Goal: Task Accomplishment & Management: Use online tool/utility

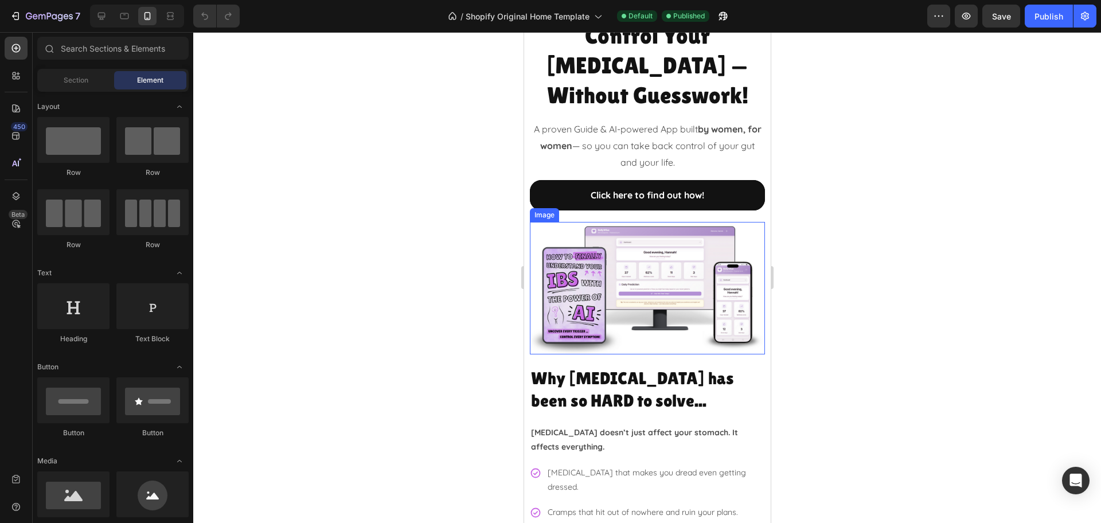
scroll to position [143, 0]
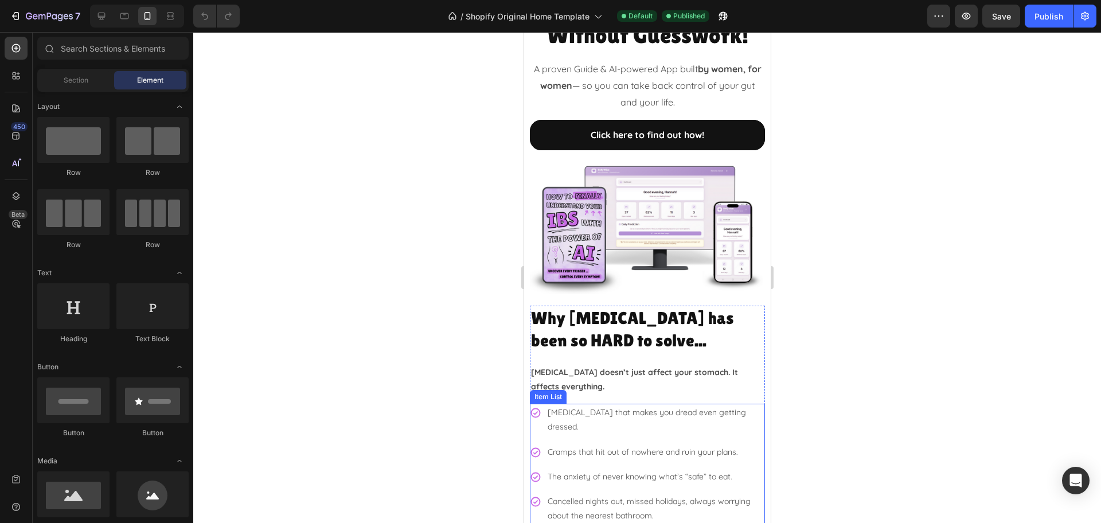
click at [630, 405] on p "[MEDICAL_DATA] that makes you dread even getting dressed." at bounding box center [655, 419] width 216 height 29
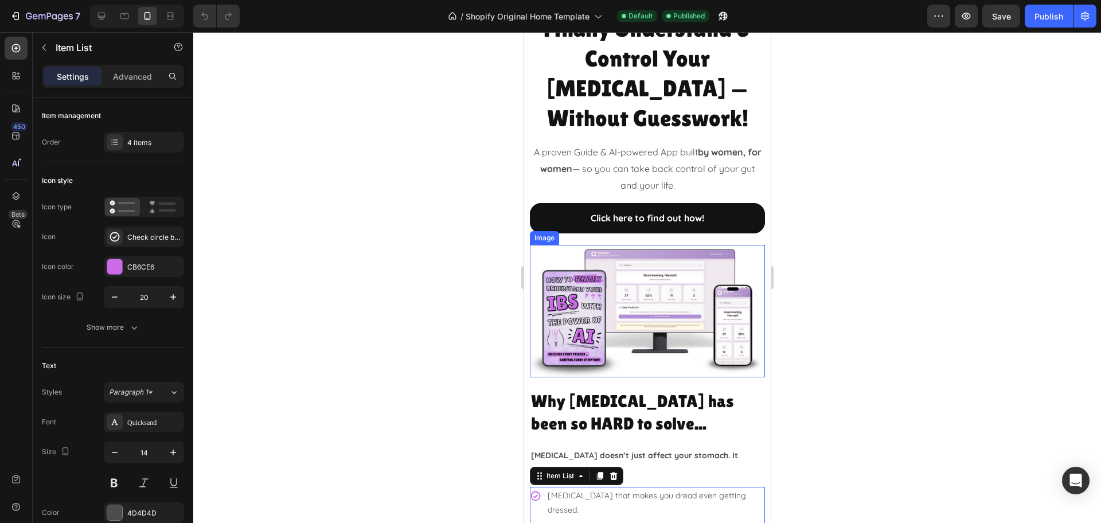
scroll to position [0, 0]
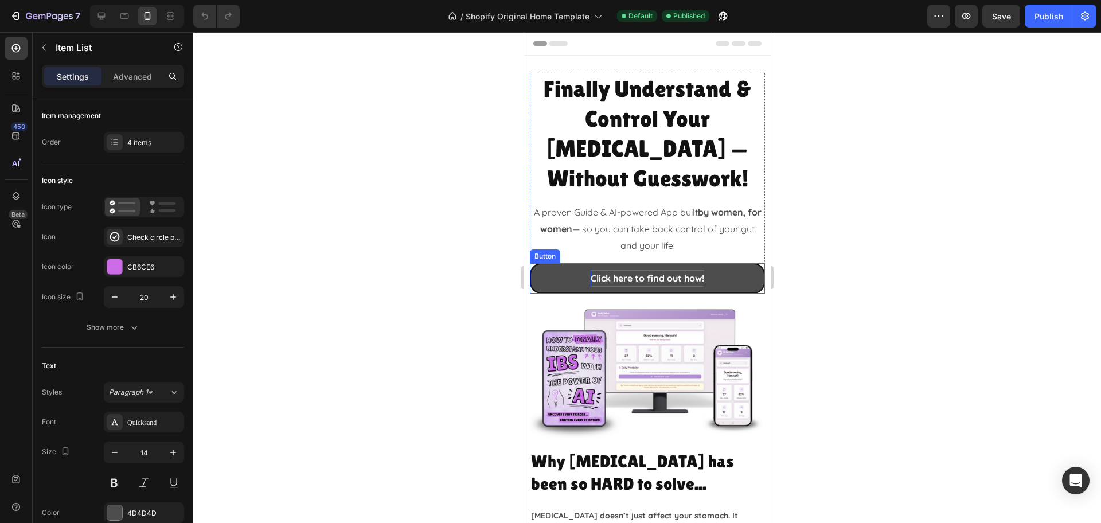
click at [639, 270] on p "Click here to find out how!" at bounding box center [647, 278] width 114 height 17
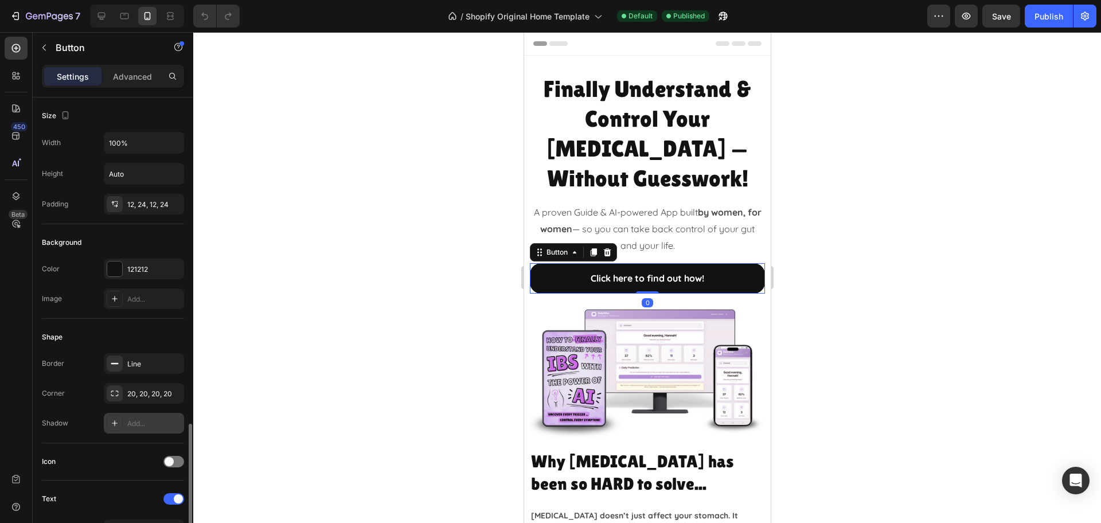
scroll to position [215, 0]
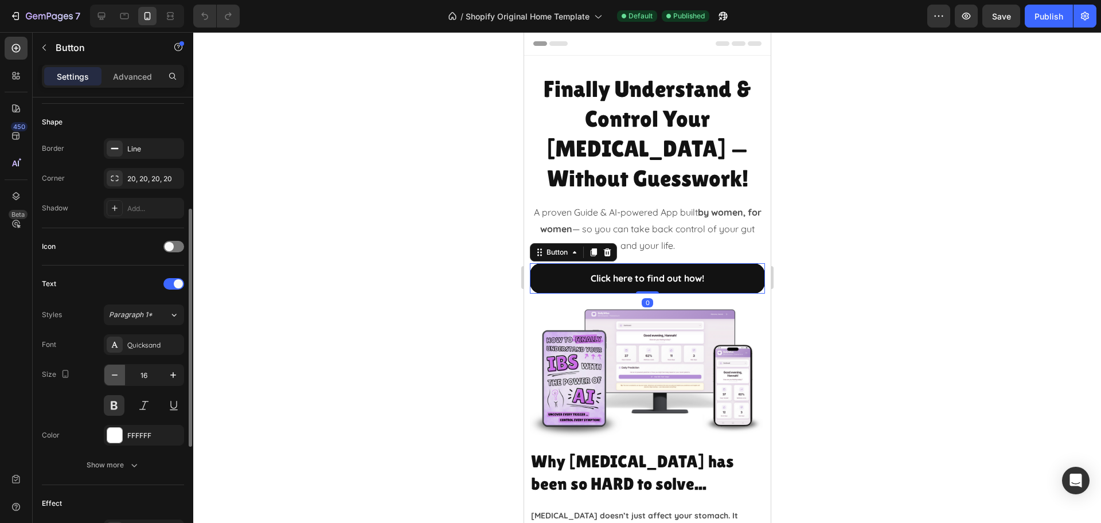
click at [118, 380] on icon "button" at bounding box center [114, 374] width 11 height 11
type input "14"
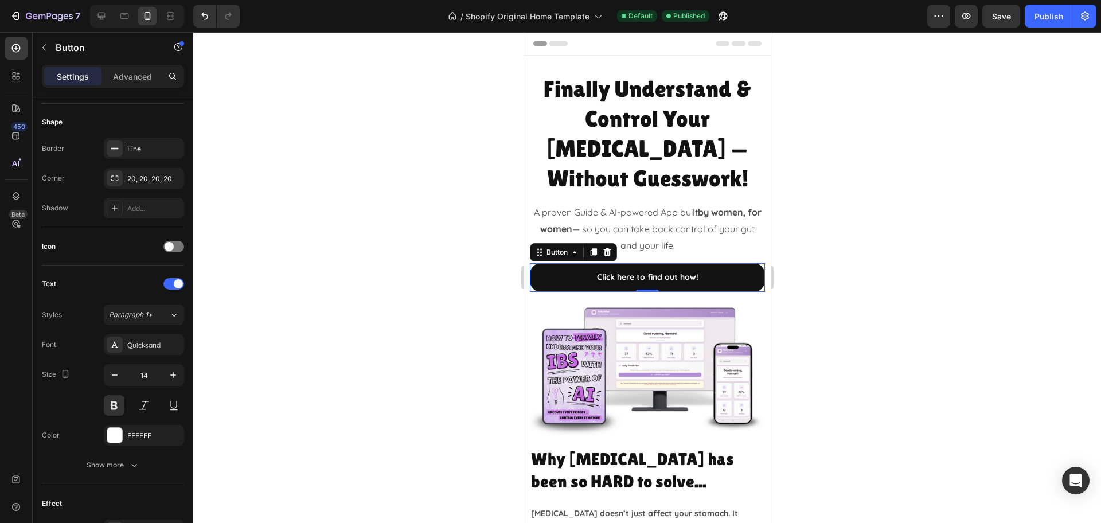
click at [958, 282] on div at bounding box center [647, 277] width 908 height 491
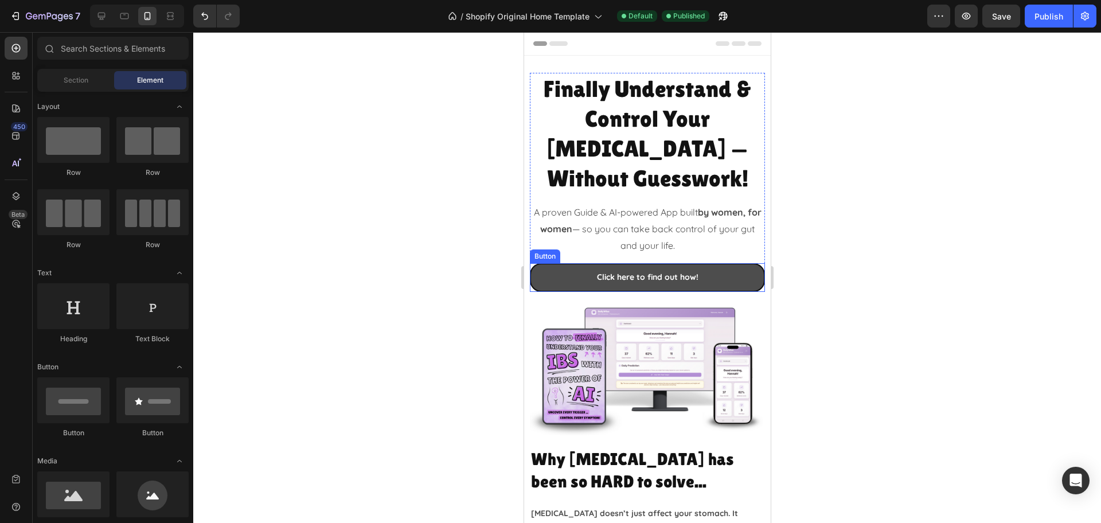
click at [738, 263] on link "Click here to find out how!" at bounding box center [646, 277] width 235 height 28
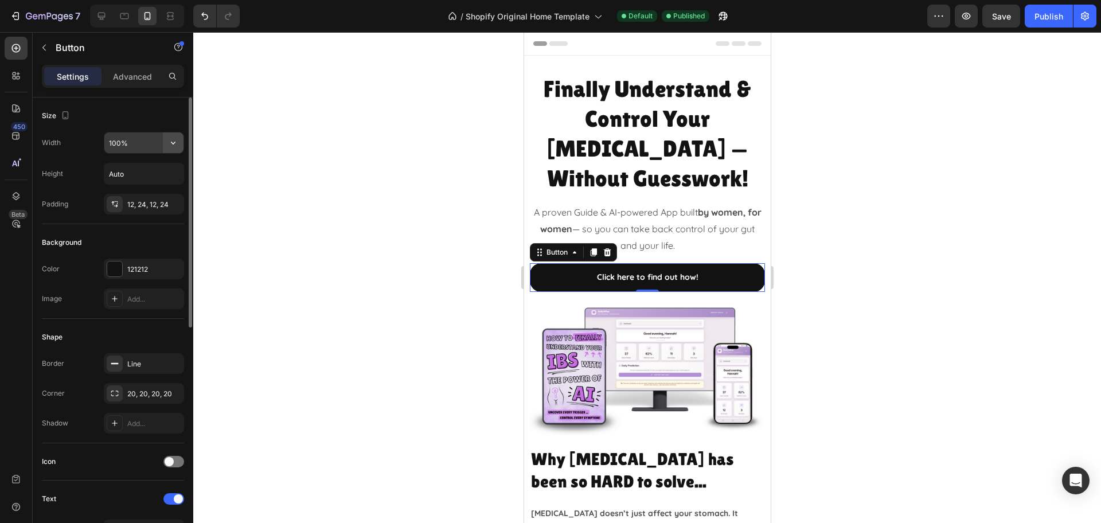
click at [177, 143] on icon "button" at bounding box center [172, 142] width 11 height 11
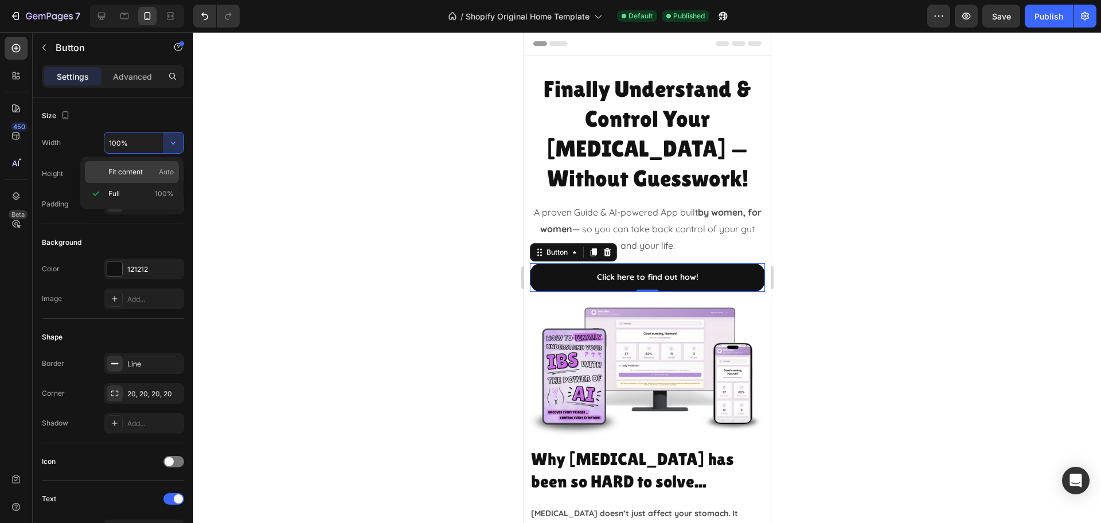
click at [137, 174] on span "Fit content" at bounding box center [125, 172] width 34 height 10
type input "Auto"
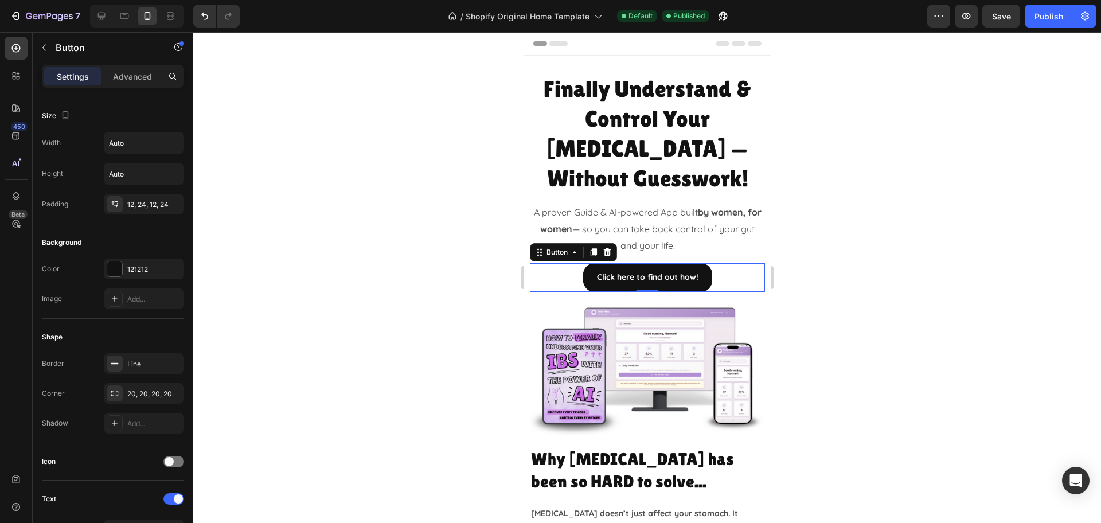
click at [979, 322] on div at bounding box center [647, 277] width 908 height 491
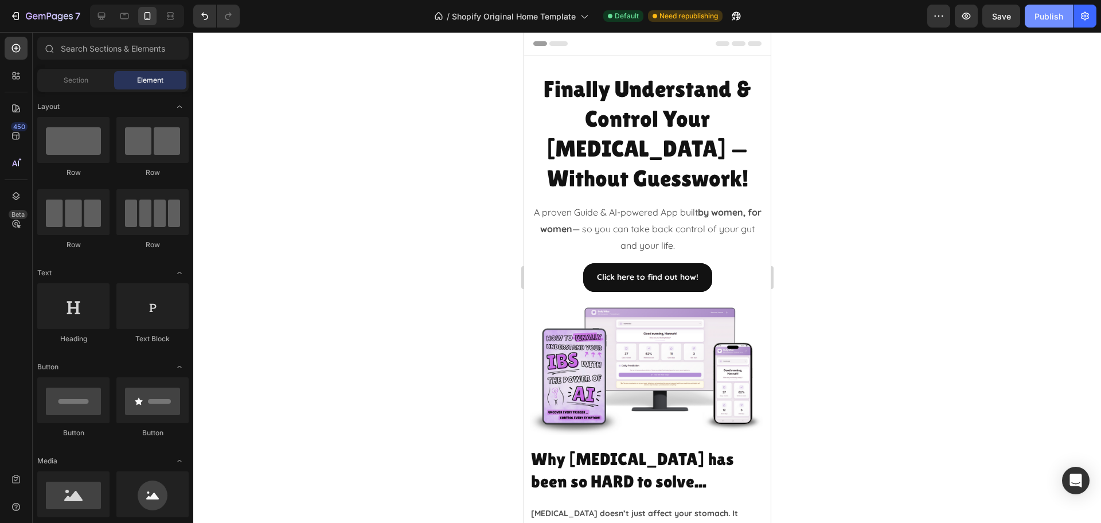
click at [1051, 19] on div "Publish" at bounding box center [1049, 16] width 29 height 12
click at [639, 326] on img at bounding box center [646, 369] width 235 height 132
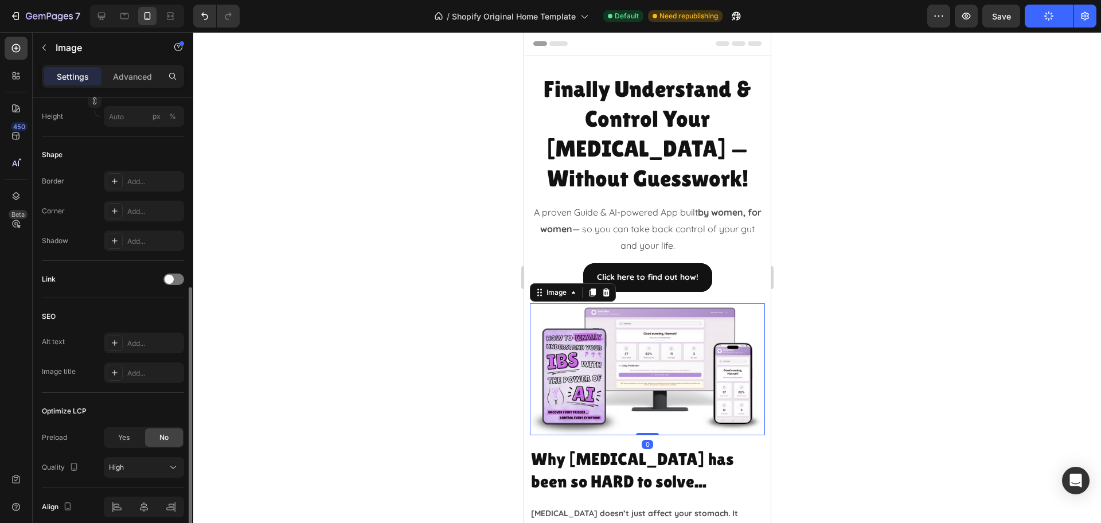
scroll to position [408, 0]
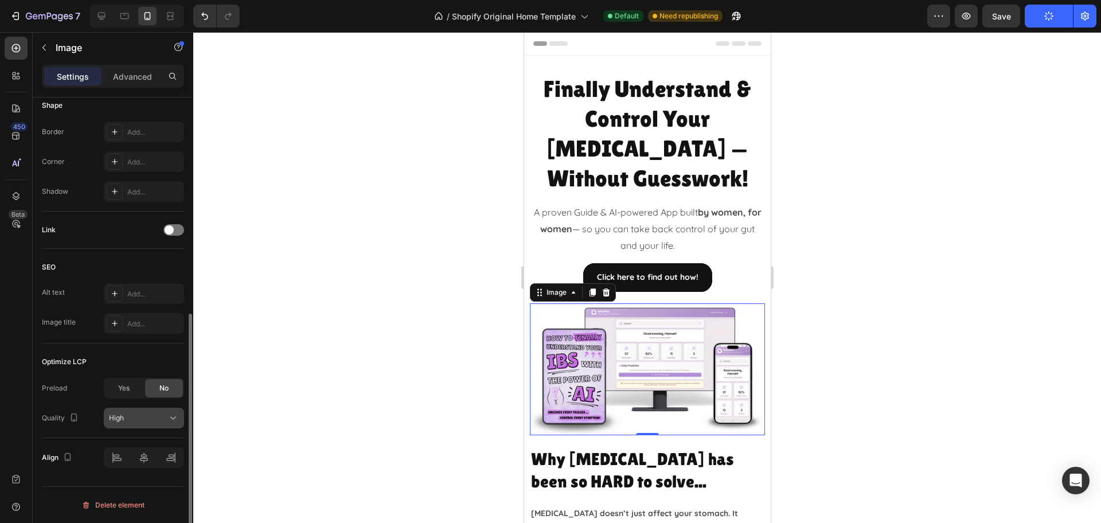
click at [133, 422] on div "High" at bounding box center [144, 417] width 70 height 11
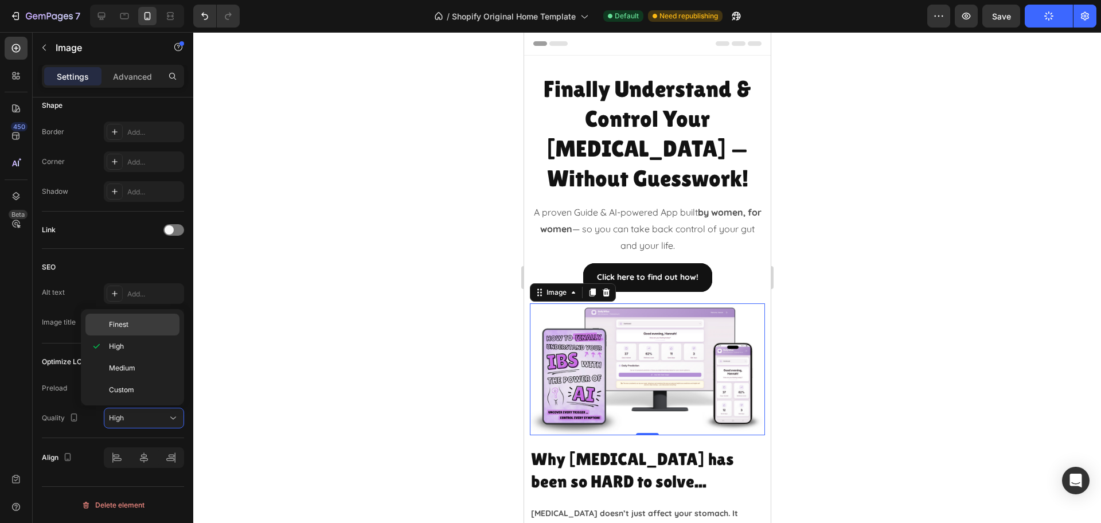
click at [140, 327] on p "Finest" at bounding box center [141, 324] width 65 height 10
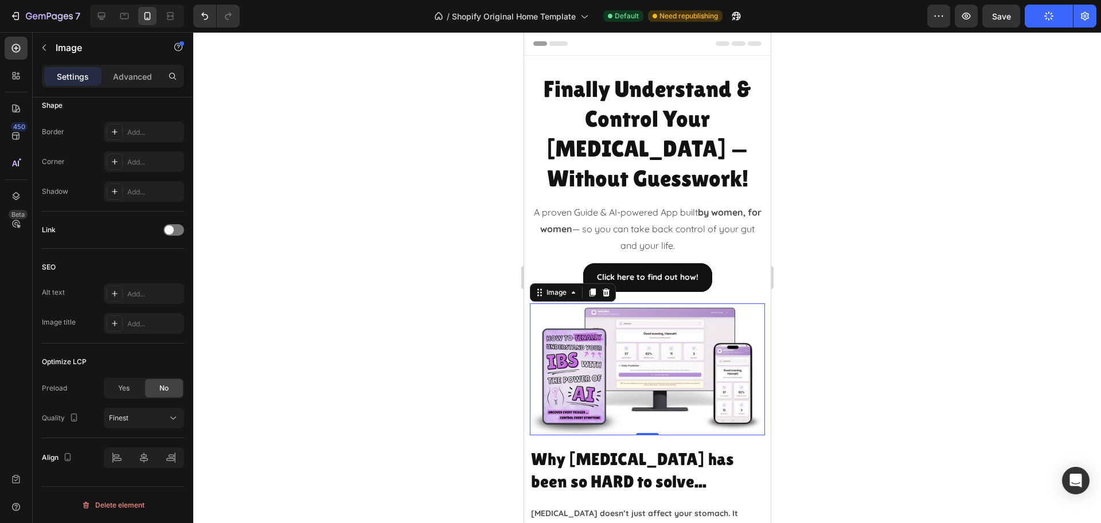
click at [830, 331] on div at bounding box center [647, 277] width 908 height 491
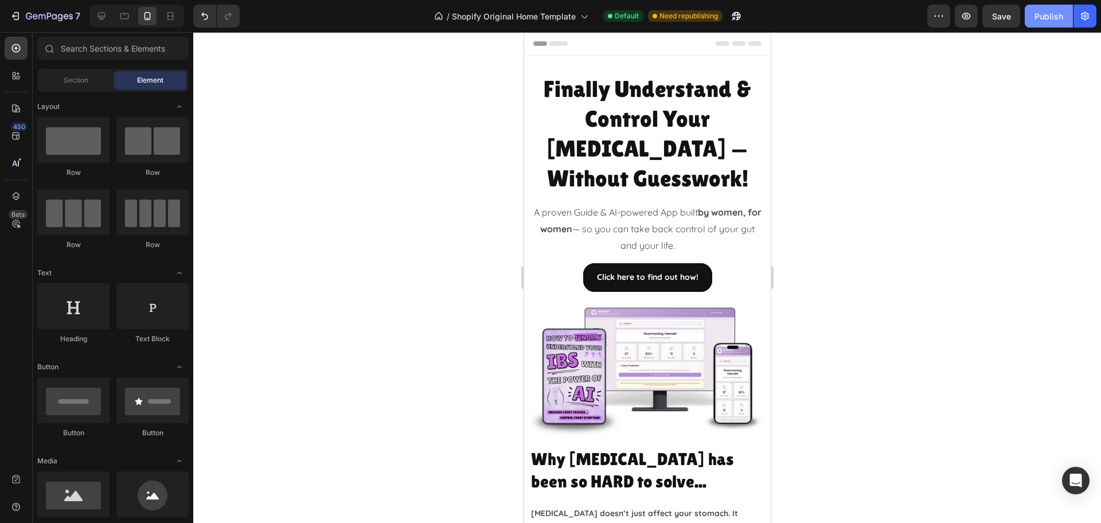
click at [1051, 23] on button "Publish" at bounding box center [1049, 16] width 48 height 23
click at [939, 14] on icon "button" at bounding box center [938, 15] width 11 height 11
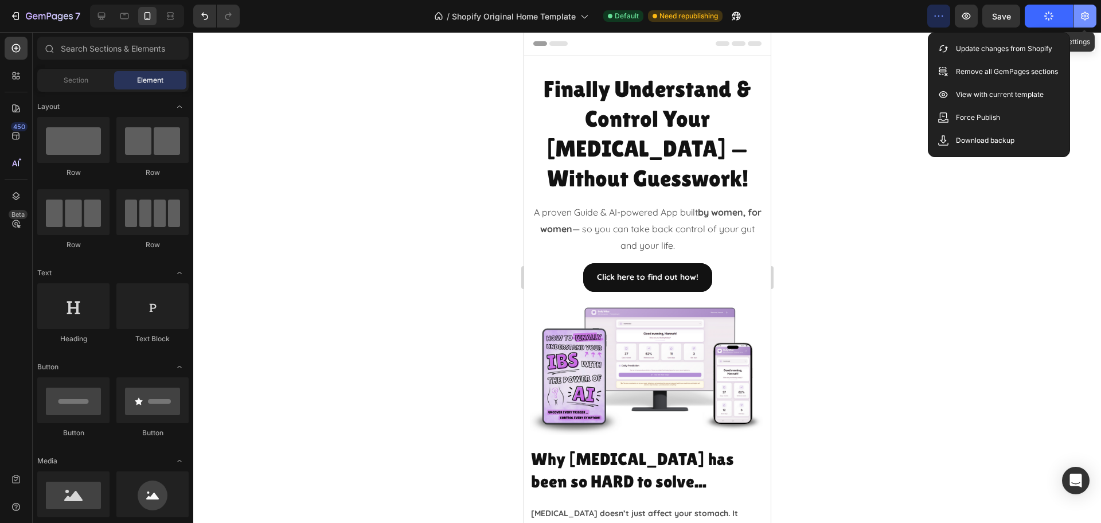
click at [1087, 17] on icon "button" at bounding box center [1084, 15] width 11 height 11
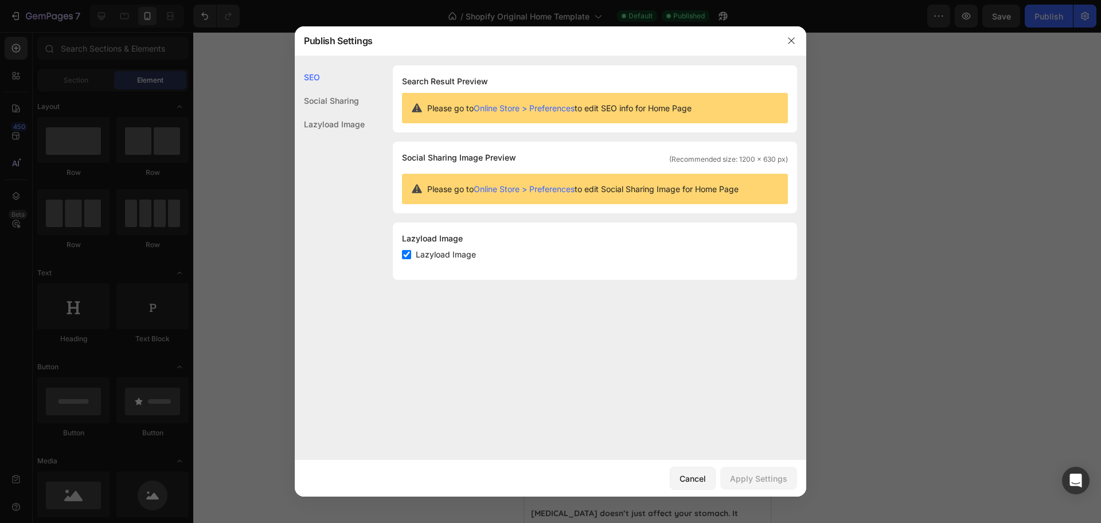
click at [547, 106] on link "Online Store > Preferences" at bounding box center [524, 108] width 101 height 10
click at [792, 36] on icon "button" at bounding box center [791, 40] width 9 height 9
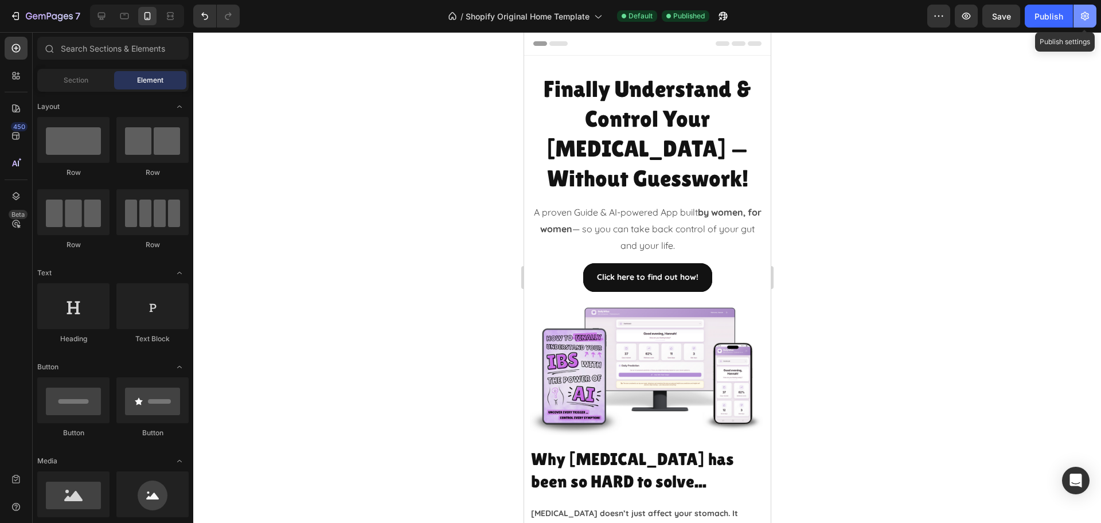
click at [1092, 17] on button "button" at bounding box center [1085, 16] width 23 height 23
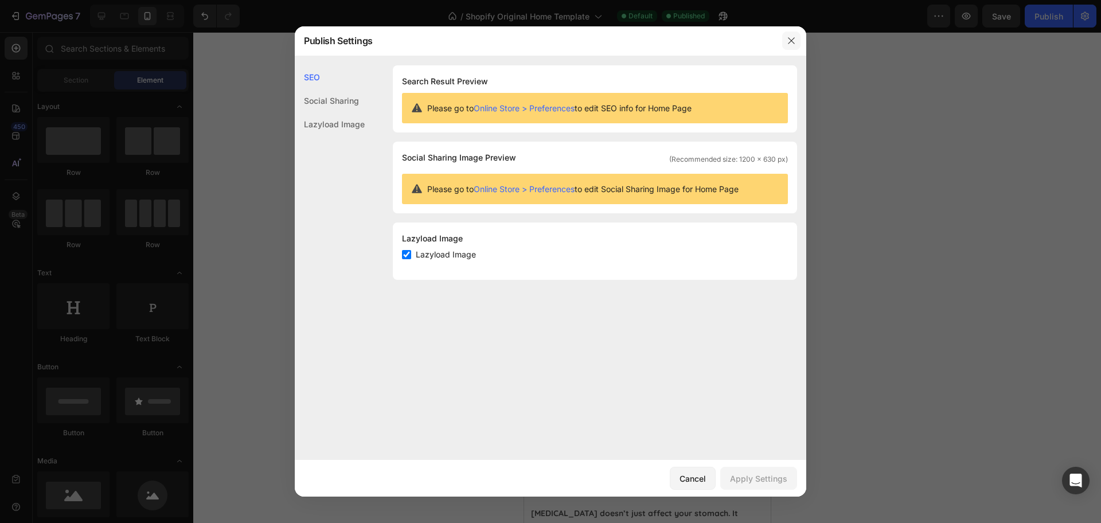
click at [786, 40] on button "button" at bounding box center [791, 41] width 18 height 18
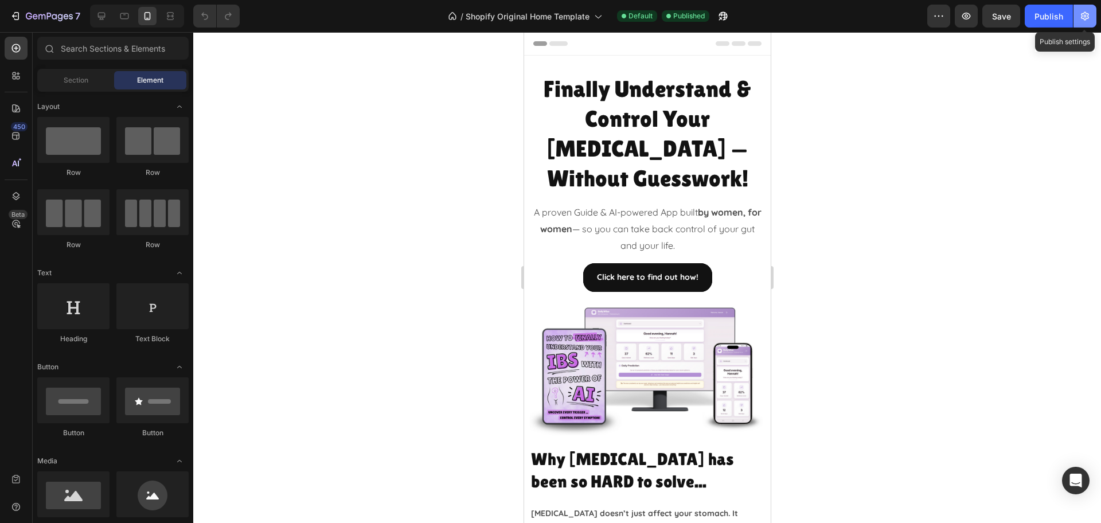
click at [1086, 10] on icon "button" at bounding box center [1084, 15] width 11 height 11
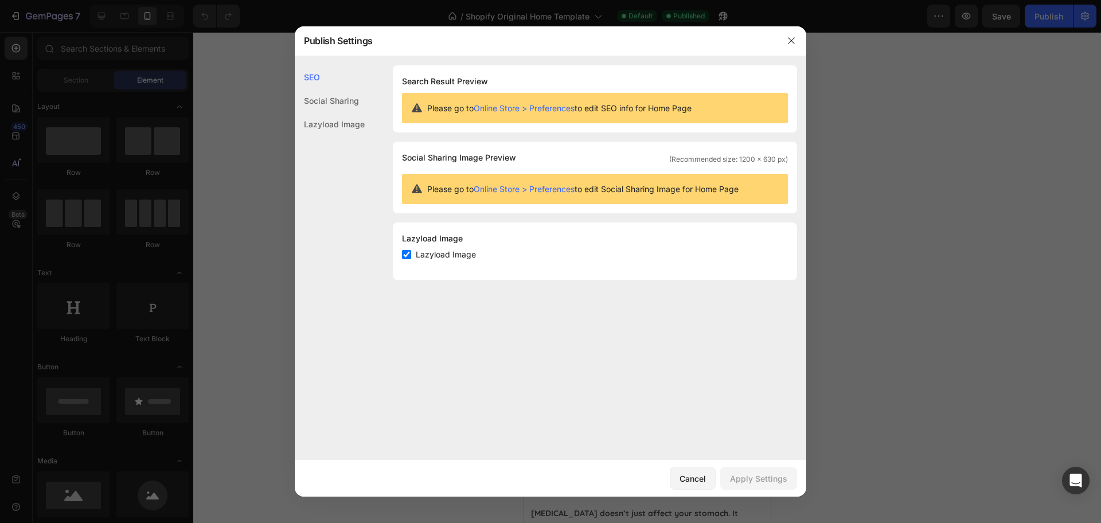
click at [407, 255] on input "checkbox" at bounding box center [406, 254] width 9 height 9
checkbox input "true"
click at [346, 112] on div "Social Sharing" at bounding box center [330, 124] width 70 height 24
click at [348, 128] on div "Lazyload Image" at bounding box center [330, 124] width 70 height 24
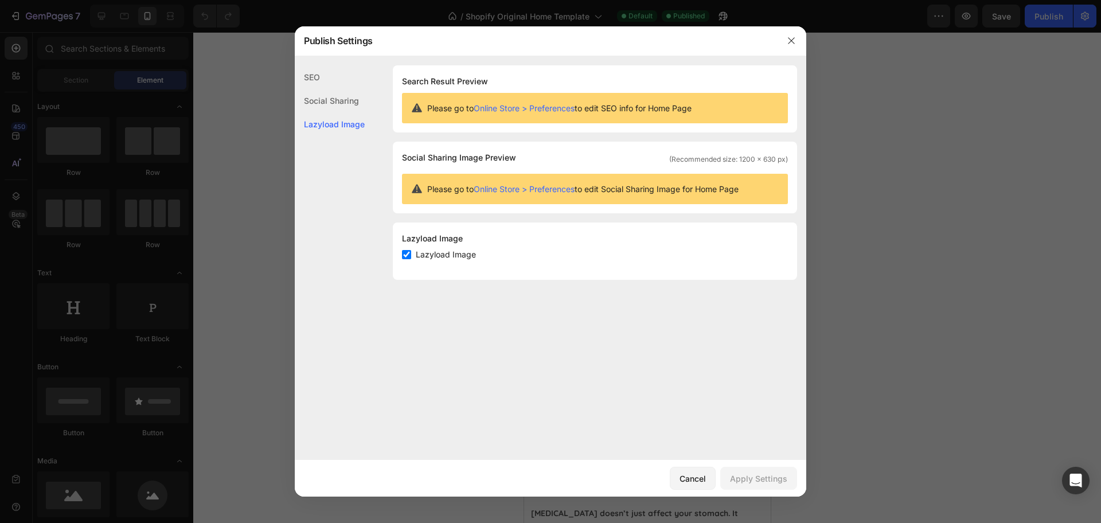
click at [311, 89] on div "SEO" at bounding box center [330, 101] width 70 height 24
click at [791, 41] on icon "button" at bounding box center [791, 40] width 6 height 6
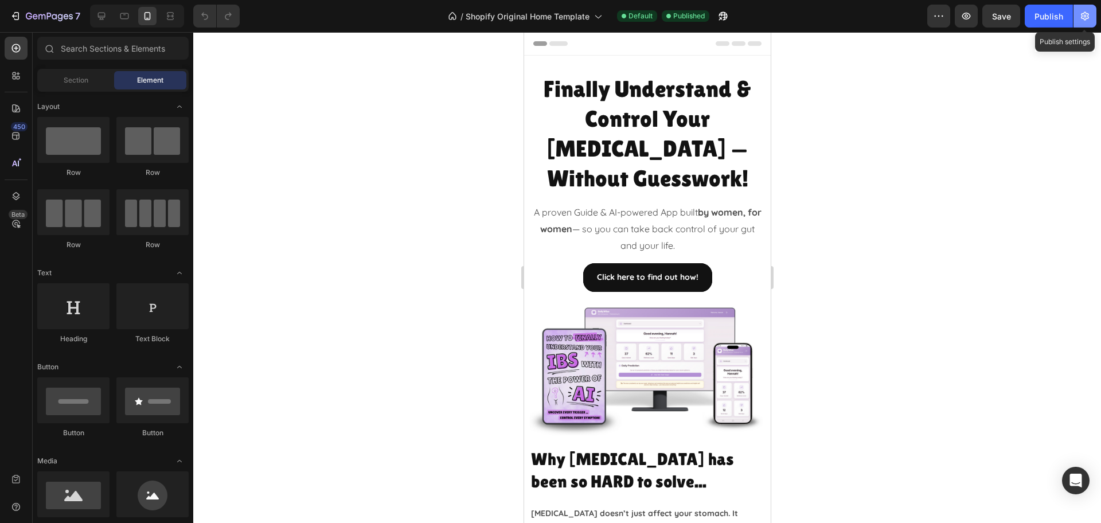
click at [1087, 14] on icon "button" at bounding box center [1085, 16] width 8 height 9
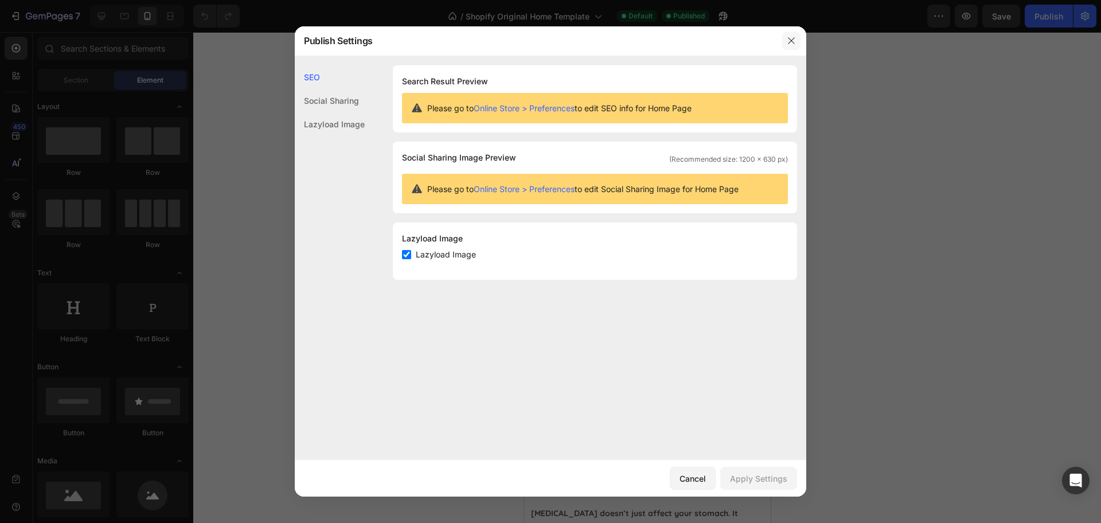
click at [789, 39] on icon "button" at bounding box center [791, 40] width 9 height 9
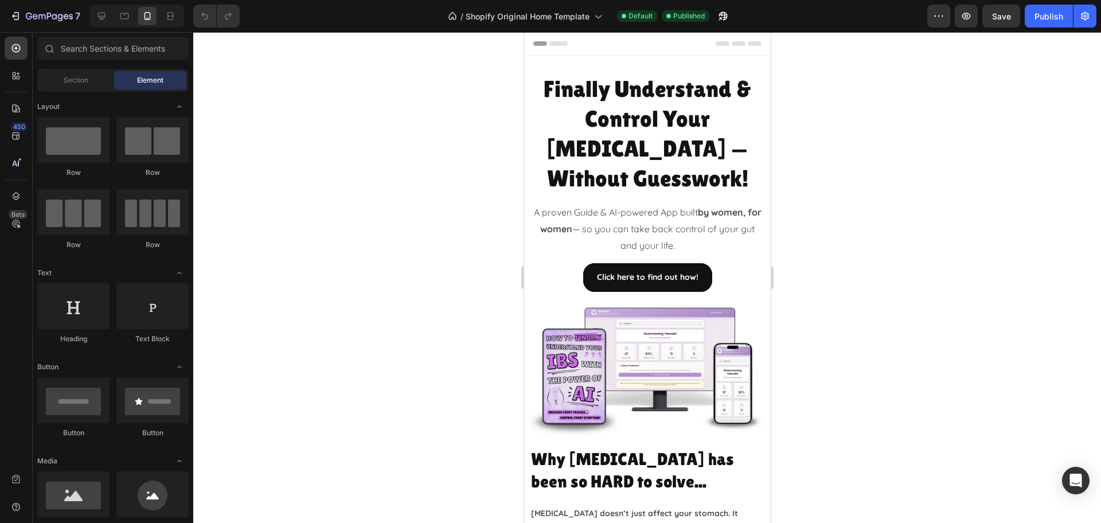
click at [610, 45] on div at bounding box center [647, 43] width 228 height 23
click at [608, 45] on div at bounding box center [647, 43] width 228 height 23
click at [557, 40] on div at bounding box center [647, 43] width 228 height 23
click at [557, 43] on icon at bounding box center [558, 43] width 18 height 5
click at [68, 81] on span "Section" at bounding box center [76, 80] width 25 height 10
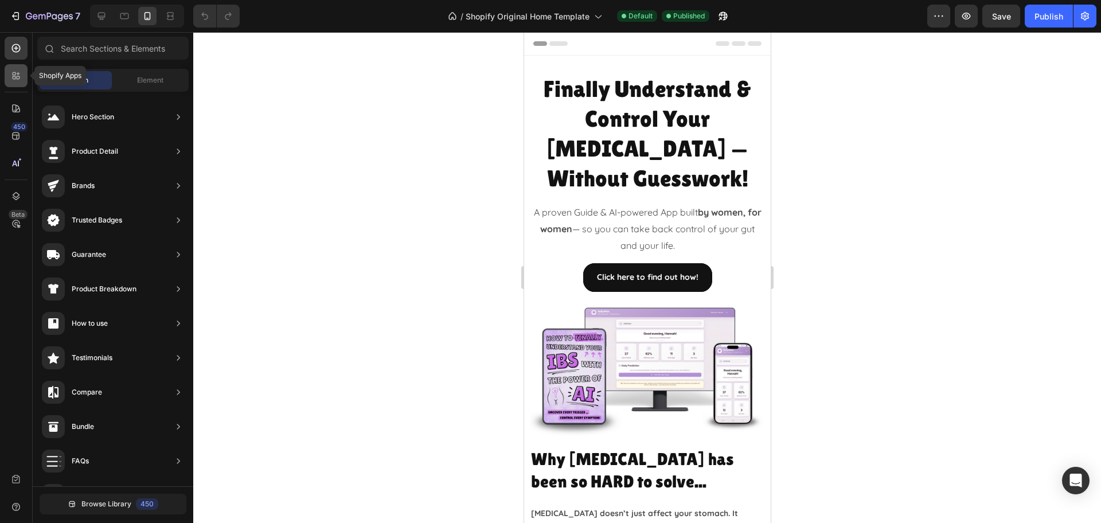
click at [19, 83] on div at bounding box center [16, 75] width 23 height 23
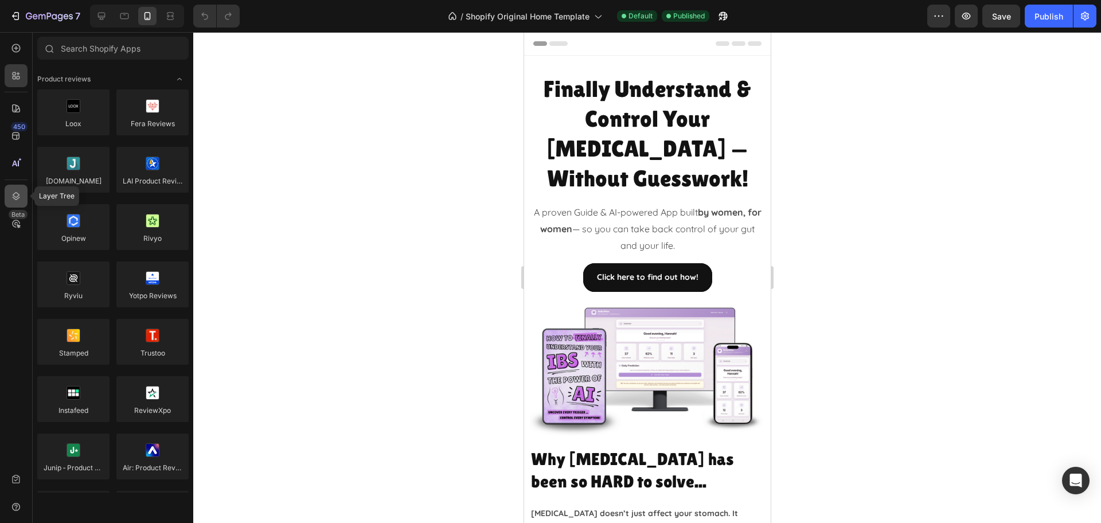
click at [21, 192] on icon at bounding box center [15, 195] width 11 height 11
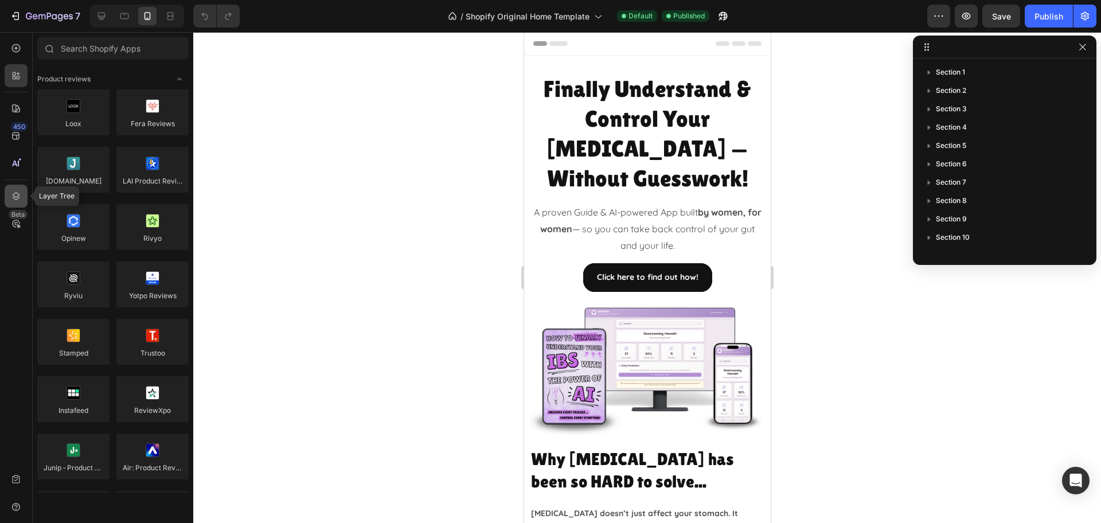
click at [21, 192] on icon at bounding box center [15, 195] width 11 height 11
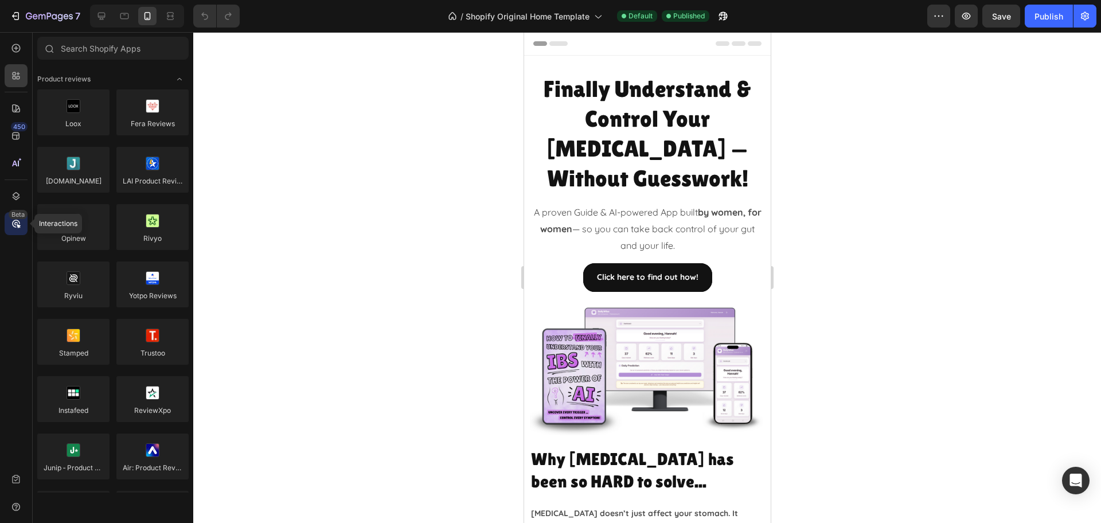
click at [18, 222] on icon at bounding box center [15, 223] width 3 height 3
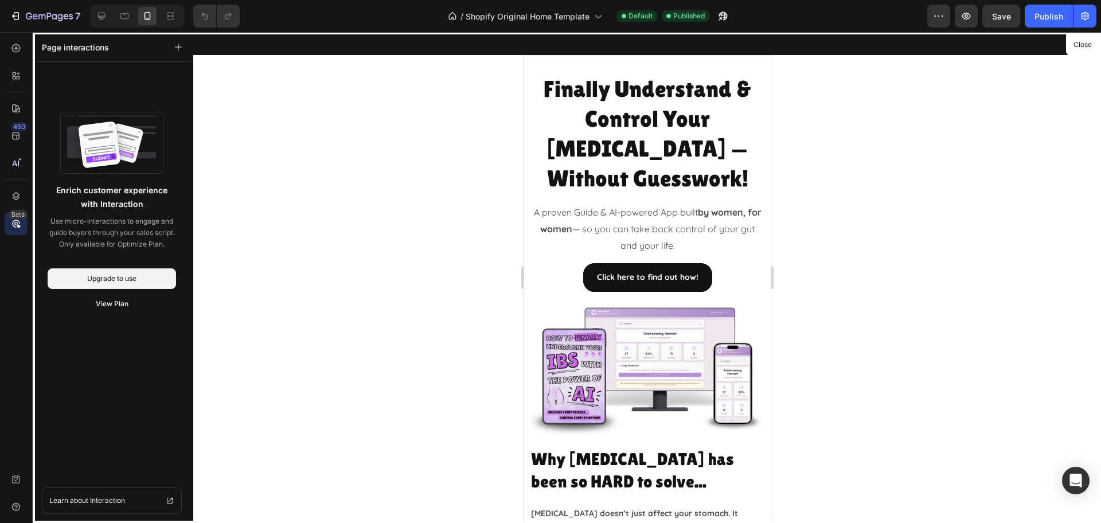
click at [18, 222] on icon at bounding box center [15, 223] width 3 height 3
click at [24, 232] on div "Beta" at bounding box center [16, 223] width 23 height 23
click at [18, 203] on div at bounding box center [16, 196] width 23 height 23
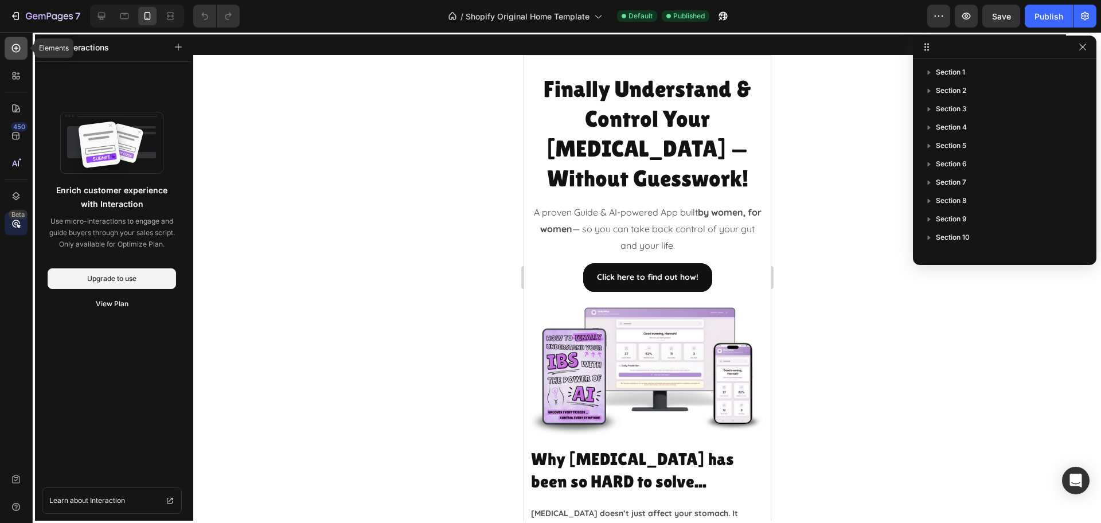
click at [21, 53] on icon at bounding box center [15, 47] width 11 height 11
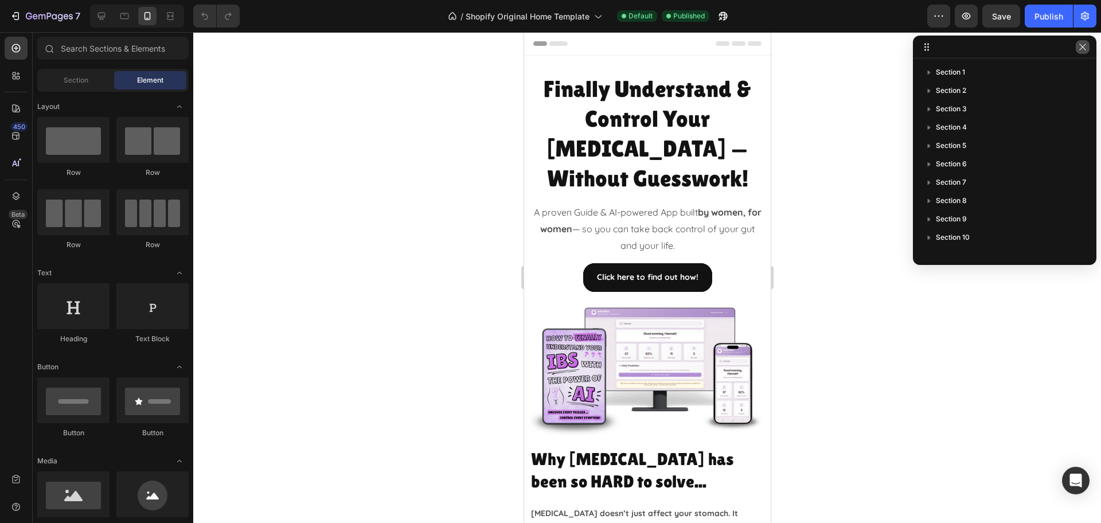
click at [1082, 50] on icon "button" at bounding box center [1082, 46] width 9 height 9
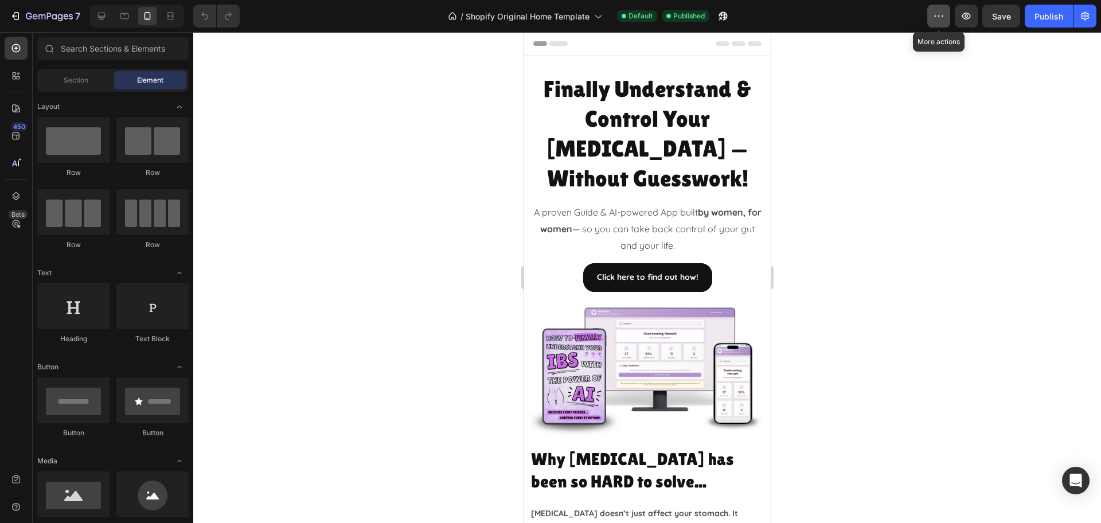
click at [938, 14] on icon "button" at bounding box center [938, 15] width 11 height 11
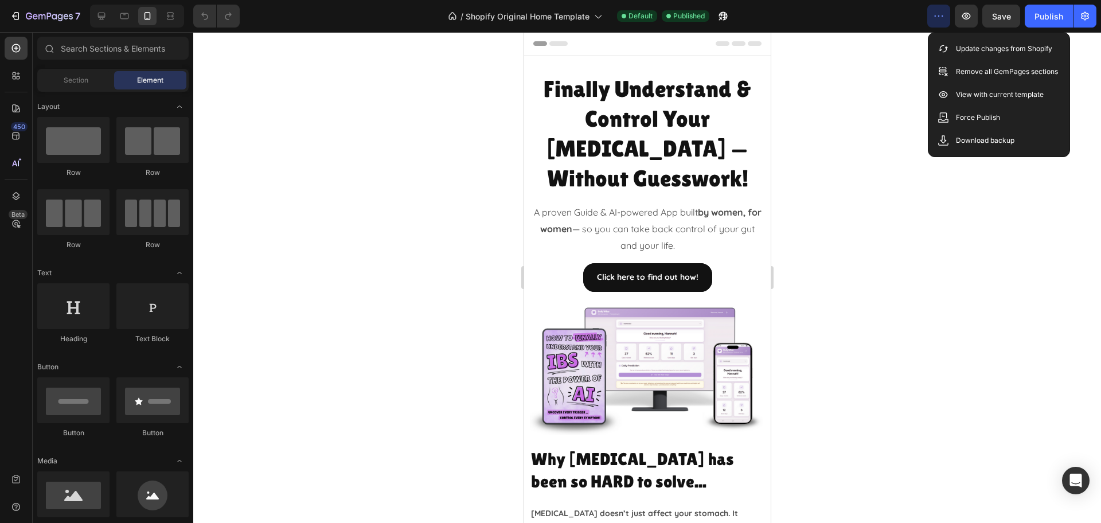
click at [967, 208] on div at bounding box center [647, 277] width 908 height 491
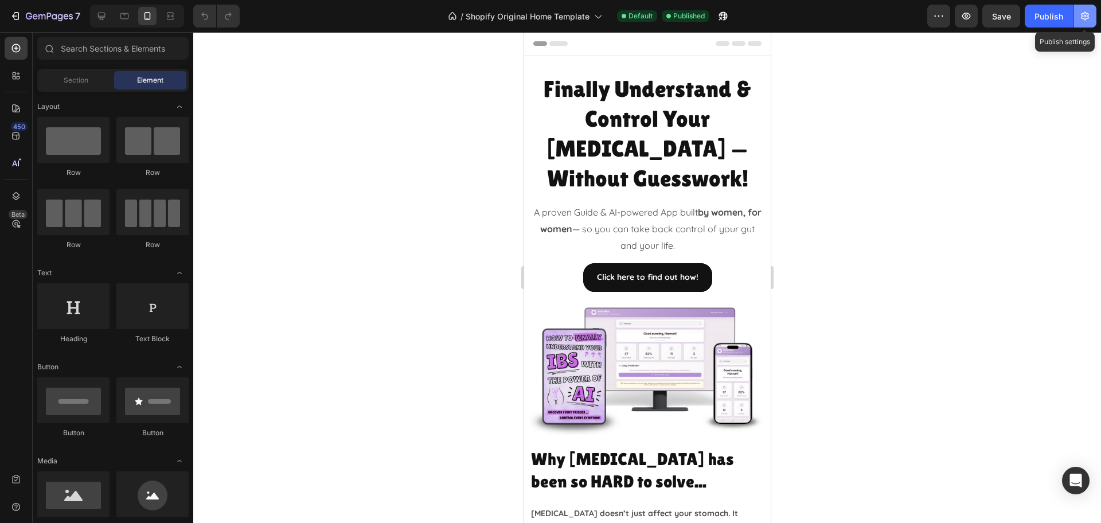
click at [1080, 15] on icon "button" at bounding box center [1084, 15] width 11 height 11
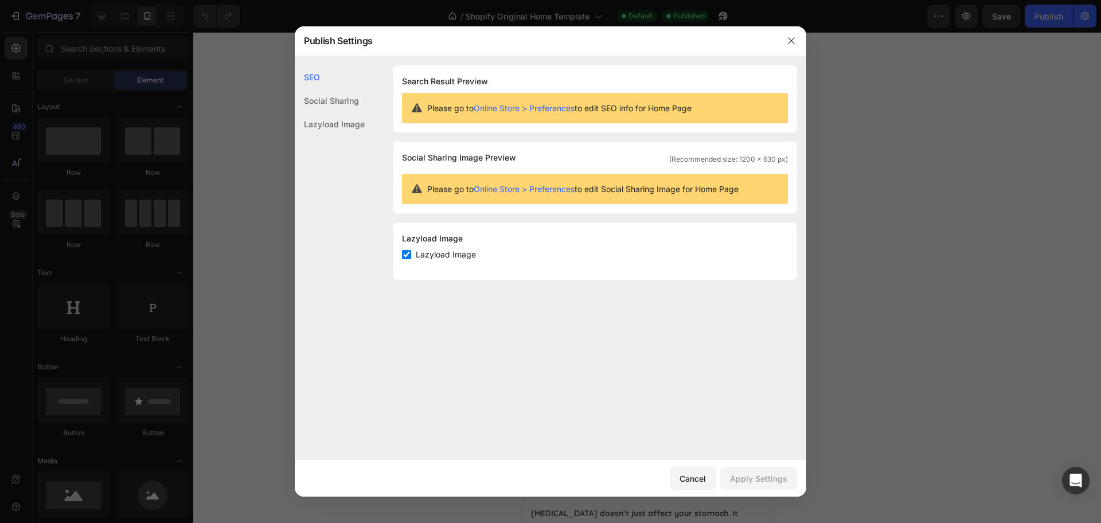
click at [554, 107] on link "Online Store > Preferences" at bounding box center [524, 108] width 101 height 10
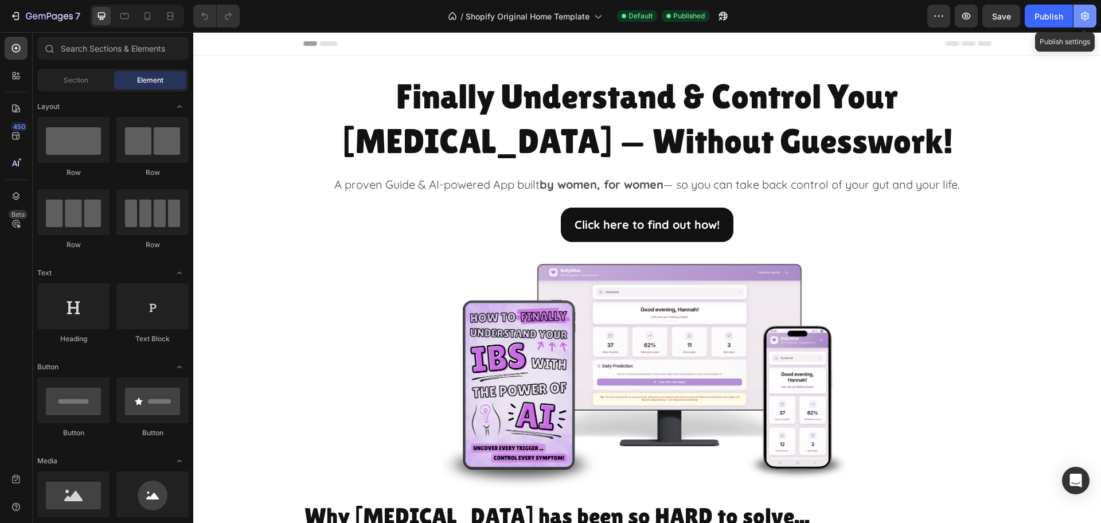
click at [1079, 14] on icon "button" at bounding box center [1084, 15] width 11 height 11
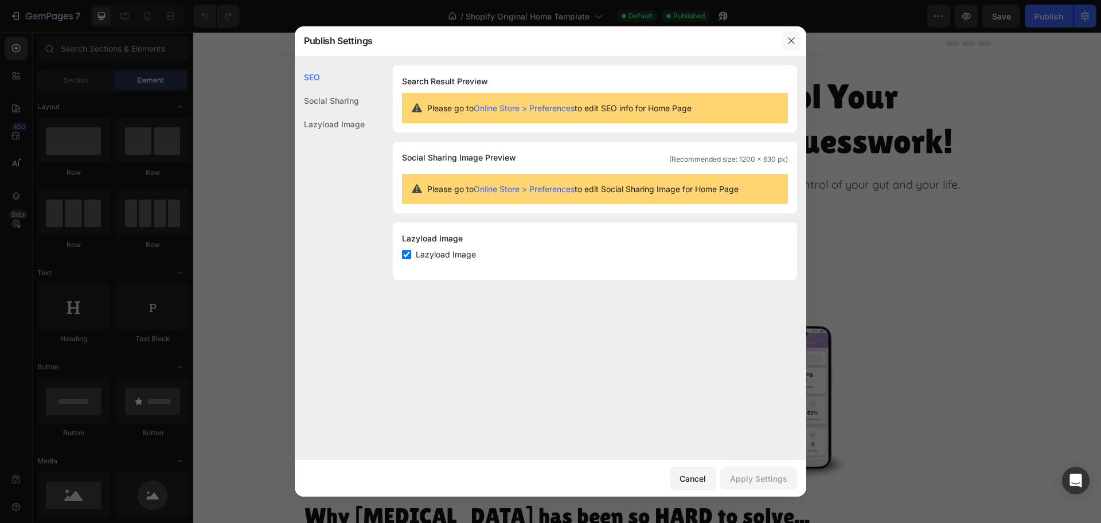
click at [794, 38] on icon "button" at bounding box center [791, 40] width 9 height 9
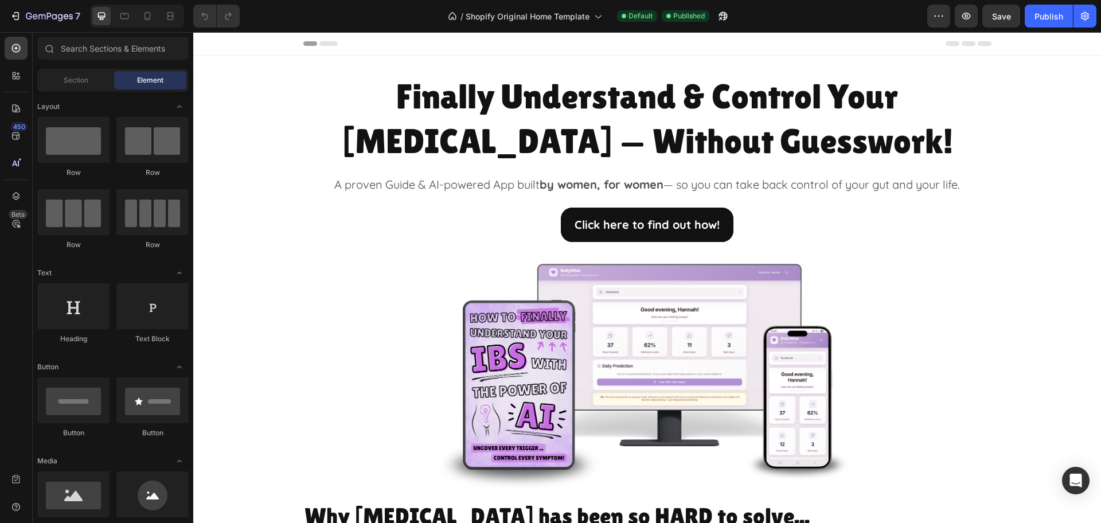
click at [946, 42] on icon at bounding box center [953, 43] width 14 height 5
click at [938, 7] on button "button" at bounding box center [938, 16] width 23 height 23
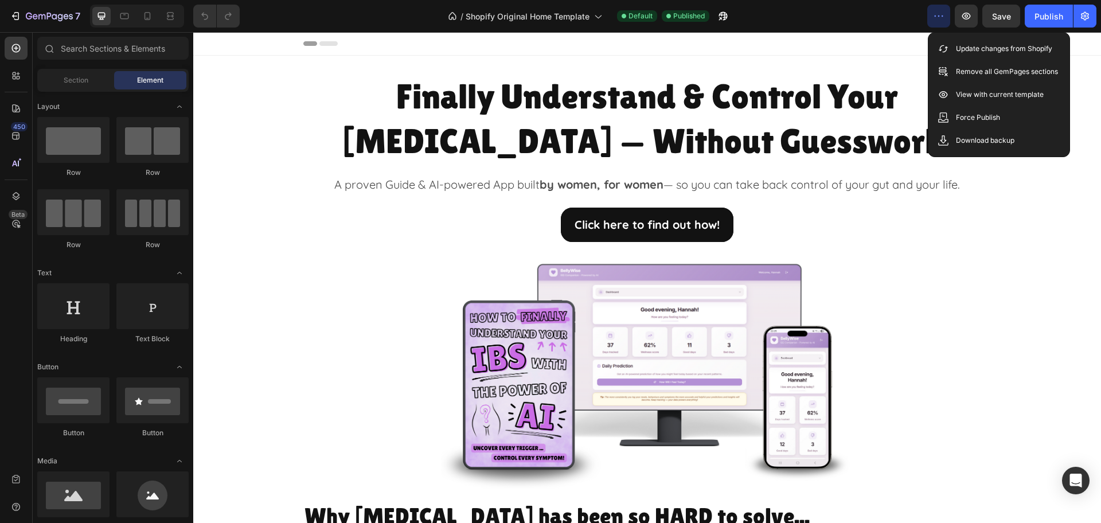
click at [849, 19] on div "/ Shopify Original Home Template Default Published" at bounding box center [588, 16] width 678 height 23
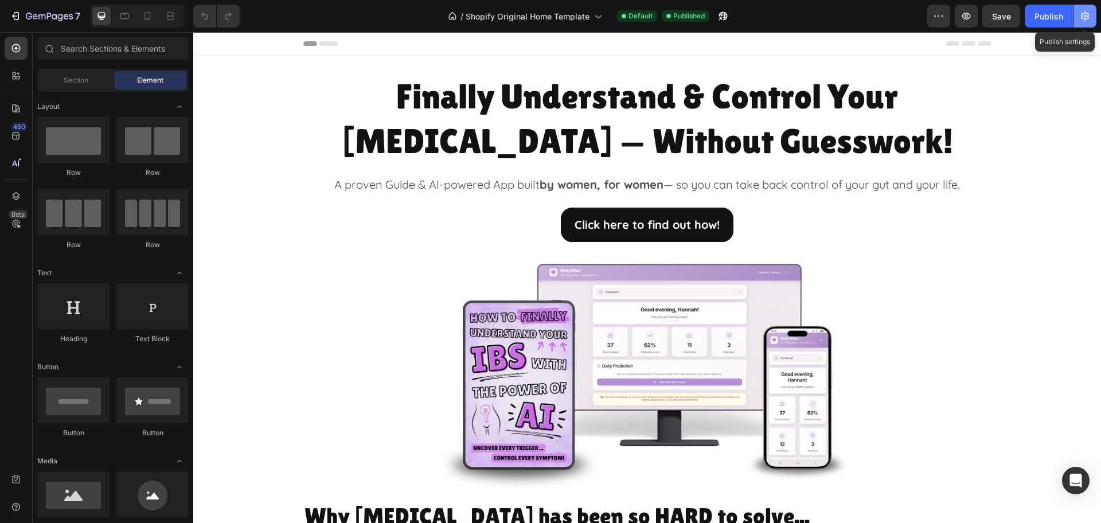
click at [1083, 18] on icon "button" at bounding box center [1085, 16] width 8 height 9
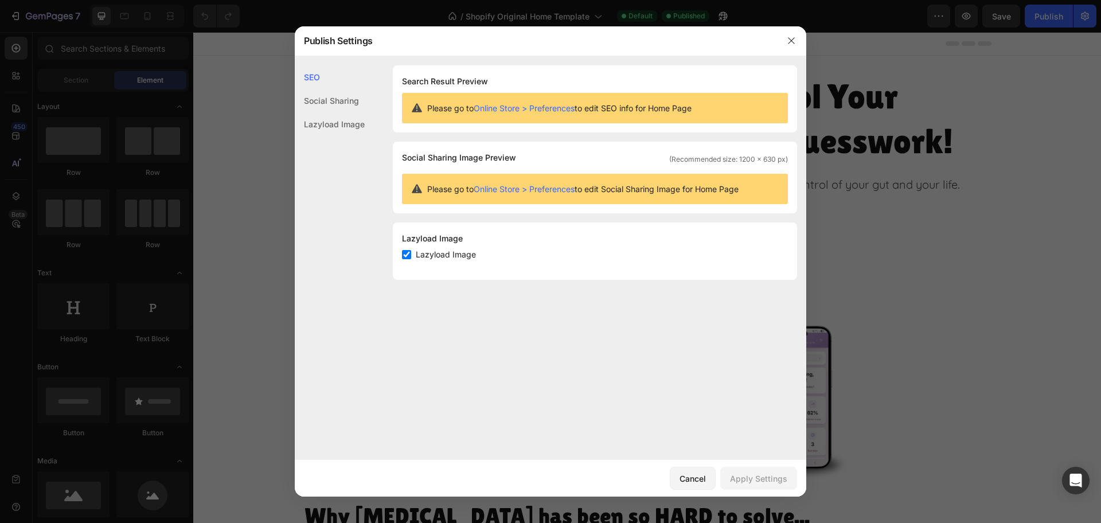
click at [516, 190] on link "Online Store > Preferences" at bounding box center [524, 189] width 101 height 10
click at [406, 254] on input "checkbox" at bounding box center [406, 254] width 9 height 9
checkbox input "false"
click at [768, 479] on div "Apply Settings" at bounding box center [758, 479] width 57 height 12
click at [786, 32] on div at bounding box center [791, 41] width 30 height 30
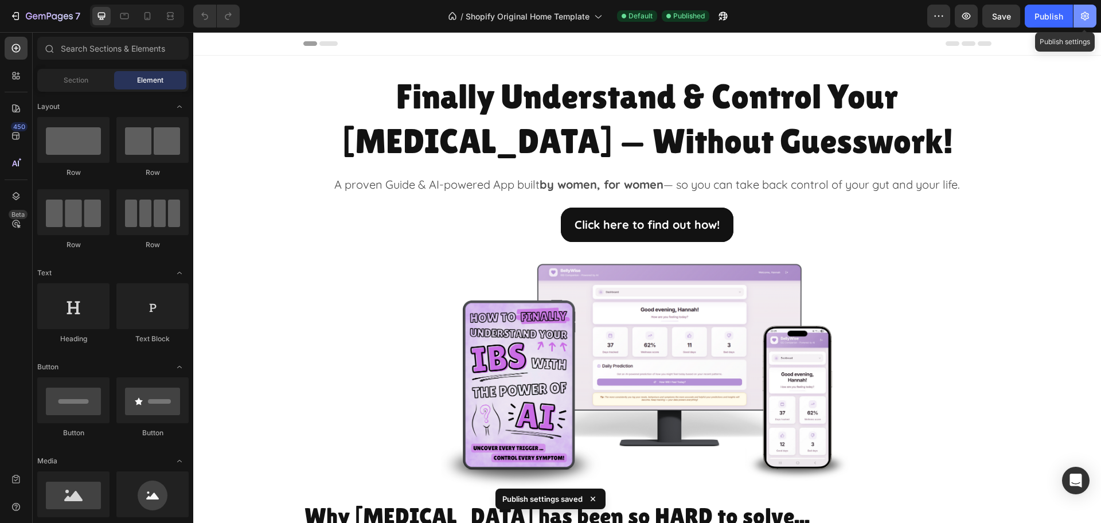
click at [1079, 14] on icon "button" at bounding box center [1084, 15] width 11 height 11
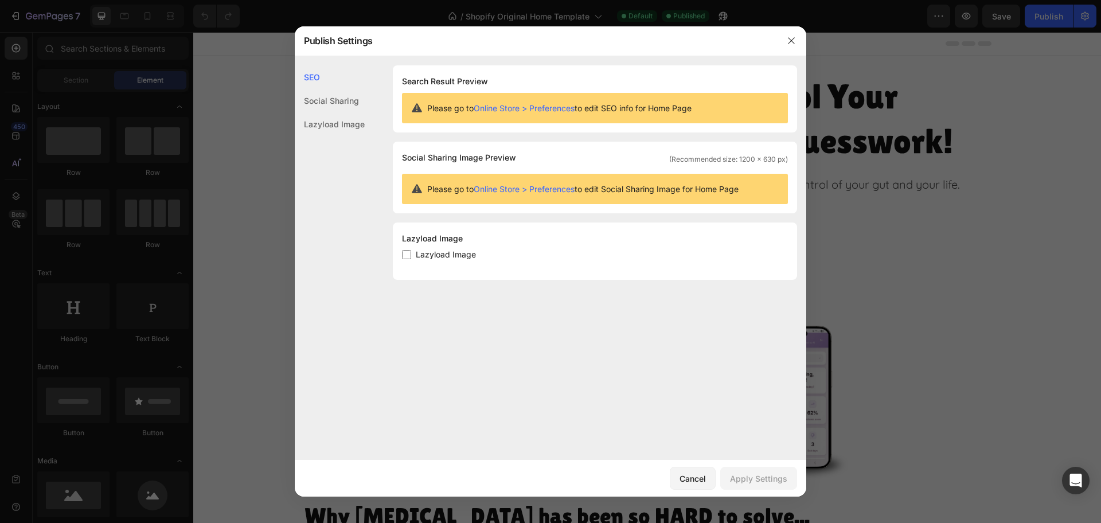
click at [408, 252] on input "checkbox" at bounding box center [406, 254] width 9 height 9
click at [404, 259] on input "checkbox" at bounding box center [406, 254] width 9 height 9
checkbox input "true"
click at [766, 481] on div "Apply Settings" at bounding box center [758, 479] width 57 height 12
click at [350, 112] on div "Social Sharing" at bounding box center [330, 124] width 70 height 24
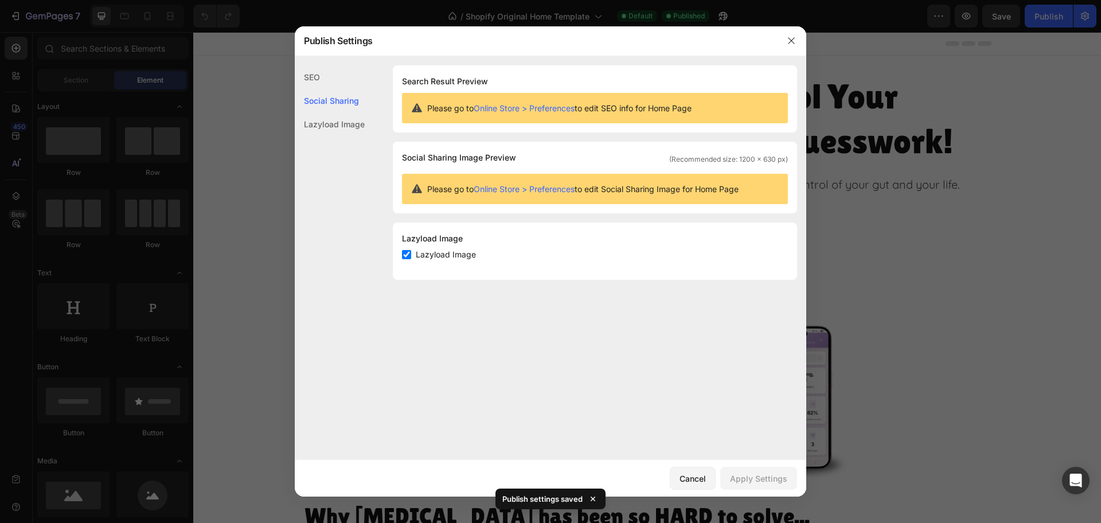
click at [350, 125] on div "Lazyload Image" at bounding box center [330, 124] width 70 height 24
click at [305, 60] on div "SEO Social Sharing Lazyload Image SEO Search Result Preview Please go to Online…" at bounding box center [551, 258] width 512 height 404
click at [310, 89] on div "SEO" at bounding box center [330, 101] width 70 height 24
click at [790, 42] on icon "button" at bounding box center [791, 40] width 6 height 6
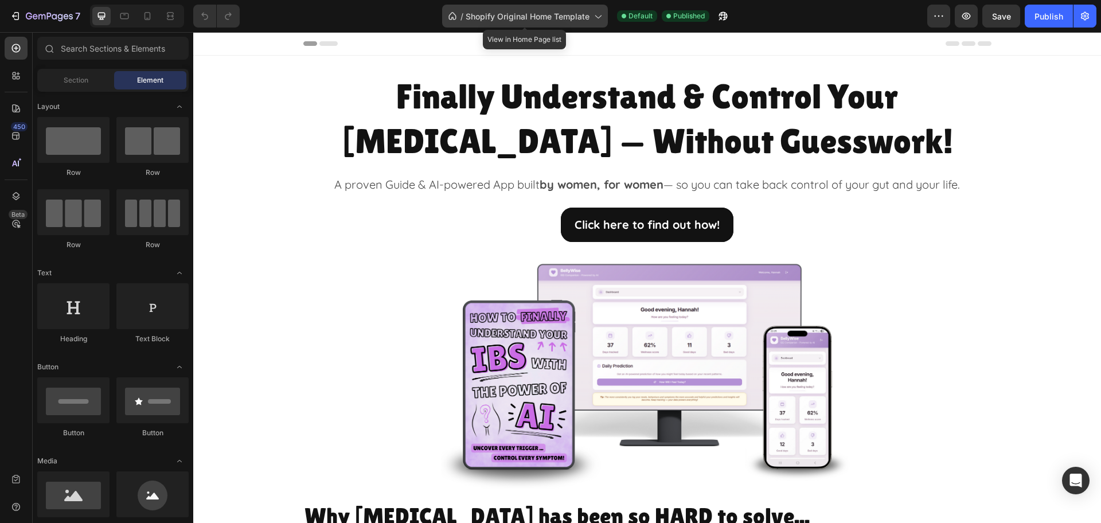
click at [448, 15] on icon at bounding box center [452, 15] width 11 height 11
click at [750, 53] on div at bounding box center [647, 43] width 688 height 23
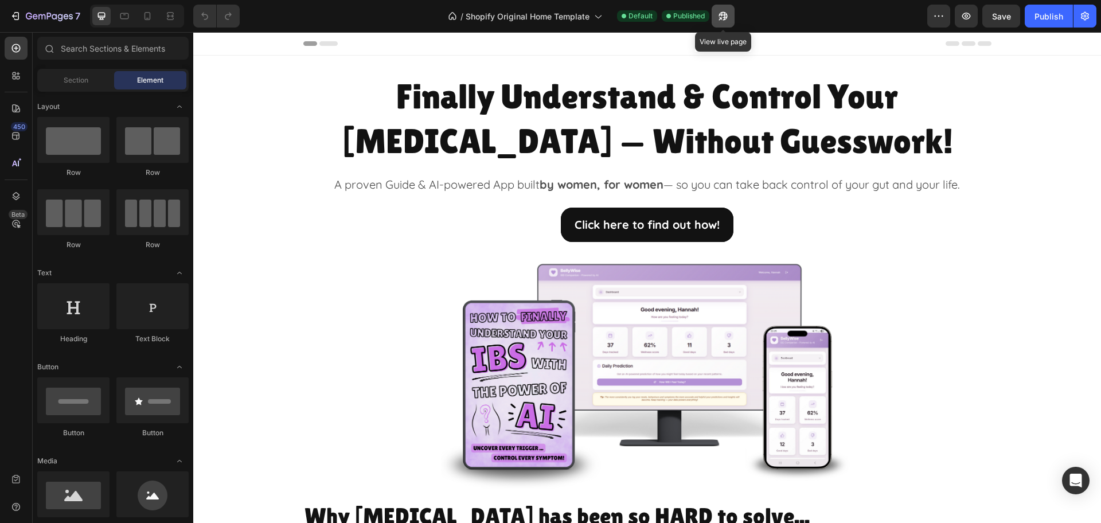
click at [720, 15] on icon "button" at bounding box center [722, 15] width 11 height 11
click at [716, 13] on button "button" at bounding box center [723, 16] width 23 height 23
click at [963, 14] on icon "button" at bounding box center [966, 16] width 9 height 7
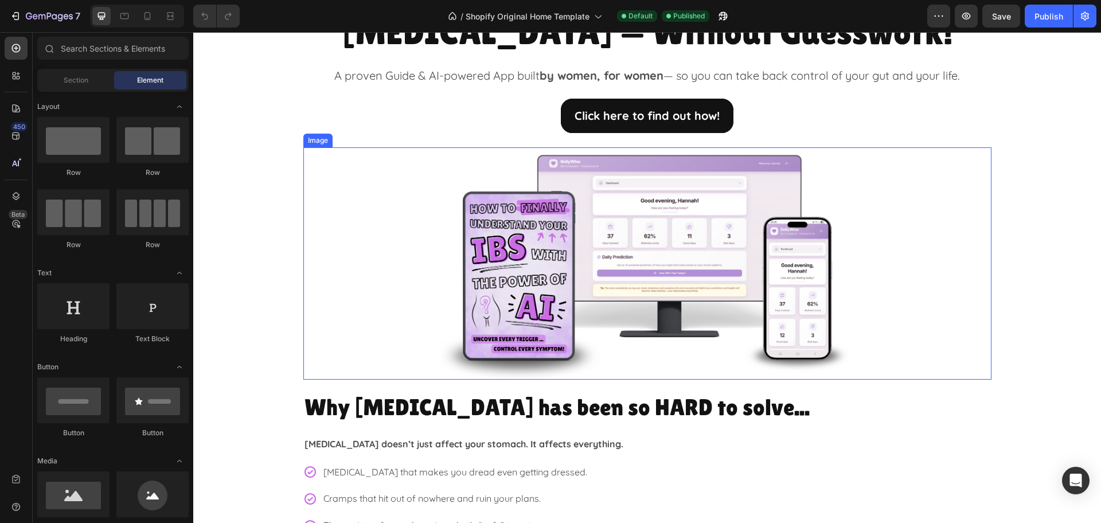
scroll to position [143, 0]
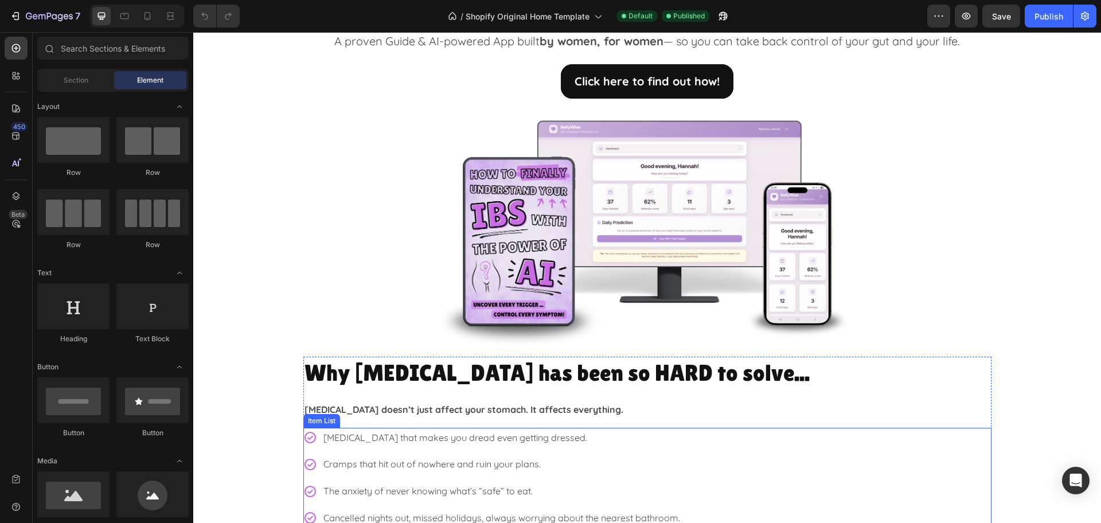
click at [460, 444] on p "[MEDICAL_DATA] that makes you dread even getting dressed." at bounding box center [501, 438] width 357 height 17
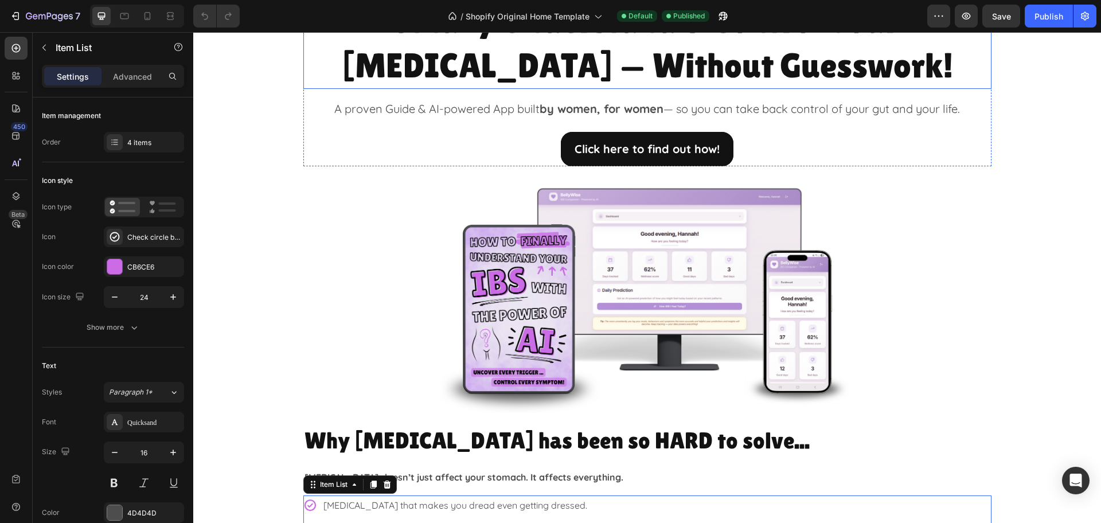
scroll to position [0, 0]
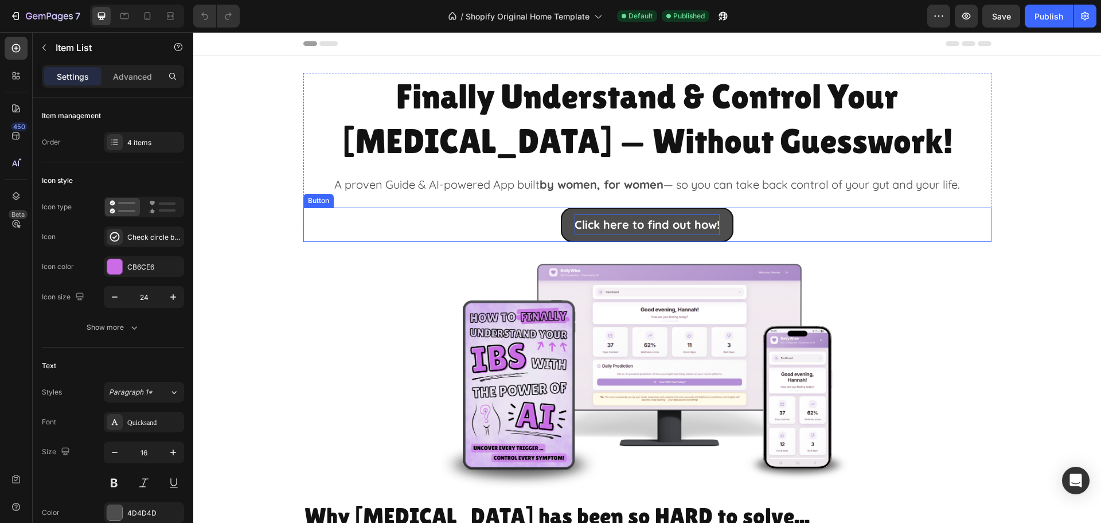
click at [640, 224] on p "Click here to find out how!" at bounding box center [647, 224] width 145 height 21
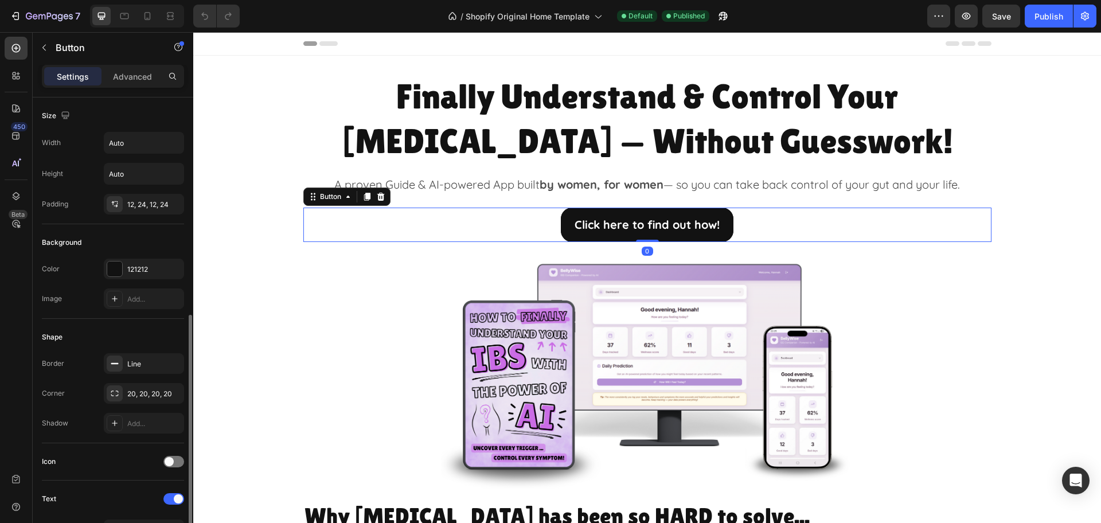
scroll to position [143, 0]
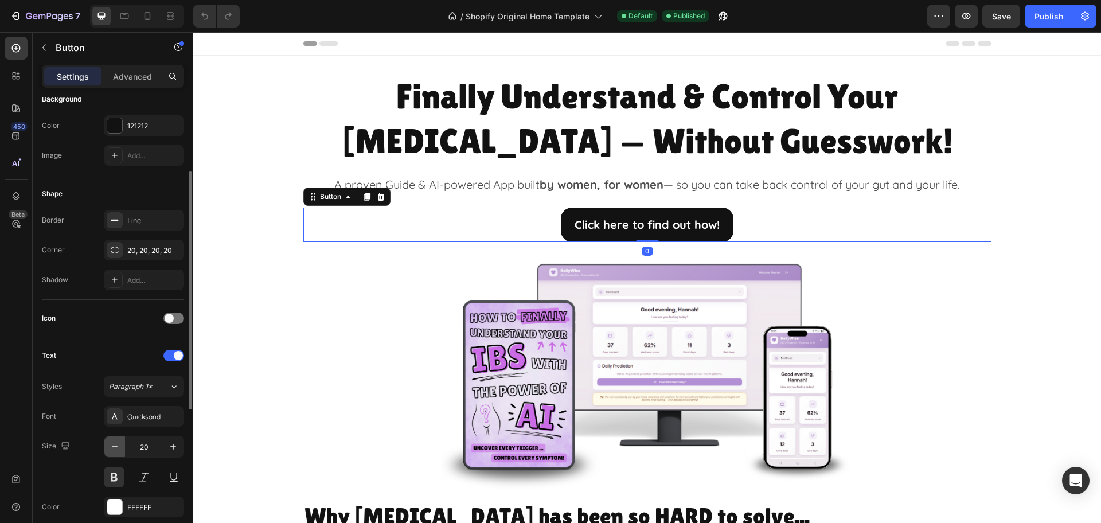
click at [115, 443] on icon "button" at bounding box center [114, 446] width 11 height 11
click at [114, 443] on icon "button" at bounding box center [114, 446] width 11 height 11
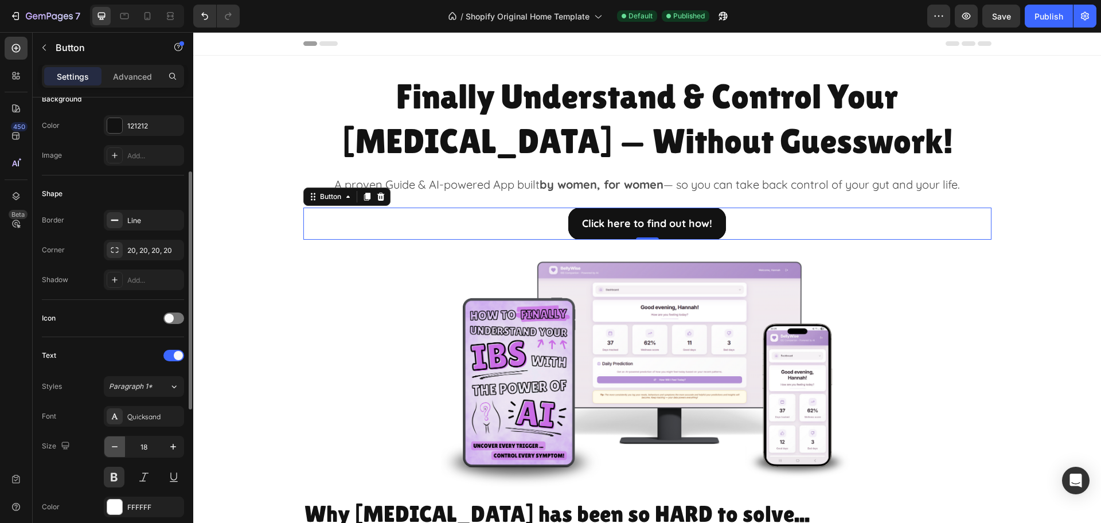
click at [114, 443] on icon "button" at bounding box center [114, 446] width 11 height 11
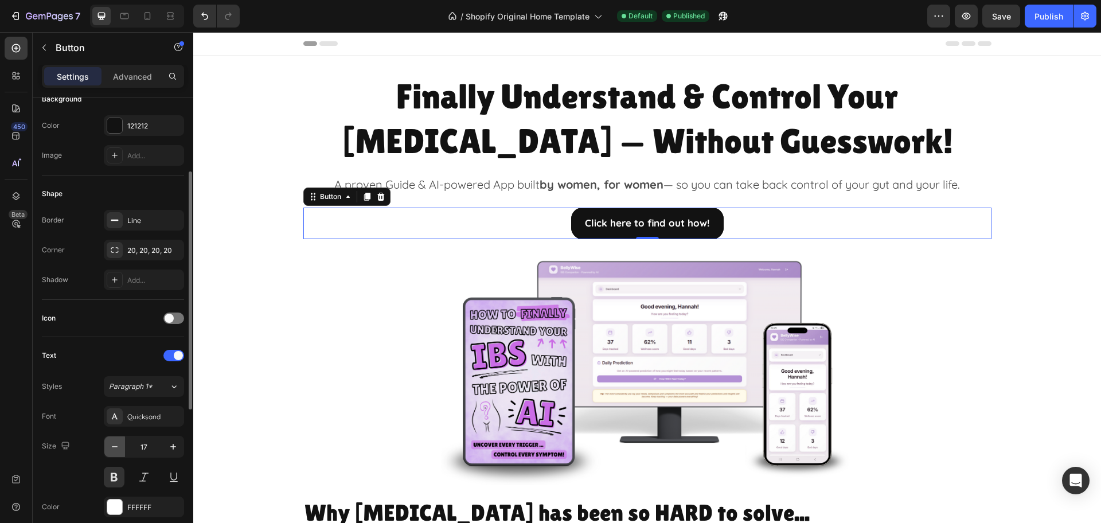
click at [114, 443] on icon "button" at bounding box center [114, 446] width 11 height 11
type input "16"
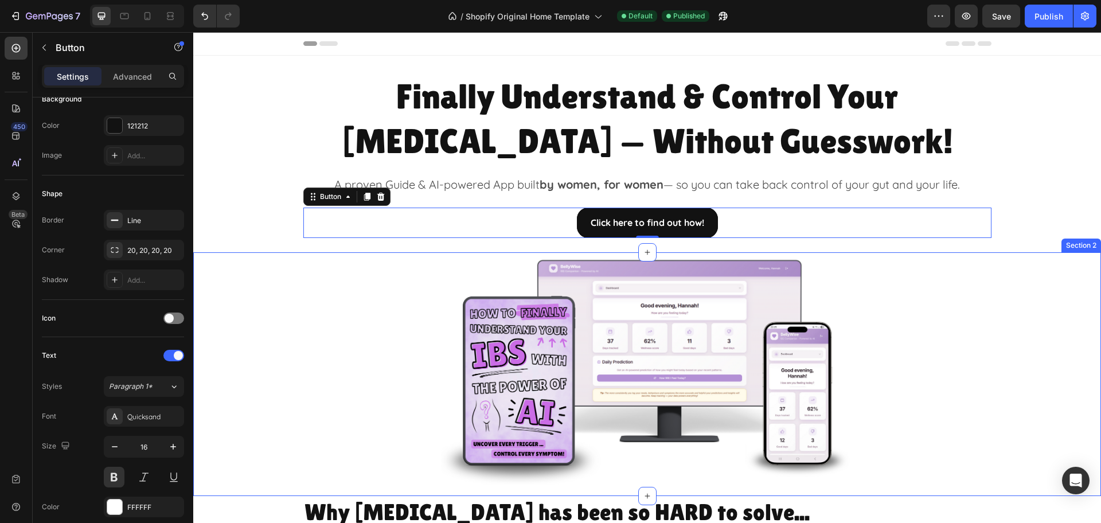
click at [1009, 352] on div "Image Row" at bounding box center [647, 368] width 908 height 232
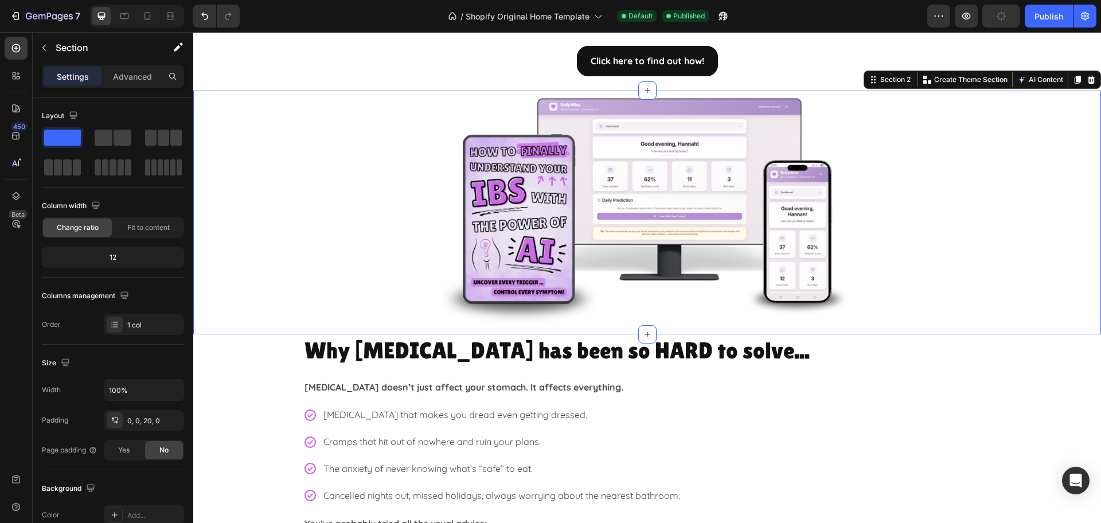
scroll to position [0, 0]
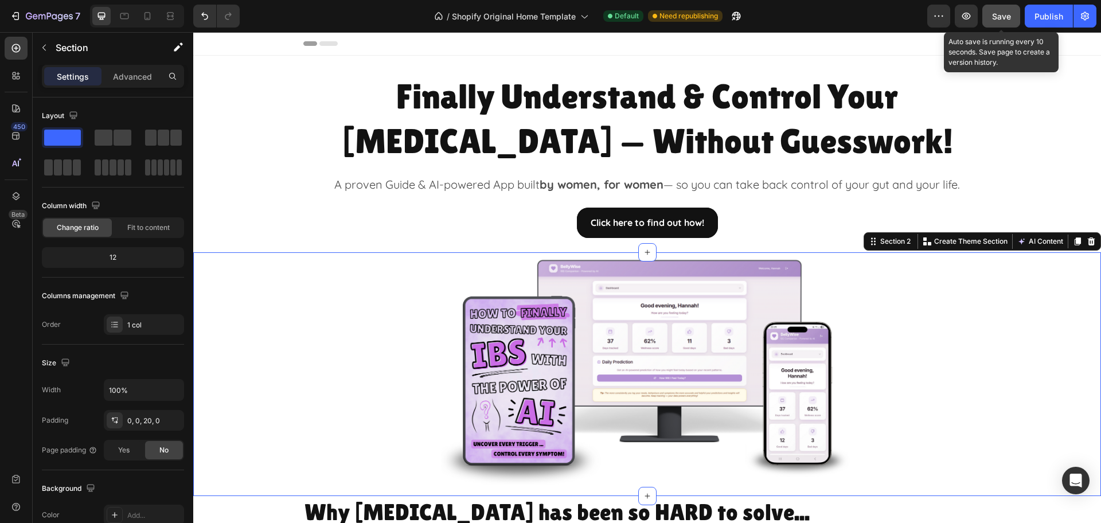
click at [994, 13] on span "Save" at bounding box center [1001, 16] width 19 height 10
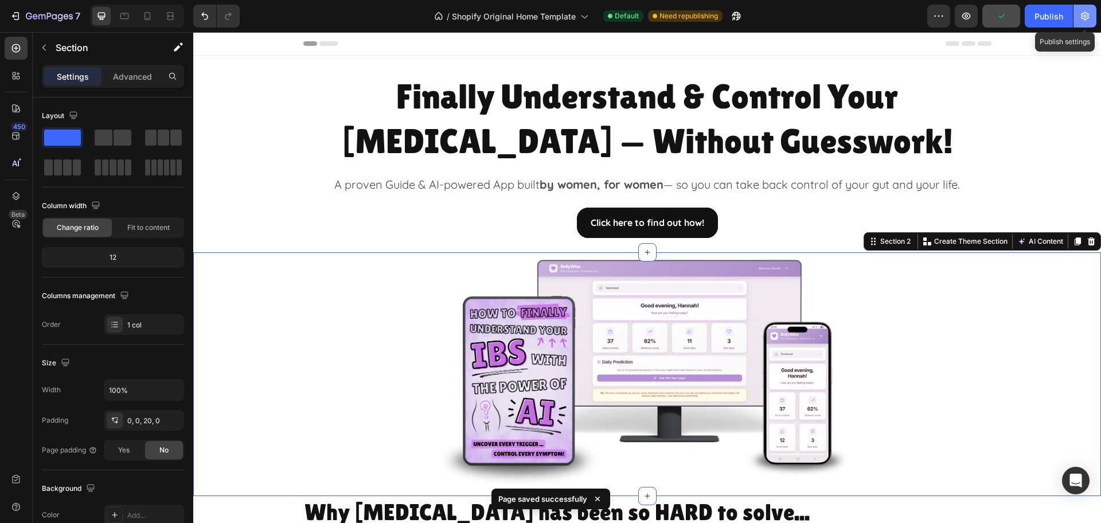
click at [1078, 14] on button "button" at bounding box center [1085, 16] width 23 height 23
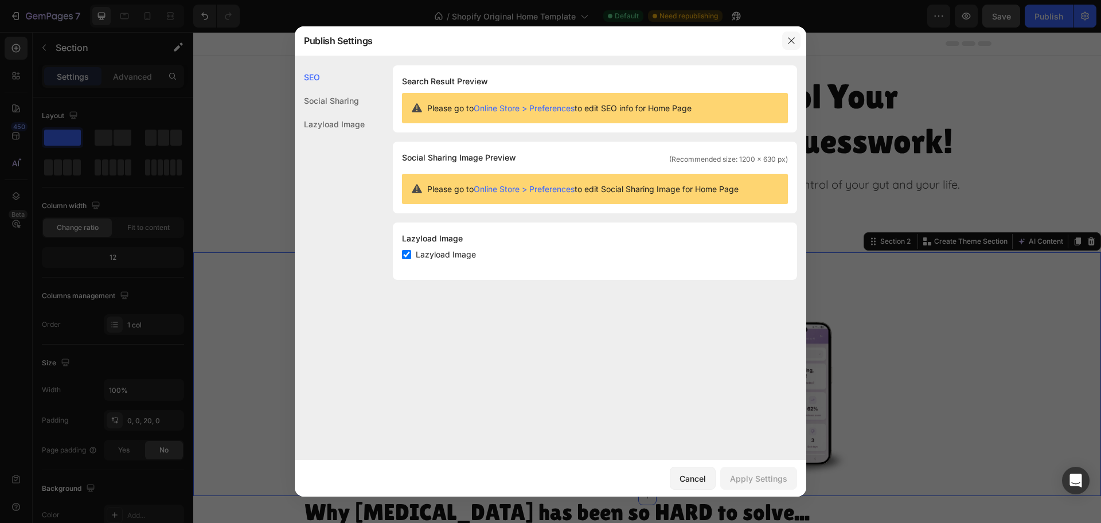
click at [790, 40] on icon "button" at bounding box center [791, 40] width 9 height 9
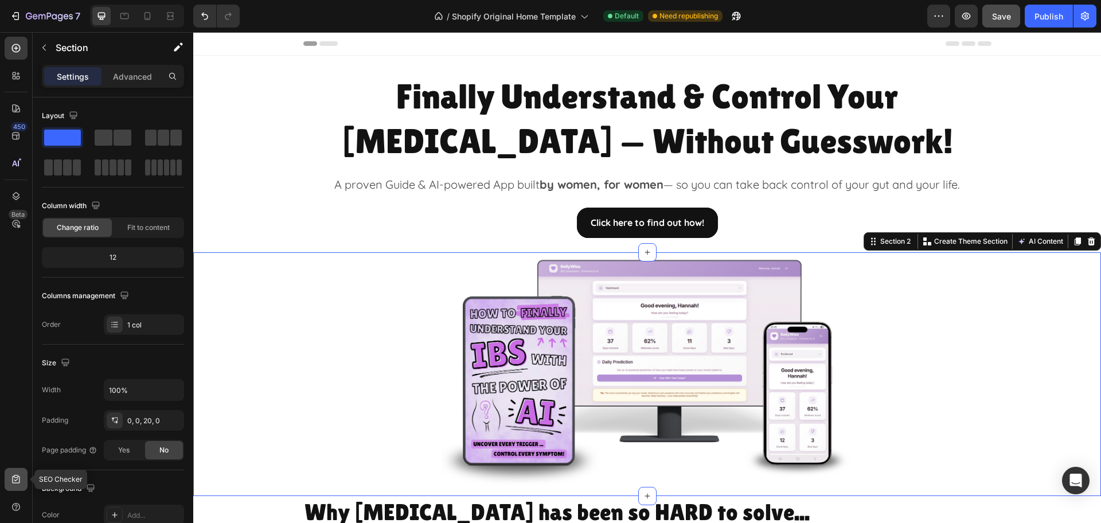
click at [23, 474] on div at bounding box center [16, 479] width 23 height 23
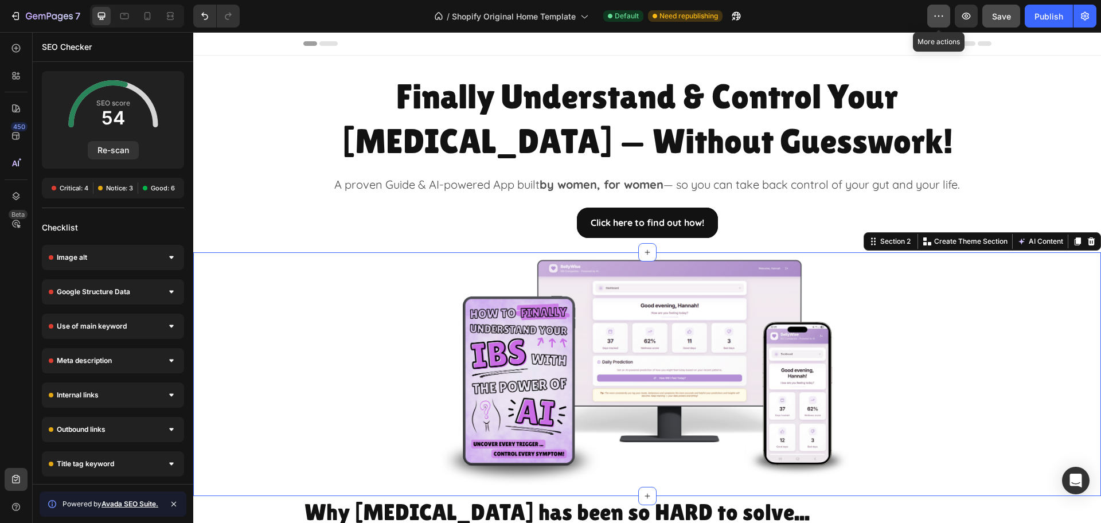
click at [945, 17] on icon "button" at bounding box center [938, 15] width 11 height 11
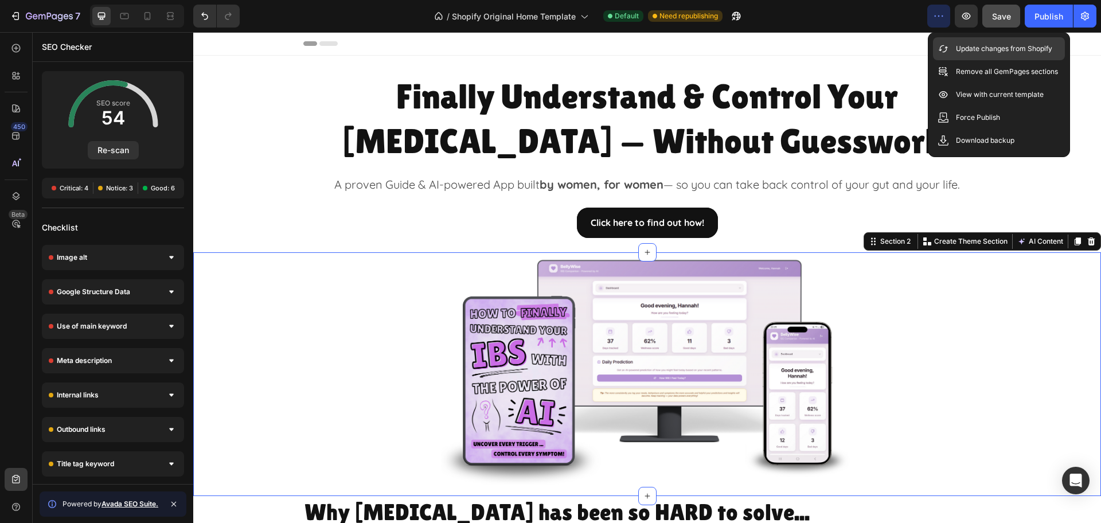
click at [960, 60] on div "Update changes from Shopify" at bounding box center [999, 71] width 132 height 23
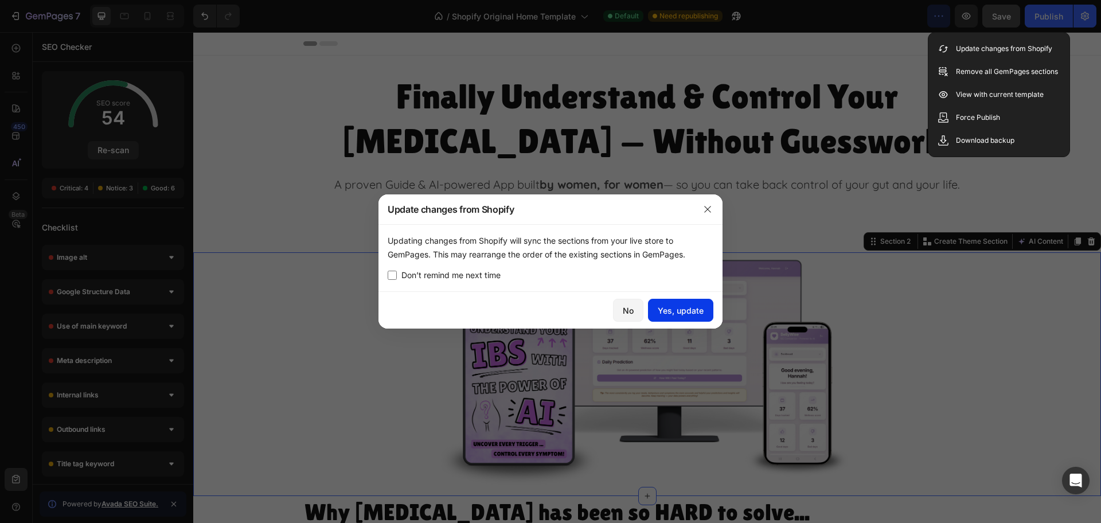
click at [674, 311] on div "Yes, update" at bounding box center [681, 311] width 46 height 12
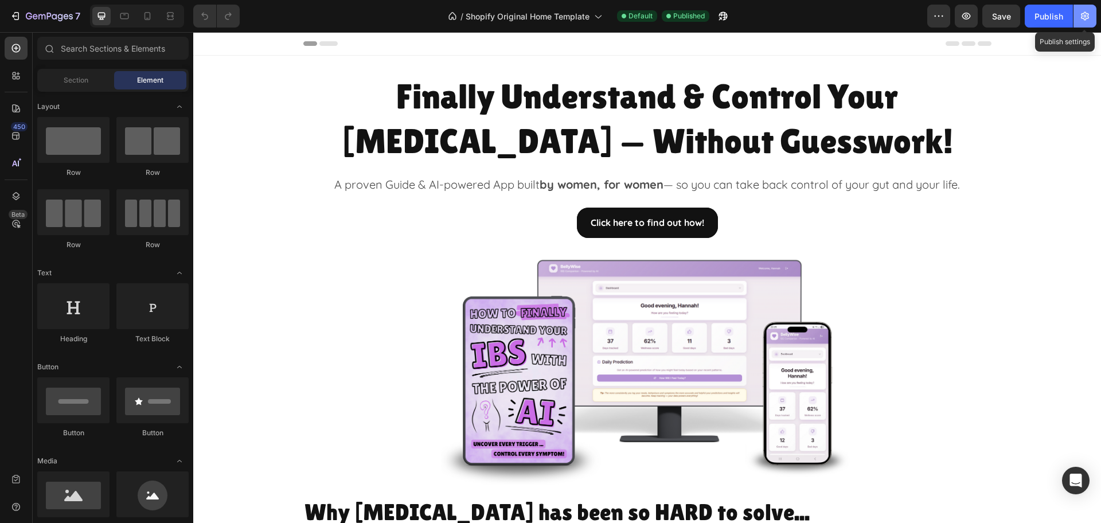
click at [1083, 26] on button "button" at bounding box center [1085, 16] width 23 height 23
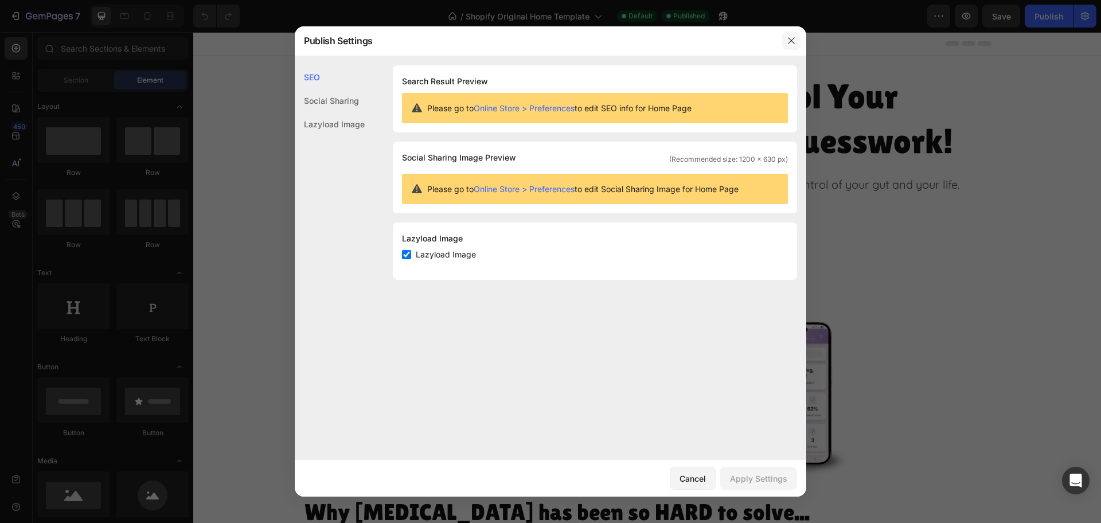
click at [787, 40] on icon "button" at bounding box center [791, 40] width 9 height 9
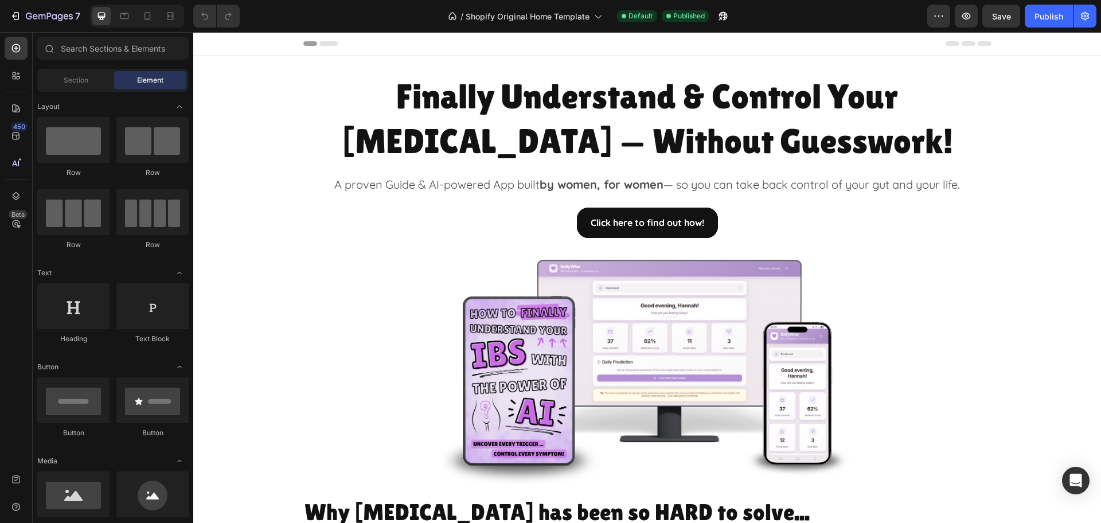
click at [322, 42] on icon at bounding box center [328, 43] width 18 height 5
click at [1073, 486] on icon "Open Intercom Messenger" at bounding box center [1075, 480] width 15 height 15
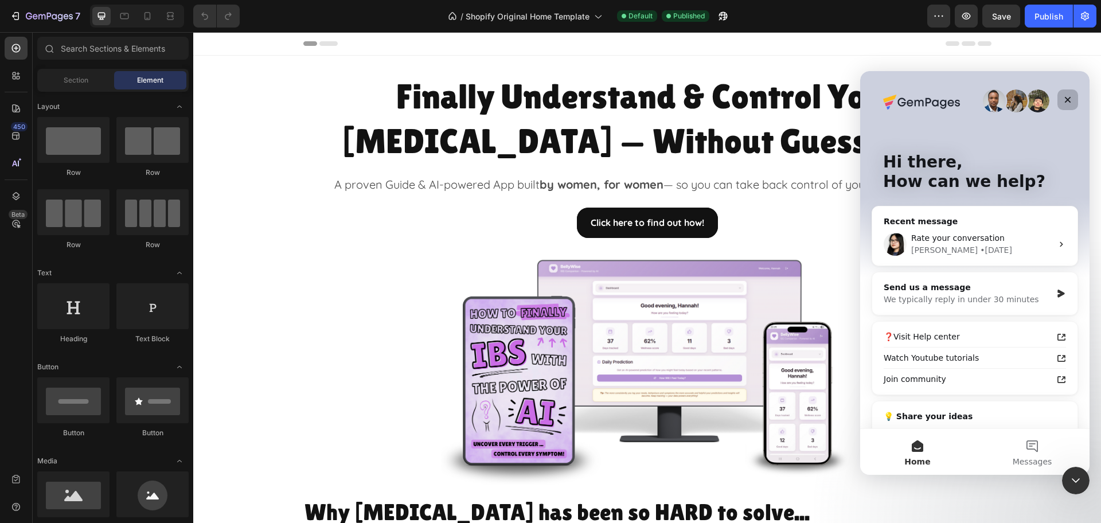
click at [1069, 98] on icon "Close" at bounding box center [1068, 100] width 6 height 6
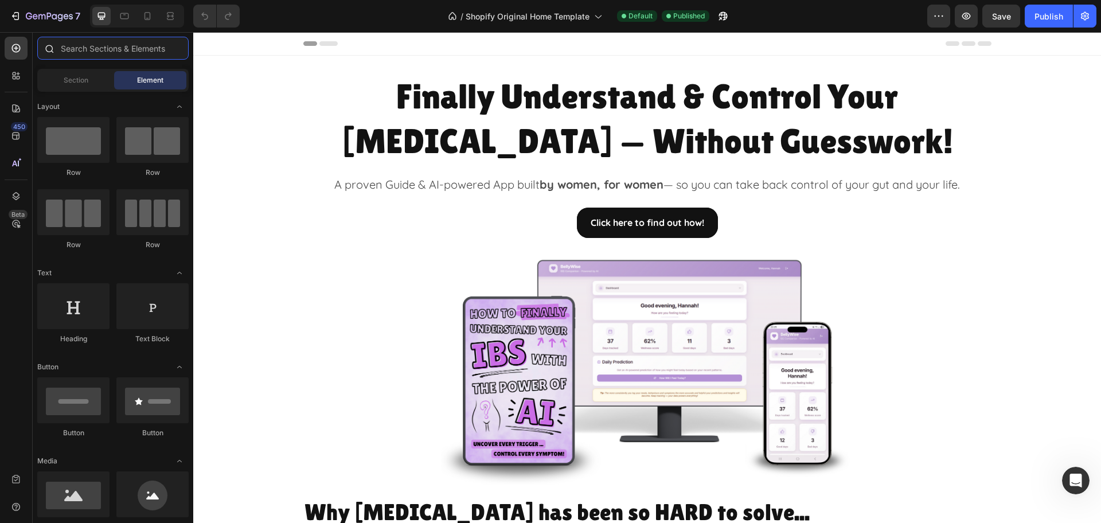
click at [80, 50] on input "text" at bounding box center [112, 48] width 151 height 23
click at [76, 85] on div "Section" at bounding box center [76, 80] width 72 height 18
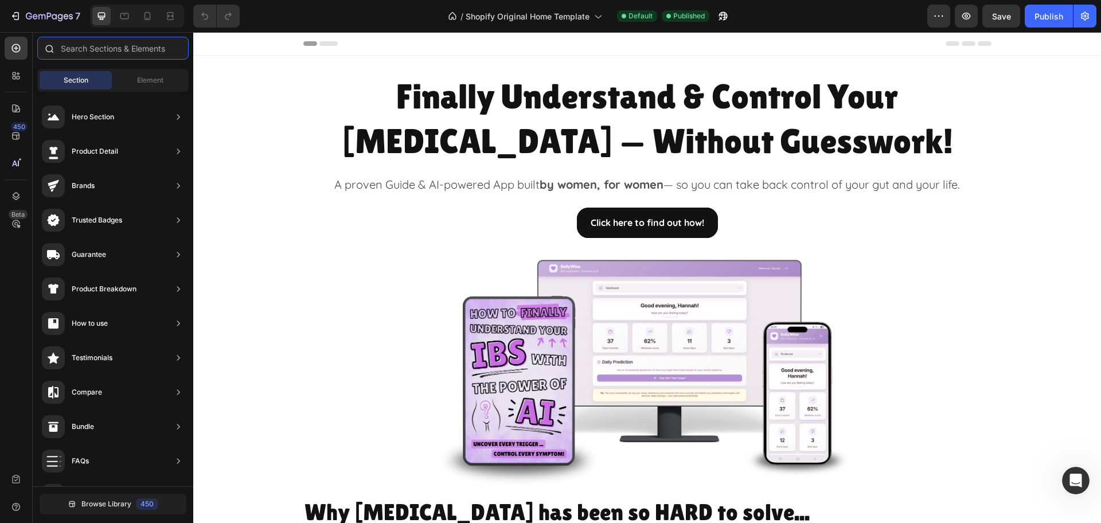
click at [99, 45] on input "text" at bounding box center [112, 48] width 151 height 23
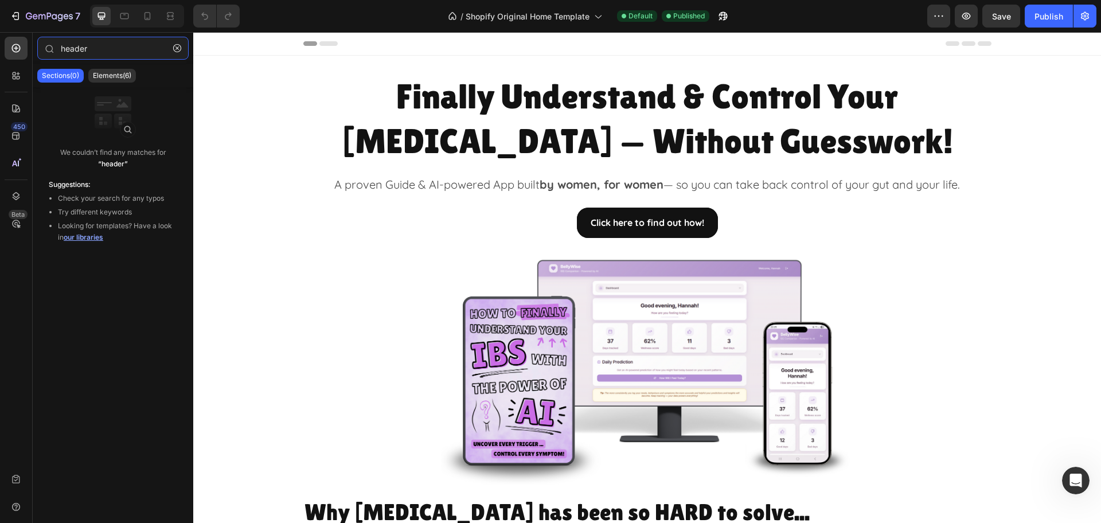
type input "header"
click at [123, 68] on div "Sections(0) Elements(6)" at bounding box center [113, 75] width 161 height 23
click at [121, 70] on div "Elements(6)" at bounding box center [112, 76] width 48 height 14
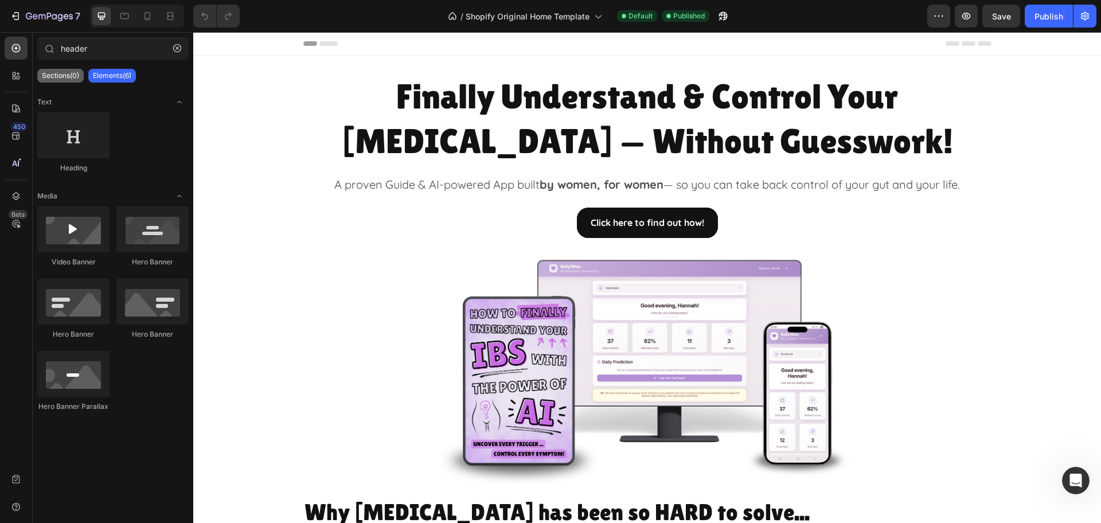
click at [53, 77] on p "Sections(0)" at bounding box center [60, 75] width 37 height 9
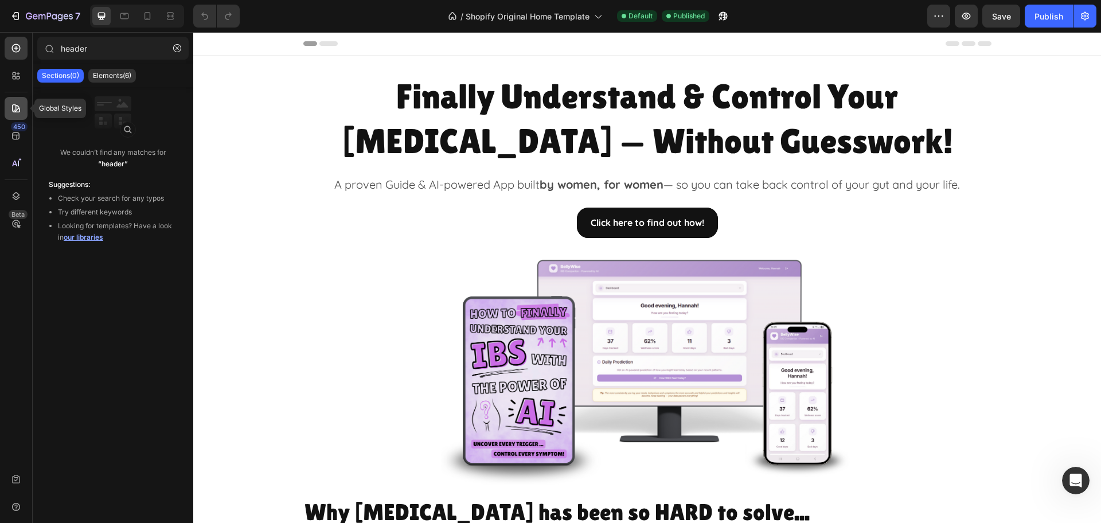
click at [21, 104] on icon at bounding box center [15, 108] width 11 height 11
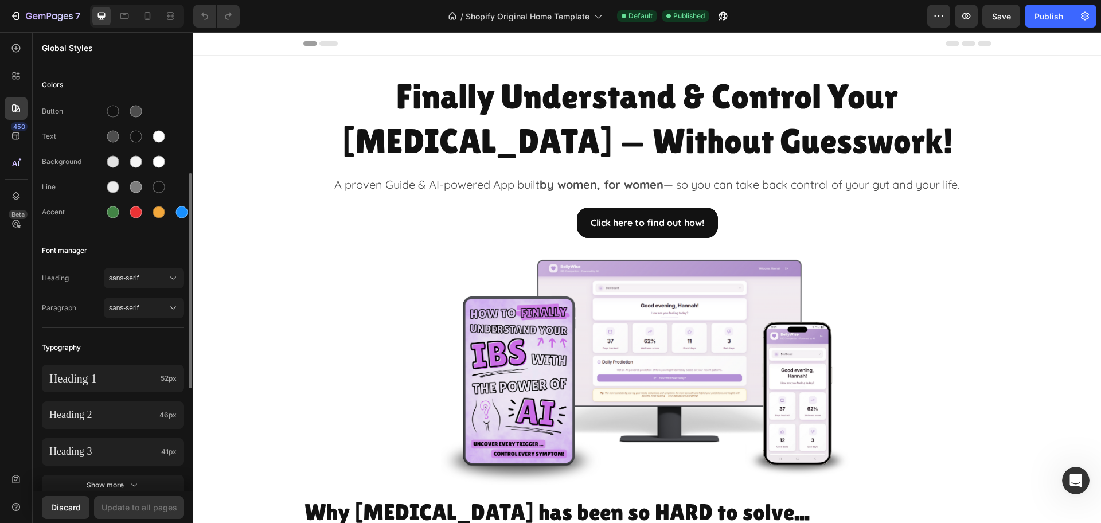
scroll to position [72, 0]
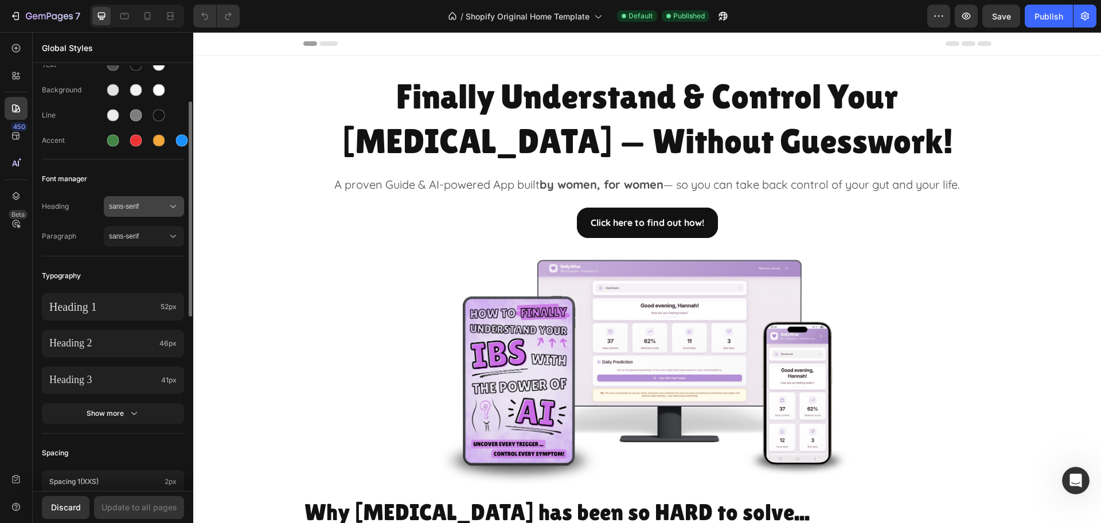
click at [141, 210] on span "sans-serif" at bounding box center [138, 206] width 58 height 10
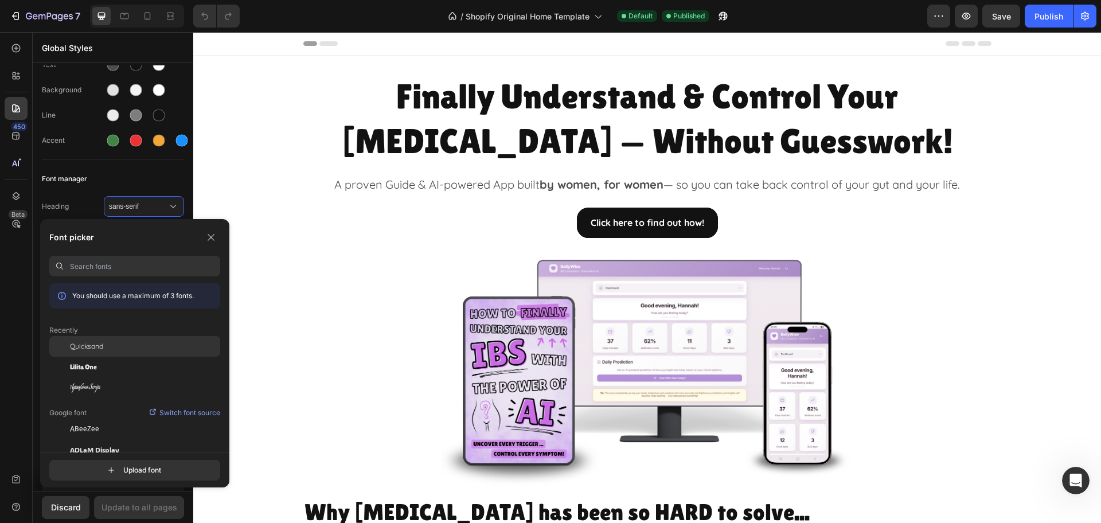
click at [102, 343] on span "Quicksand" at bounding box center [86, 346] width 33 height 10
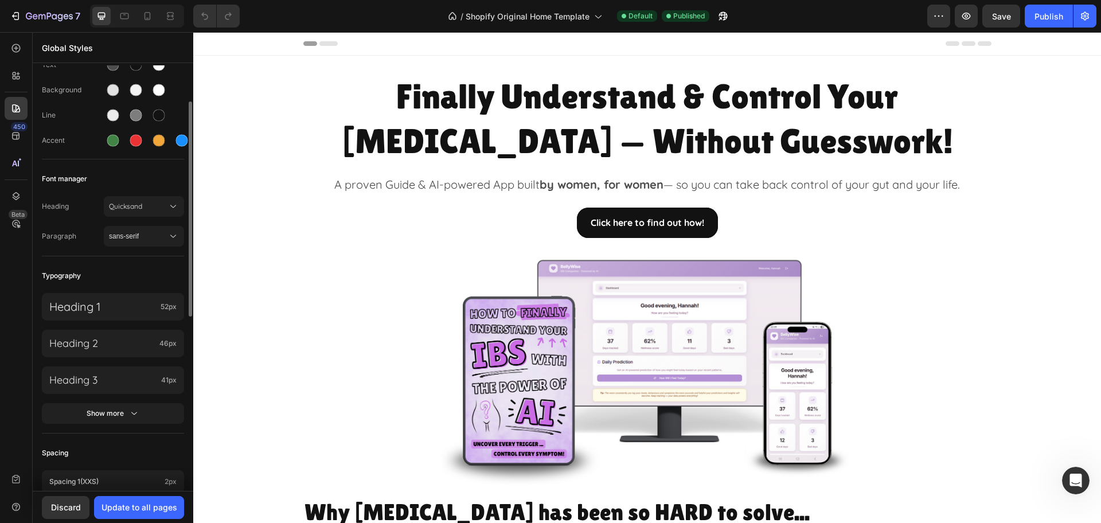
click at [134, 222] on div "Heading Quicksand Paragraph sans-serif" at bounding box center [113, 222] width 142 height 67
click at [142, 197] on button "Quicksand" at bounding box center [144, 206] width 80 height 21
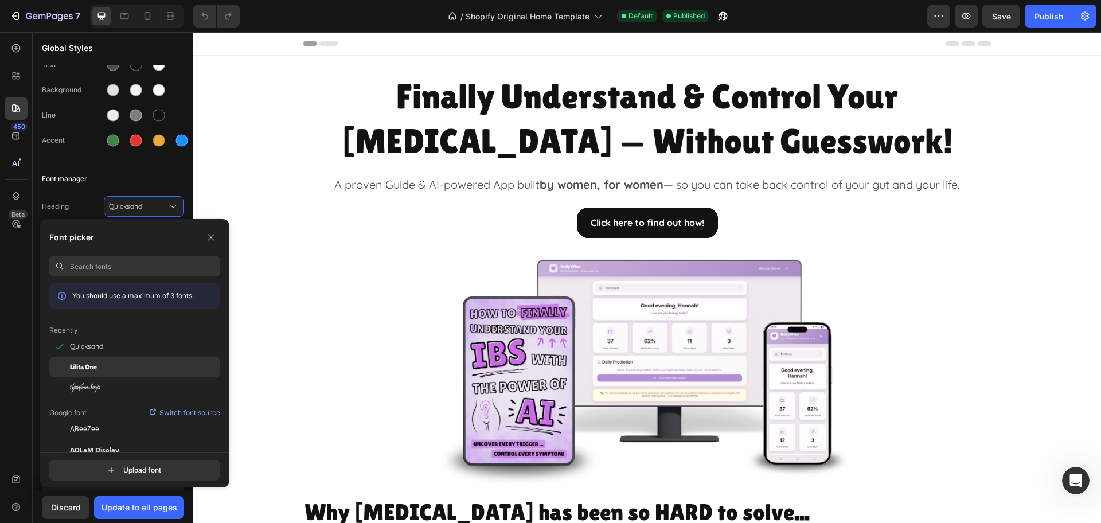
click at [99, 369] on div "Lilita One" at bounding box center [145, 367] width 150 height 10
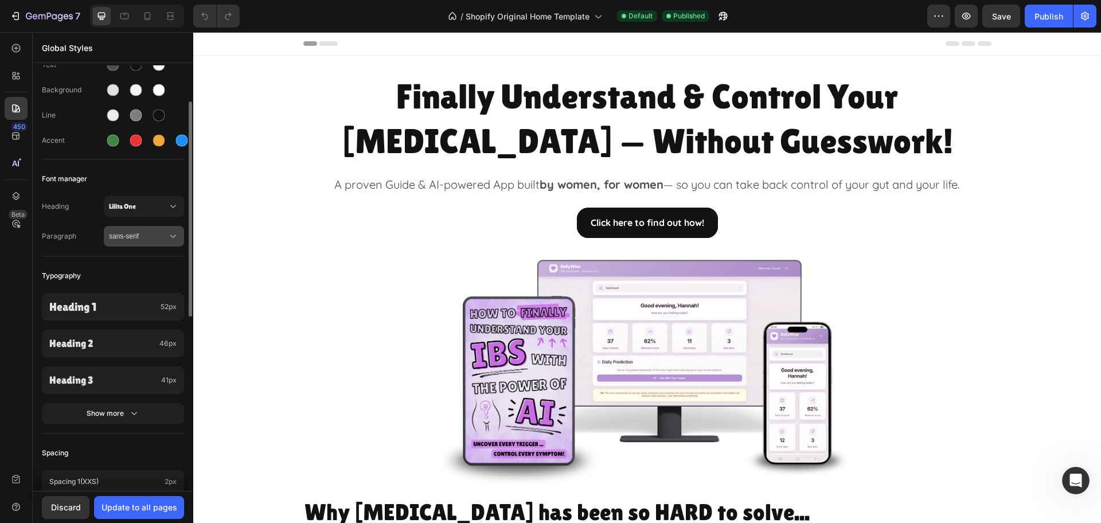
click at [118, 235] on span "sans-serif" at bounding box center [138, 236] width 58 height 10
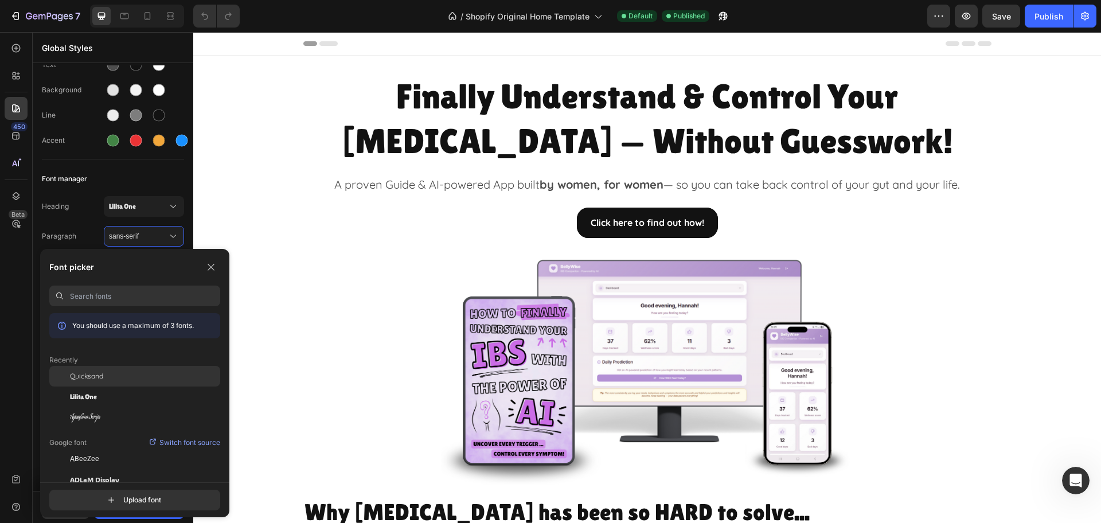
click at [97, 383] on div "Quicksand" at bounding box center [134, 376] width 171 height 21
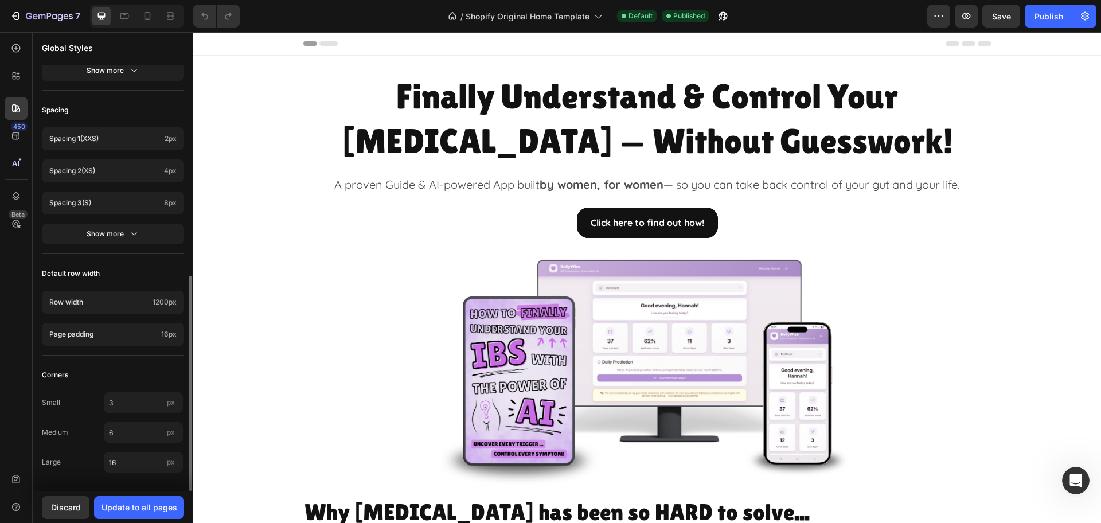
scroll to position [56, 0]
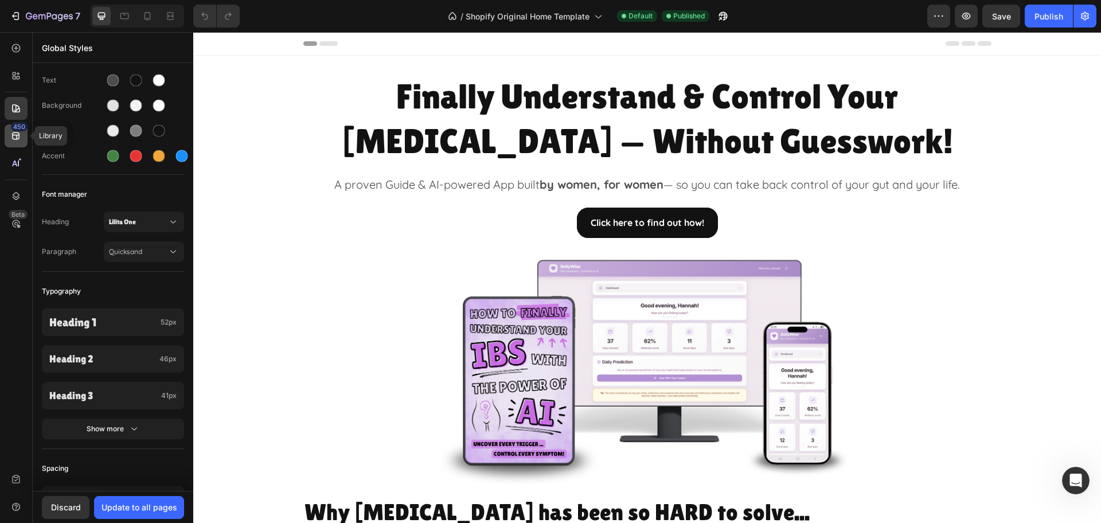
click at [24, 132] on div "450" at bounding box center [16, 135] width 23 height 23
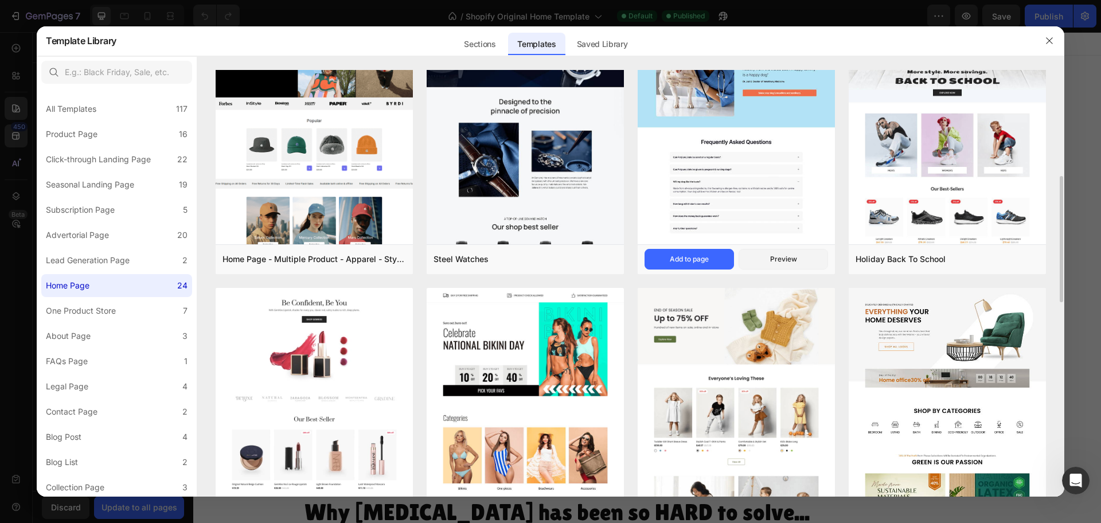
scroll to position [0, 0]
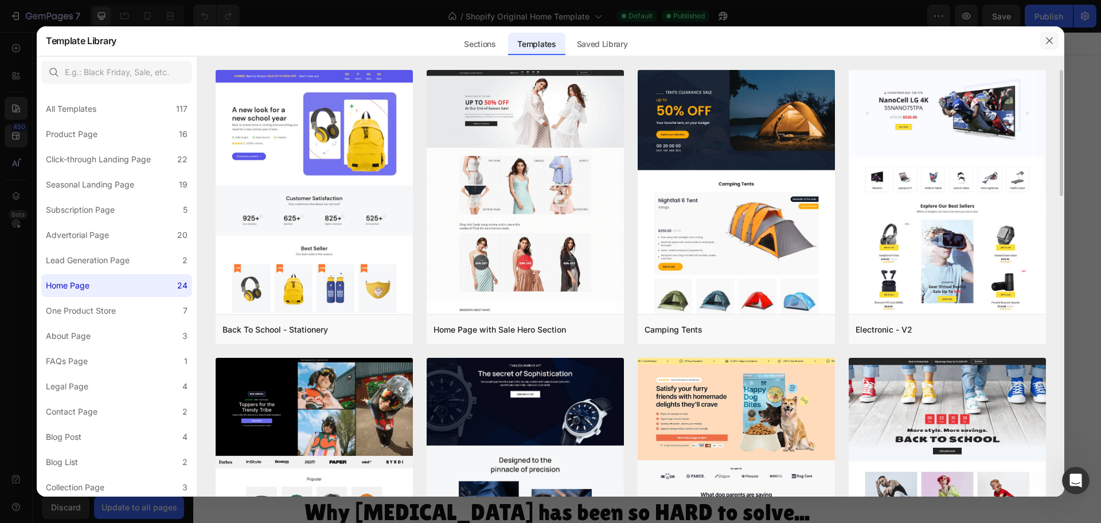
click at [1047, 37] on icon "button" at bounding box center [1049, 40] width 9 height 9
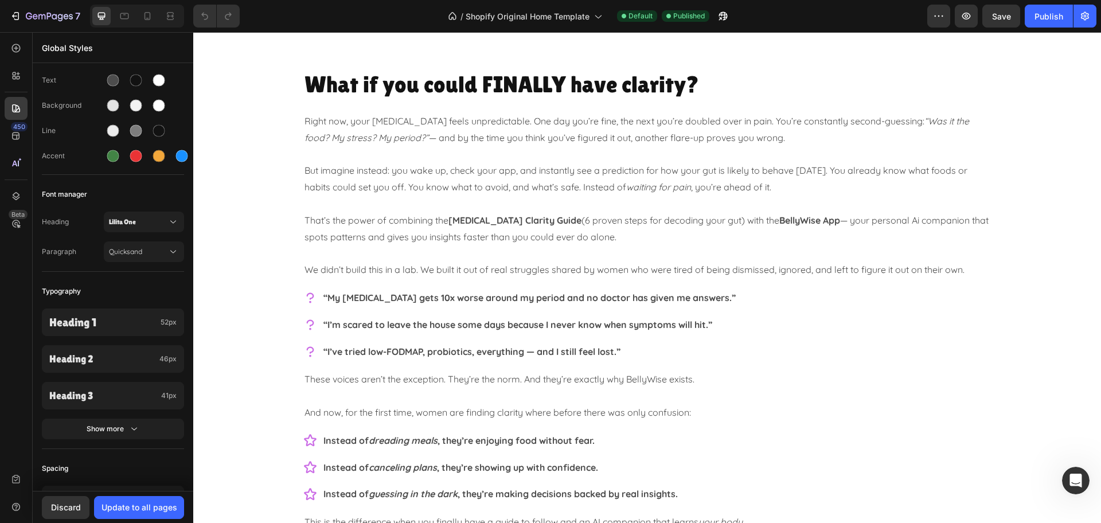
scroll to position [1147, 0]
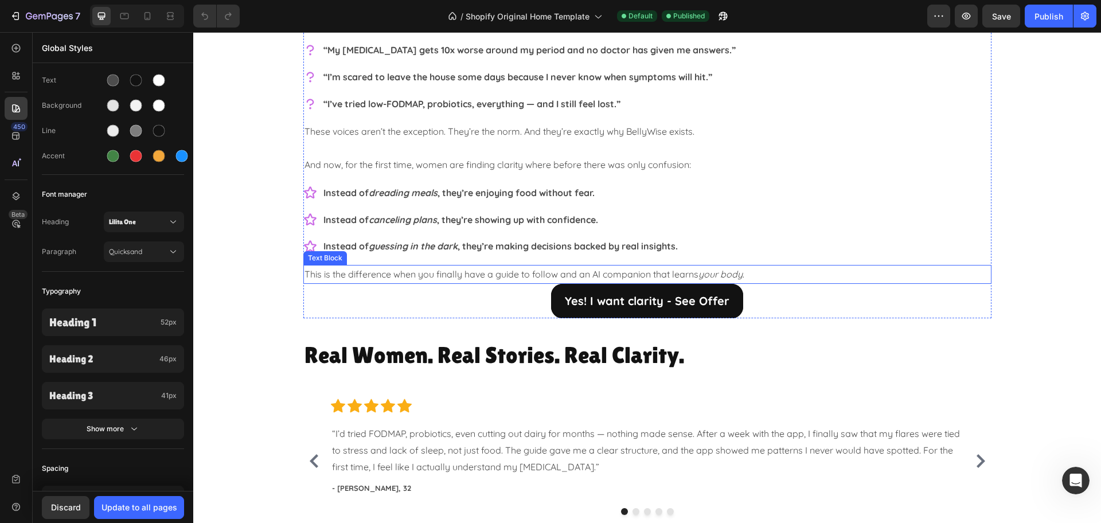
click at [776, 277] on p "This is the difference when you finally have a guide to follow and an AI compan…" at bounding box center [648, 274] width 686 height 17
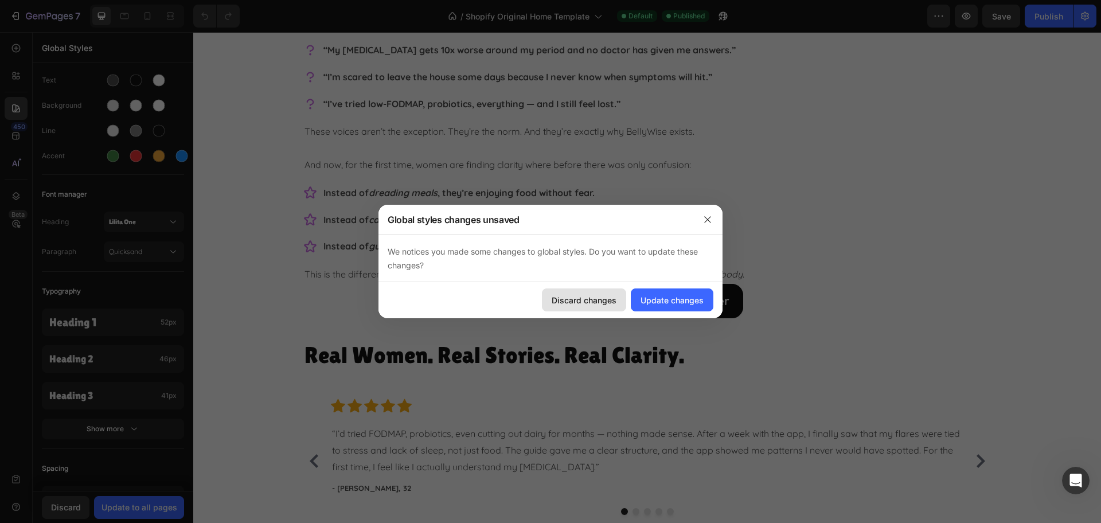
click at [591, 305] on div "Discard changes" at bounding box center [584, 300] width 65 height 12
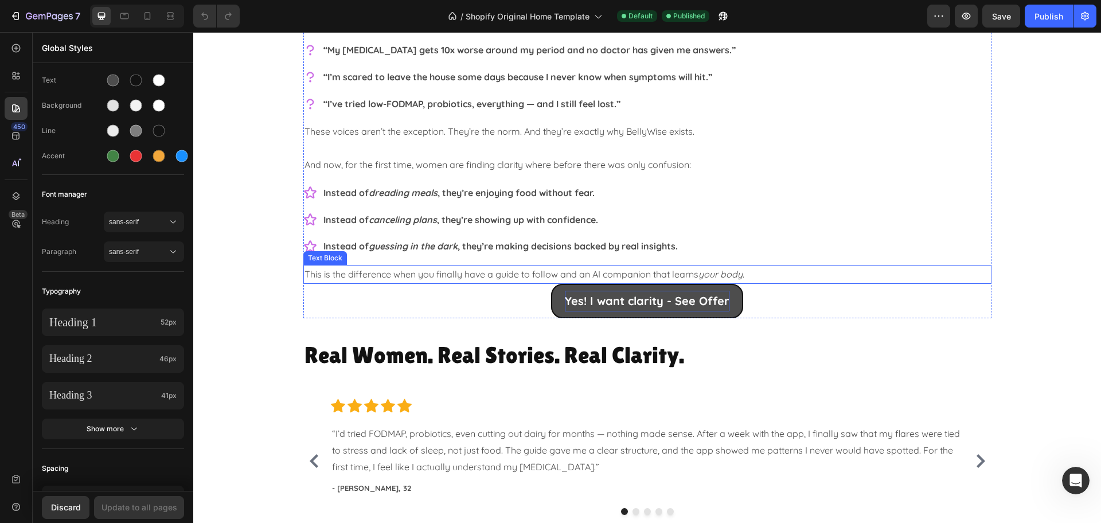
click at [772, 279] on p "This is the difference when you finally have a guide to follow and an AI compan…" at bounding box center [648, 274] width 686 height 17
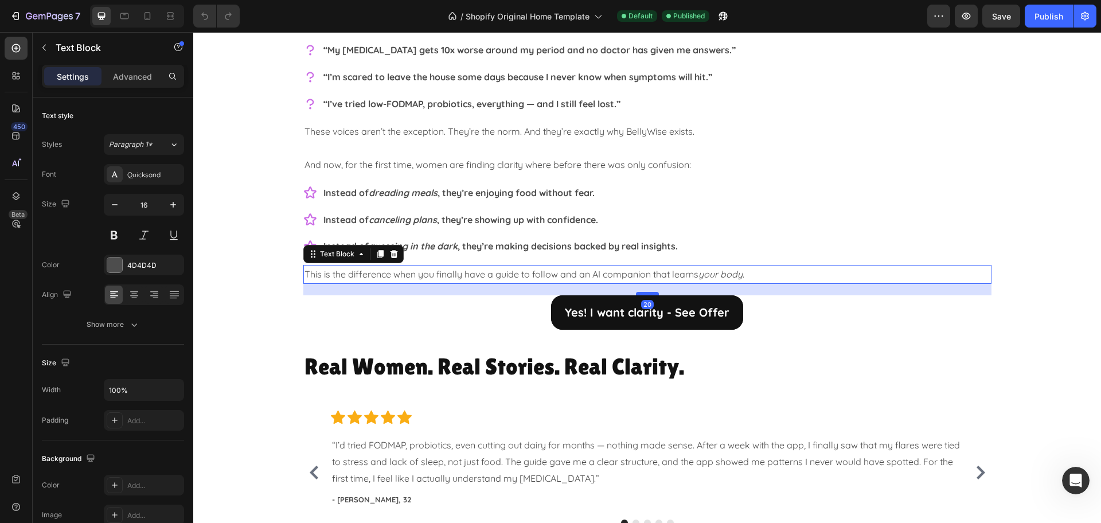
drag, startPoint x: 643, startPoint y: 282, endPoint x: 643, endPoint y: 293, distance: 10.9
click at [643, 293] on div at bounding box center [647, 293] width 23 height 3
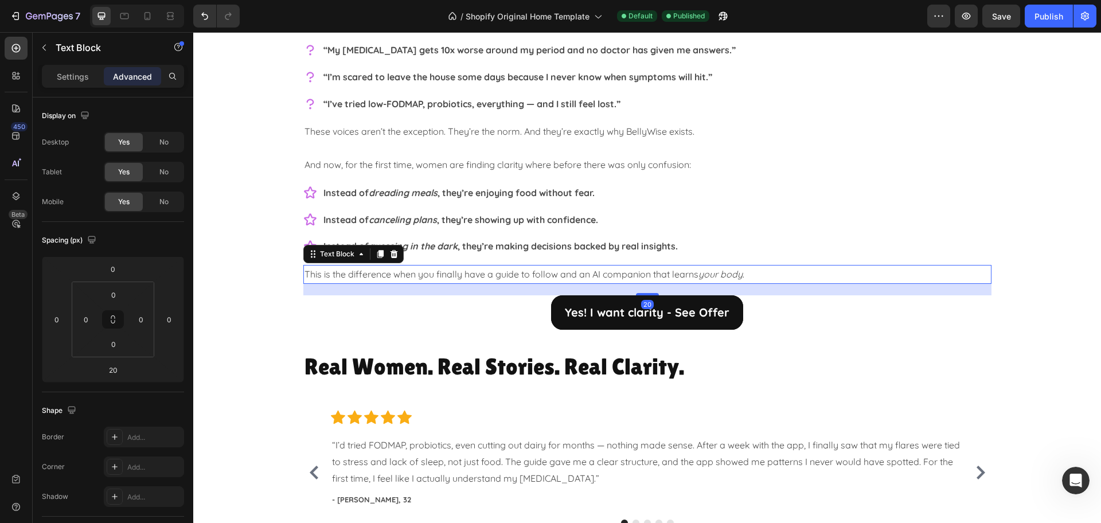
click at [708, 276] on icon "your body" at bounding box center [720, 273] width 44 height 11
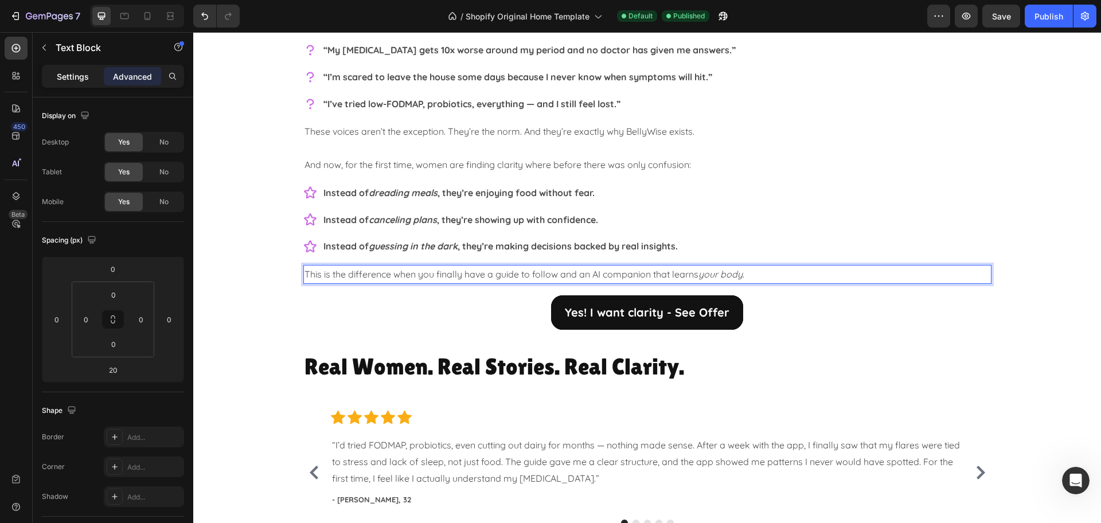
click at [68, 74] on p "Settings" at bounding box center [73, 77] width 32 height 12
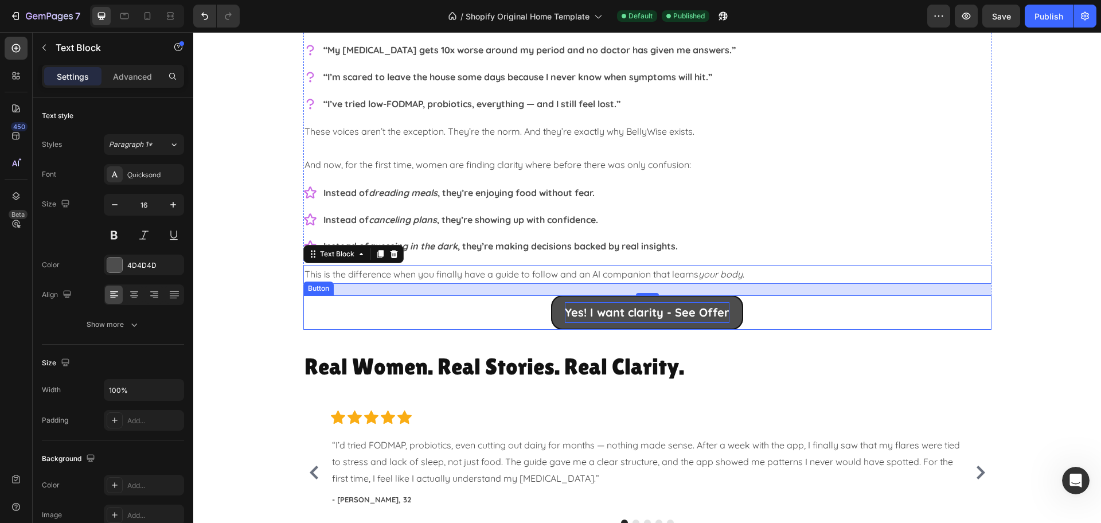
click at [595, 309] on p "Yes! I want clarity - See Offer" at bounding box center [647, 312] width 165 height 21
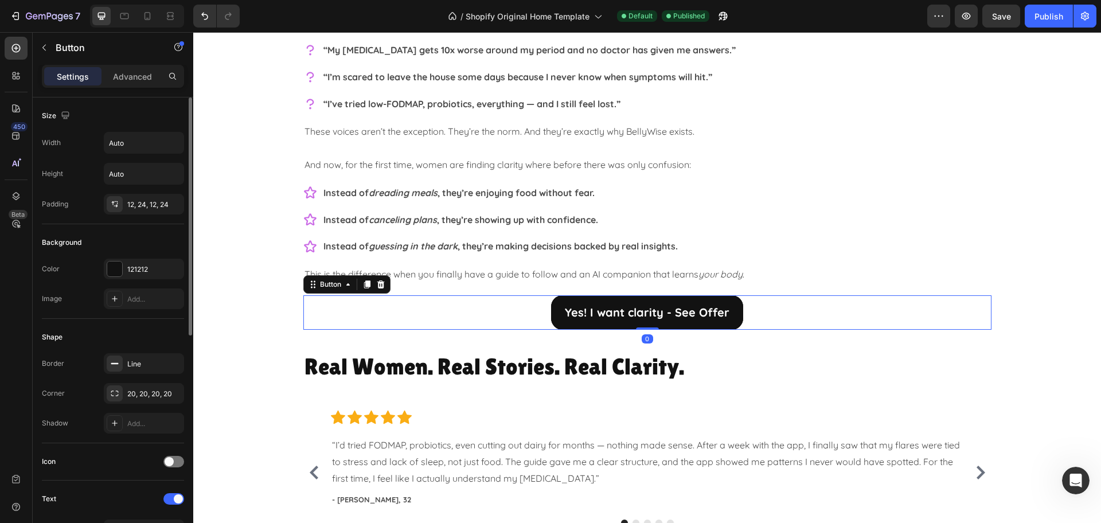
scroll to position [215, 0]
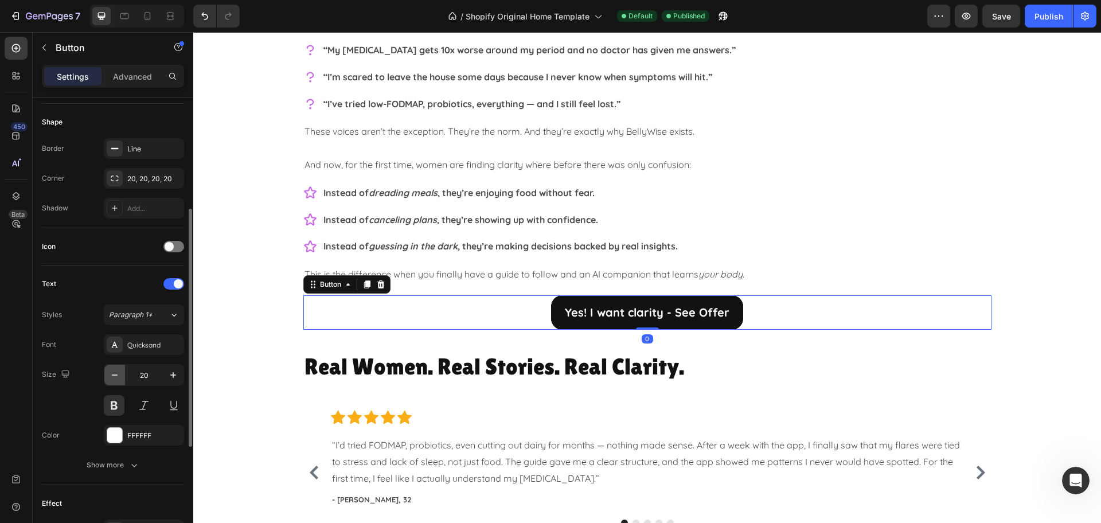
click at [110, 374] on icon "button" at bounding box center [114, 374] width 11 height 11
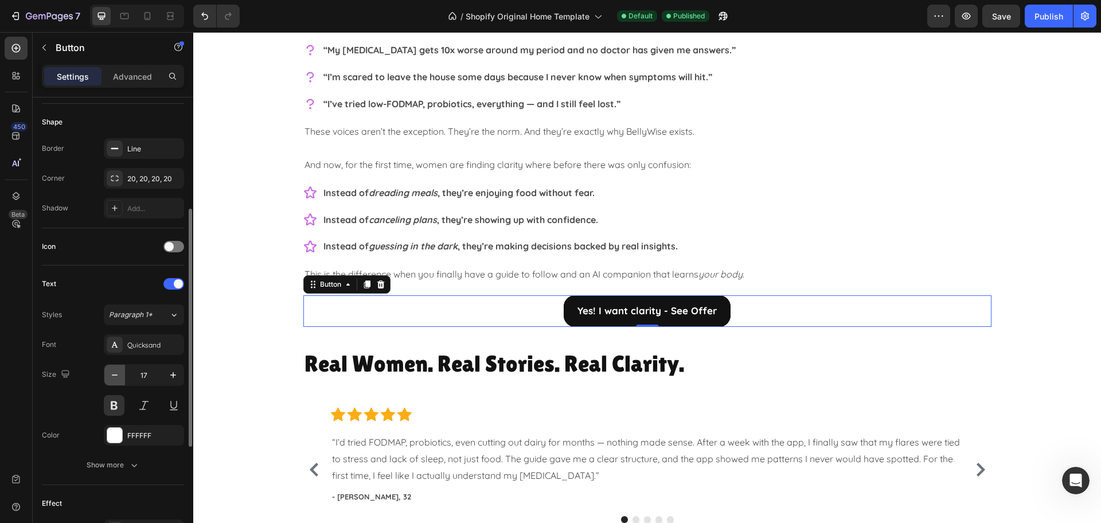
type input "16"
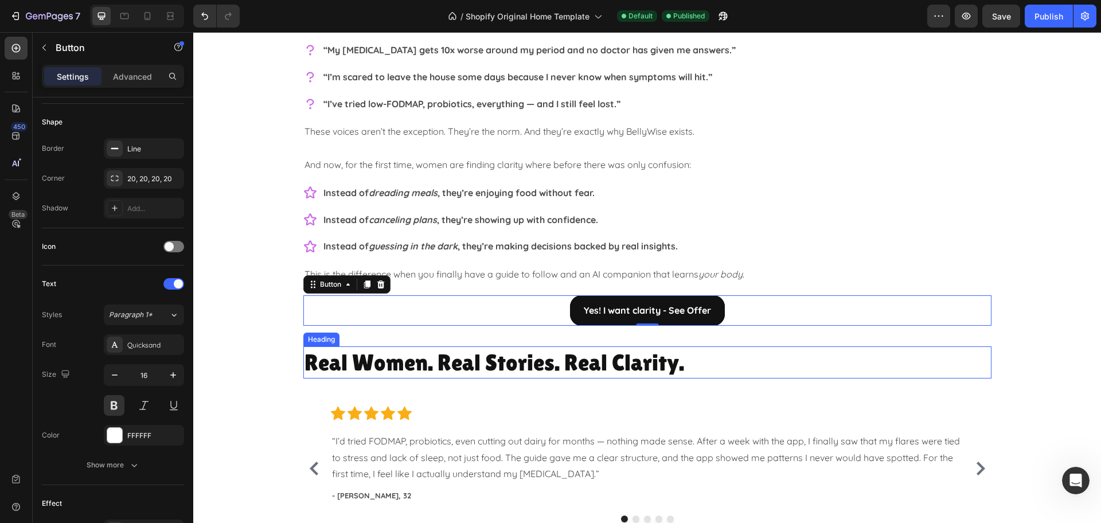
click at [960, 362] on h2 "Real Women. Real Stories. Real Clarity." at bounding box center [647, 362] width 688 height 32
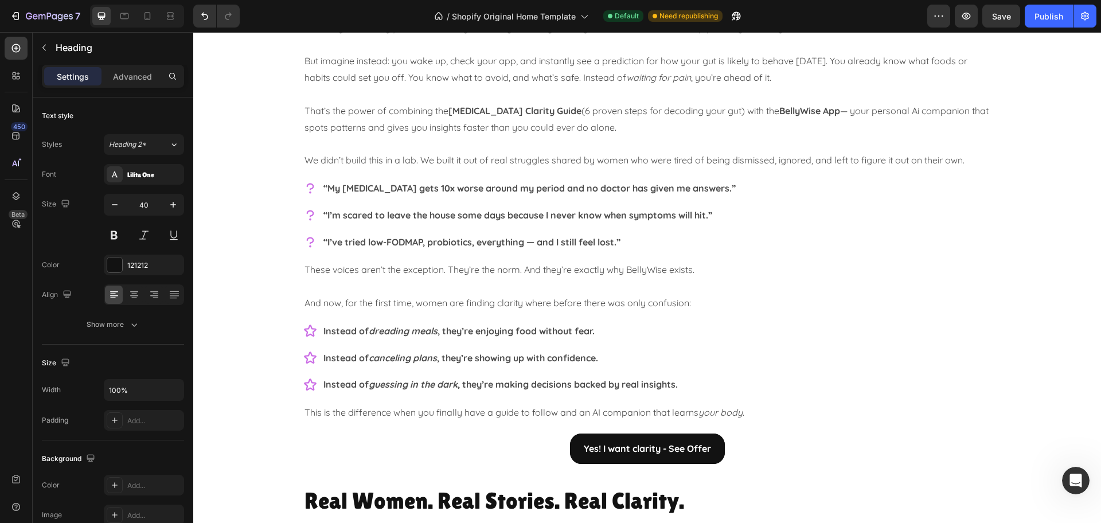
scroll to position [1147, 0]
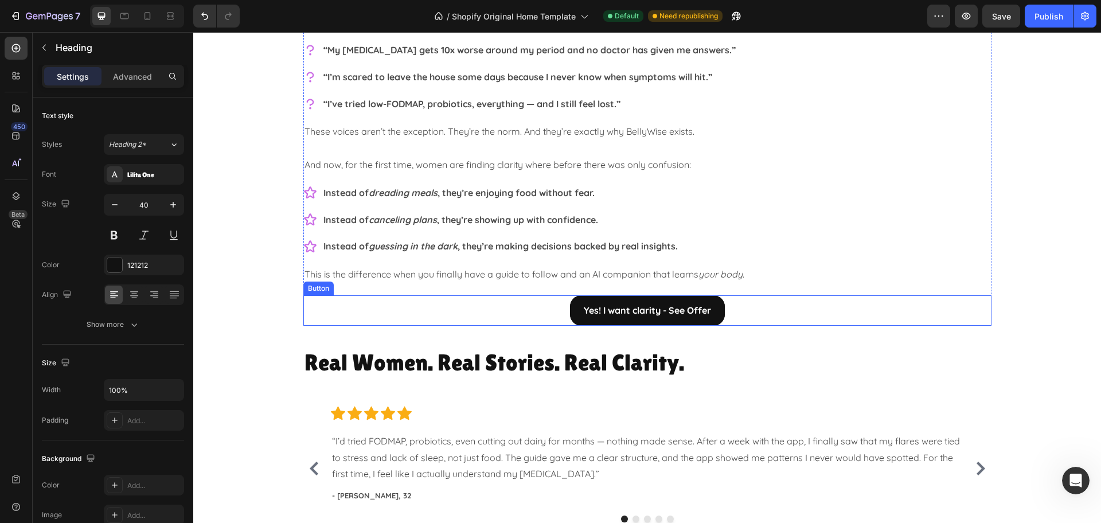
click at [552, 313] on div "Yes! I want clarity - See Offer Button" at bounding box center [647, 310] width 688 height 30
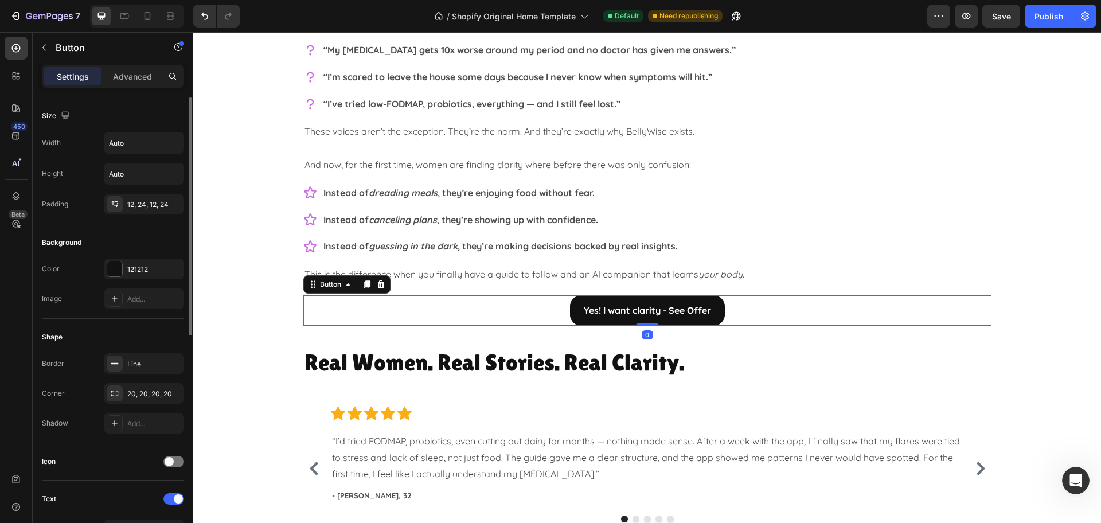
scroll to position [424, 0]
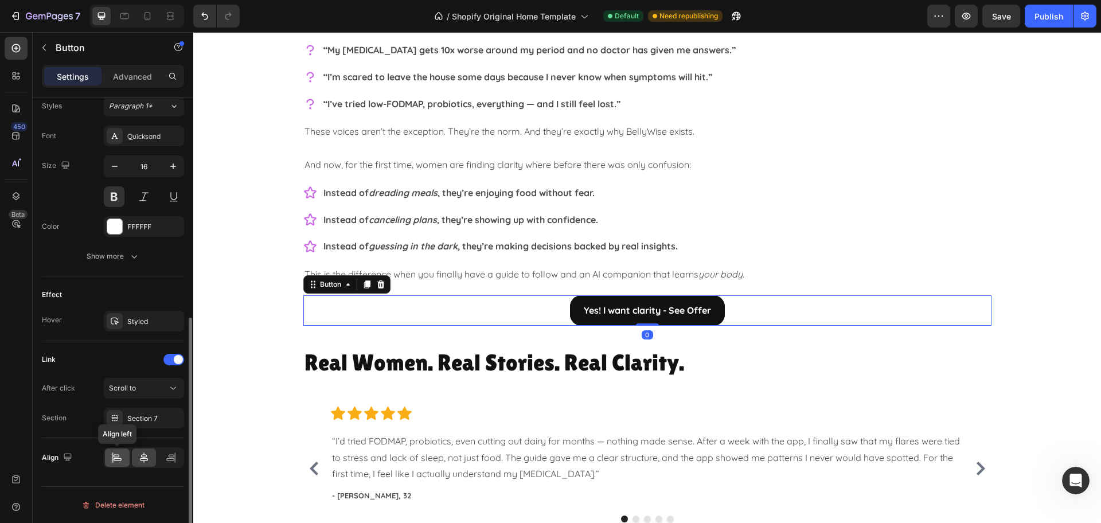
click at [113, 455] on icon at bounding box center [113, 457] width 1 height 10
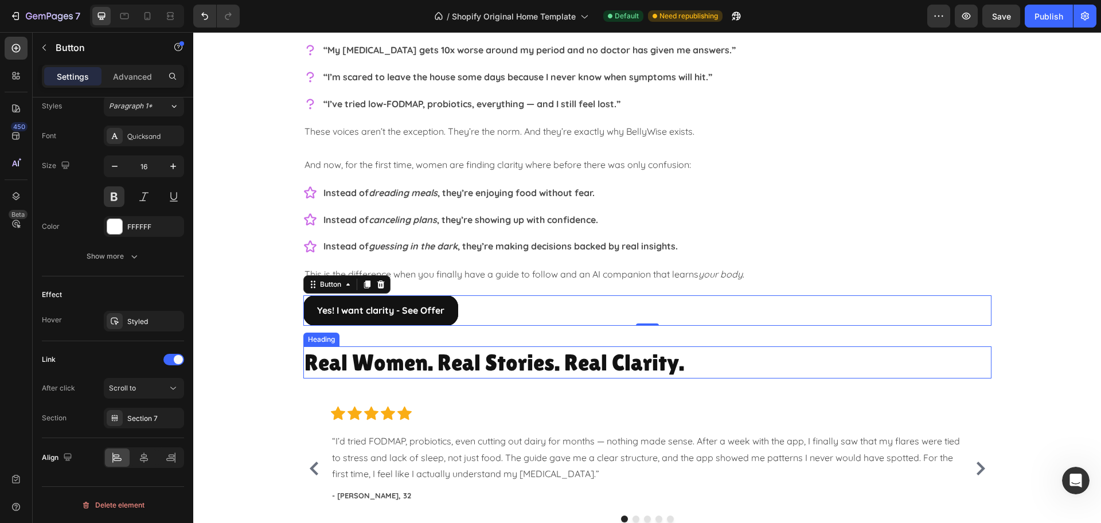
click at [944, 369] on h2 "Real Women. Real Stories. Real Clarity." at bounding box center [647, 362] width 688 height 32
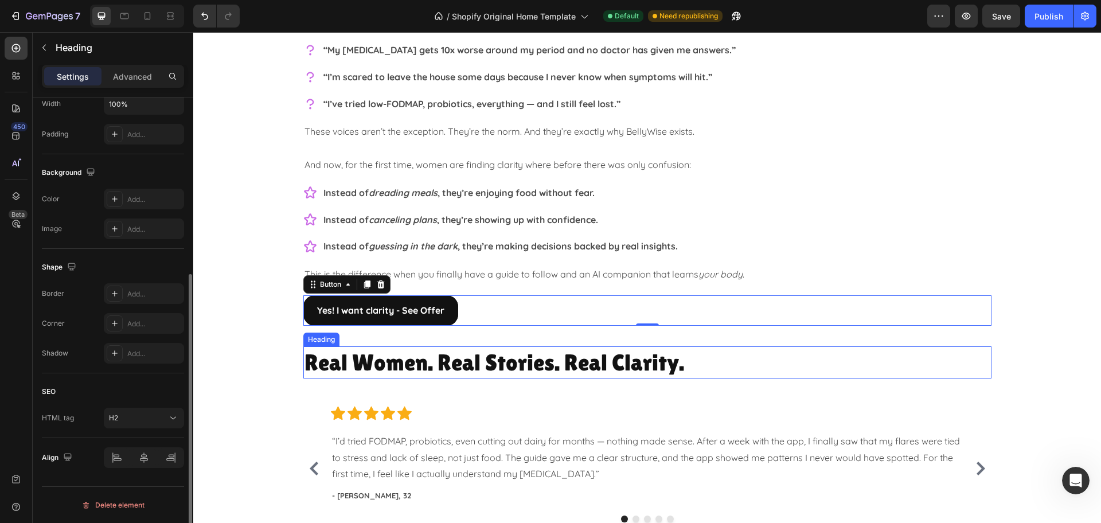
scroll to position [0, 0]
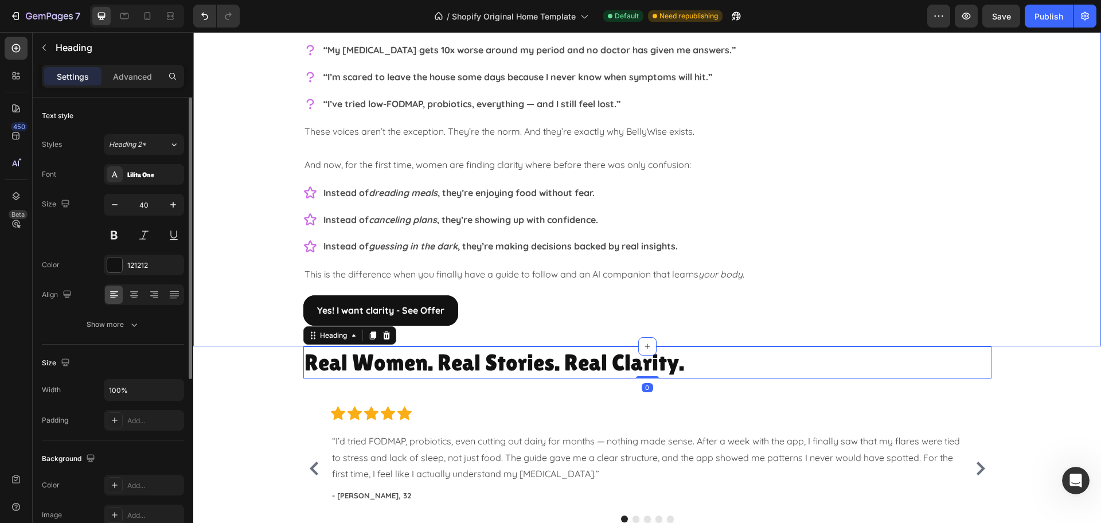
click at [204, 219] on div "What if you could FINALLY have clarity? Heading Right now, your [MEDICAL_DATA] …" at bounding box center [647, 78] width 908 height 514
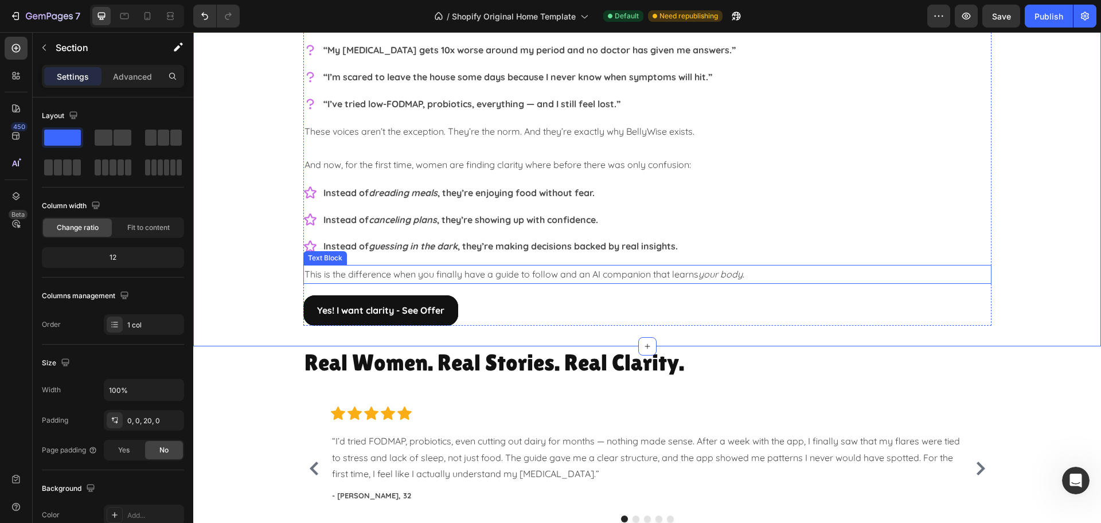
click at [491, 279] on p "This is the difference when you finally have a guide to follow and an AI compan…" at bounding box center [648, 274] width 686 height 17
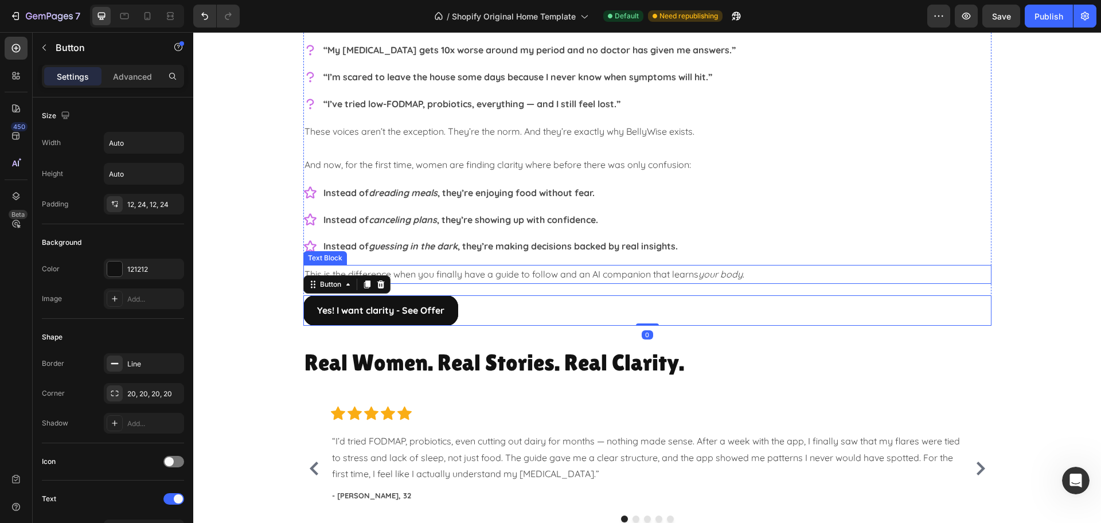
click at [635, 280] on p "This is the difference when you finally have a guide to follow and an AI compan…" at bounding box center [648, 274] width 686 height 17
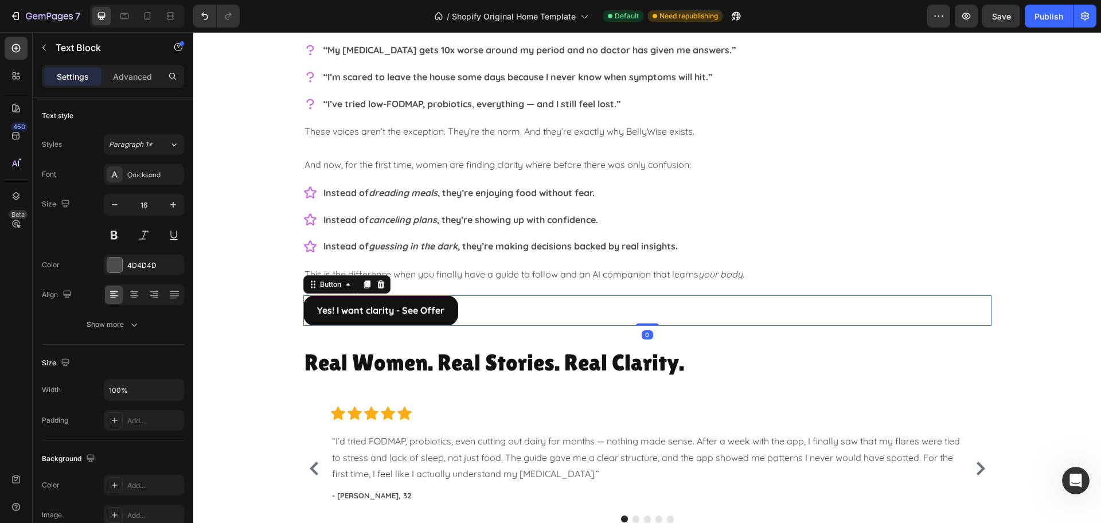
click at [645, 295] on div "Yes! I want clarity - See Offer Button 0" at bounding box center [647, 310] width 688 height 30
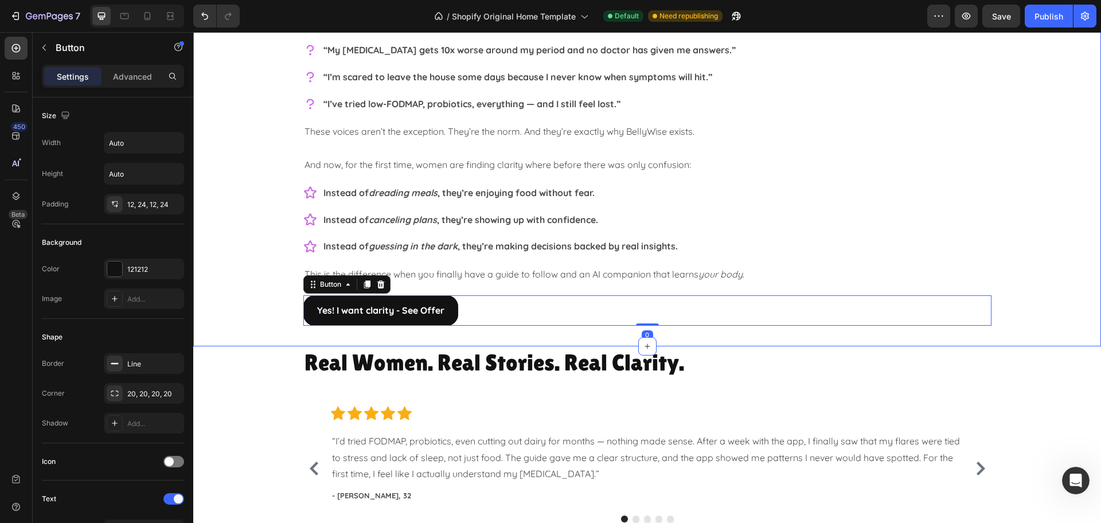
click at [253, 253] on div "What if you could FINALLY have clarity? Heading Right now, your [MEDICAL_DATA] …" at bounding box center [647, 78] width 908 height 514
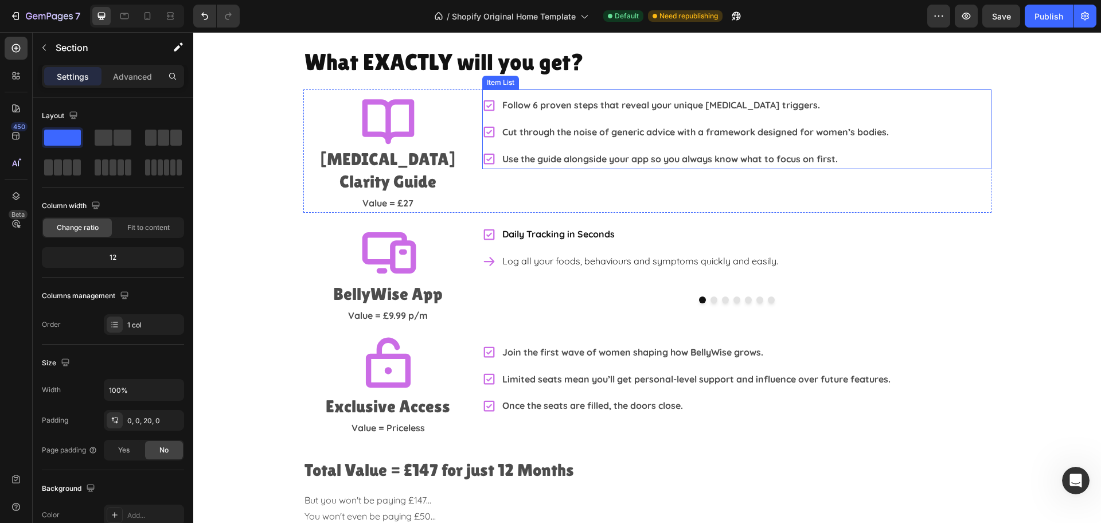
scroll to position [2007, 0]
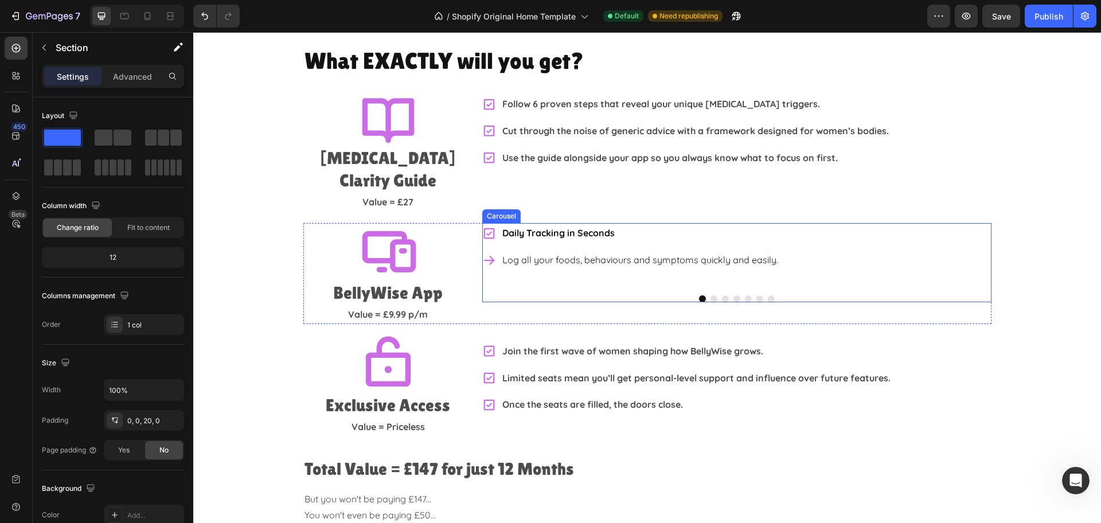
click at [612, 267] on div "Daily Tracking in Seconds Log all your foods, behaviours and symptoms quickly a…" at bounding box center [736, 262] width 509 height 79
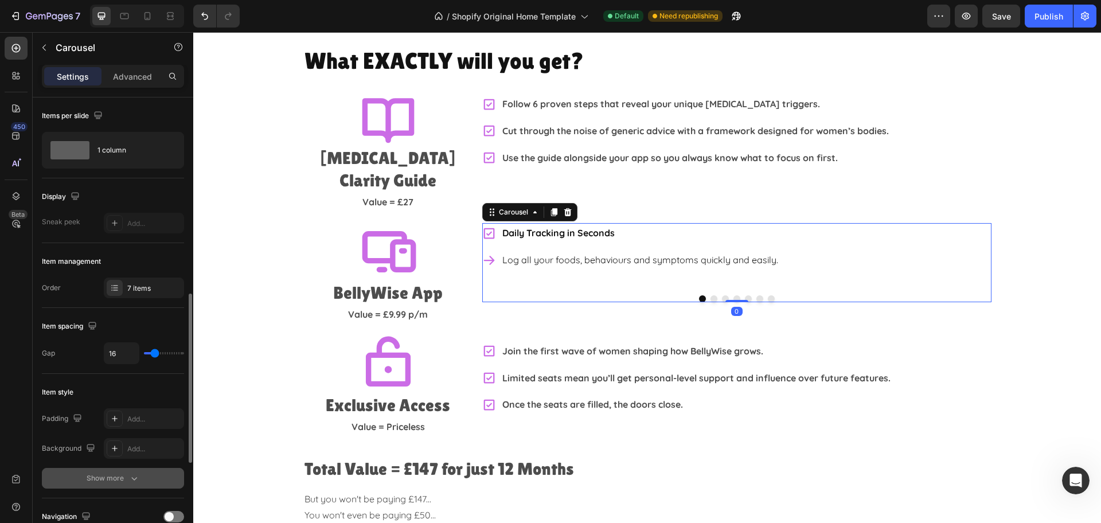
scroll to position [215, 0]
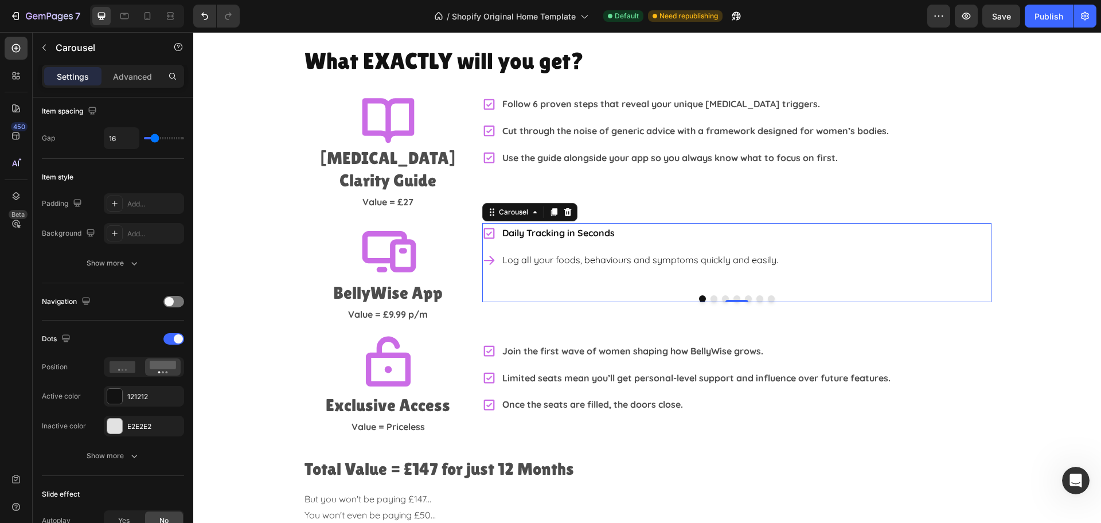
click at [756, 295] on button "Dot" at bounding box center [759, 298] width 7 height 7
click at [768, 295] on button "Dot" at bounding box center [771, 298] width 7 height 7
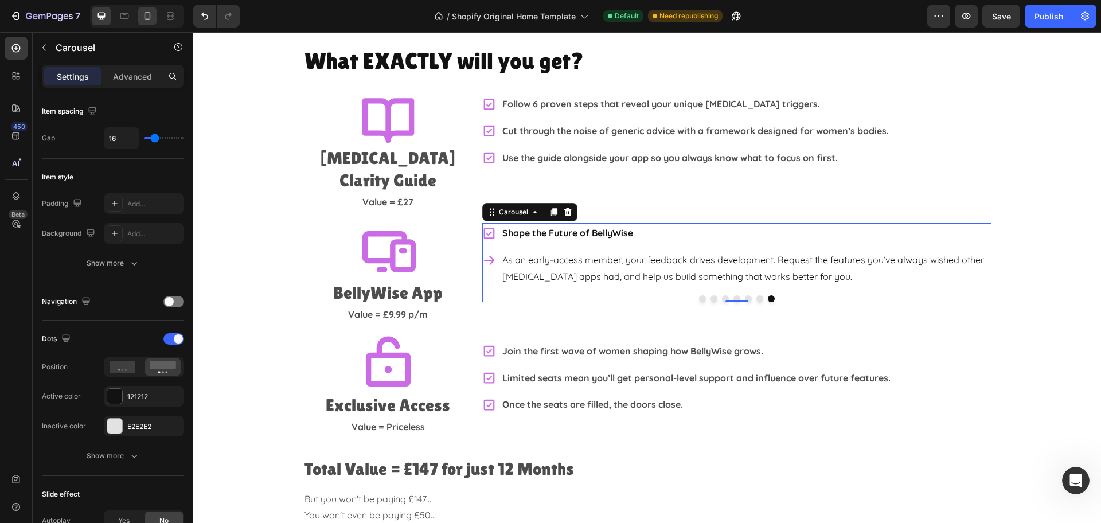
click at [146, 17] on icon at bounding box center [147, 15] width 11 height 11
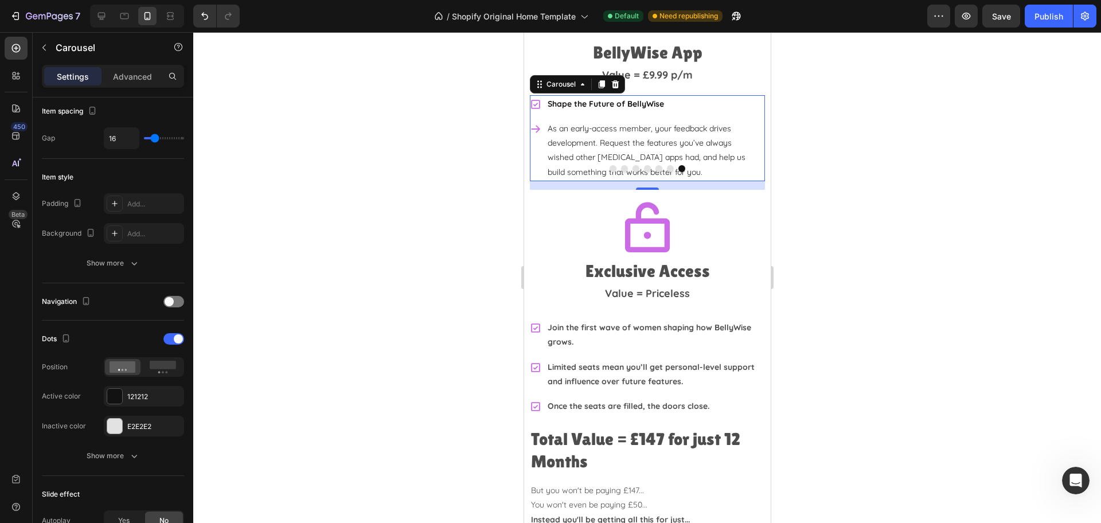
scroll to position [2527, 0]
click at [170, 370] on icon at bounding box center [163, 367] width 26 height 13
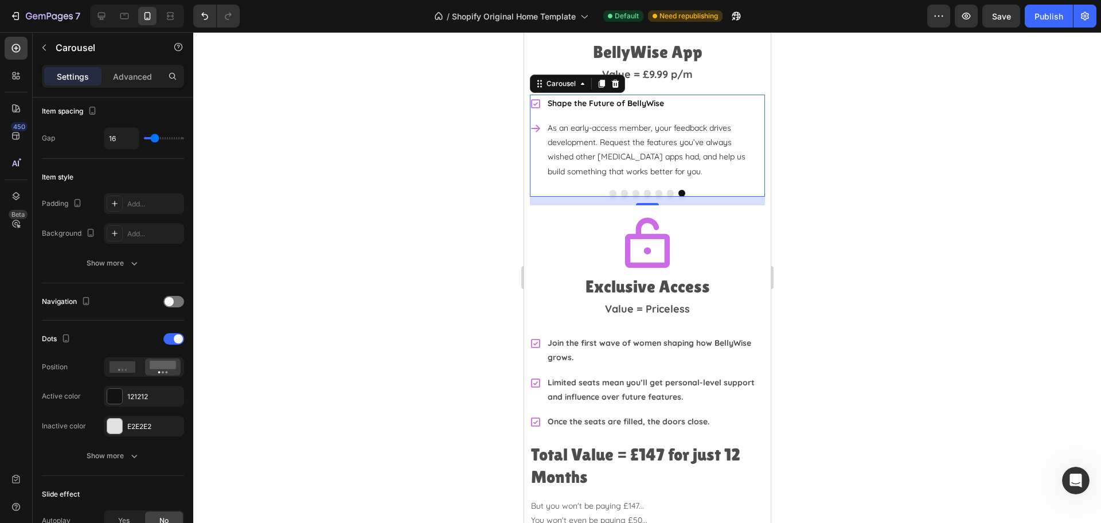
click at [896, 213] on div at bounding box center [647, 277] width 908 height 491
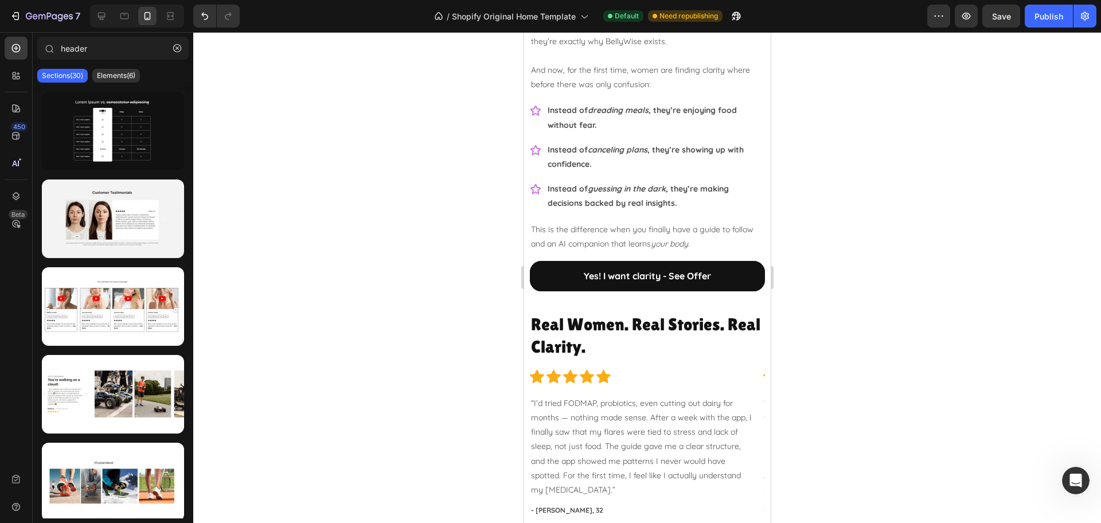
scroll to position [1380, 0]
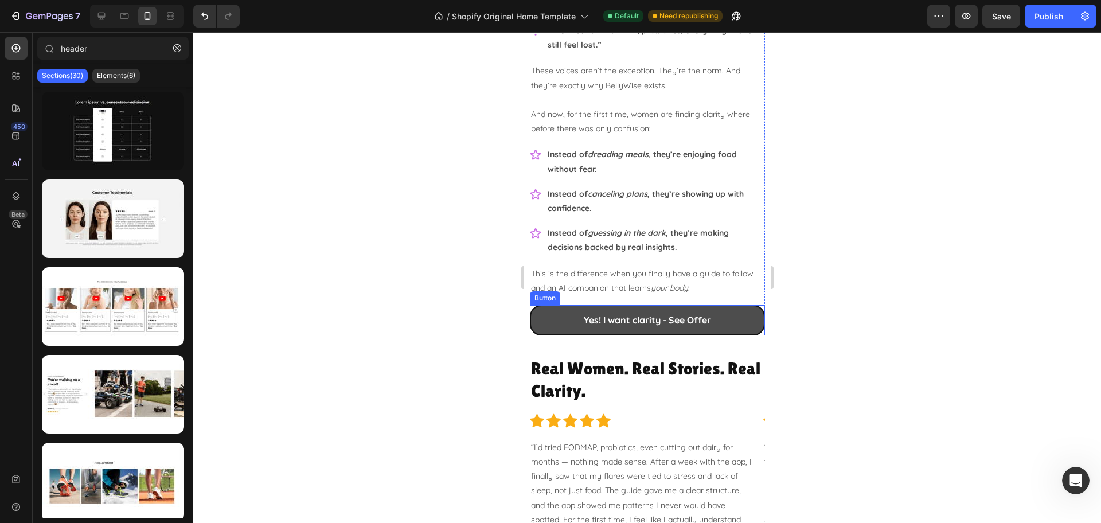
click at [543, 319] on link "Yes! I want clarity - See Offer" at bounding box center [646, 320] width 235 height 30
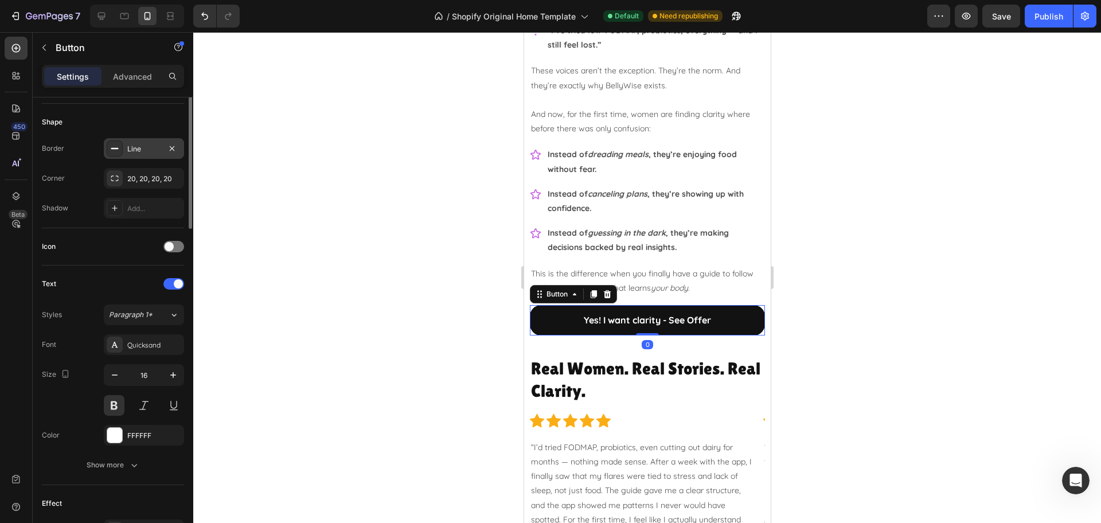
scroll to position [0, 0]
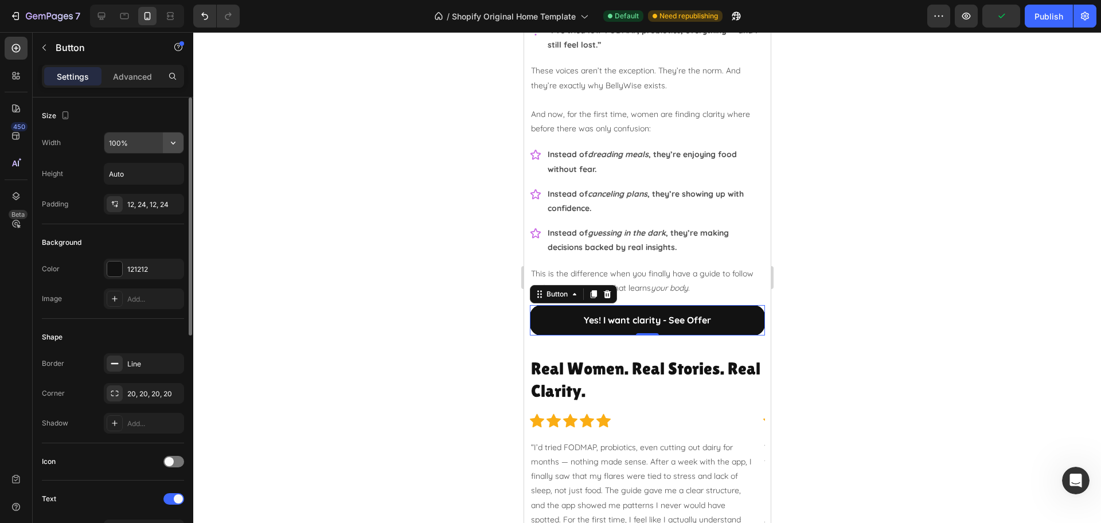
click at [172, 140] on icon "button" at bounding box center [172, 142] width 11 height 11
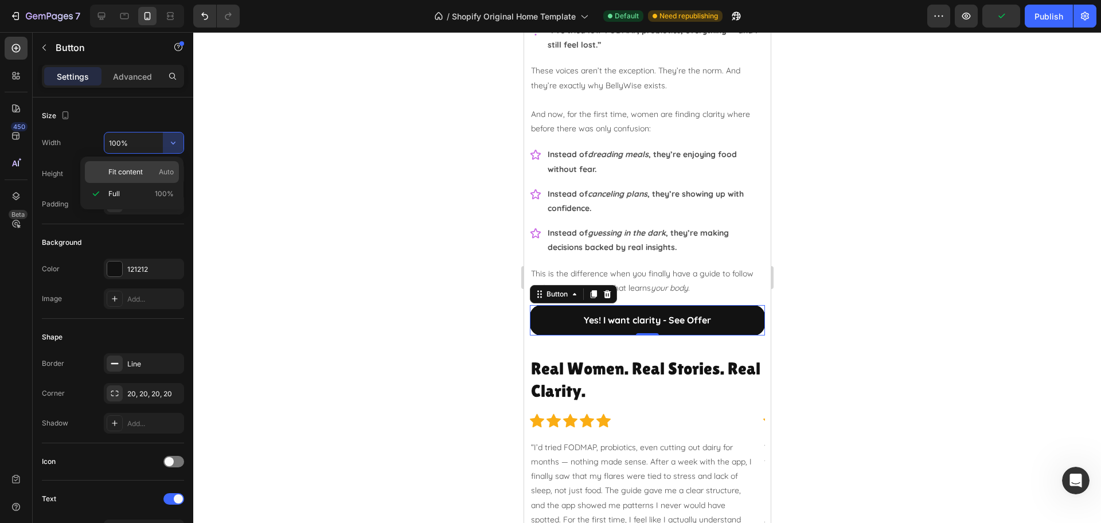
click at [134, 173] on span "Fit content" at bounding box center [125, 172] width 34 height 10
type input "Auto"
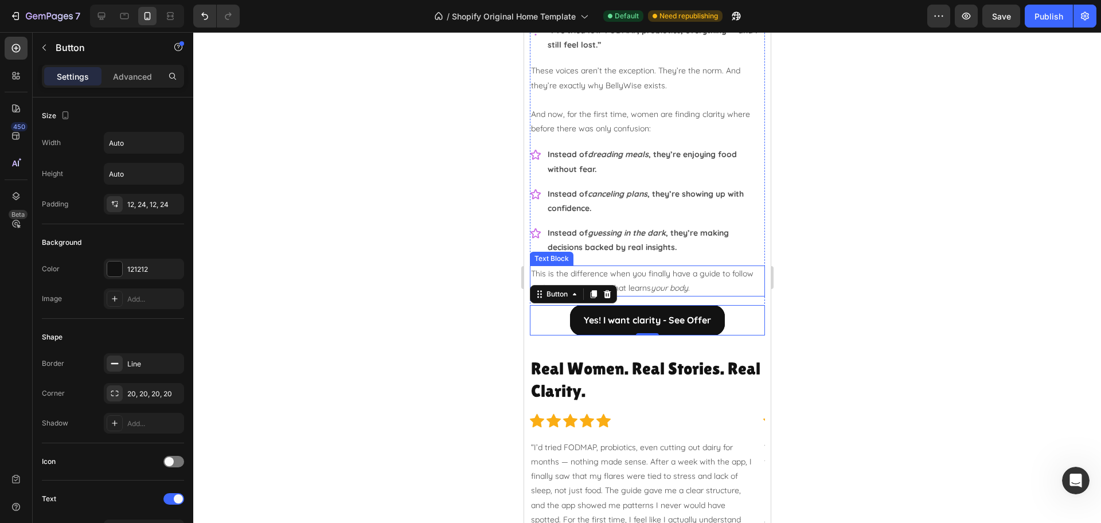
click at [654, 279] on p "This is the difference when you finally have a guide to follow and an AI compan…" at bounding box center [646, 281] width 233 height 29
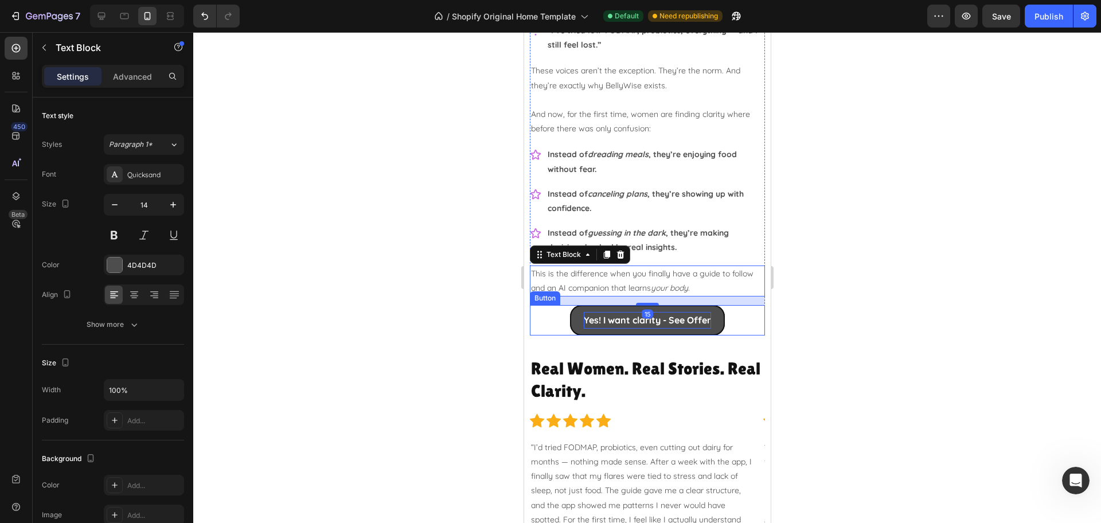
click at [620, 323] on p "Yes! I want clarity - See Offer" at bounding box center [646, 320] width 127 height 17
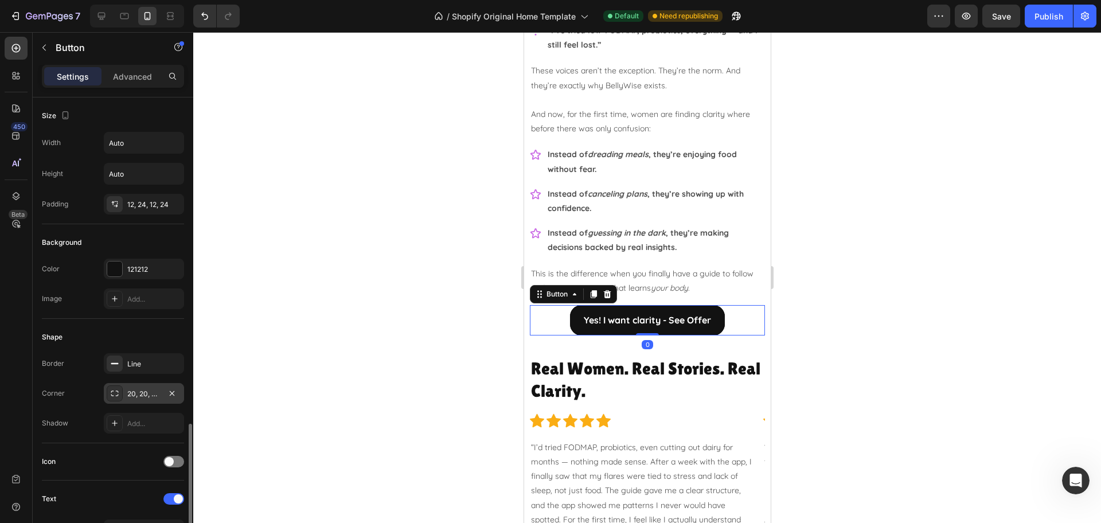
scroll to position [287, 0]
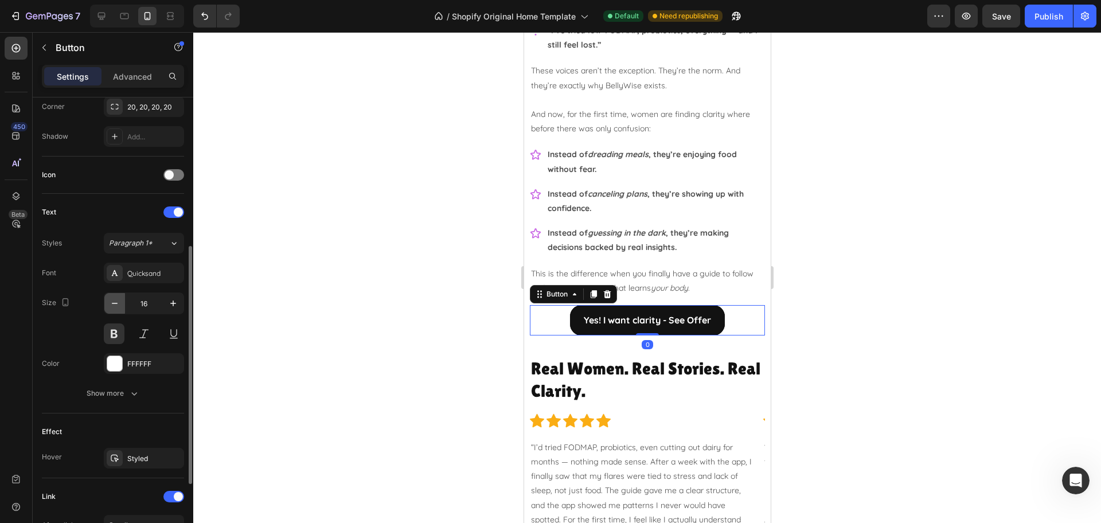
click at [110, 300] on icon "button" at bounding box center [114, 303] width 11 height 11
type input "14"
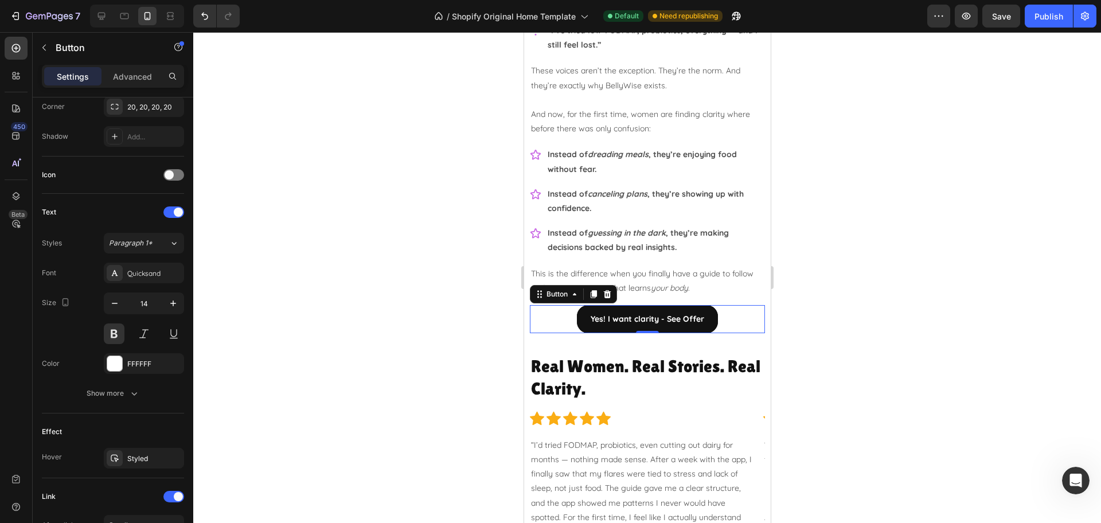
click at [884, 310] on div at bounding box center [647, 277] width 908 height 491
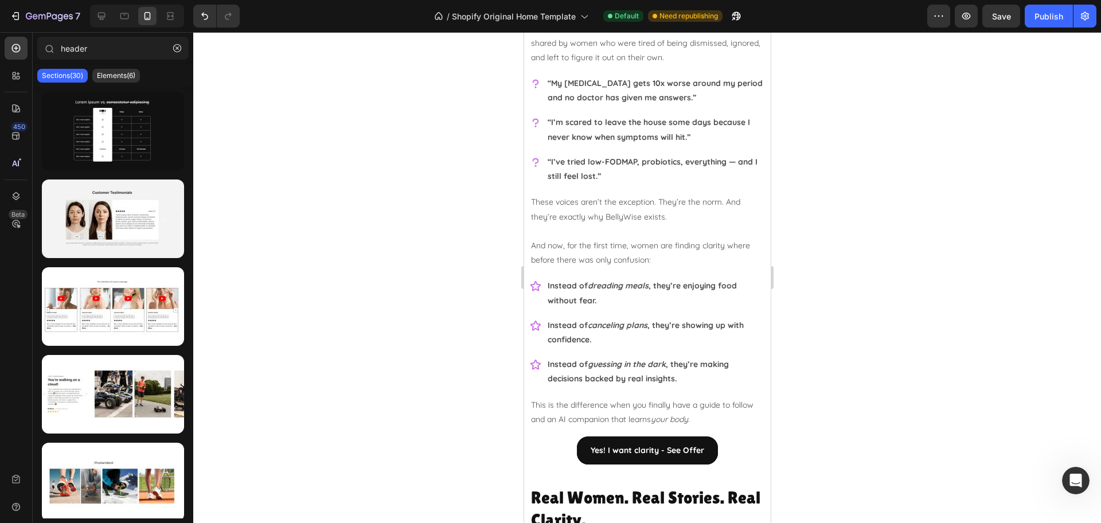
scroll to position [1236, 0]
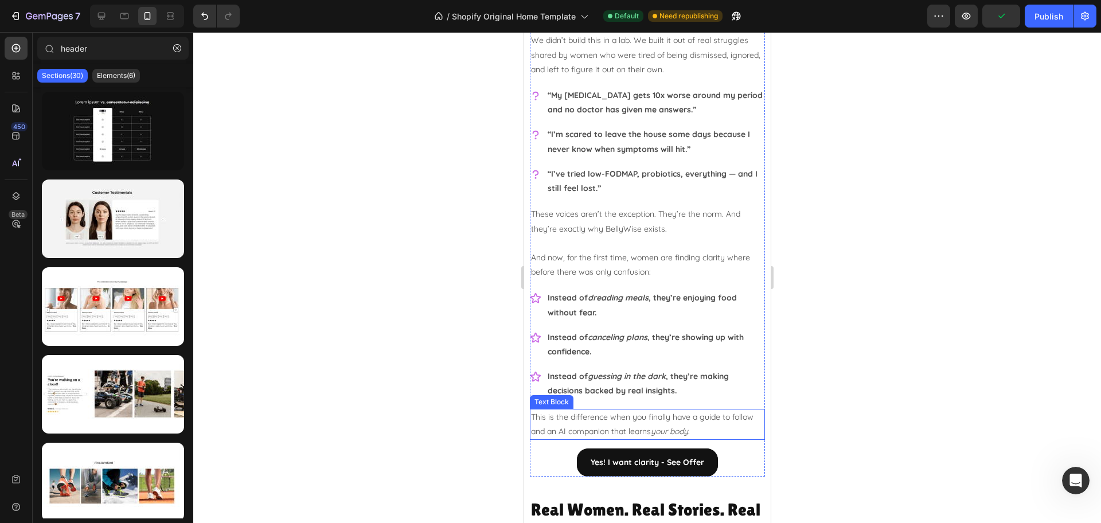
click at [736, 429] on p "This is the difference when you finally have a guide to follow and an AI compan…" at bounding box center [646, 424] width 233 height 29
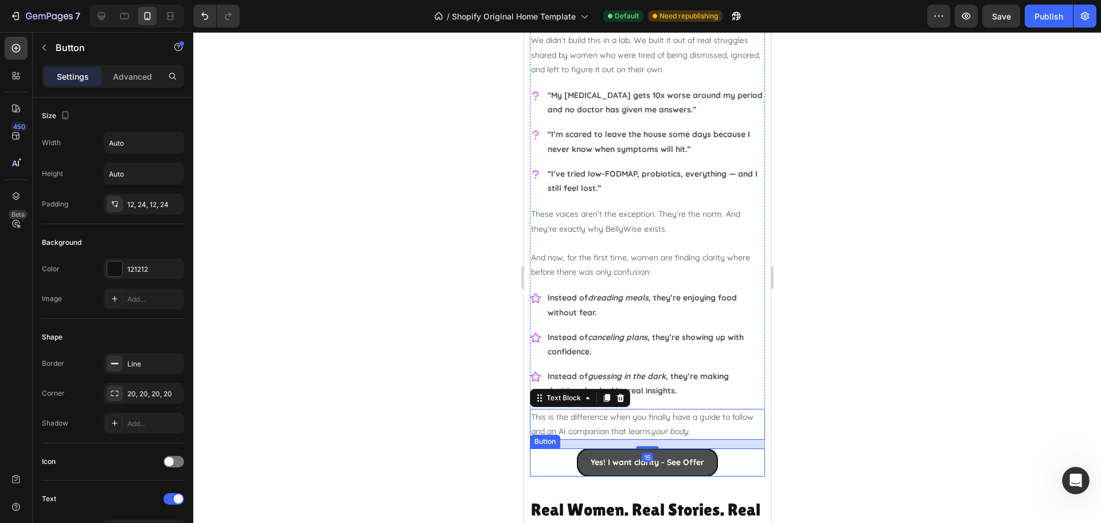
click at [643, 448] on link "Yes! I want clarity - See Offer" at bounding box center [646, 462] width 141 height 28
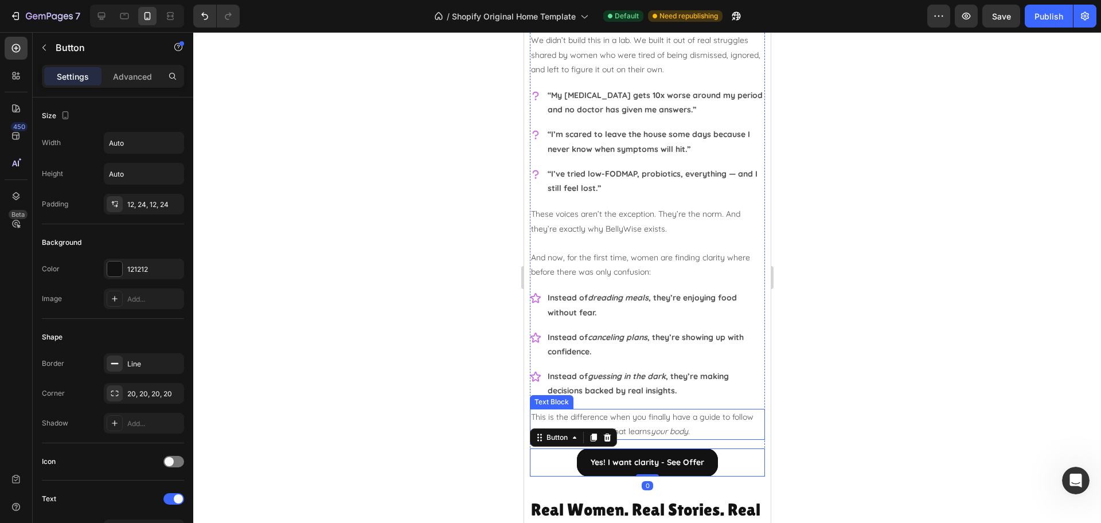
drag, startPoint x: 742, startPoint y: 433, endPoint x: 697, endPoint y: 428, distance: 44.4
click at [742, 433] on p "This is the difference when you finally have a guide to follow and an AI compan…" at bounding box center [646, 424] width 233 height 29
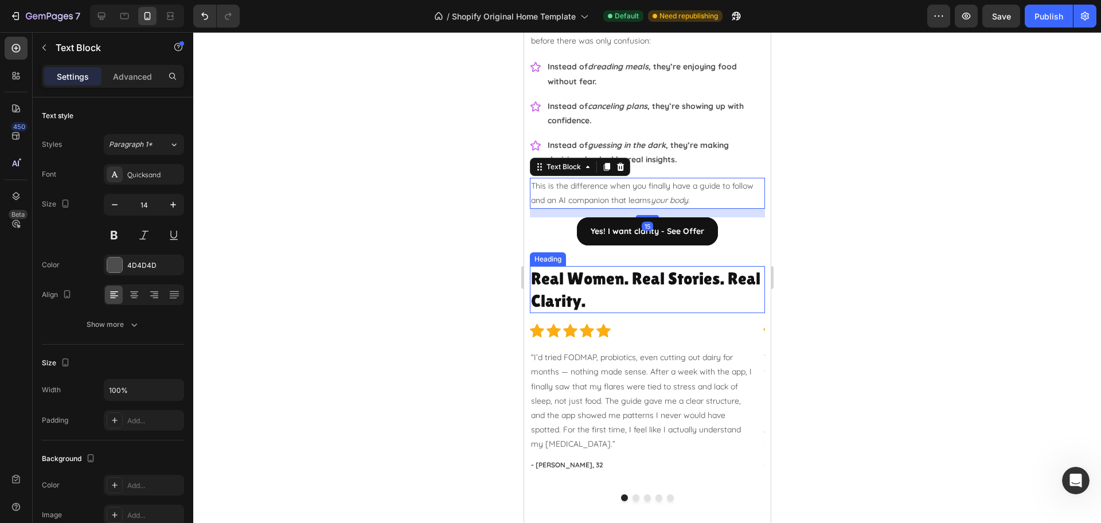
scroll to position [1380, 0]
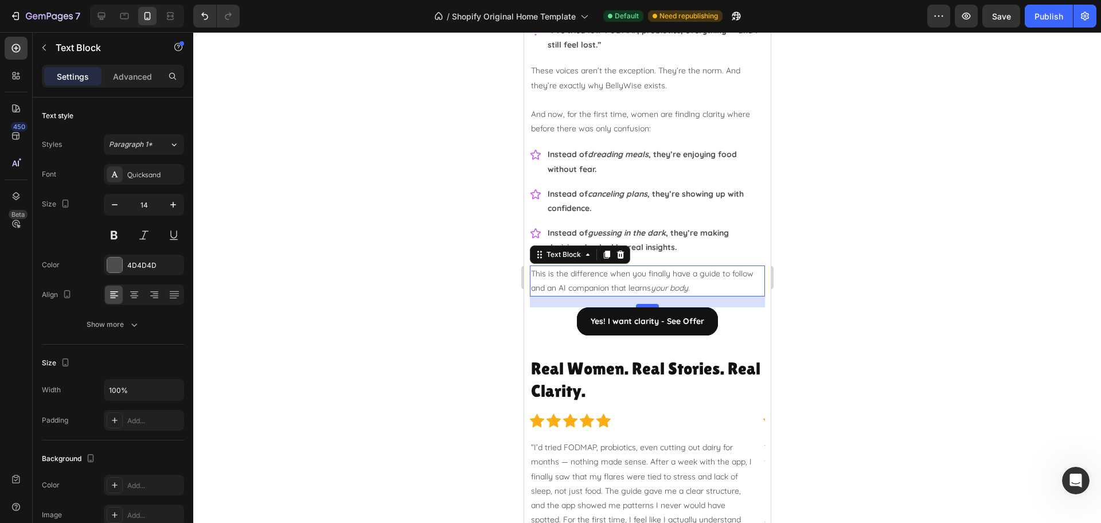
click at [638, 306] on div at bounding box center [646, 305] width 23 height 3
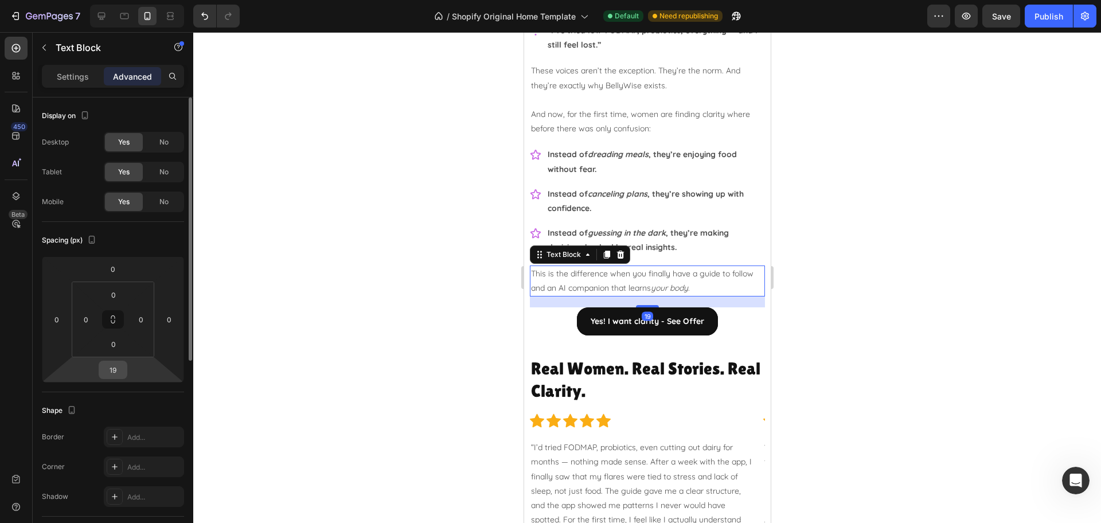
click at [110, 364] on input "19" at bounding box center [113, 369] width 23 height 17
type input "20"
click at [951, 337] on div at bounding box center [647, 277] width 908 height 491
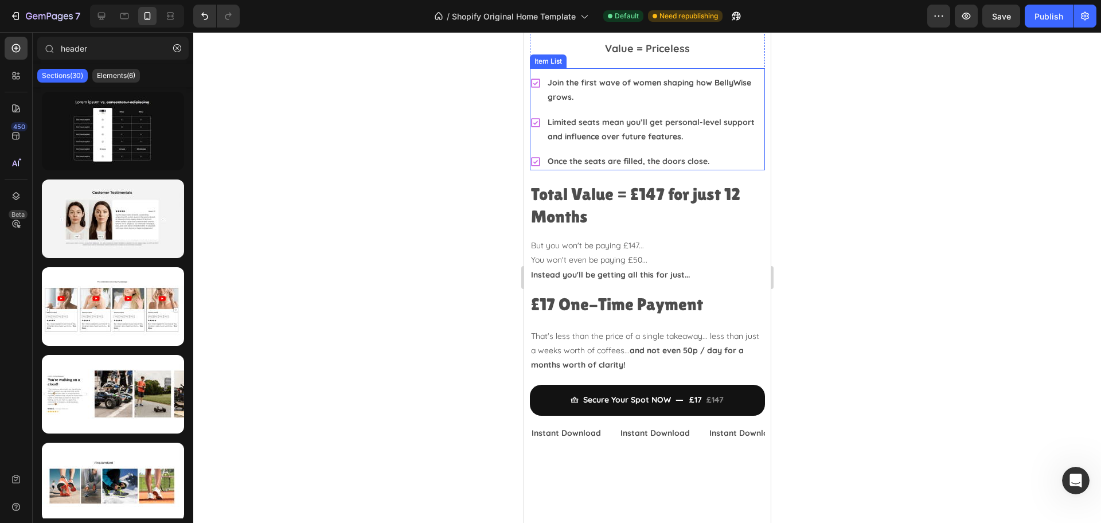
scroll to position [3154, 0]
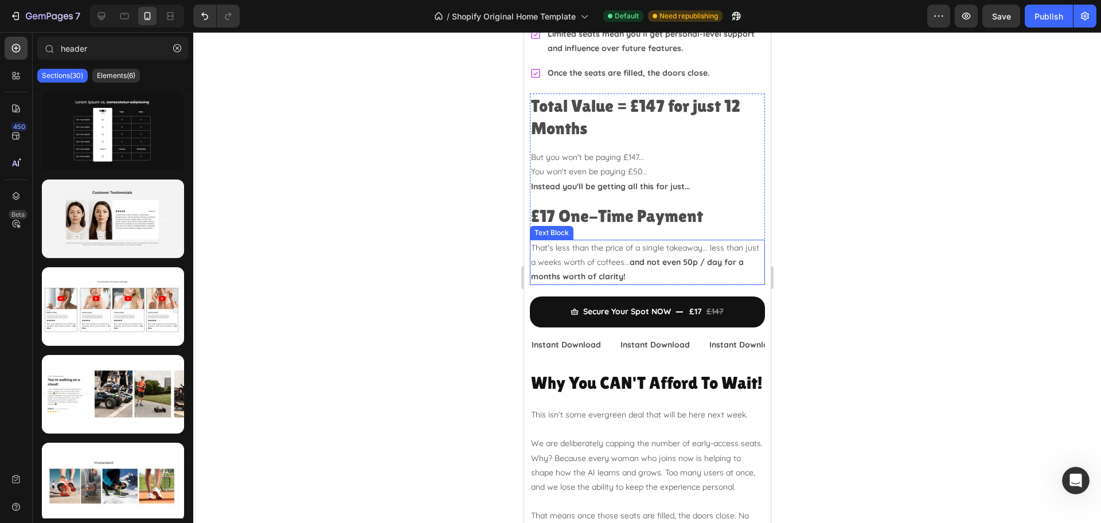
click at [660, 250] on p "That's less than the price of a single takeaway... less than just a weeks worth…" at bounding box center [646, 263] width 233 height 44
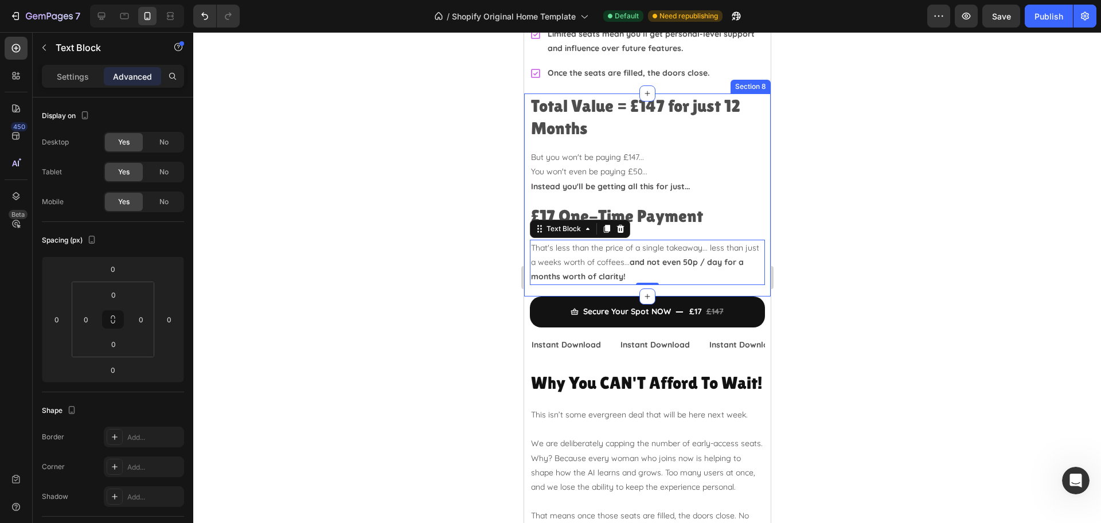
click at [668, 264] on div "Total Value = £147 for just 12 Months Heading But you won't be paying £147... Y…" at bounding box center [647, 194] width 247 height 203
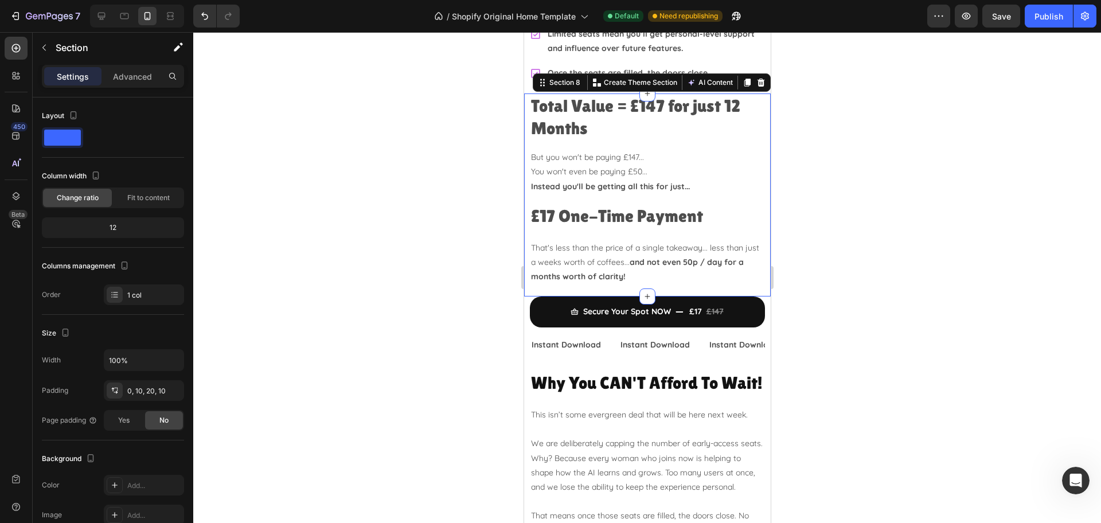
click at [891, 285] on div at bounding box center [647, 277] width 908 height 491
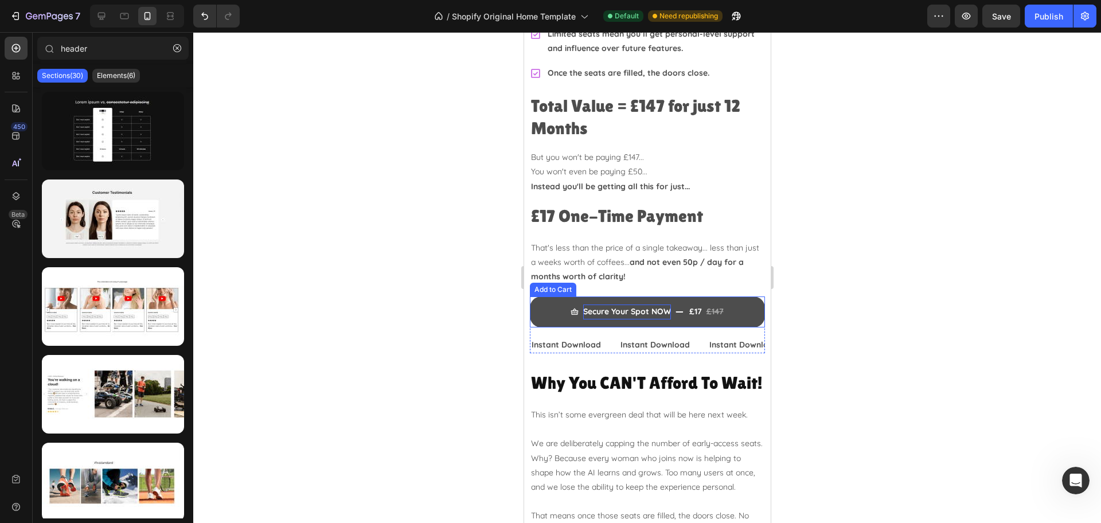
click at [644, 305] on div "Secure Your Spot NOW" at bounding box center [627, 312] width 88 height 14
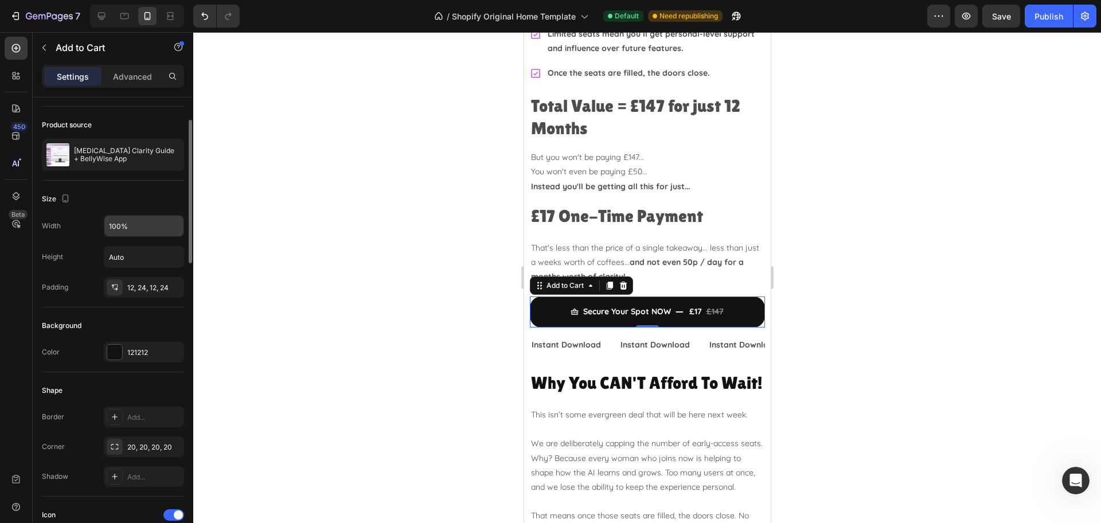
scroll to position [0, 0]
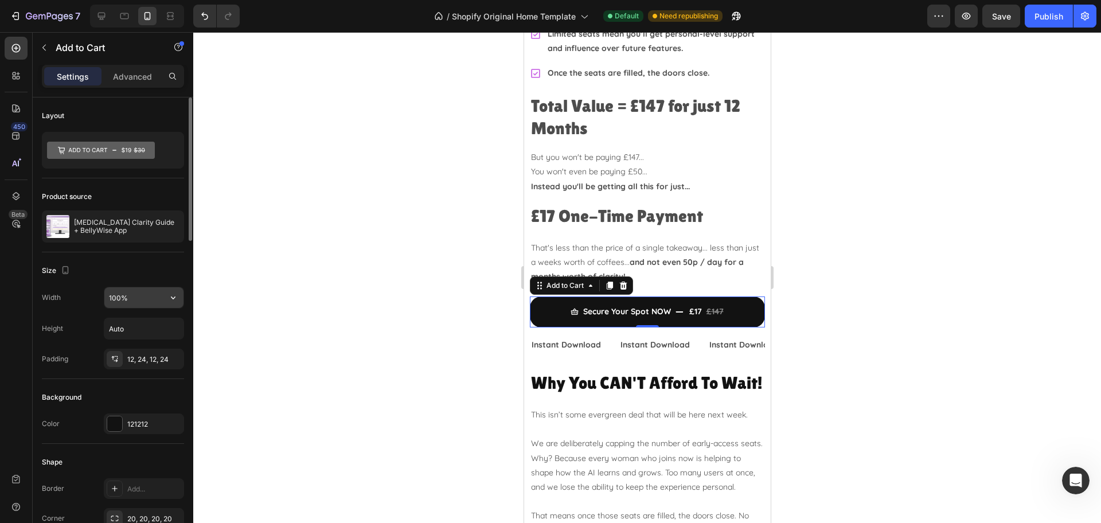
click at [129, 301] on input "100%" at bounding box center [143, 297] width 79 height 21
click at [169, 300] on icon "button" at bounding box center [172, 297] width 11 height 11
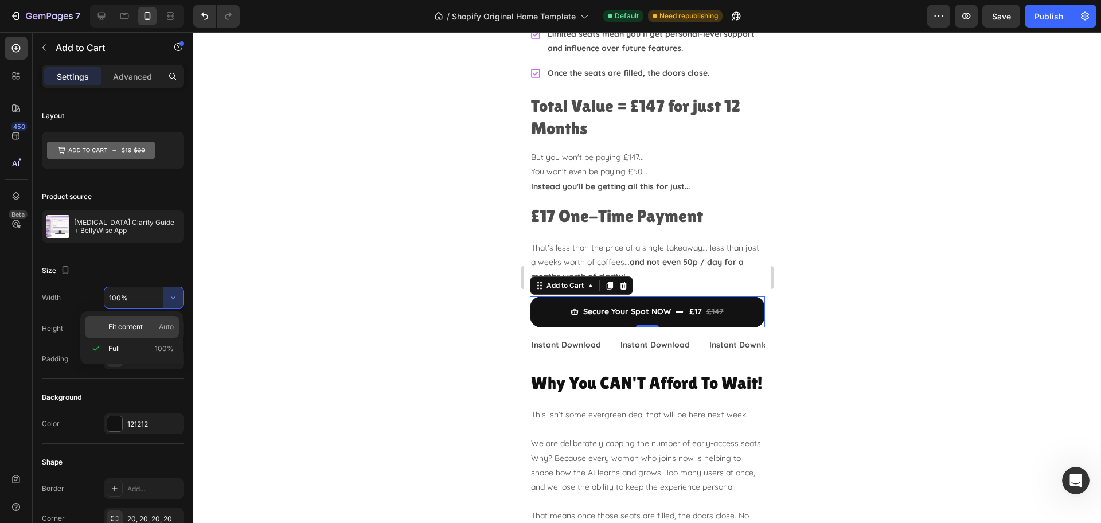
click at [126, 324] on span "Fit content" at bounding box center [125, 327] width 34 height 10
type input "Auto"
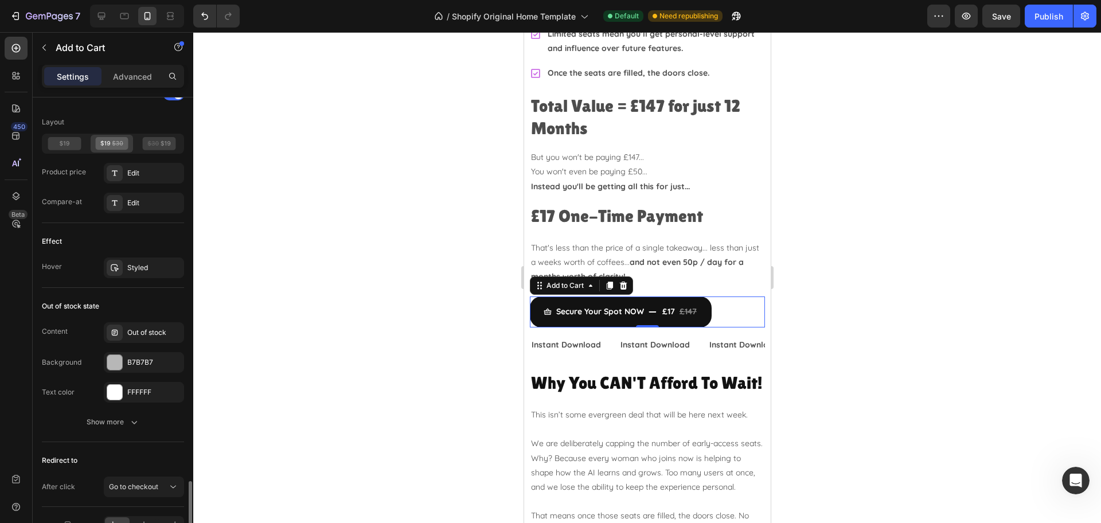
scroll to position [1001, 0]
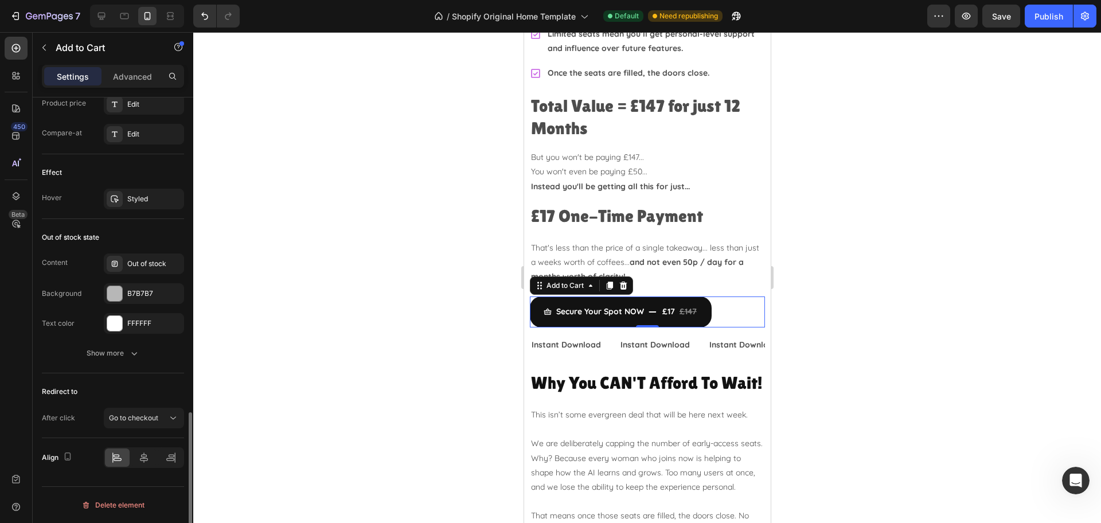
click at [143, 467] on div at bounding box center [144, 457] width 80 height 21
click at [143, 459] on icon at bounding box center [143, 457] width 11 height 11
click at [908, 289] on div at bounding box center [647, 277] width 908 height 491
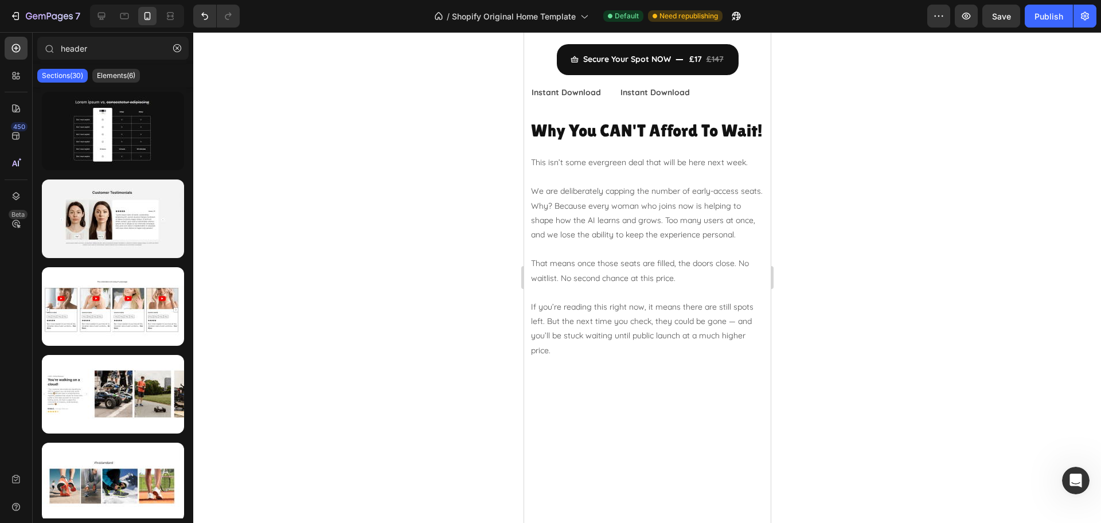
scroll to position [3170, 0]
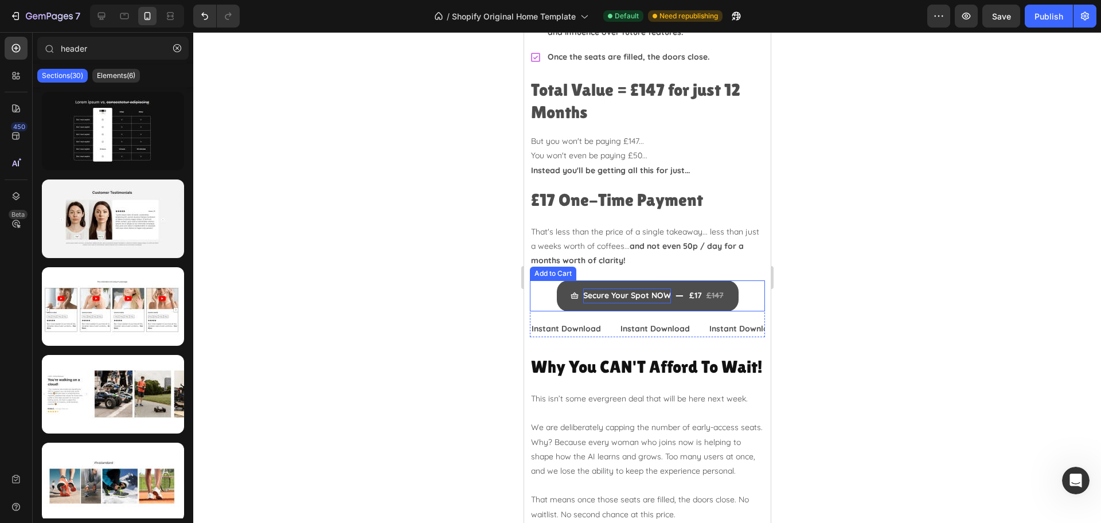
click at [594, 288] on div "Secure Your Spot NOW" at bounding box center [627, 295] width 88 height 14
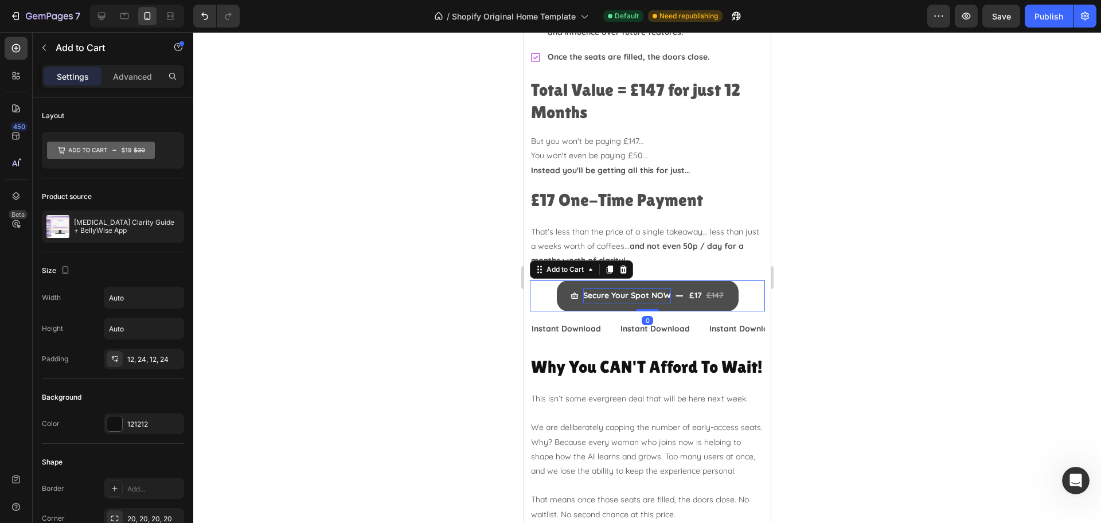
click at [616, 288] on div "Secure Your Spot NOW" at bounding box center [627, 295] width 88 height 14
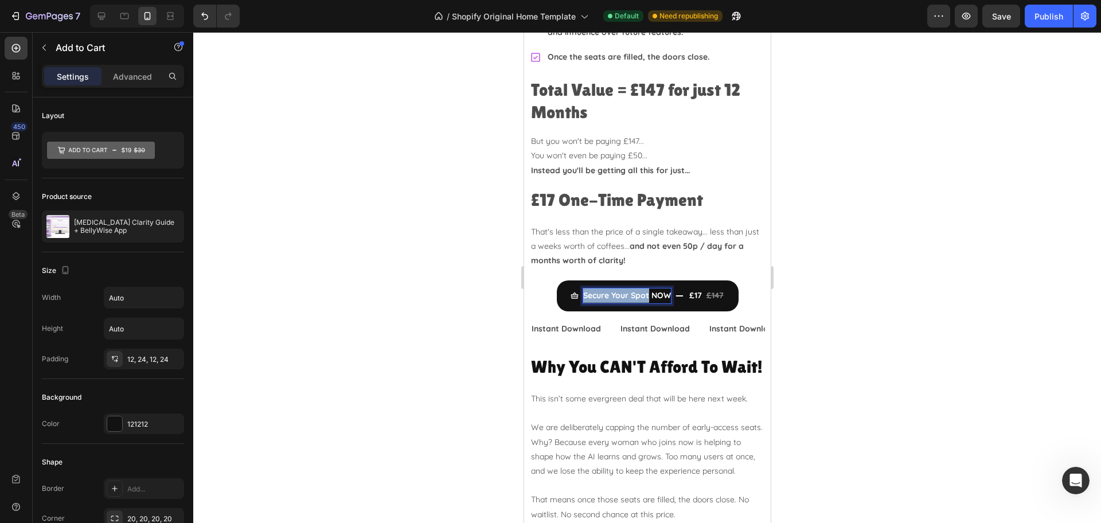
drag, startPoint x: 642, startPoint y: 274, endPoint x: 522, endPoint y: 273, distance: 120.4
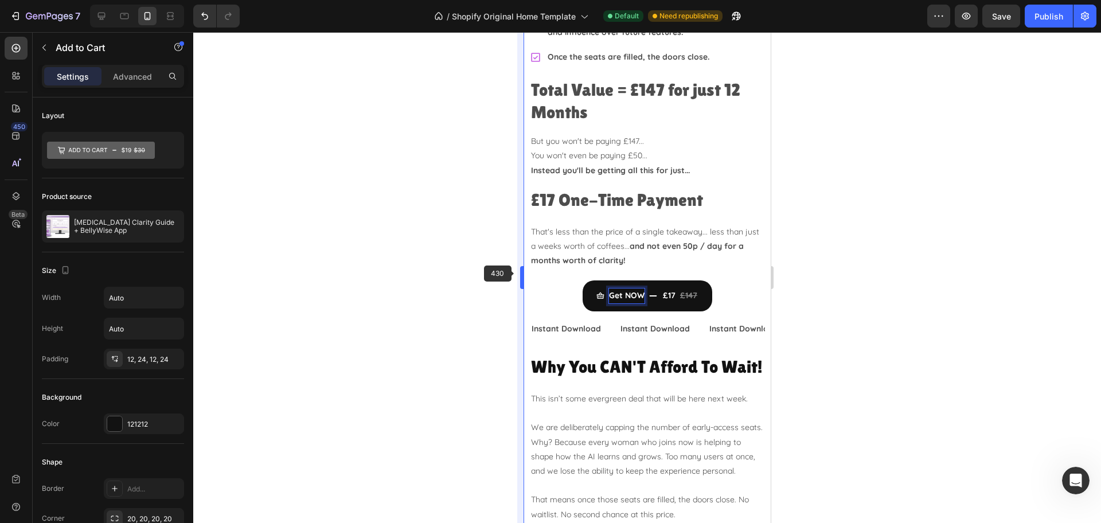
click at [582, 280] on button "Get NOW £17 £147" at bounding box center [647, 295] width 130 height 30
click at [565, 280] on button "Get started NOW £17 £147" at bounding box center [646, 295] width 163 height 30
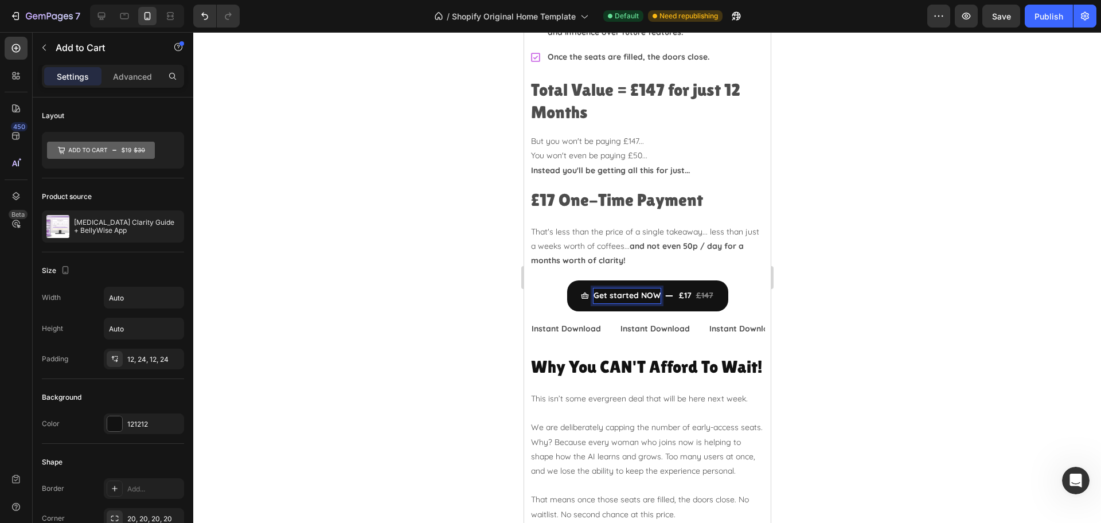
click at [1018, 266] on div at bounding box center [647, 277] width 908 height 491
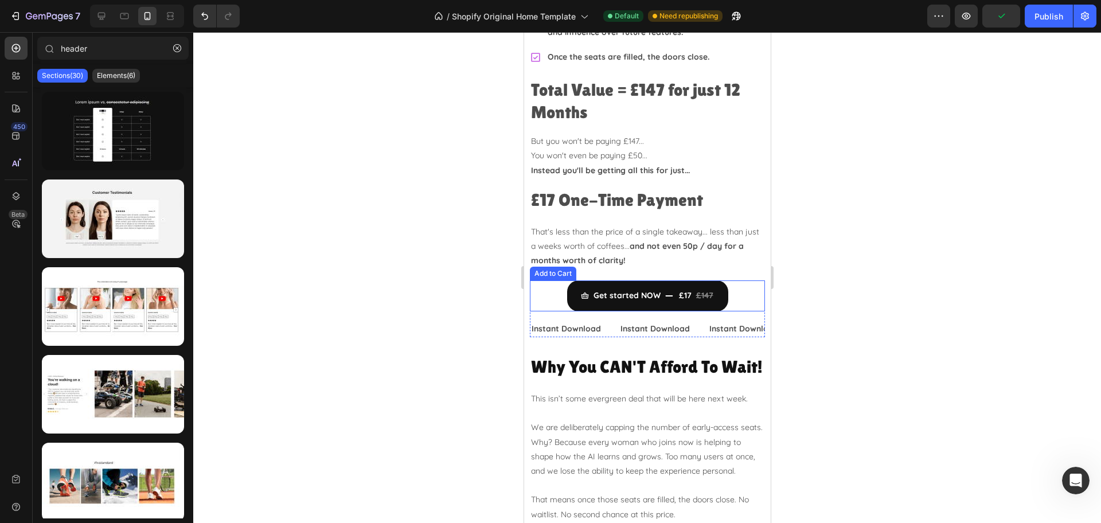
click at [734, 280] on div "Get started NOW £17 £147 Add to Cart" at bounding box center [646, 295] width 235 height 30
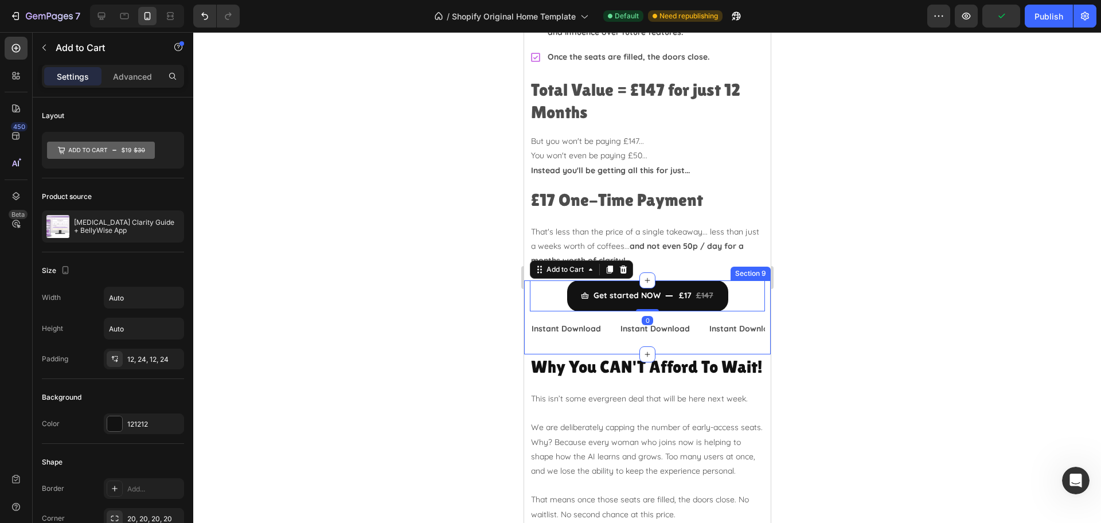
click at [757, 280] on div "Get started NOW £17 £147 Add to Cart 0 Instant Download Text Block Instant Down…" at bounding box center [647, 316] width 247 height 73
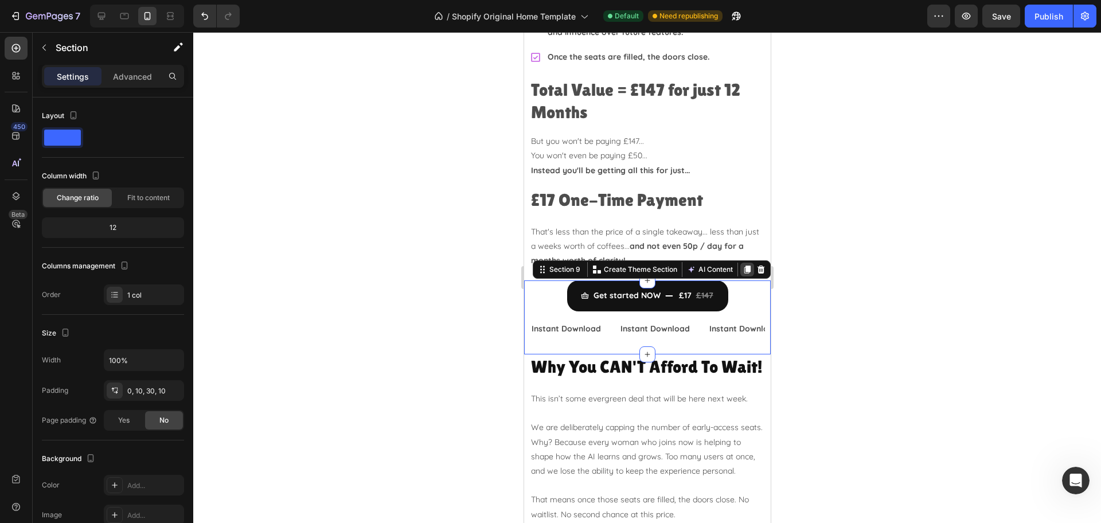
click at [744, 266] on icon at bounding box center [747, 270] width 6 height 8
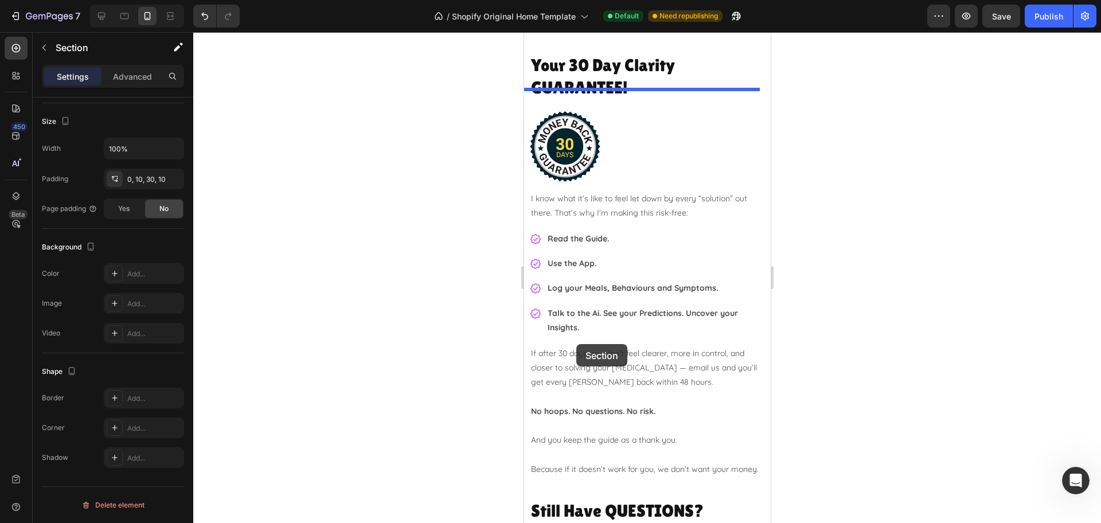
scroll to position [3959, 0]
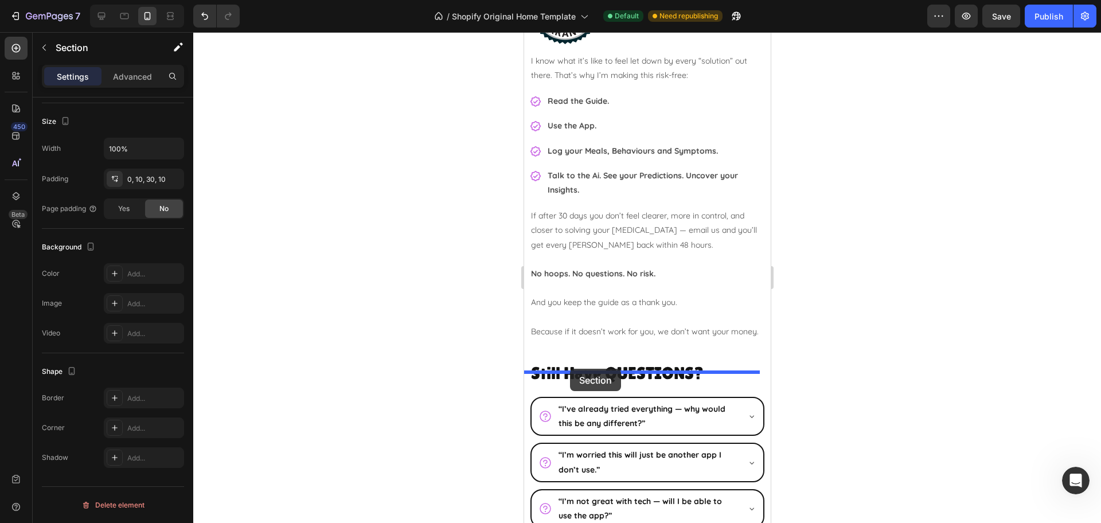
drag, startPoint x: 553, startPoint y: 323, endPoint x: 569, endPoint y: 369, distance: 48.1
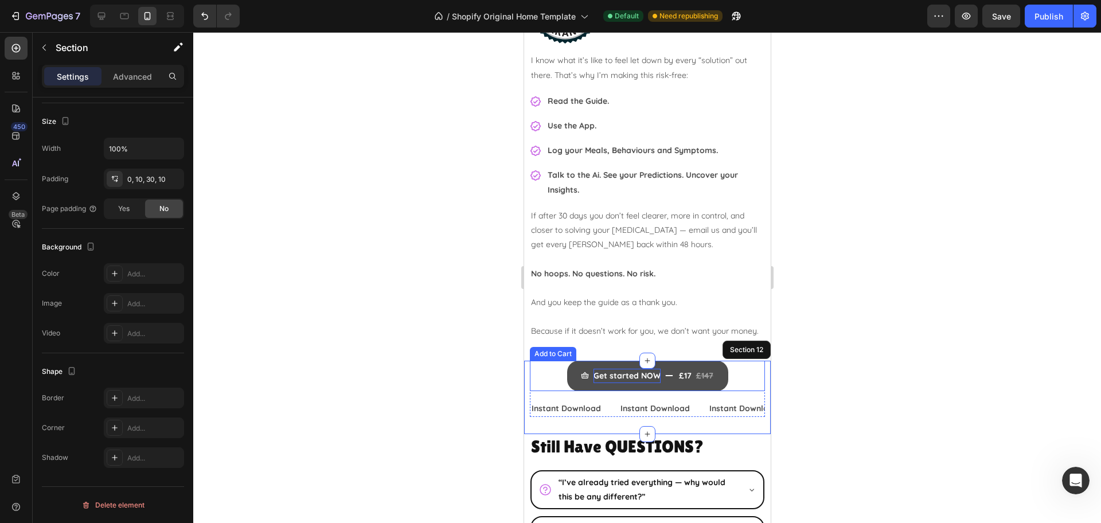
click at [616, 383] on div "Get started NOW" at bounding box center [626, 376] width 67 height 14
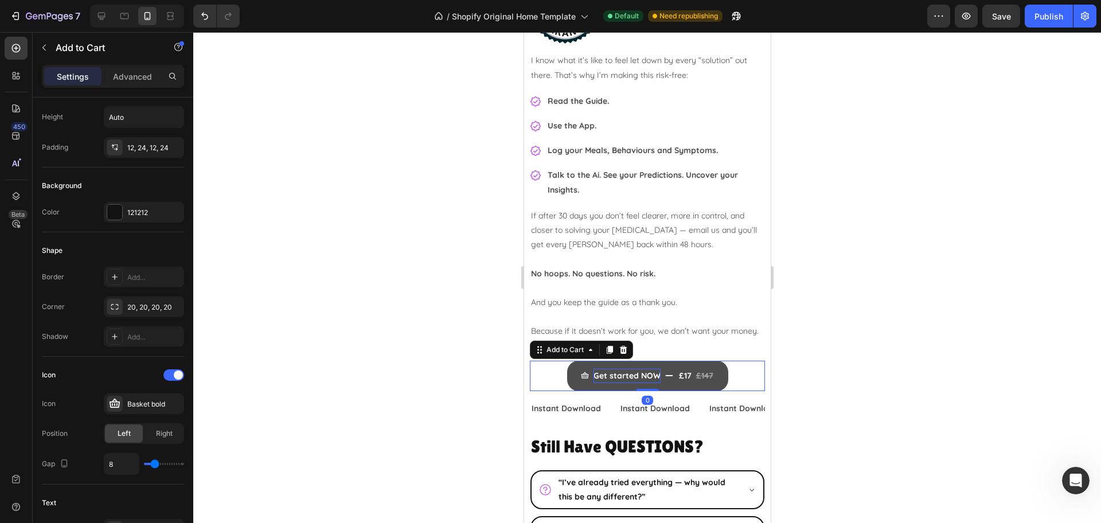
scroll to position [0, 0]
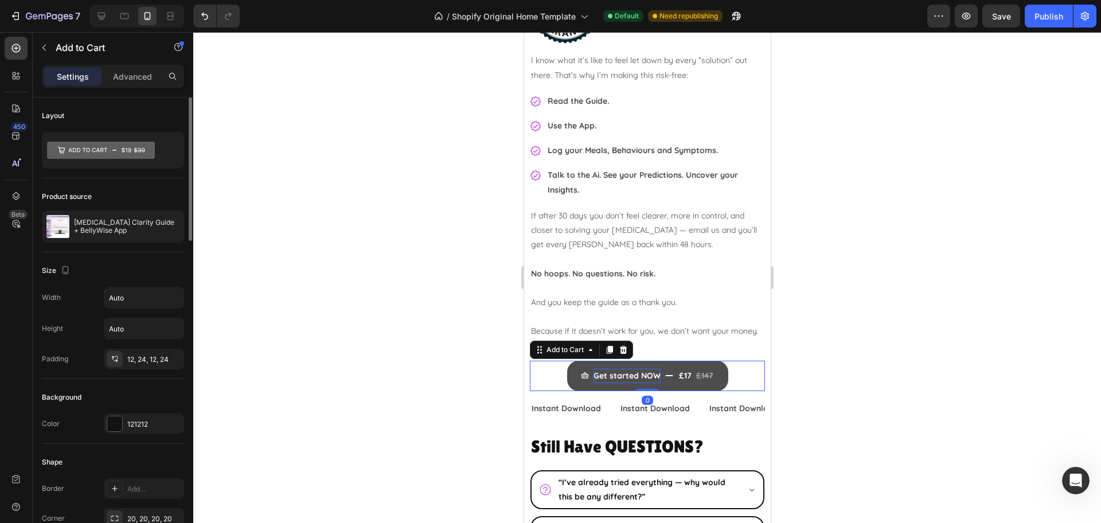
click at [611, 383] on div "Get started NOW" at bounding box center [626, 376] width 67 height 14
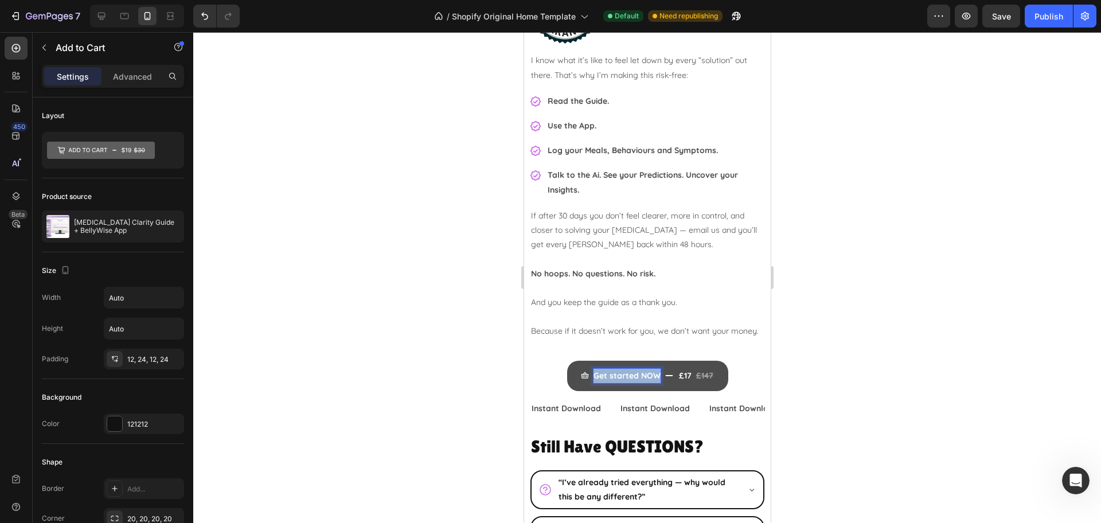
drag, startPoint x: 589, startPoint y: 389, endPoint x: 664, endPoint y: 392, distance: 75.2
click at [664, 391] on button "Get started NOW £17 £147" at bounding box center [647, 376] width 161 height 30
click at [594, 361] on button "Try £17 £147" at bounding box center [647, 376] width 107 height 30
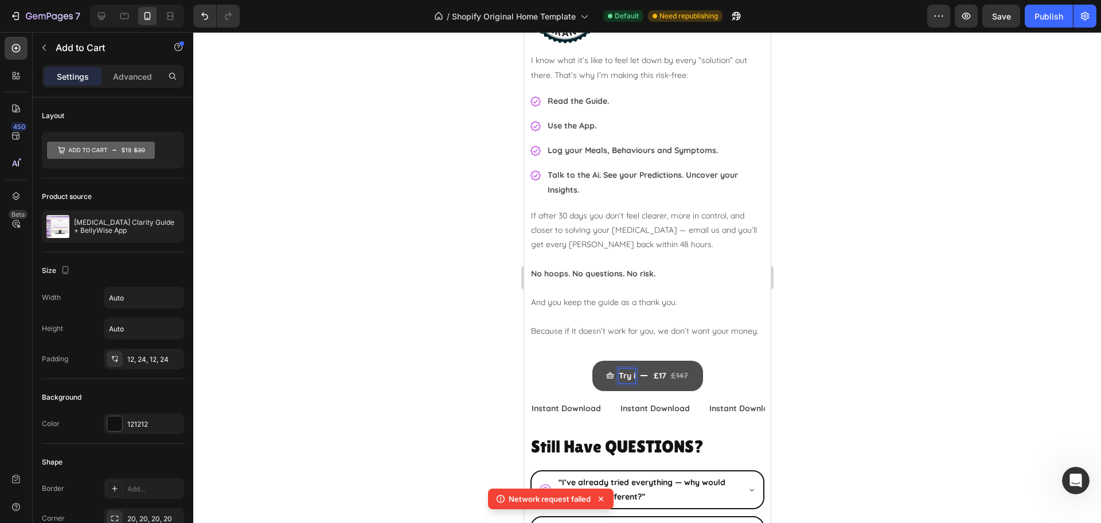
click at [592, 361] on button "Try i £17 £147" at bounding box center [647, 376] width 111 height 30
click at [590, 361] on button "Try it £17 £147" at bounding box center [647, 376] width 114 height 30
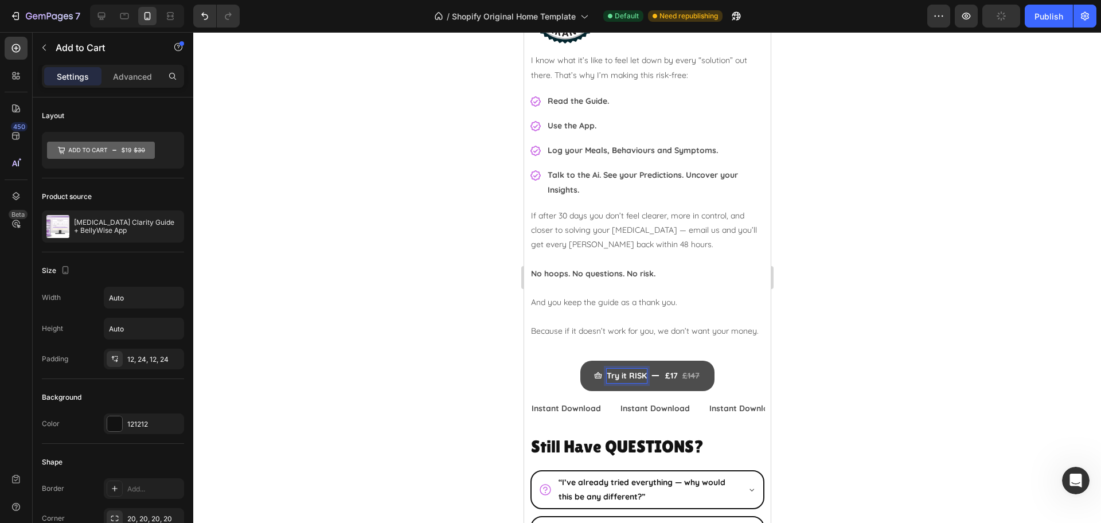
click at [580, 361] on button "Try it RISK £17 £147" at bounding box center [647, 376] width 134 height 30
click at [927, 277] on div at bounding box center [647, 277] width 908 height 491
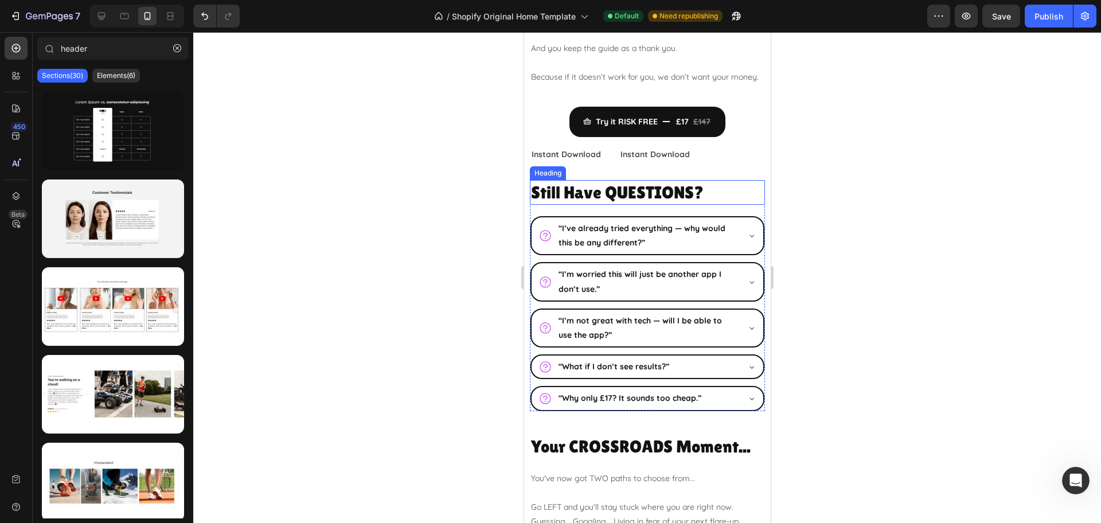
scroll to position [3996, 0]
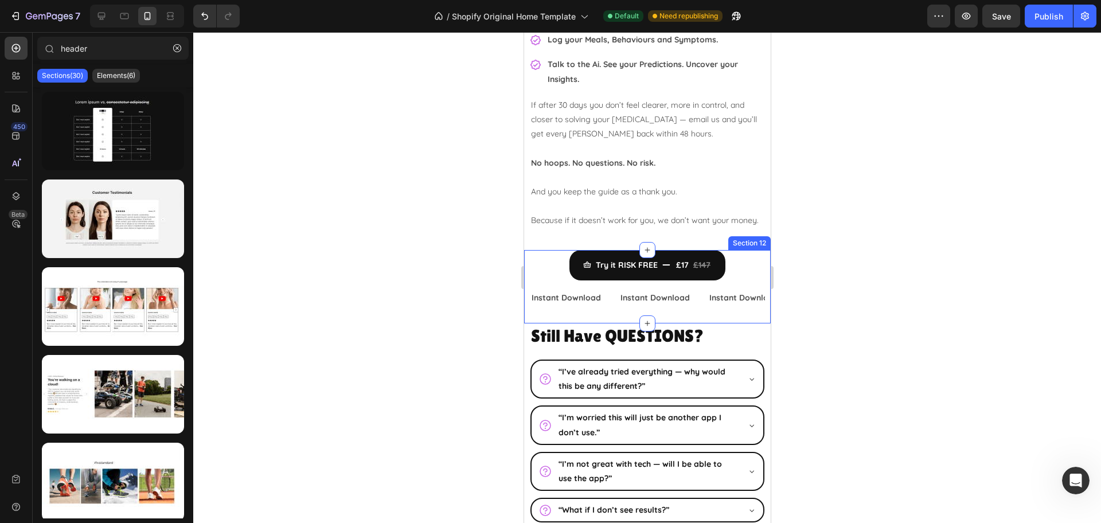
click at [757, 267] on div "Try it RISK FREE £17 £147 Add to Cart Instant Download Text Block Instant Downl…" at bounding box center [647, 286] width 247 height 73
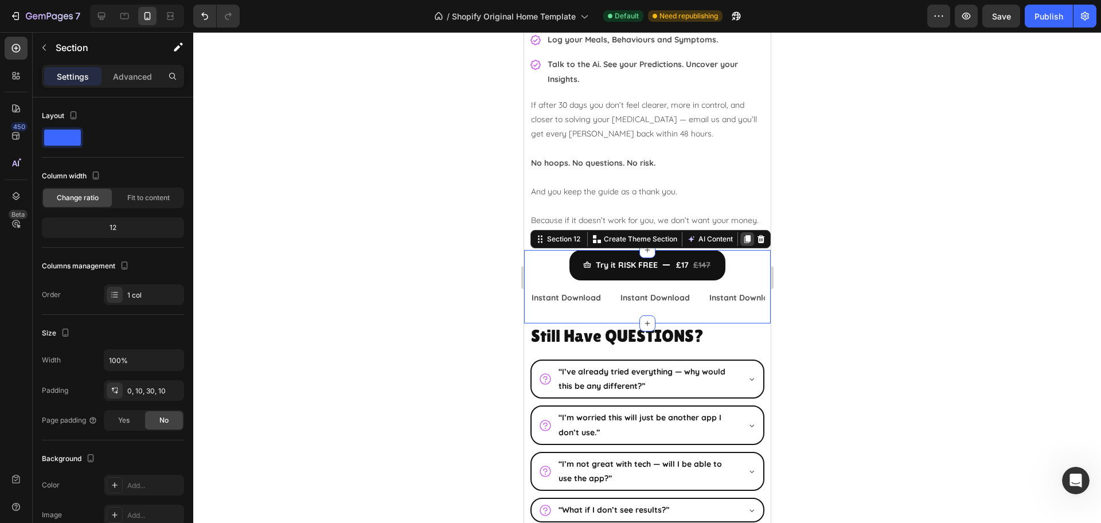
click at [744, 243] on icon at bounding box center [747, 239] width 6 height 8
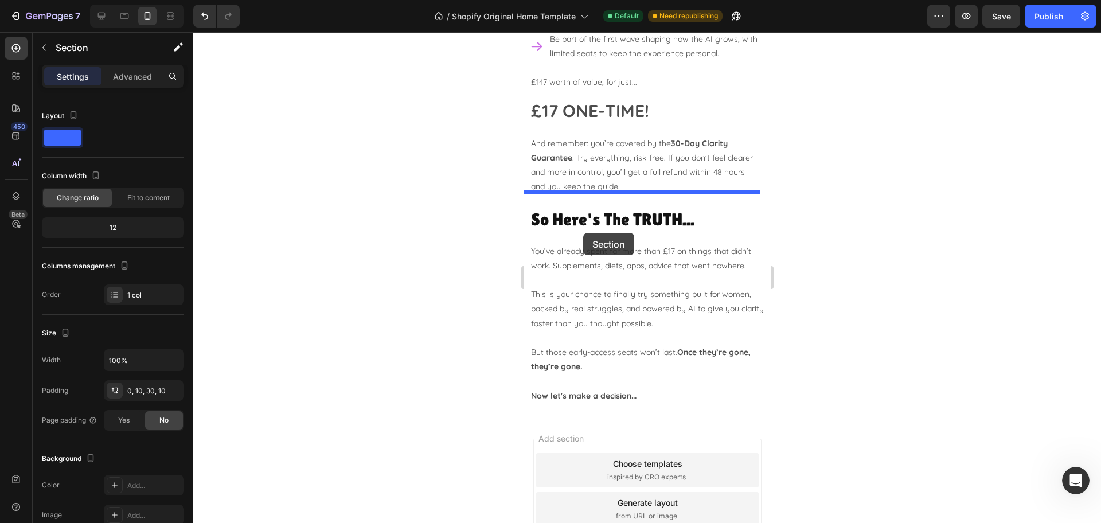
scroll to position [5071, 0]
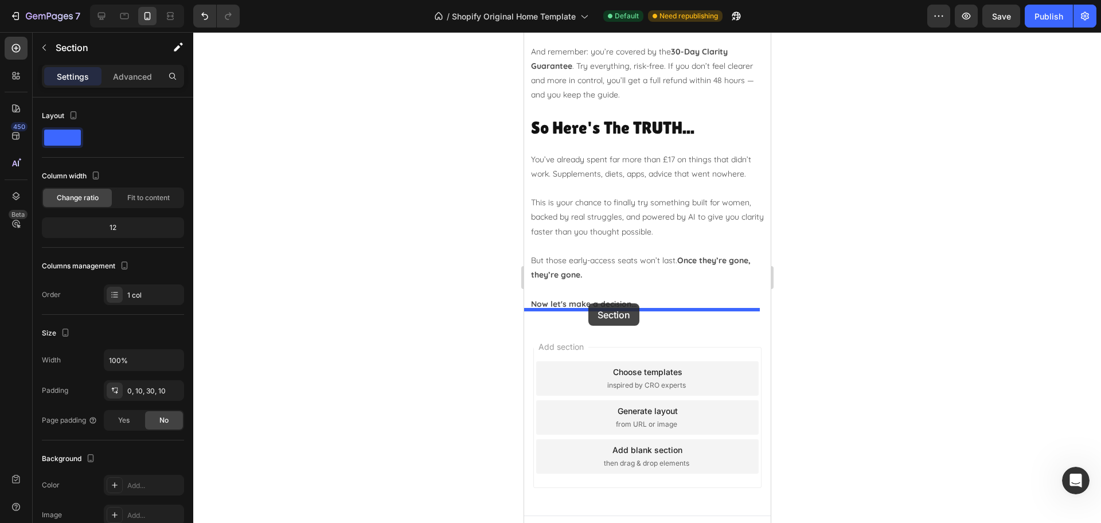
drag, startPoint x: 557, startPoint y: 327, endPoint x: 588, endPoint y: 303, distance: 38.4
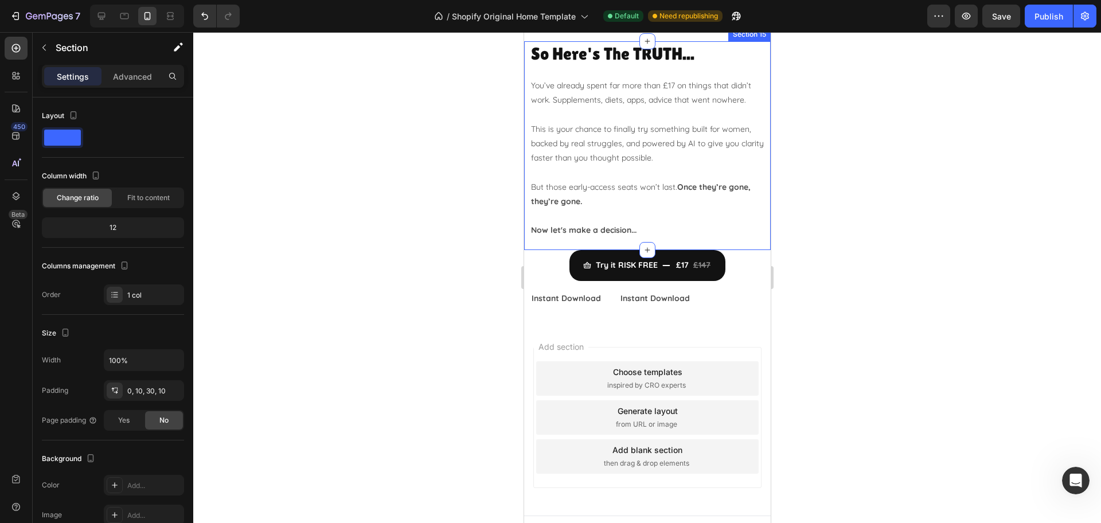
scroll to position [4997, 0]
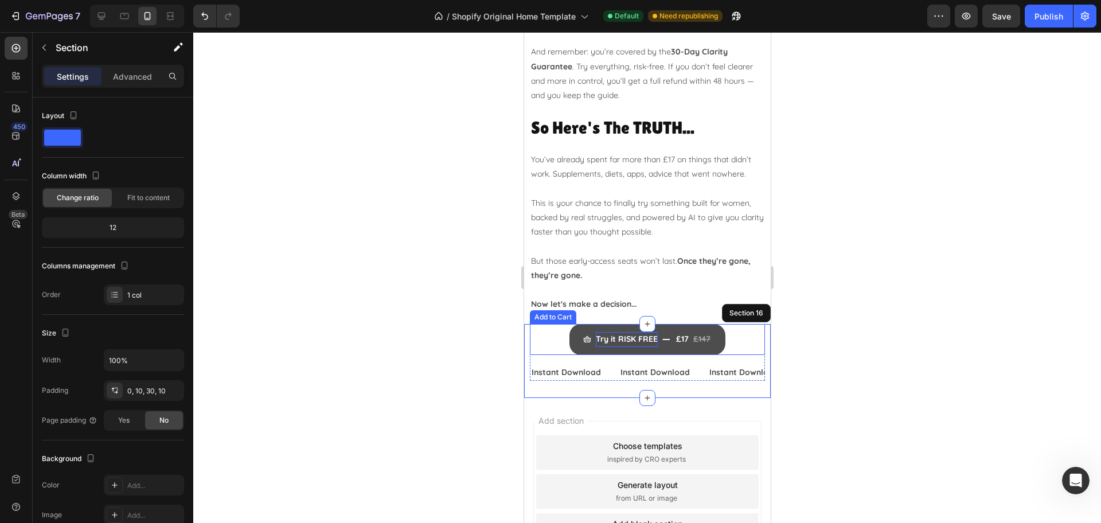
click at [620, 332] on div "Try it RISK FREE" at bounding box center [626, 339] width 62 height 14
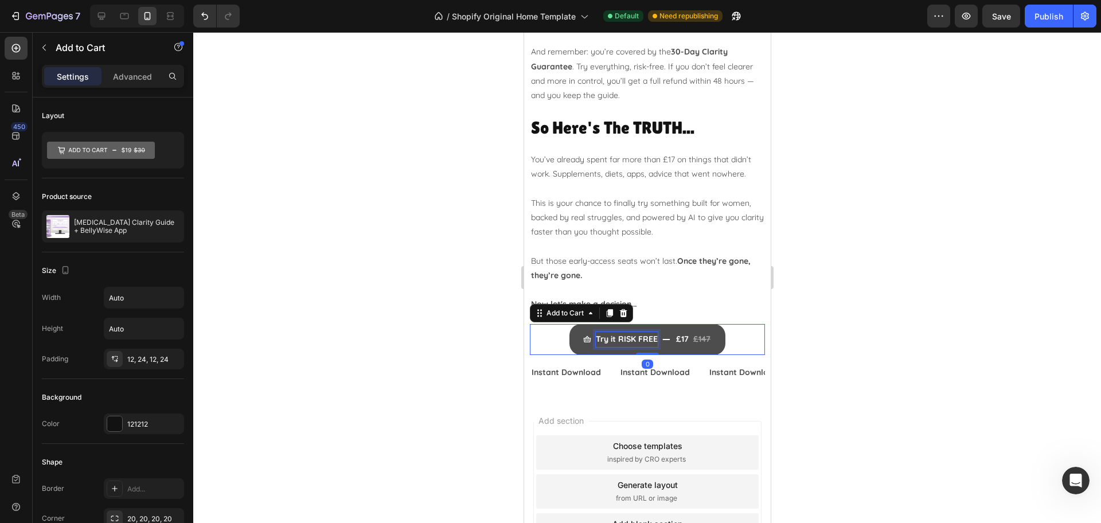
click at [603, 332] on div "Try it RISK FREE" at bounding box center [626, 339] width 62 height 14
drag, startPoint x: 594, startPoint y: 322, endPoint x: 650, endPoint y: 322, distance: 56.2
click at [650, 332] on p "Try it RISK FREE" at bounding box center [626, 339] width 62 height 14
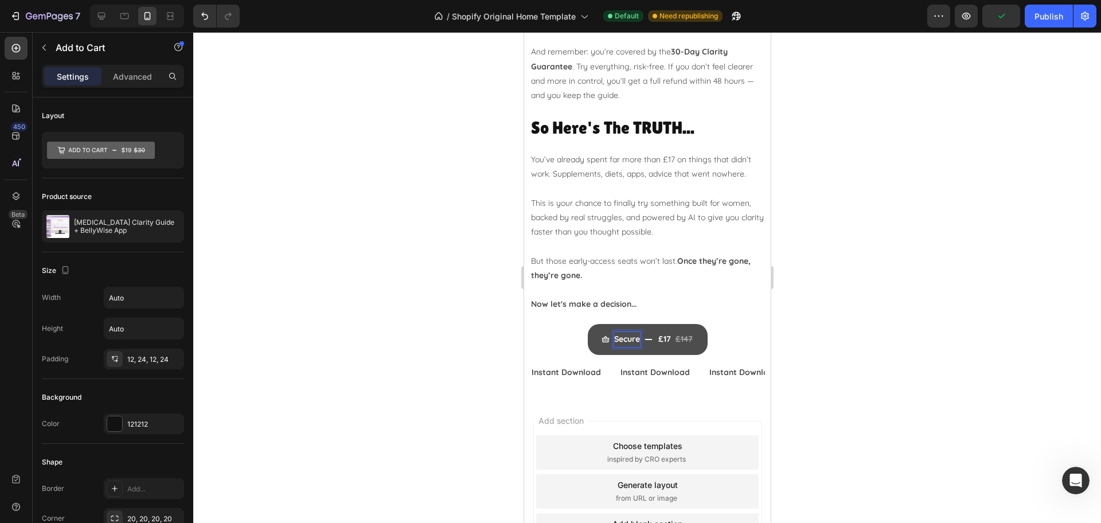
click at [587, 324] on button "Secure £17 £147" at bounding box center [647, 339] width 120 height 30
click at [577, 324] on button "Secure your £17 £147" at bounding box center [647, 339] width 140 height 30
click at [567, 324] on button "Secure your seat £17 £147" at bounding box center [646, 339] width 159 height 30
click at [905, 270] on div at bounding box center [647, 277] width 908 height 491
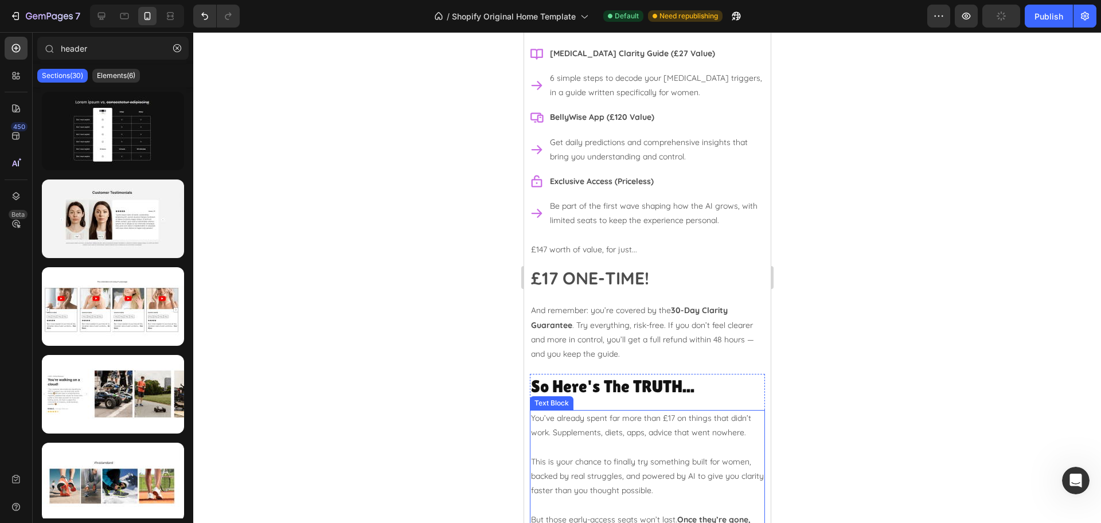
scroll to position [4639, 0]
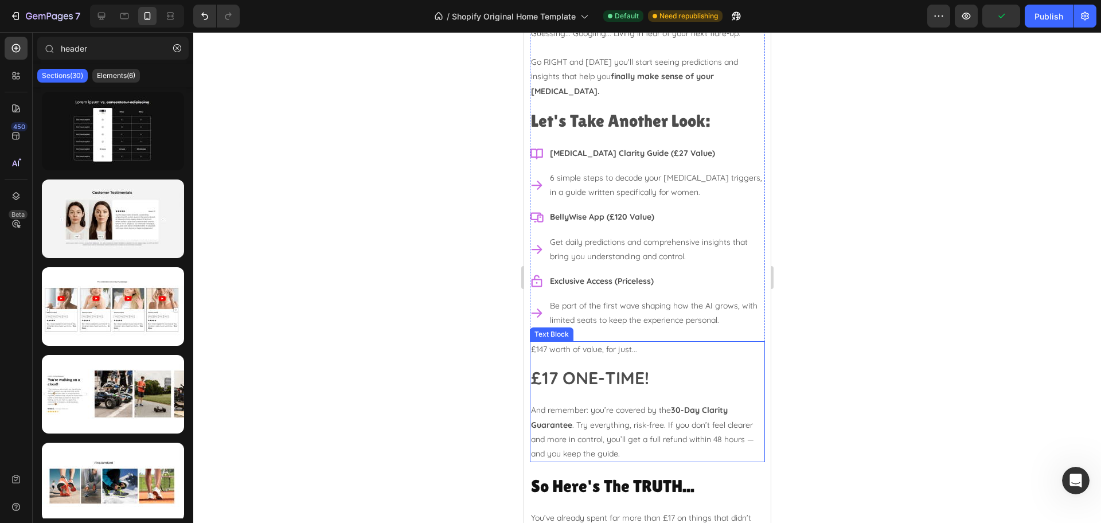
click at [678, 371] on p "£17 ONE-TIME!" at bounding box center [646, 380] width 233 height 18
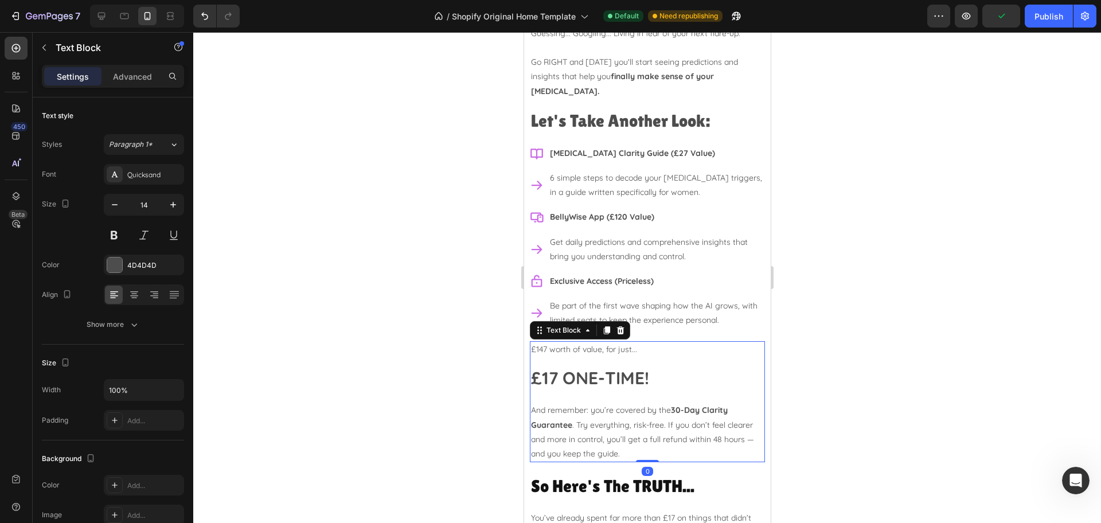
click at [585, 367] on strong "£17 ONE-TIME!" at bounding box center [589, 378] width 118 height 22
click at [584, 367] on strong "£17 ONE-TIME!" at bounding box center [589, 378] width 118 height 22
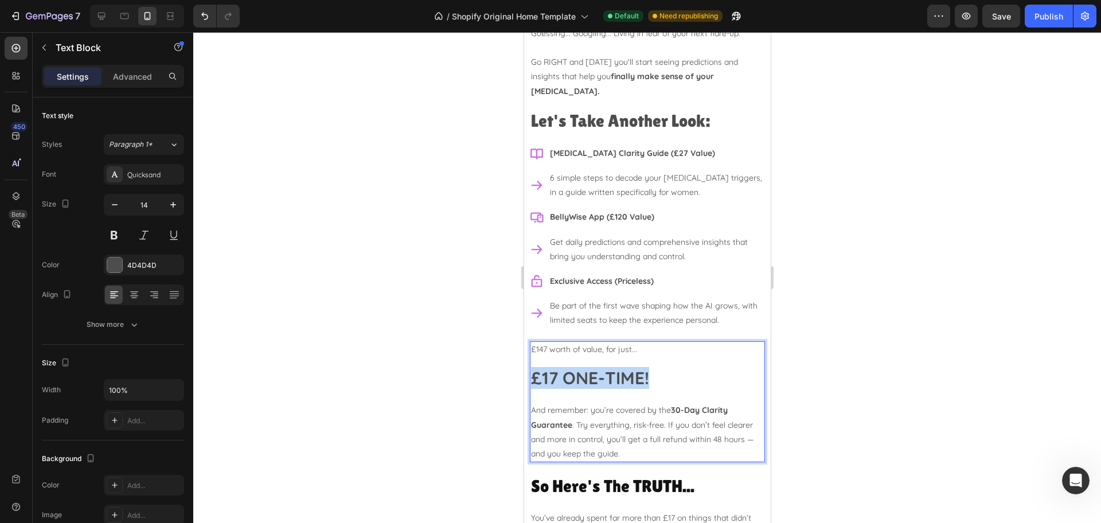
drag, startPoint x: 655, startPoint y: 362, endPoint x: 530, endPoint y: 360, distance: 125.0
click at [530, 371] on p "£17 ONE-TIME!" at bounding box center [646, 380] width 233 height 18
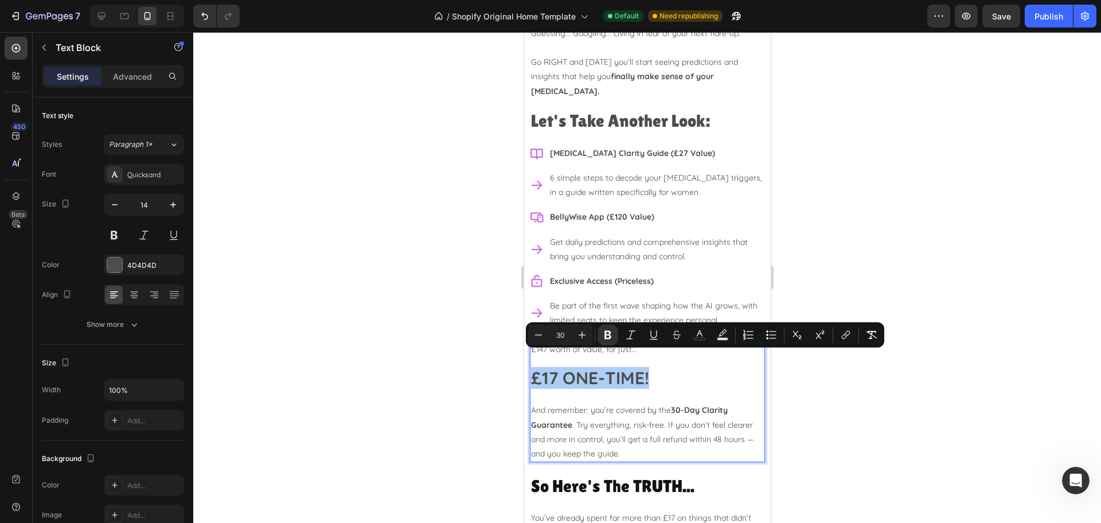
click at [901, 411] on div at bounding box center [647, 277] width 908 height 491
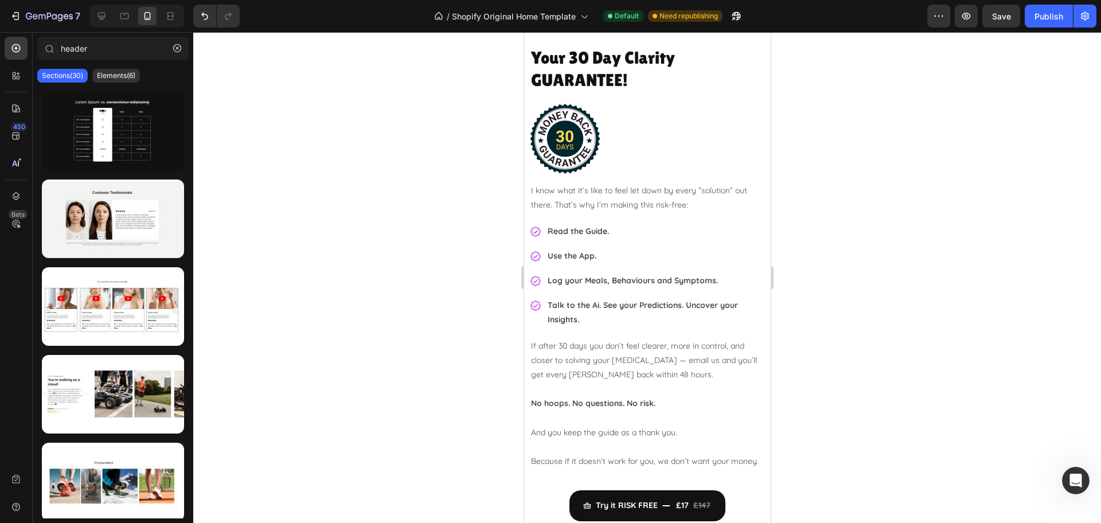
scroll to position [4005, 0]
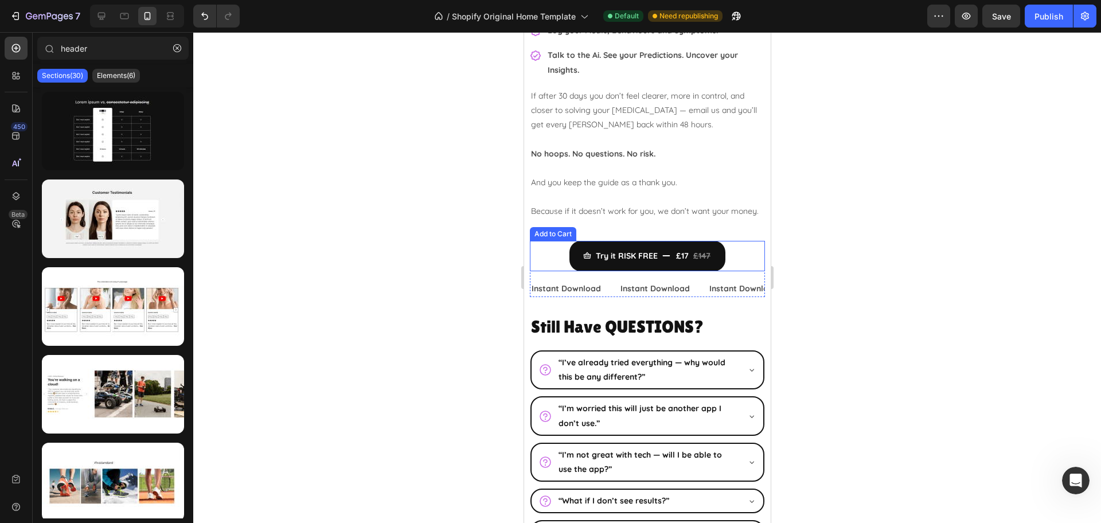
click at [729, 258] on div "Try it RISK FREE £17 £147 Add to Cart" at bounding box center [646, 256] width 235 height 30
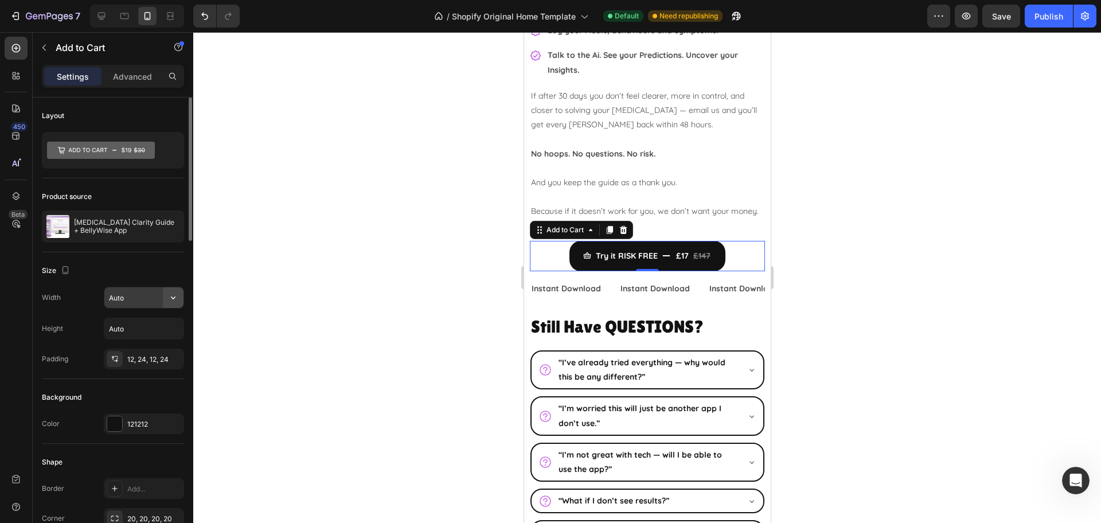
click at [169, 299] on icon "button" at bounding box center [172, 297] width 11 height 11
click at [138, 349] on p "Full 100%" at bounding box center [140, 349] width 65 height 10
type input "100%"
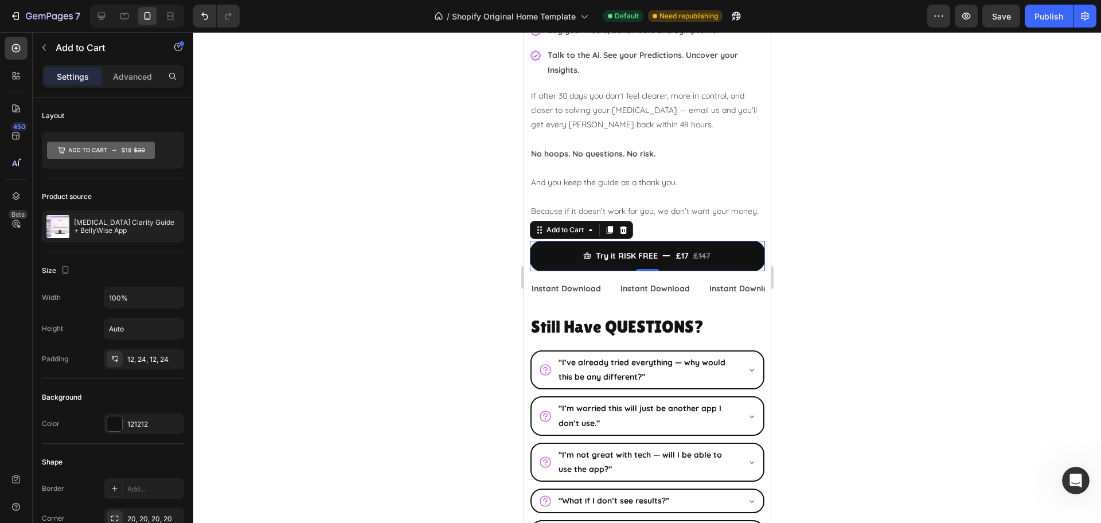
click at [960, 260] on div at bounding box center [647, 277] width 908 height 491
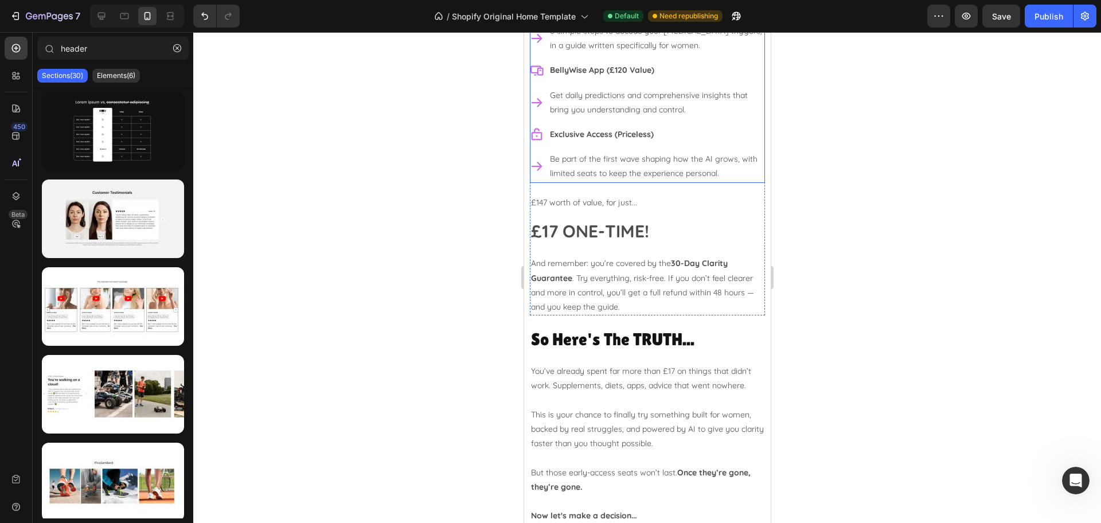
scroll to position [4937, 0]
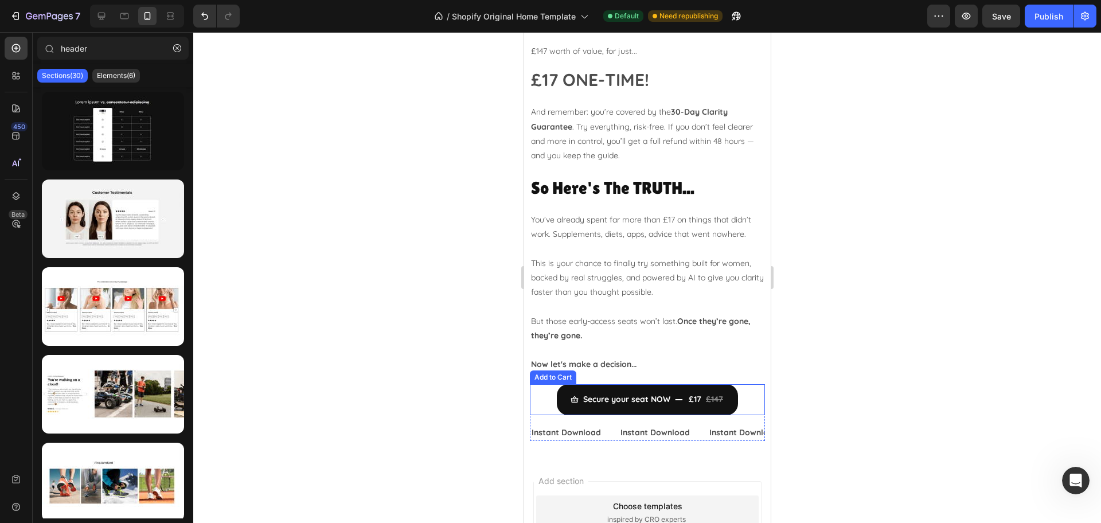
drag, startPoint x: 963, startPoint y: 337, endPoint x: 526, endPoint y: 320, distance: 437.3
click at [746, 388] on div "Secure your seat NOW £17 £147 Add to Cart" at bounding box center [646, 399] width 235 height 30
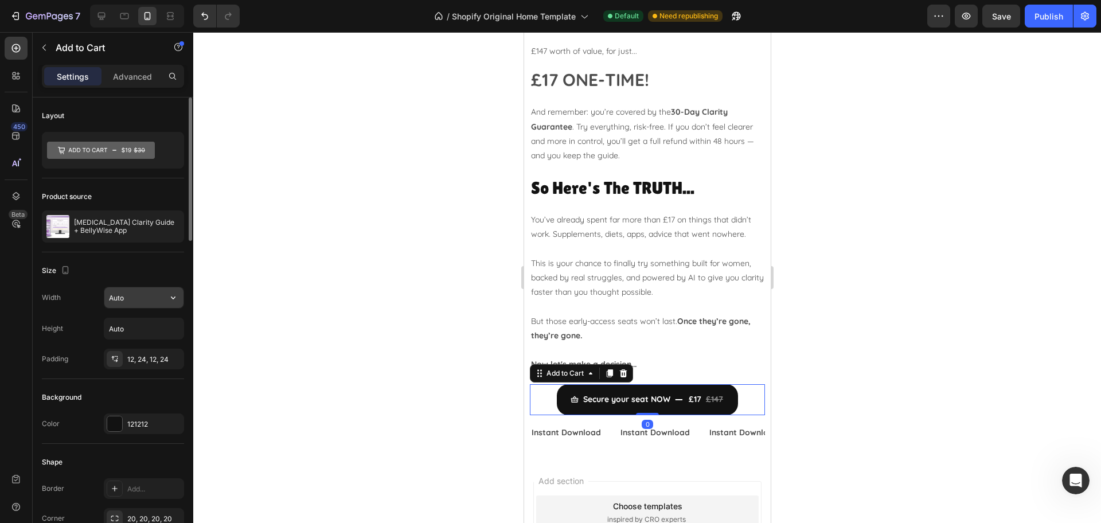
click at [134, 290] on input "Auto" at bounding box center [143, 297] width 79 height 21
click at [168, 300] on icon "button" at bounding box center [172, 297] width 11 height 11
click at [122, 345] on p "Full 100%" at bounding box center [140, 349] width 65 height 10
type input "100%"
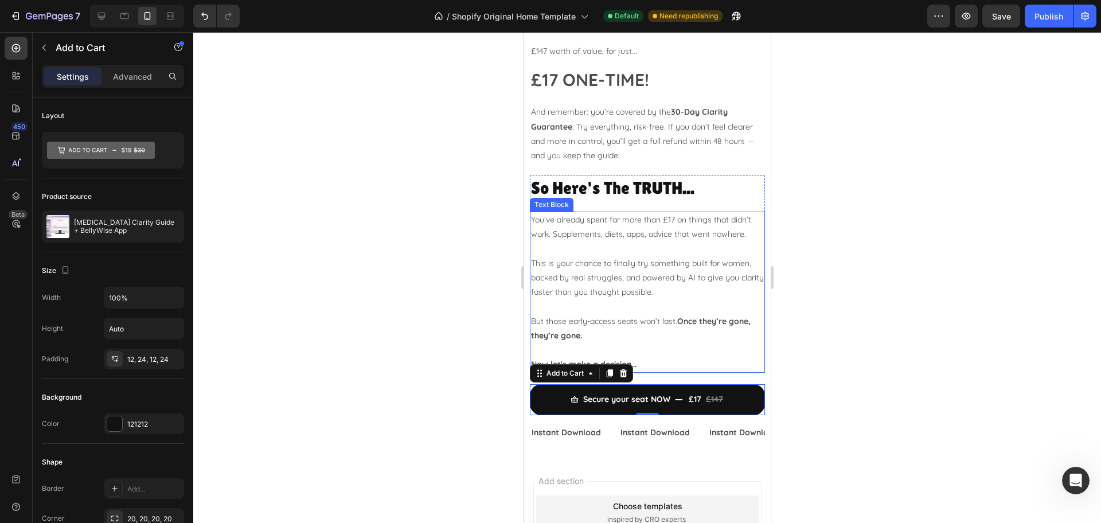
click at [900, 325] on div at bounding box center [647, 277] width 908 height 491
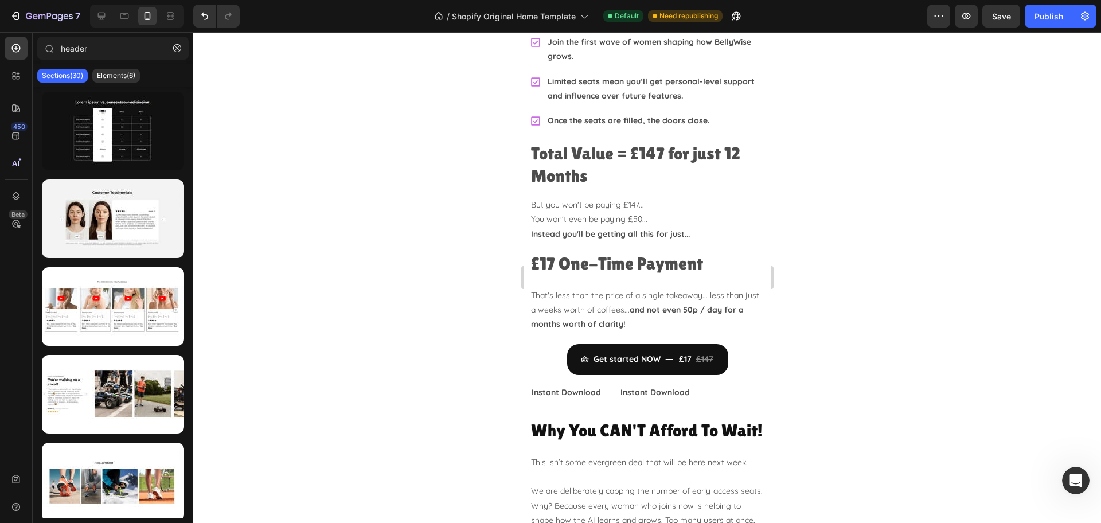
scroll to position [3073, 0]
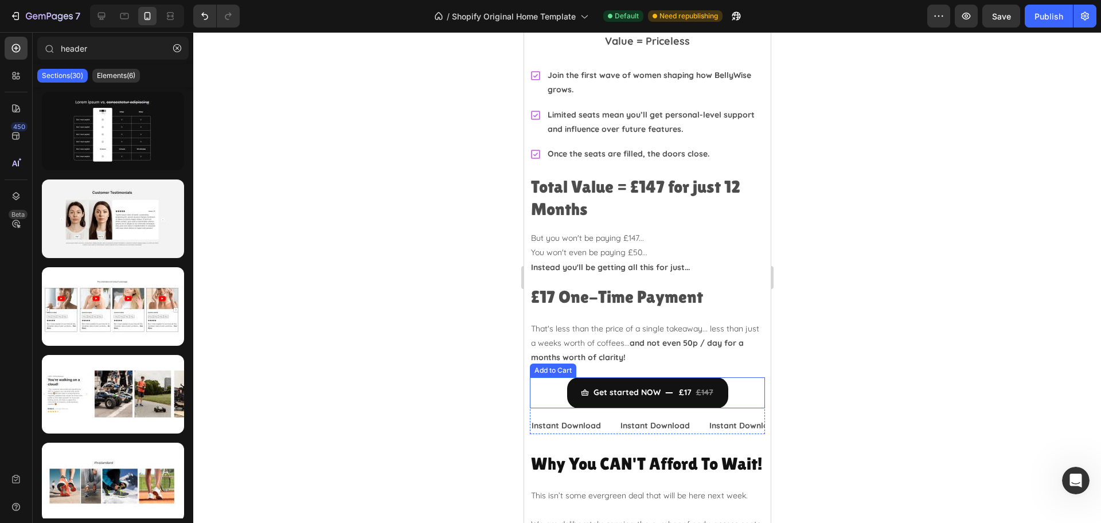
click at [743, 377] on div "Get started NOW £17 £147 Add to Cart" at bounding box center [646, 392] width 235 height 30
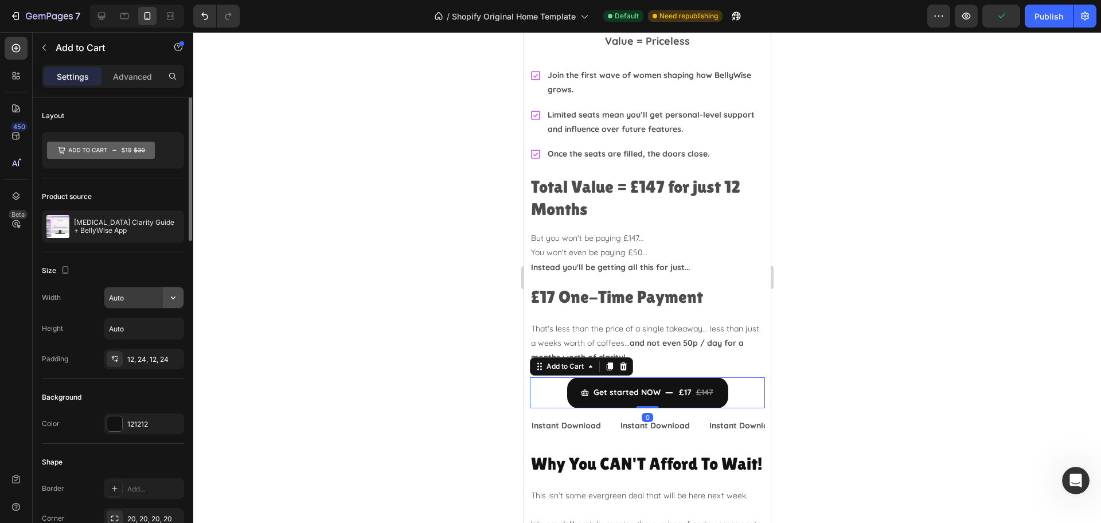
click at [175, 301] on icon "button" at bounding box center [172, 297] width 11 height 11
click at [125, 354] on div "Full 100%" at bounding box center [132, 349] width 94 height 22
type input "100%"
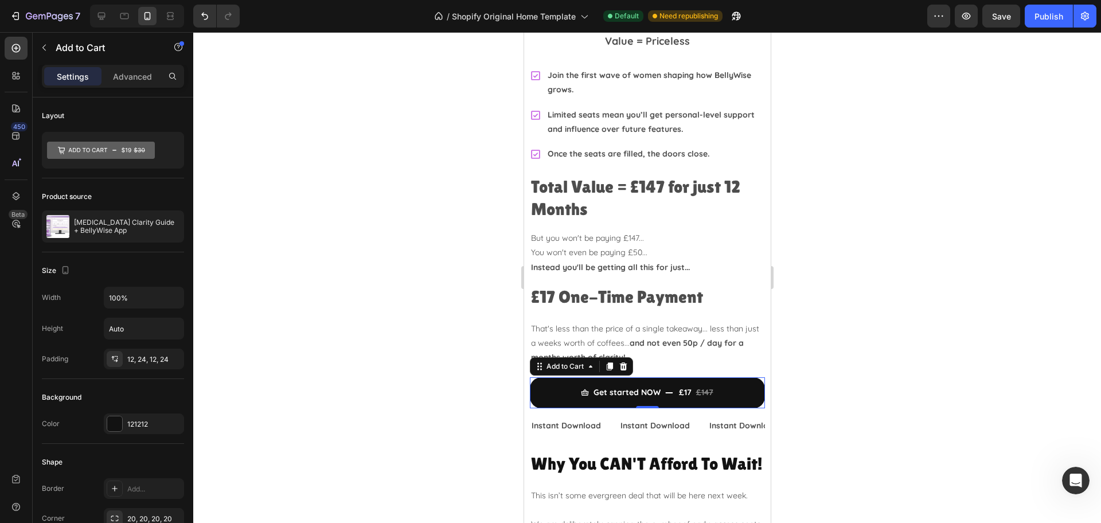
click at [847, 371] on div at bounding box center [647, 277] width 908 height 491
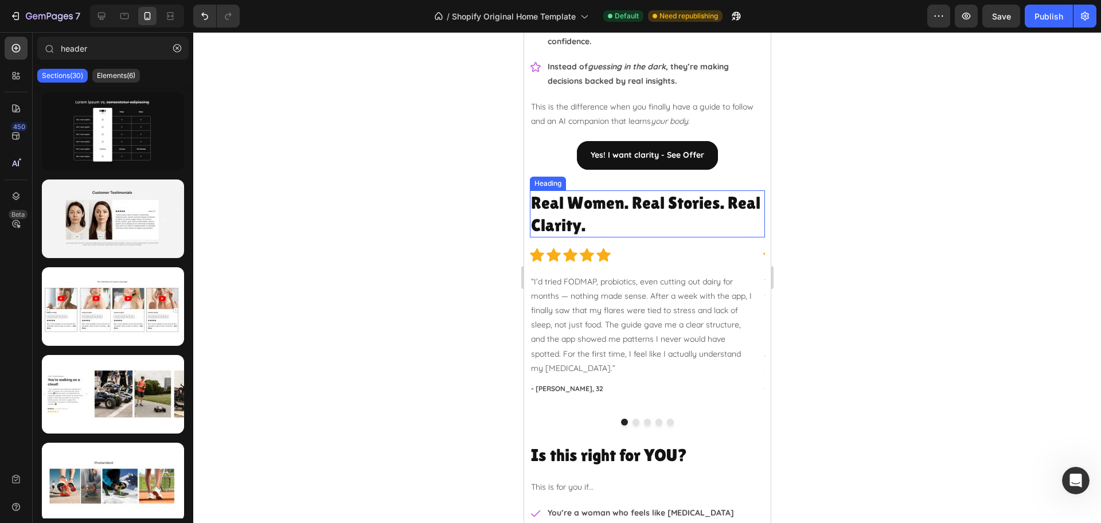
scroll to position [1496, 0]
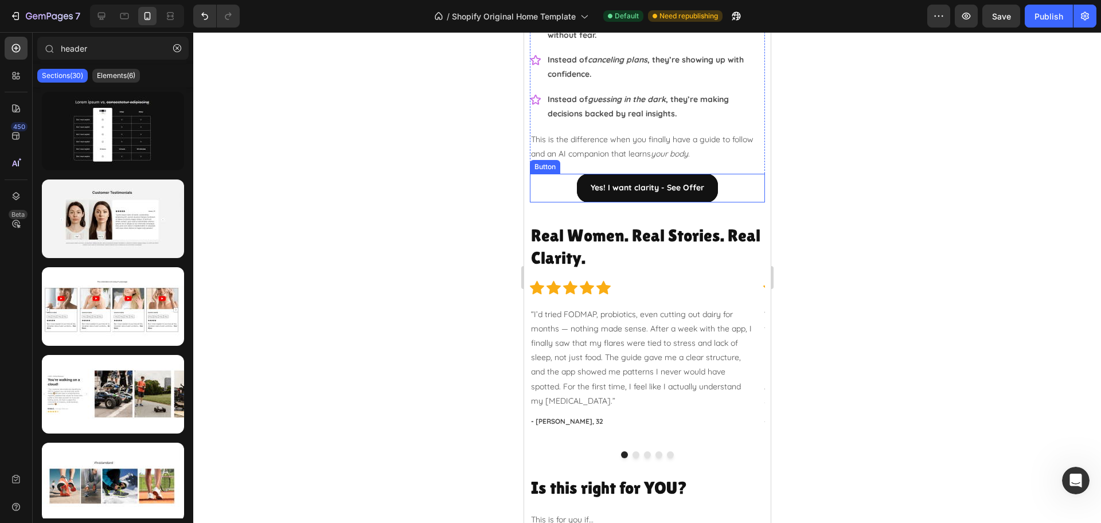
click at [724, 186] on div "Yes! I want clarity - See Offer Button" at bounding box center [646, 188] width 235 height 28
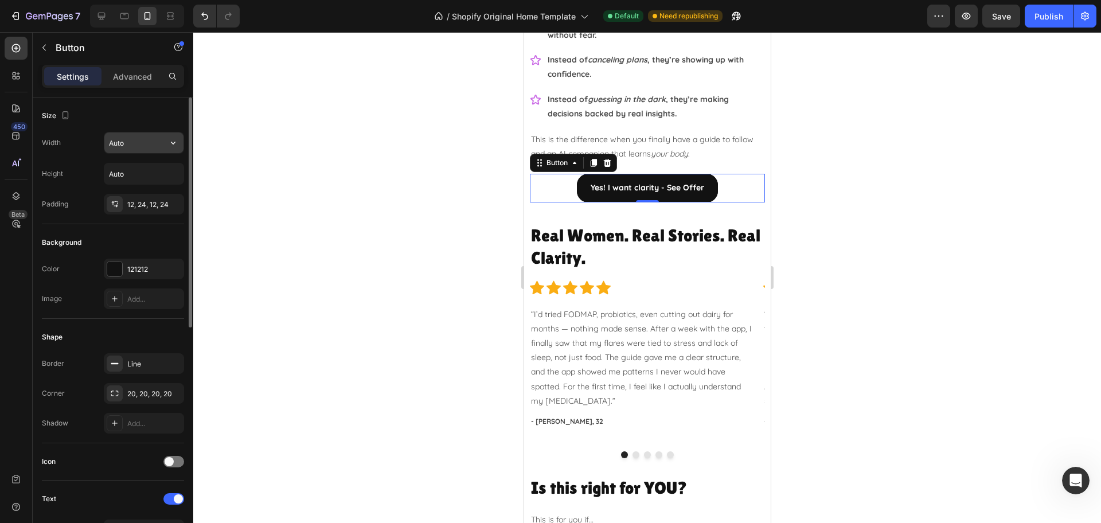
click at [142, 147] on input "Auto" at bounding box center [143, 142] width 79 height 21
click at [173, 148] on icon "button" at bounding box center [172, 142] width 11 height 11
click at [128, 194] on p "Full 100%" at bounding box center [140, 194] width 65 height 10
type input "100%"
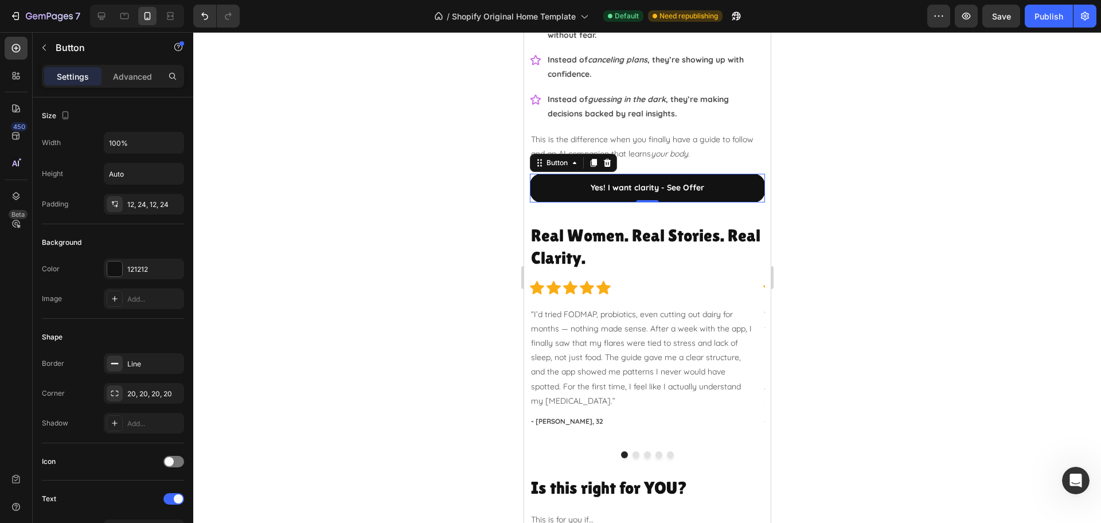
click at [883, 276] on div at bounding box center [647, 277] width 908 height 491
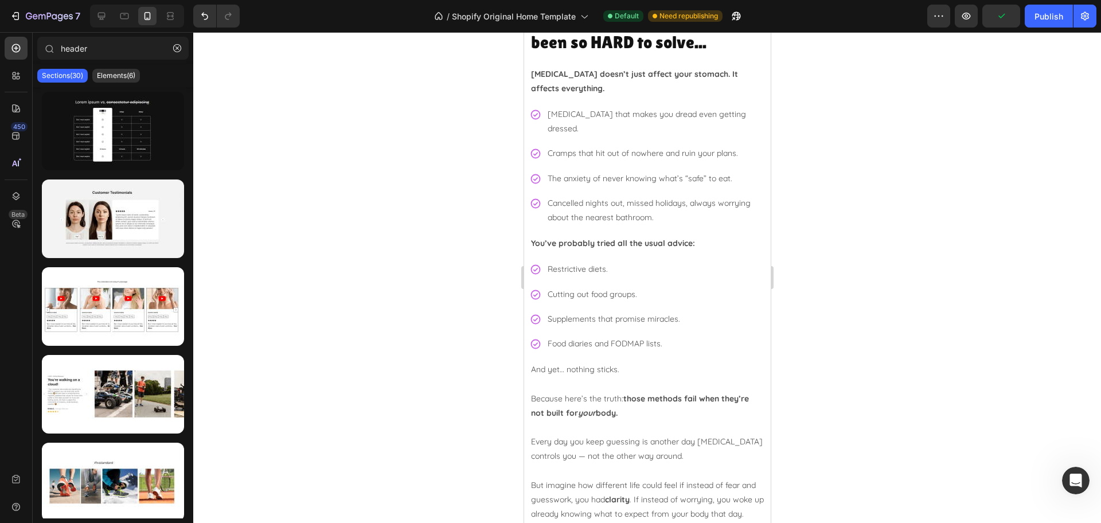
scroll to position [0, 0]
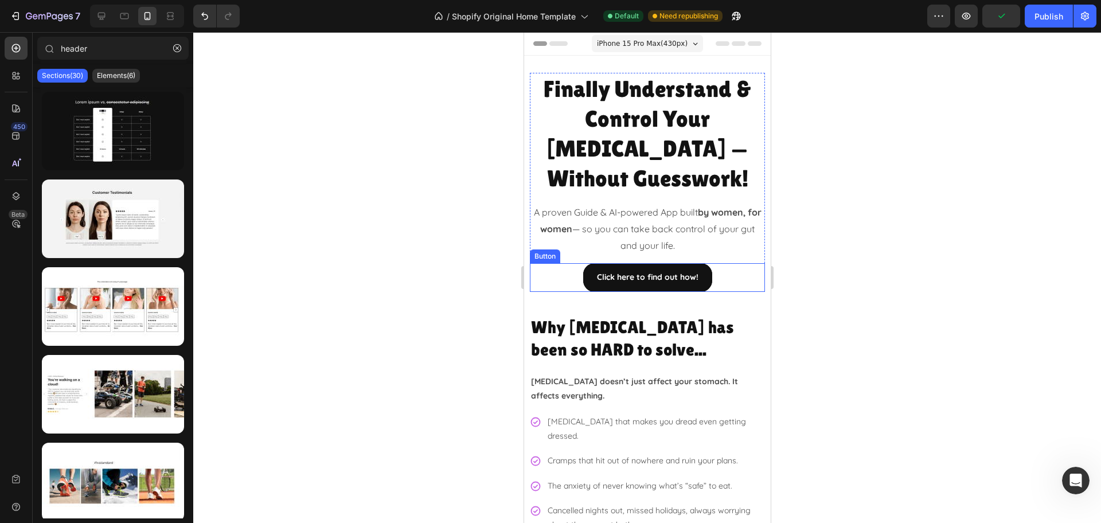
click at [723, 263] on div "Click here to find out how! Button" at bounding box center [646, 277] width 235 height 28
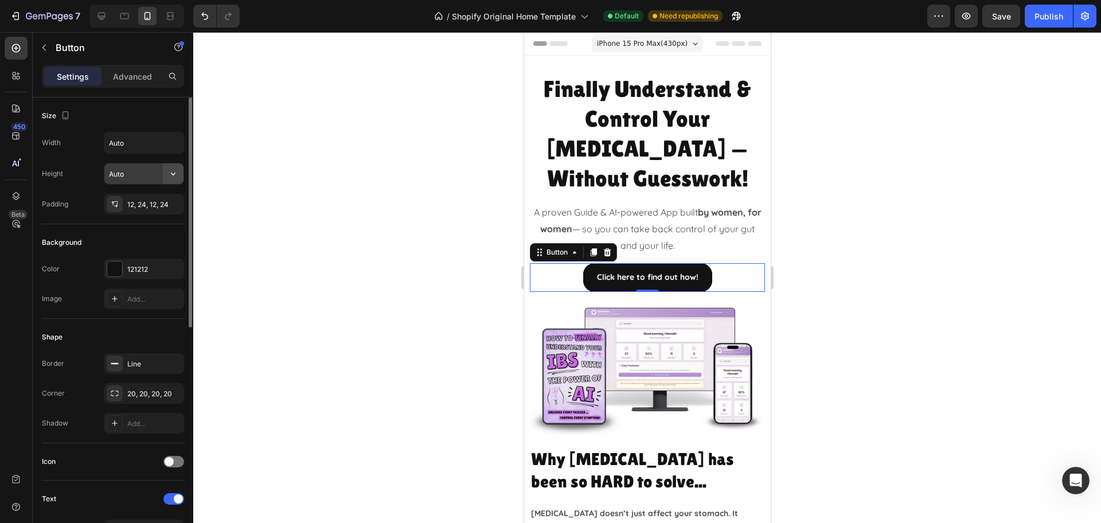
click at [169, 177] on icon "button" at bounding box center [172, 173] width 11 height 11
click at [166, 136] on button "button" at bounding box center [173, 142] width 21 height 21
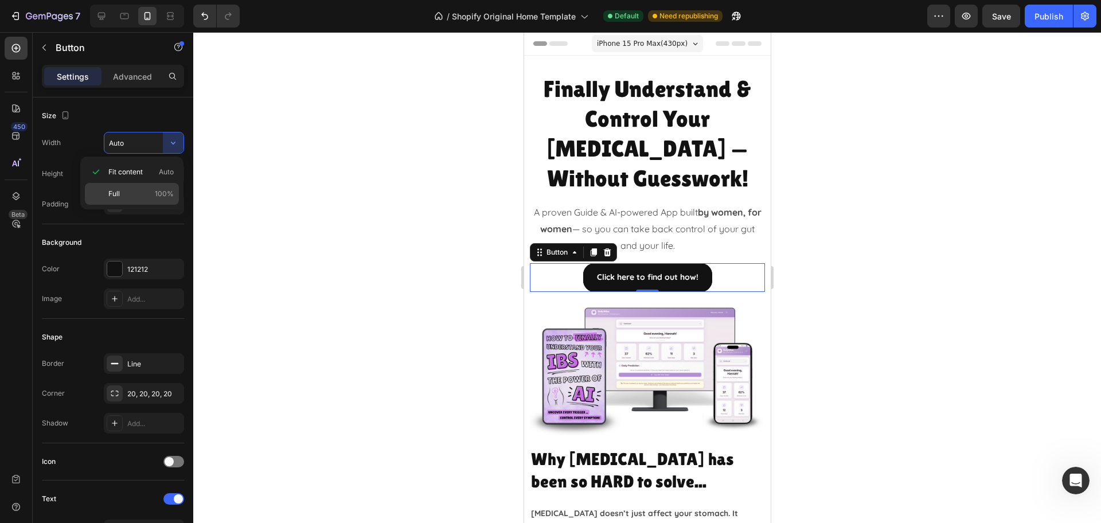
click at [130, 193] on p "Full 100%" at bounding box center [140, 194] width 65 height 10
type input "100%"
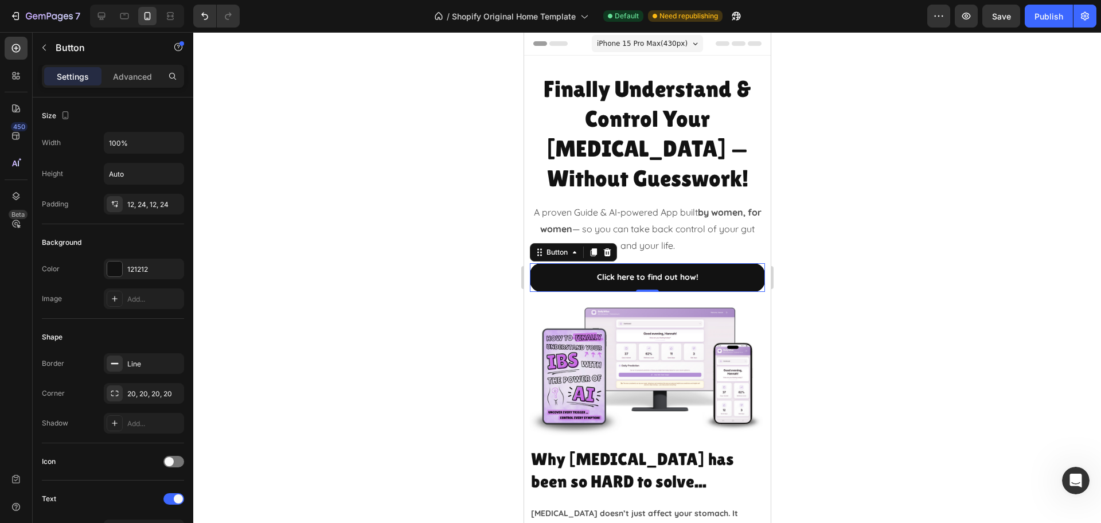
click at [935, 230] on div at bounding box center [647, 277] width 908 height 491
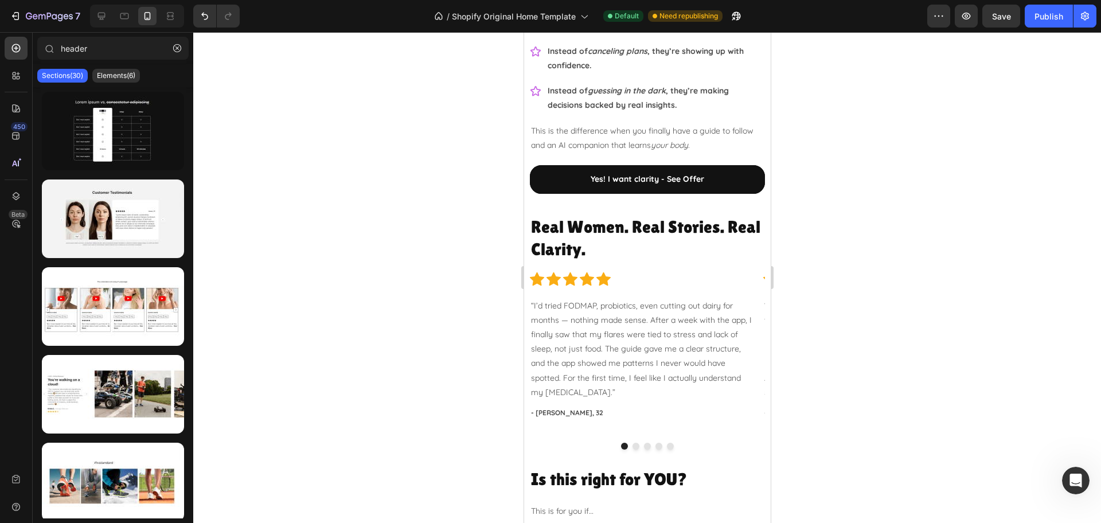
scroll to position [1505, 0]
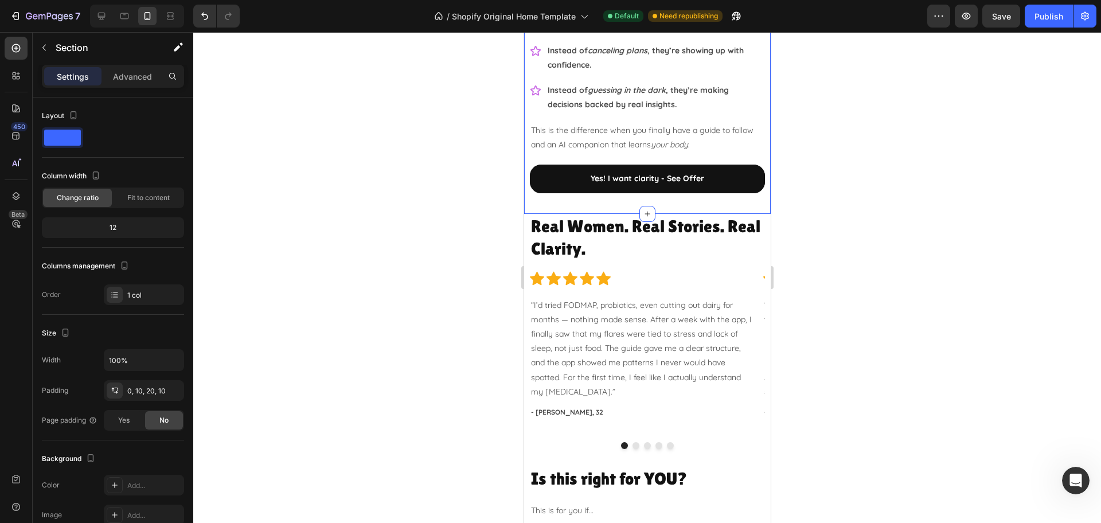
click at [910, 217] on div at bounding box center [647, 277] width 908 height 491
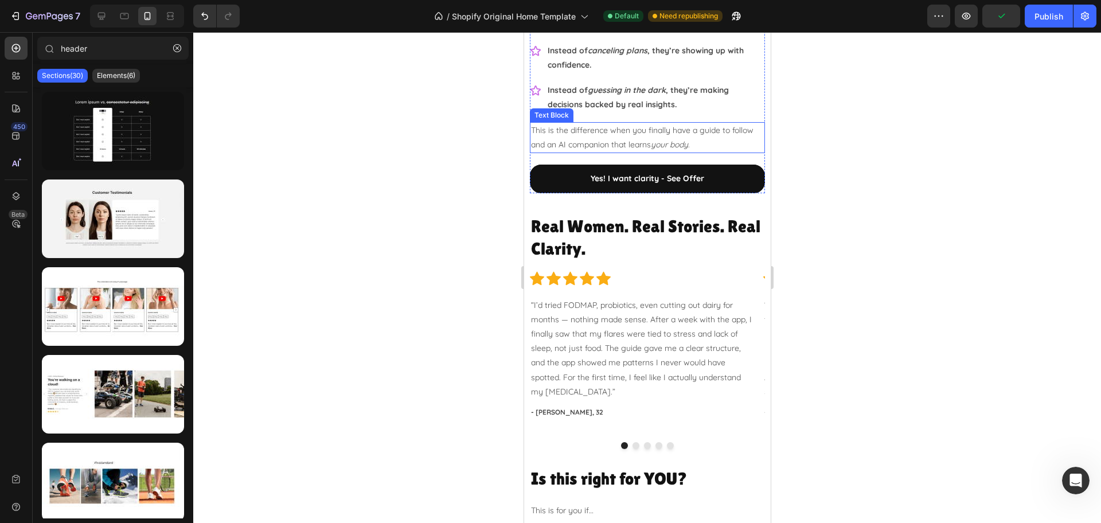
click at [721, 144] on p "This is the difference when you finally have a guide to follow and an AI compan…" at bounding box center [646, 137] width 233 height 29
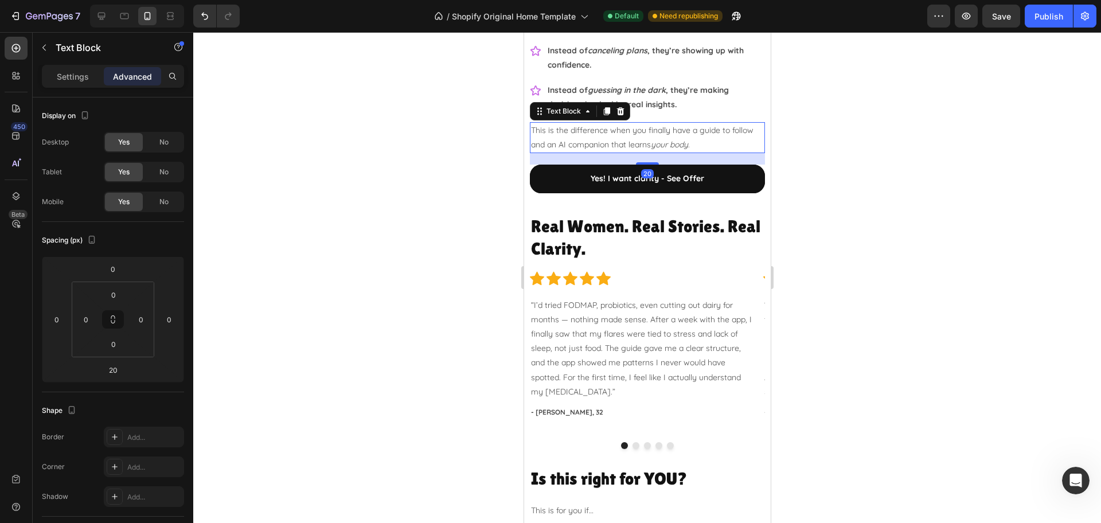
click at [806, 151] on div at bounding box center [647, 277] width 908 height 491
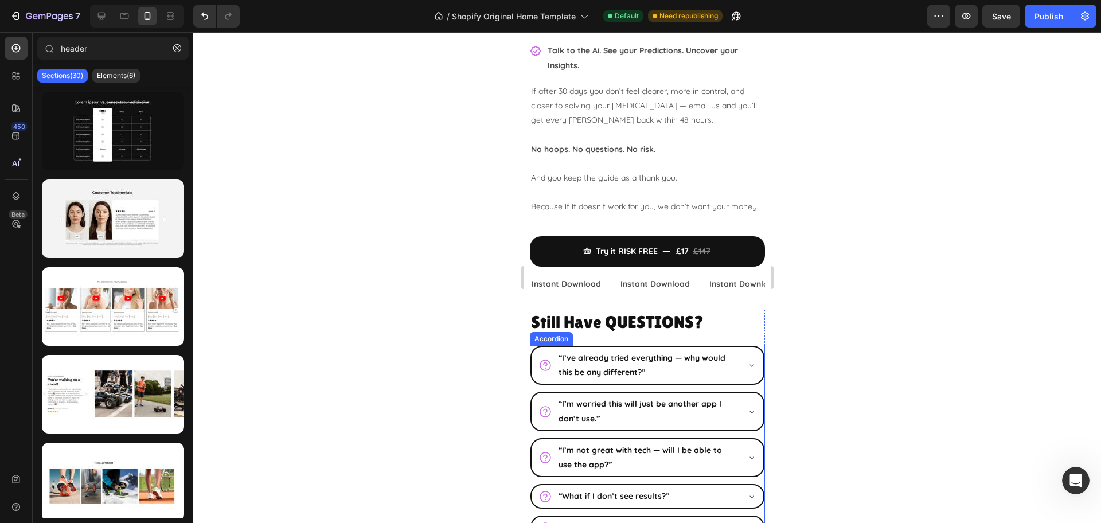
scroll to position [4153, 0]
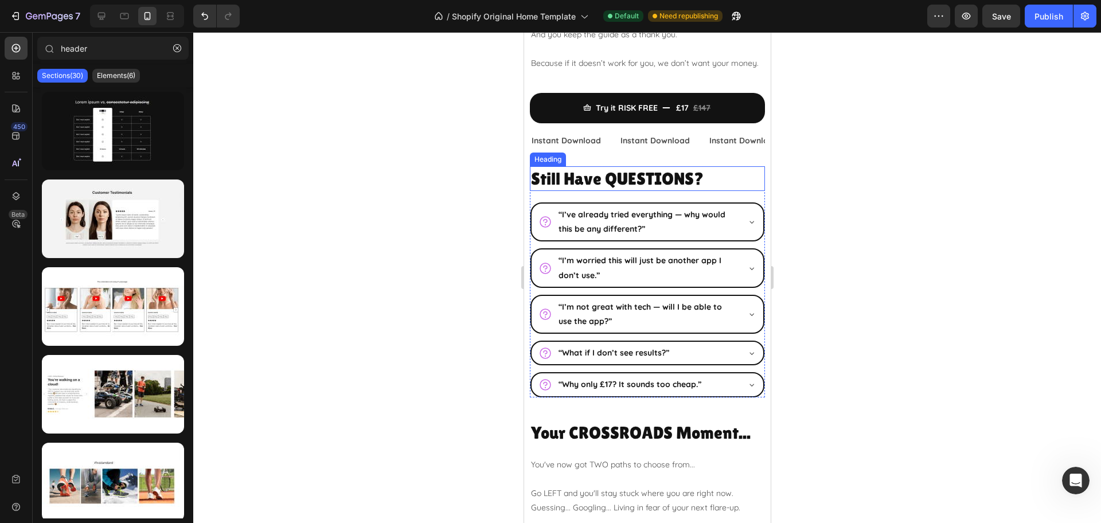
click at [695, 190] on h2 "Still Have QUESTIONS?" at bounding box center [646, 178] width 235 height 25
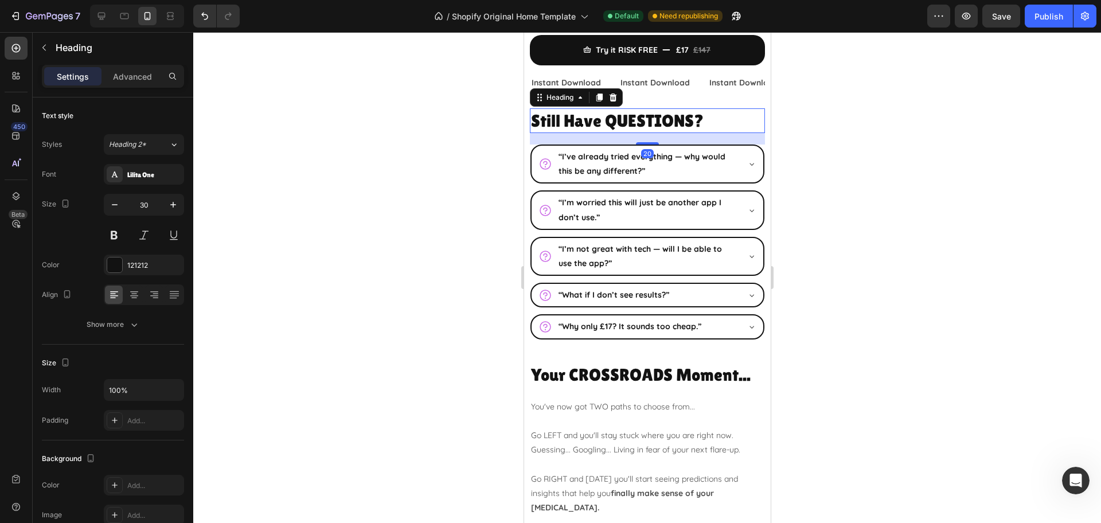
scroll to position [4296, 0]
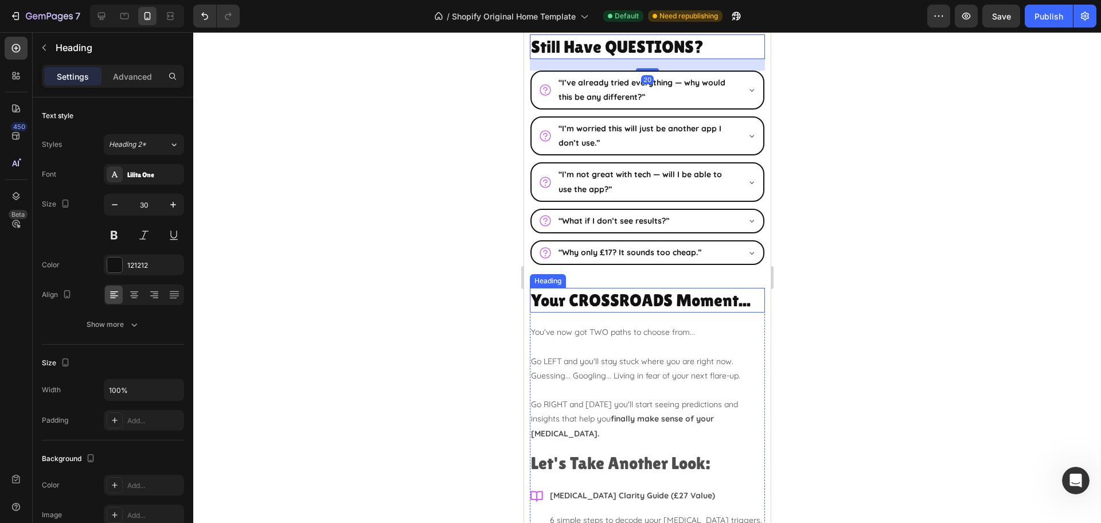
click at [699, 296] on h2 "Your CROSSROADS Moment..." at bounding box center [646, 300] width 235 height 25
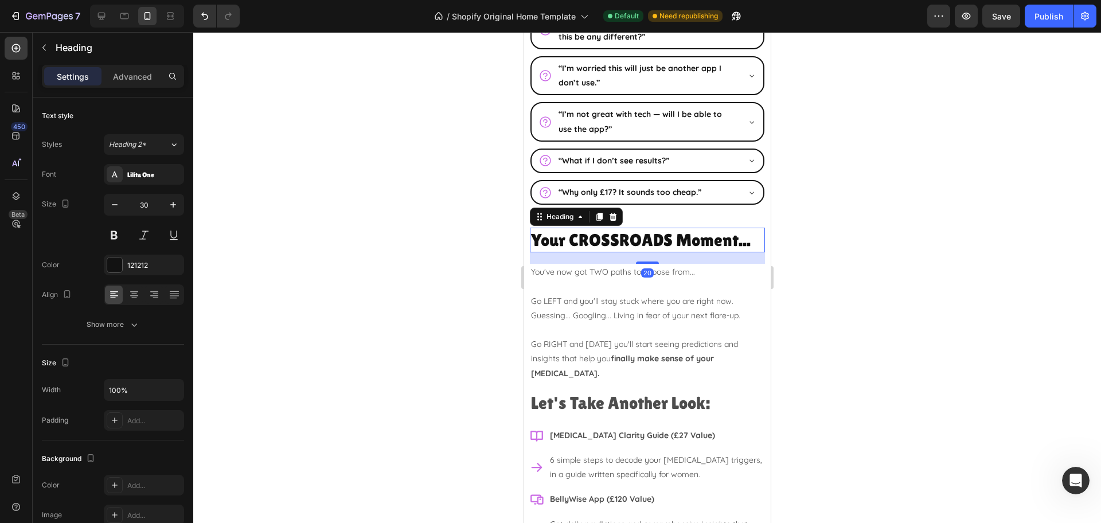
scroll to position [4440, 0]
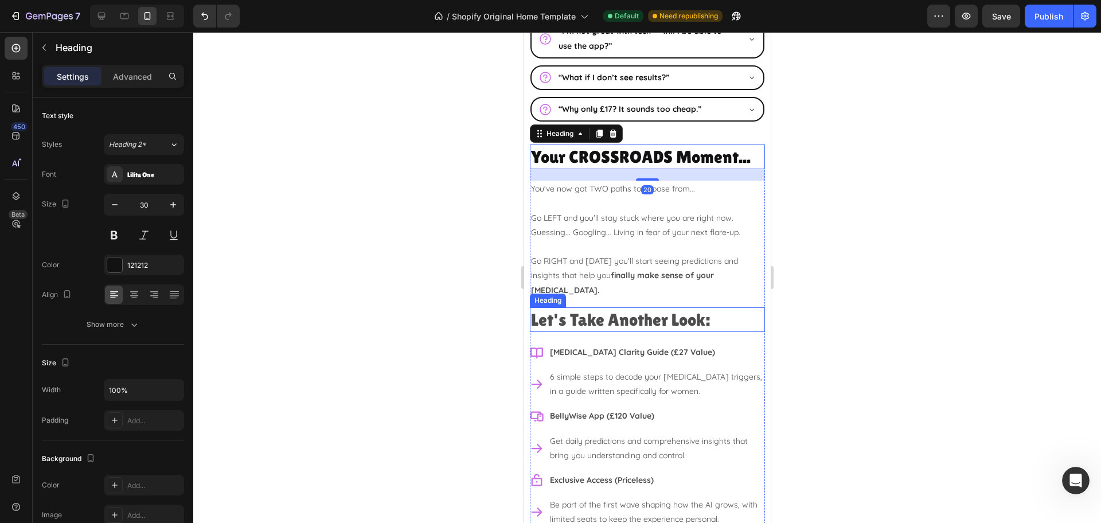
click at [652, 315] on h2 "Let's Take Another Look:" at bounding box center [646, 319] width 235 height 25
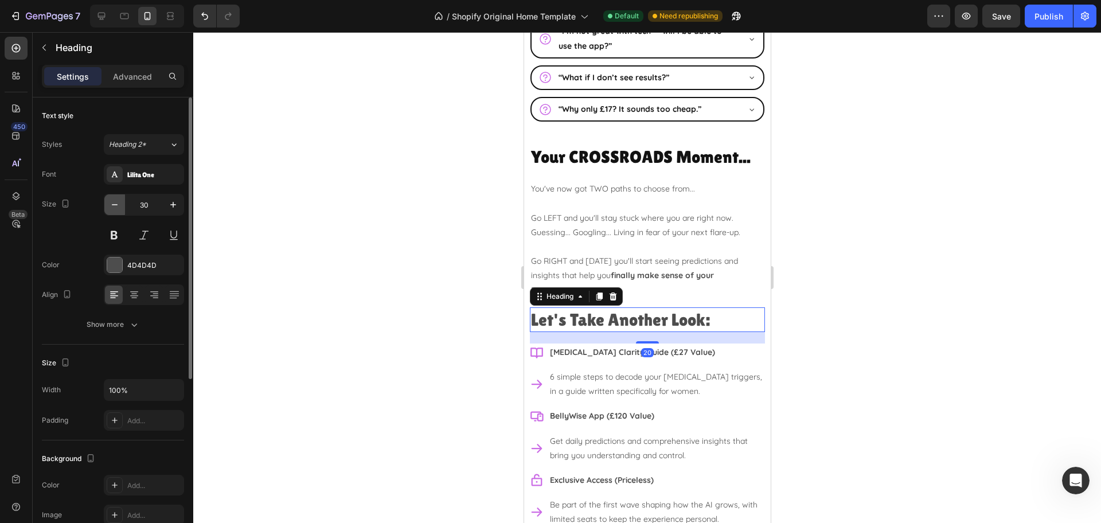
click at [108, 202] on button "button" at bounding box center [114, 204] width 21 height 21
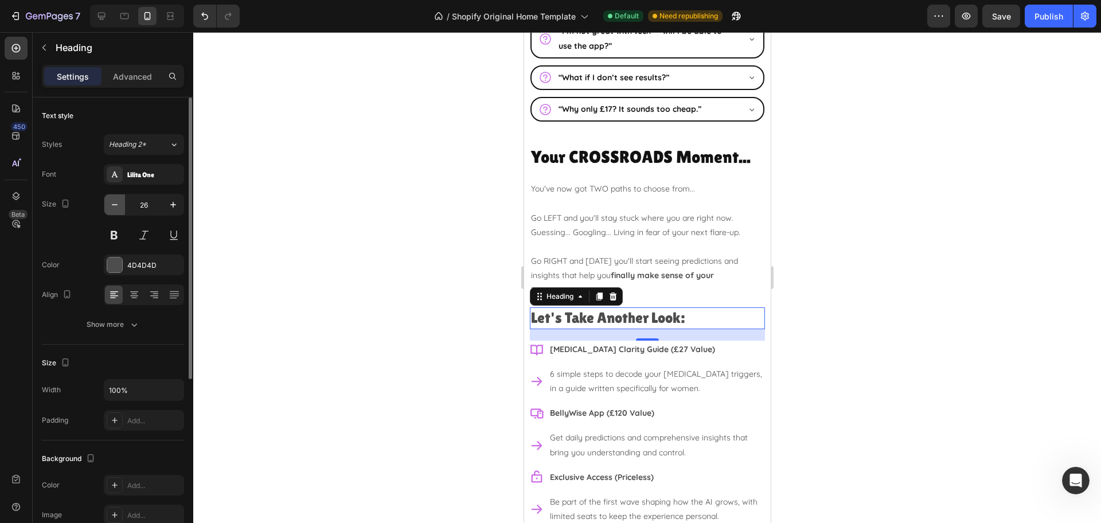
type input "25"
click at [865, 304] on div at bounding box center [647, 277] width 908 height 491
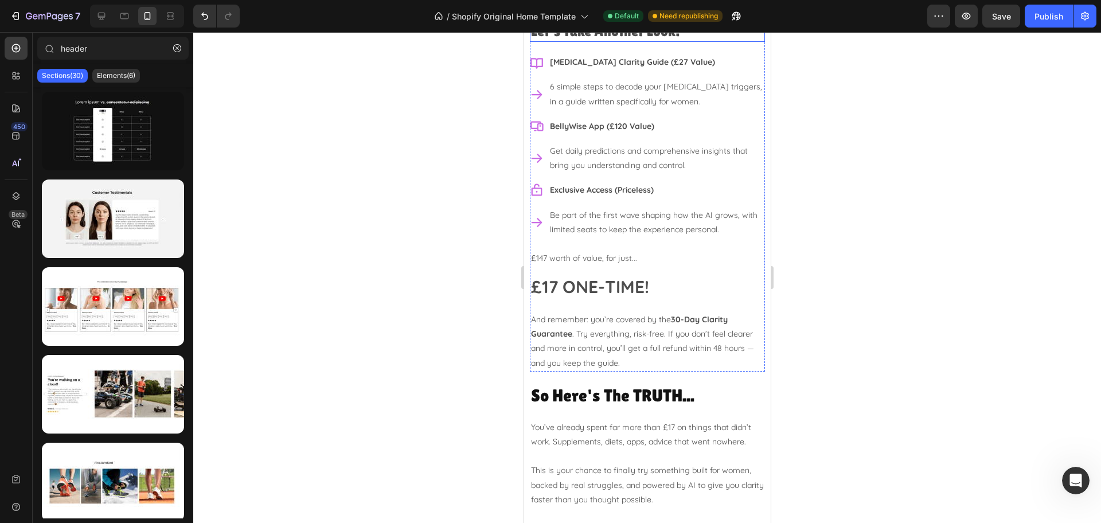
scroll to position [4727, 0]
click at [641, 275] on strong "£17 ONE-TIME!" at bounding box center [589, 286] width 118 height 22
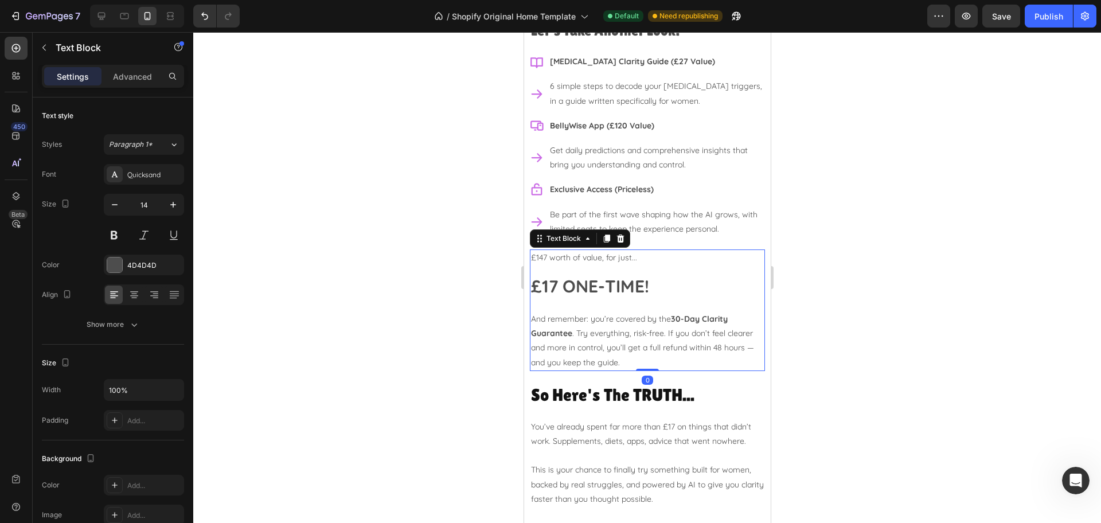
click at [577, 275] on strong "£17 ONE-TIME!" at bounding box center [589, 286] width 118 height 22
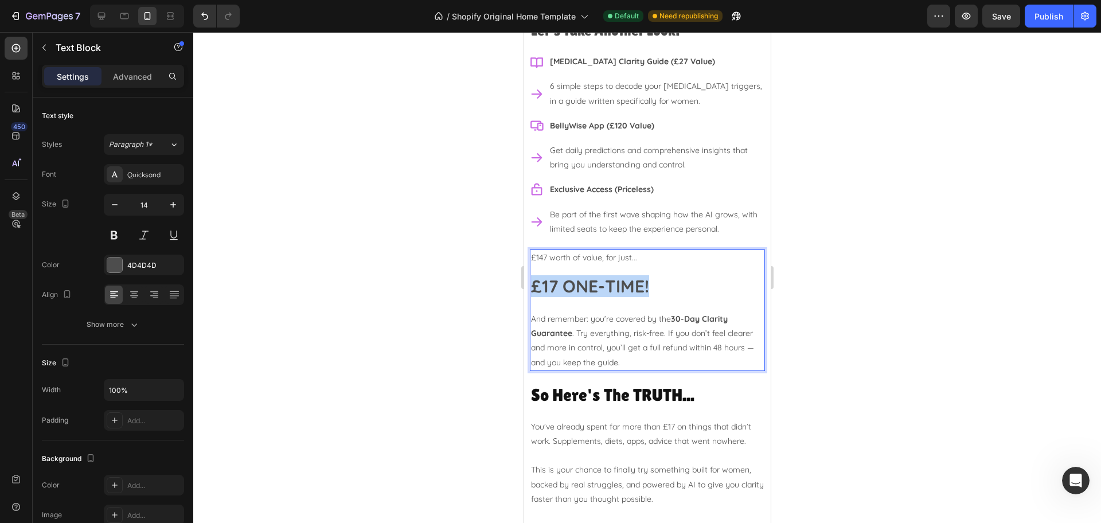
drag, startPoint x: 656, startPoint y: 274, endPoint x: 520, endPoint y: 275, distance: 135.9
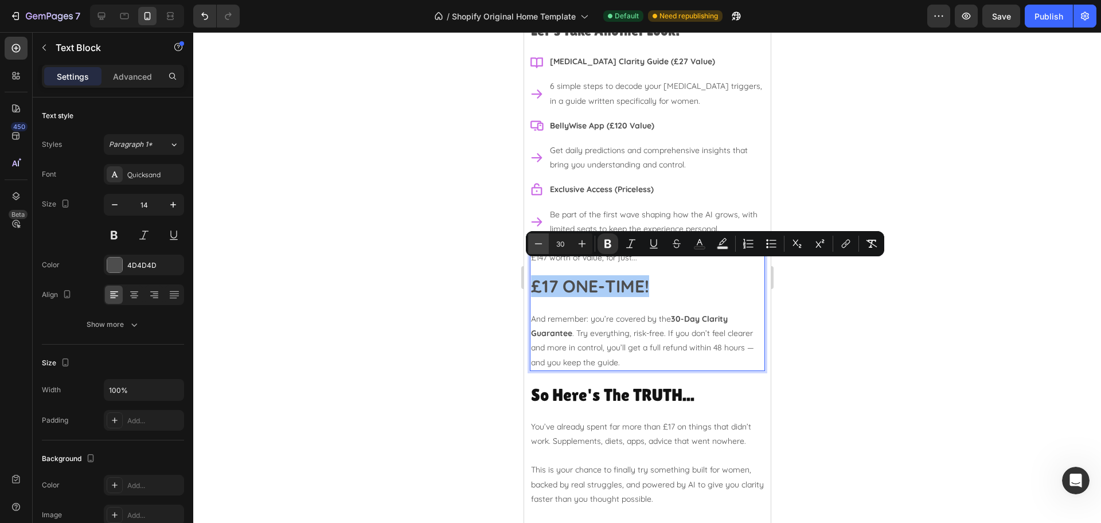
click at [543, 246] on icon "Editor contextual toolbar" at bounding box center [538, 243] width 11 height 11
click at [542, 246] on icon "Editor contextual toolbar" at bounding box center [538, 243] width 11 height 11
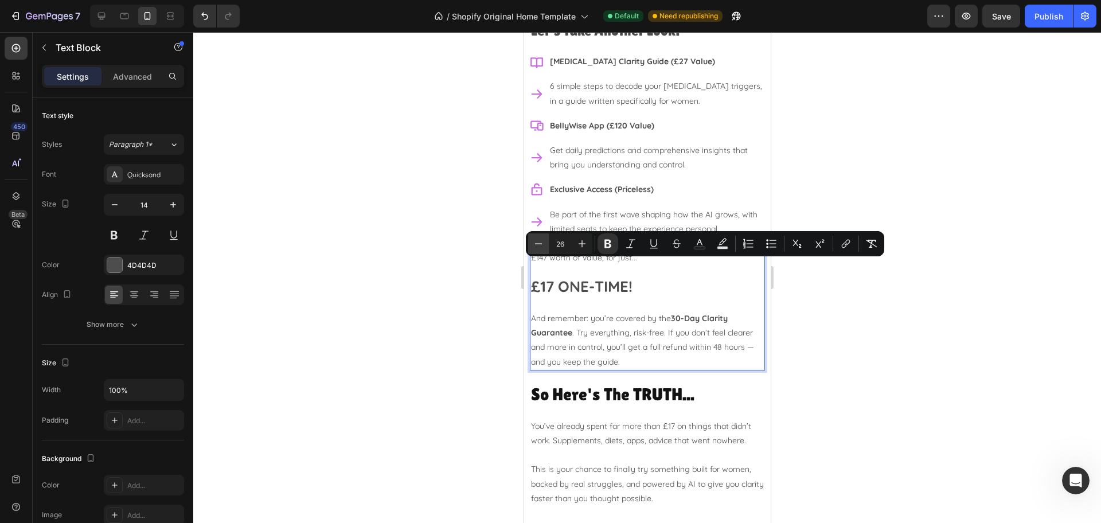
type input "25"
click at [915, 359] on div at bounding box center [647, 277] width 908 height 491
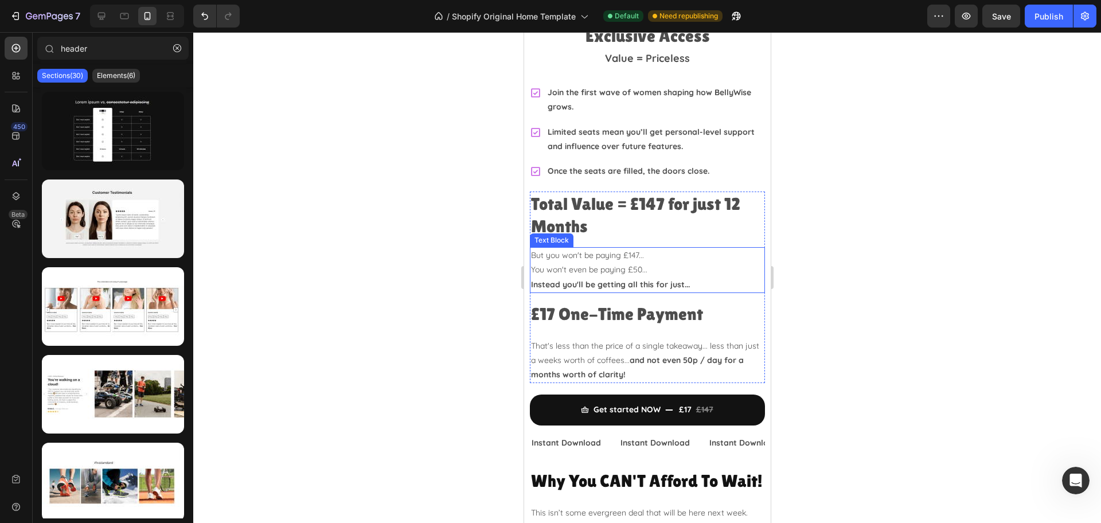
scroll to position [3094, 0]
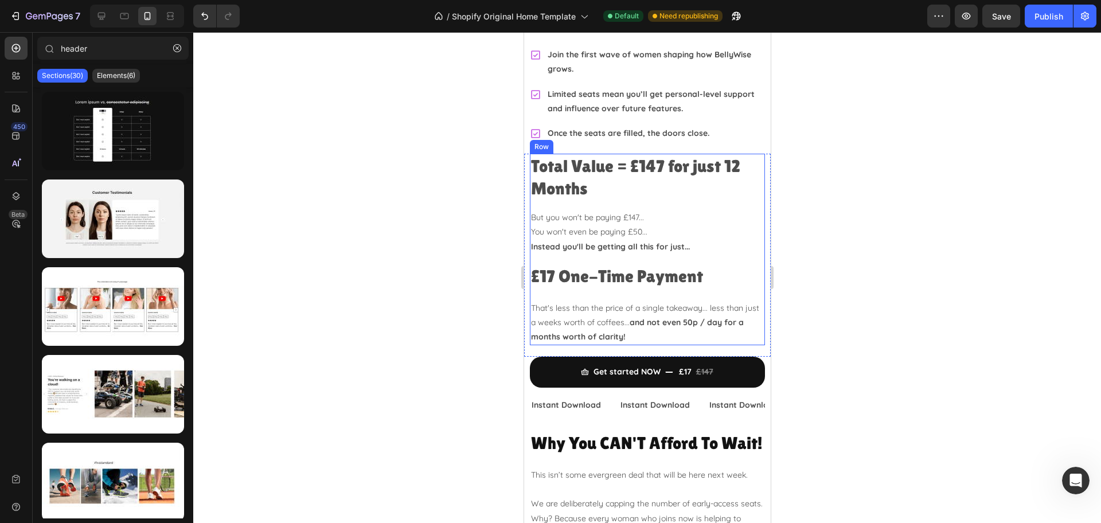
click at [607, 162] on h2 "Total Value = £147 for just 12 Months" at bounding box center [646, 177] width 235 height 47
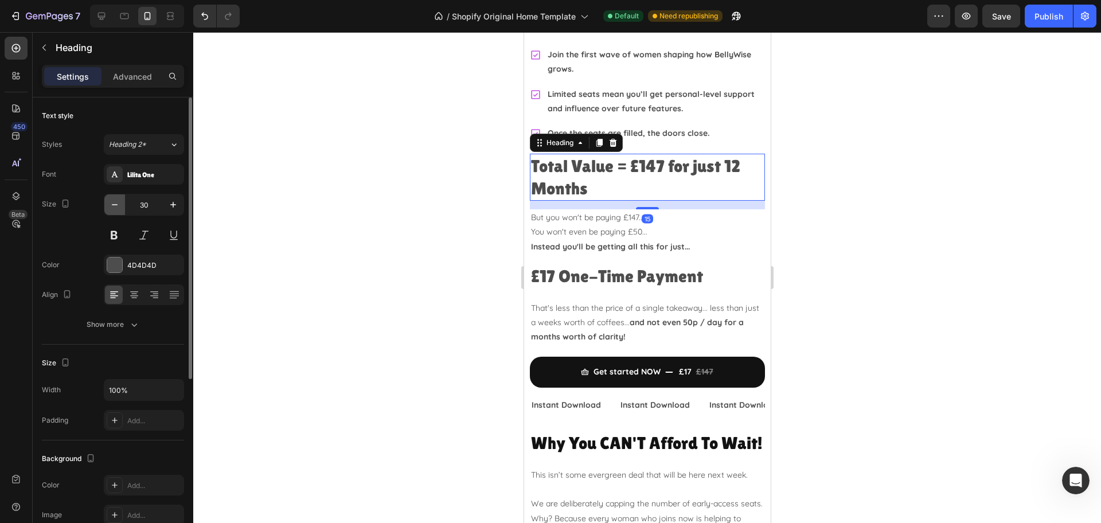
click at [114, 203] on icon "button" at bounding box center [114, 204] width 11 height 11
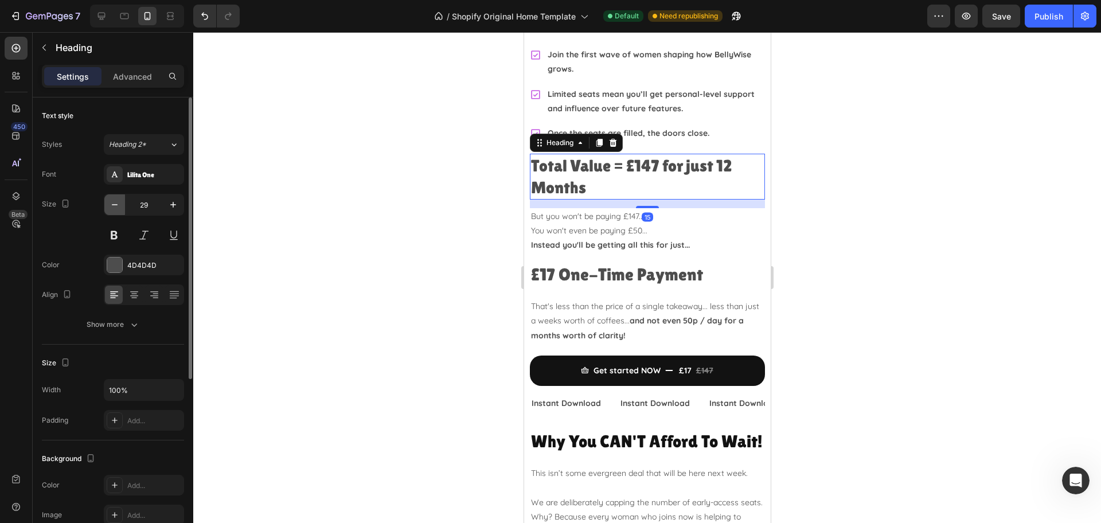
click at [114, 203] on icon "button" at bounding box center [114, 204] width 11 height 11
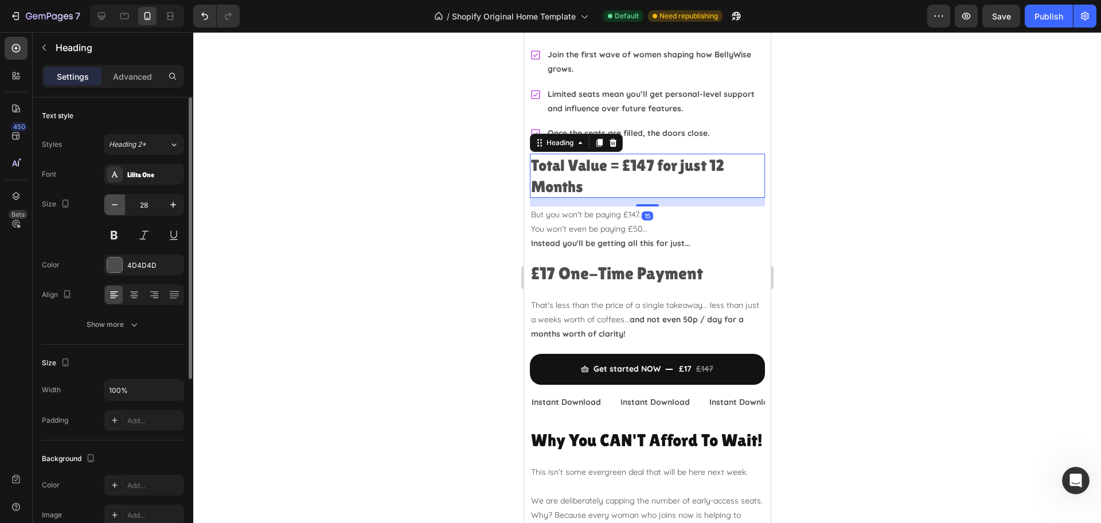
click at [114, 203] on icon "button" at bounding box center [114, 204] width 11 height 11
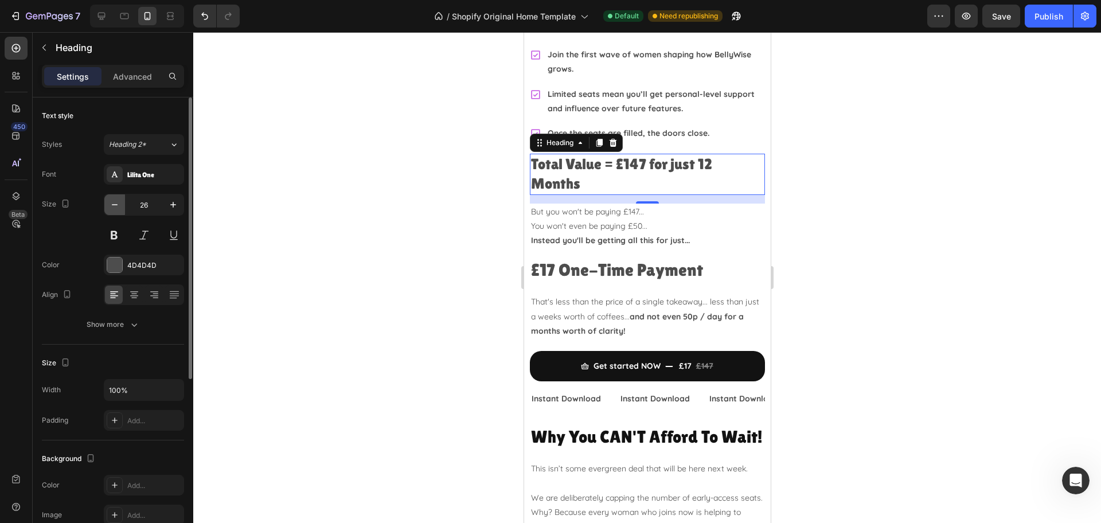
click at [114, 203] on icon "button" at bounding box center [114, 204] width 11 height 11
type input "25"
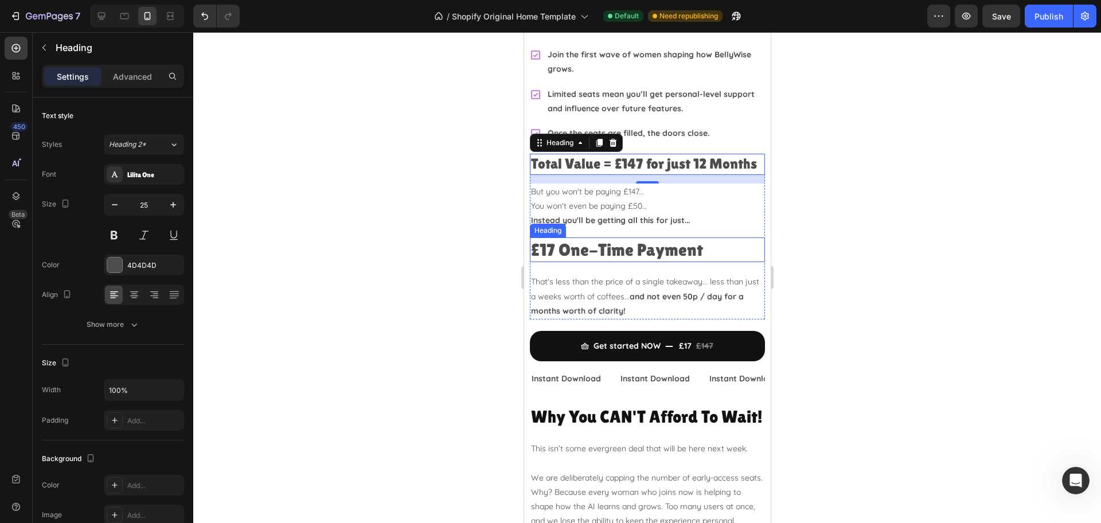
click at [575, 245] on h2 "£17 One-Time Payment" at bounding box center [646, 249] width 235 height 25
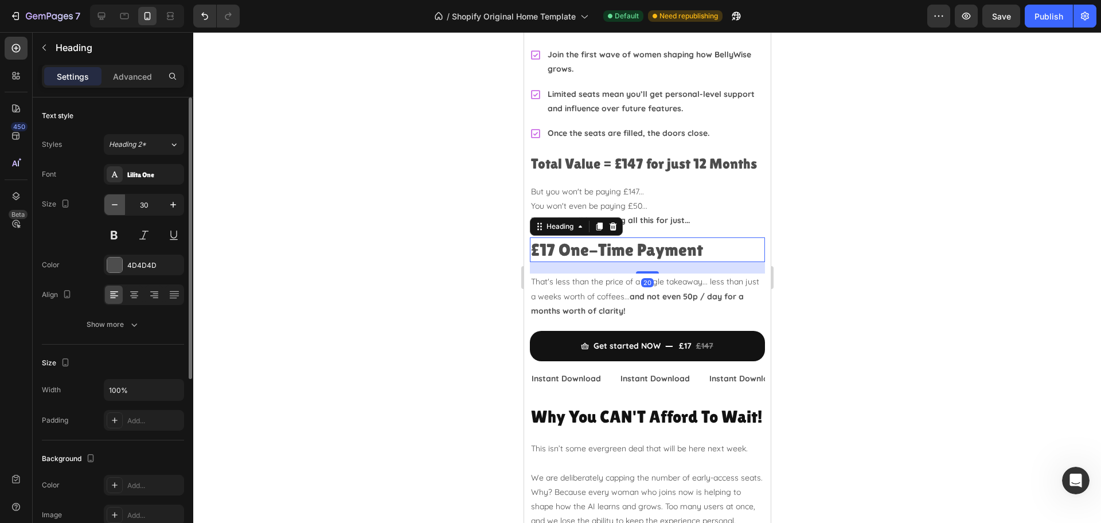
click at [120, 208] on icon "button" at bounding box center [114, 204] width 11 height 11
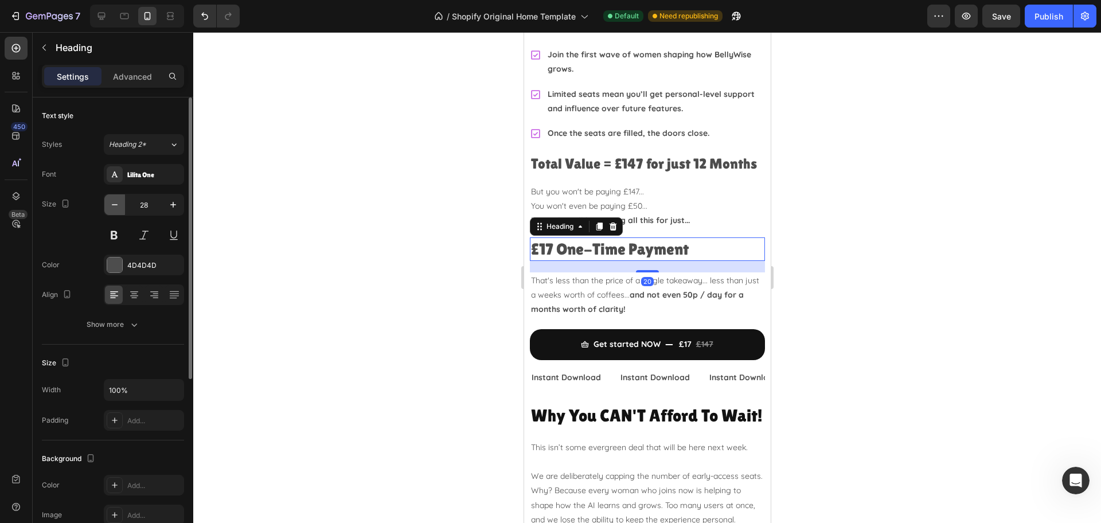
click at [120, 208] on icon "button" at bounding box center [114, 204] width 11 height 11
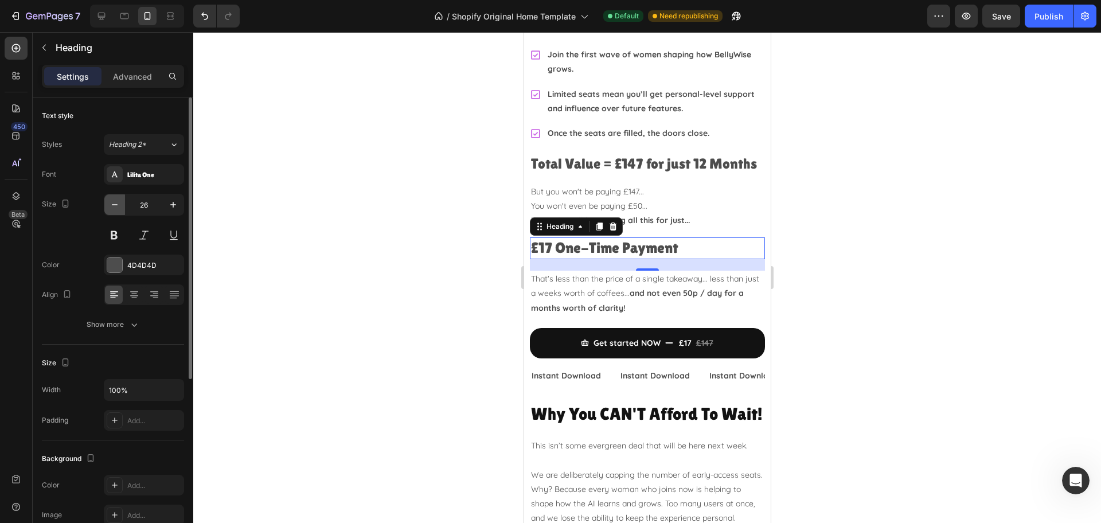
click at [120, 208] on icon "button" at bounding box center [114, 204] width 11 height 11
type input "25"
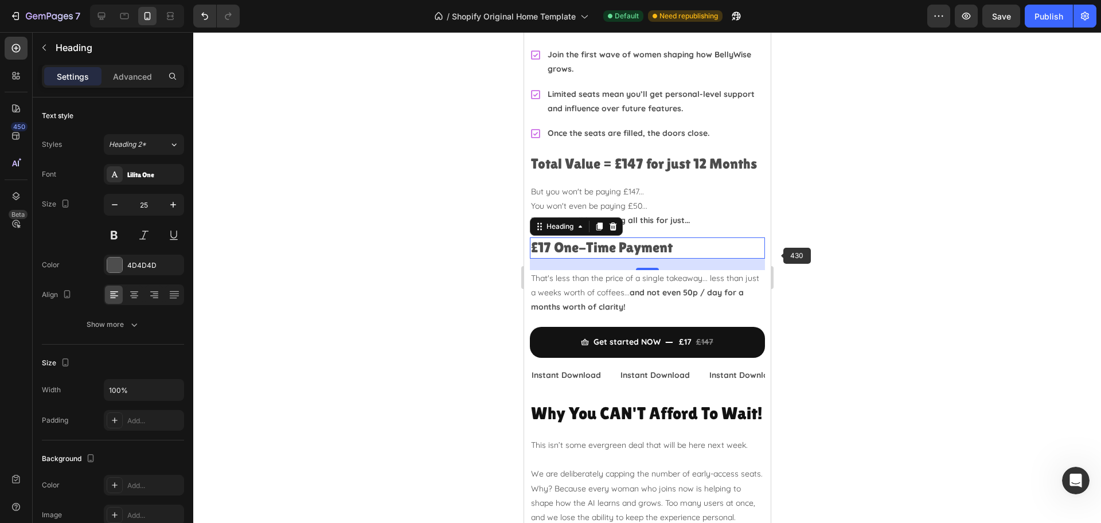
click at [852, 244] on div at bounding box center [647, 277] width 908 height 491
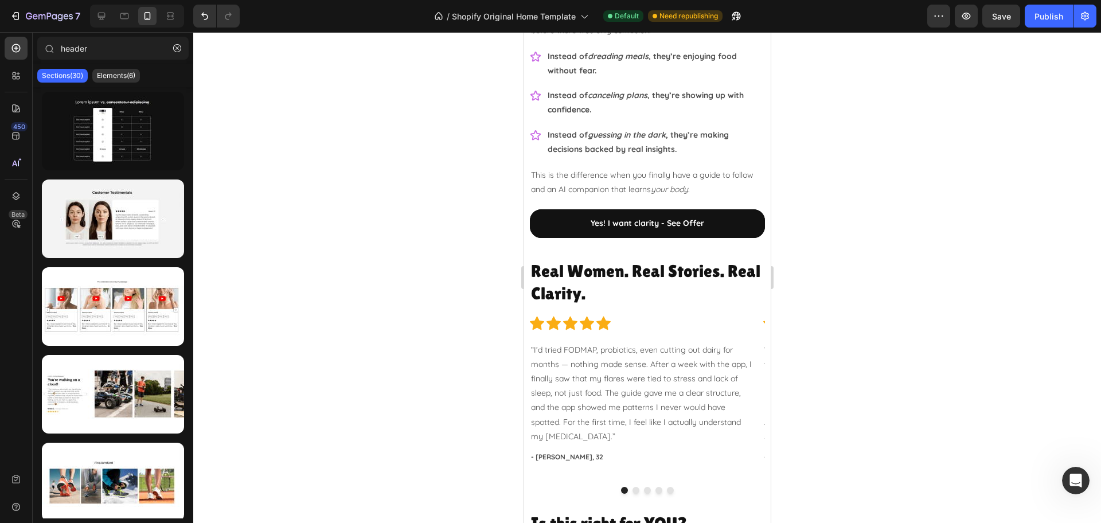
scroll to position [1373, 0]
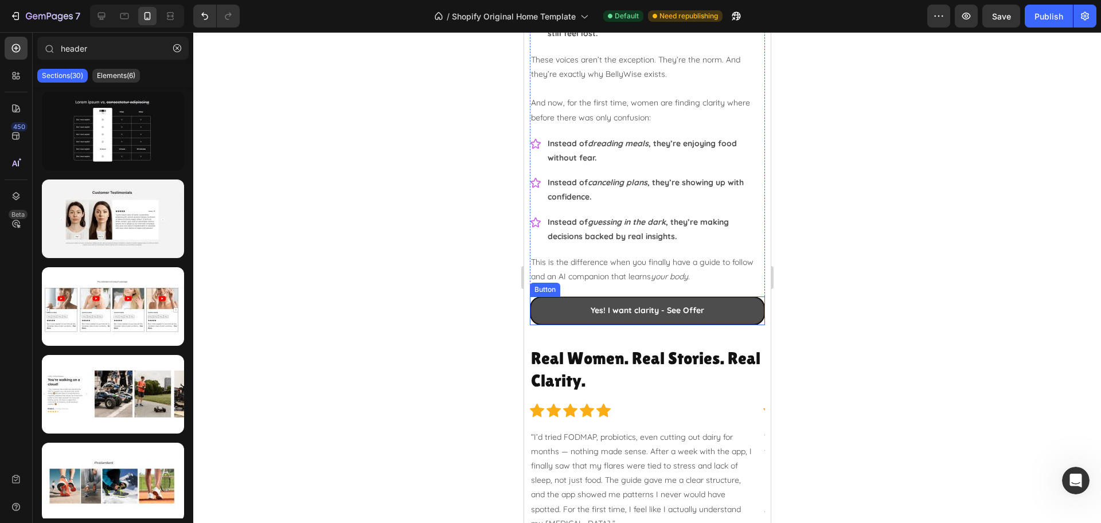
click at [717, 305] on link "Yes! I want clarity - See Offer" at bounding box center [646, 310] width 235 height 28
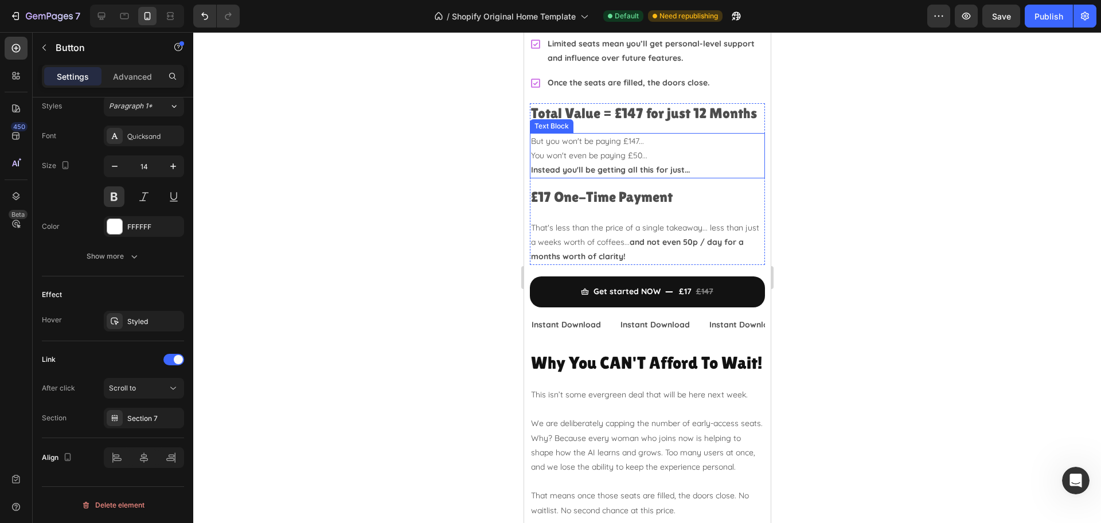
scroll to position [3166, 0]
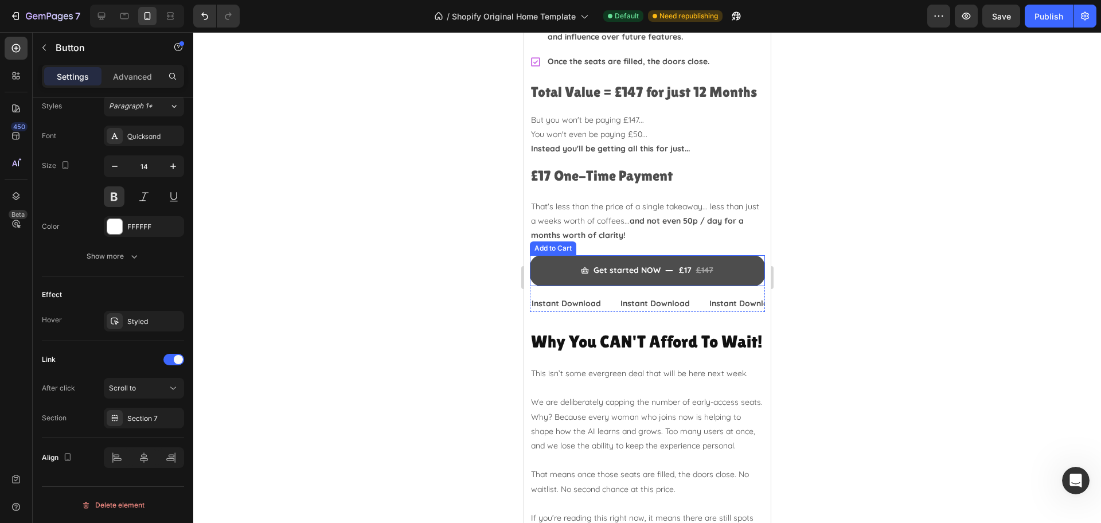
click at [740, 266] on button "Get started NOW £17 £147" at bounding box center [646, 270] width 235 height 30
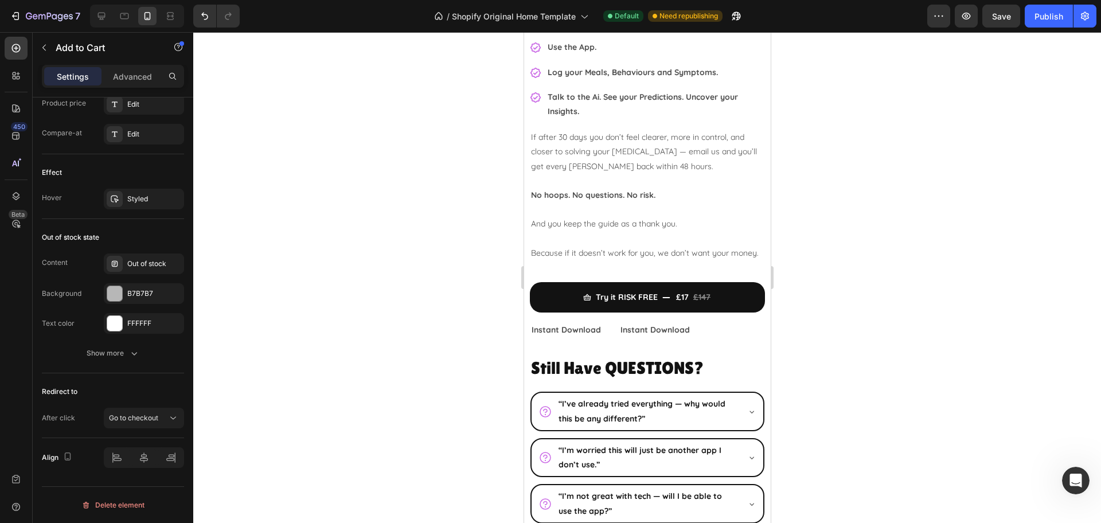
scroll to position [3954, 0]
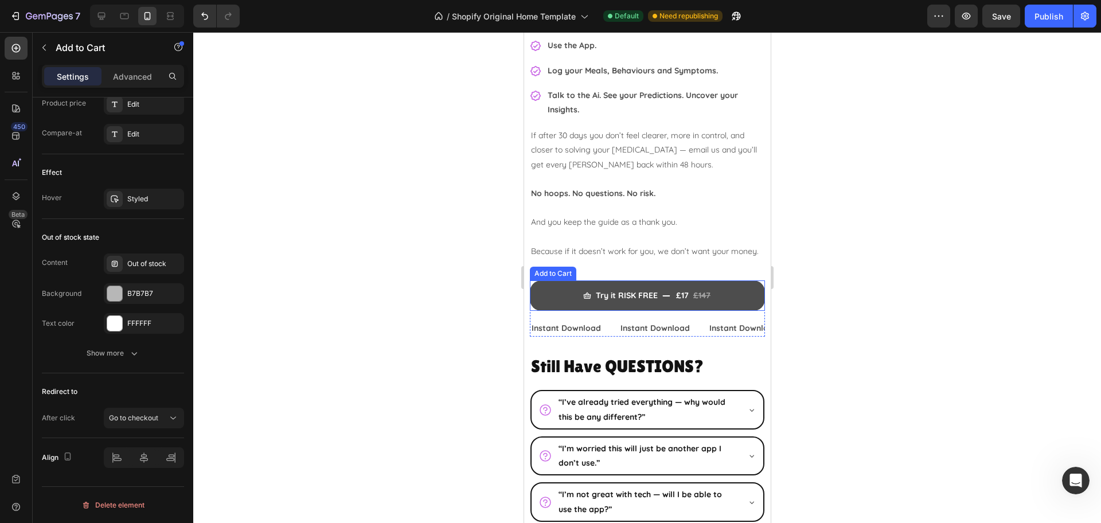
click at [556, 311] on button "Try it RISK FREE £17 £147" at bounding box center [646, 295] width 235 height 30
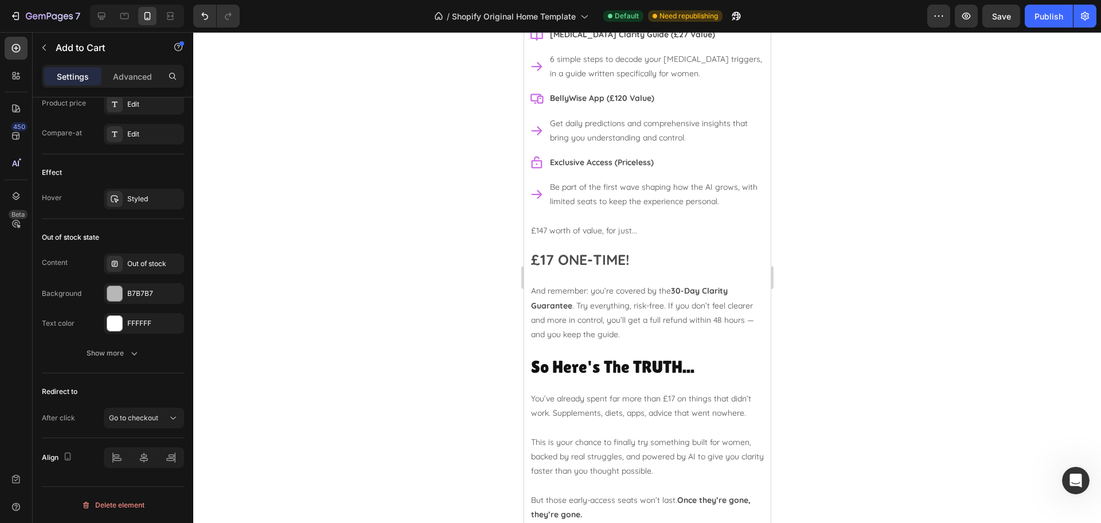
scroll to position [5029, 0]
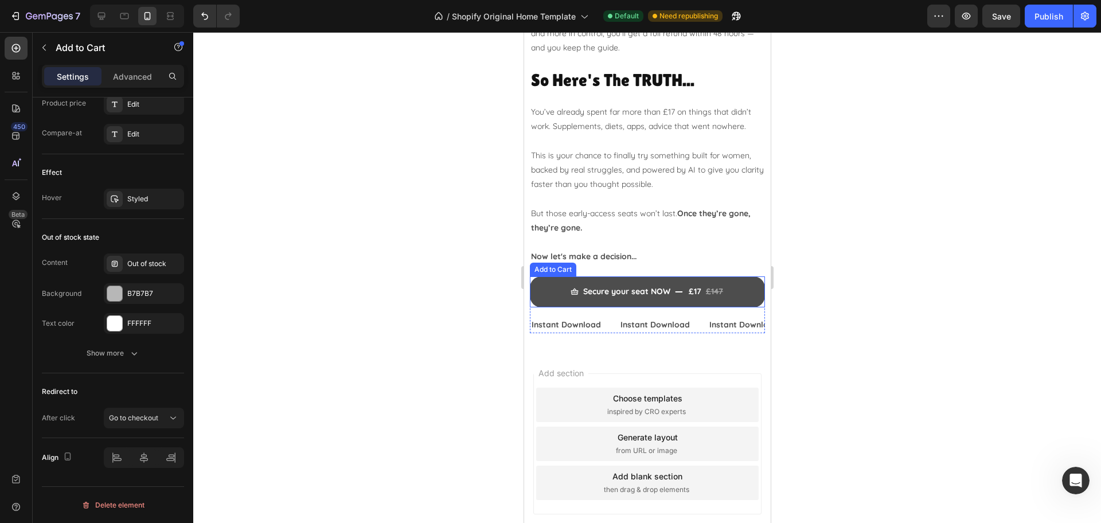
click at [541, 288] on button "Secure your seat NOW £17 £147" at bounding box center [646, 291] width 235 height 30
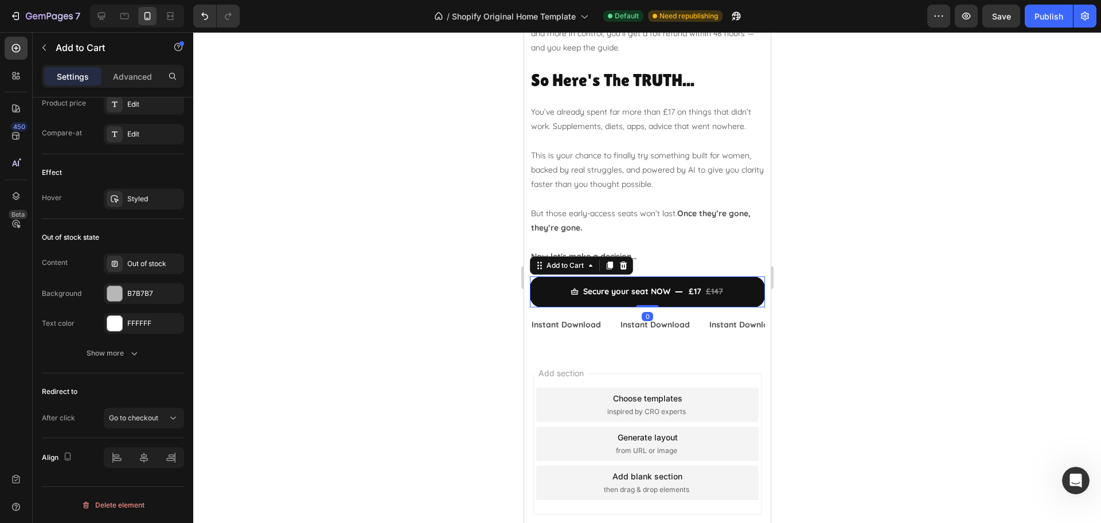
click at [997, 286] on div at bounding box center [647, 277] width 908 height 491
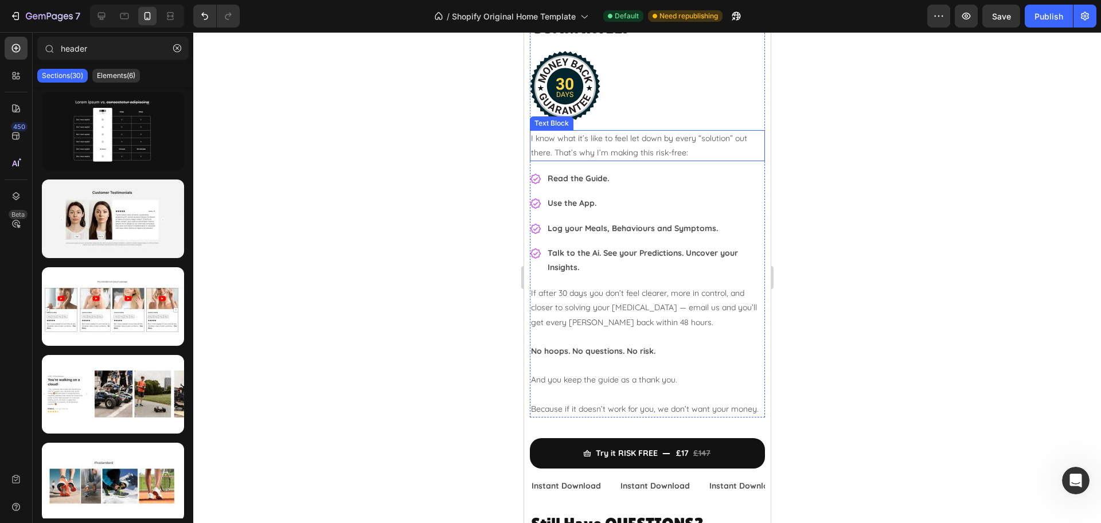
scroll to position [3882, 0]
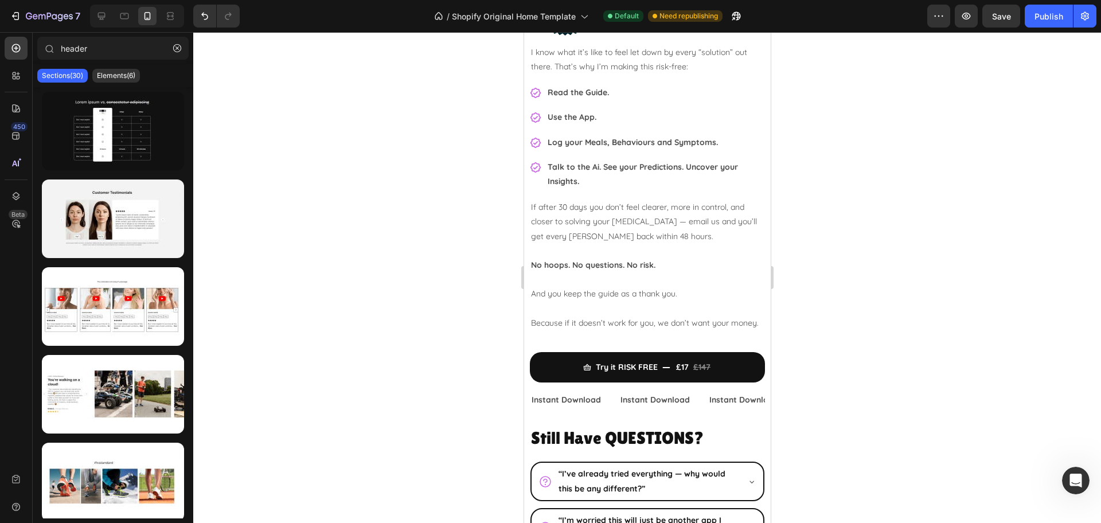
click at [893, 239] on div at bounding box center [647, 277] width 908 height 491
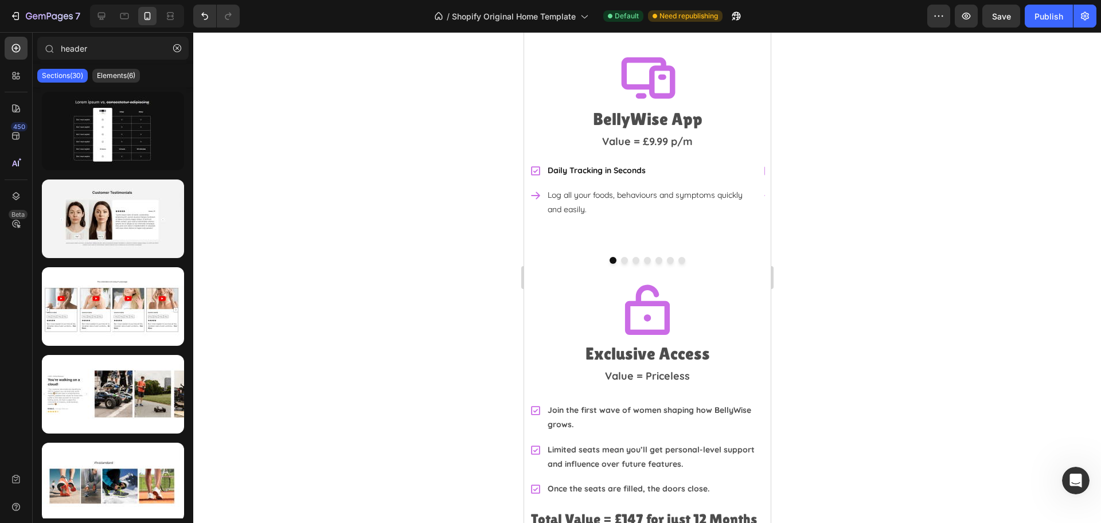
scroll to position [2735, 0]
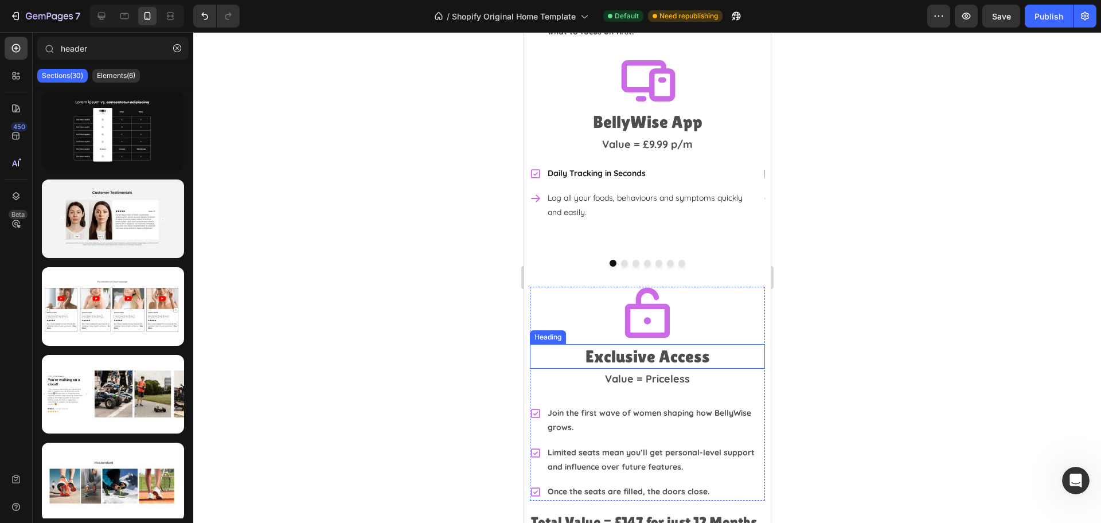
click at [685, 344] on h2 "Exclusive Access" at bounding box center [646, 356] width 235 height 25
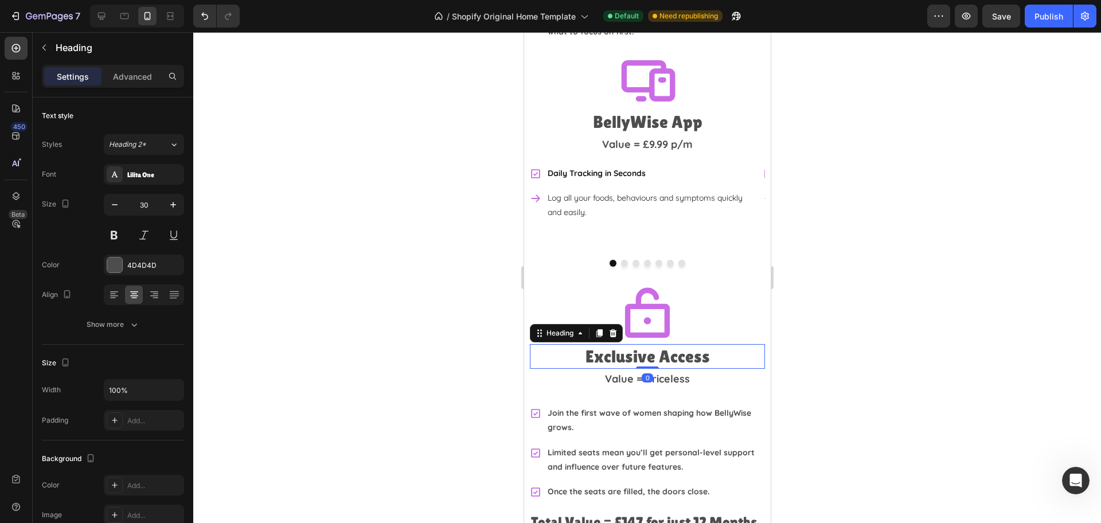
click at [899, 272] on div at bounding box center [647, 277] width 908 height 491
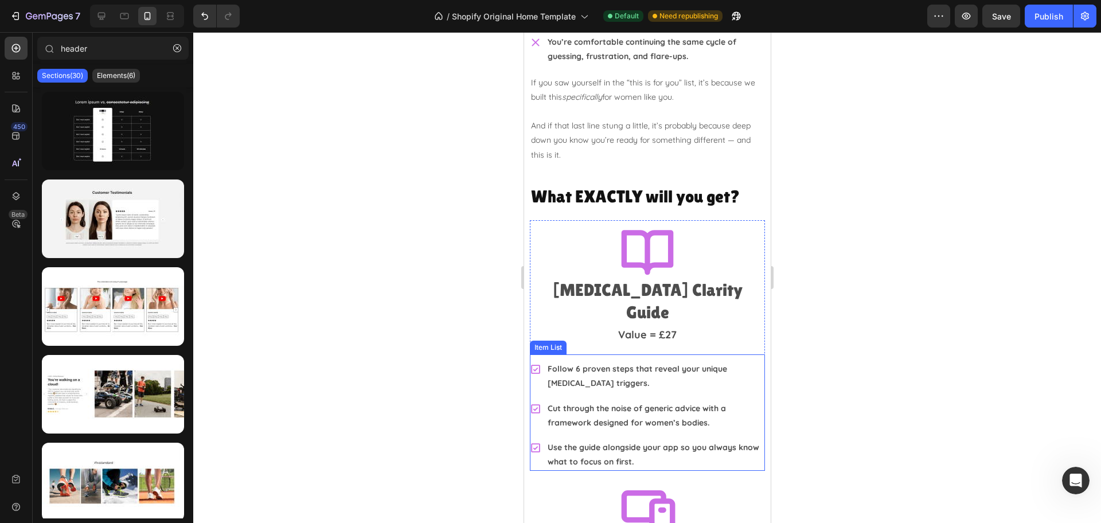
scroll to position [2449, 0]
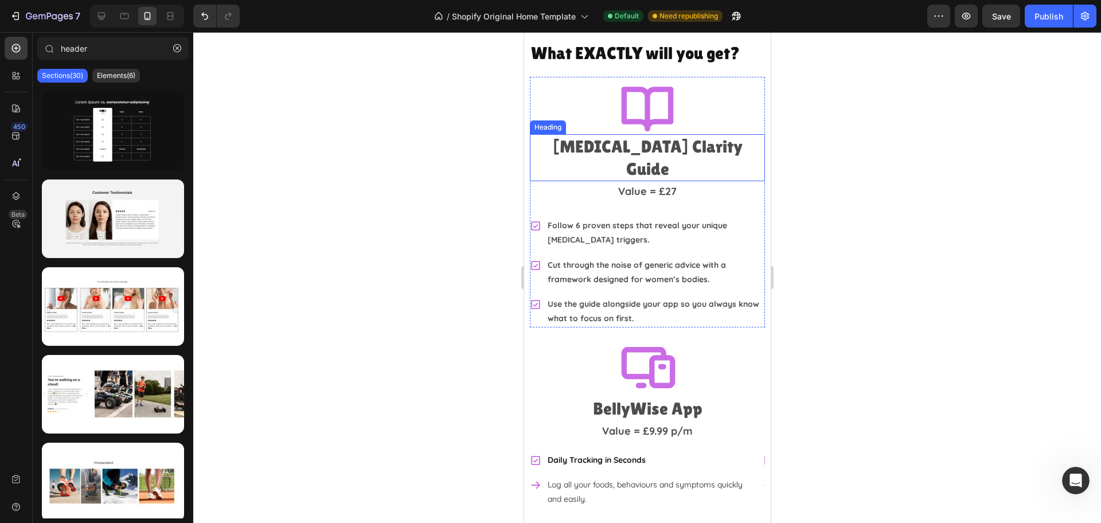
click at [688, 155] on h2 "[MEDICAL_DATA] Clarity Guide" at bounding box center [646, 157] width 235 height 47
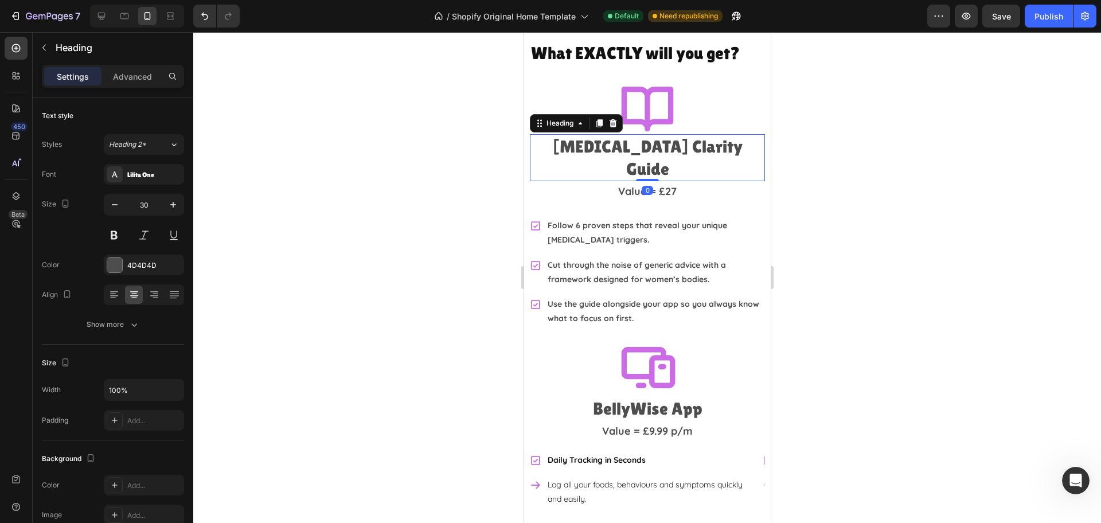
click at [846, 223] on div at bounding box center [647, 277] width 908 height 491
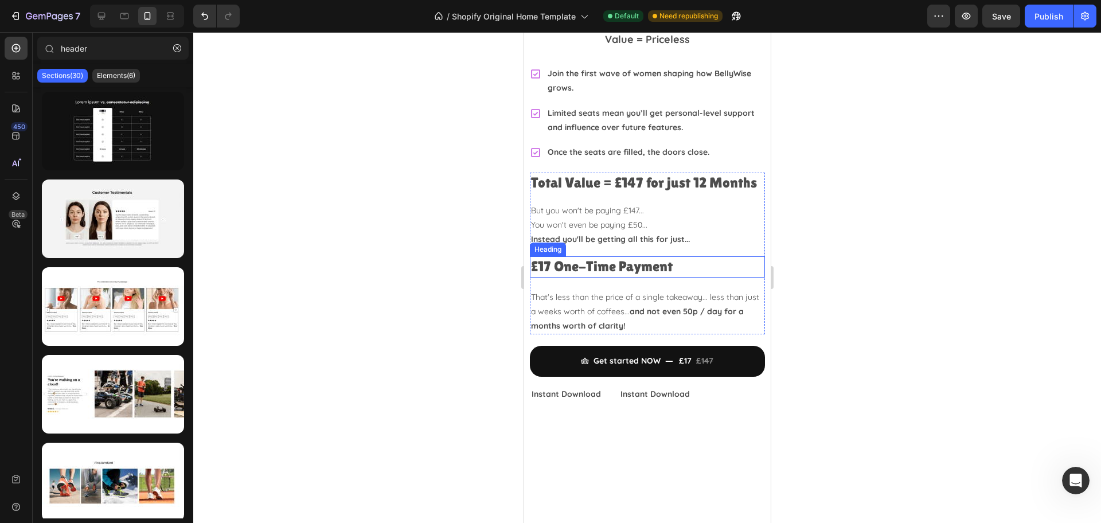
scroll to position [3094, 0]
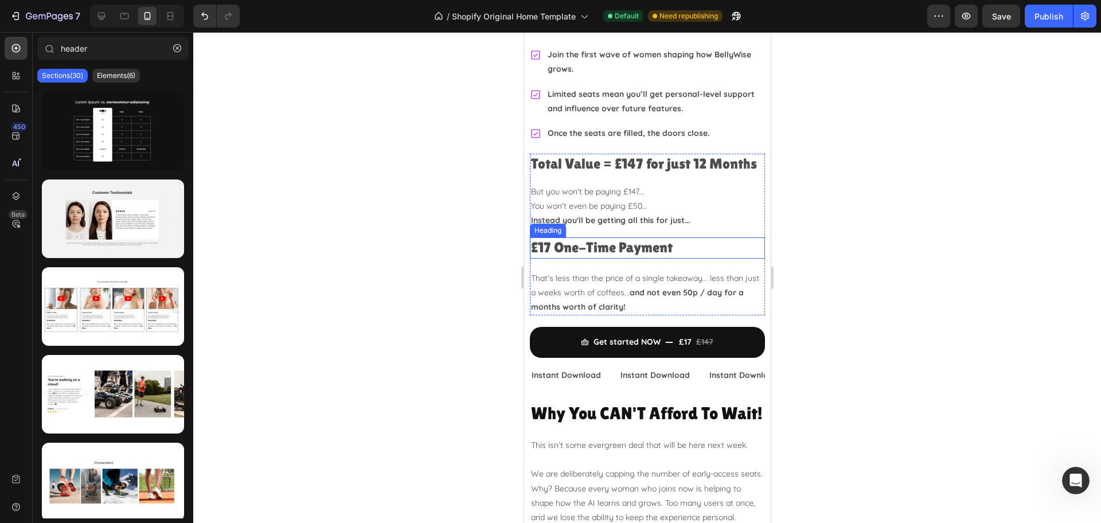
click at [698, 248] on h2 "£17 One-Time Payment" at bounding box center [646, 247] width 235 height 21
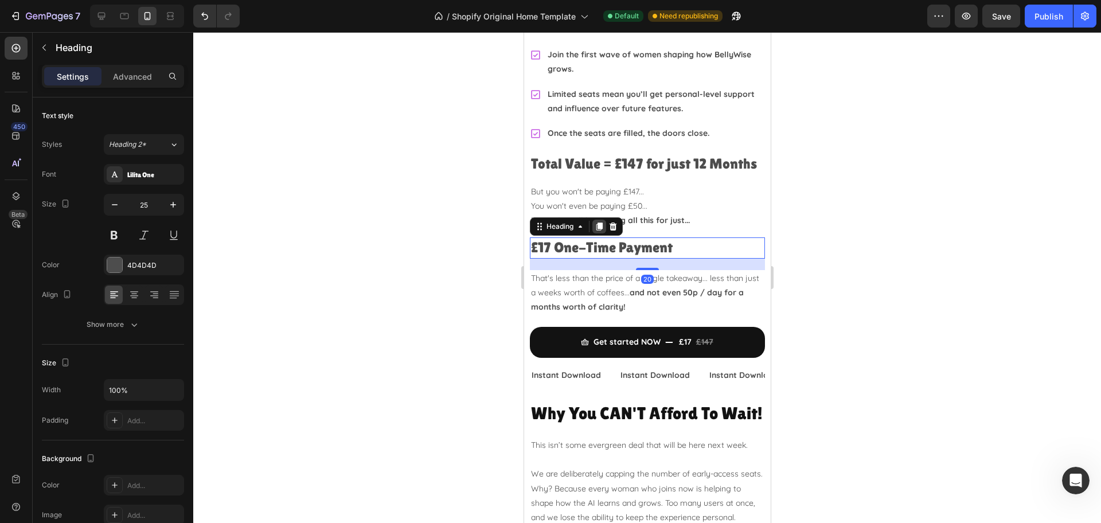
click at [604, 225] on div at bounding box center [599, 227] width 14 height 14
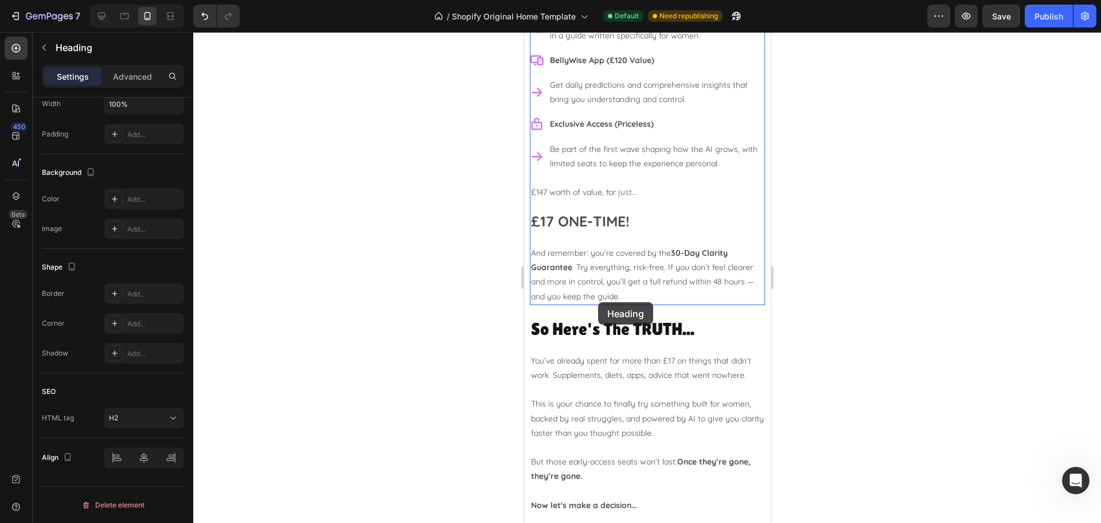
scroll to position [4814, 0]
drag, startPoint x: 555, startPoint y: 256, endPoint x: 581, endPoint y: 287, distance: 40.2
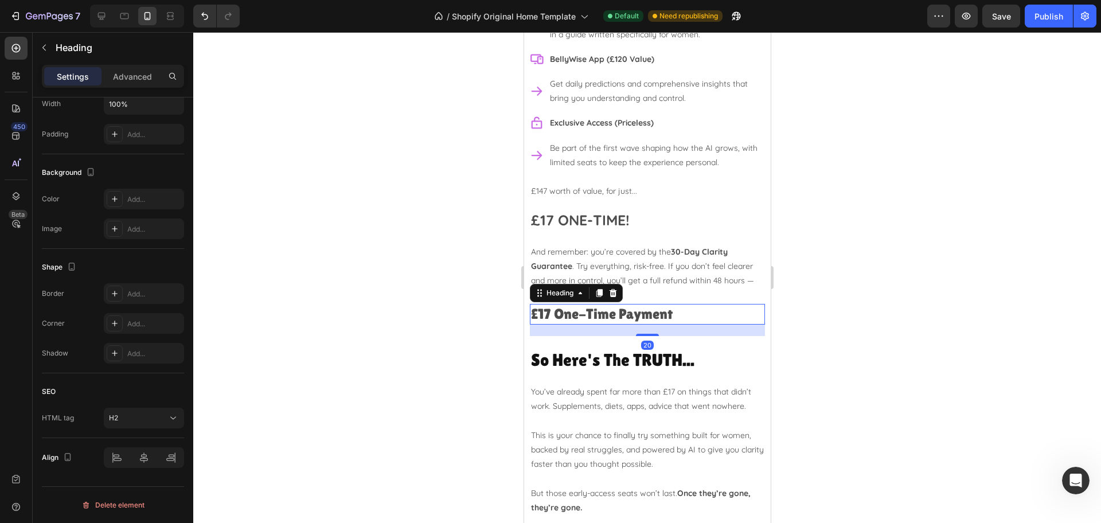
click at [801, 253] on div at bounding box center [647, 277] width 908 height 491
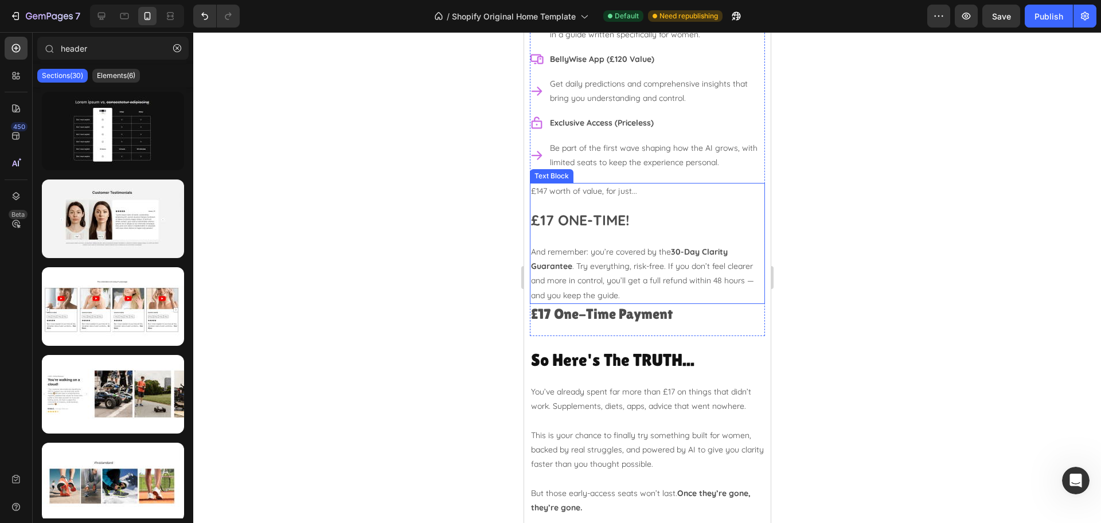
click at [589, 245] on p "And remember: you’re covered by the 30-Day Clarity Guarantee . Try everything, …" at bounding box center [646, 274] width 233 height 58
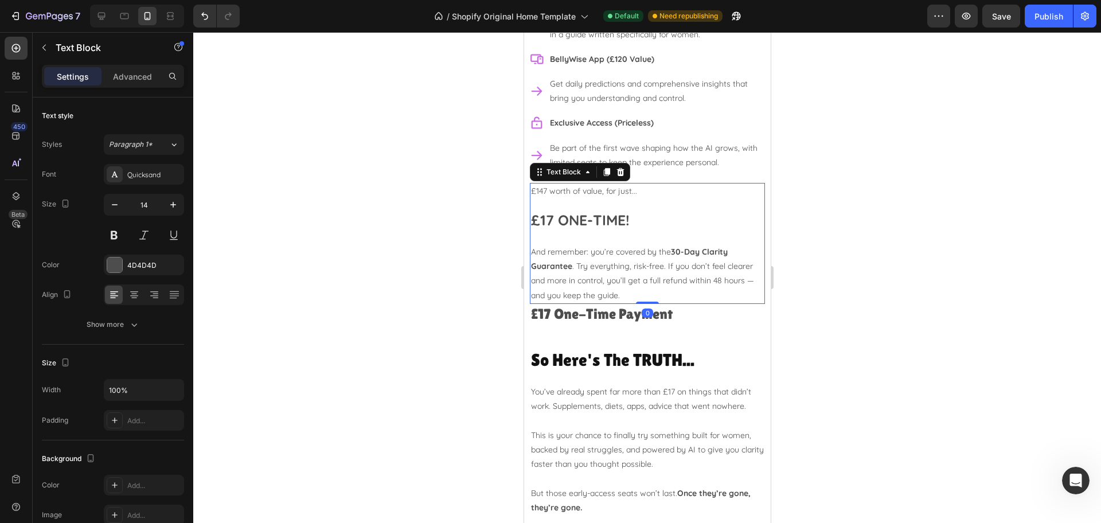
click at [589, 245] on p "And remember: you’re covered by the 30-Day Clarity Guarantee . Try everything, …" at bounding box center [646, 274] width 233 height 58
click at [645, 284] on p "And remember: you’re covered by the 30-Day Clarity Guarantee . Try everything, …" at bounding box center [646, 274] width 233 height 58
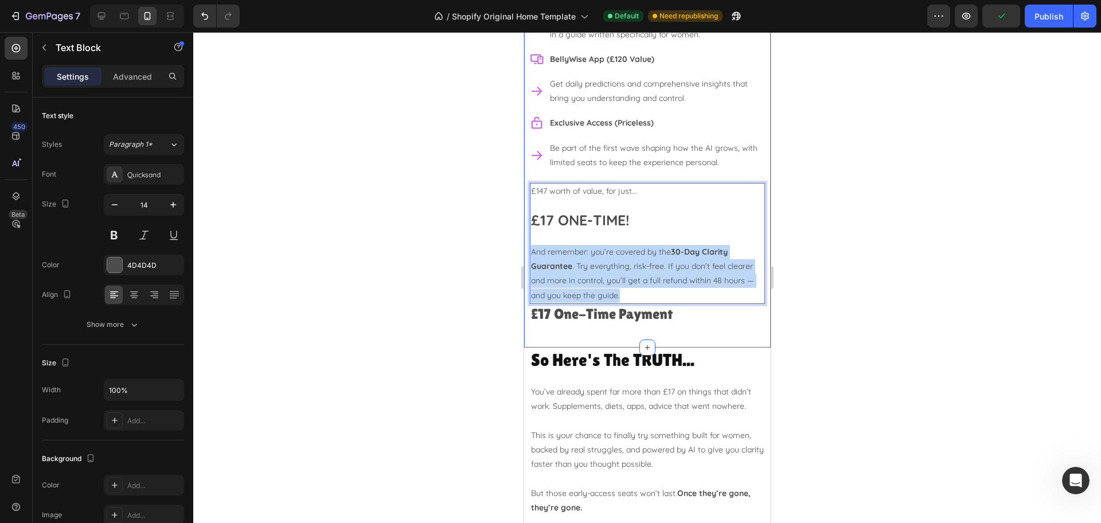
drag, startPoint x: 664, startPoint y: 286, endPoint x: 526, endPoint y: 242, distance: 144.5
click at [526, 242] on div "Your CROSSROADS Moment... Heading You've now got TWO paths to choose from... Go…" at bounding box center [647, 69] width 247 height 556
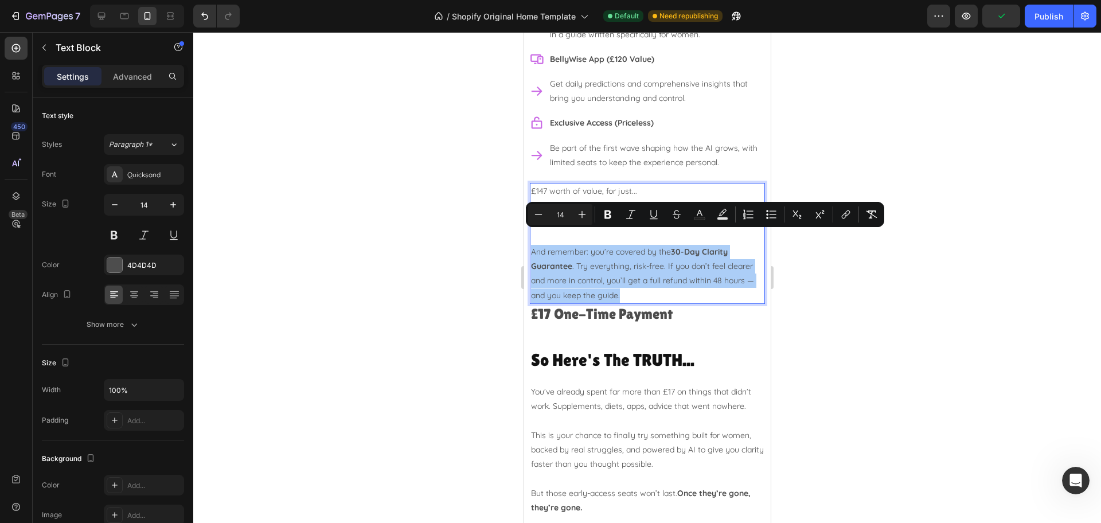
click at [900, 179] on div at bounding box center [647, 277] width 908 height 491
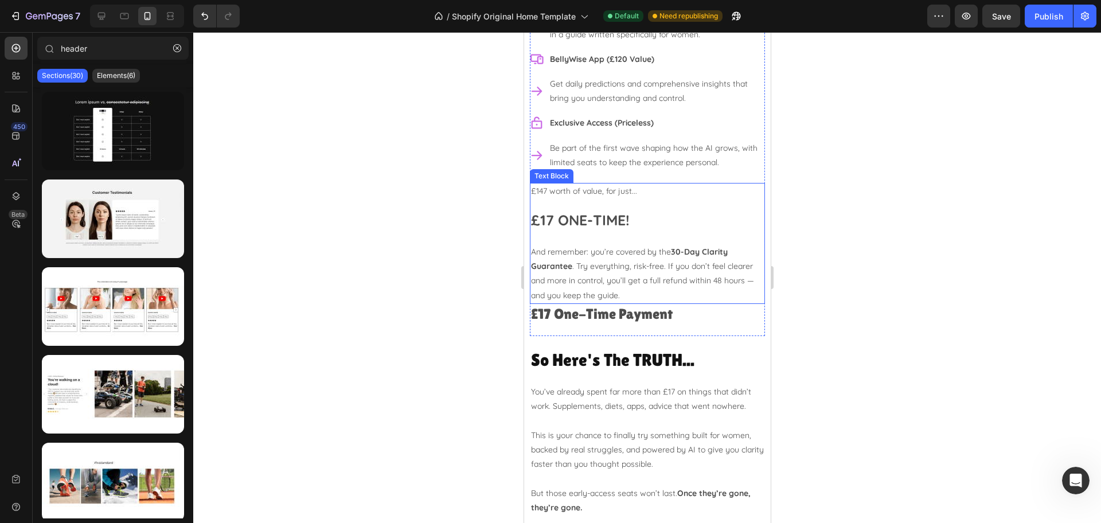
click at [674, 198] on p "Rich Text Editor. Editing area: main" at bounding box center [646, 205] width 233 height 14
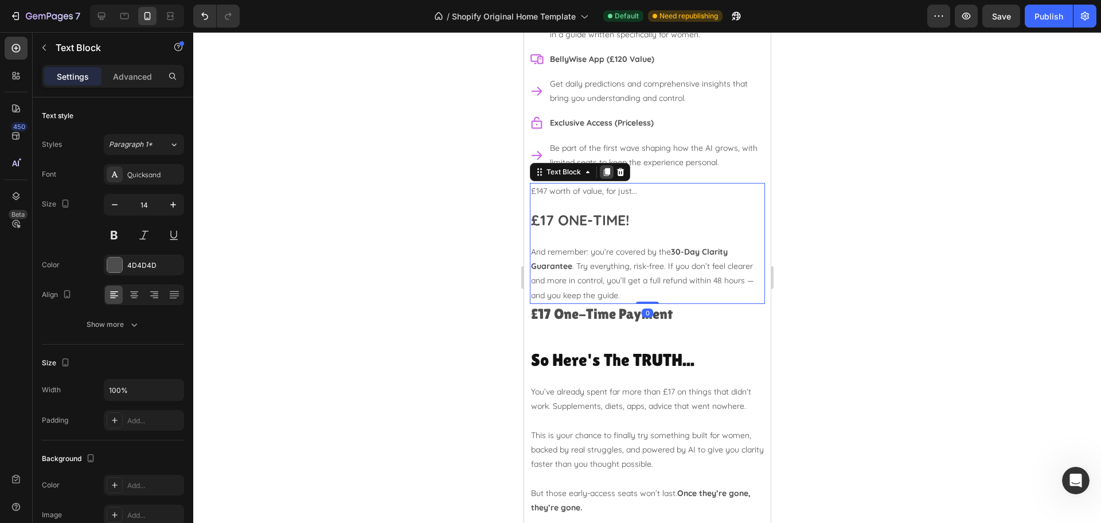
click at [604, 167] on icon at bounding box center [606, 171] width 9 height 9
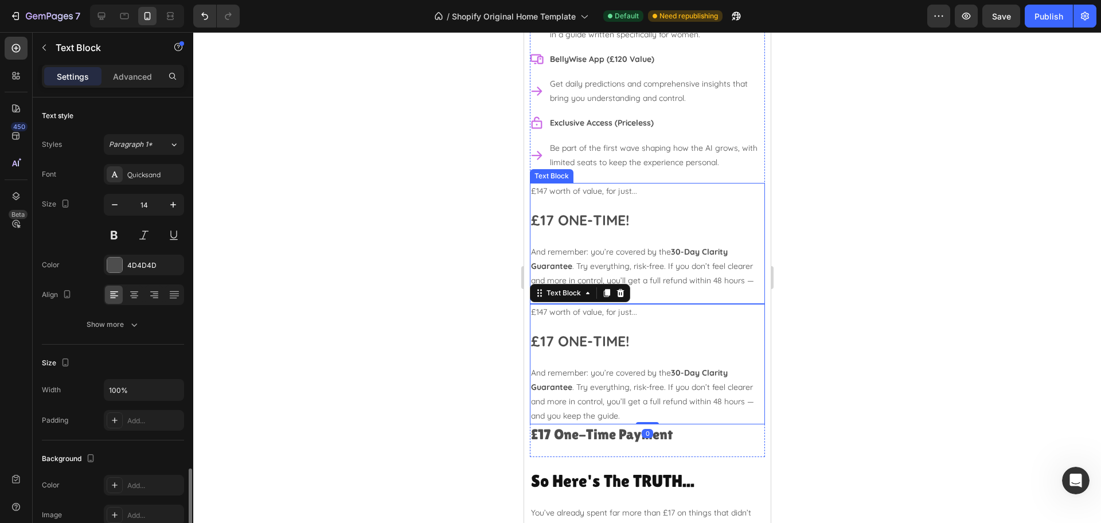
scroll to position [221, 0]
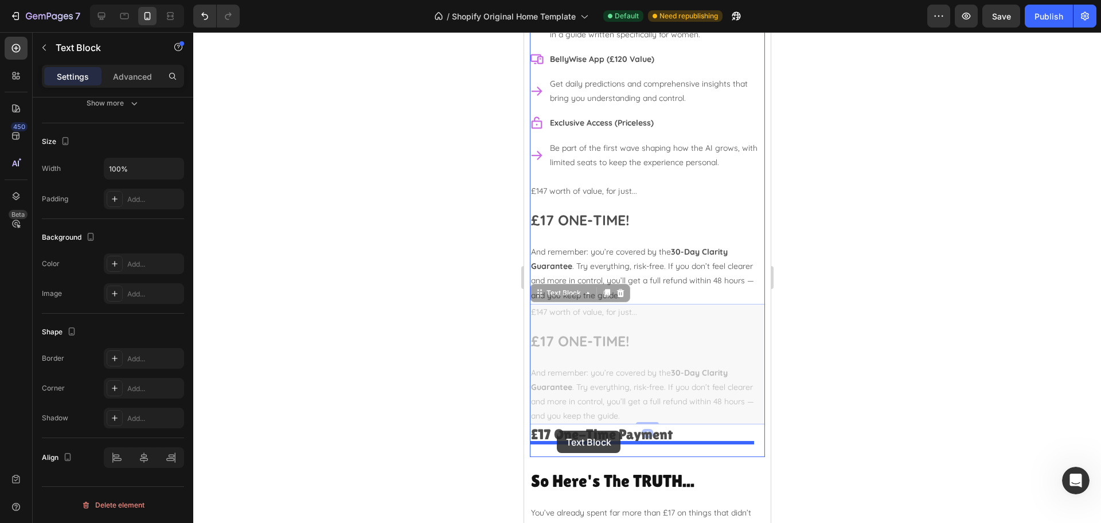
drag, startPoint x: 551, startPoint y: 282, endPoint x: 556, endPoint y: 431, distance: 149.2
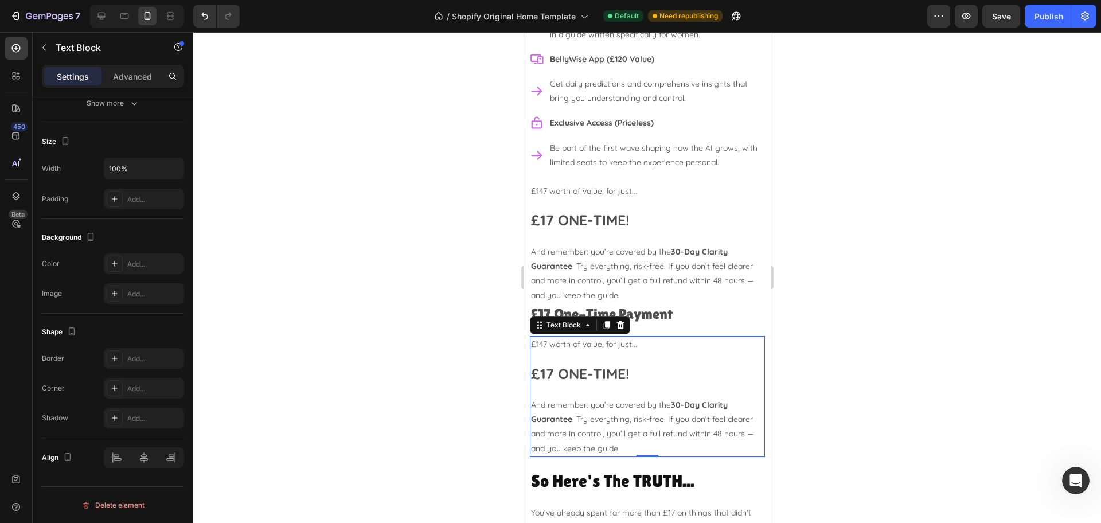
click at [601, 366] on strong "£17 ONE-TIME!" at bounding box center [579, 374] width 99 height 18
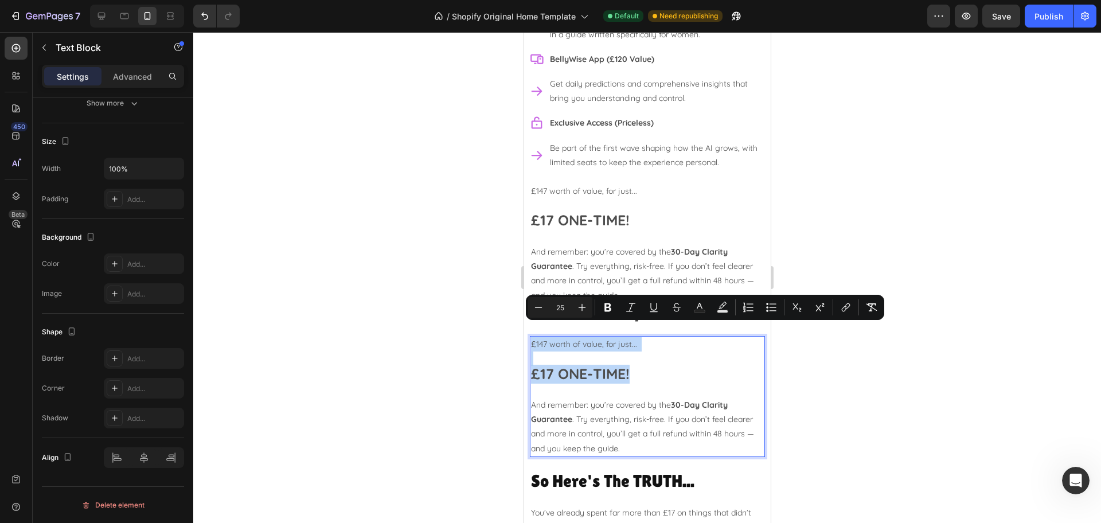
drag, startPoint x: 643, startPoint y: 361, endPoint x: 530, endPoint y: 330, distance: 117.3
click at [530, 336] on div "£147 worth of value, for just... £17 ONE-TIME! And remember: you’re covered by …" at bounding box center [646, 396] width 235 height 121
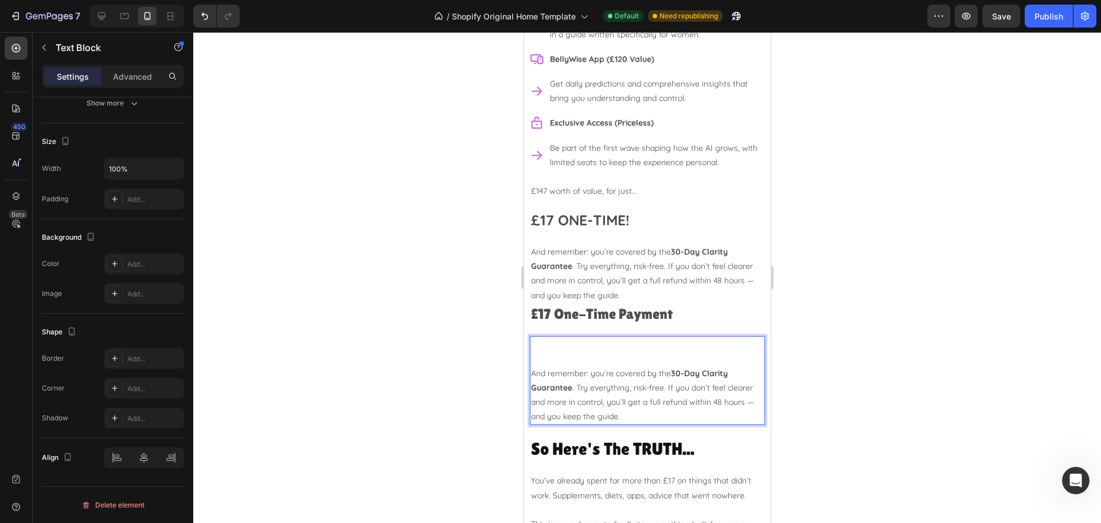
click at [533, 366] on p "And remember: you’re covered by the 30-Day Clarity Guarantee . Try everything, …" at bounding box center [646, 395] width 233 height 58
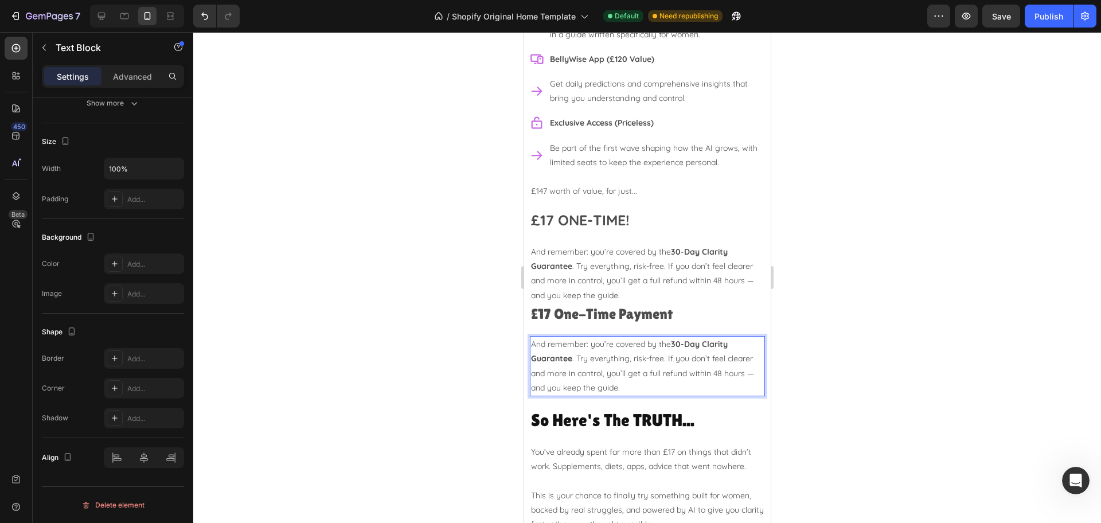
click at [834, 295] on div at bounding box center [647, 277] width 908 height 491
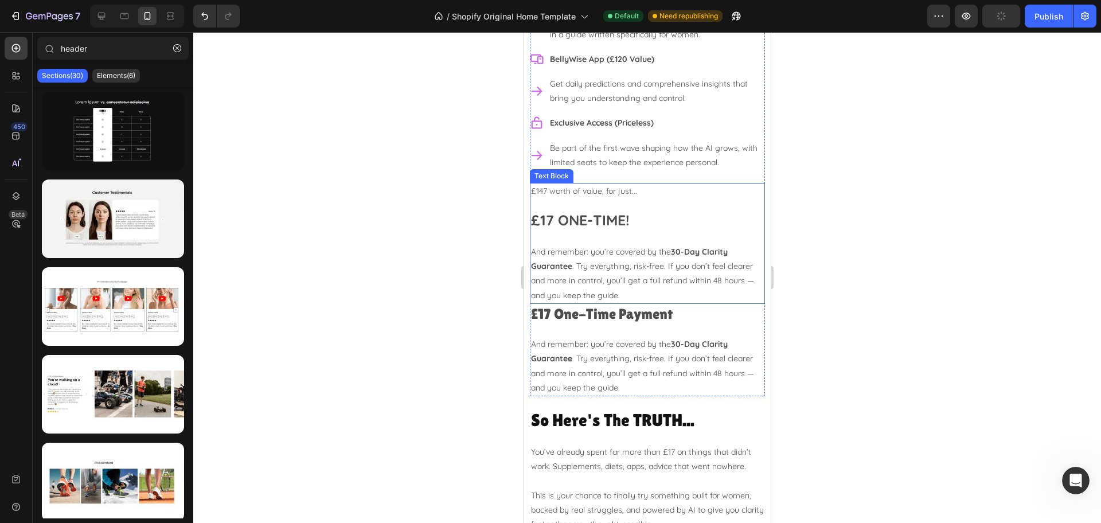
click at [616, 272] on p "And remember: you’re covered by the 30-Day Clarity Guarantee . Try everything, …" at bounding box center [646, 274] width 233 height 58
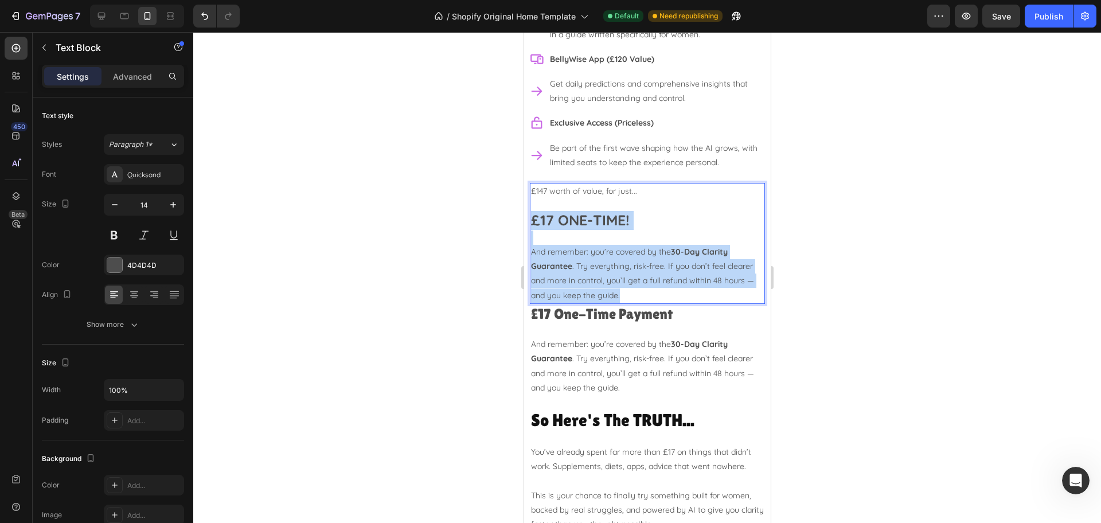
drag, startPoint x: 659, startPoint y: 281, endPoint x: 531, endPoint y: 205, distance: 149.1
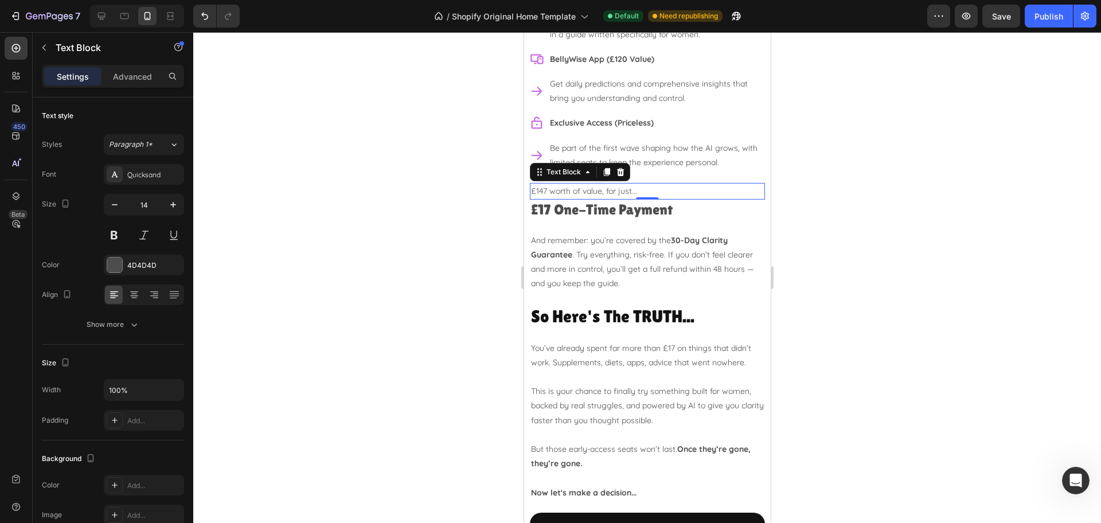
click at [855, 200] on div at bounding box center [647, 277] width 908 height 491
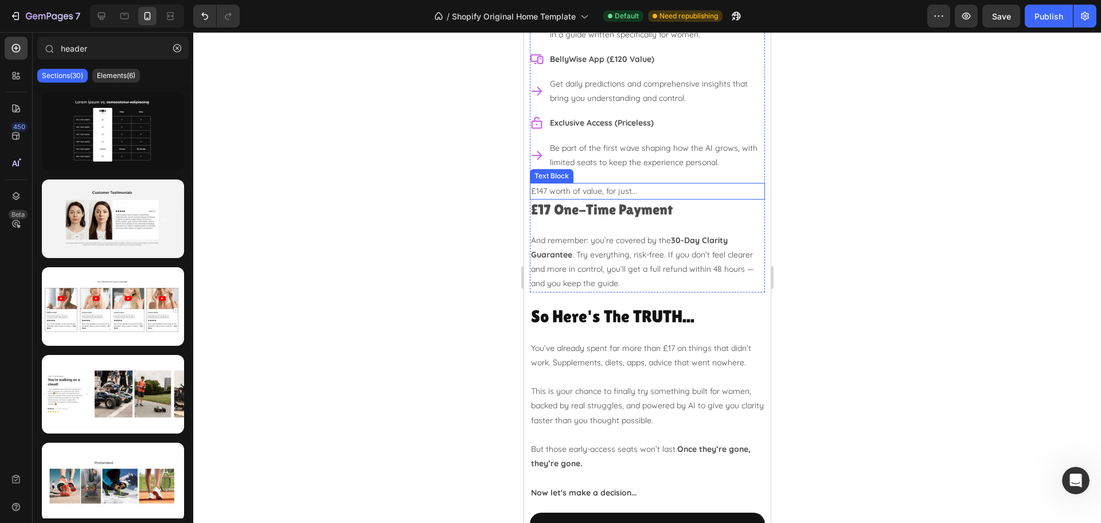
click at [665, 184] on p "£147 worth of value, for just..." at bounding box center [646, 191] width 233 height 14
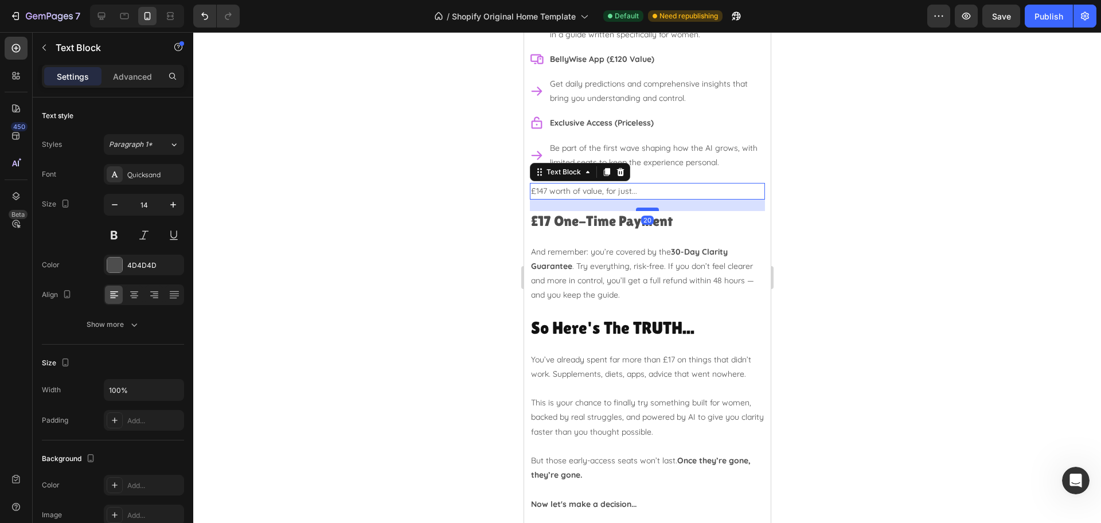
drag, startPoint x: 642, startPoint y: 184, endPoint x: 1469, endPoint y: 254, distance: 830.0
click at [642, 208] on div at bounding box center [646, 209] width 23 height 3
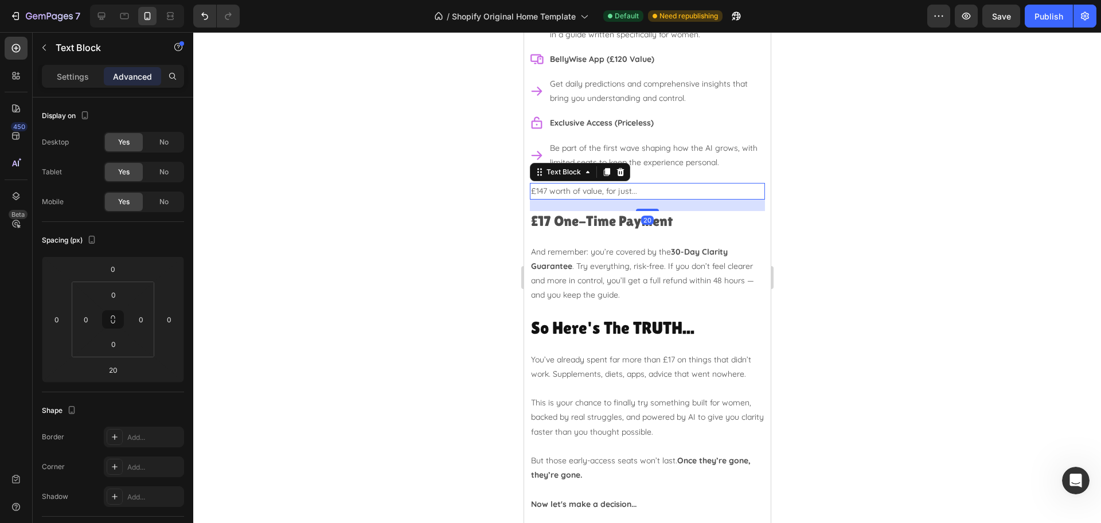
click at [946, 222] on div at bounding box center [647, 277] width 908 height 491
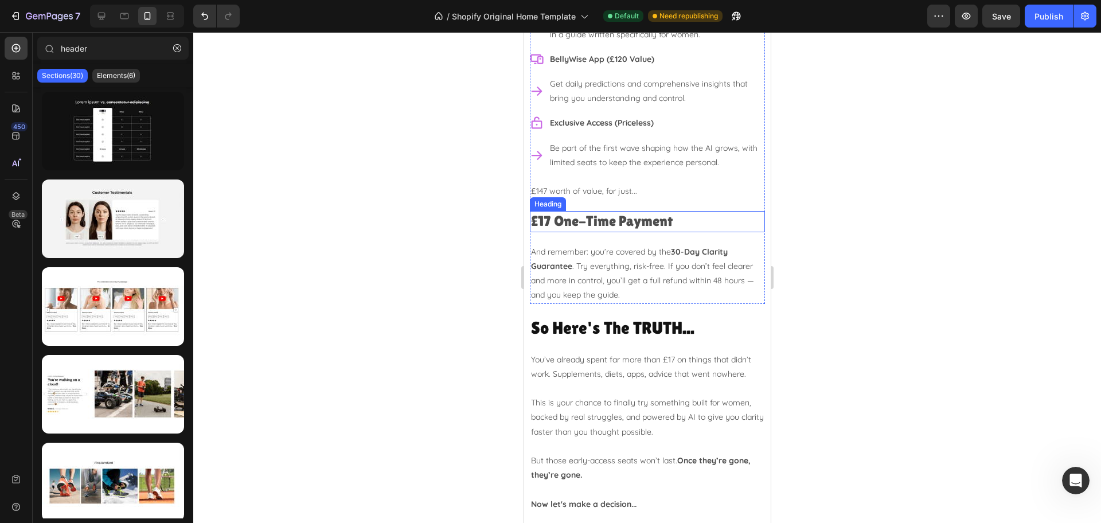
click at [632, 213] on h2 "£17 One-Time Payment" at bounding box center [646, 221] width 235 height 21
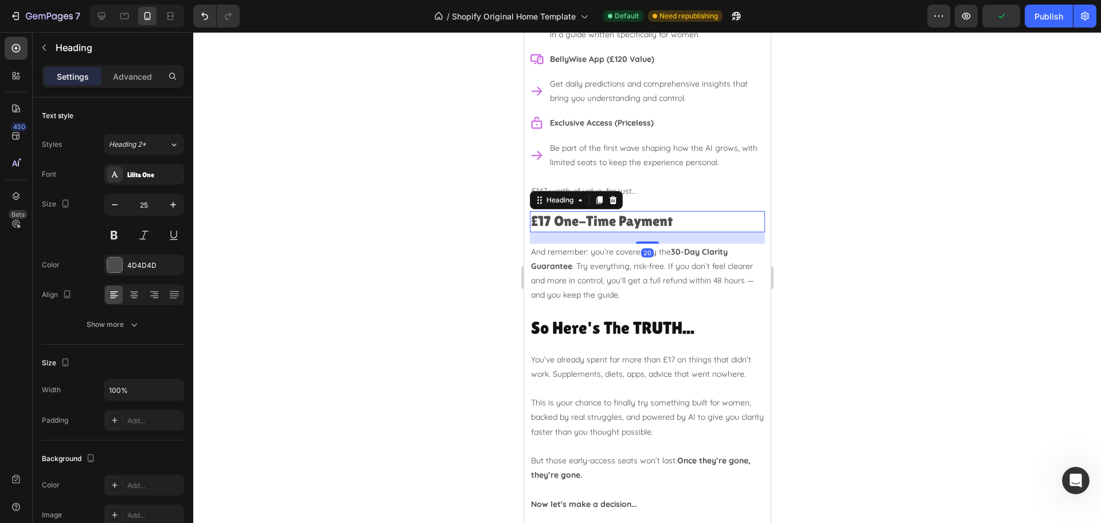
click at [614, 211] on h2 "£17 One-Time Payment" at bounding box center [646, 221] width 235 height 21
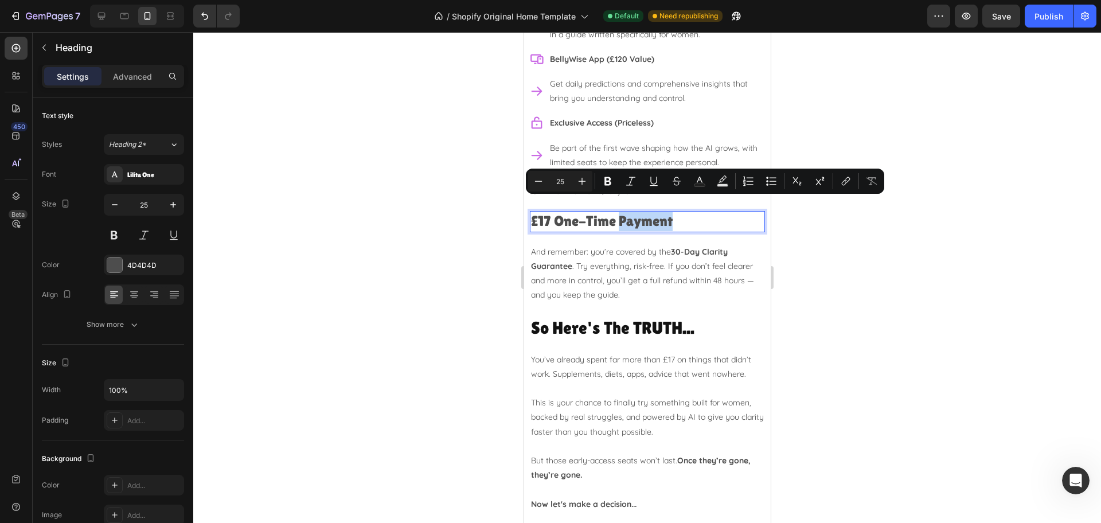
drag, startPoint x: 681, startPoint y: 210, endPoint x: 618, endPoint y: 210, distance: 63.1
click at [618, 212] on p "£17 One-Time Payment" at bounding box center [646, 221] width 233 height 19
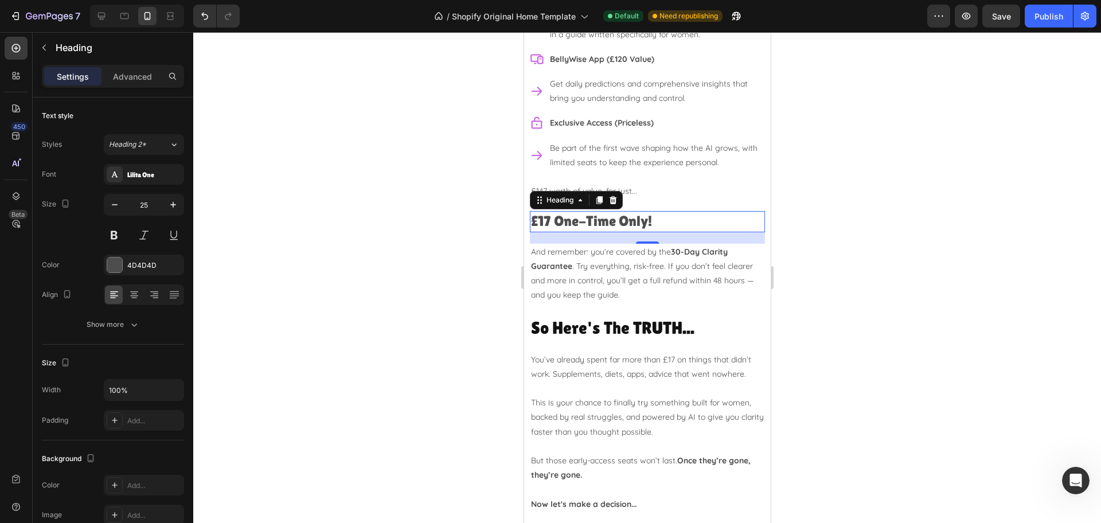
click at [881, 210] on div at bounding box center [647, 277] width 908 height 491
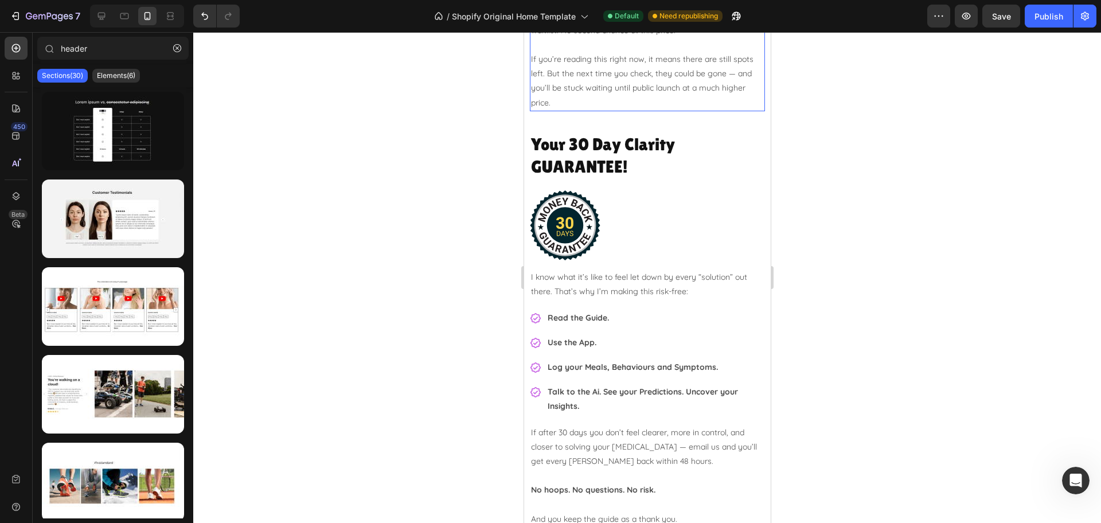
scroll to position [3381, 0]
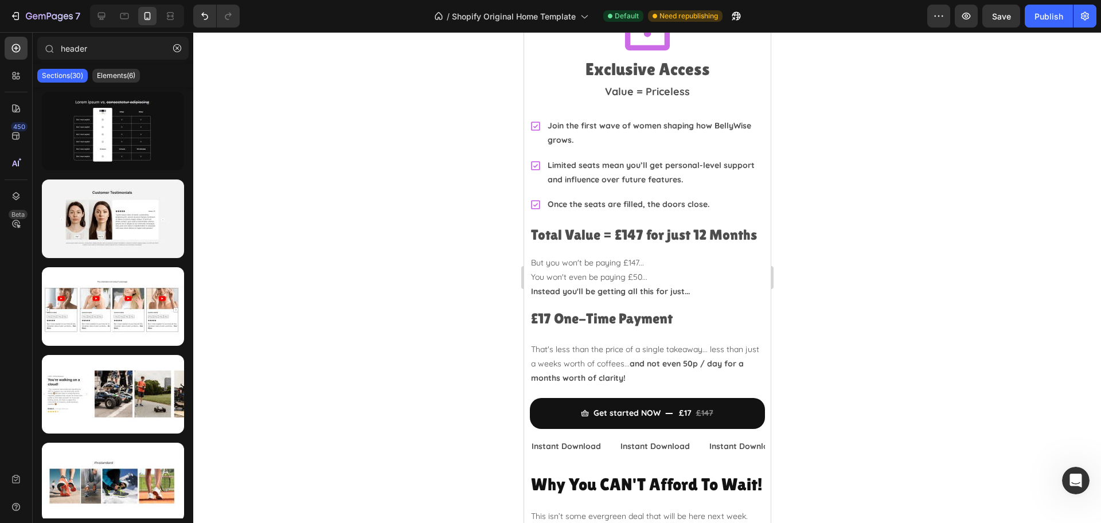
scroll to position [3109, 0]
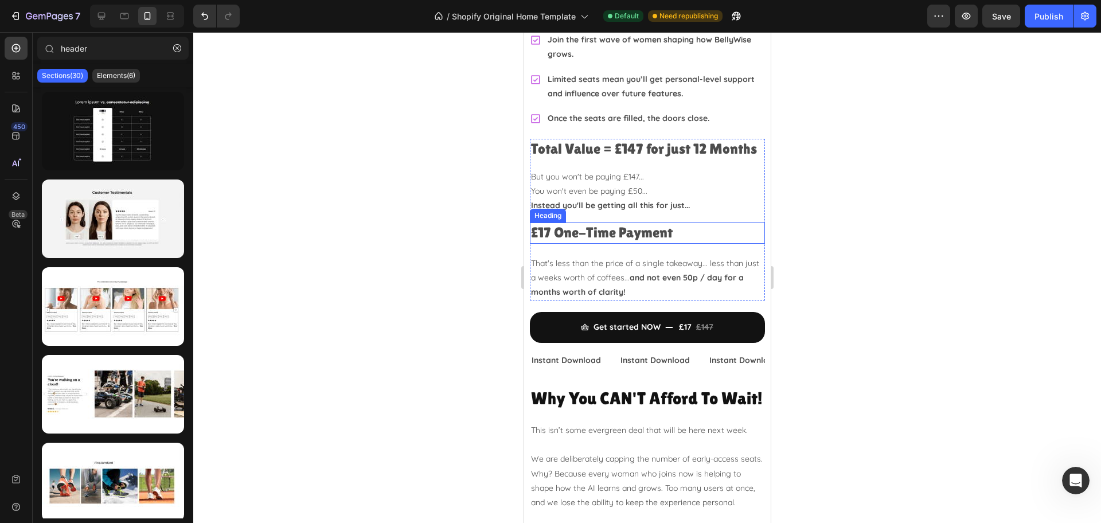
click at [625, 229] on h2 "£17 One-Time Payment" at bounding box center [646, 233] width 235 height 21
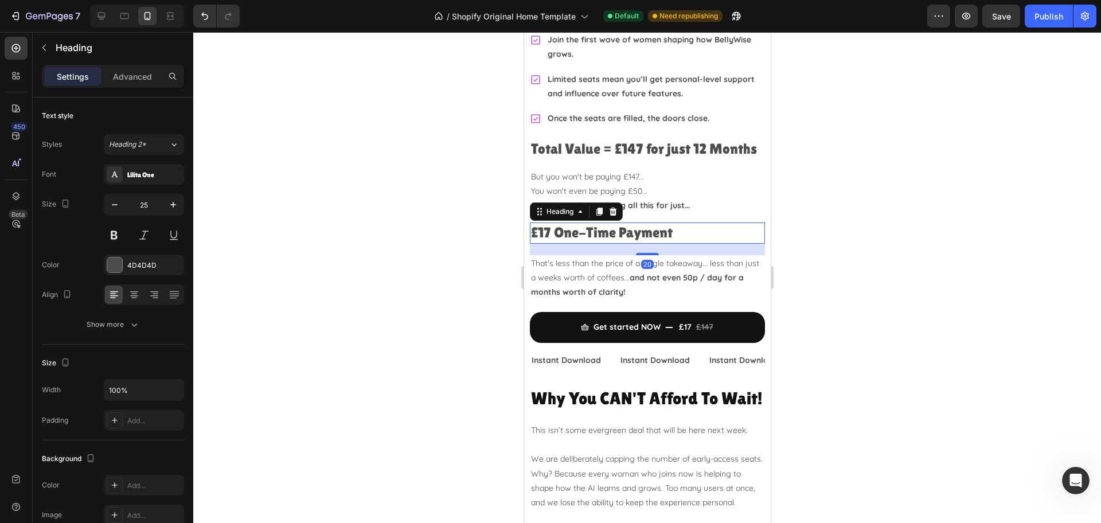
click at [615, 229] on h2 "£17 One-Time Payment" at bounding box center [646, 233] width 235 height 21
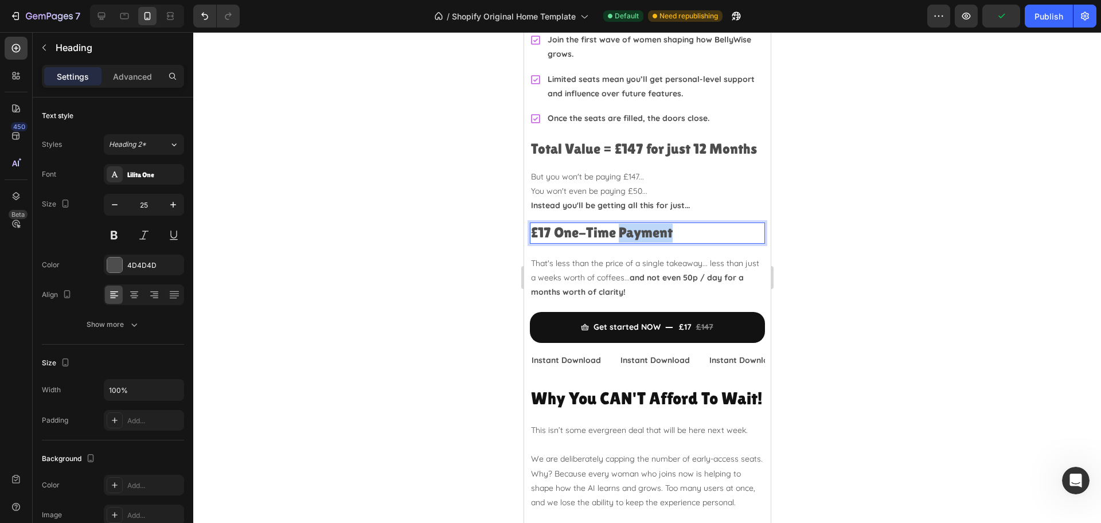
drag, startPoint x: 642, startPoint y: 233, endPoint x: 619, endPoint y: 228, distance: 24.0
click at [619, 228] on p "£17 One-Time Payment" at bounding box center [646, 233] width 233 height 19
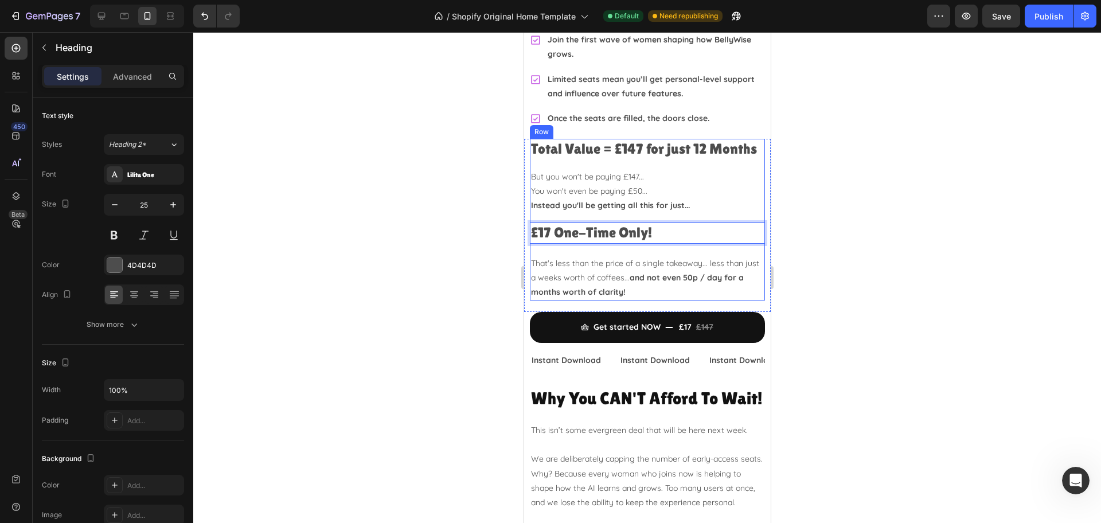
click at [860, 194] on div at bounding box center [647, 277] width 908 height 491
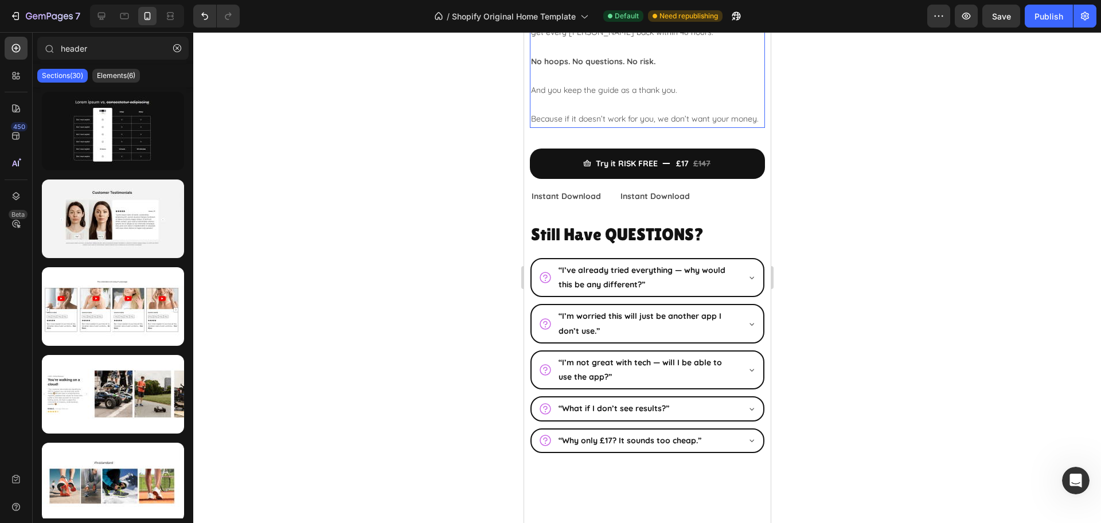
scroll to position [4041, 0]
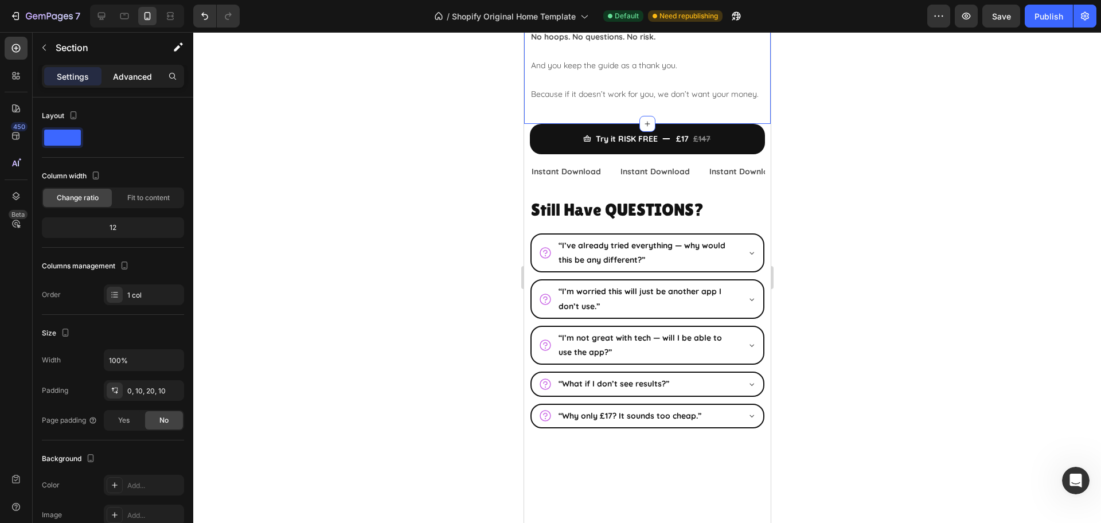
click at [123, 75] on p "Advanced" at bounding box center [132, 77] width 39 height 12
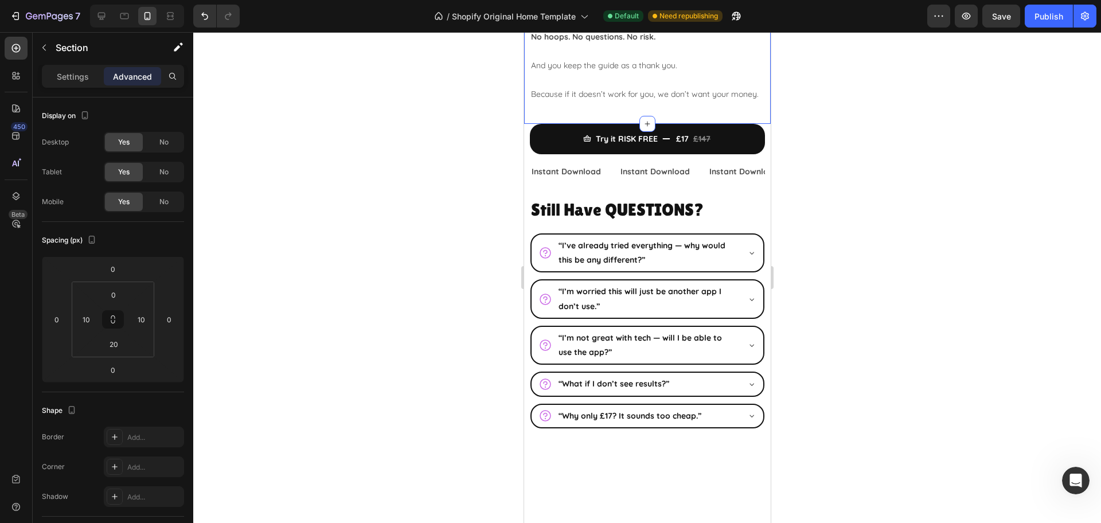
click at [958, 208] on div at bounding box center [647, 277] width 908 height 491
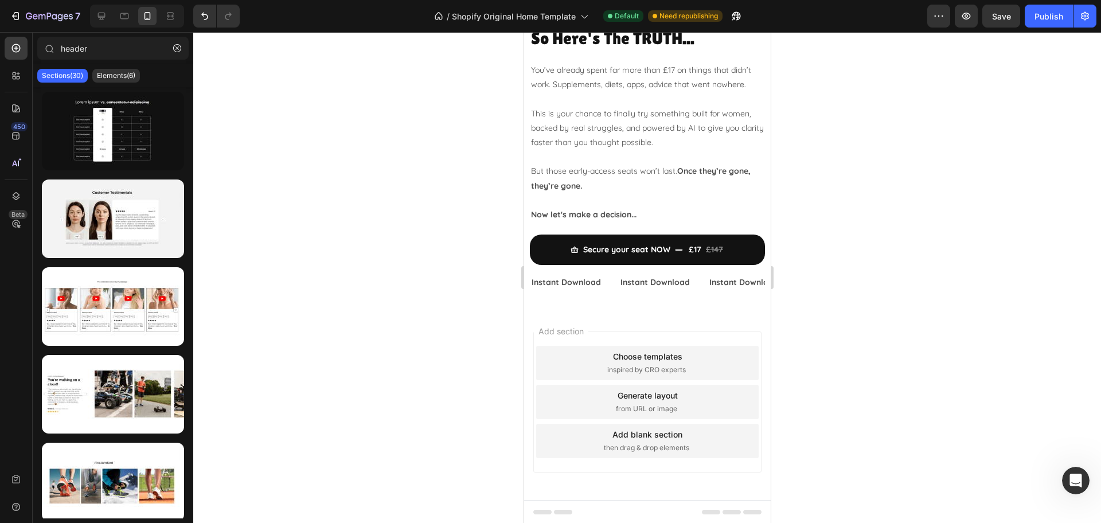
scroll to position [5058, 0]
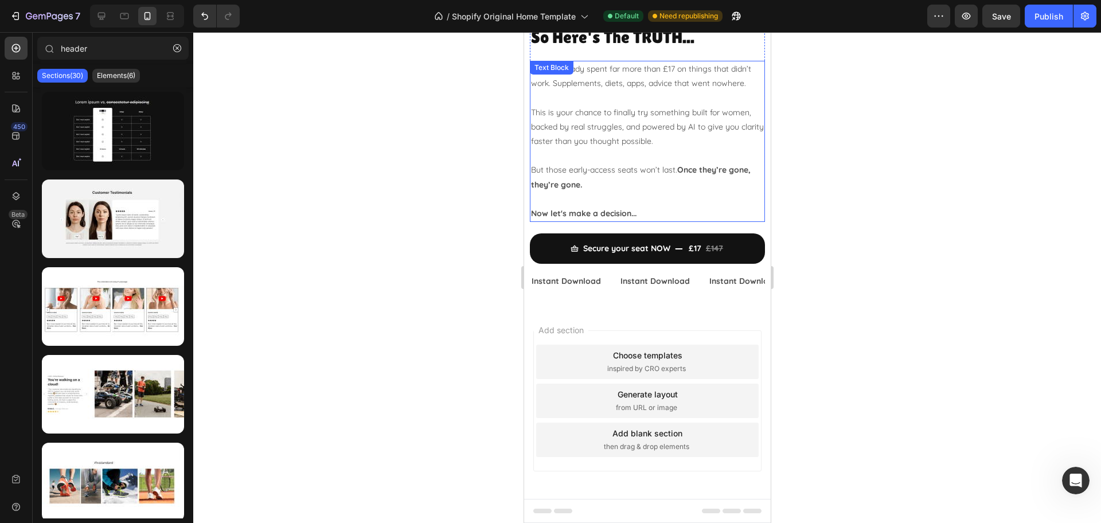
click at [640, 212] on p "Now let's make a decision..." at bounding box center [646, 213] width 233 height 14
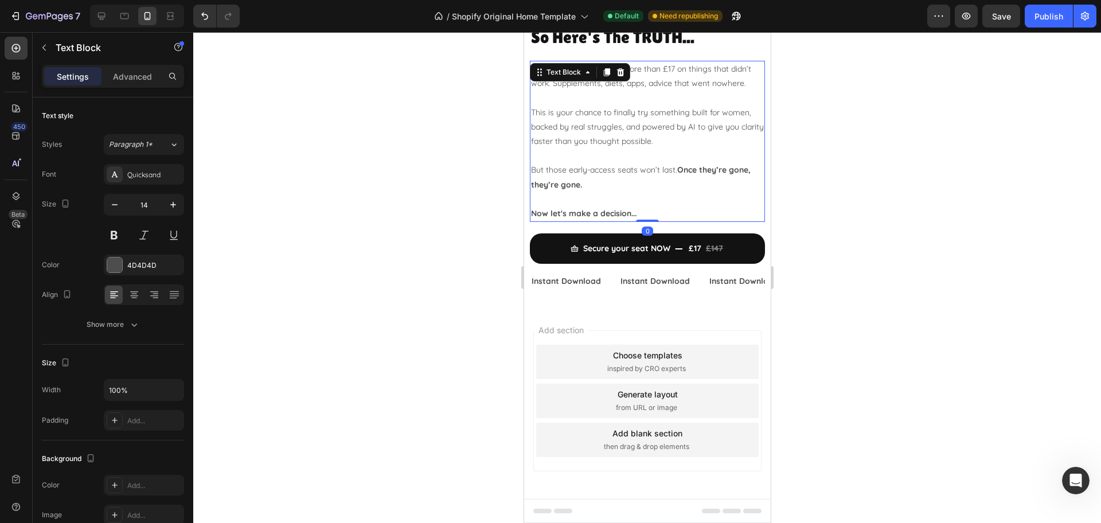
click at [647, 211] on p "Now let's make a decision..." at bounding box center [646, 213] width 233 height 14
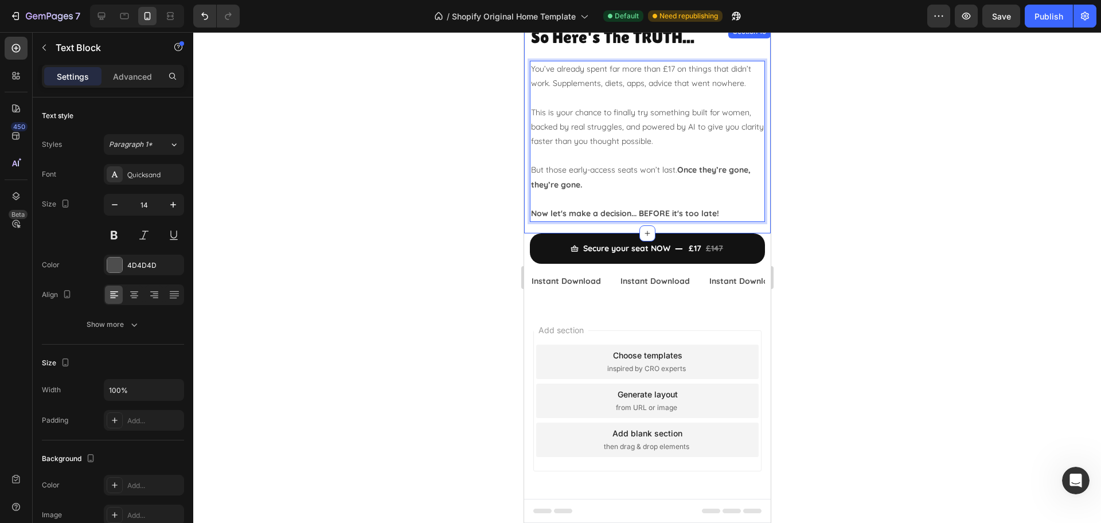
click at [884, 177] on div at bounding box center [647, 277] width 908 height 491
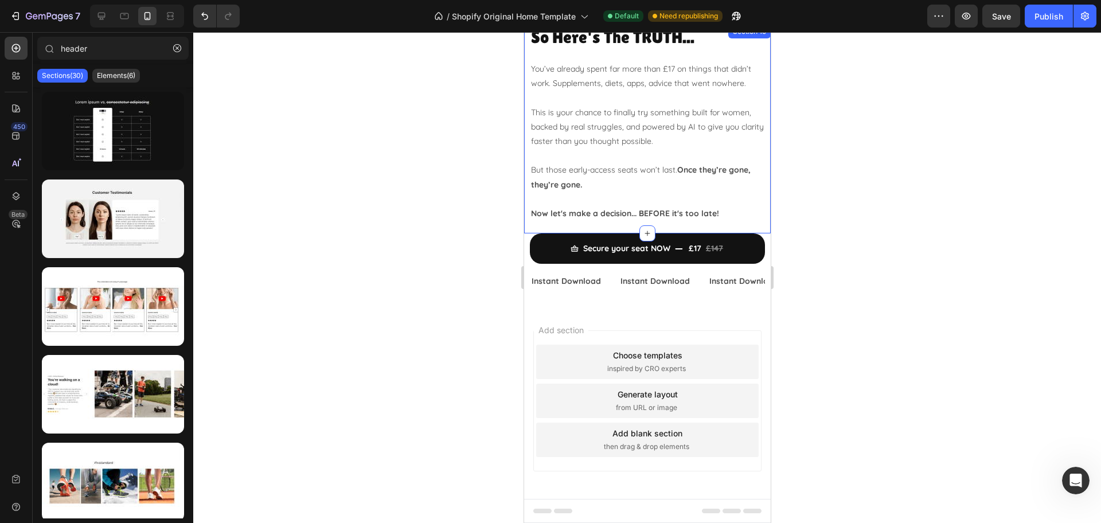
click at [917, 160] on div at bounding box center [647, 277] width 908 height 491
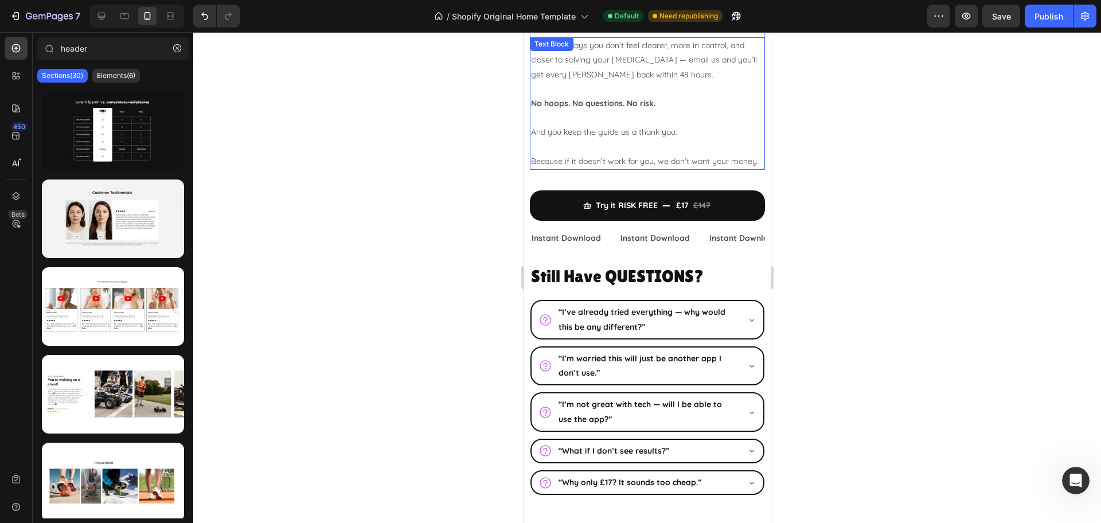
scroll to position [4198, 0]
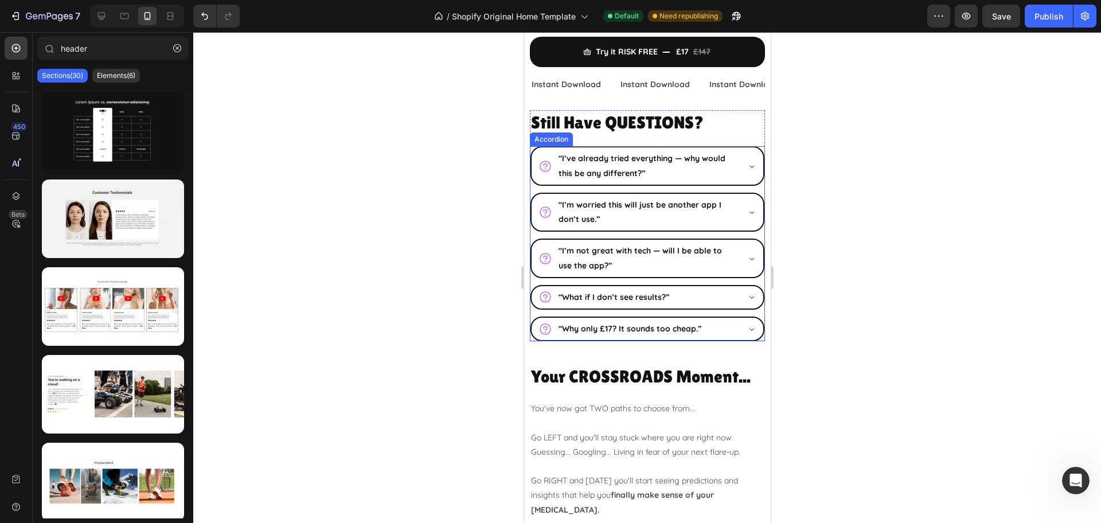
click at [732, 338] on div "“Why only £17? It sounds too cheap.”" at bounding box center [647, 329] width 232 height 22
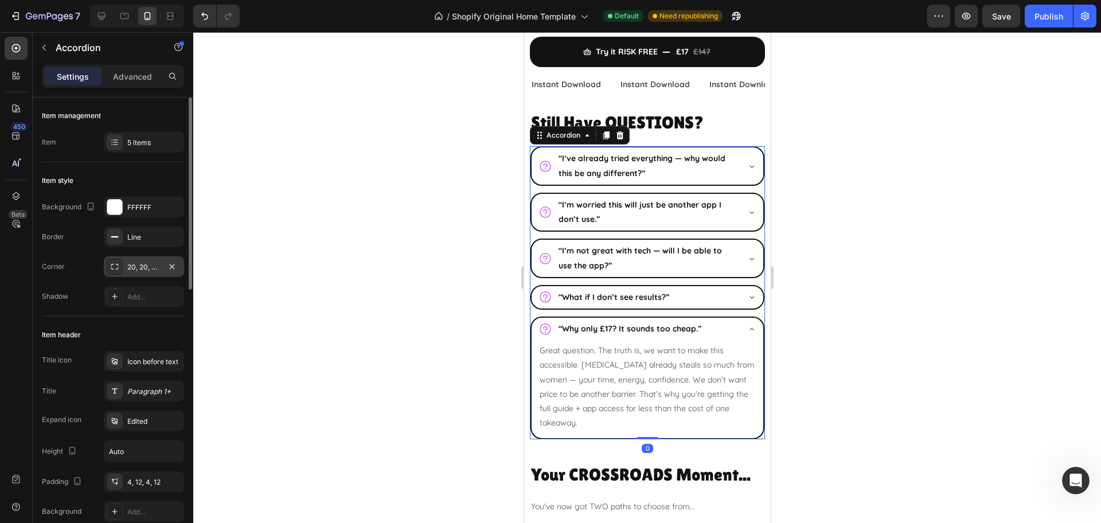
scroll to position [143, 0]
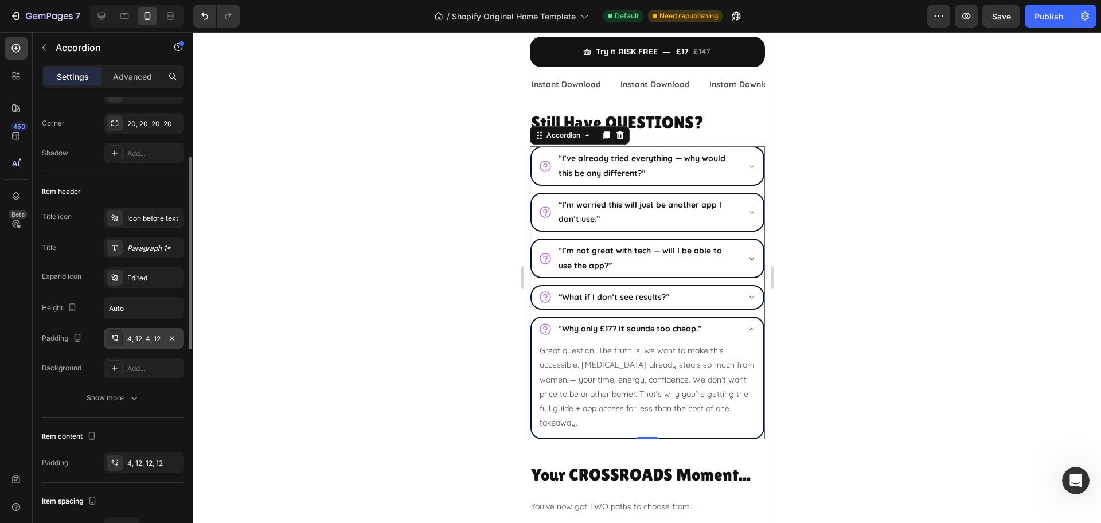
click at [157, 344] on div "4, 12, 4, 12" at bounding box center [144, 338] width 80 height 21
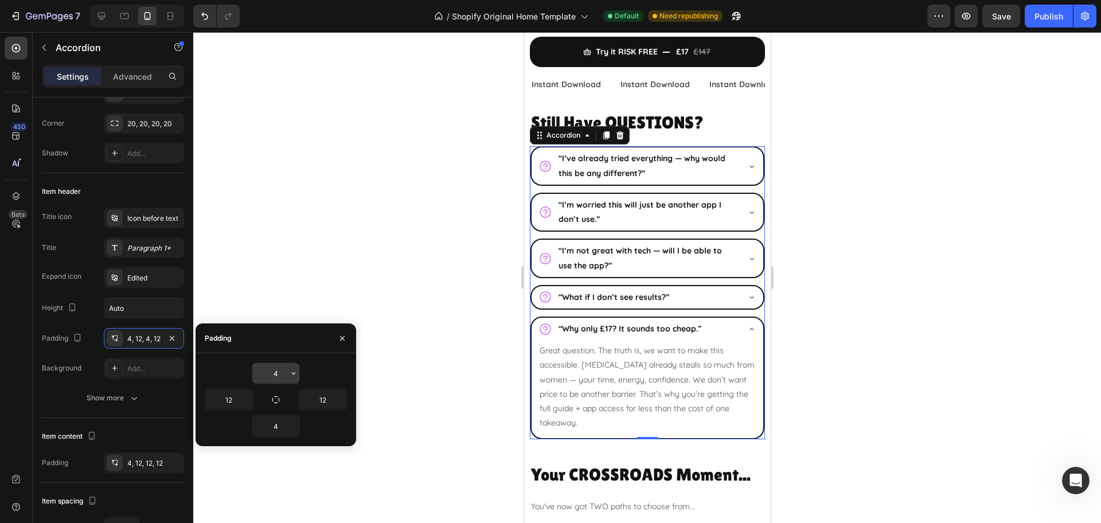
click at [288, 369] on button "button" at bounding box center [293, 373] width 11 height 21
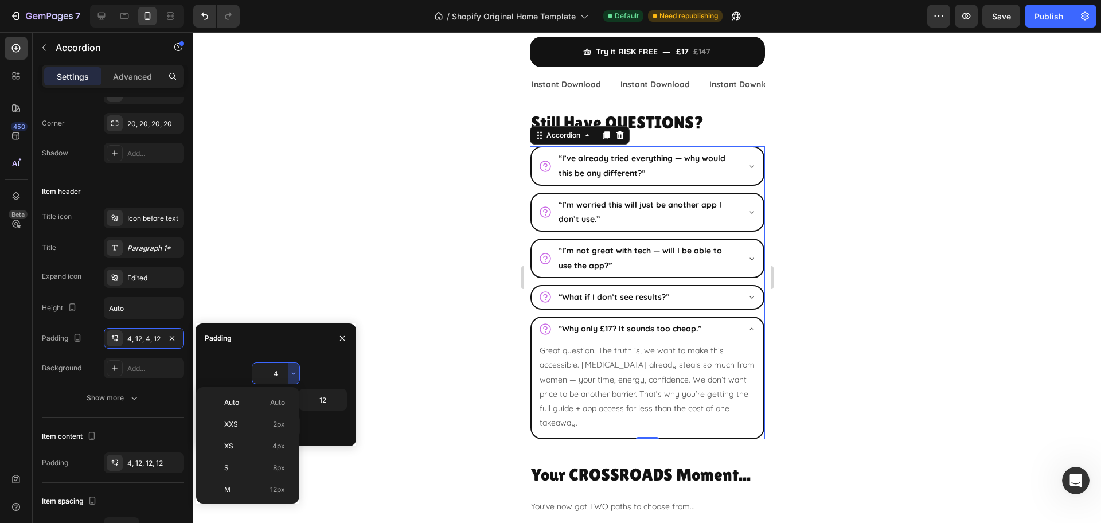
click at [280, 377] on input "4" at bounding box center [275, 373] width 47 height 21
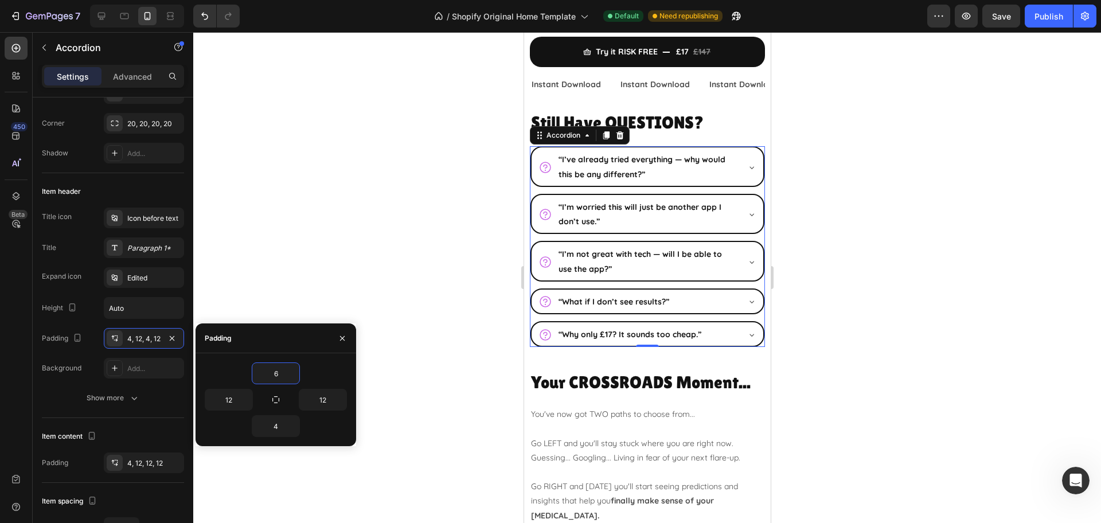
type input "6"
click at [291, 428] on icon "button" at bounding box center [293, 426] width 9 height 9
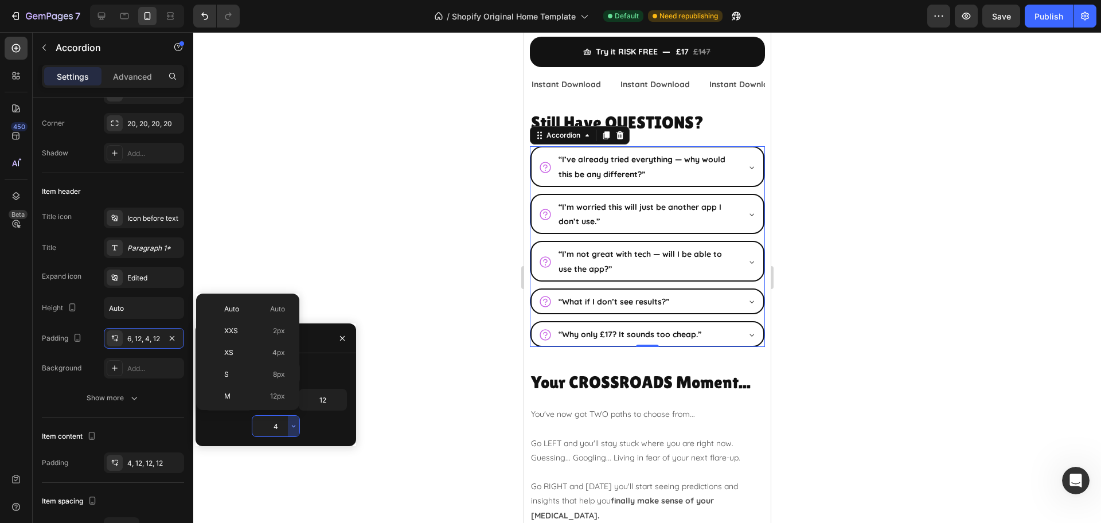
click at [282, 428] on input "4" at bounding box center [275, 426] width 47 height 21
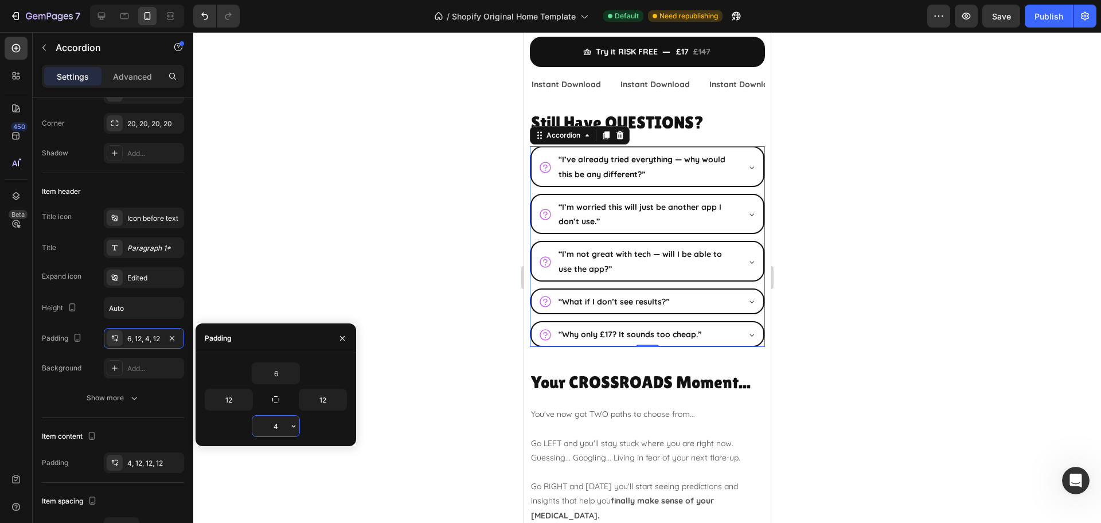
type input "6"
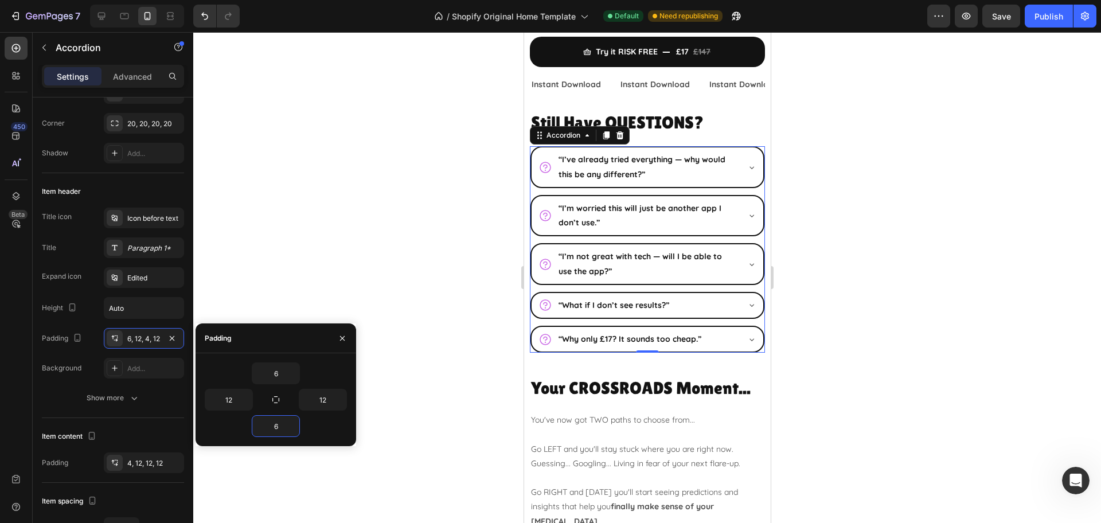
click at [1075, 327] on div at bounding box center [647, 277] width 908 height 491
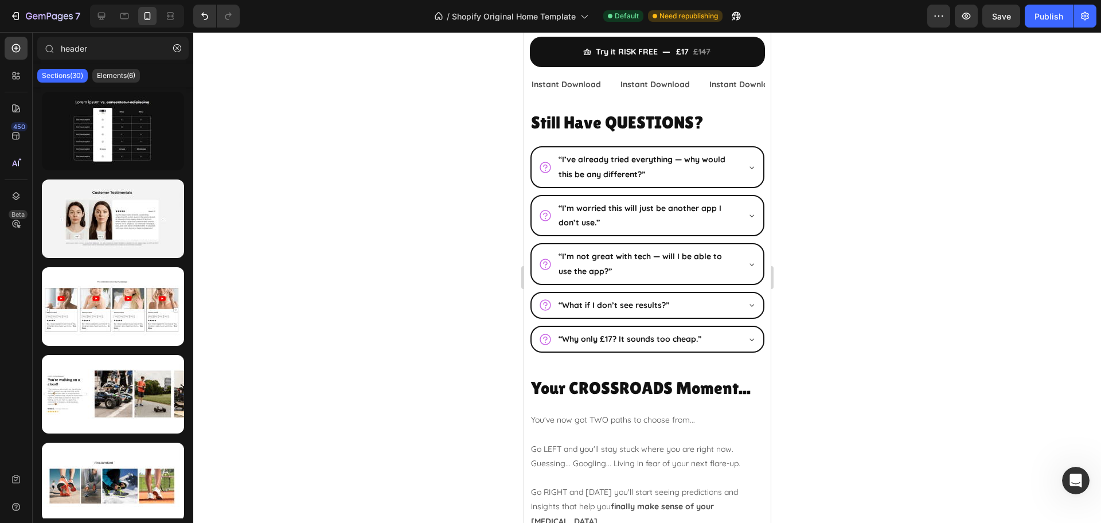
click at [895, 292] on div at bounding box center [647, 277] width 908 height 491
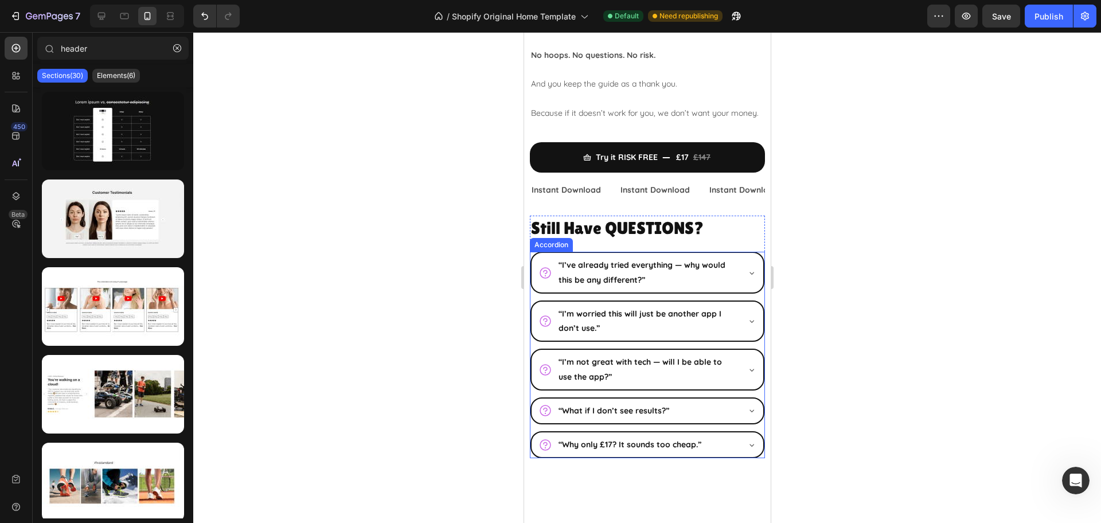
scroll to position [3983, 0]
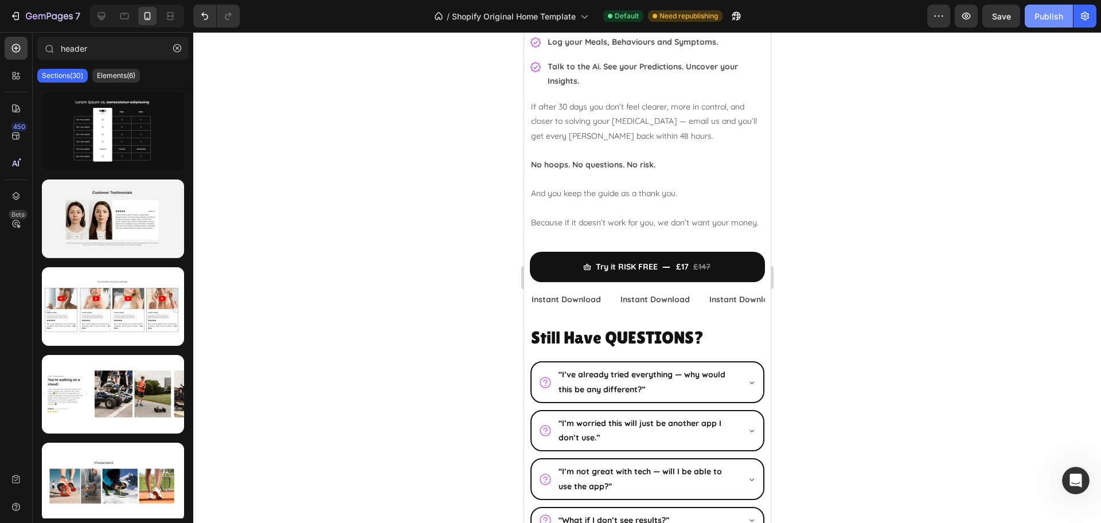
click at [1044, 19] on div "Publish" at bounding box center [1049, 16] width 29 height 12
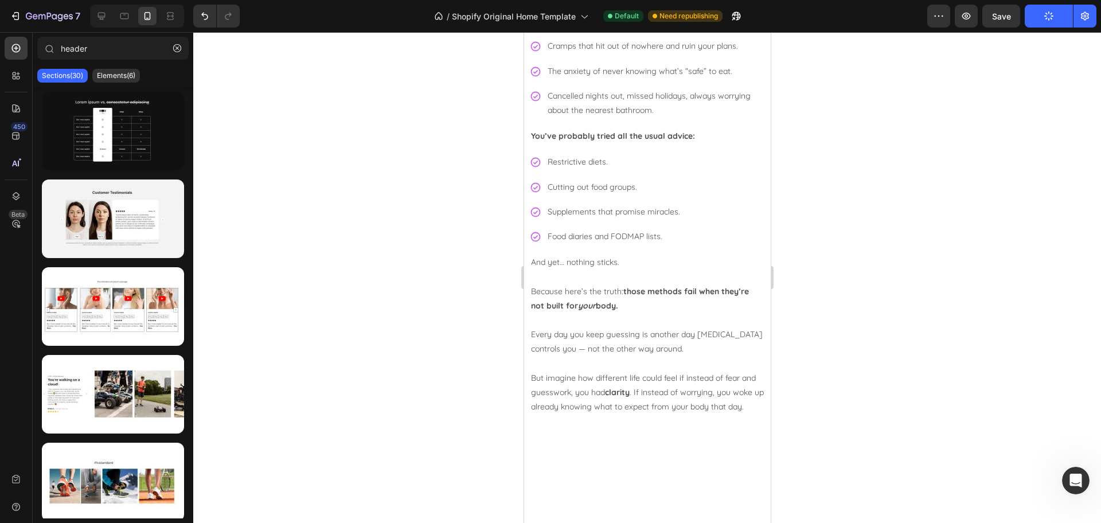
scroll to position [0, 0]
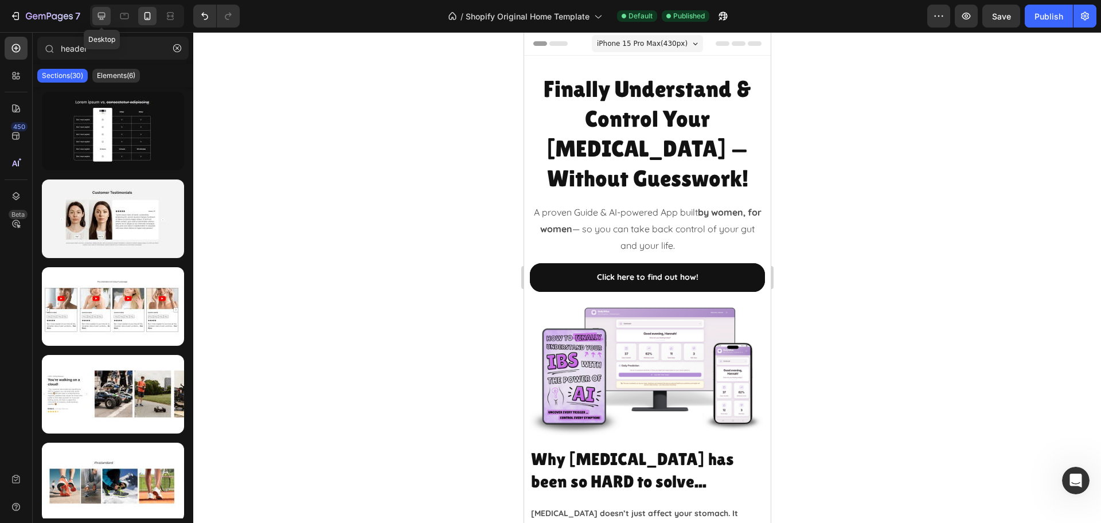
click at [102, 17] on icon at bounding box center [101, 15] width 11 height 11
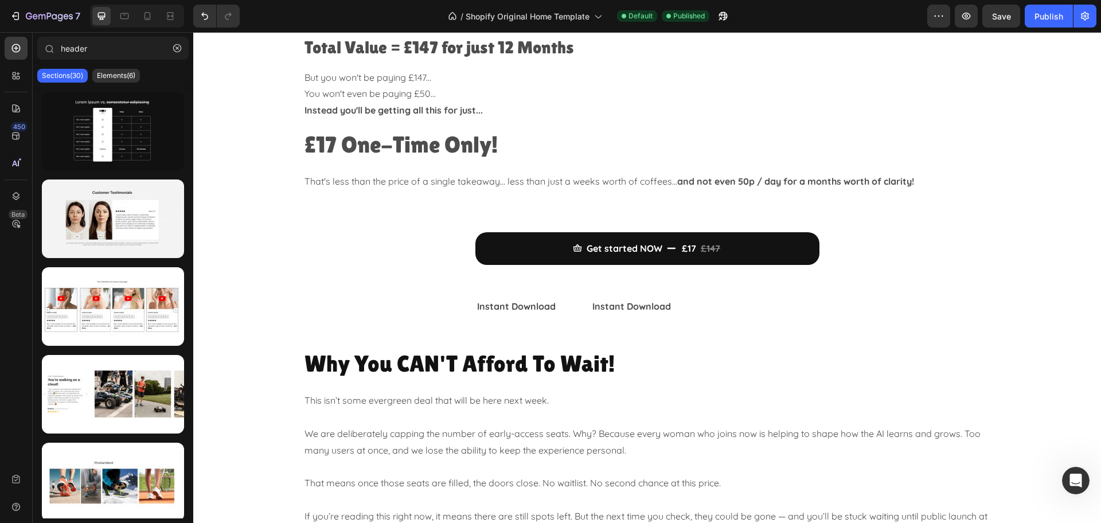
scroll to position [2437, 0]
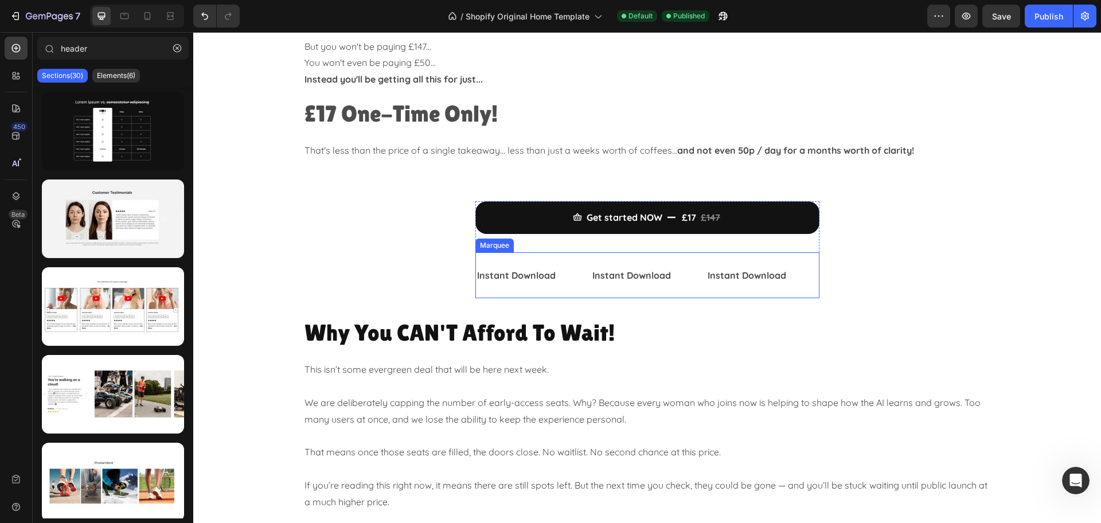
click at [583, 255] on div "Instant Download Text Block Instant Download Text Block Instant Download Text B…" at bounding box center [647, 275] width 344 height 46
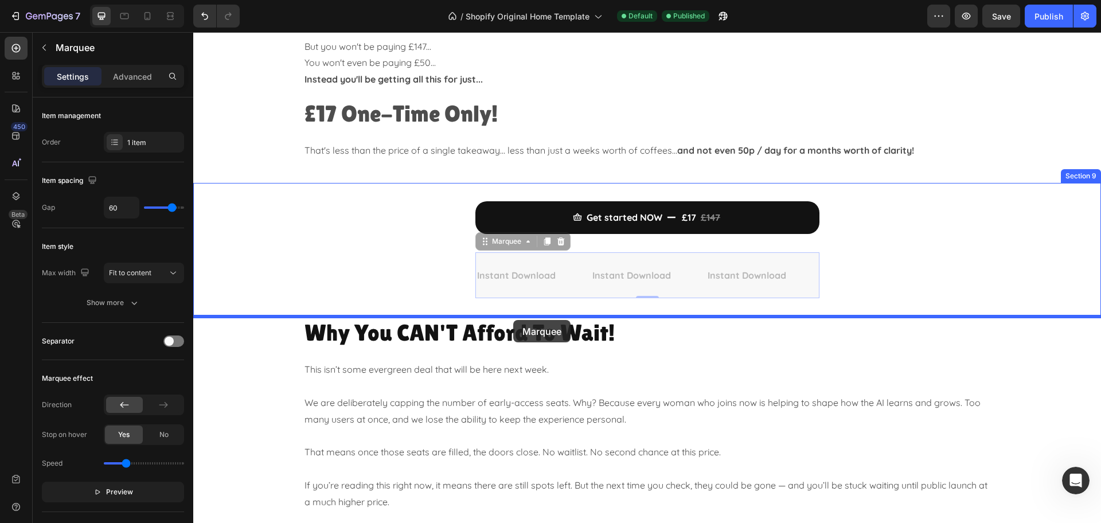
drag, startPoint x: 506, startPoint y: 243, endPoint x: 513, endPoint y: 320, distance: 77.8
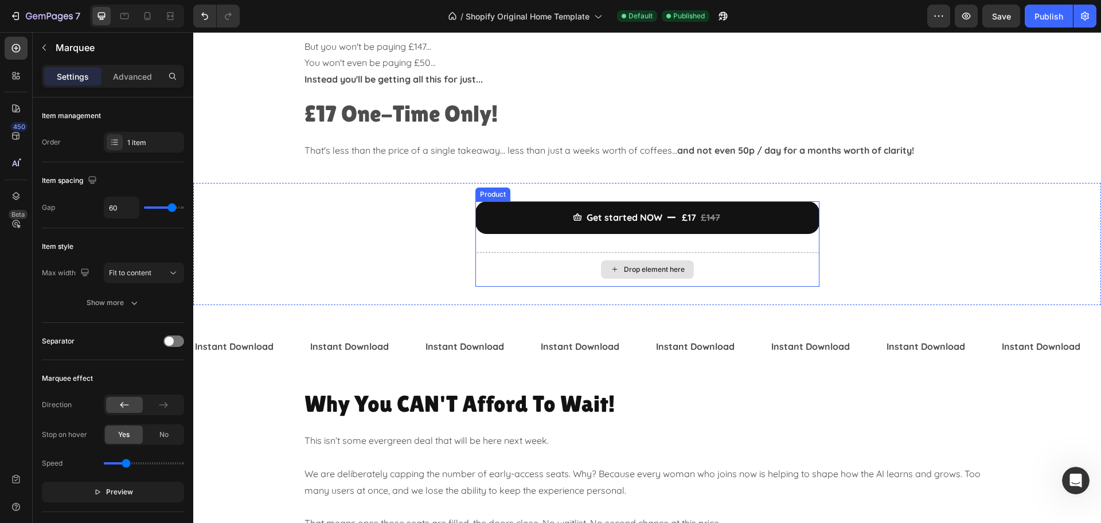
click at [537, 274] on div "Drop element here" at bounding box center [647, 269] width 344 height 34
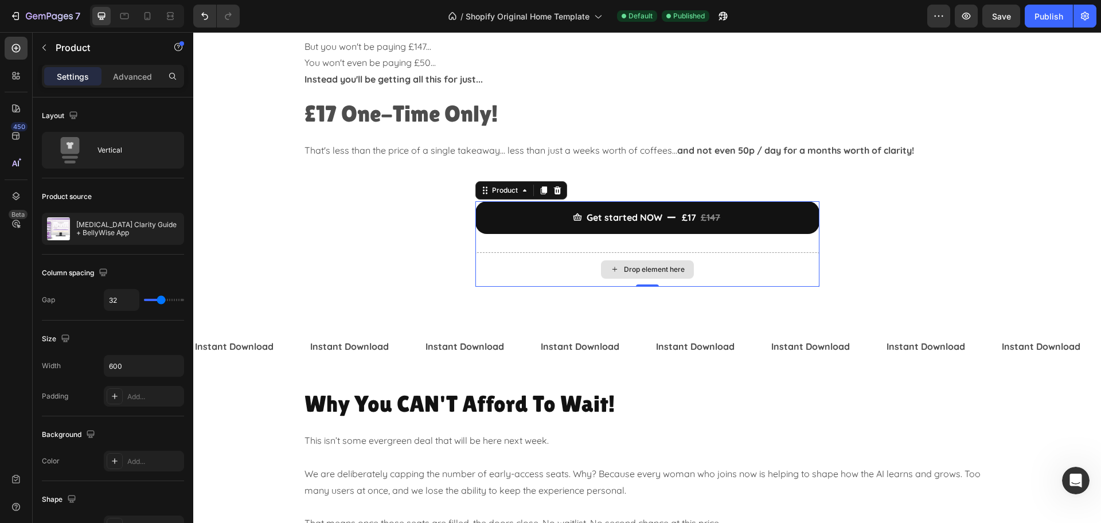
click at [572, 270] on div "Drop element here" at bounding box center [647, 269] width 344 height 34
click at [553, 192] on icon at bounding box center [557, 190] width 9 height 9
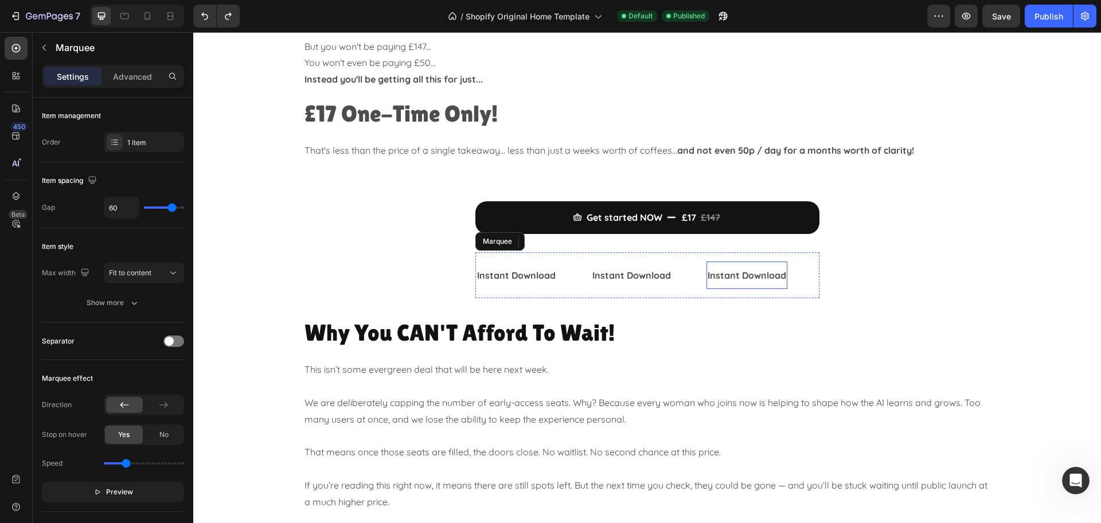
click at [780, 274] on div "Instant Download" at bounding box center [747, 275] width 81 height 19
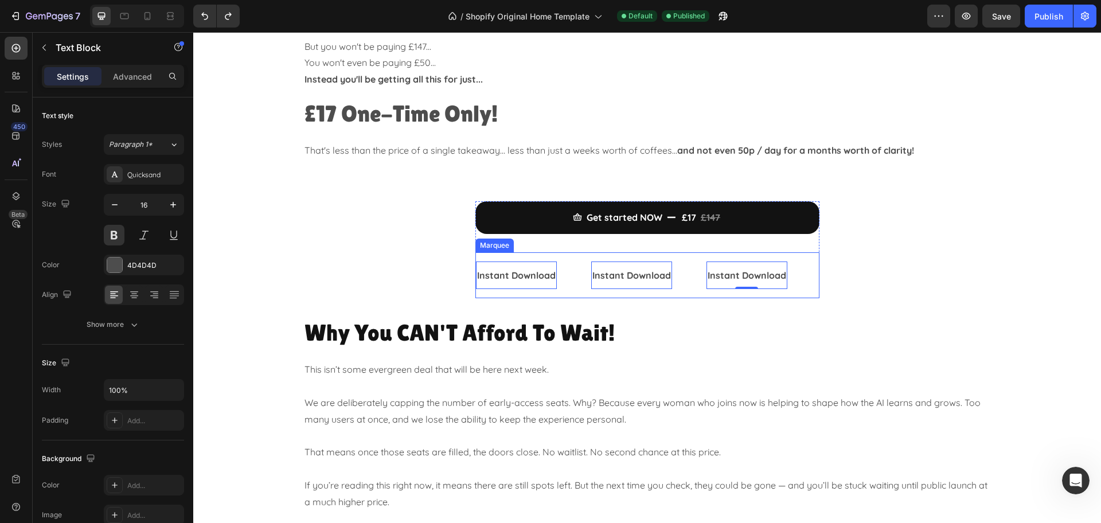
click at [794, 272] on div "Instant Download Text Block 0" at bounding box center [764, 276] width 115 height 28
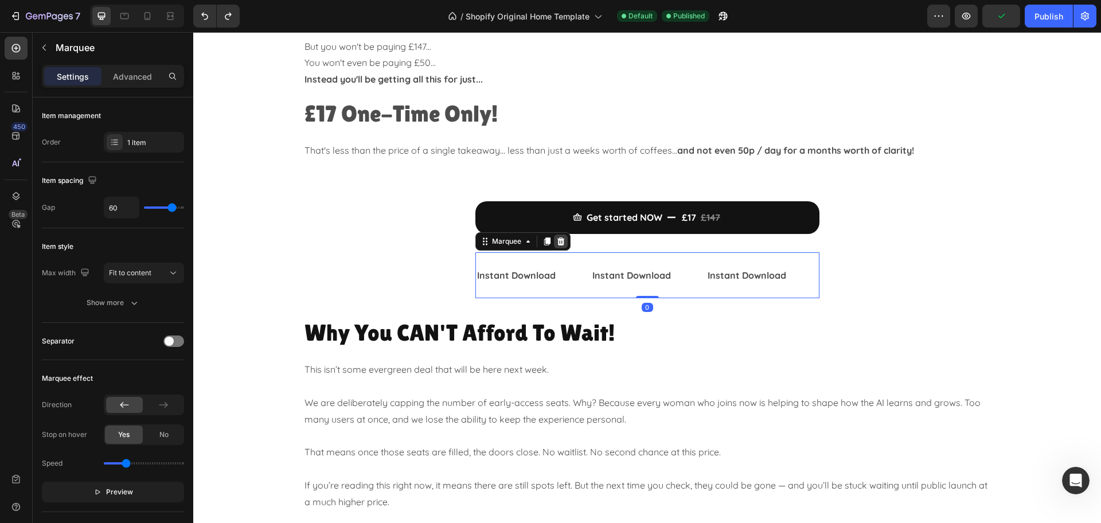
click at [557, 240] on icon at bounding box center [560, 241] width 7 height 8
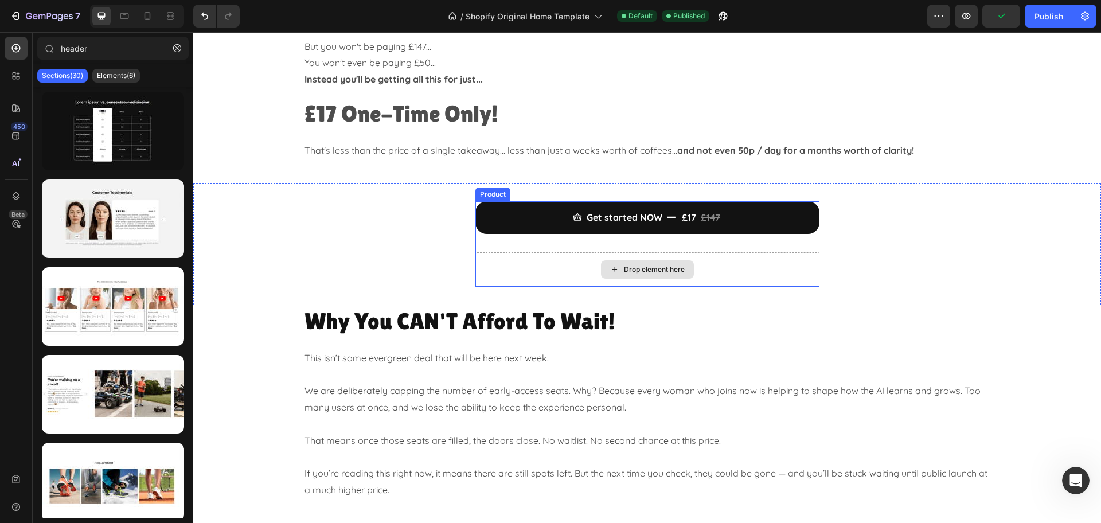
click at [528, 281] on div "Drop element here" at bounding box center [647, 269] width 344 height 34
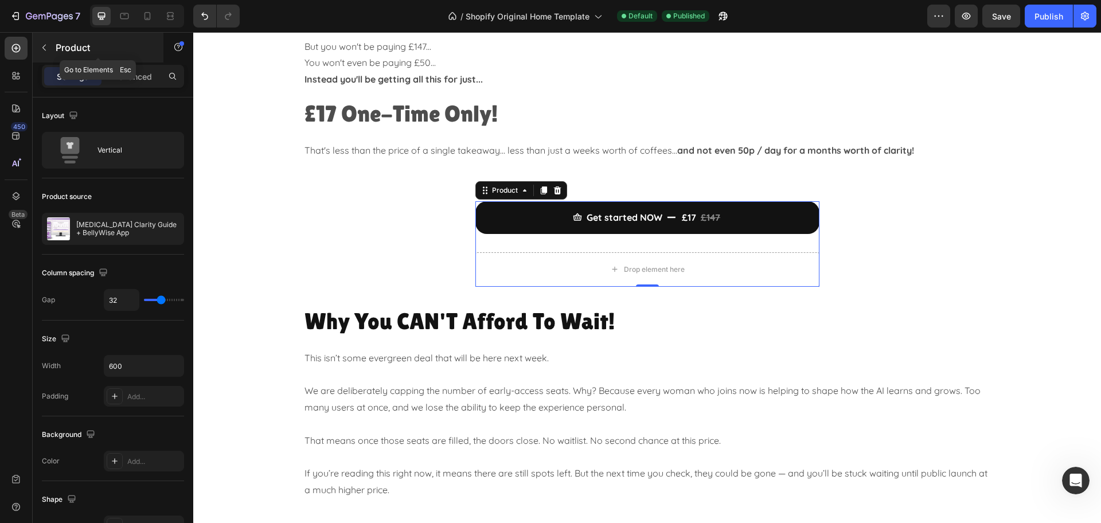
click at [48, 57] on div "Product" at bounding box center [98, 48] width 131 height 30
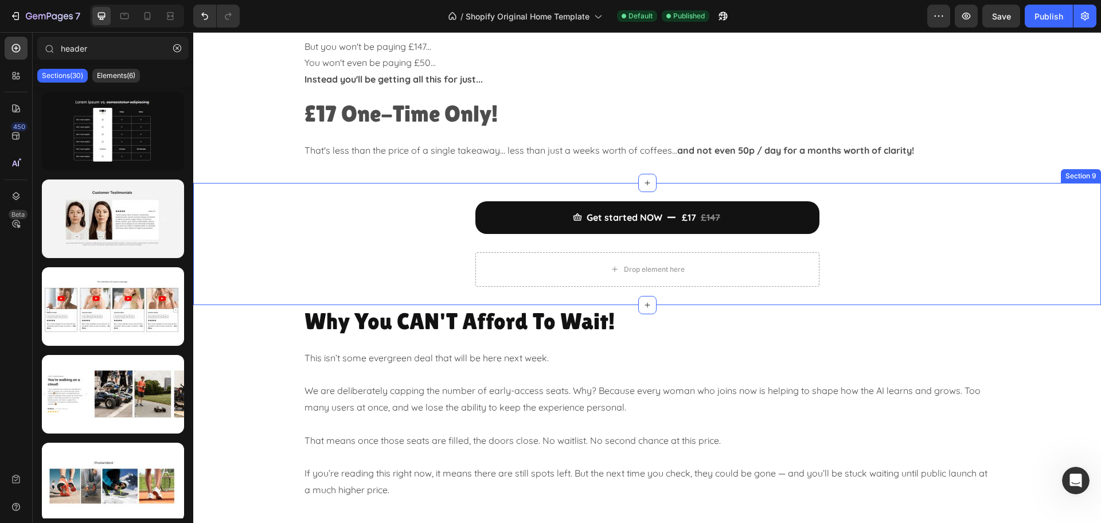
click at [443, 232] on div "Get started NOW £17 £147 Add to Cart Drop element here Product" at bounding box center [647, 243] width 908 height 85
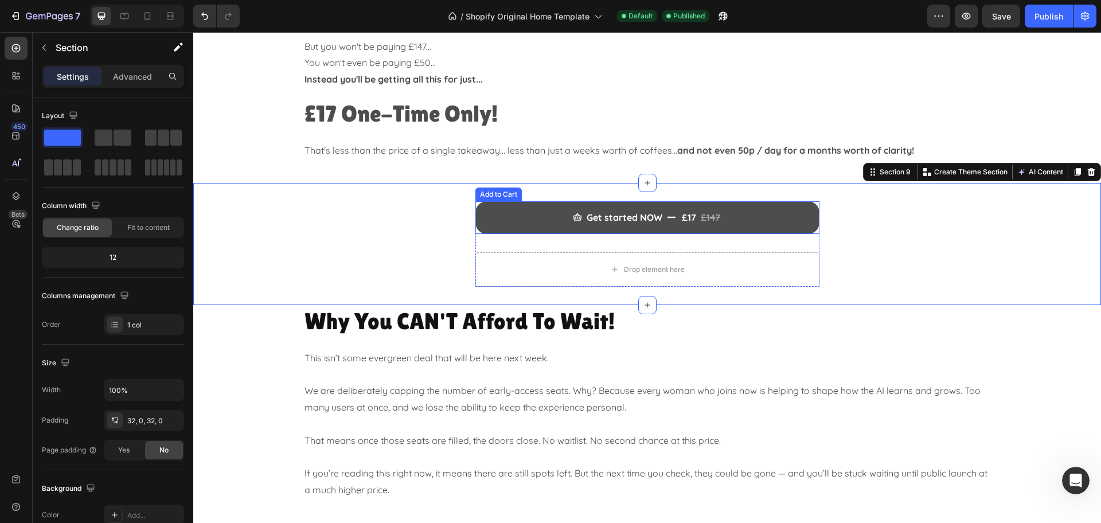
click at [545, 214] on button "Get started NOW £17 £147" at bounding box center [647, 217] width 344 height 33
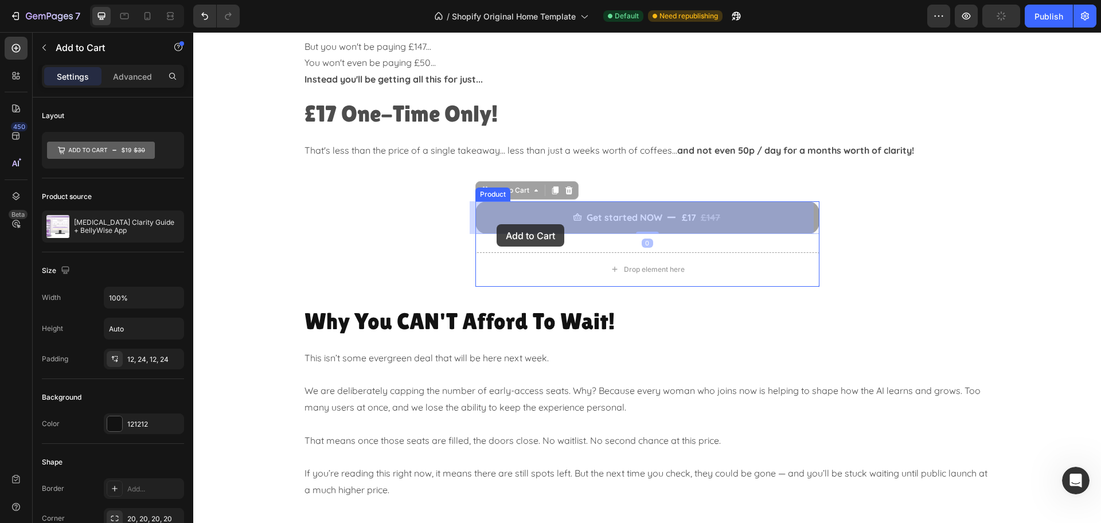
drag, startPoint x: 491, startPoint y: 189, endPoint x: 498, endPoint y: 224, distance: 35.0
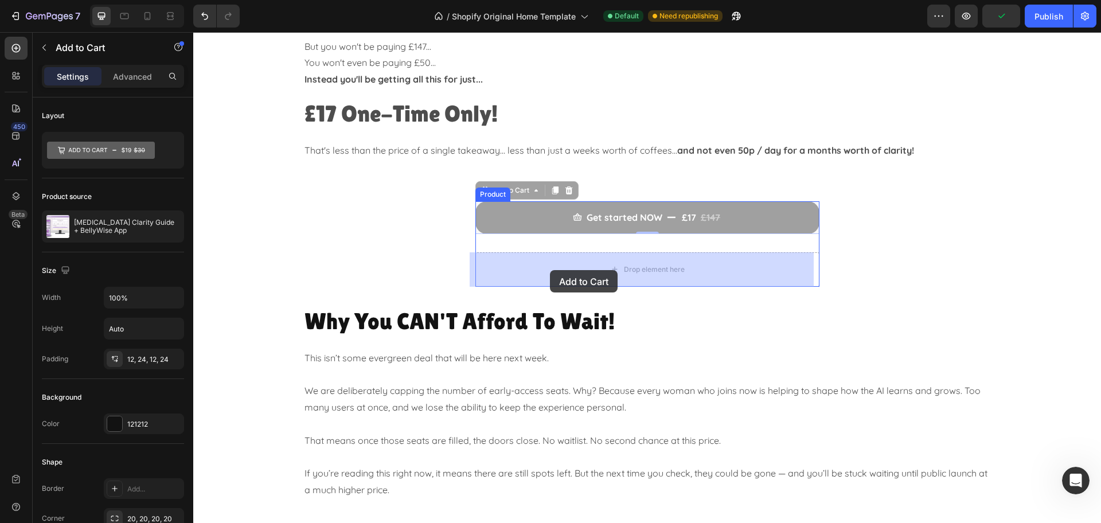
drag, startPoint x: 547, startPoint y: 217, endPoint x: 550, endPoint y: 270, distance: 52.9
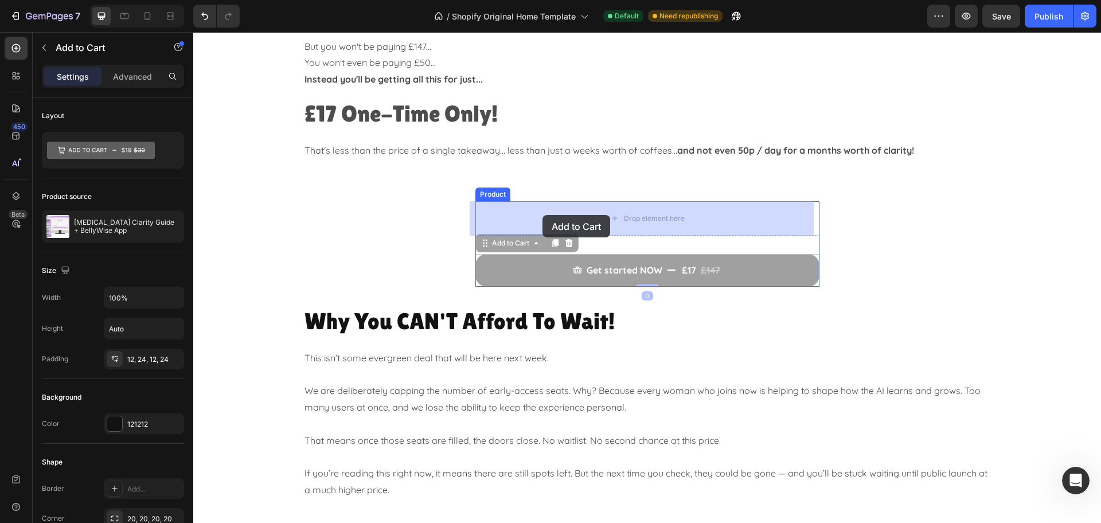
drag, startPoint x: 550, startPoint y: 268, endPoint x: 543, endPoint y: 215, distance: 53.9
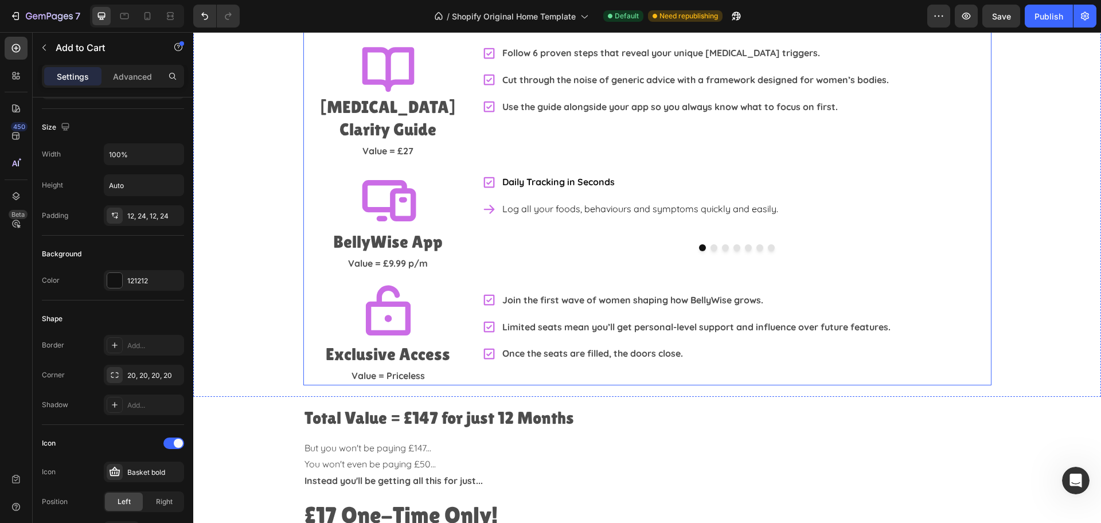
scroll to position [2151, 0]
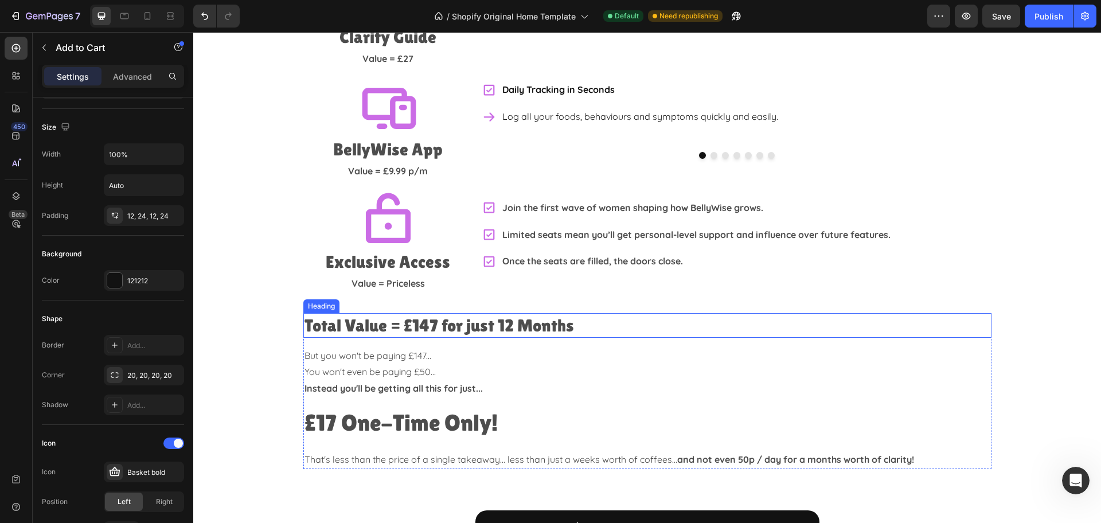
click at [420, 313] on h2 "Total Value = £147 for just 12 Months" at bounding box center [647, 325] width 688 height 25
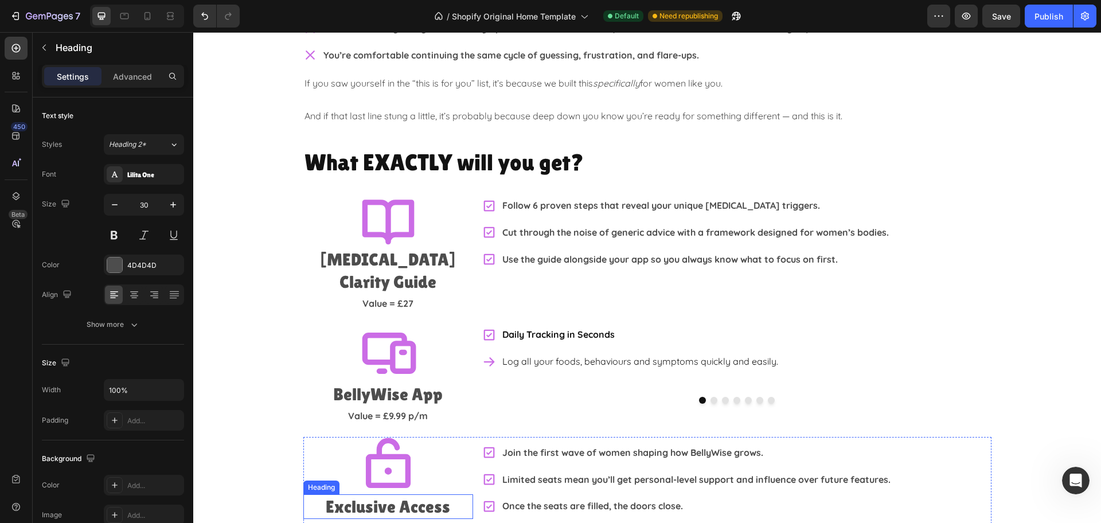
scroll to position [1864, 0]
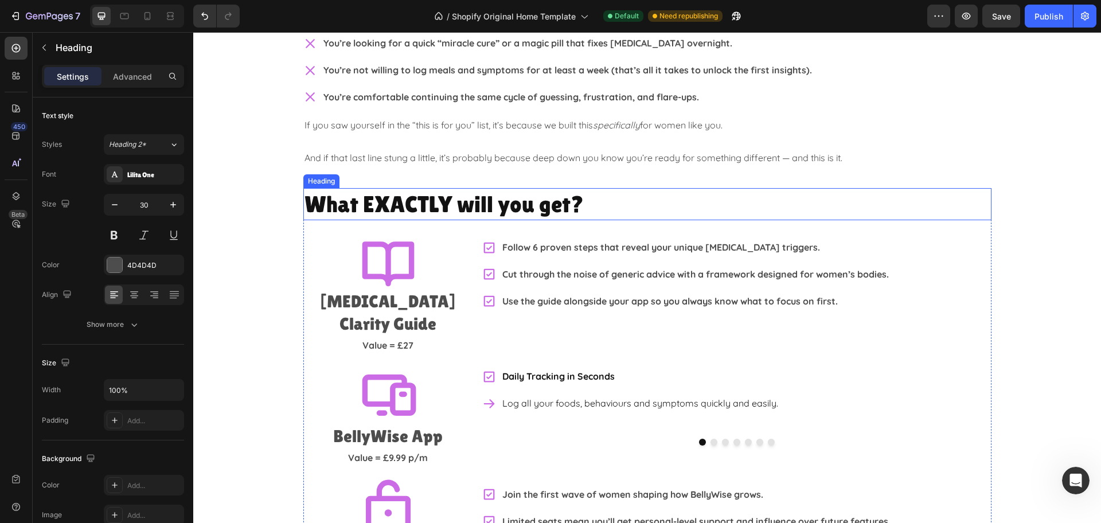
click at [446, 202] on h2 "What EXACTLY will you get?" at bounding box center [647, 204] width 688 height 32
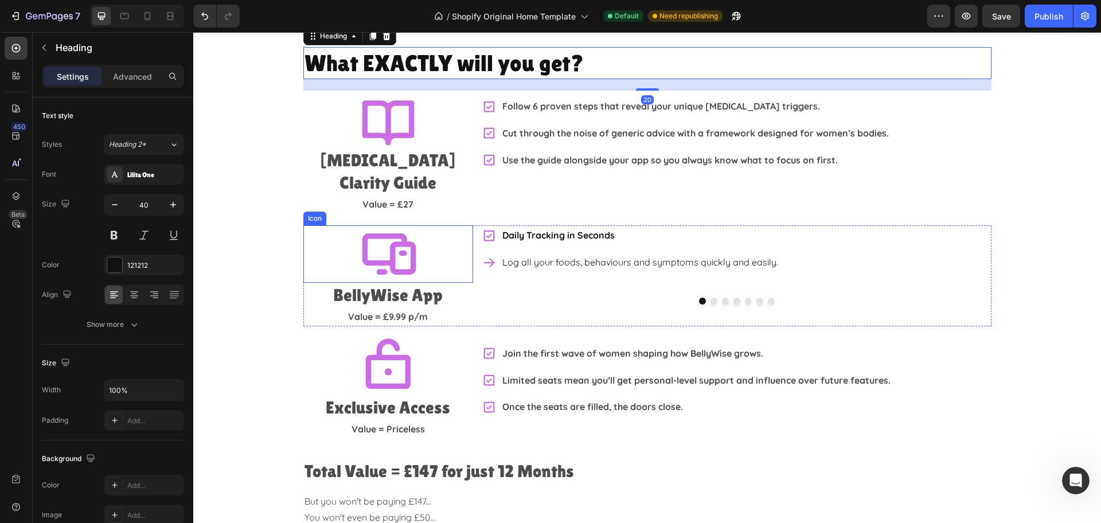
scroll to position [2007, 0]
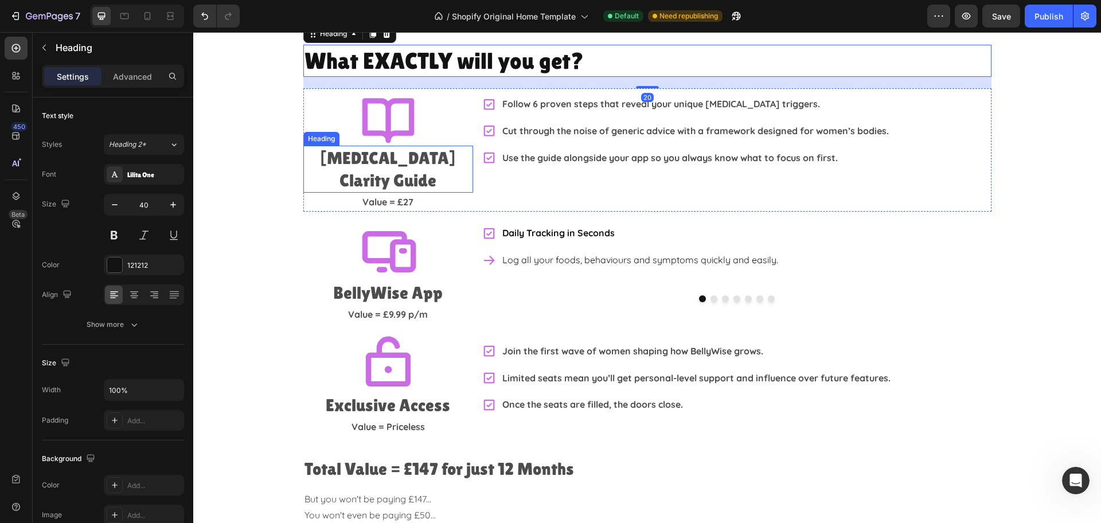
click at [428, 164] on h2 "[MEDICAL_DATA] Clarity Guide" at bounding box center [388, 169] width 170 height 47
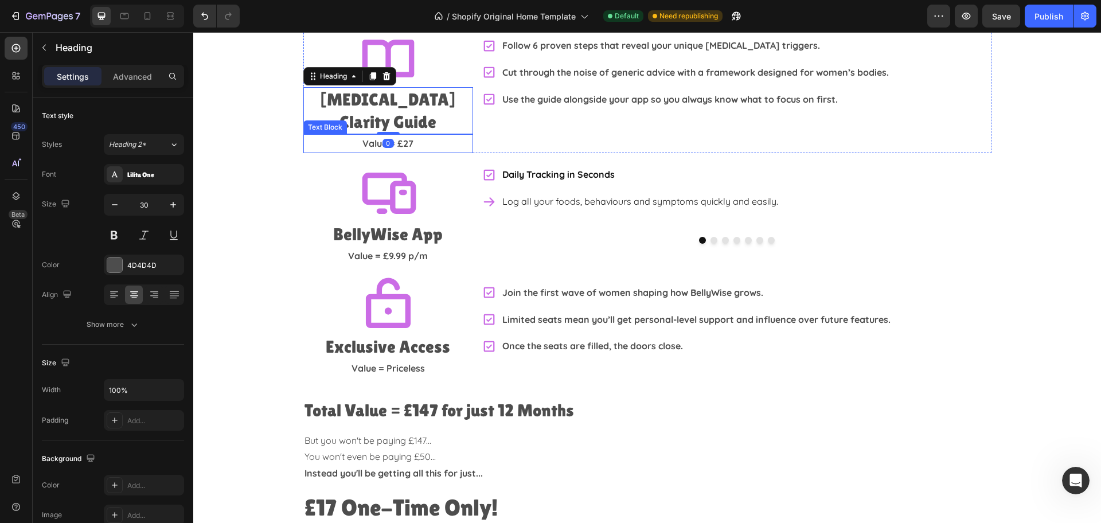
scroll to position [2151, 0]
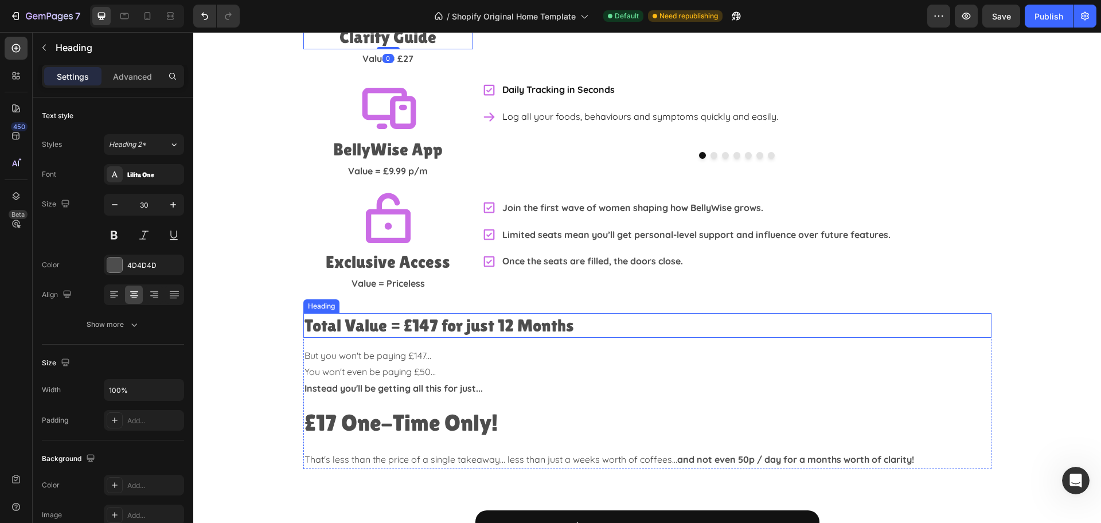
click at [427, 313] on h2 "Total Value = £147 for just 12 Months" at bounding box center [647, 325] width 688 height 25
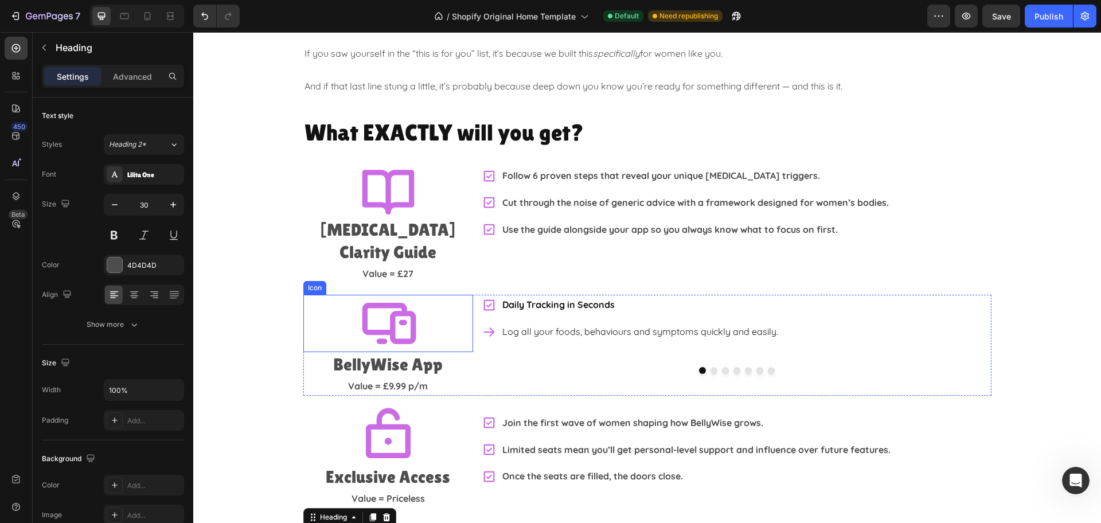
scroll to position [2079, 0]
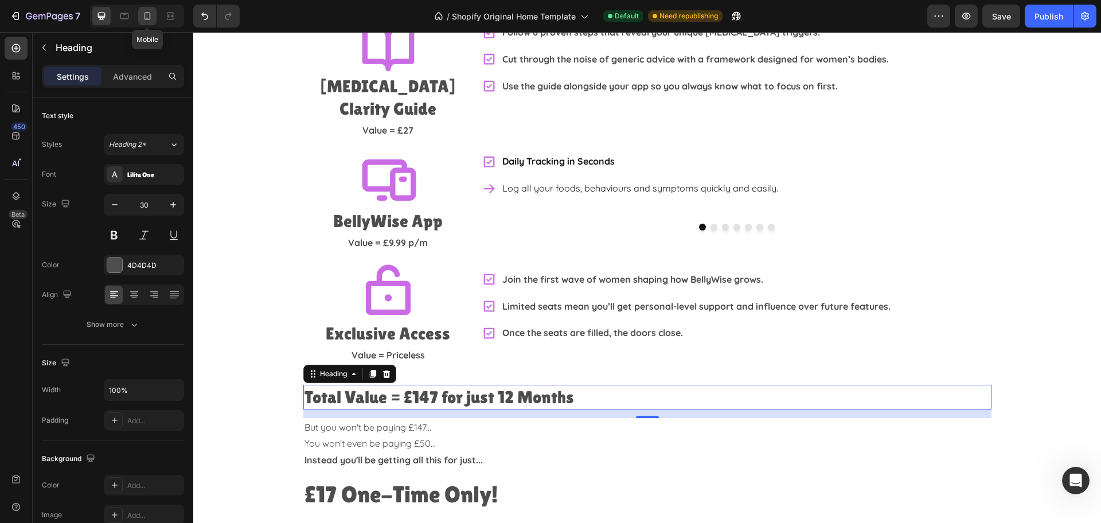
click at [148, 22] on div at bounding box center [147, 16] width 18 height 18
type input "25"
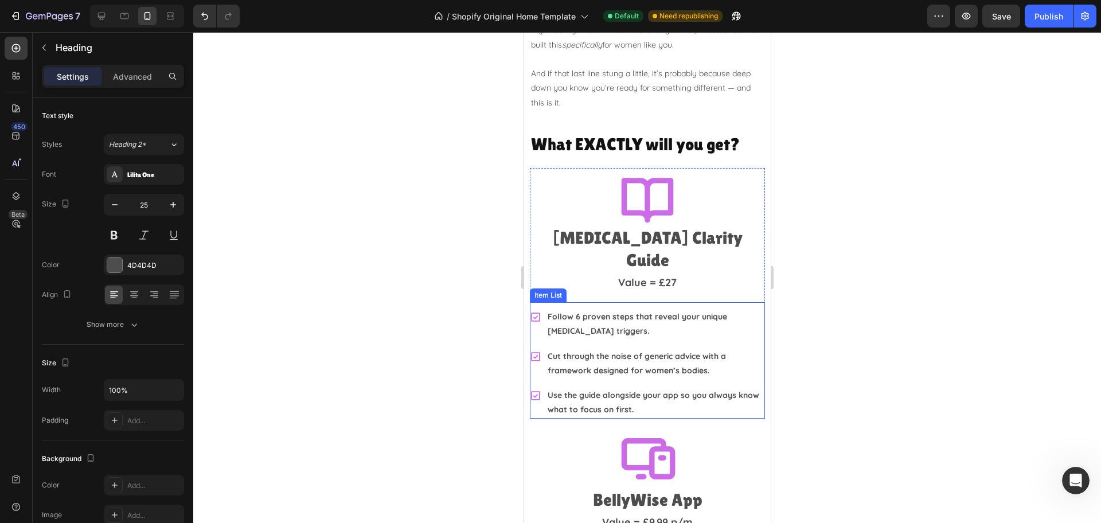
scroll to position [1935, 0]
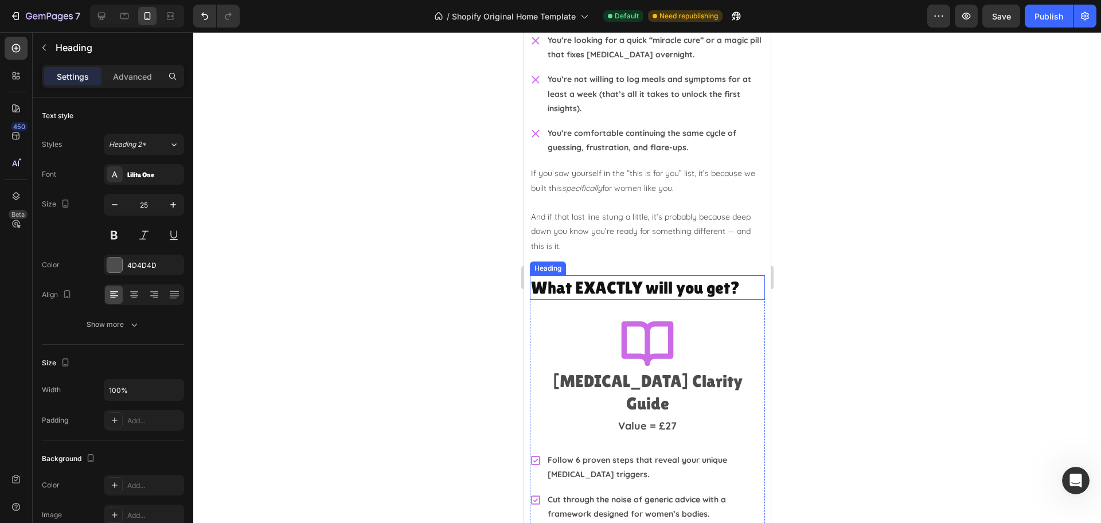
click at [610, 291] on h2 "What EXACTLY will you get?" at bounding box center [646, 287] width 235 height 25
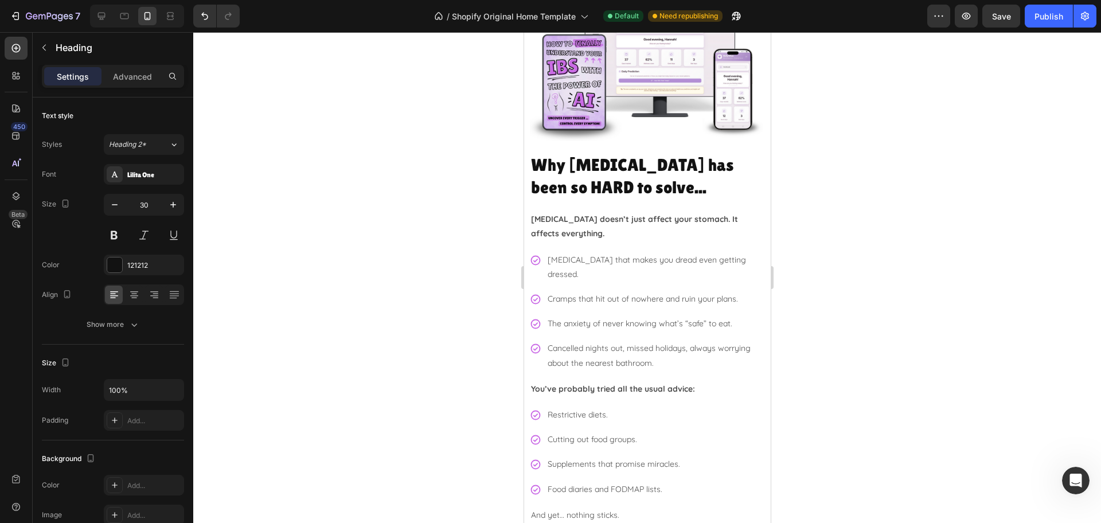
scroll to position [287, 0]
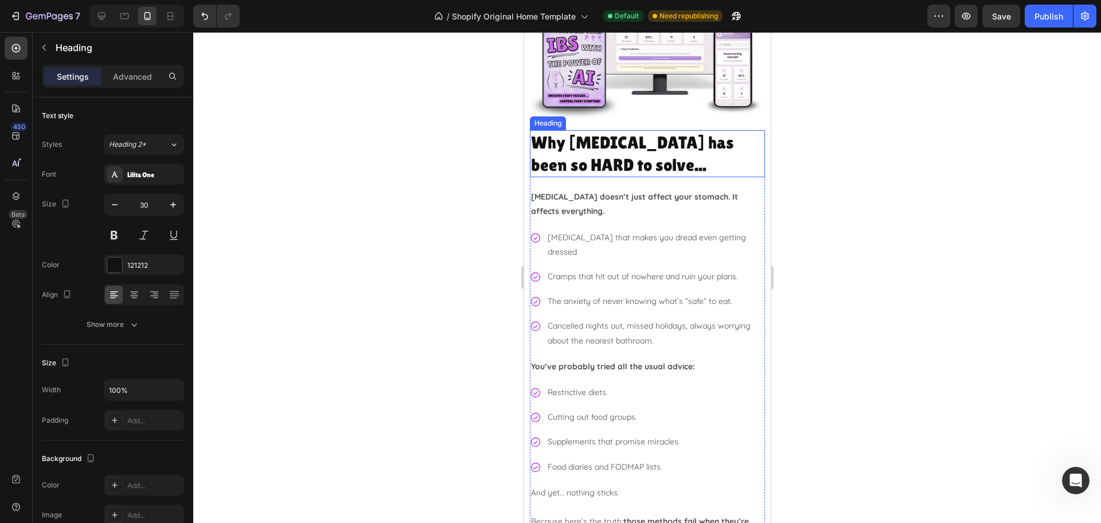
click at [596, 149] on h2 "Why [MEDICAL_DATA] has been so HARD to solve..." at bounding box center [646, 153] width 235 height 47
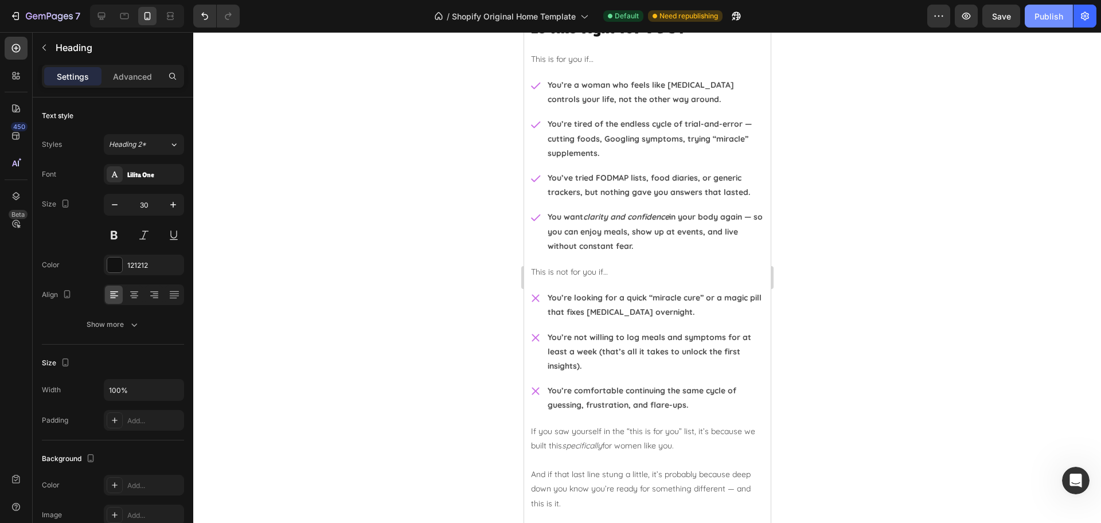
scroll to position [2007, 0]
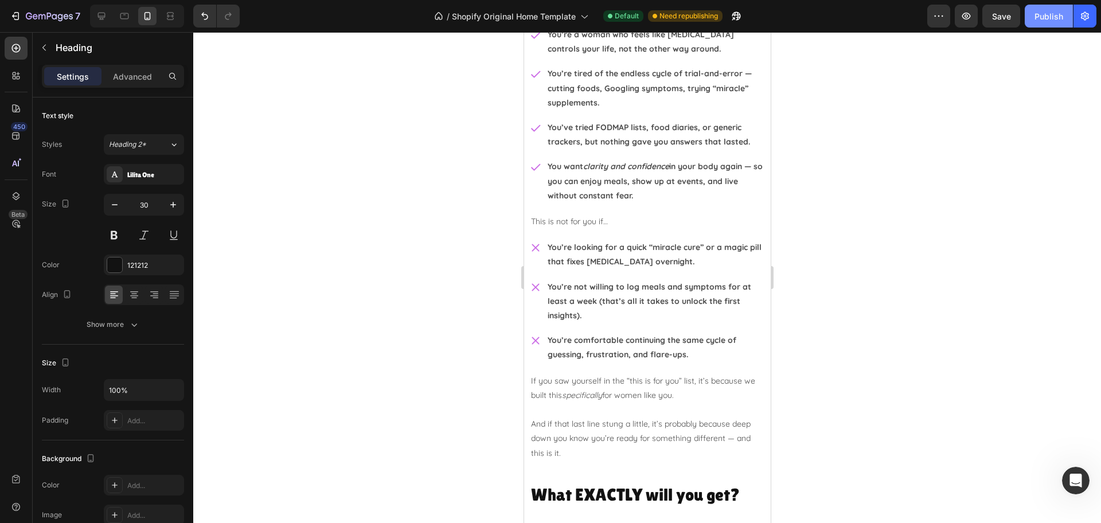
click at [1047, 25] on button "Publish" at bounding box center [1049, 16] width 48 height 23
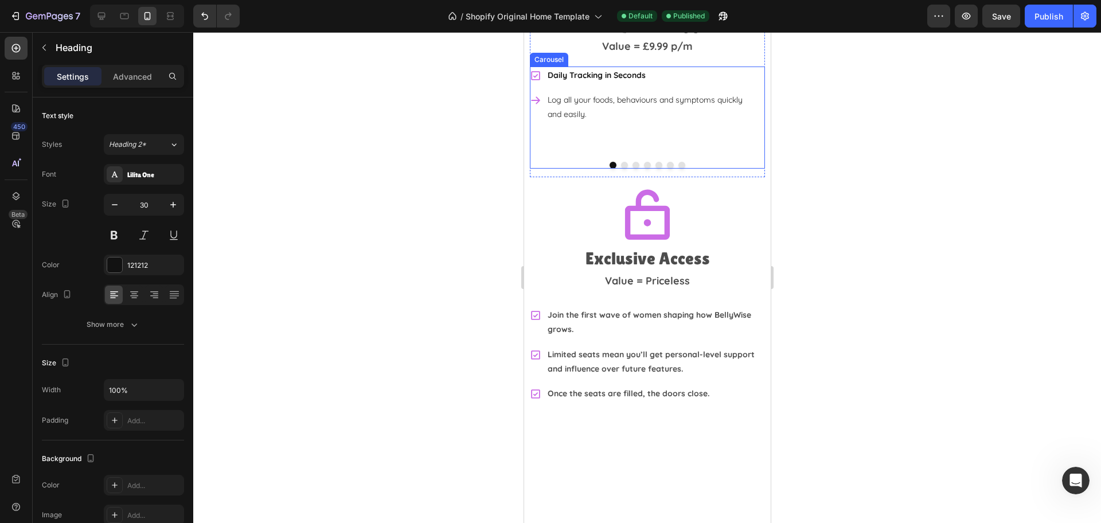
scroll to position [2867, 0]
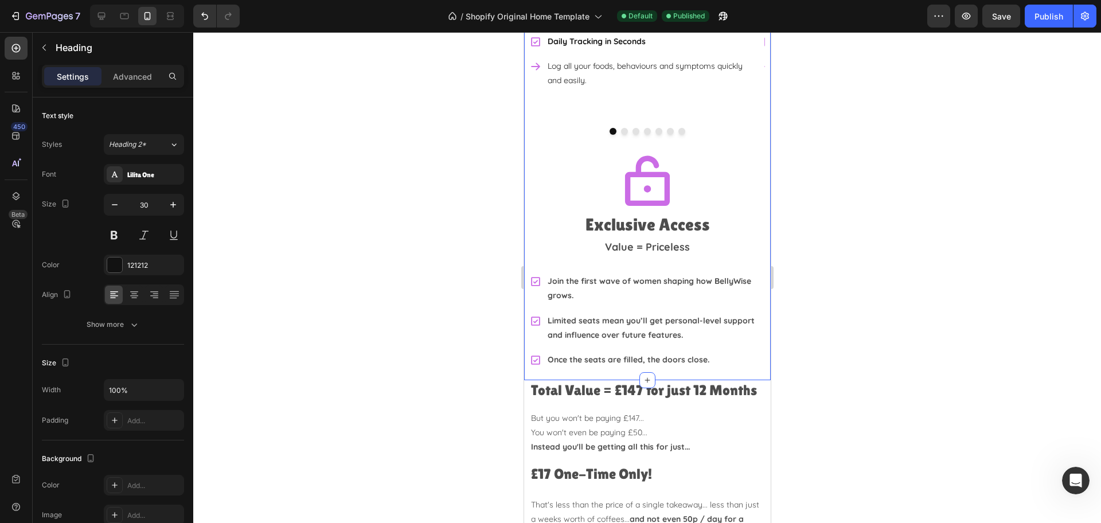
click at [698, 350] on div "What EXACTLY will you get? Heading Icon [MEDICAL_DATA] Clarity Guide Heading Va…" at bounding box center [647, 1] width 247 height 758
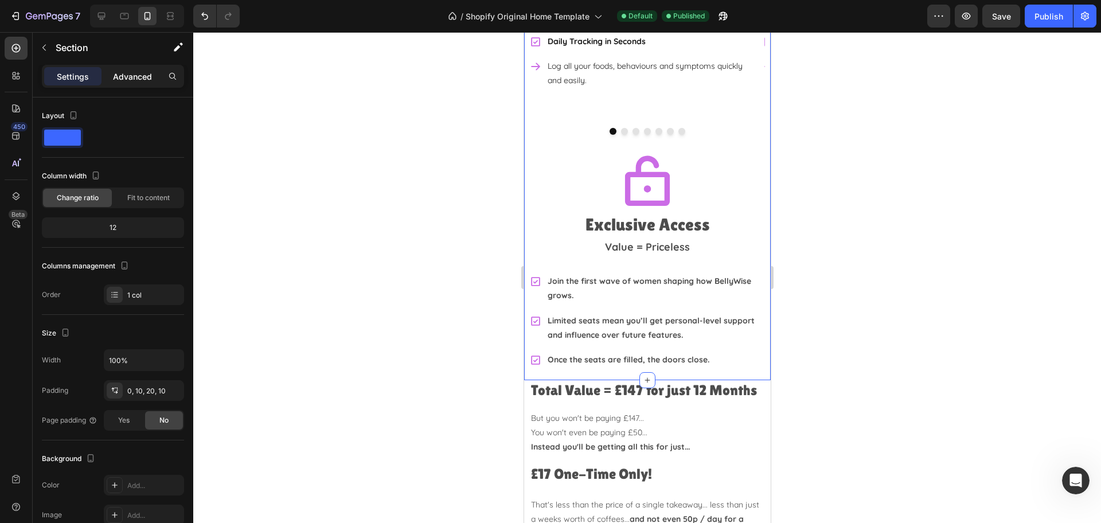
click at [141, 72] on p "Advanced" at bounding box center [132, 77] width 39 height 12
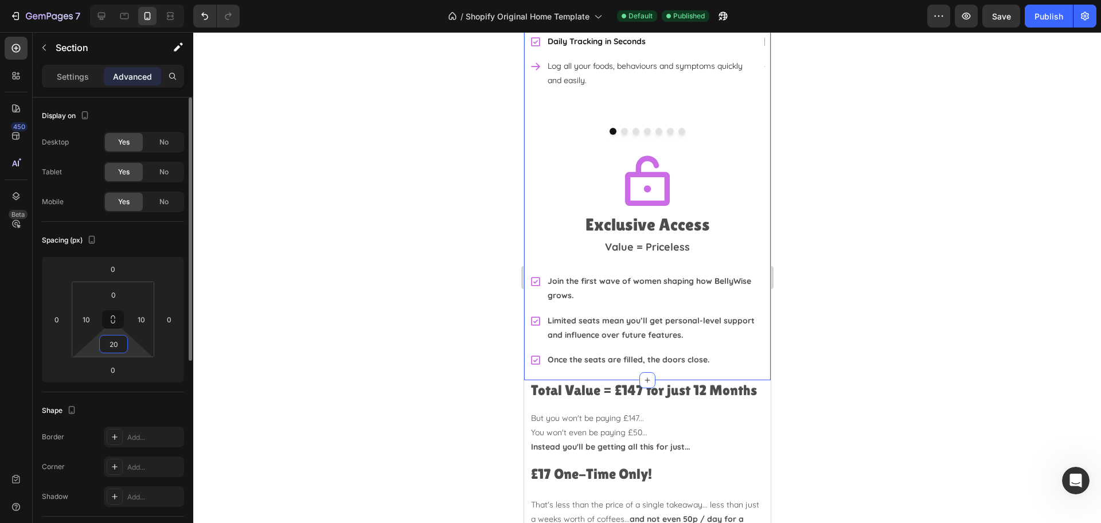
click at [116, 345] on input "20" at bounding box center [113, 343] width 23 height 17
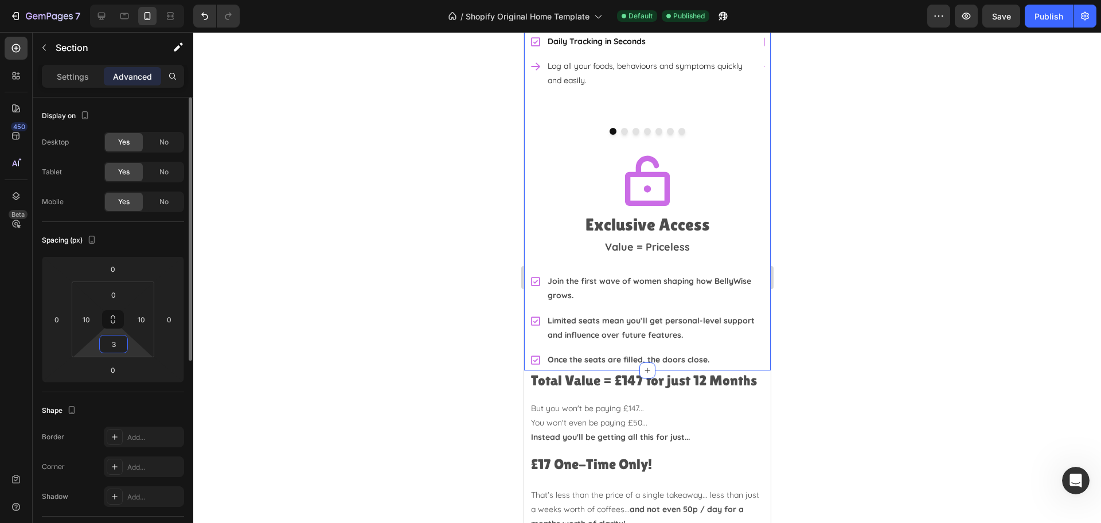
type input "30"
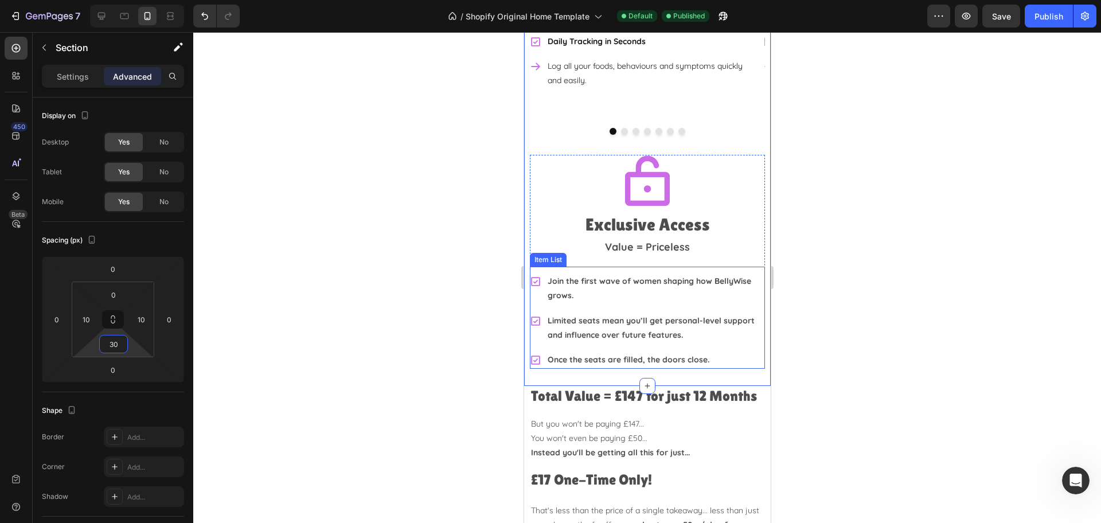
click at [881, 251] on div at bounding box center [647, 277] width 908 height 491
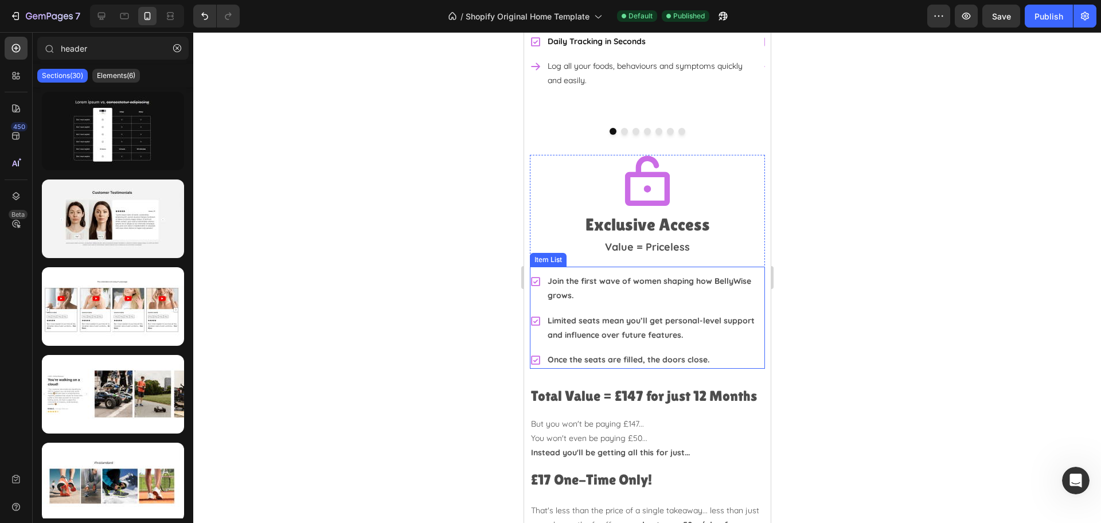
click at [897, 237] on div at bounding box center [647, 277] width 908 height 491
click at [1044, 26] on button "Publish" at bounding box center [1049, 16] width 48 height 23
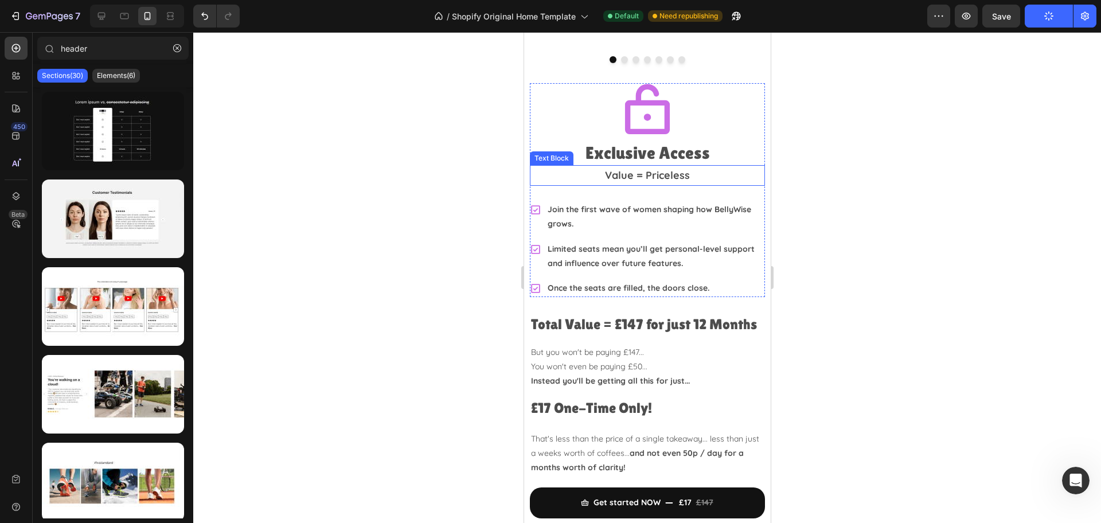
scroll to position [3154, 0]
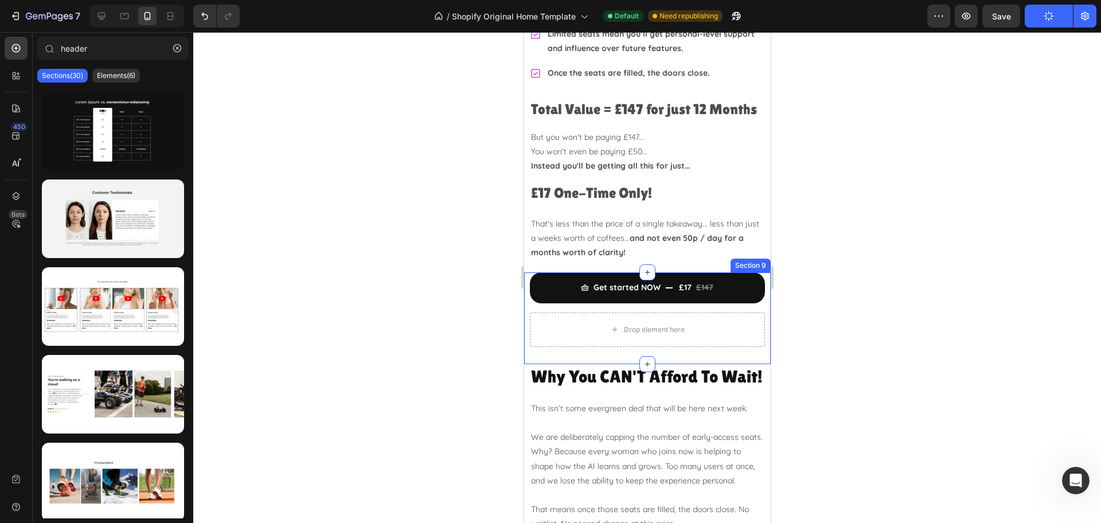
click at [610, 345] on div "Get started NOW £17 £147 Add to Cart Drop element here Product Section 9" at bounding box center [647, 317] width 247 height 91
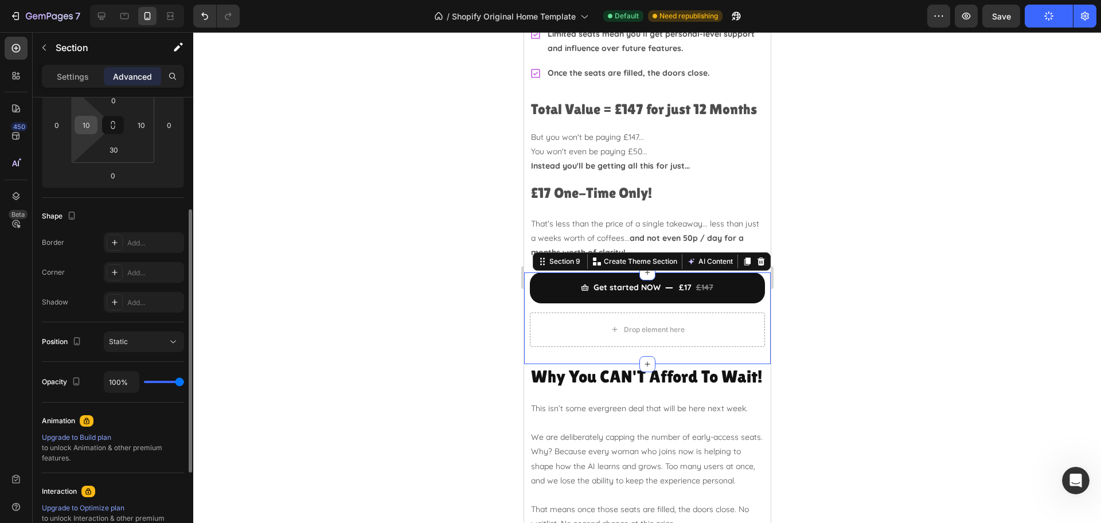
scroll to position [0, 0]
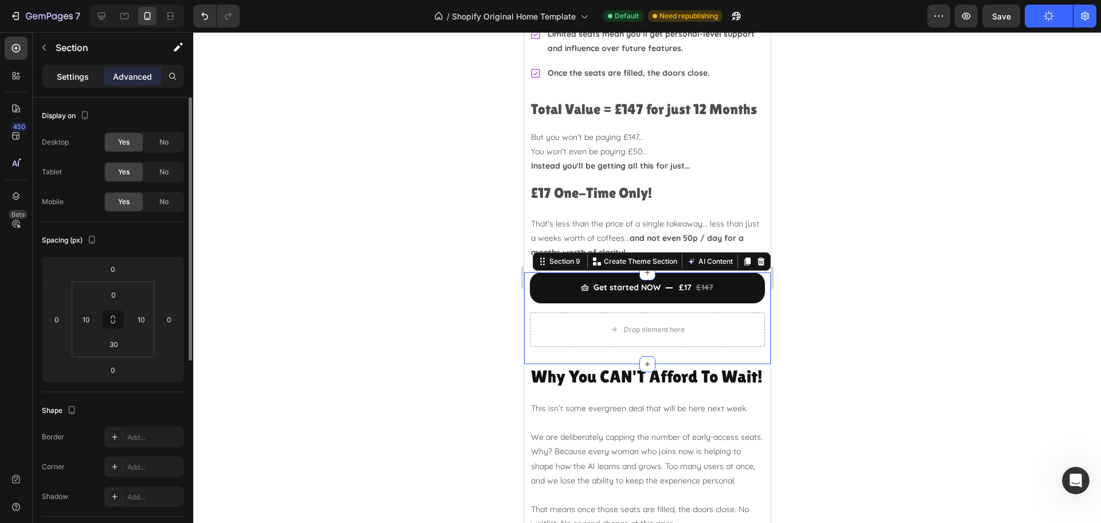
click at [80, 74] on p "Settings" at bounding box center [73, 77] width 32 height 12
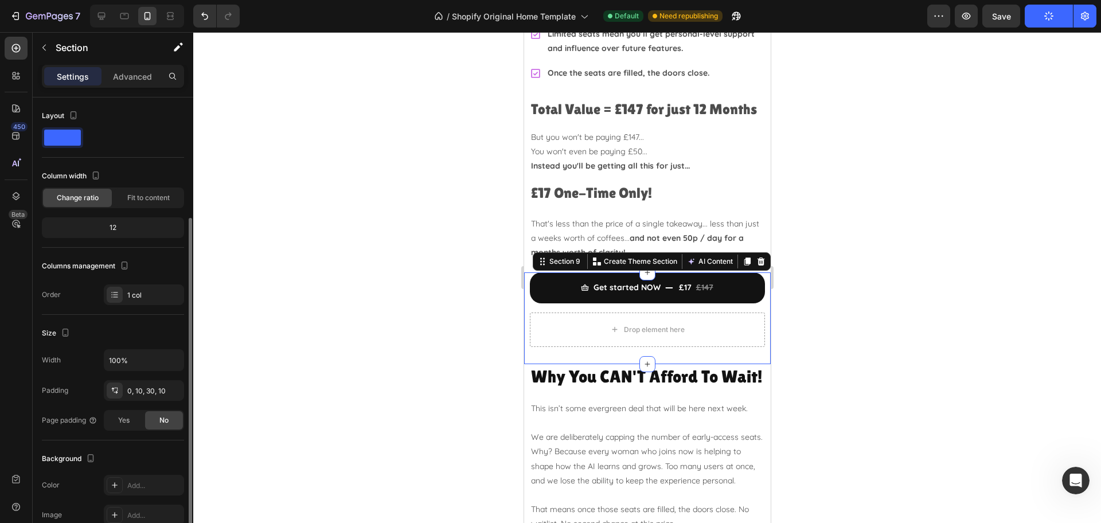
scroll to position [72, 0]
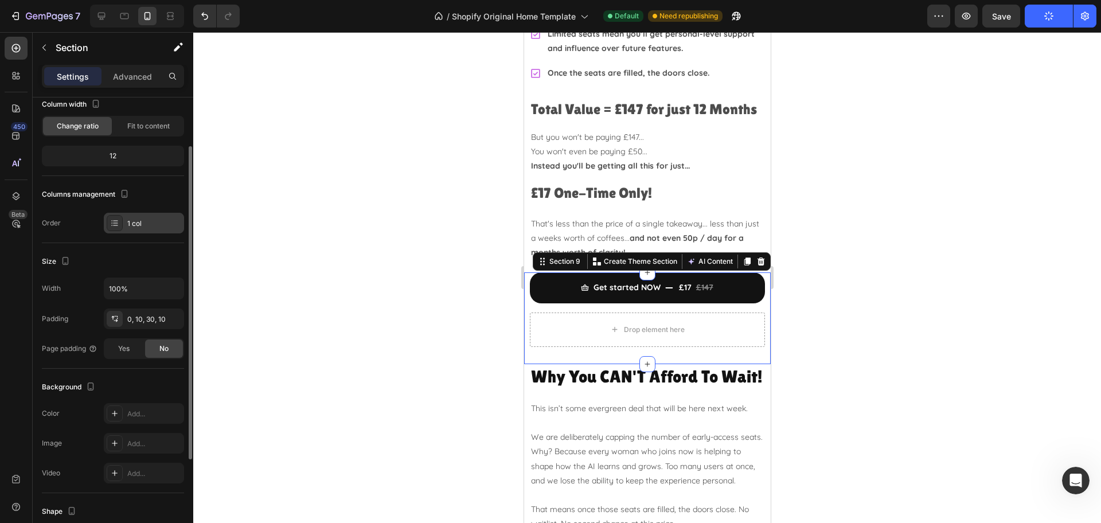
click at [112, 223] on icon at bounding box center [114, 222] width 9 height 9
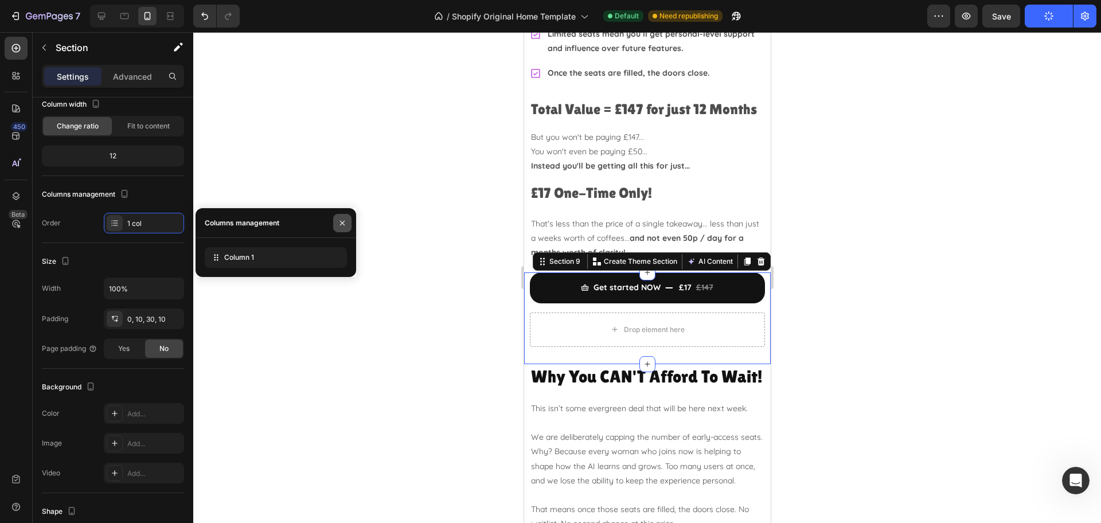
click at [346, 221] on icon "button" at bounding box center [342, 222] width 9 height 9
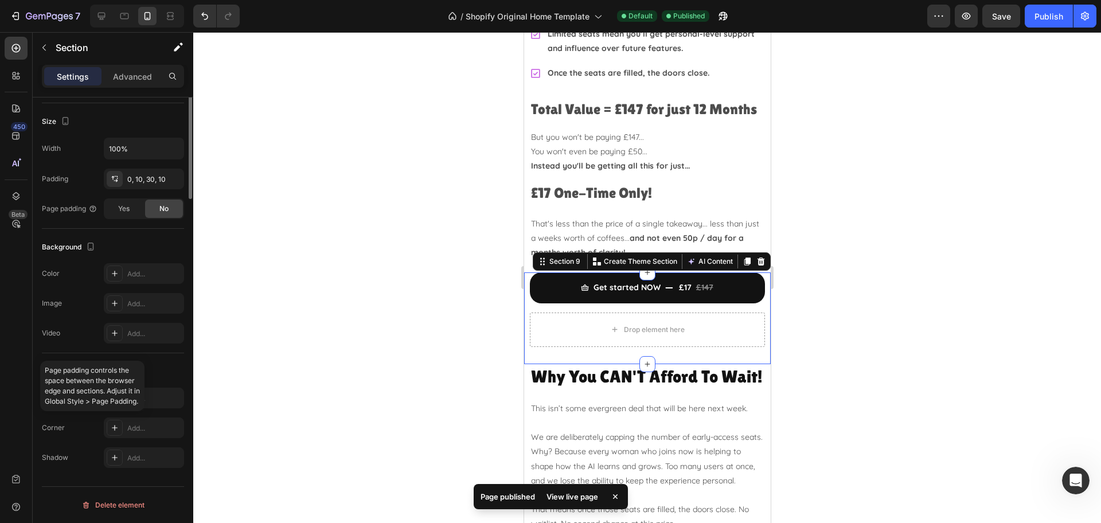
scroll to position [0, 0]
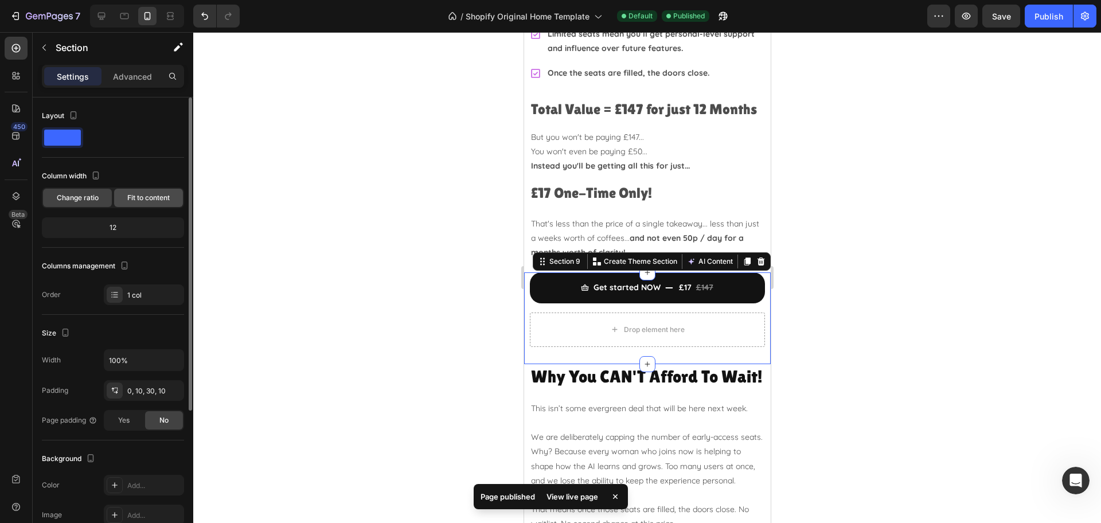
click at [126, 197] on div "Fit to content" at bounding box center [148, 198] width 69 height 18
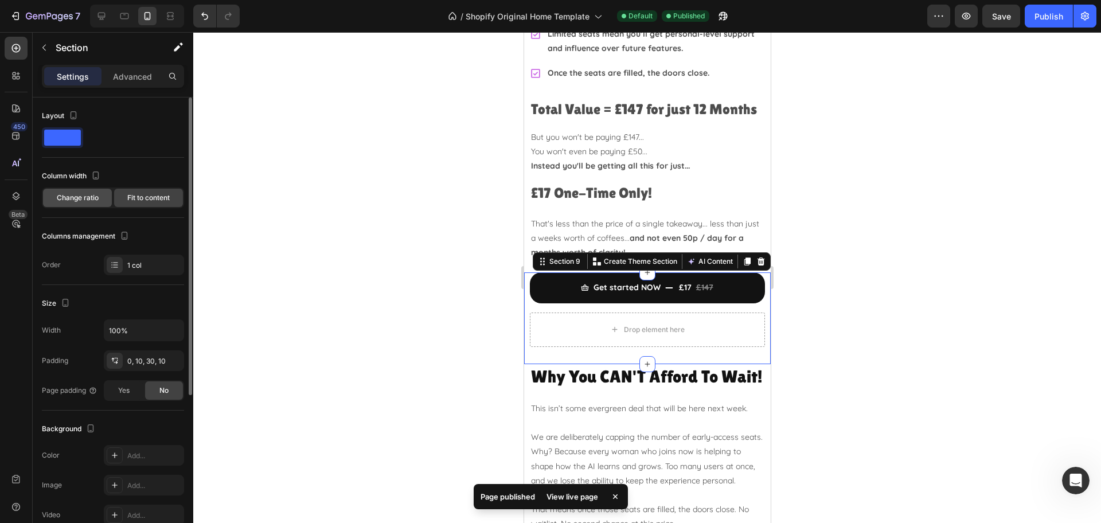
click at [81, 196] on span "Change ratio" at bounding box center [78, 198] width 42 height 10
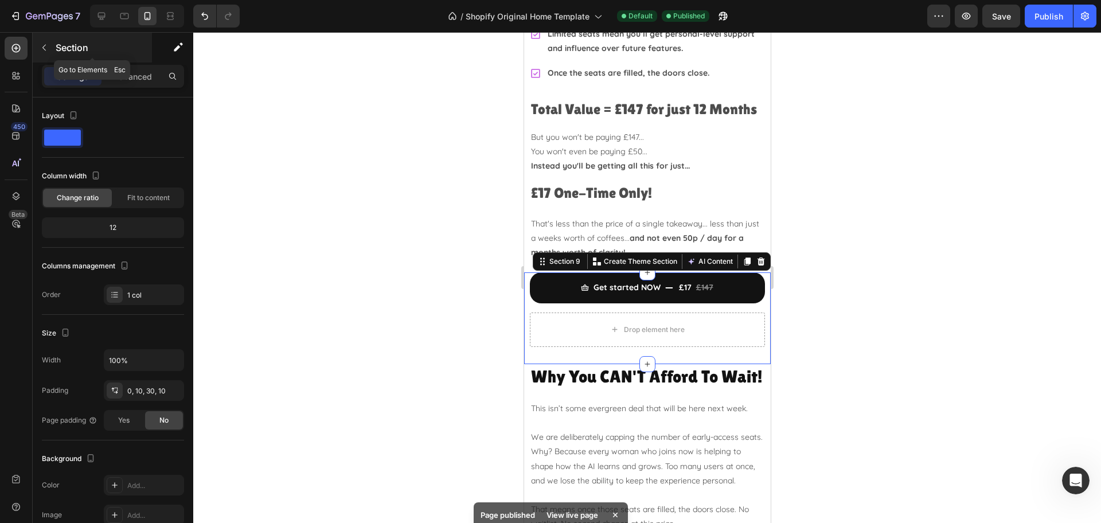
click at [45, 42] on button "button" at bounding box center [44, 47] width 18 height 18
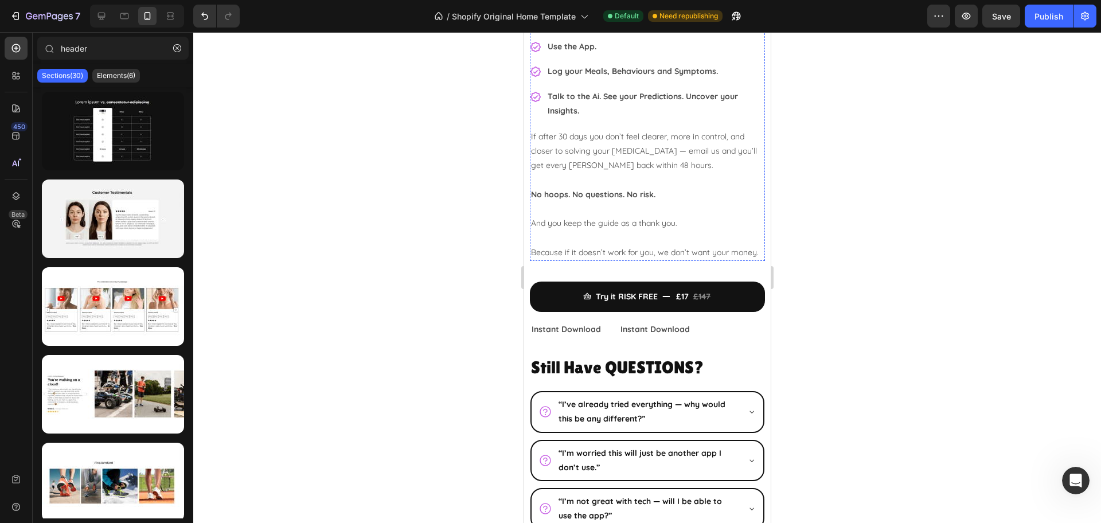
scroll to position [4014, 0]
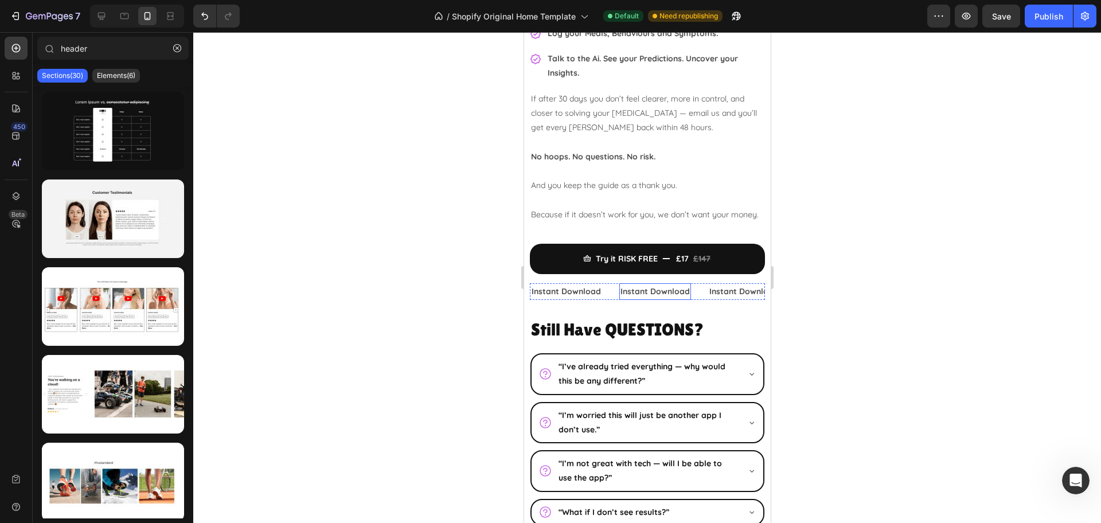
click at [650, 299] on p "Instant Download" at bounding box center [654, 291] width 69 height 14
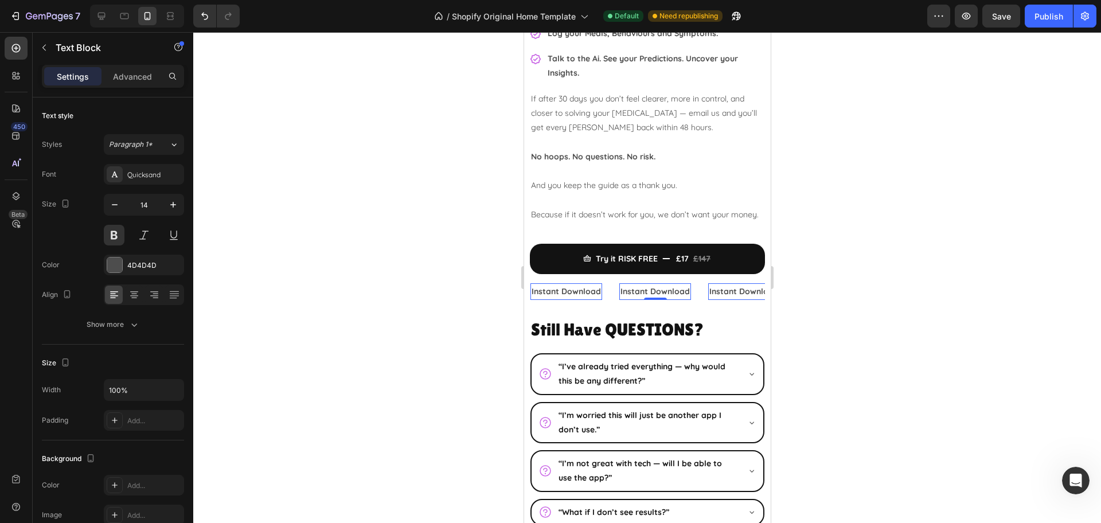
click at [612, 300] on div "Instant Download Text Block 0" at bounding box center [574, 291] width 89 height 17
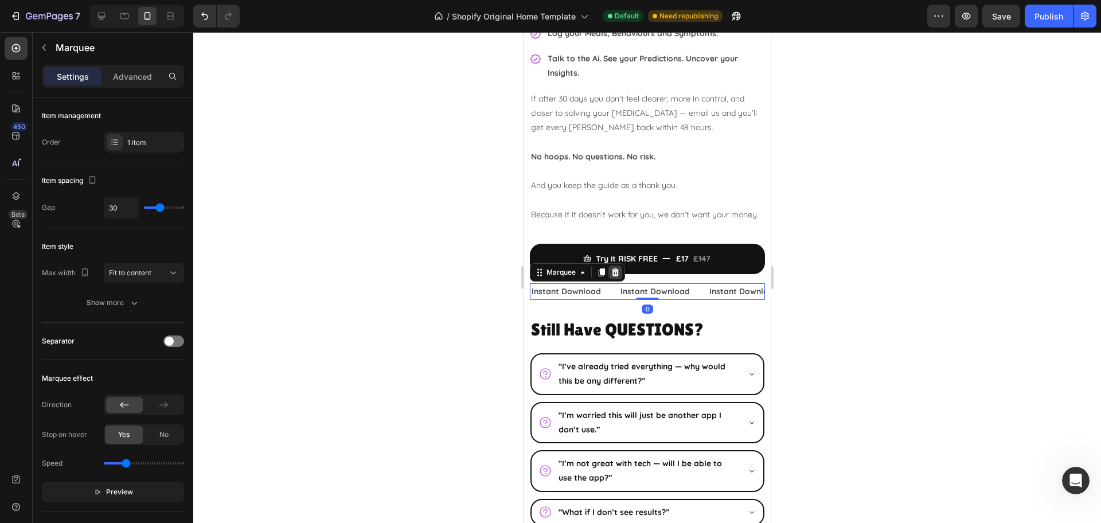
click at [612, 278] on div at bounding box center [615, 273] width 14 height 14
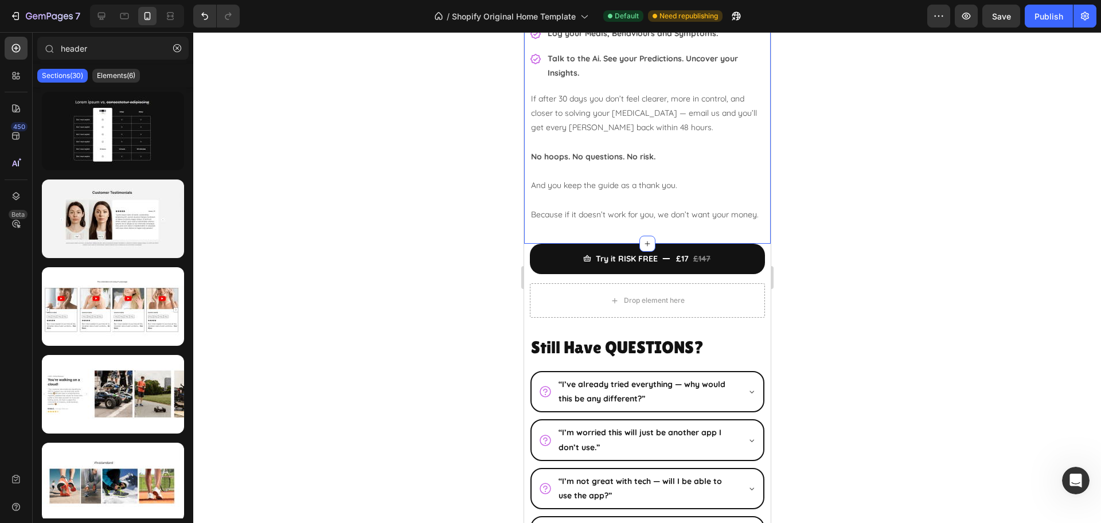
click at [623, 232] on div "Your 30 Day Clarity GUARANTEE! Heading Image I know what it’s like to feel let …" at bounding box center [646, 15] width 235 height 434
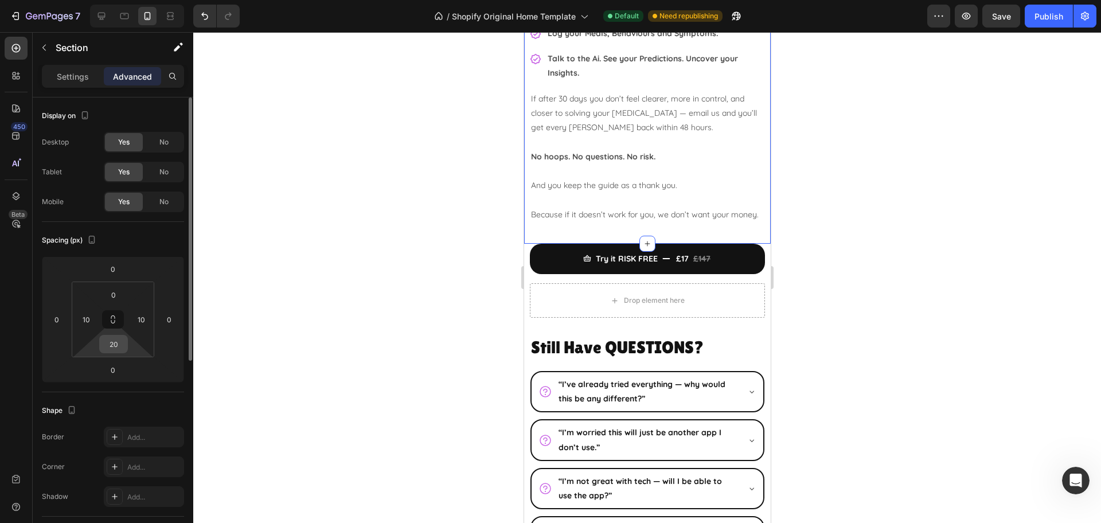
click at [119, 340] on input "20" at bounding box center [113, 343] width 23 height 17
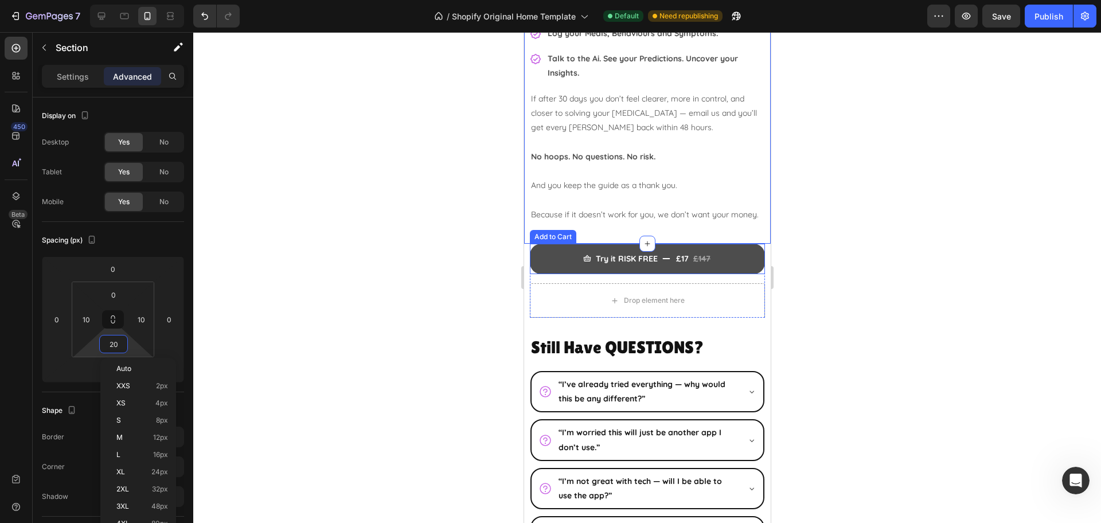
click at [561, 274] on button "Try it RISK FREE £17 £147" at bounding box center [646, 259] width 235 height 30
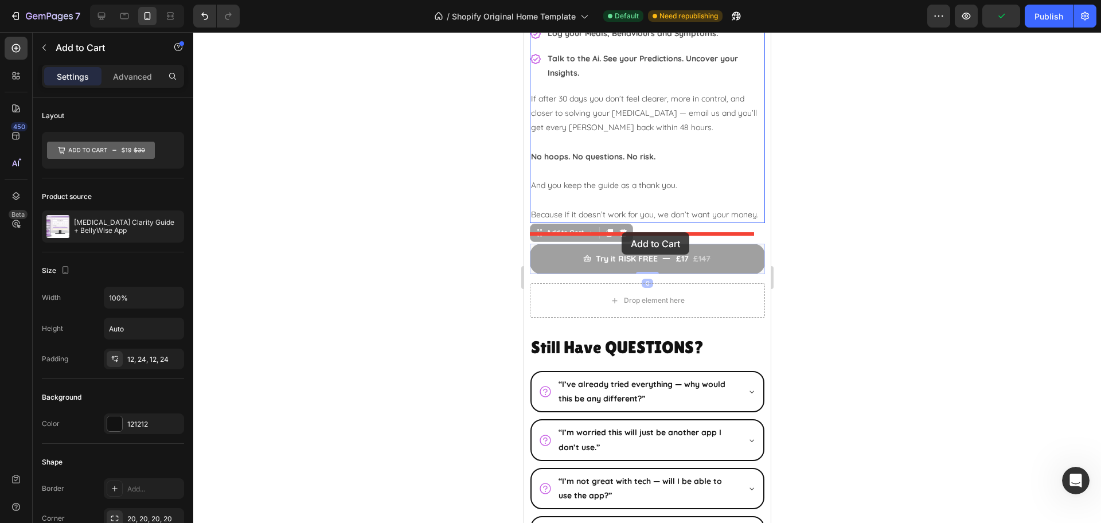
drag, startPoint x: 563, startPoint y: 267, endPoint x: 620, endPoint y: 233, distance: 66.9
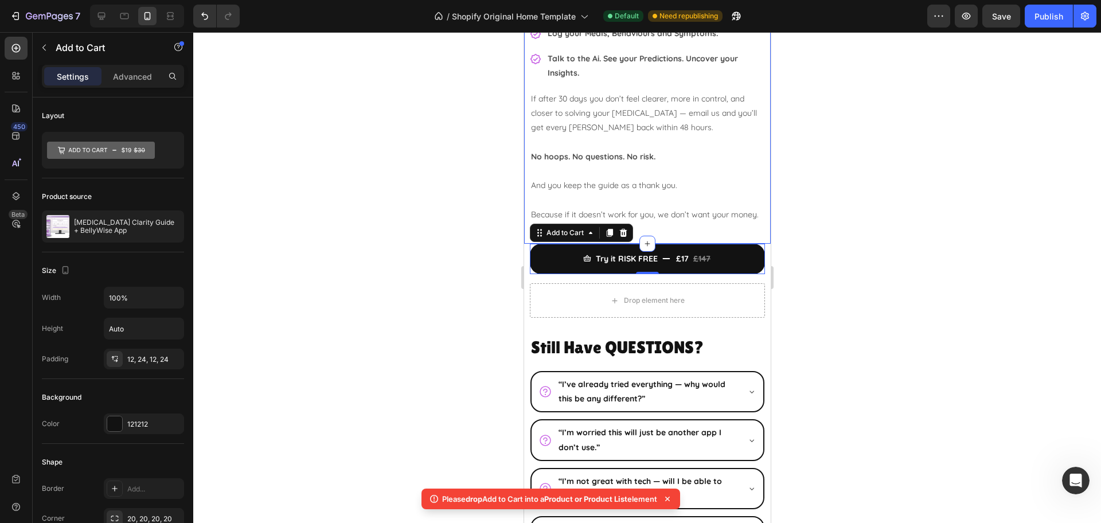
click at [661, 232] on div "Your 30 Day Clarity GUARANTEE! Heading Image I know what it’s like to feel let …" at bounding box center [646, 15] width 235 height 434
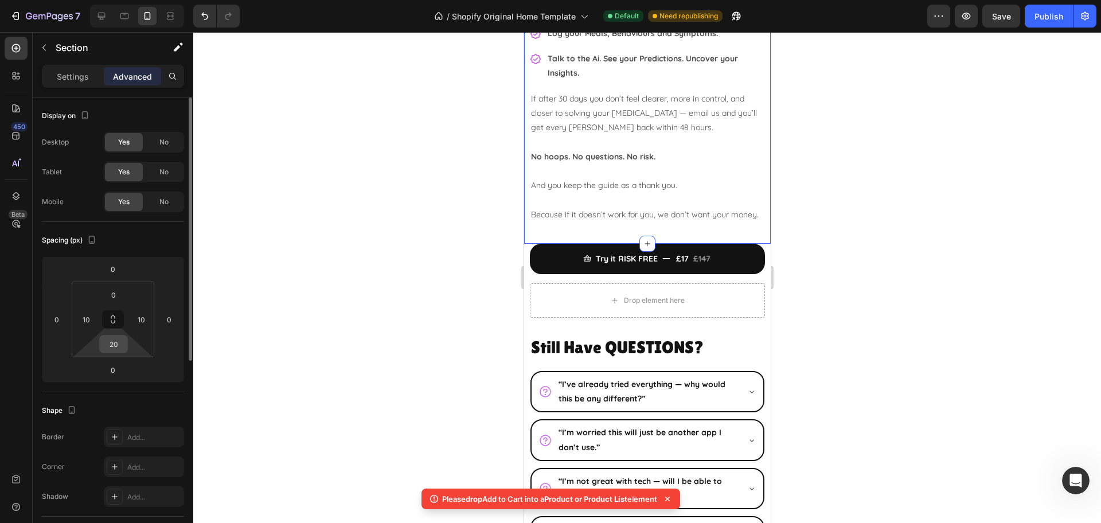
click at [116, 342] on input "20" at bounding box center [113, 343] width 23 height 17
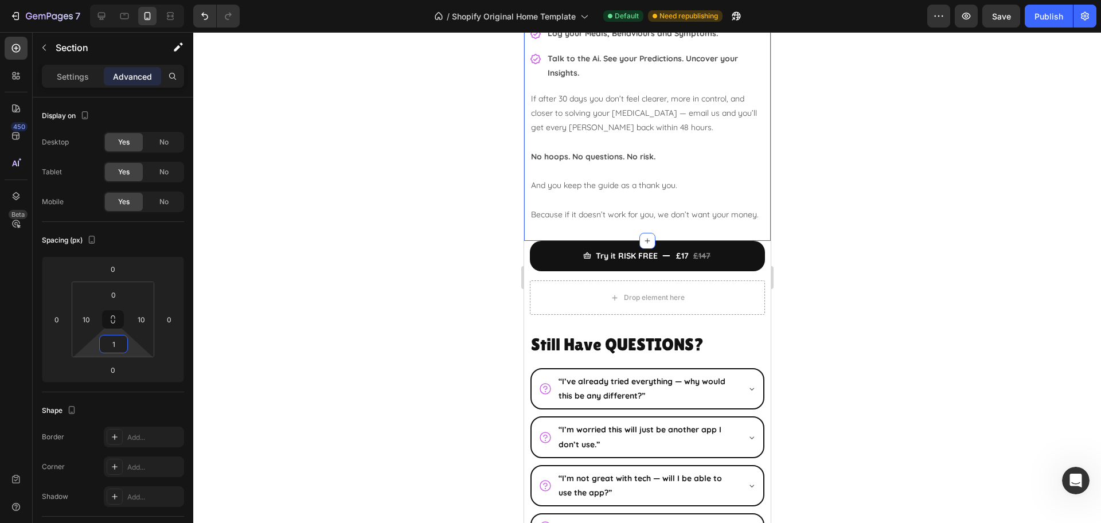
type input "10"
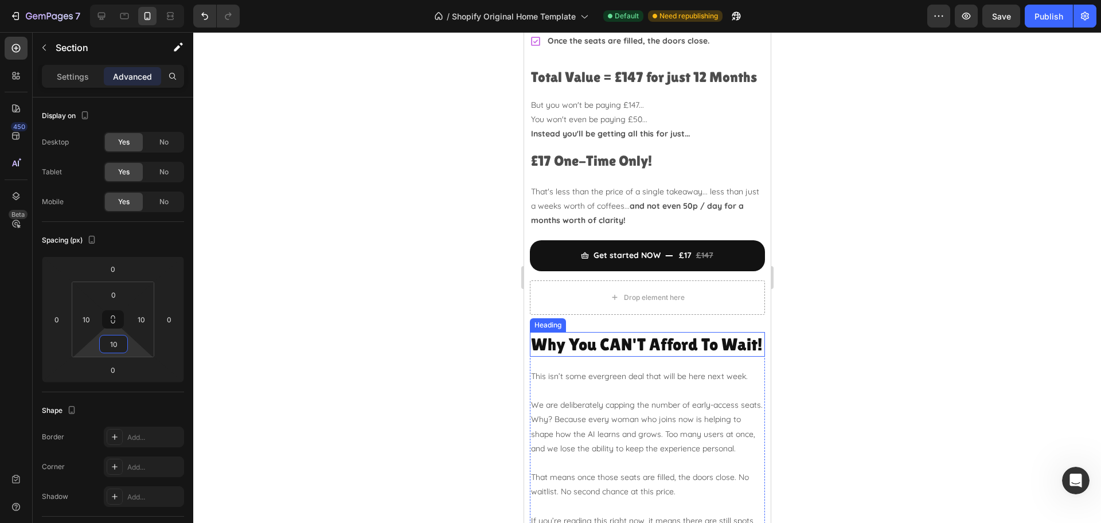
scroll to position [3154, 0]
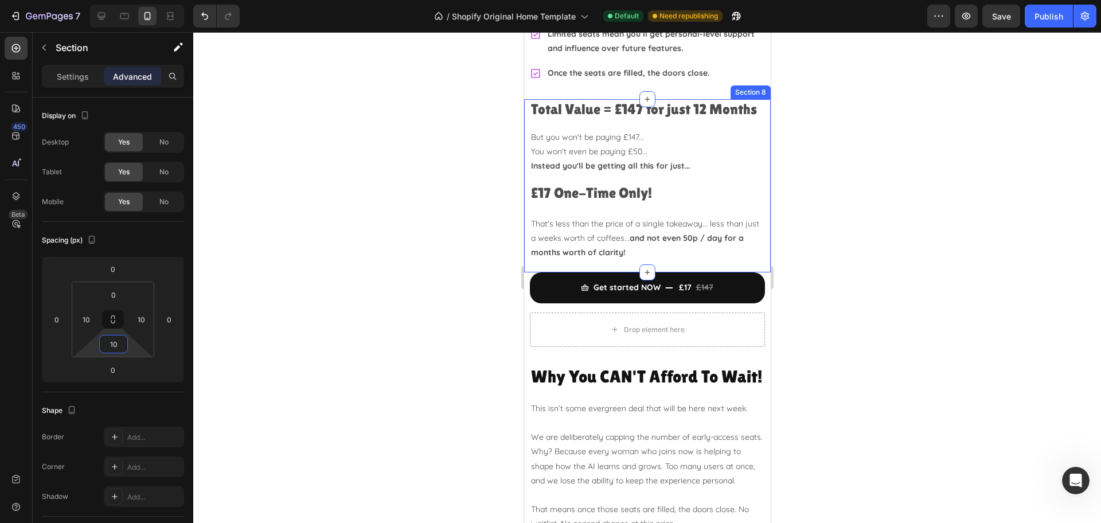
click at [662, 263] on div "Total Value = £147 for just 12 Months Heading But you won't be paying £147... Y…" at bounding box center [647, 185] width 247 height 173
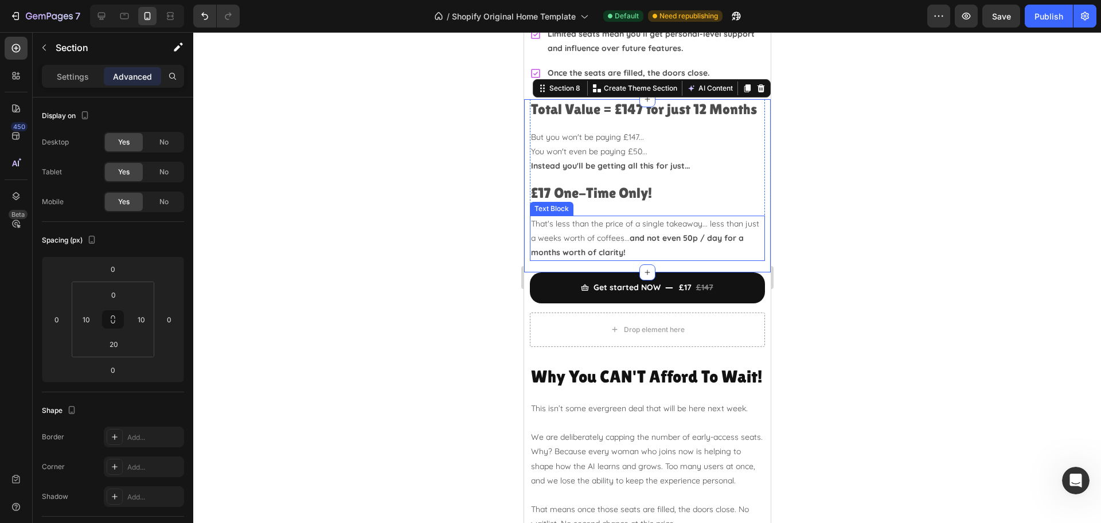
click at [659, 240] on p "That's less than the price of a single takeaway... less than just a weeks worth…" at bounding box center [646, 239] width 233 height 44
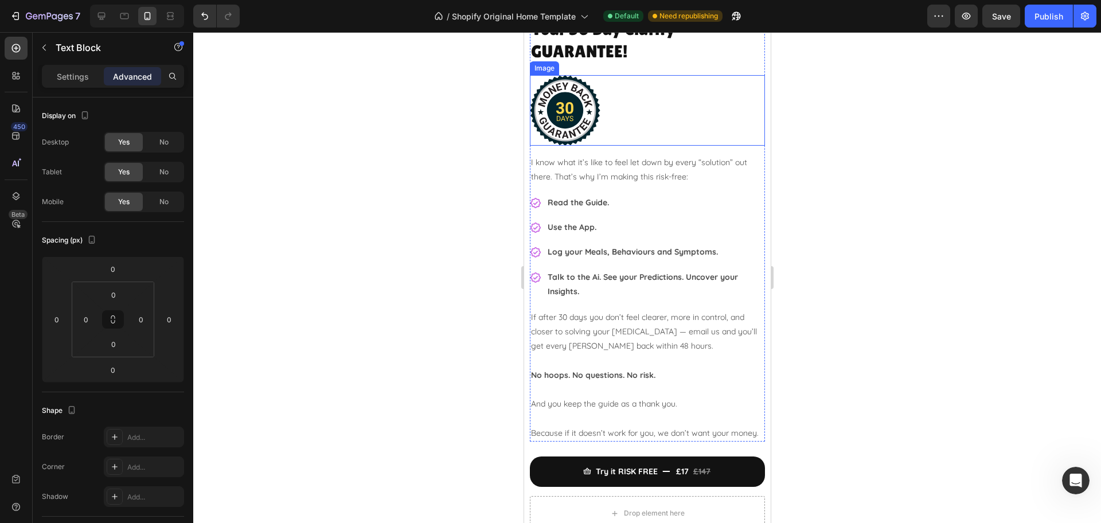
scroll to position [3871, 0]
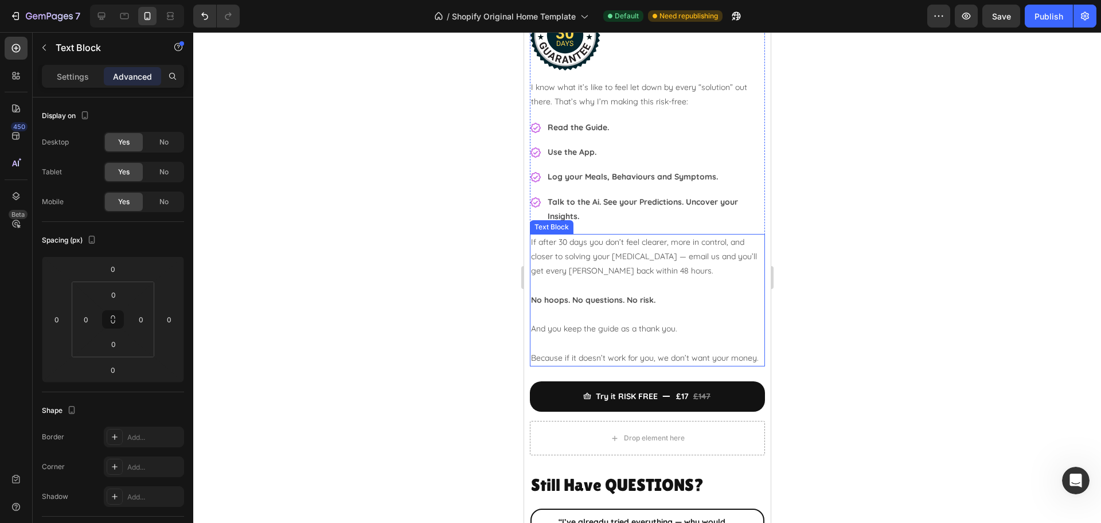
click at [618, 355] on p "Because if it doesn’t work for you, we don’t want your money." at bounding box center [646, 358] width 233 height 14
click at [615, 381] on div "Your 30 Day Clarity GUARANTEE! Heading Image I know what it’s like to feel let …" at bounding box center [647, 162] width 247 height 440
click at [658, 325] on p "And you keep the guide as a thank you." at bounding box center [646, 321] width 233 height 29
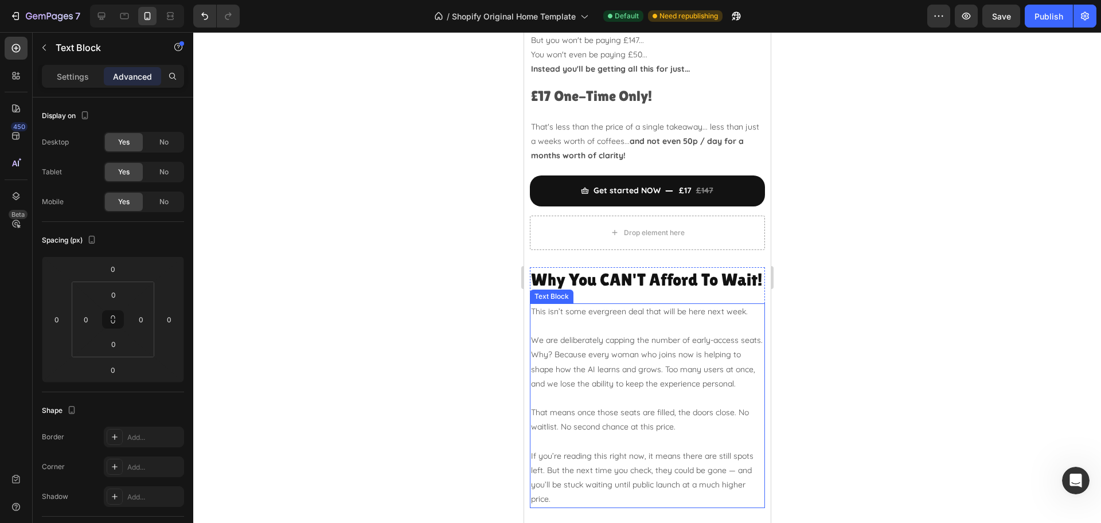
scroll to position [3226, 0]
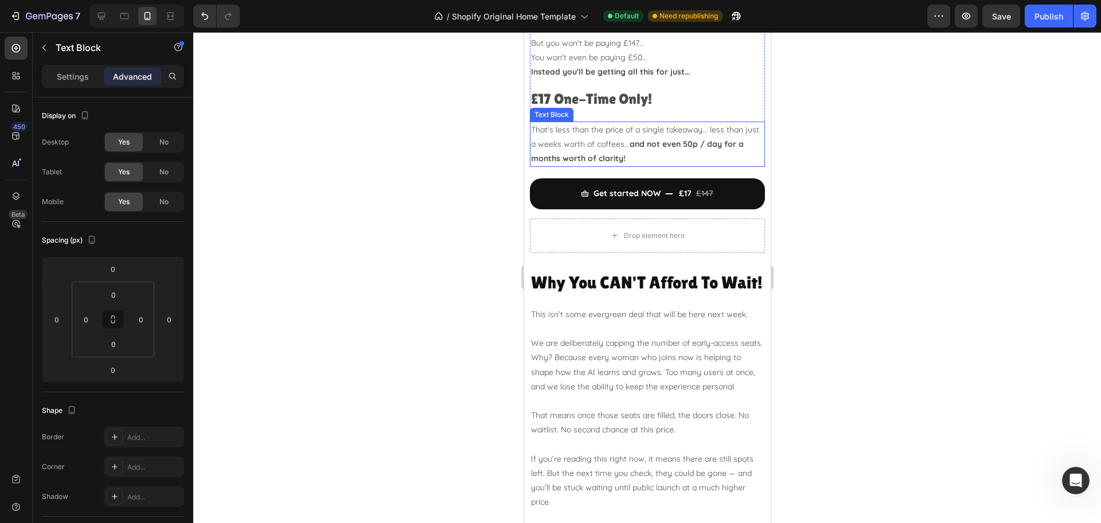
click at [649, 166] on p "That's less than the price of a single takeaway... less than just a weeks worth…" at bounding box center [646, 145] width 233 height 44
click at [672, 178] on div "Total Value = £147 for just 12 Months Heading But you won't be paying £147... Y…" at bounding box center [647, 91] width 247 height 173
click at [669, 166] on p "That's less than the price of a single takeaway... less than just a weeks worth…" at bounding box center [646, 145] width 233 height 44
click at [671, 178] on div "Total Value = £147 for just 12 Months Heading But you won't be paying £147... Y…" at bounding box center [647, 91] width 247 height 173
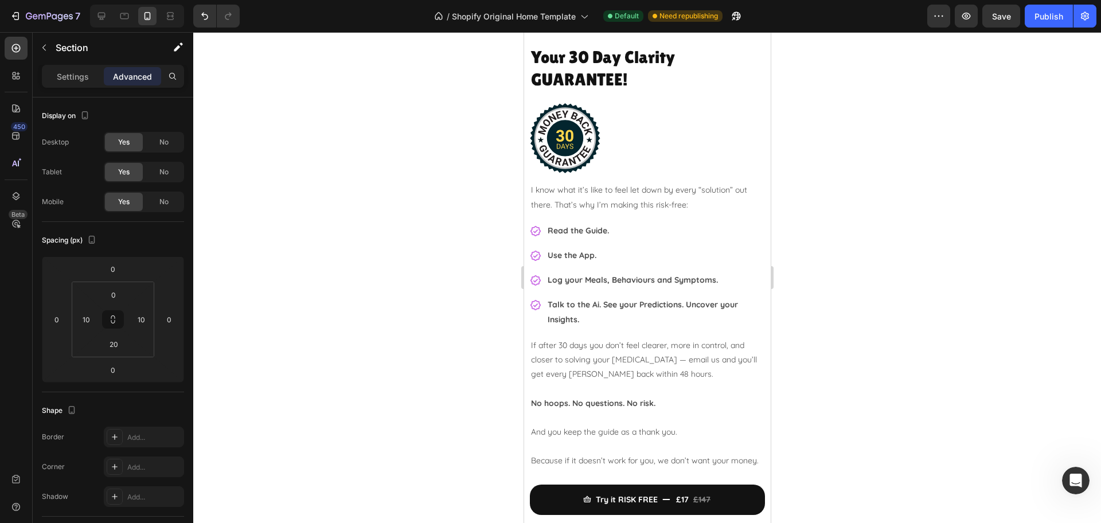
scroll to position [3871, 0]
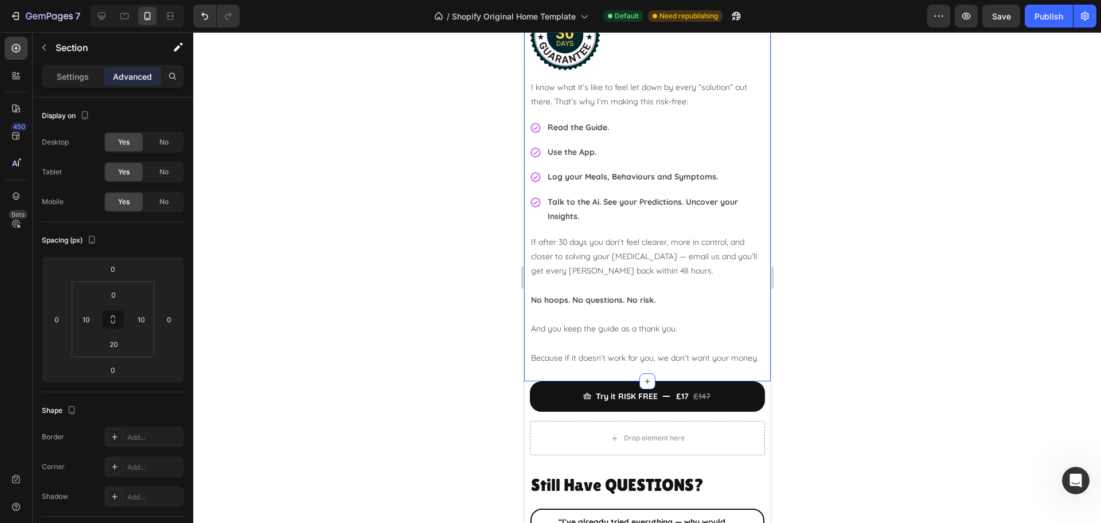
click at [676, 376] on div "Your 30 Day Clarity GUARANTEE! Heading Image I know what it’s like to feel let …" at bounding box center [646, 159] width 235 height 434
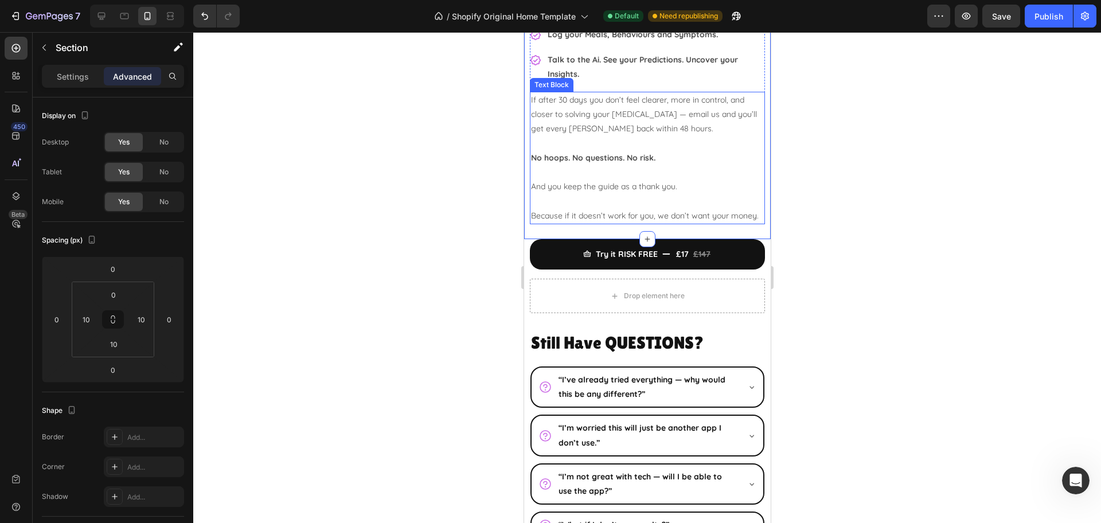
scroll to position [4014, 0]
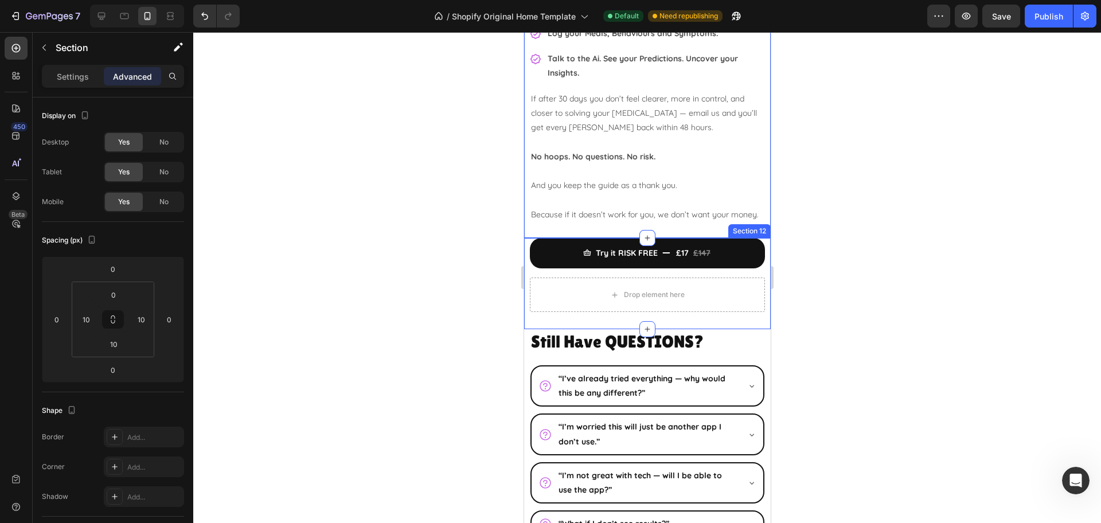
click at [623, 329] on div "Try it RISK FREE £17 £147 Add to Cart Drop element here Product Section 12" at bounding box center [647, 283] width 247 height 91
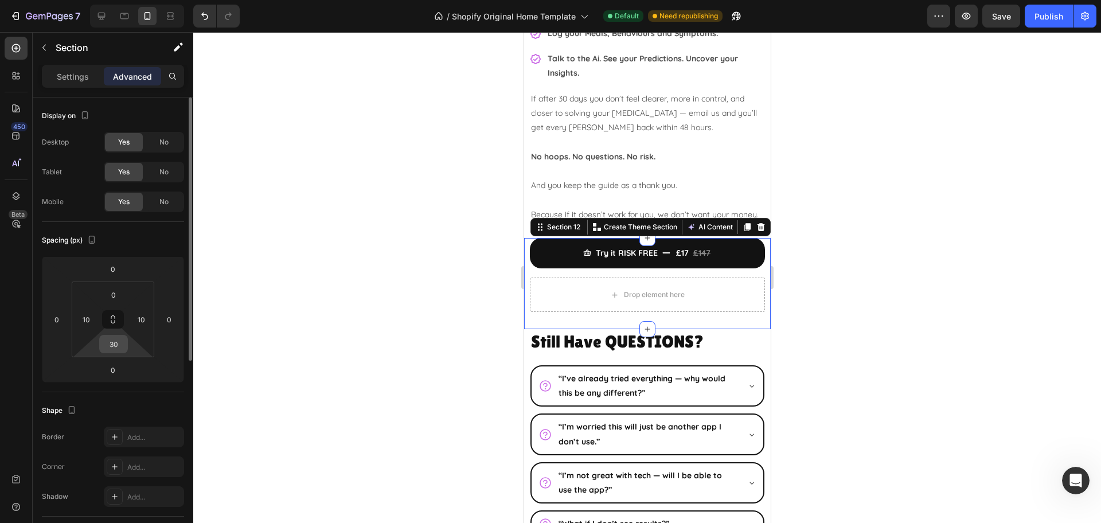
click at [119, 346] on input "30" at bounding box center [113, 343] width 23 height 17
type input "0"
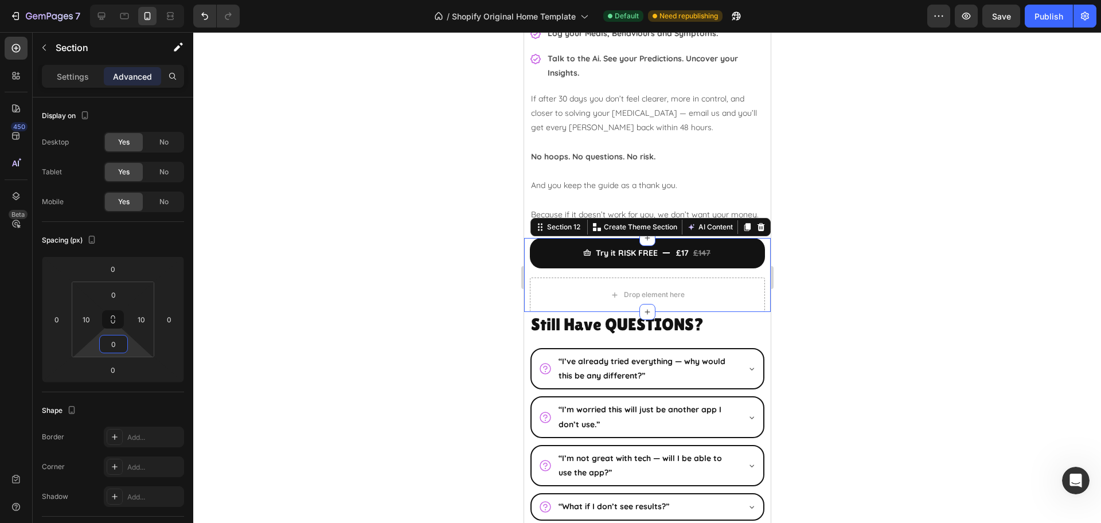
click at [963, 280] on div at bounding box center [647, 277] width 908 height 491
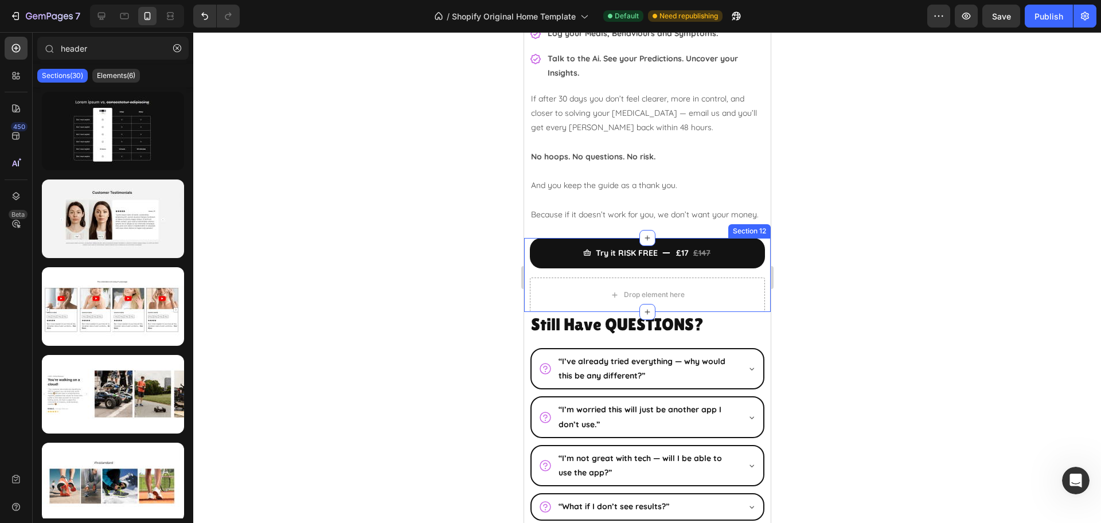
click at [526, 288] on div "Try it RISK FREE £17 £147 Add to Cart Drop element here Product Section 12" at bounding box center [647, 275] width 247 height 74
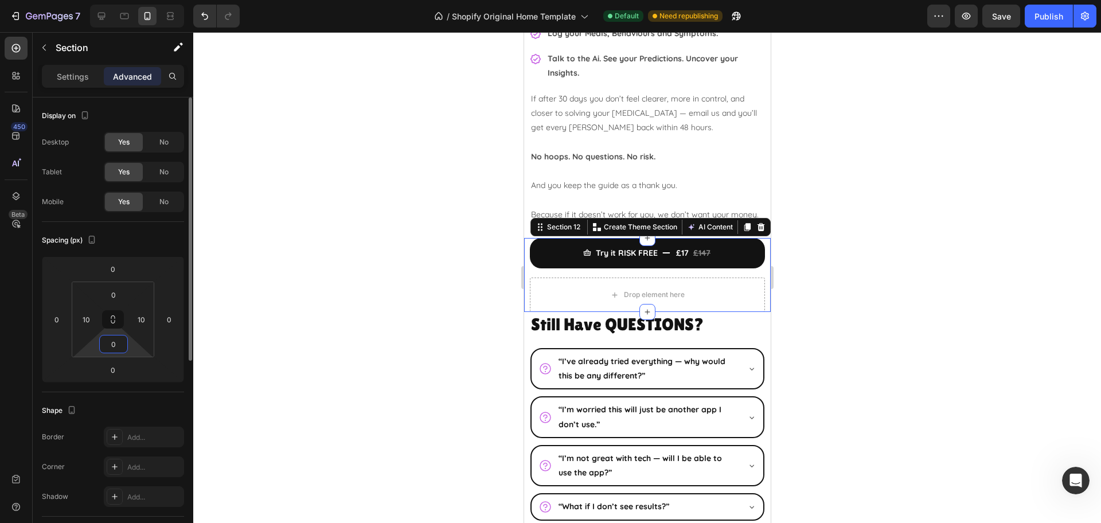
click at [114, 347] on input "0" at bounding box center [113, 343] width 23 height 17
type input "20"
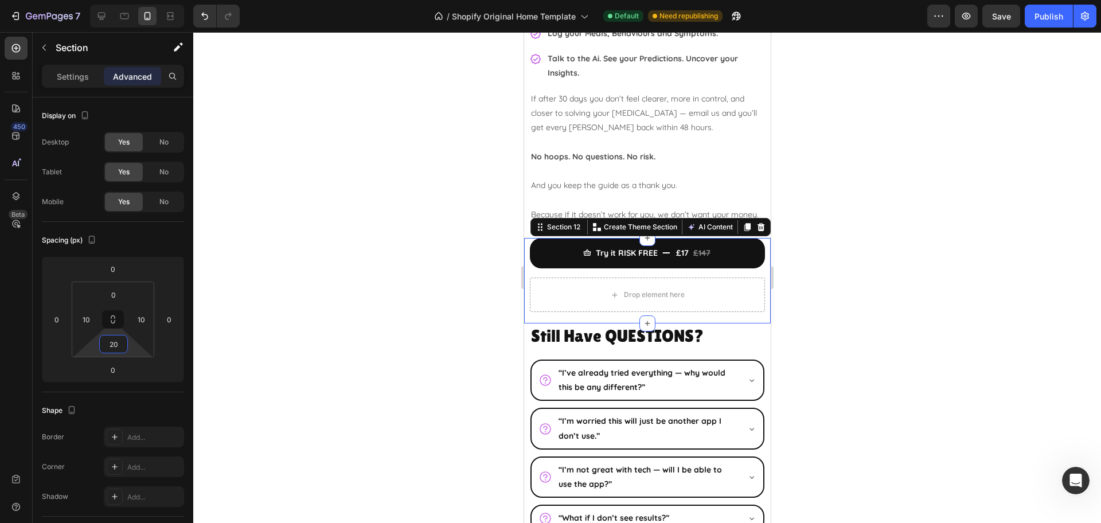
click at [893, 281] on div at bounding box center [647, 277] width 908 height 491
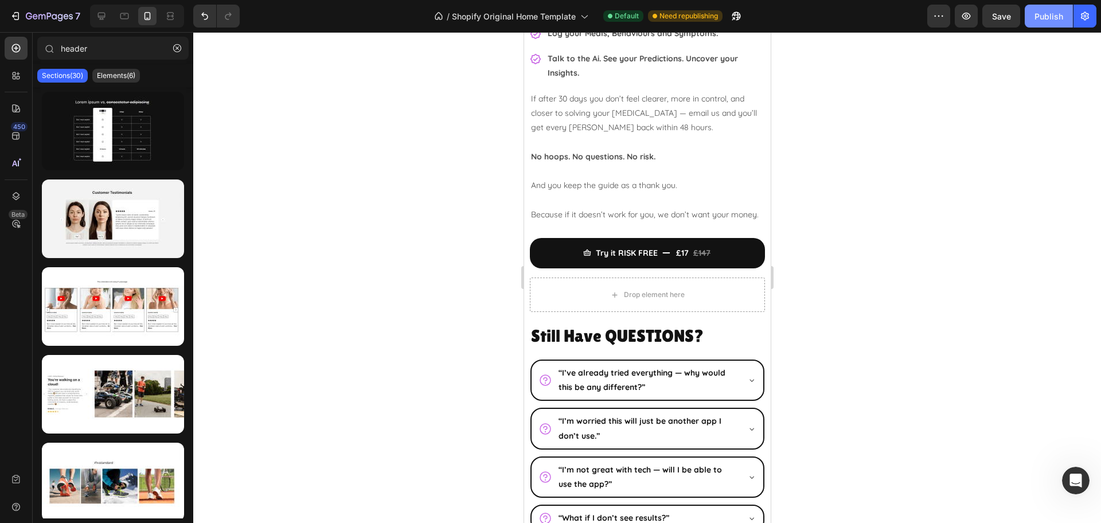
click at [1054, 19] on div "Publish" at bounding box center [1049, 16] width 29 height 12
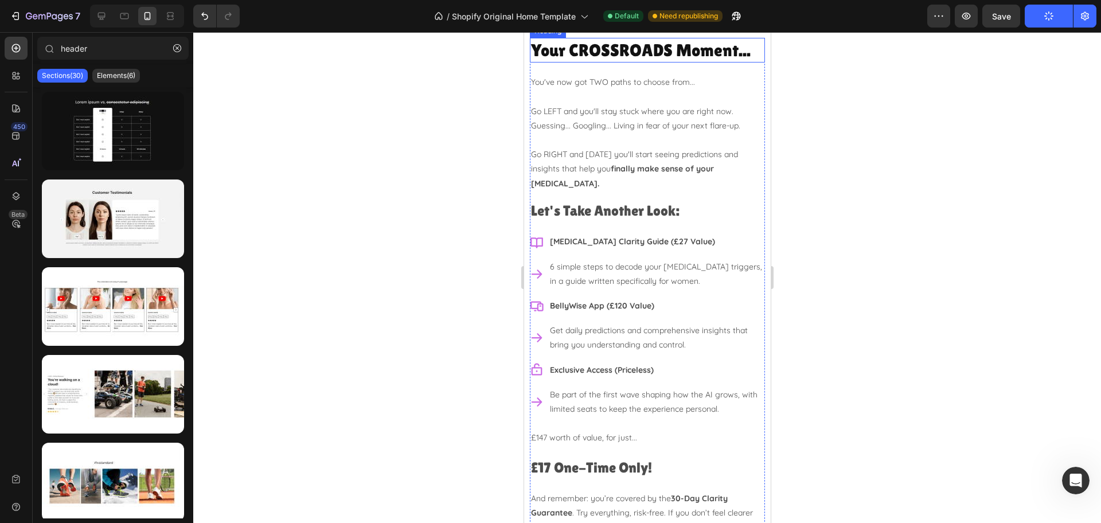
scroll to position [4659, 0]
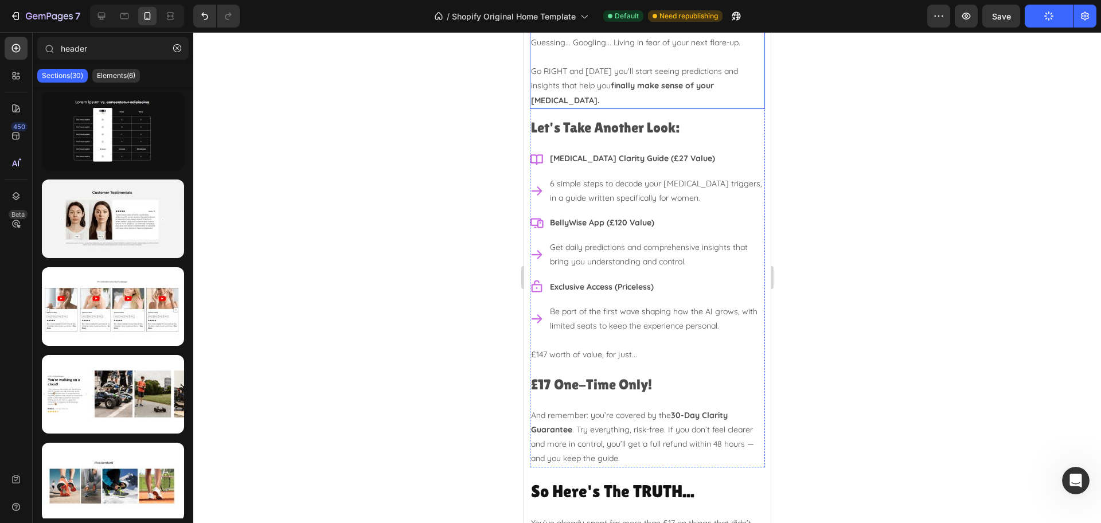
click at [665, 84] on strong "finally make sense of your [MEDICAL_DATA]." at bounding box center [621, 92] width 183 height 25
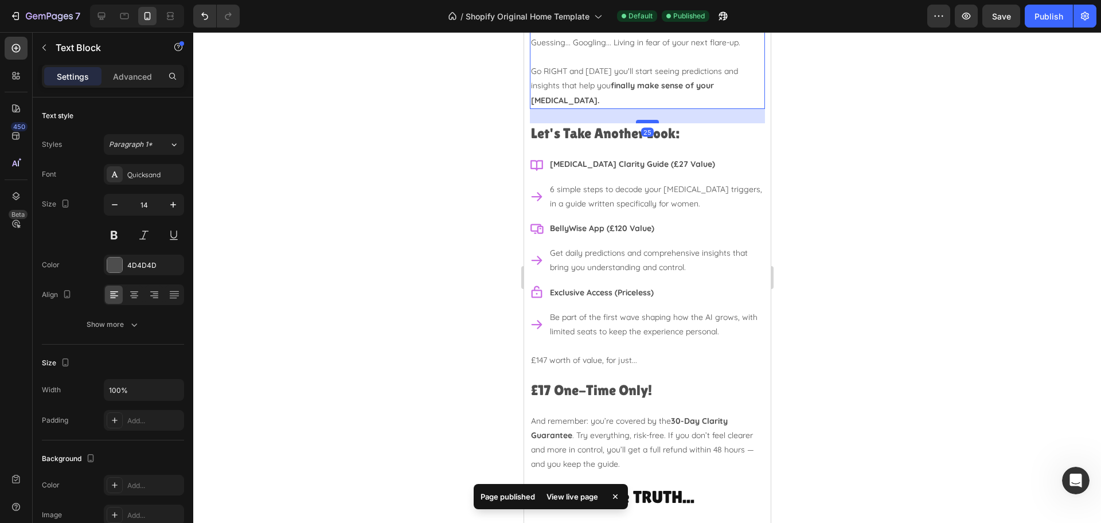
drag, startPoint x: 641, startPoint y: 102, endPoint x: 639, endPoint y: 108, distance: 6.2
click at [639, 120] on div at bounding box center [646, 121] width 23 height 3
click at [943, 135] on div at bounding box center [647, 277] width 908 height 491
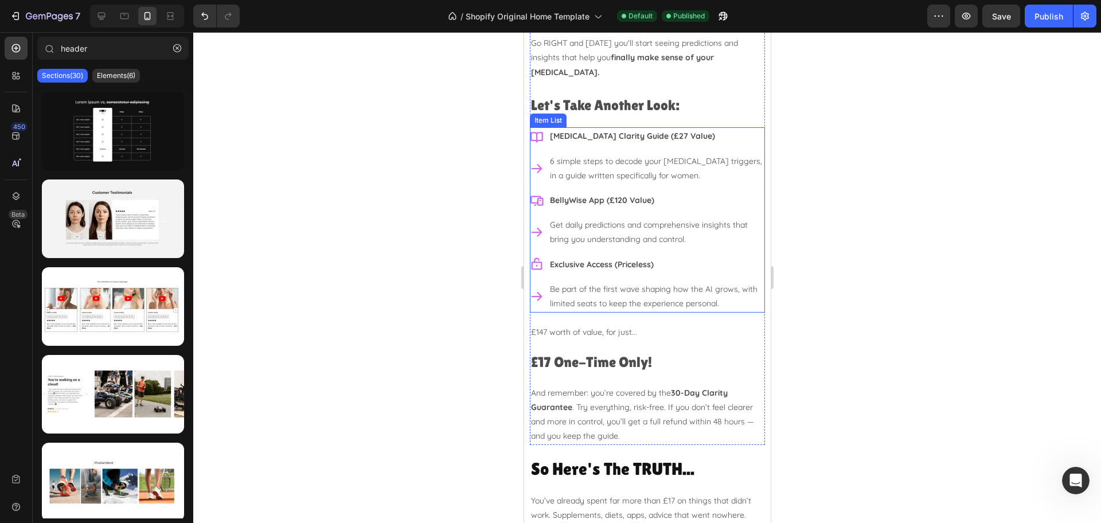
scroll to position [4731, 0]
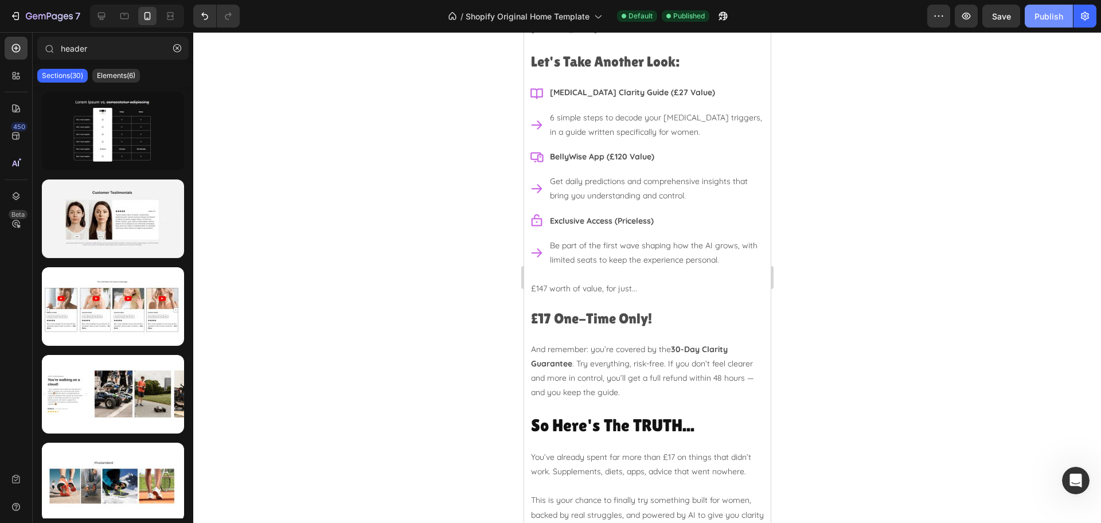
click at [1033, 15] on button "Publish" at bounding box center [1049, 16] width 48 height 23
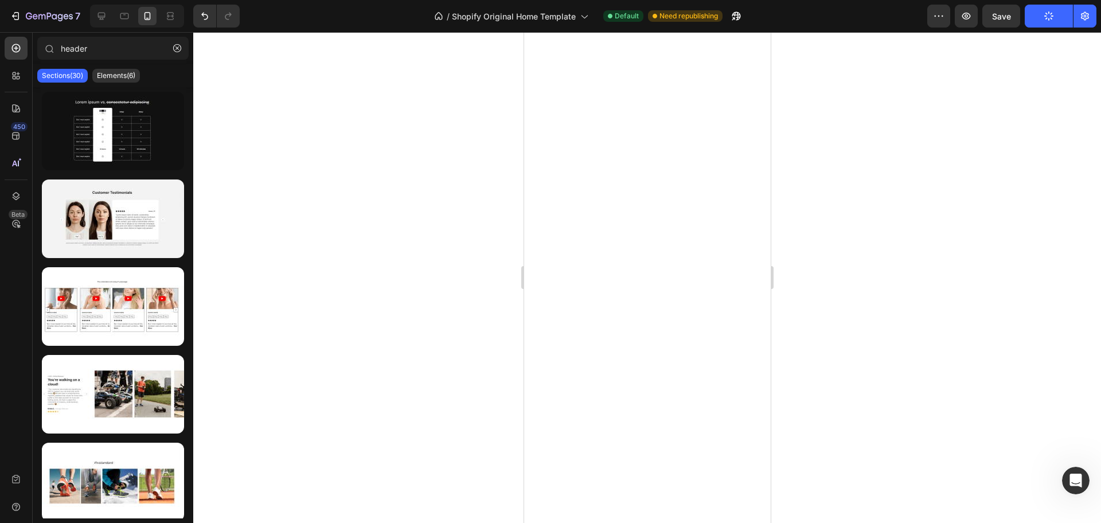
scroll to position [3369, 0]
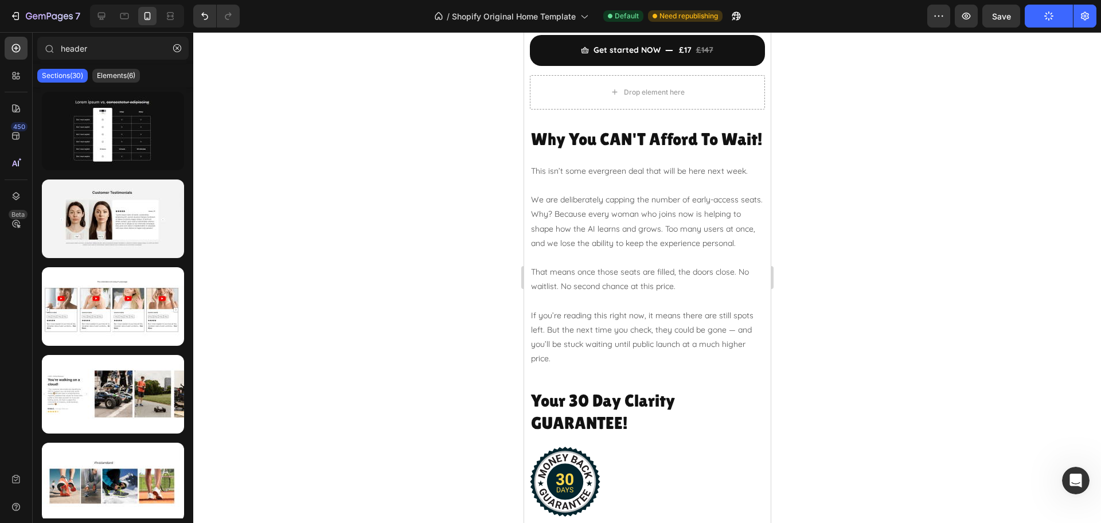
drag, startPoint x: 761, startPoint y: 343, endPoint x: 1298, endPoint y: 73, distance: 601.4
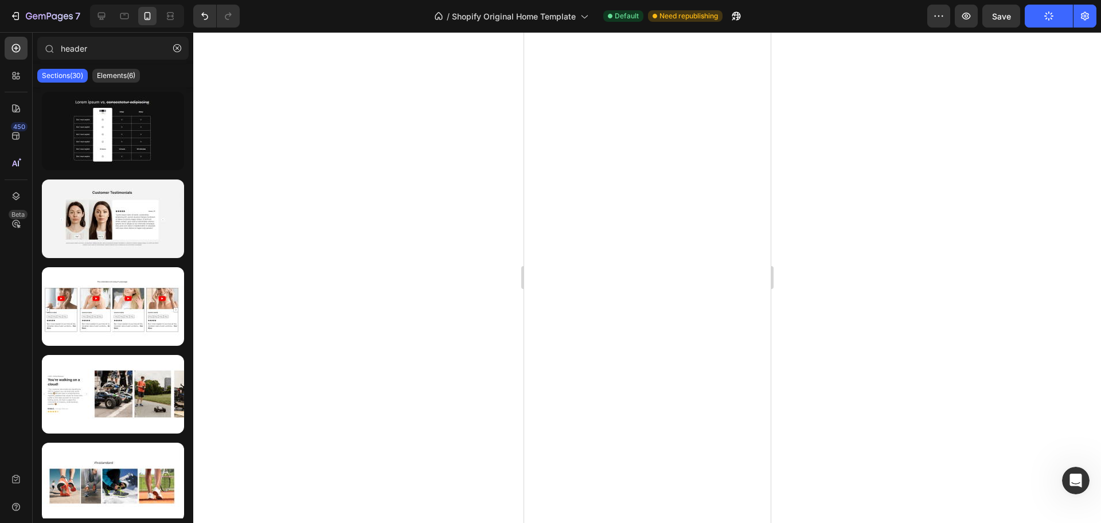
scroll to position [0, 0]
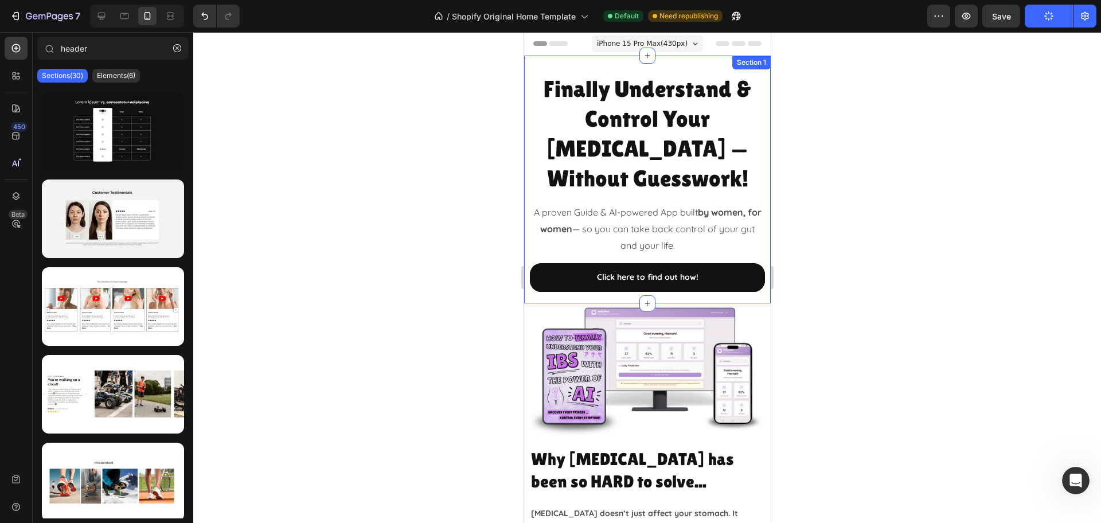
click at [534, 65] on div "Finally Understand & Control Your [MEDICAL_DATA] — Without Guesswork! Heading A…" at bounding box center [647, 180] width 247 height 248
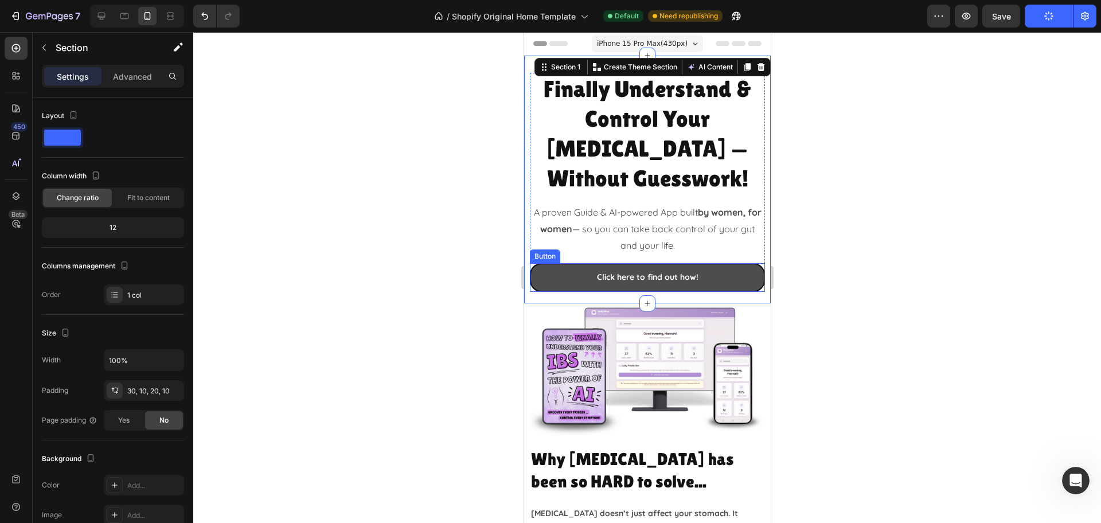
drag, startPoint x: 564, startPoint y: 243, endPoint x: 558, endPoint y: 242, distance: 5.8
click at [564, 263] on link "Click here to find out how!" at bounding box center [646, 277] width 235 height 28
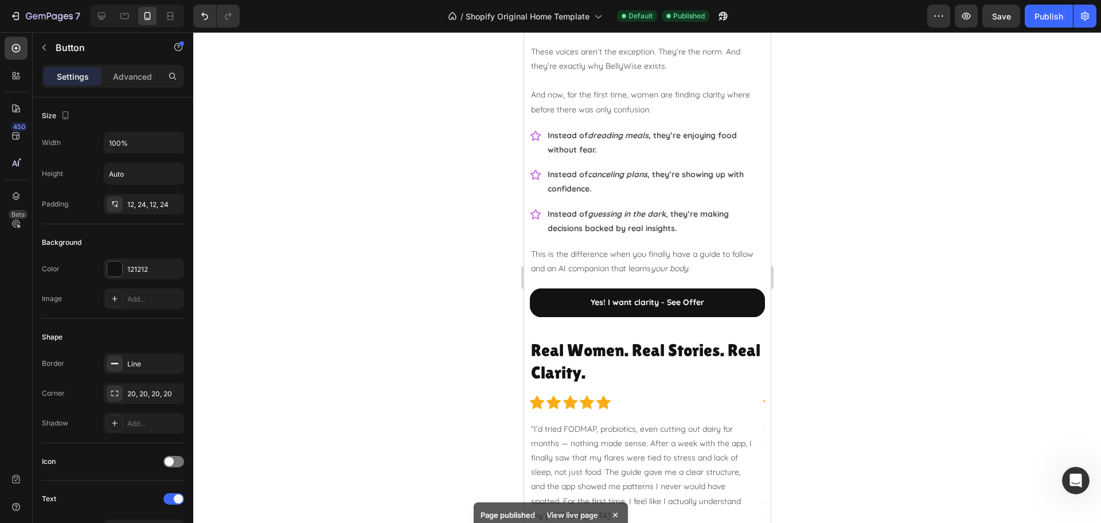
scroll to position [1649, 0]
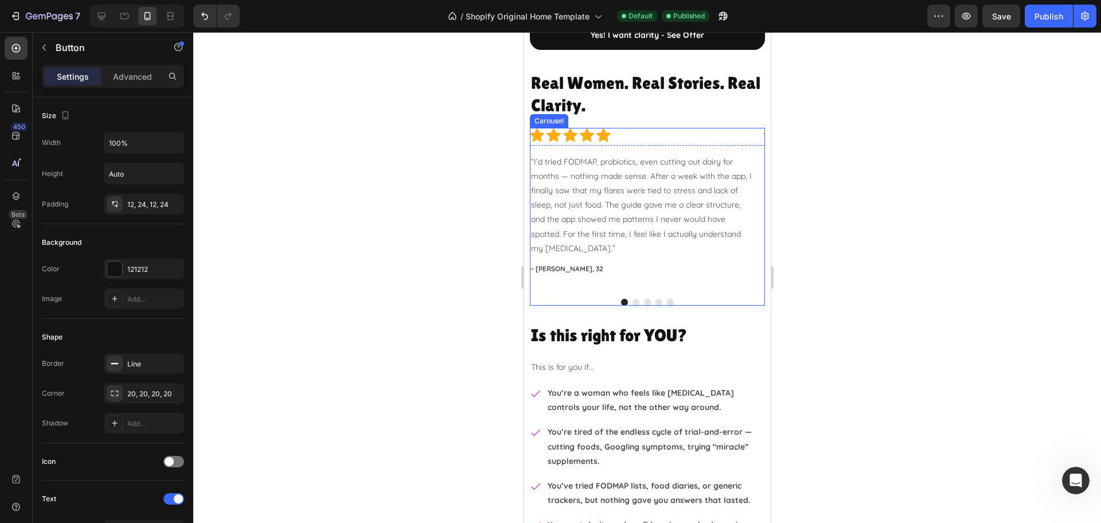
click at [725, 278] on div "Icon Icon Icon Icon Icon Icon List Hoz “I’d tried FODMAP, probiotics, even cutt…" at bounding box center [641, 209] width 224 height 162
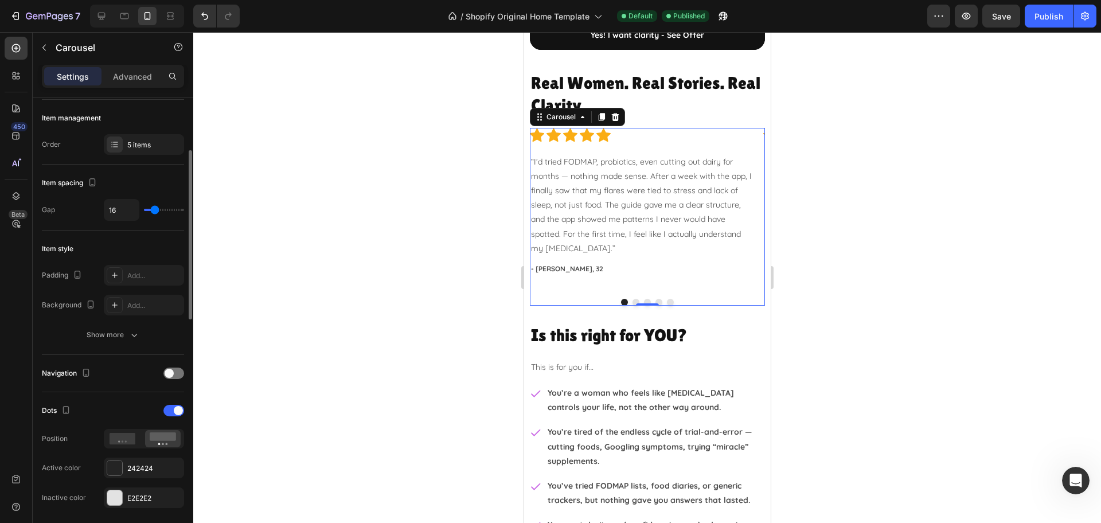
scroll to position [215, 0]
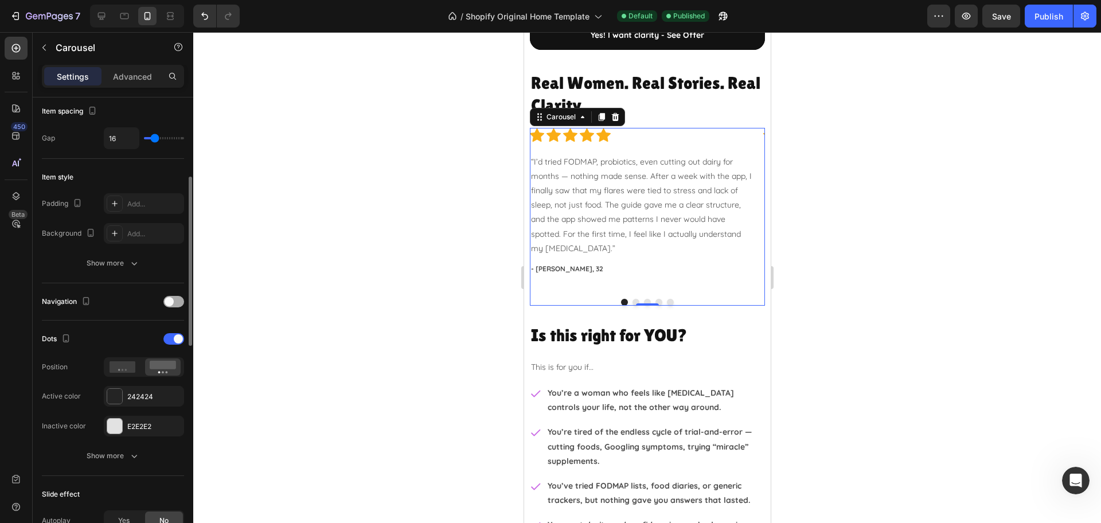
click at [177, 305] on div at bounding box center [173, 301] width 21 height 11
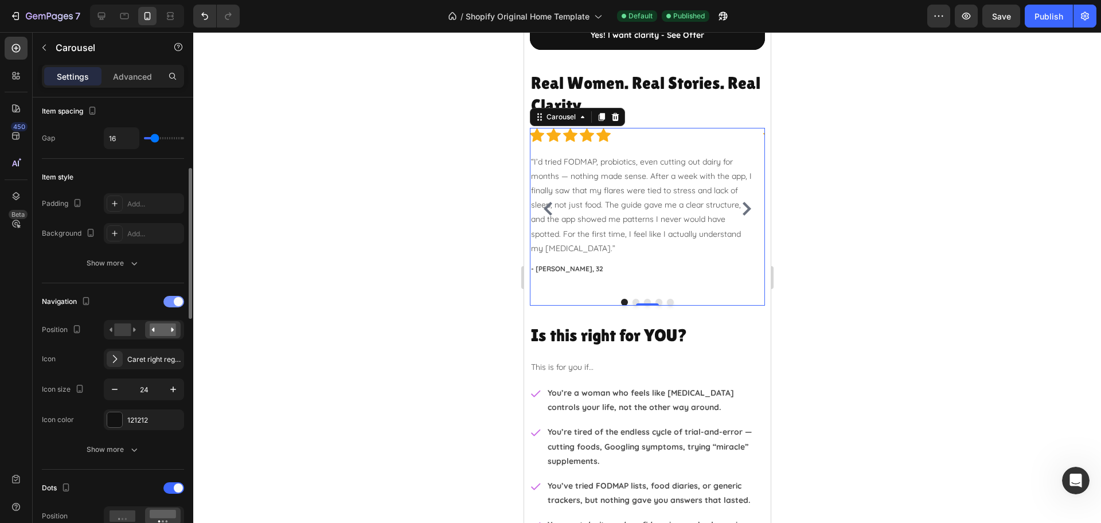
click at [177, 305] on span at bounding box center [178, 301] width 9 height 9
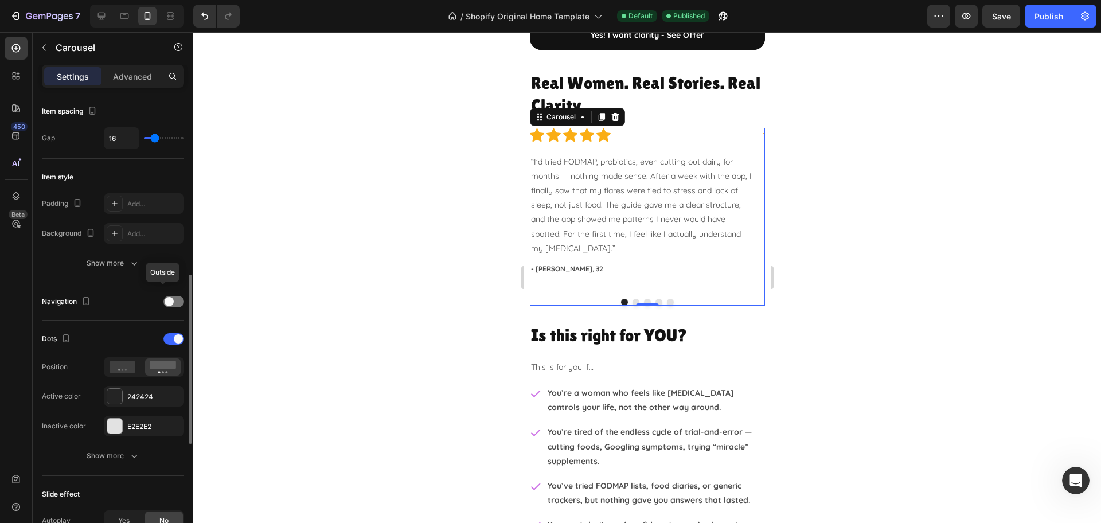
scroll to position [358, 0]
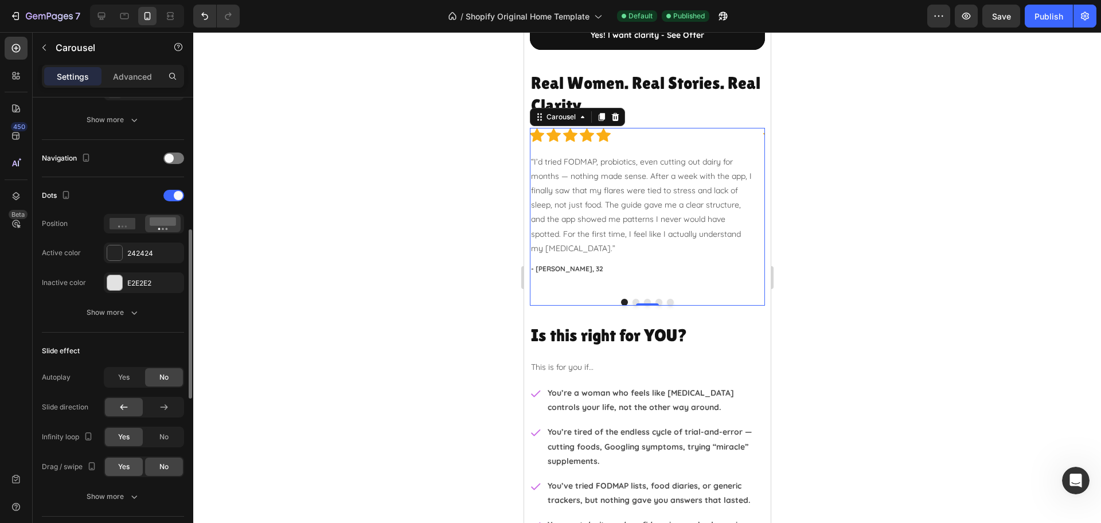
click at [119, 462] on span "Yes" at bounding box center [123, 467] width 11 height 10
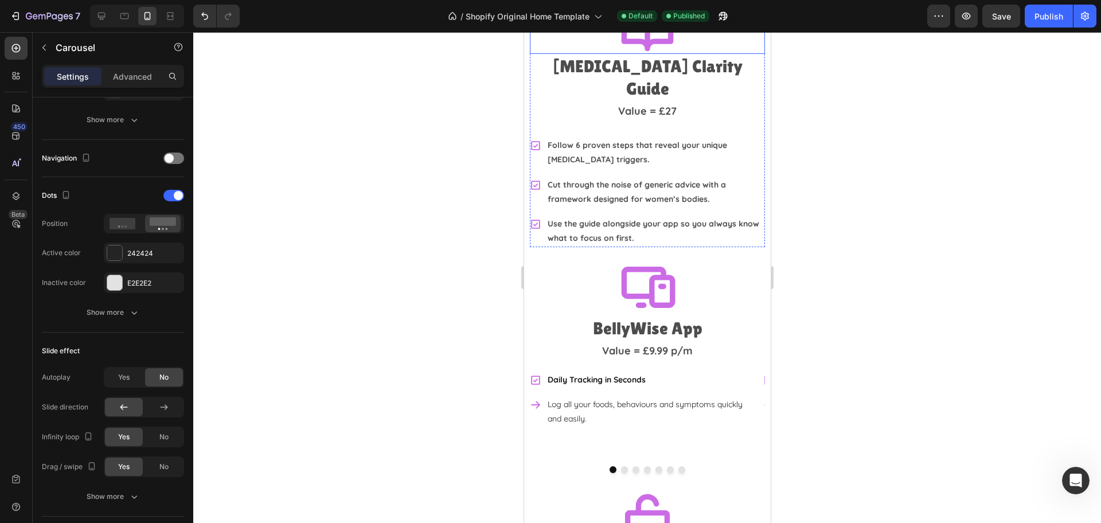
scroll to position [2724, 0]
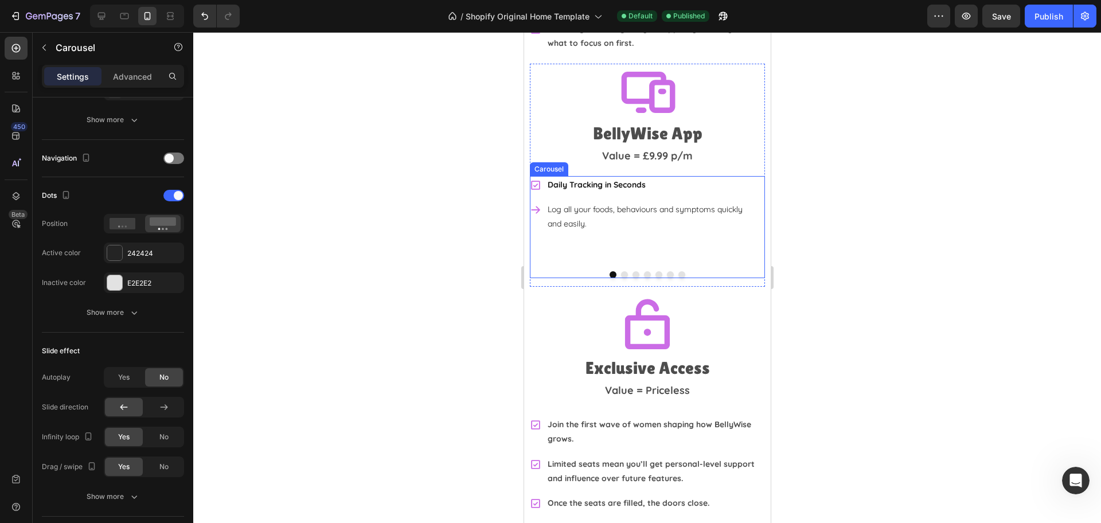
click at [697, 211] on div "Daily Tracking in Seconds Log all your foods, behaviours and symptoms quickly a…" at bounding box center [641, 219] width 224 height 86
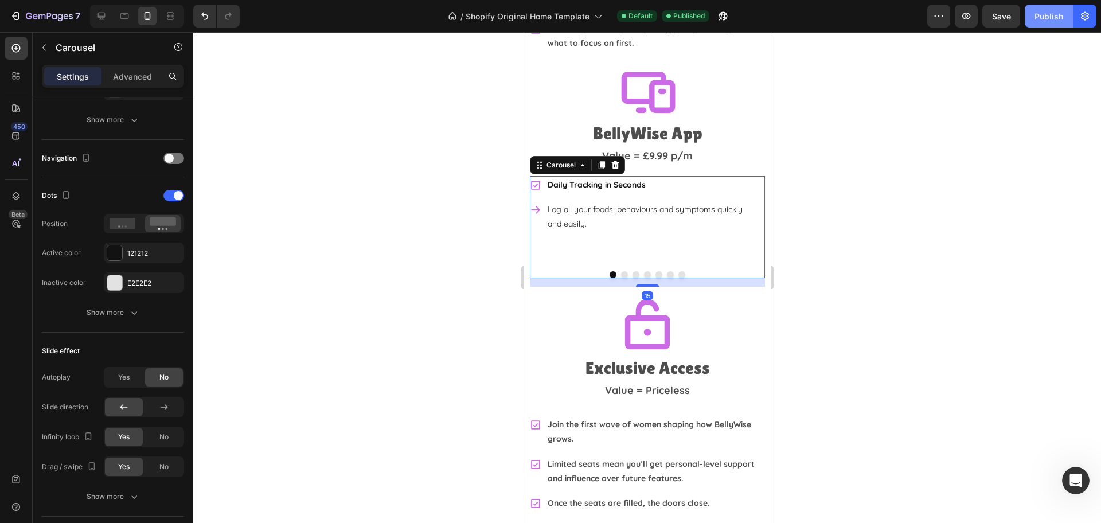
click at [1053, 10] on div "Publish" at bounding box center [1049, 16] width 29 height 12
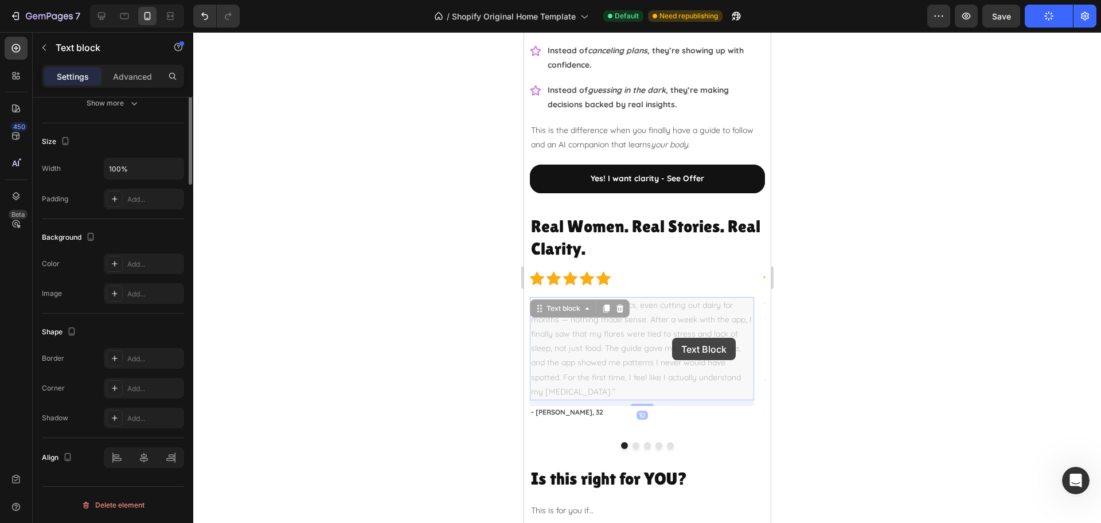
scroll to position [0, 0]
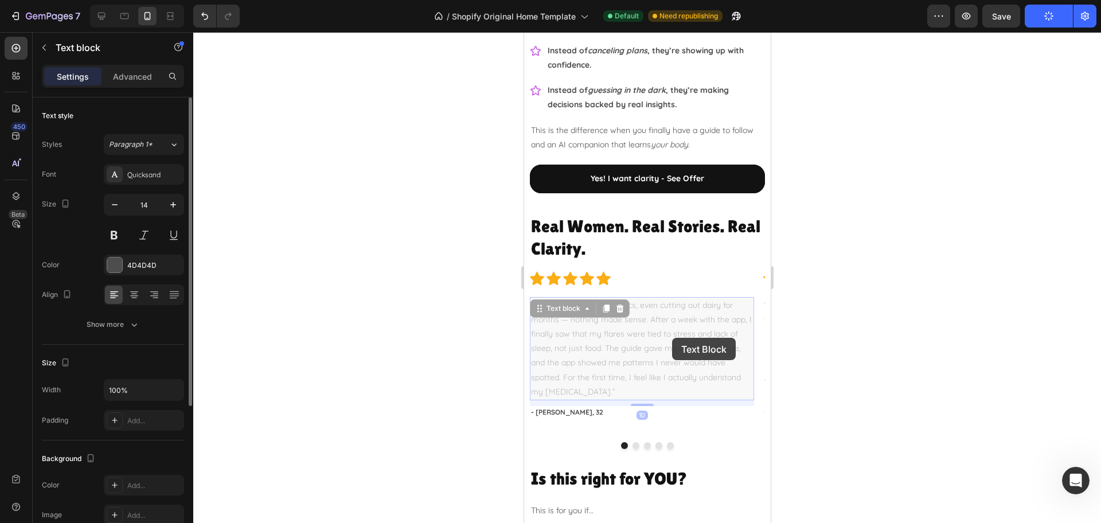
drag, startPoint x: 672, startPoint y: 338, endPoint x: 1016, endPoint y: 374, distance: 346.6
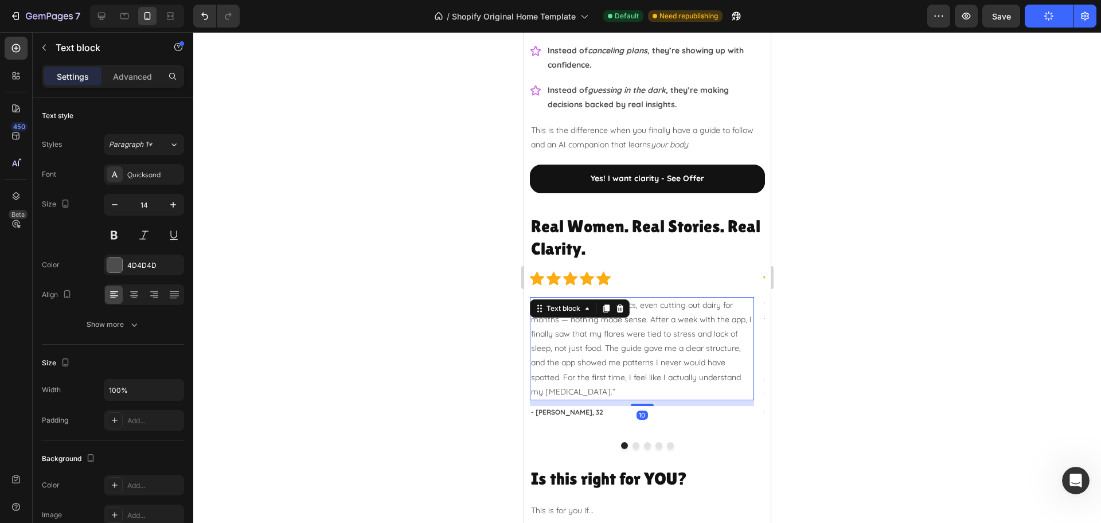
click at [832, 333] on div at bounding box center [647, 277] width 908 height 491
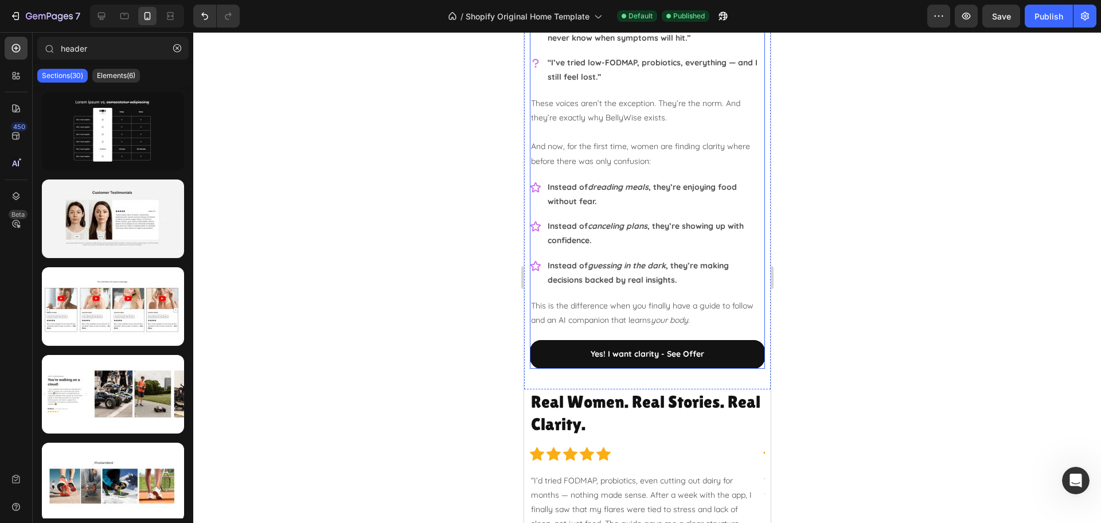
scroll to position [1577, 0]
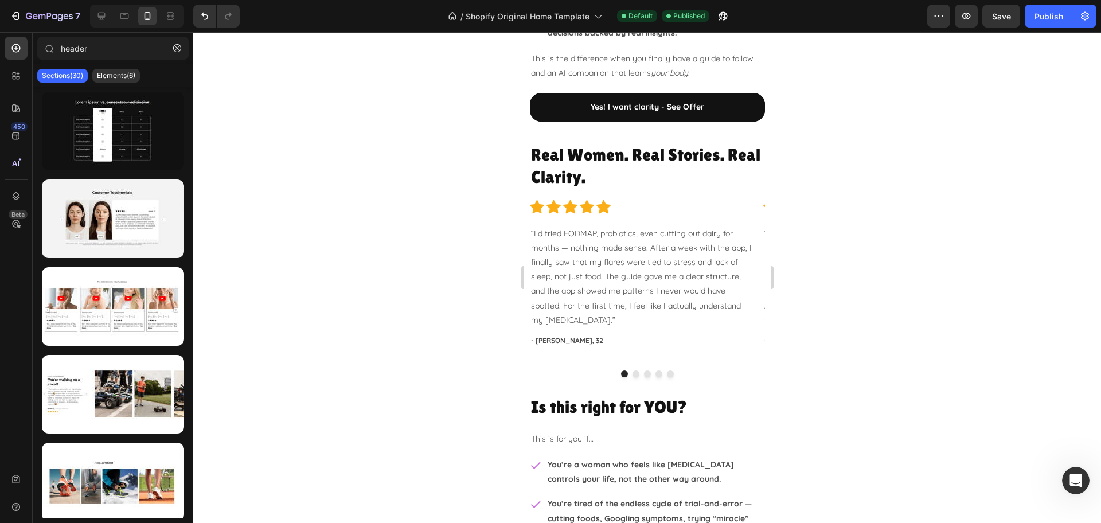
click at [907, 149] on div at bounding box center [647, 277] width 908 height 491
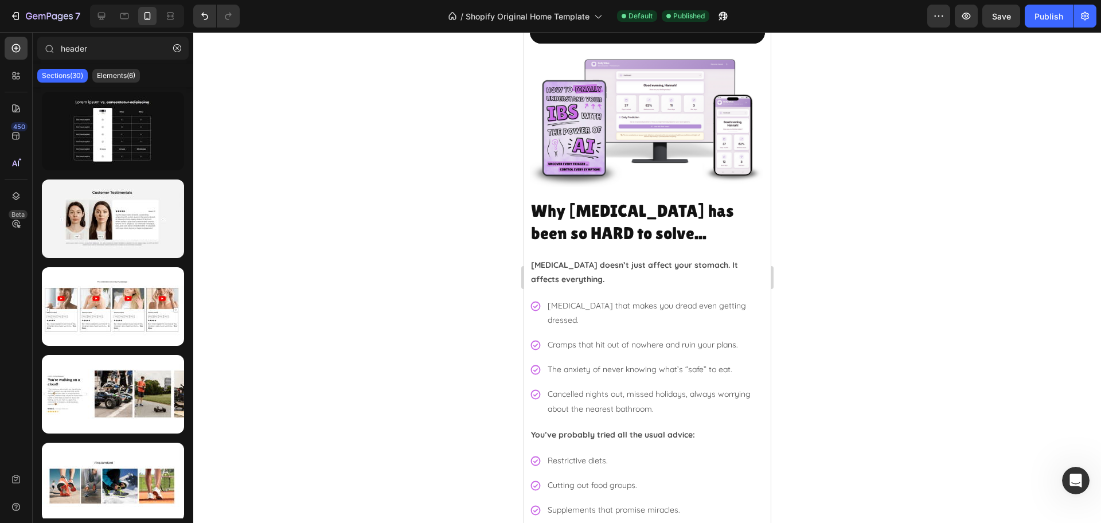
scroll to position [0, 0]
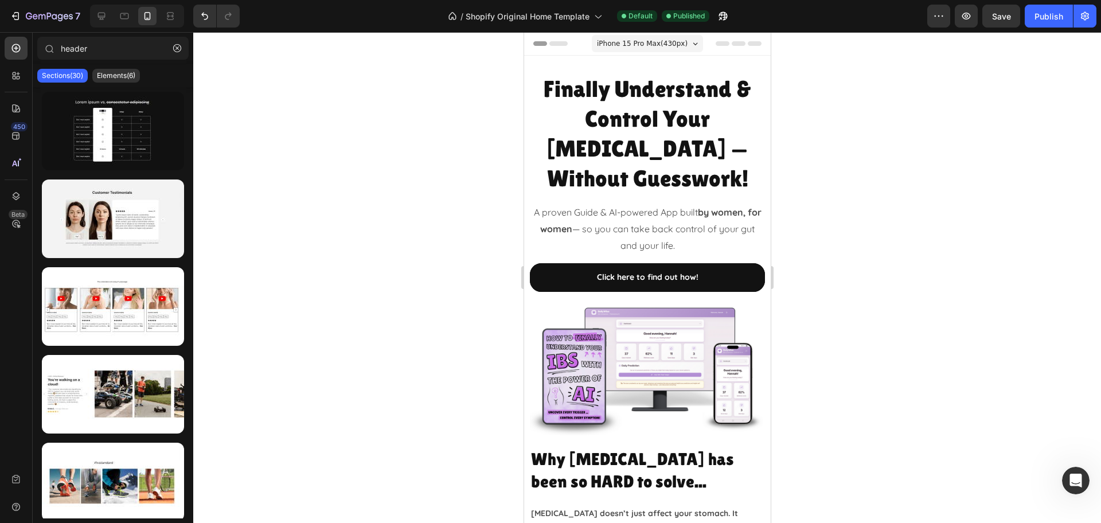
click at [541, 43] on icon at bounding box center [540, 43] width 14 height 5
click at [725, 36] on div at bounding box center [647, 43] width 228 height 23
click at [1086, 21] on icon "button" at bounding box center [1084, 15] width 11 height 11
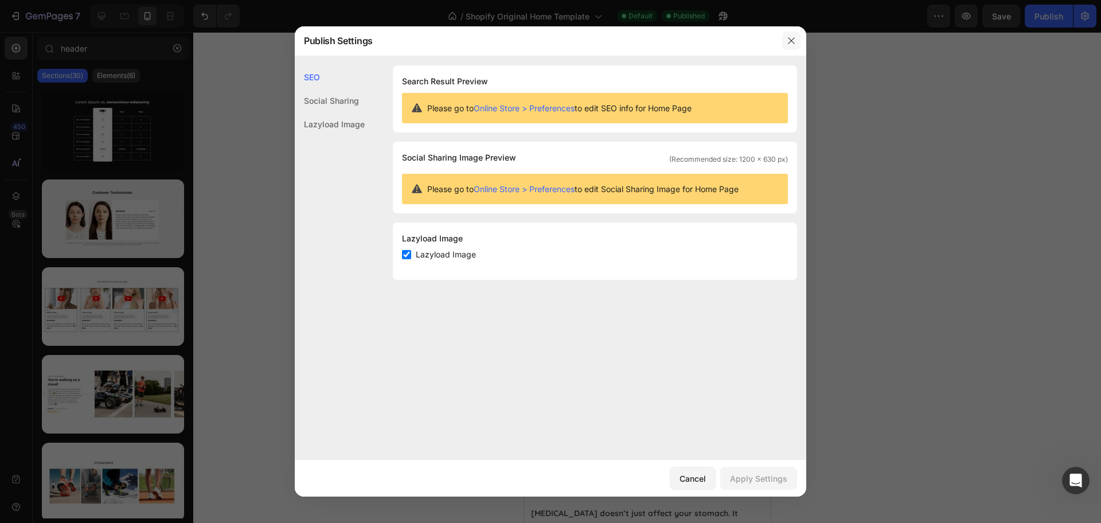
click at [791, 43] on icon "button" at bounding box center [791, 40] width 9 height 9
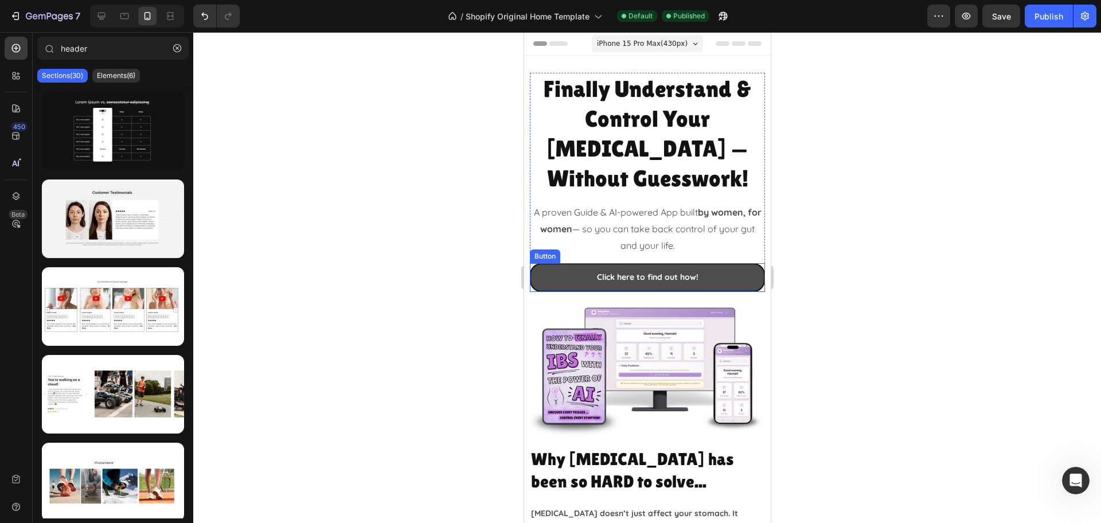
click at [574, 263] on link "Click here to find out how!" at bounding box center [646, 277] width 235 height 28
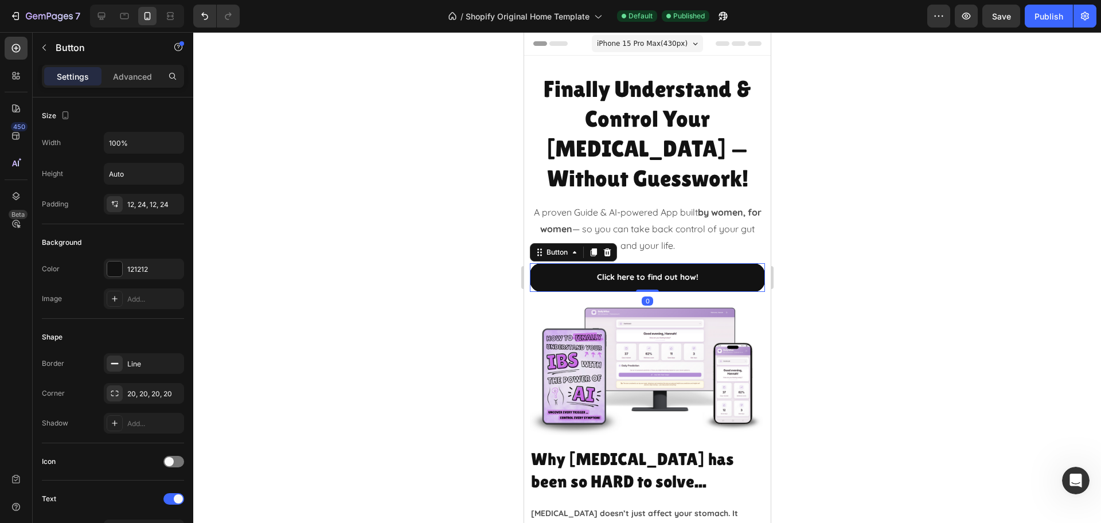
scroll to position [424, 0]
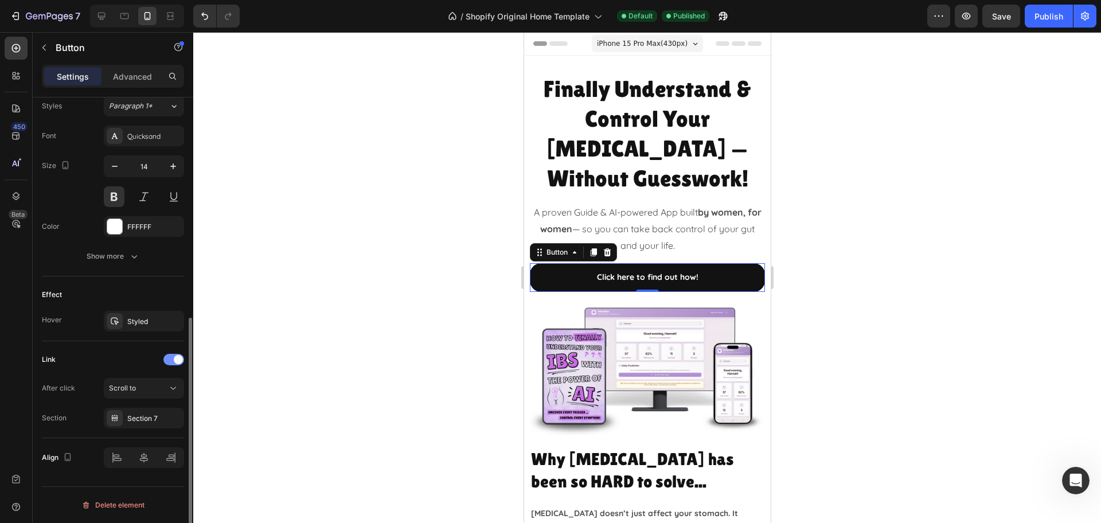
click at [177, 365] on div at bounding box center [173, 359] width 21 height 11
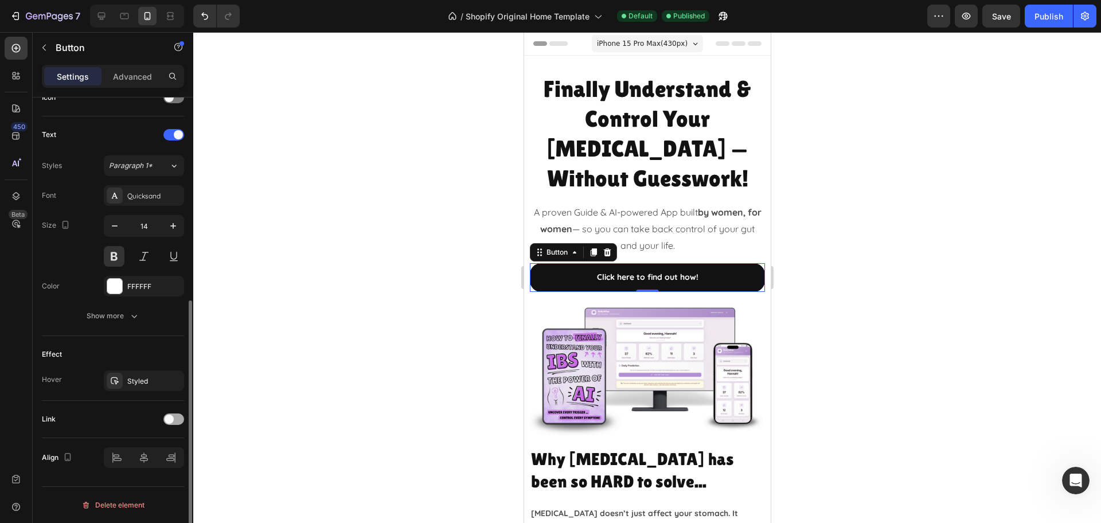
scroll to position [364, 0]
click at [175, 431] on div "Link" at bounding box center [113, 419] width 142 height 37
click at [170, 415] on span at bounding box center [169, 419] width 9 height 9
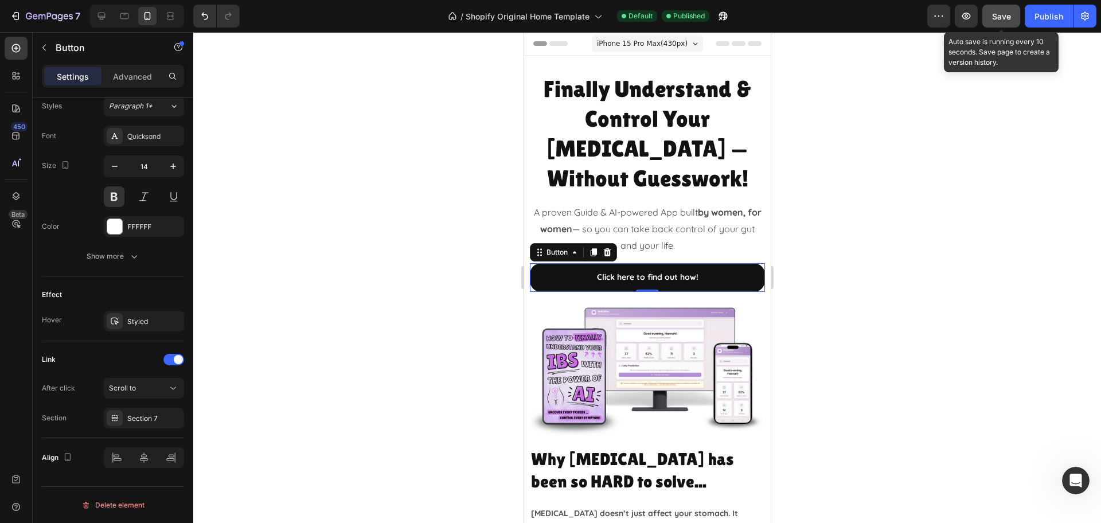
click at [1009, 17] on span "Save" at bounding box center [1001, 16] width 19 height 10
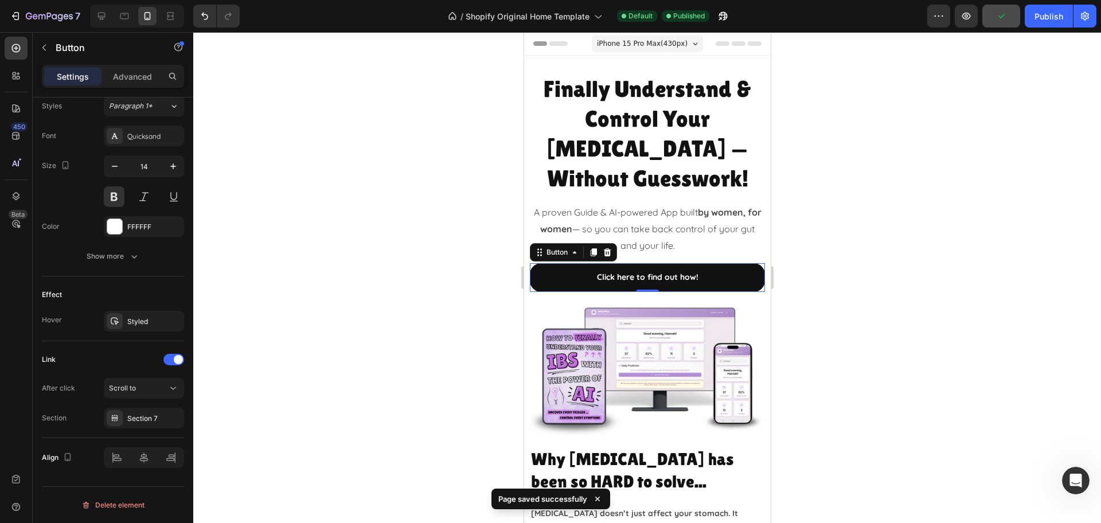
click at [919, 206] on div at bounding box center [647, 277] width 908 height 491
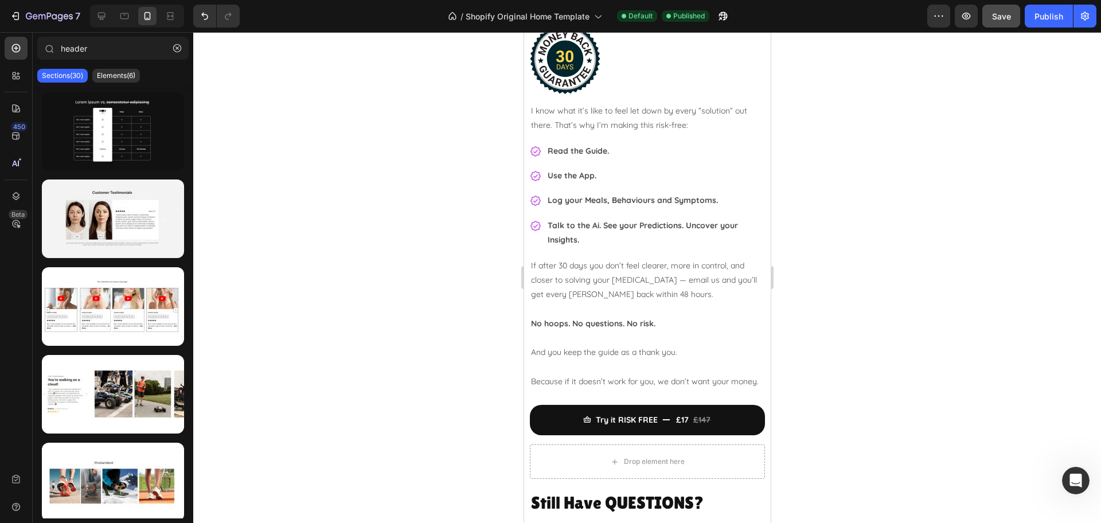
scroll to position [3871, 0]
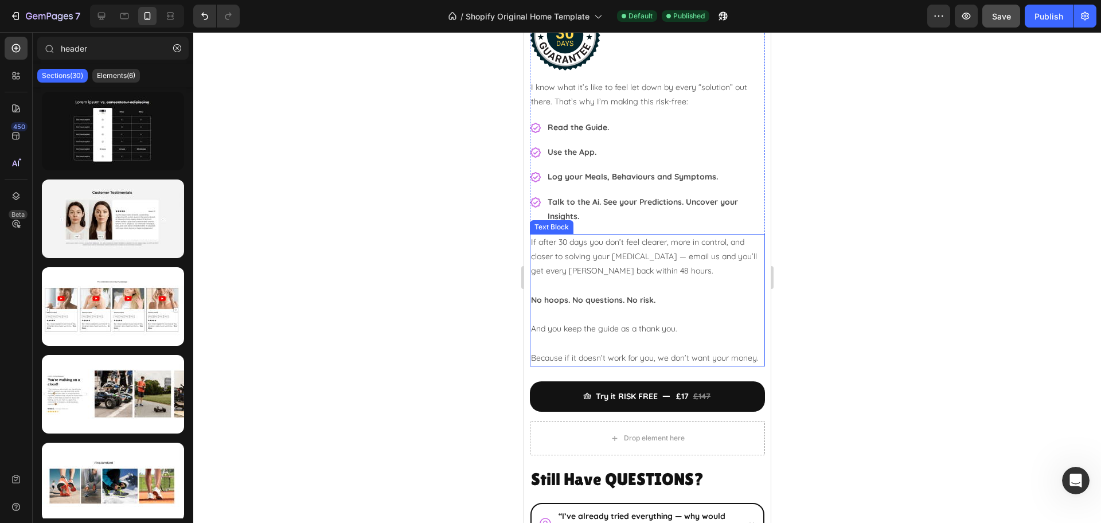
click at [561, 364] on p "Because if it doesn’t work for you, we don’t want your money." at bounding box center [646, 358] width 233 height 14
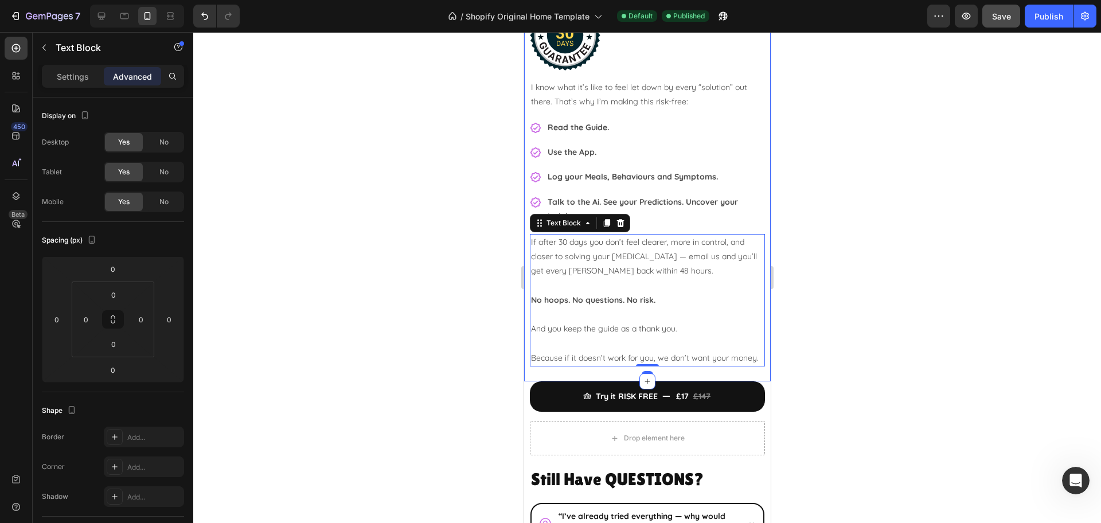
click at [561, 376] on div "Your 30 Day Clarity GUARANTEE! Heading Image I know what it’s like to feel let …" at bounding box center [646, 159] width 235 height 434
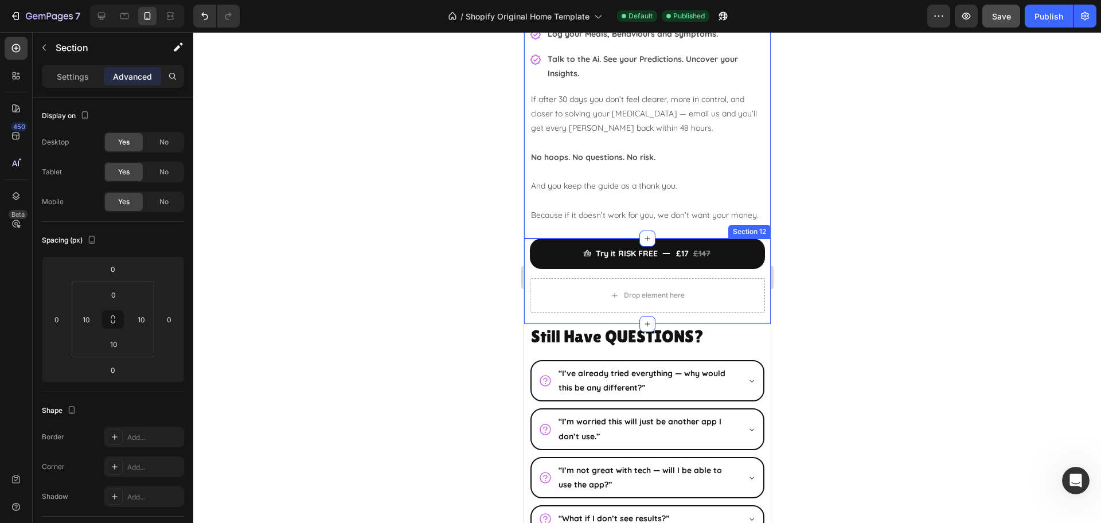
scroll to position [4014, 0]
click at [580, 323] on div "Try it RISK FREE £17 £147 Add to Cart Drop element here Product Section 12" at bounding box center [647, 280] width 247 height 85
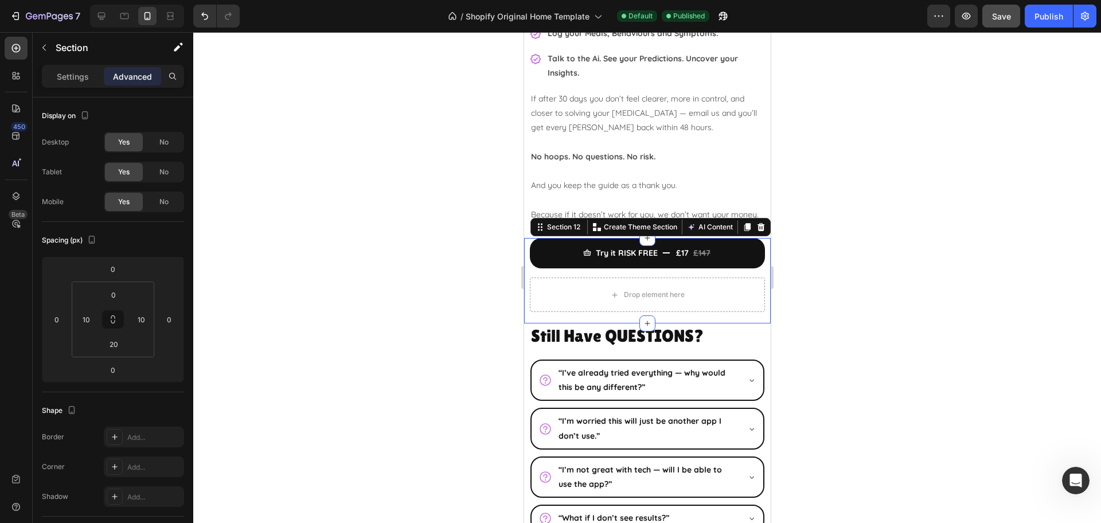
scroll to position [338, 0]
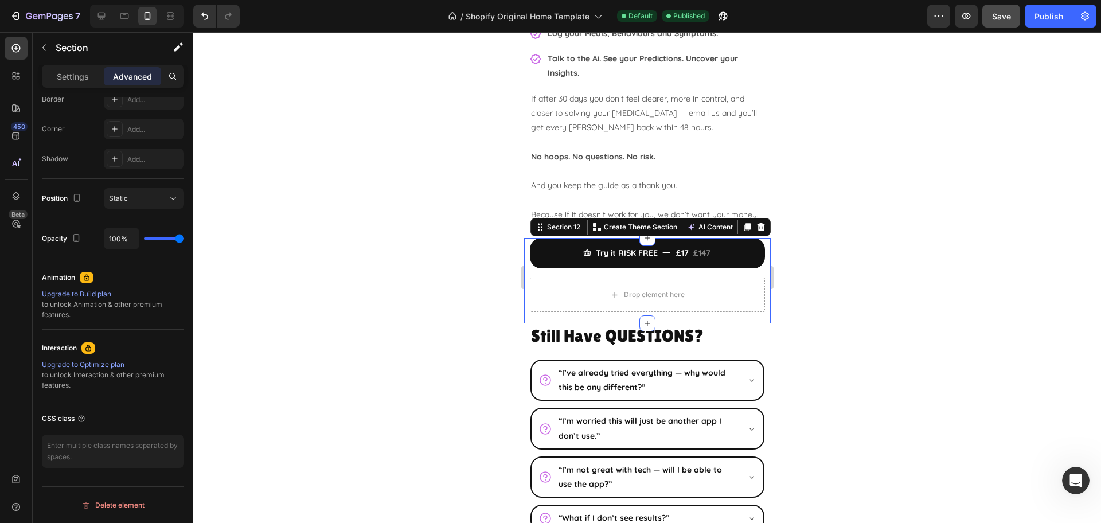
click at [70, 86] on div "Settings Advanced" at bounding box center [113, 76] width 142 height 23
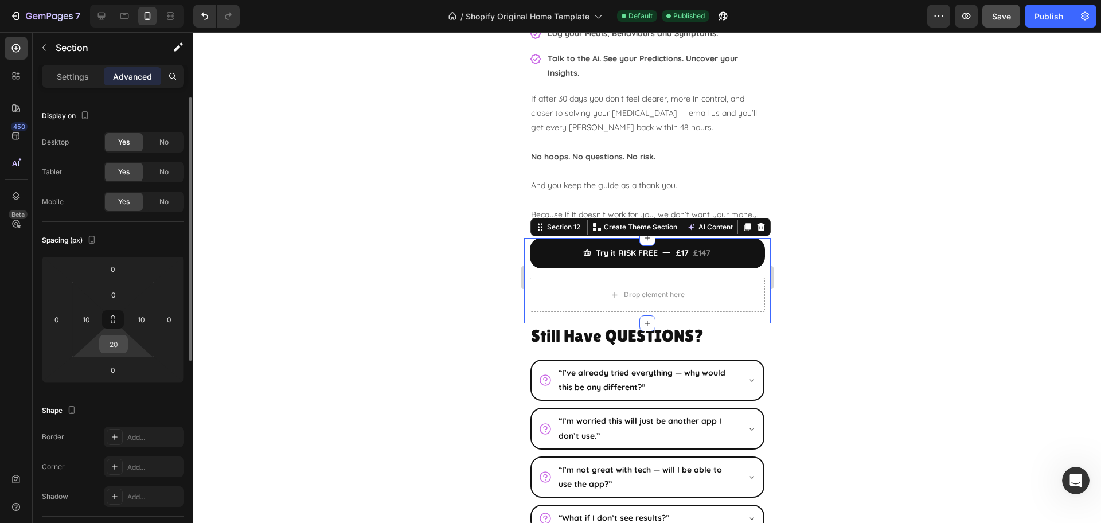
click at [111, 348] on input "20" at bounding box center [113, 343] width 23 height 17
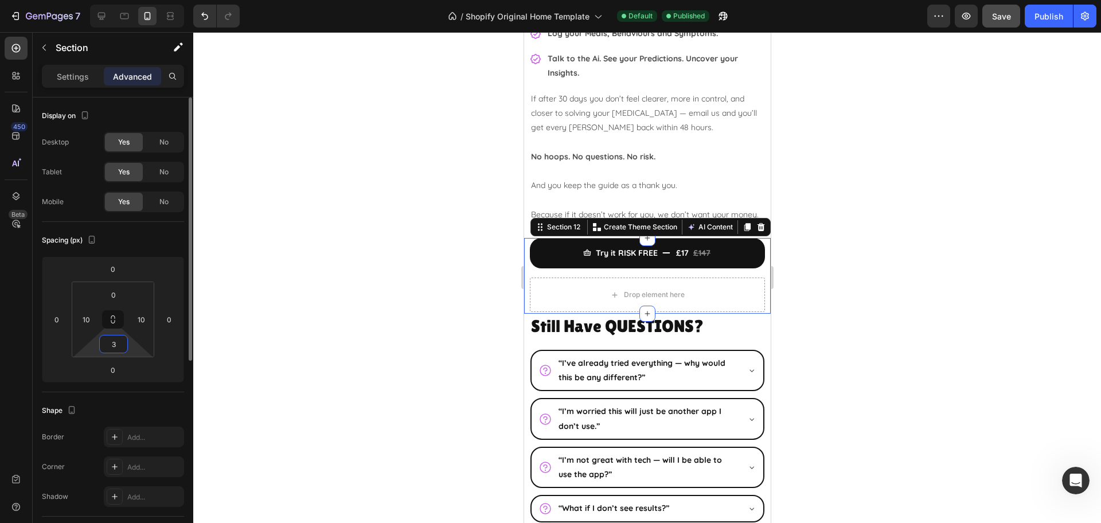
type input "30"
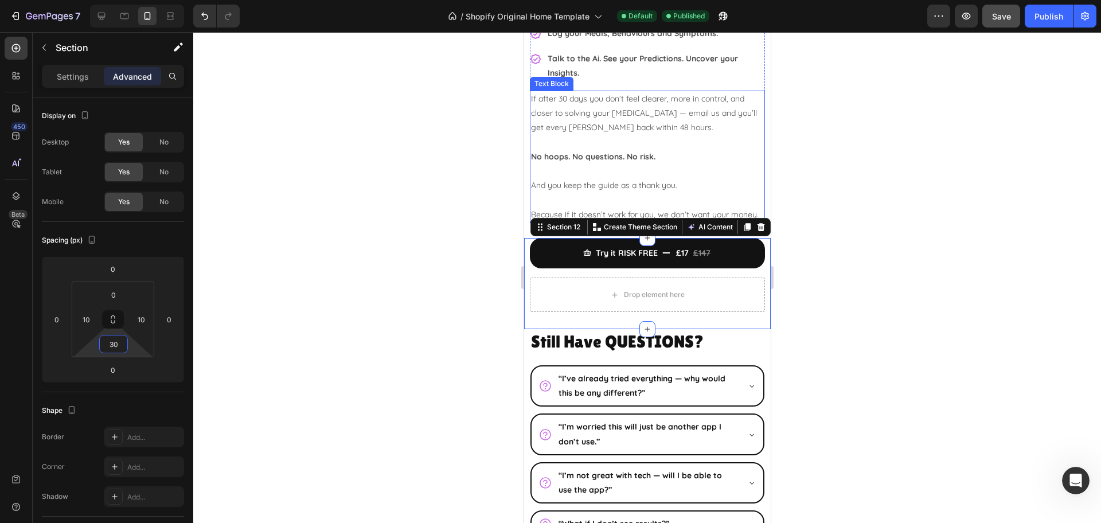
click at [615, 220] on p "Because if it doesn’t work for you, we don’t want your money." at bounding box center [646, 215] width 233 height 14
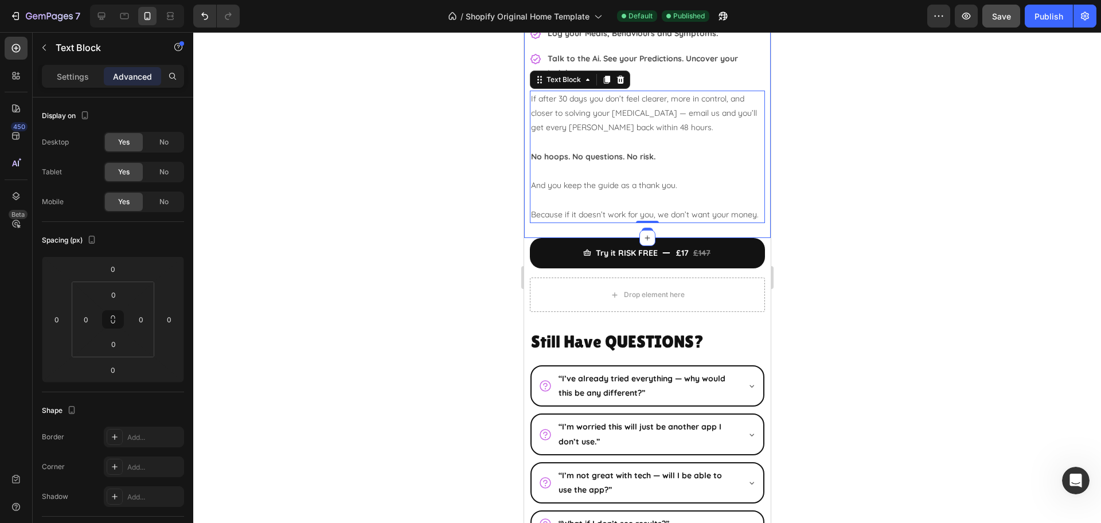
click at [746, 238] on div "Your 30 Day Clarity GUARANTEE! Heading Image I know what it’s like to feel let …" at bounding box center [647, 18] width 247 height 440
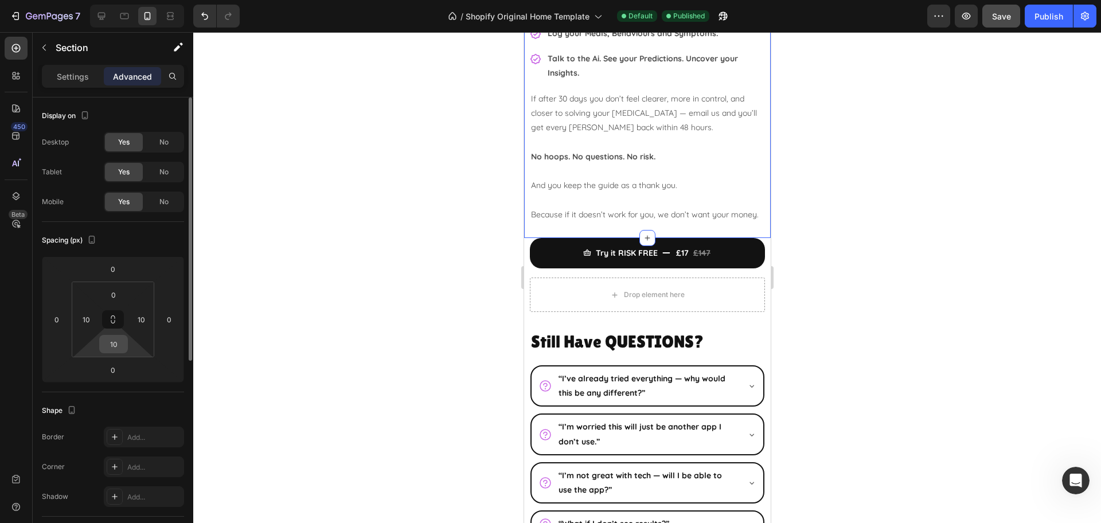
click at [107, 342] on input "10" at bounding box center [113, 343] width 23 height 17
type input "5"
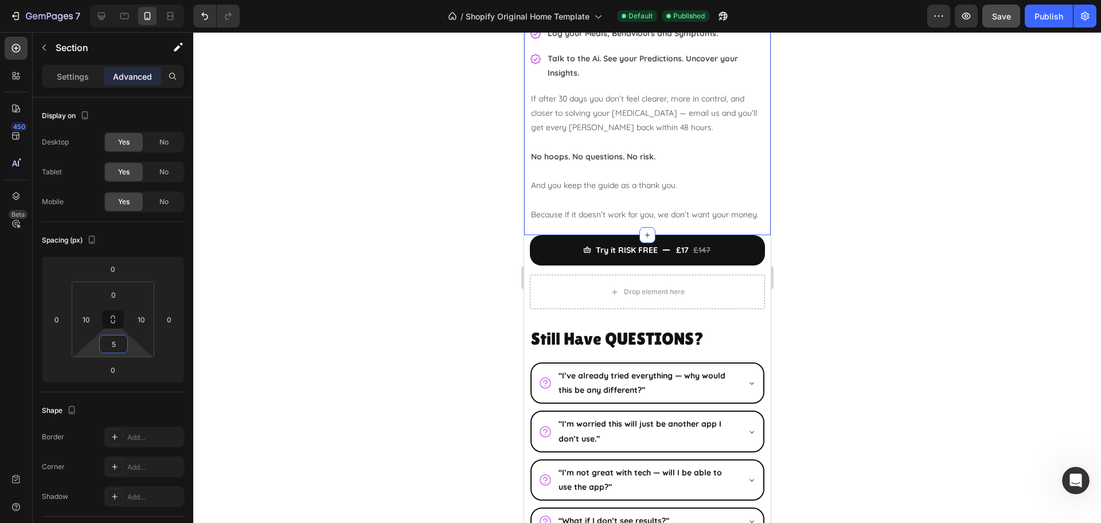
click at [913, 279] on div at bounding box center [647, 277] width 908 height 491
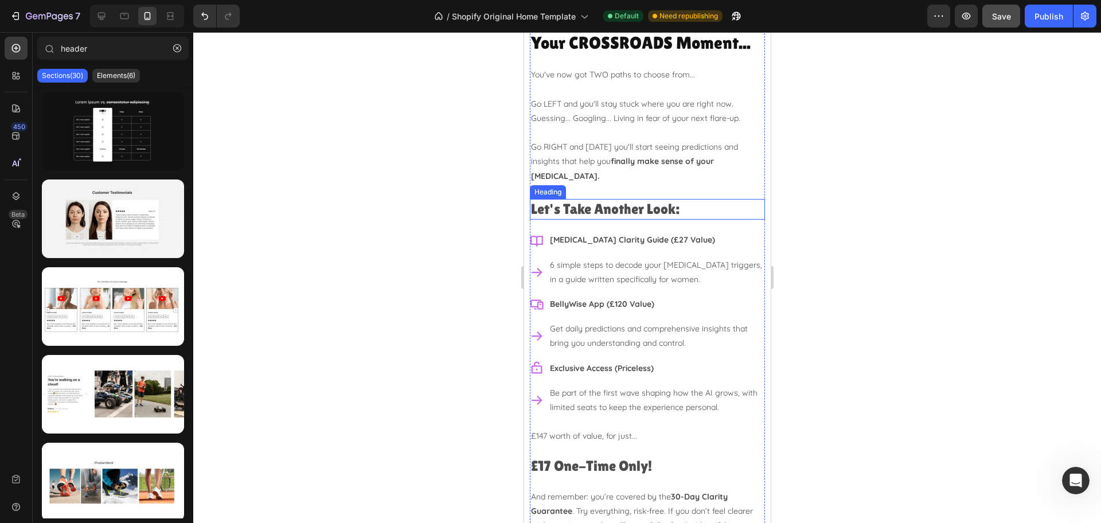
scroll to position [4588, 0]
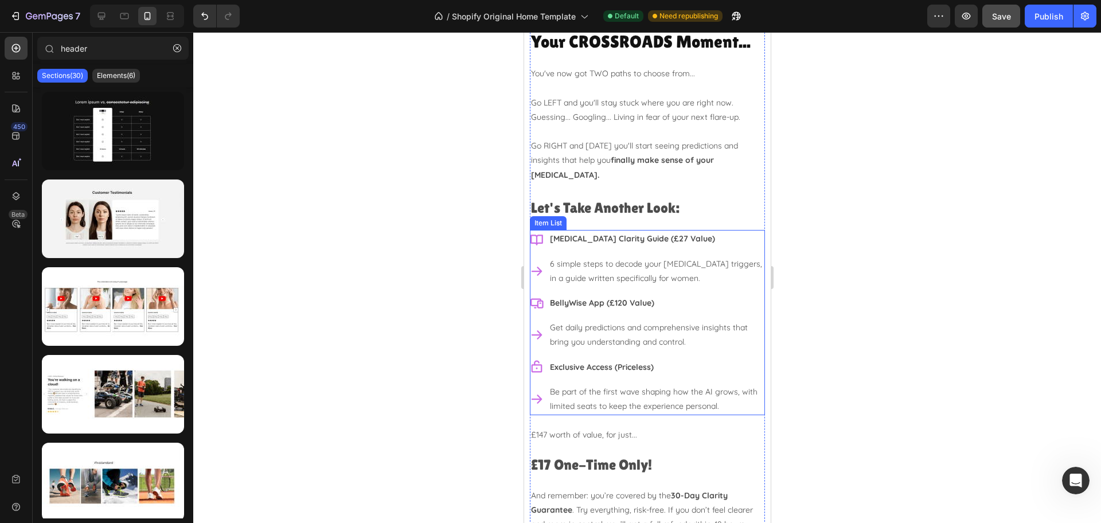
click at [703, 271] on p "6 simple steps to decode your [MEDICAL_DATA] triggers, in a guide written speci…" at bounding box center [655, 271] width 213 height 29
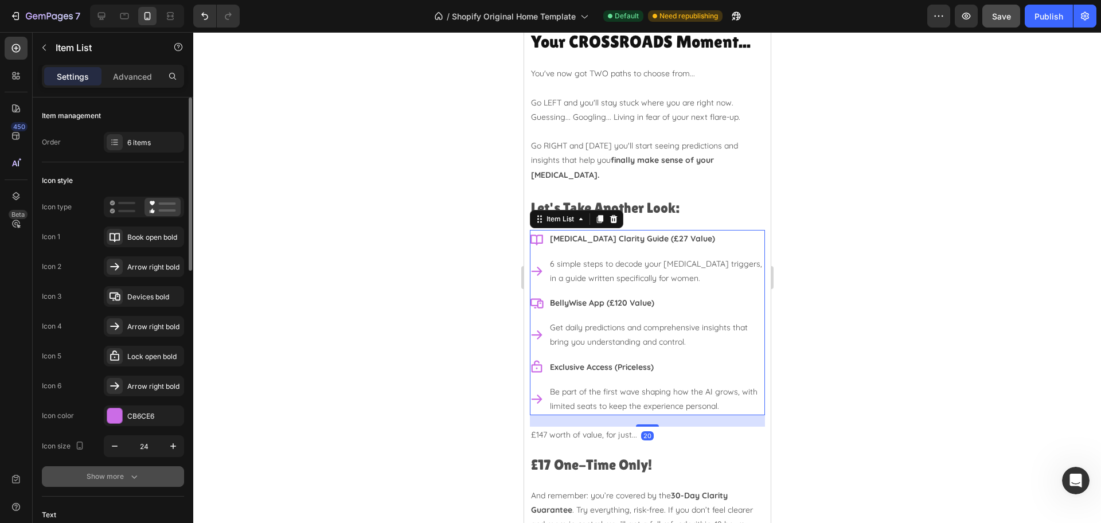
click at [106, 474] on div "Show more" at bounding box center [113, 476] width 53 height 11
click at [150, 474] on icon at bounding box center [163, 476] width 26 height 13
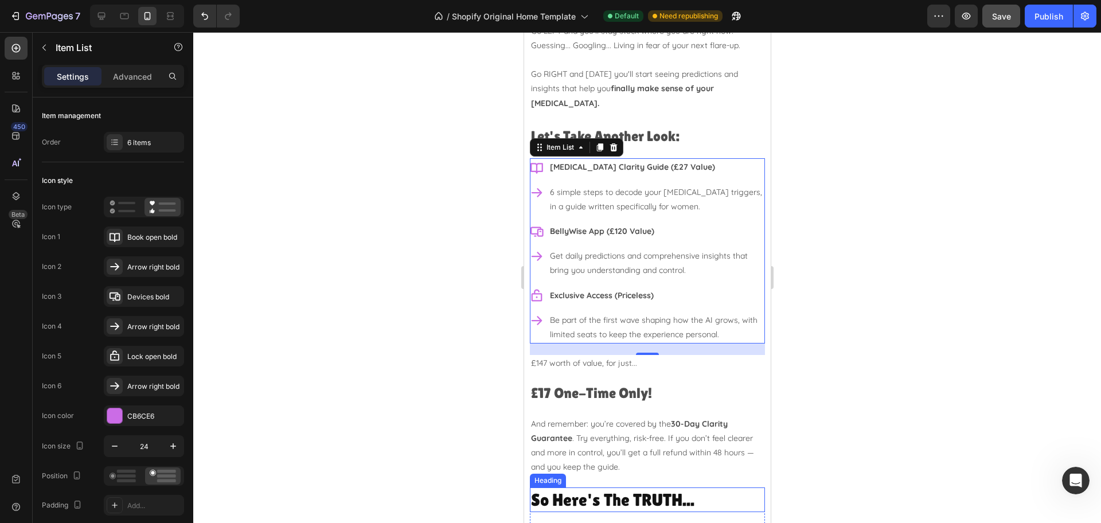
scroll to position [5107, 0]
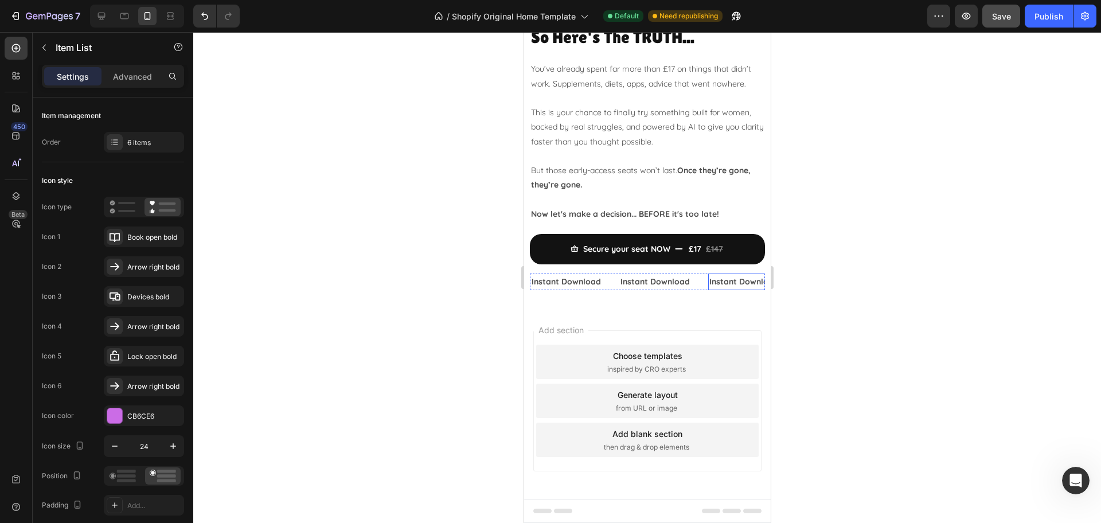
click at [711, 280] on p "Instant Download" at bounding box center [743, 282] width 69 height 14
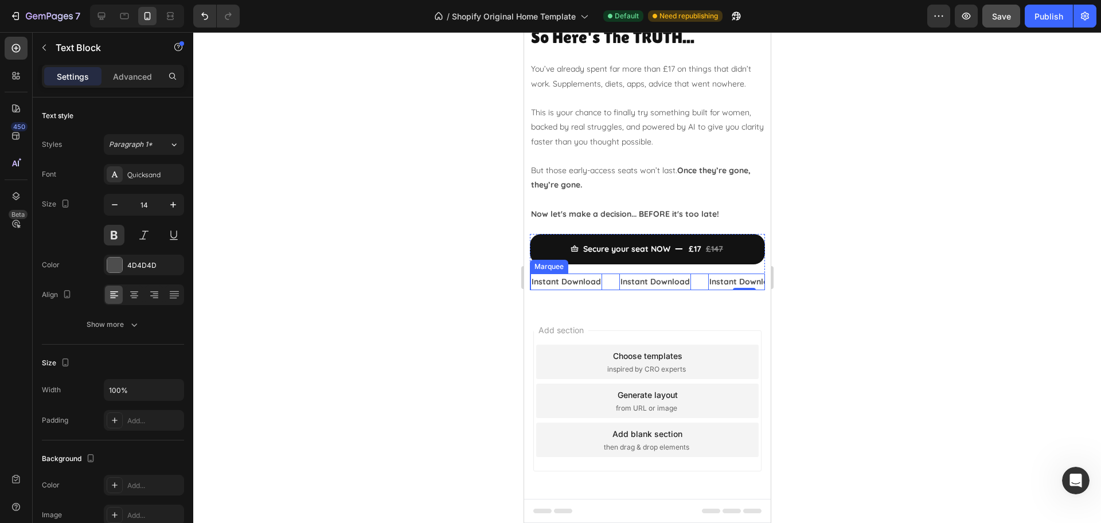
click at [697, 279] on div "Instant Download Text Block 0" at bounding box center [663, 282] width 89 height 17
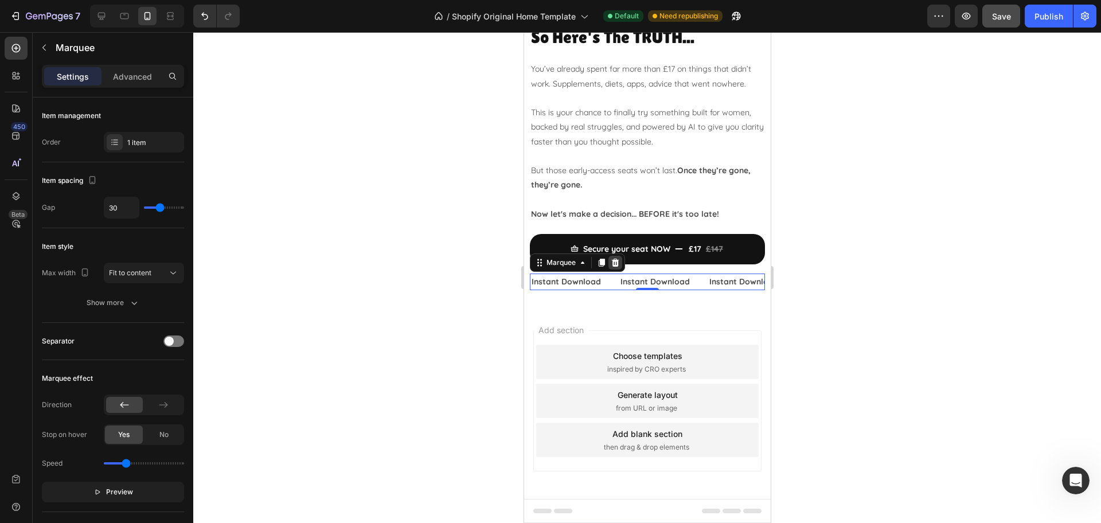
click at [616, 264] on icon at bounding box center [614, 263] width 7 height 8
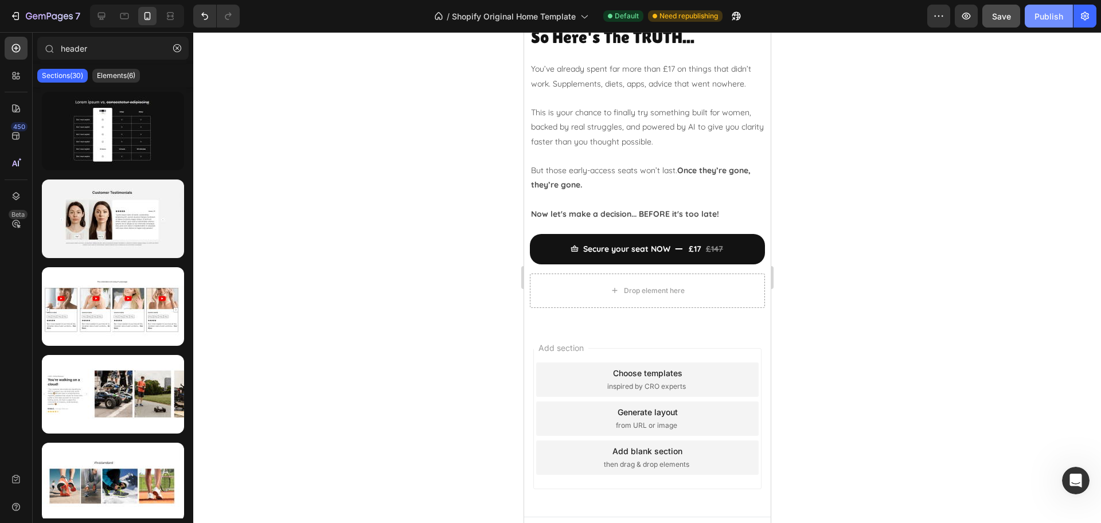
click at [1048, 27] on button "Publish" at bounding box center [1049, 16] width 48 height 23
click at [176, 49] on icon "button" at bounding box center [177, 48] width 8 height 8
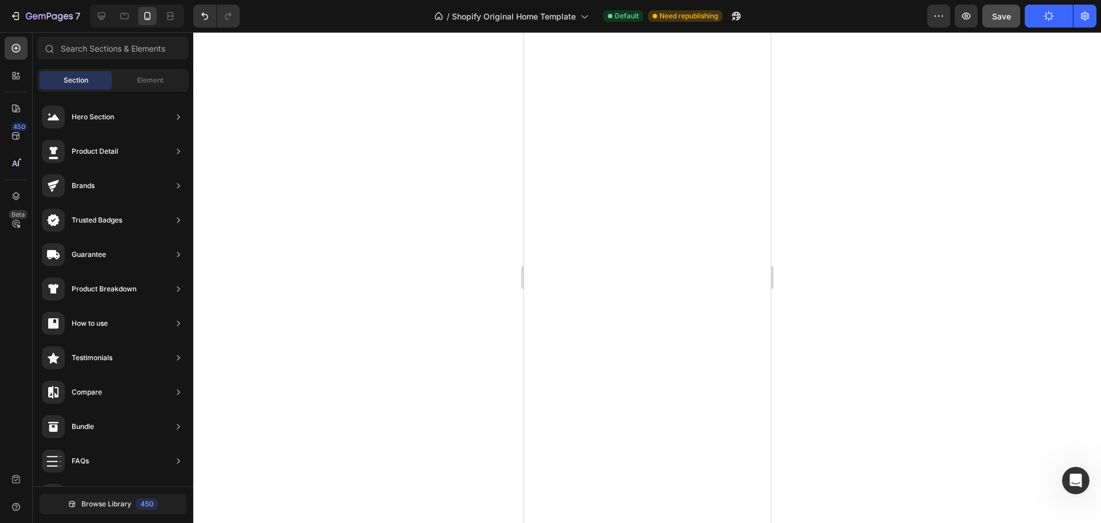
scroll to position [0, 0]
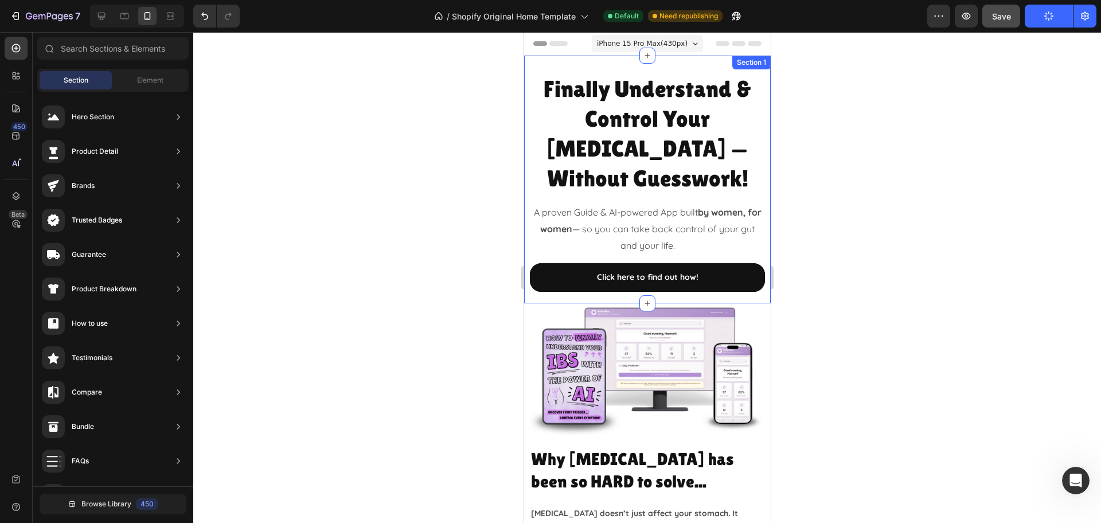
click at [758, 142] on div "Finally Understand & Control Your [MEDICAL_DATA] — Without Guesswork! Heading A…" at bounding box center [647, 180] width 247 height 248
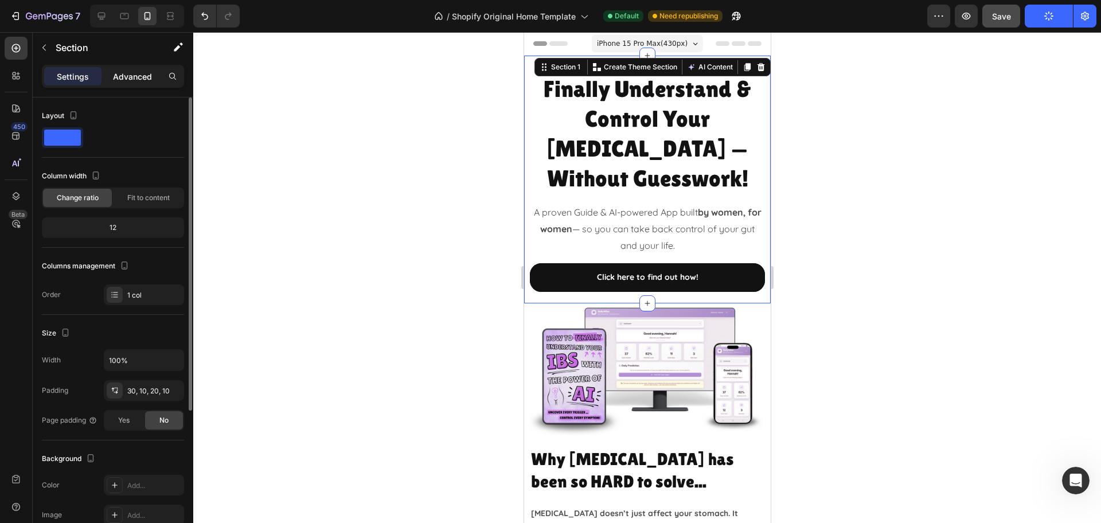
click at [131, 81] on p "Advanced" at bounding box center [132, 77] width 39 height 12
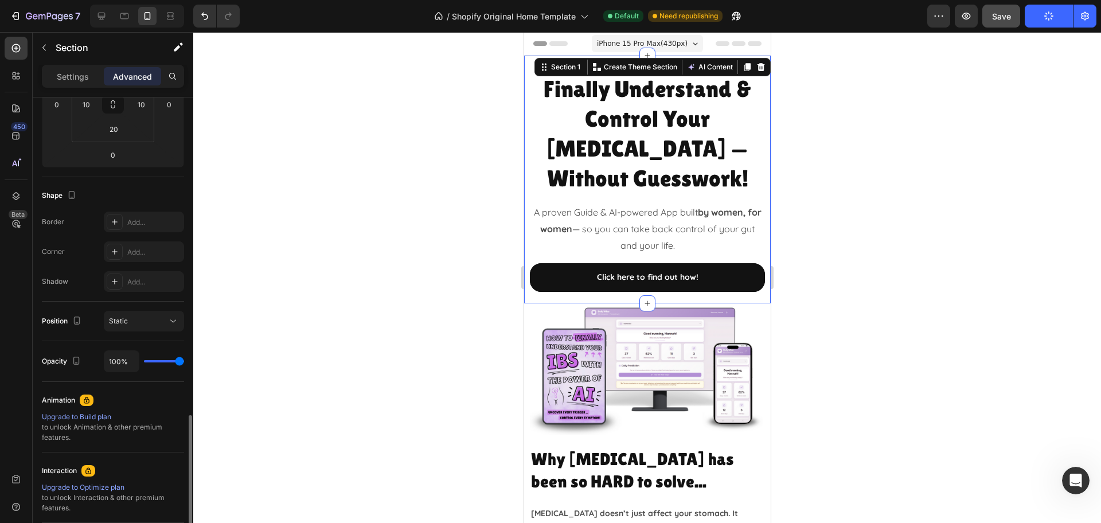
scroll to position [338, 0]
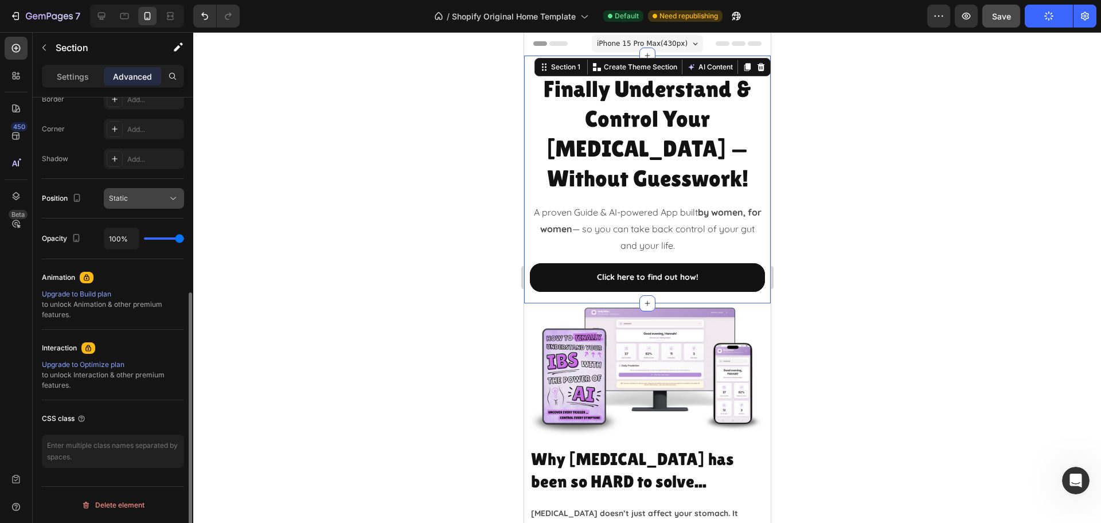
click at [135, 195] on div "Static" at bounding box center [138, 198] width 58 height 10
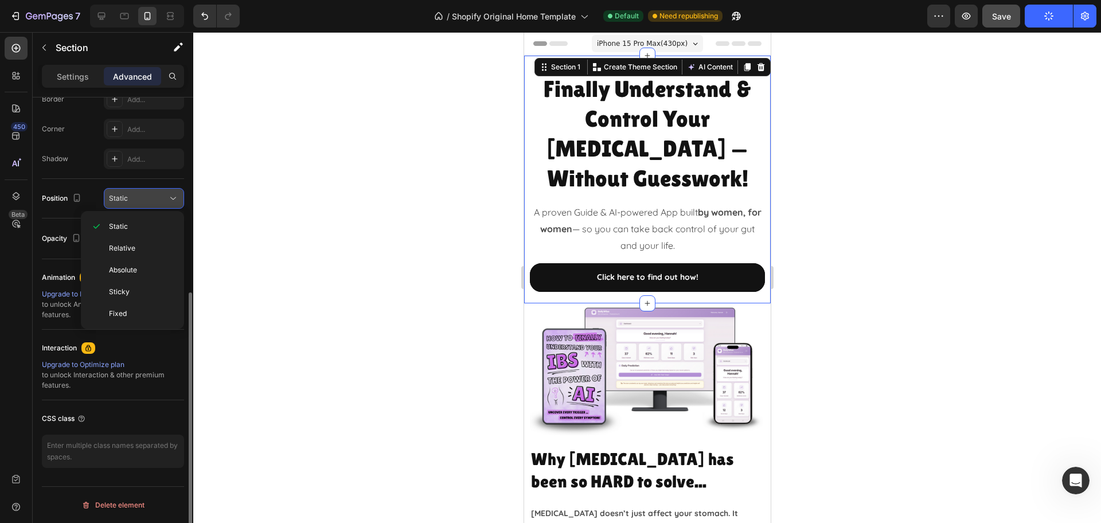
click at [135, 195] on div "Static" at bounding box center [138, 198] width 58 height 10
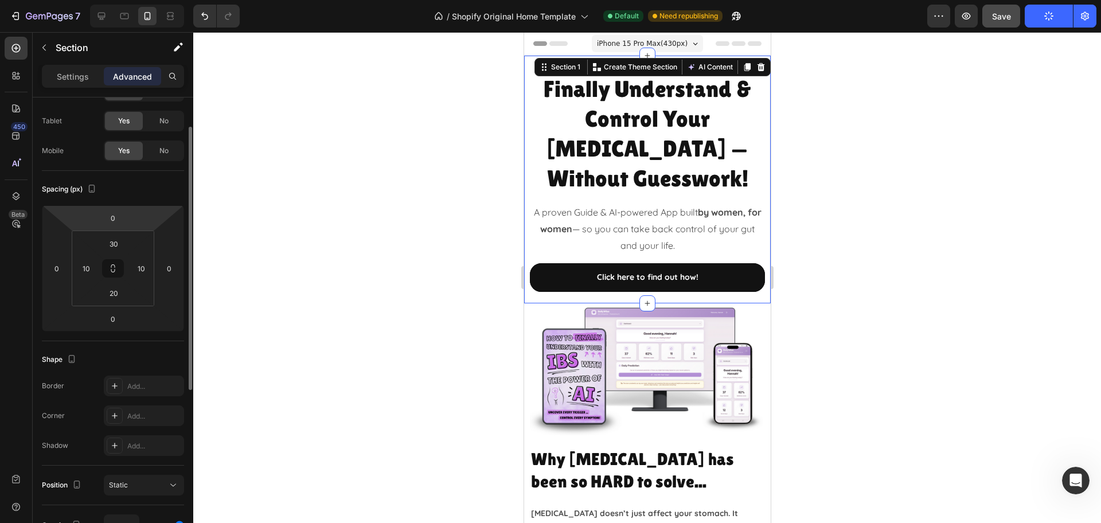
scroll to position [0, 0]
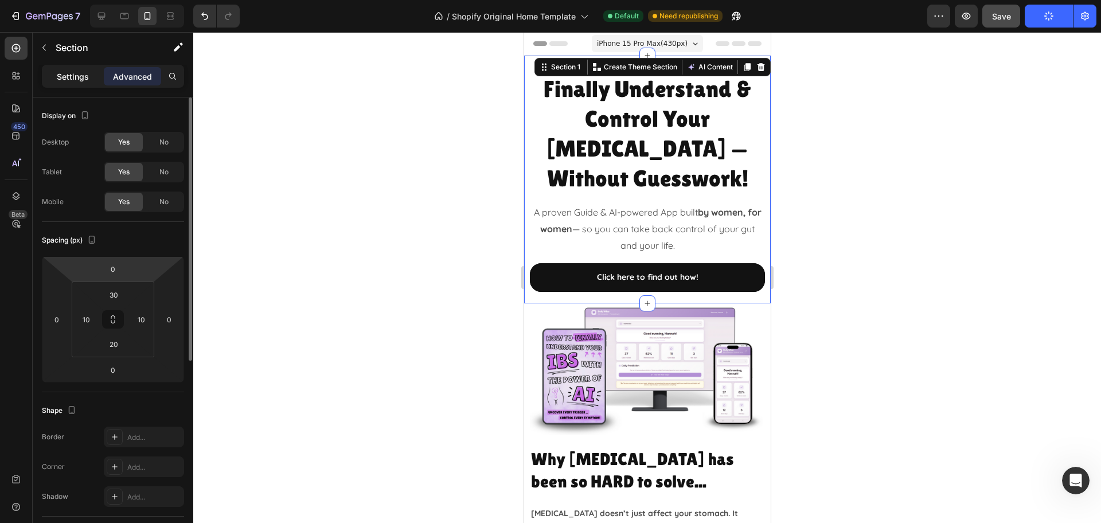
click at [65, 69] on div "Settings" at bounding box center [72, 76] width 57 height 18
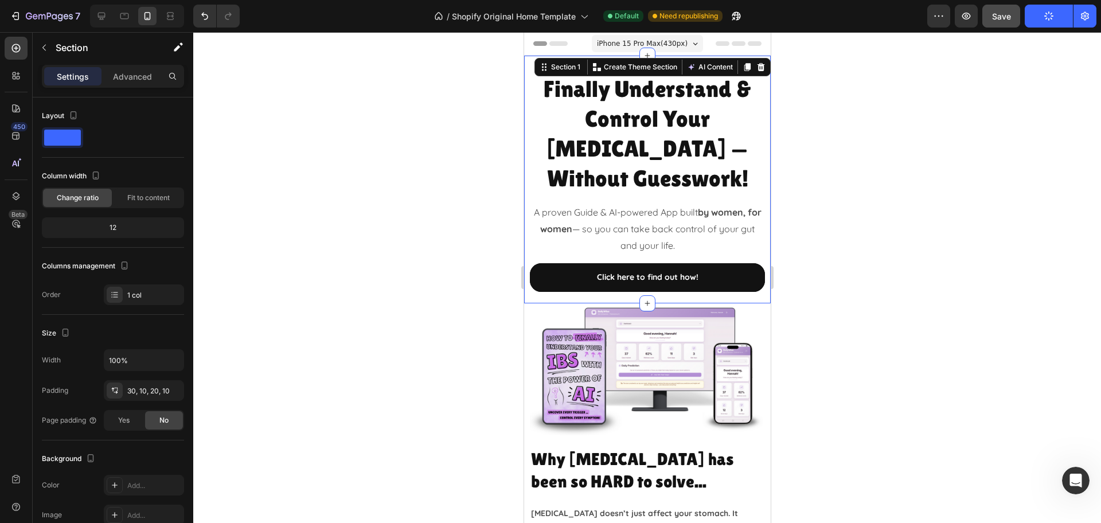
click at [904, 240] on div at bounding box center [647, 277] width 908 height 491
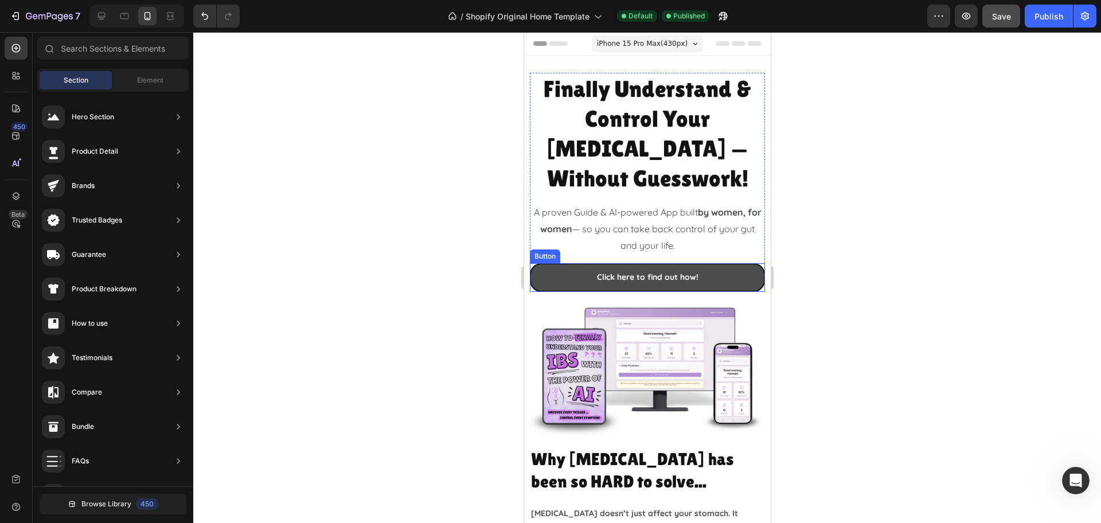
click at [728, 263] on link "Click here to find out how!" at bounding box center [646, 277] width 235 height 28
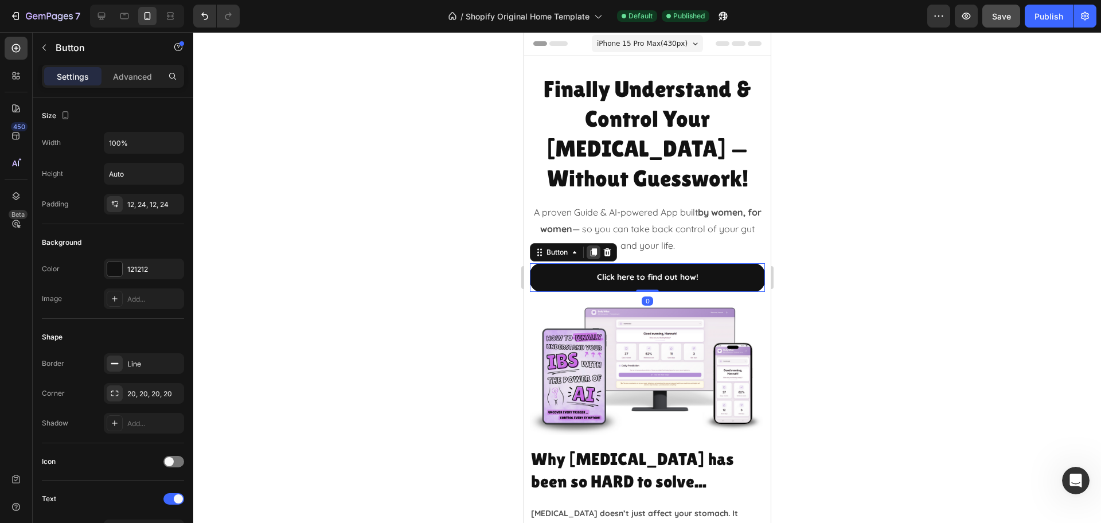
click at [591, 248] on icon at bounding box center [592, 252] width 9 height 9
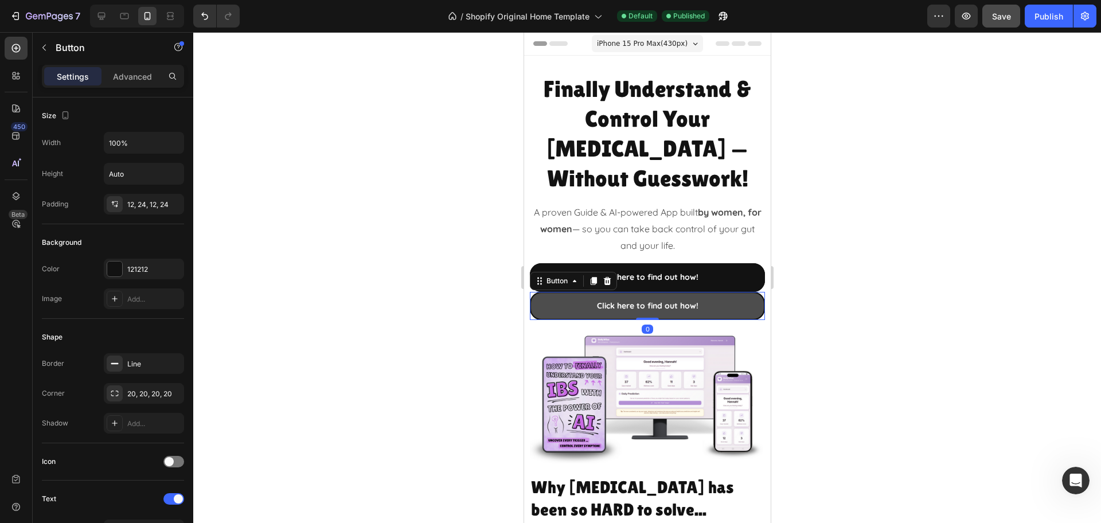
click at [712, 292] on link "Click here to find out how!" at bounding box center [646, 306] width 235 height 28
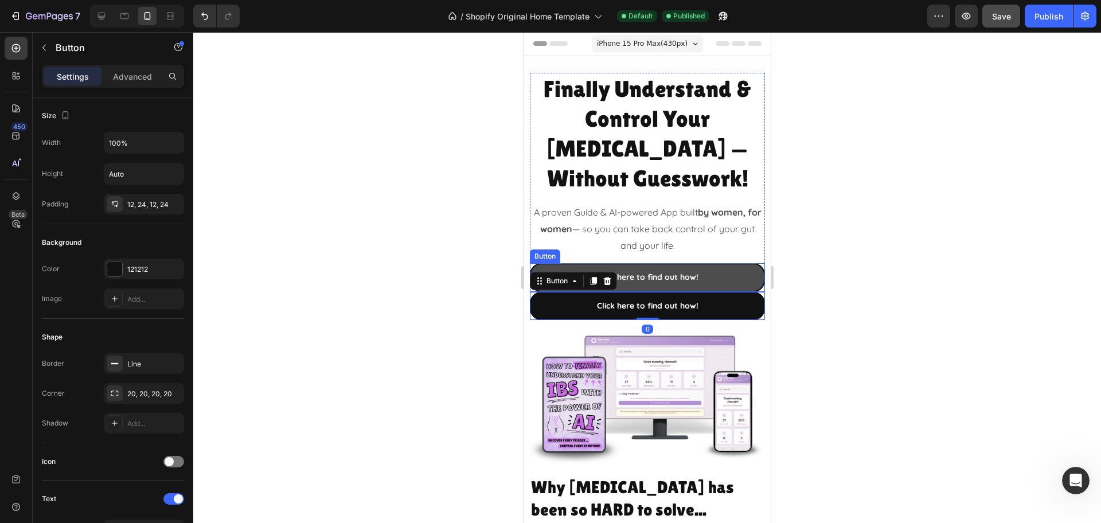
click at [703, 263] on link "Click here to find out how!" at bounding box center [646, 277] width 235 height 28
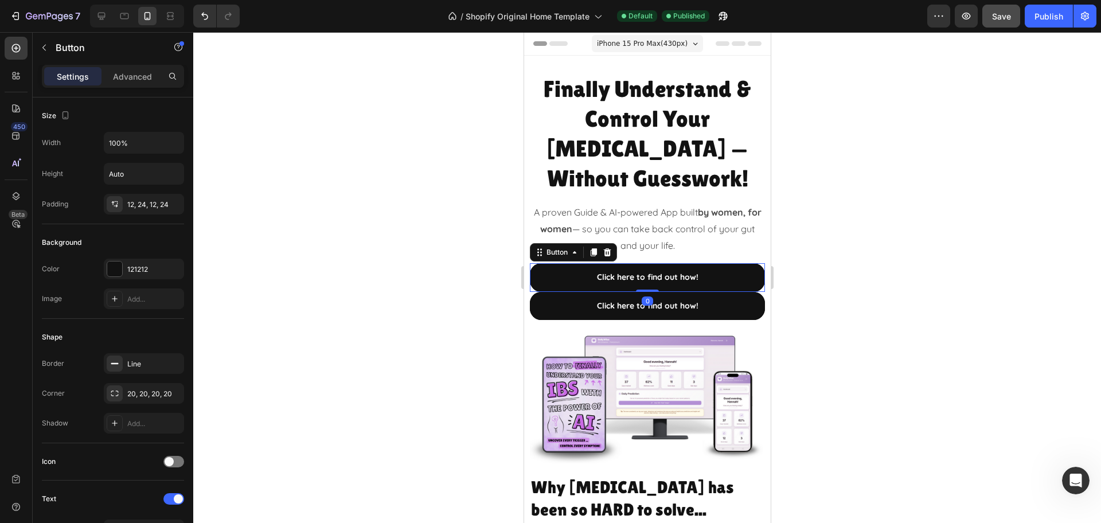
click at [610, 248] on icon at bounding box center [606, 252] width 9 height 9
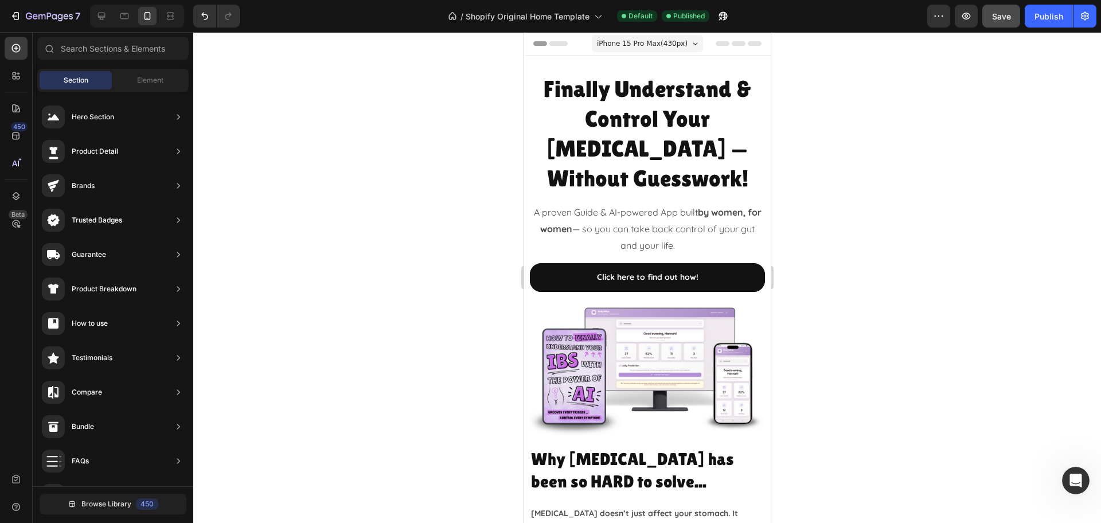
click at [943, 227] on div at bounding box center [647, 277] width 908 height 491
click at [742, 19] on icon "button" at bounding box center [736, 15] width 11 height 11
click at [99, 12] on icon at bounding box center [101, 15] width 11 height 11
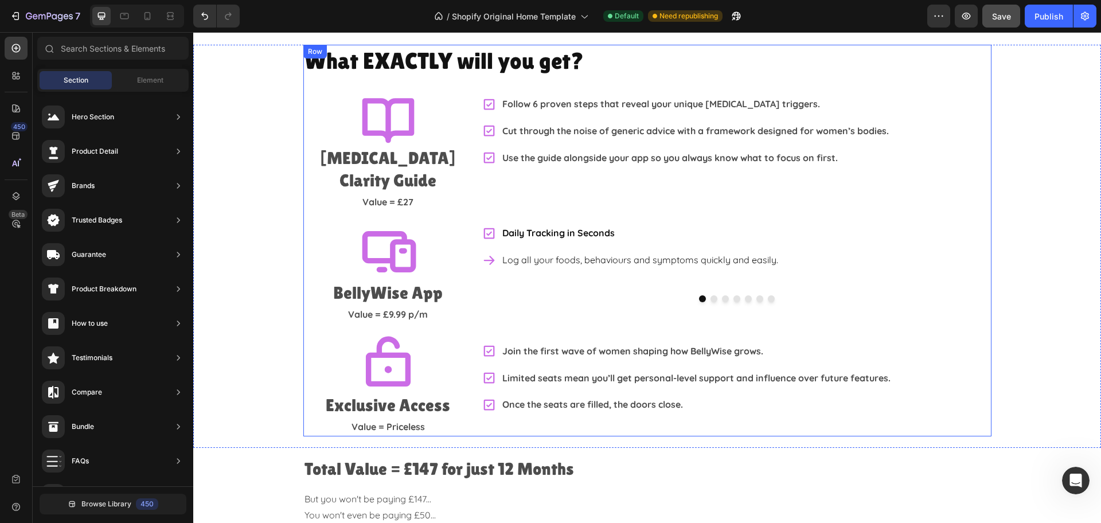
scroll to position [2294, 0]
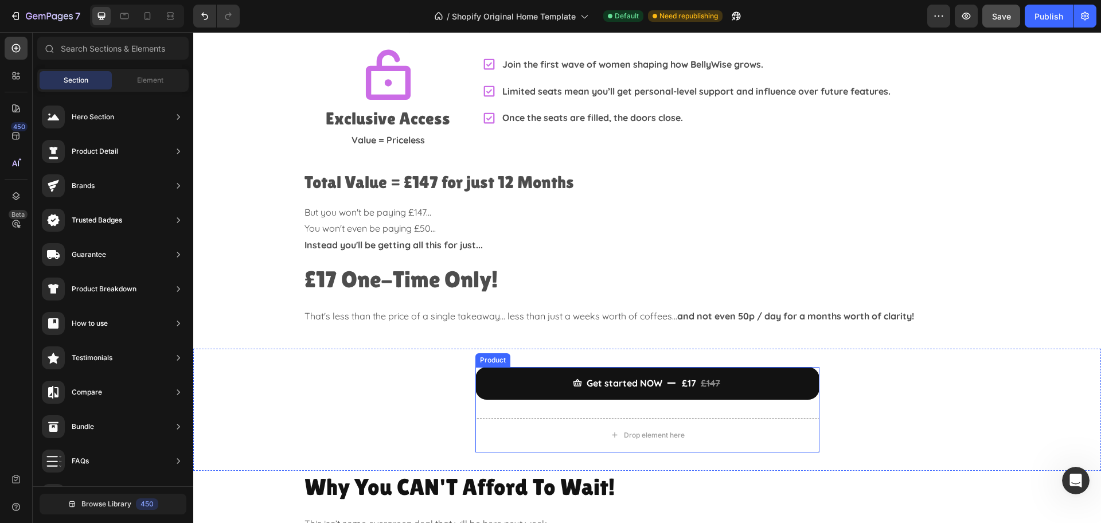
click at [507, 393] on div "Get started NOW £17 £147 Add to Cart Drop element here Product" at bounding box center [647, 409] width 344 height 85
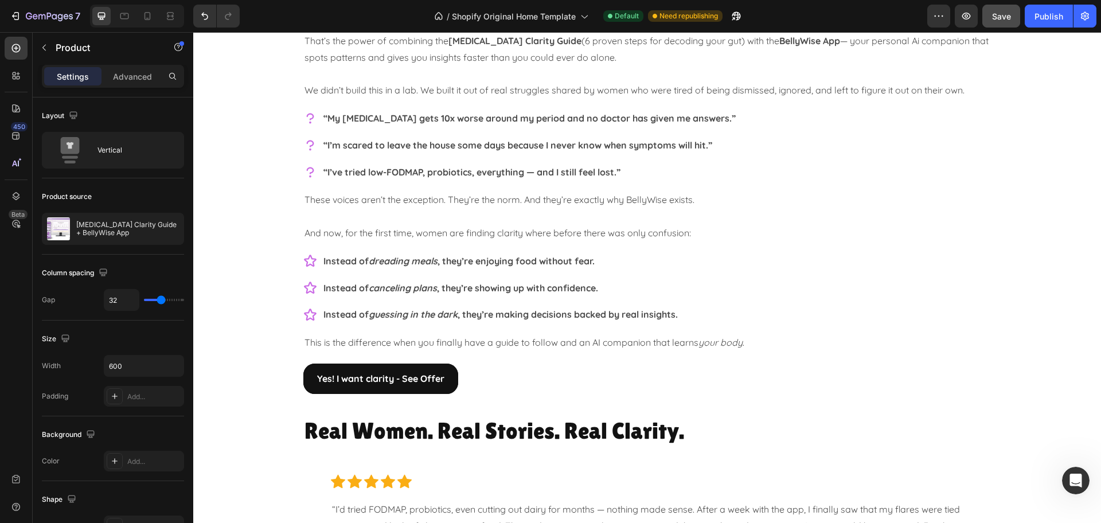
scroll to position [1067, 0]
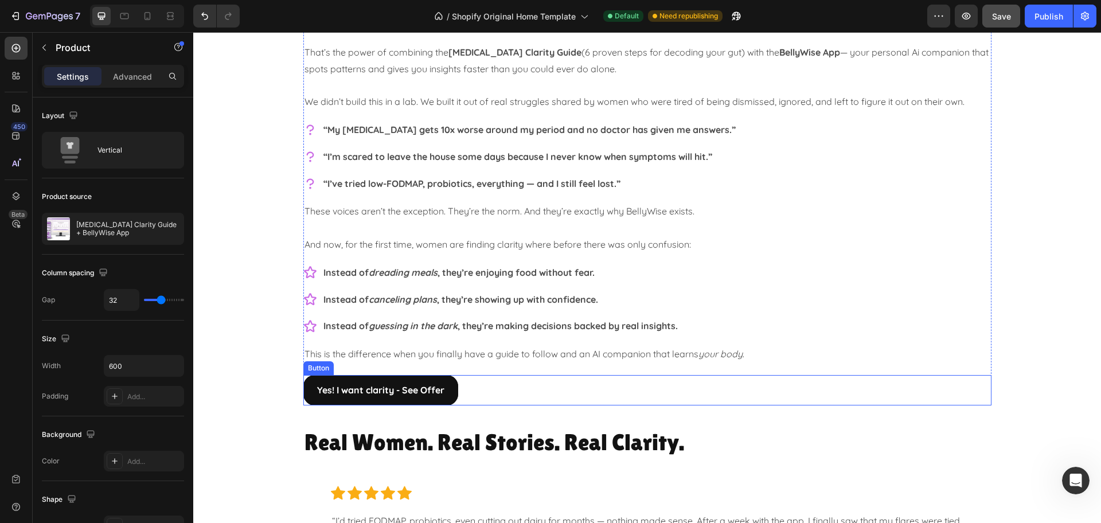
click at [499, 389] on div "Yes! I want clarity - See Offer Button" at bounding box center [647, 390] width 688 height 30
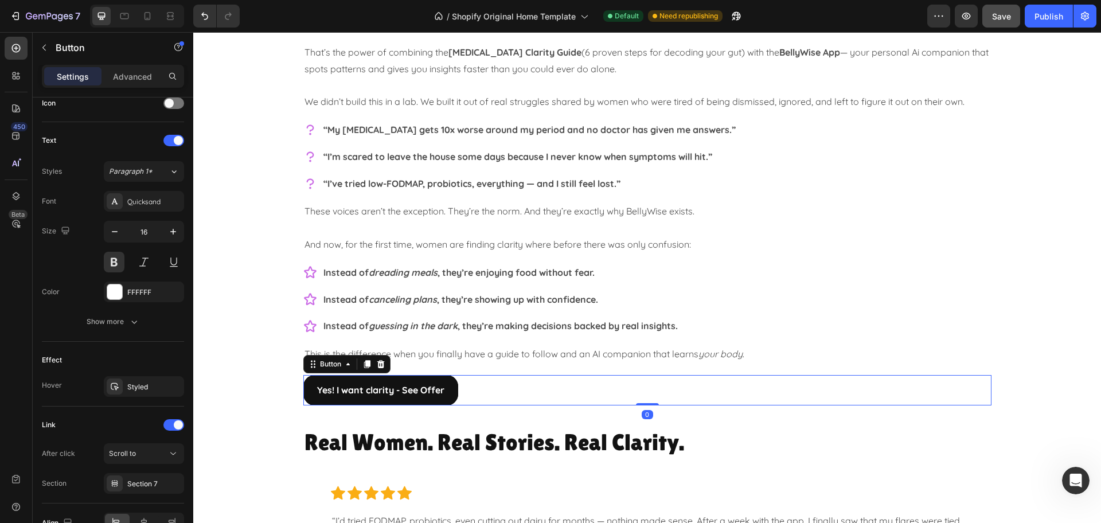
scroll to position [424, 0]
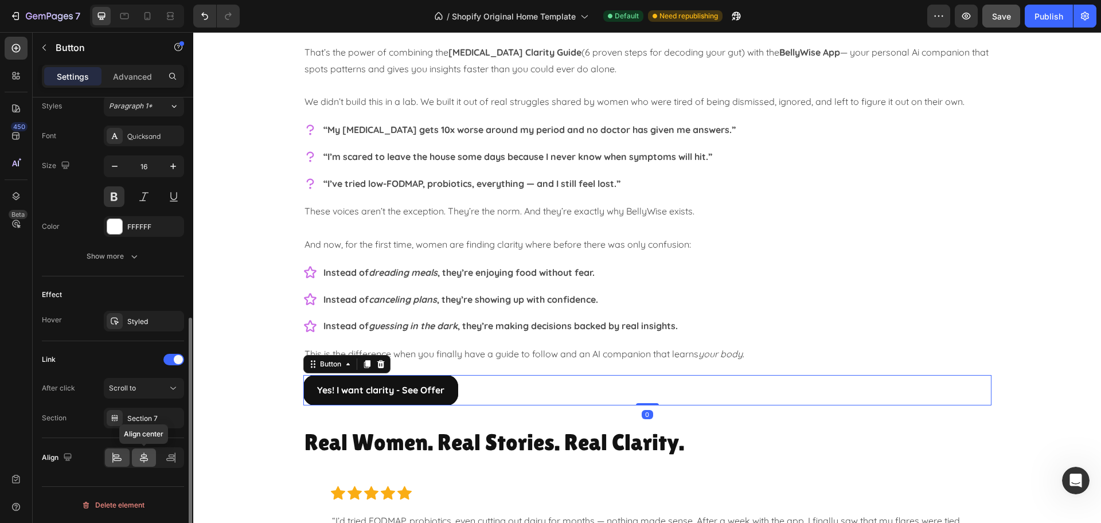
click at [137, 463] on div at bounding box center [144, 457] width 25 height 18
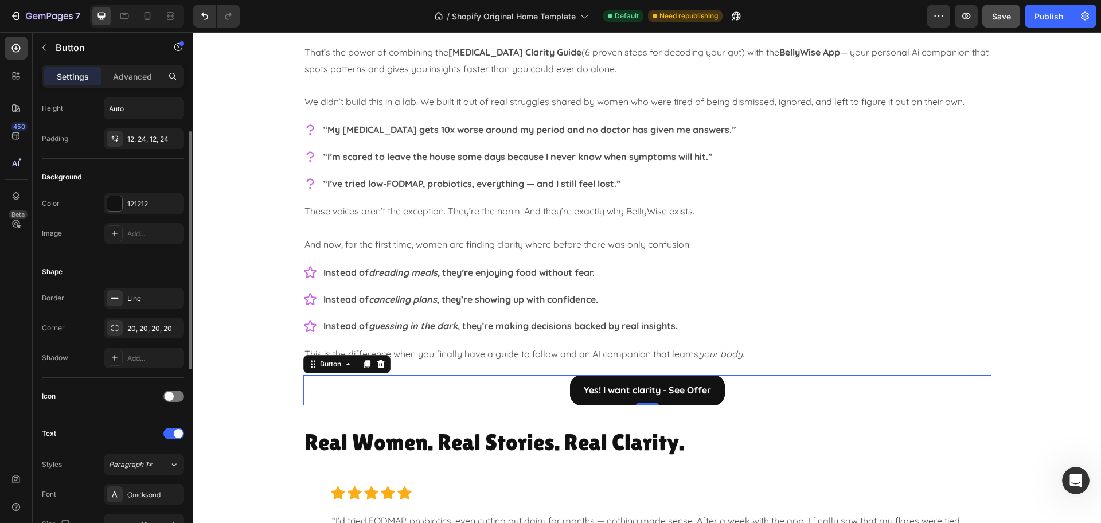
scroll to position [0, 0]
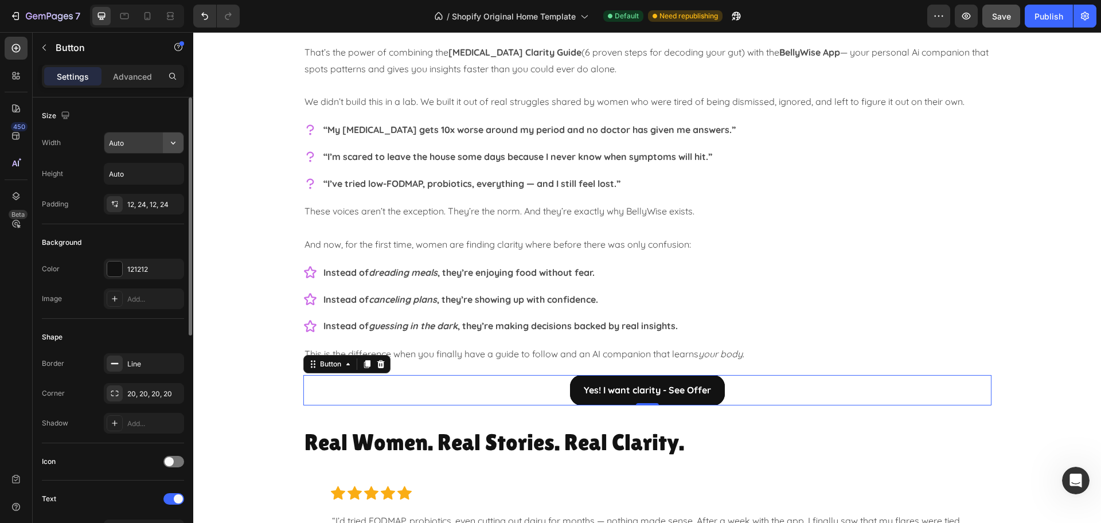
click at [172, 144] on icon "button" at bounding box center [172, 142] width 11 height 11
click at [132, 193] on p "Full 100%" at bounding box center [140, 194] width 65 height 10
type input "100%"
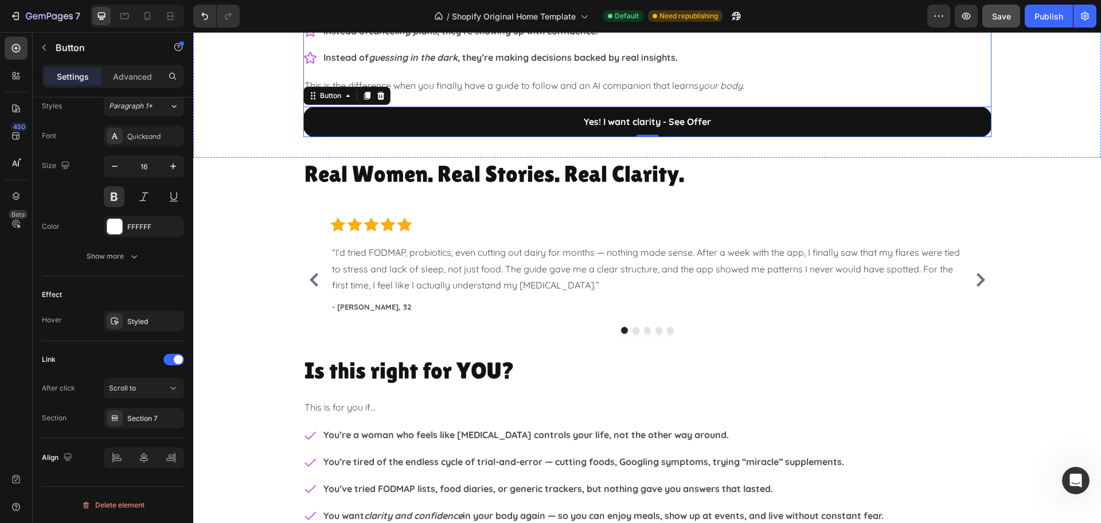
scroll to position [1354, 0]
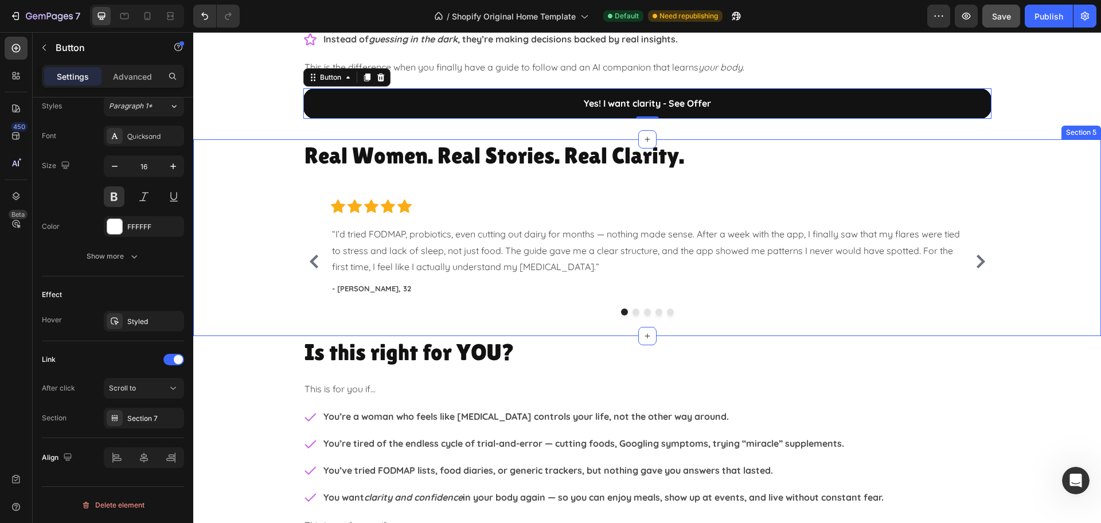
click at [1074, 216] on div "Real Women. Real Stories. Real Clarity. Heading Row Icon Icon Icon Icon Icon Ic…" at bounding box center [647, 231] width 908 height 185
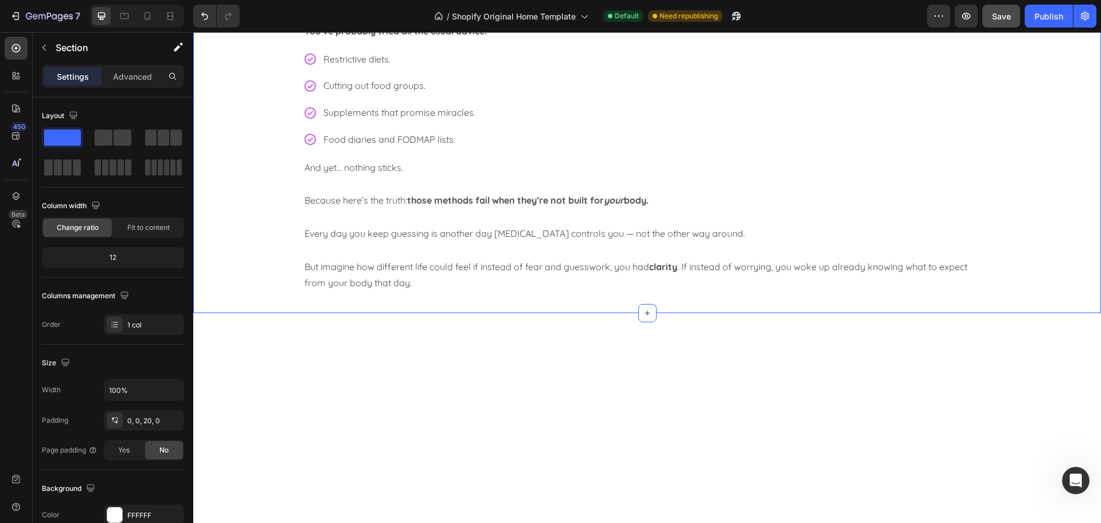
scroll to position [64, 0]
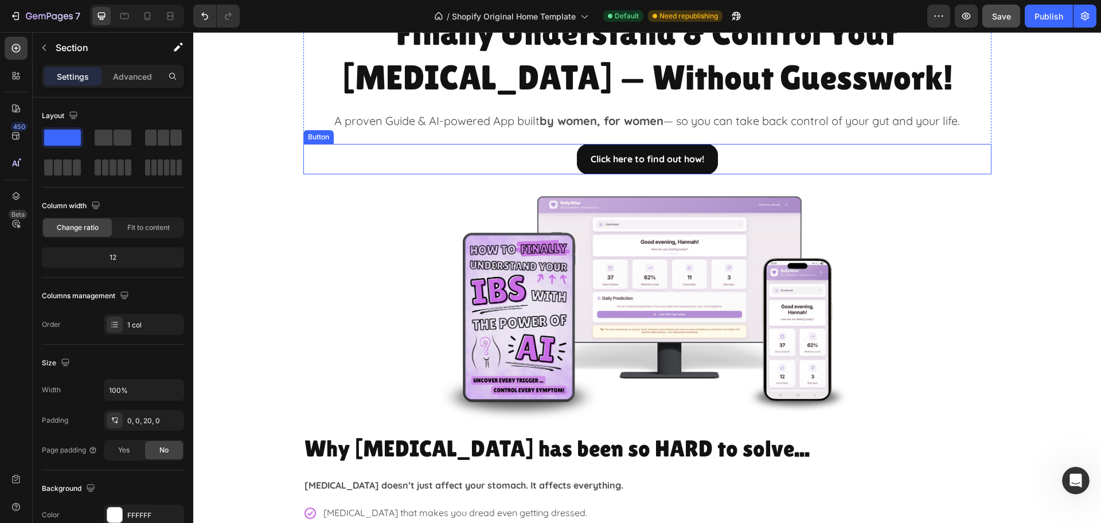
click at [753, 157] on div "Click here to find out how! Button" at bounding box center [647, 159] width 688 height 30
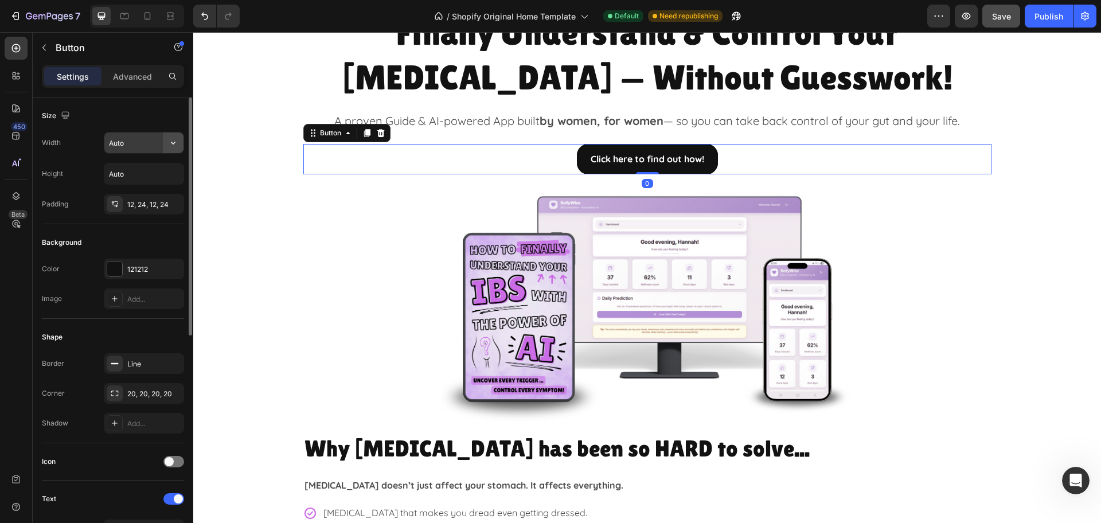
click at [171, 143] on icon "button" at bounding box center [172, 142] width 11 height 11
click at [131, 189] on p "Full 100%" at bounding box center [140, 194] width 65 height 10
type input "100%"
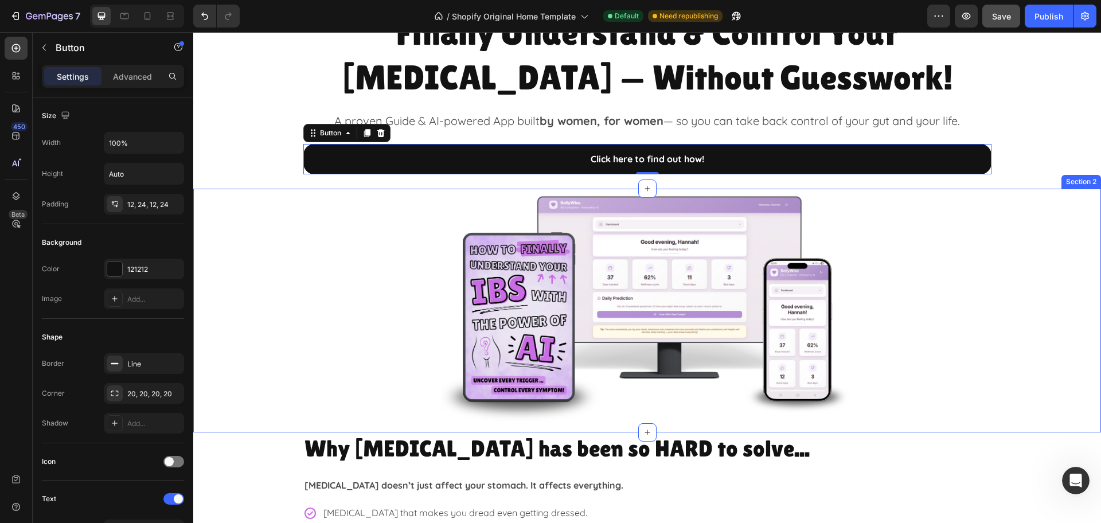
click at [1040, 271] on div "Image Row" at bounding box center [647, 305] width 908 height 232
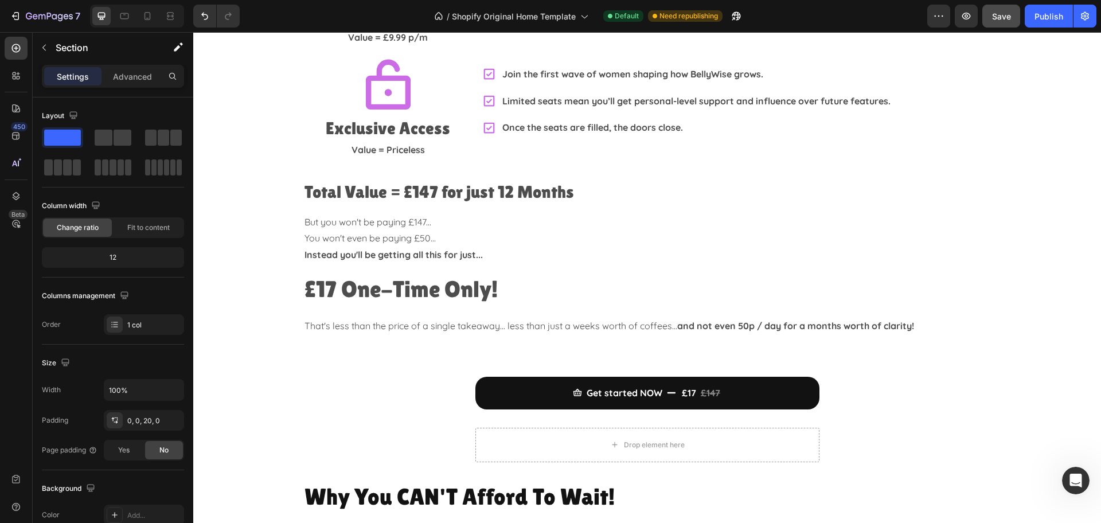
scroll to position [2366, 0]
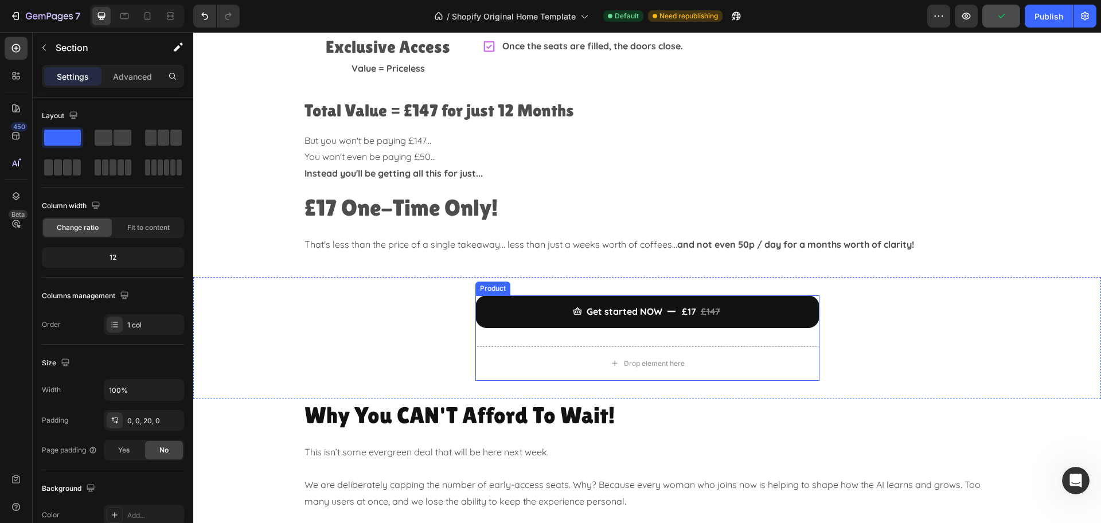
click at [789, 313] on div "Get started NOW £17 £147 Add to Cart Drop element here Product" at bounding box center [647, 337] width 344 height 85
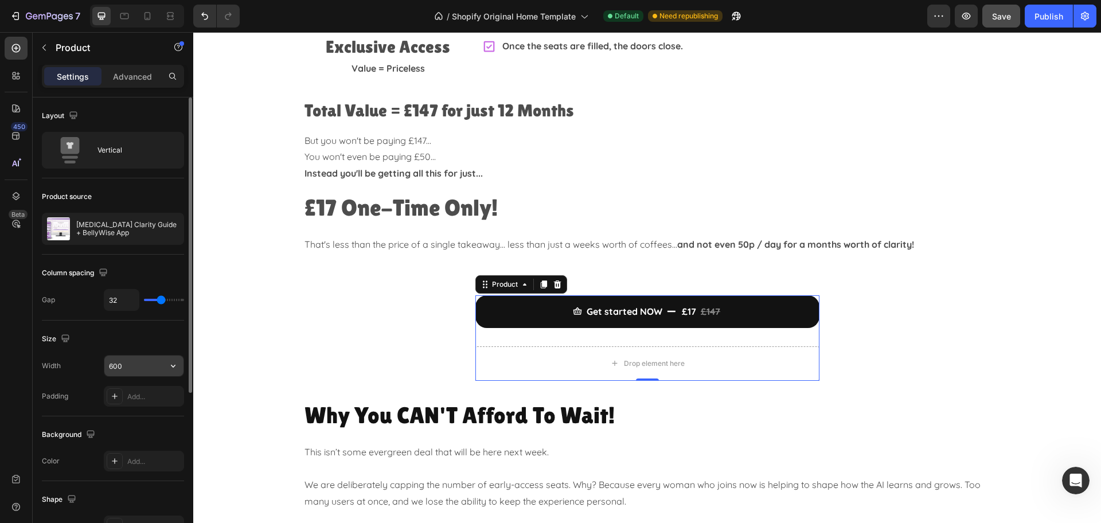
click at [143, 363] on input "600" at bounding box center [143, 366] width 79 height 21
click at [169, 363] on icon "button" at bounding box center [172, 365] width 11 height 11
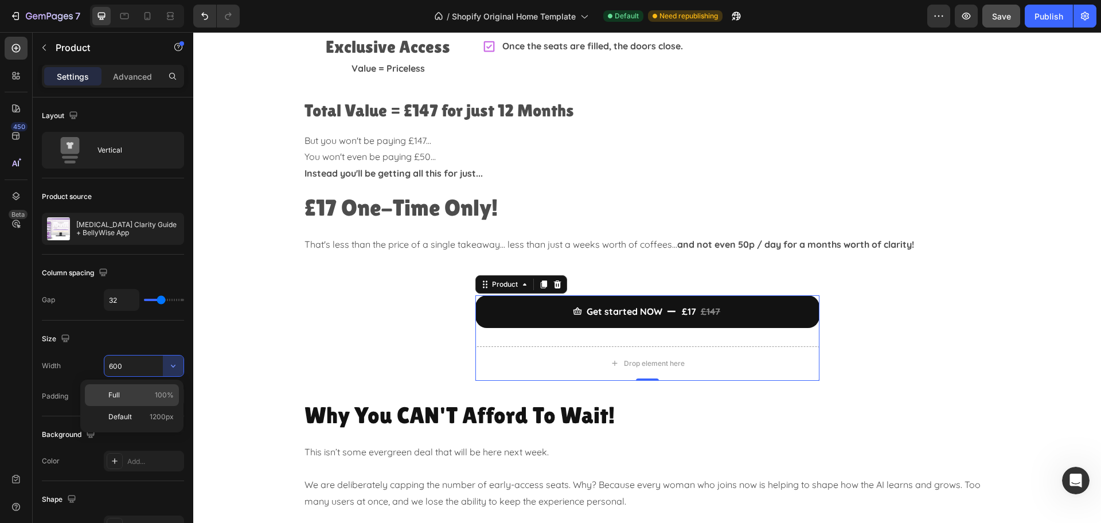
click at [125, 397] on p "Full 100%" at bounding box center [140, 395] width 65 height 10
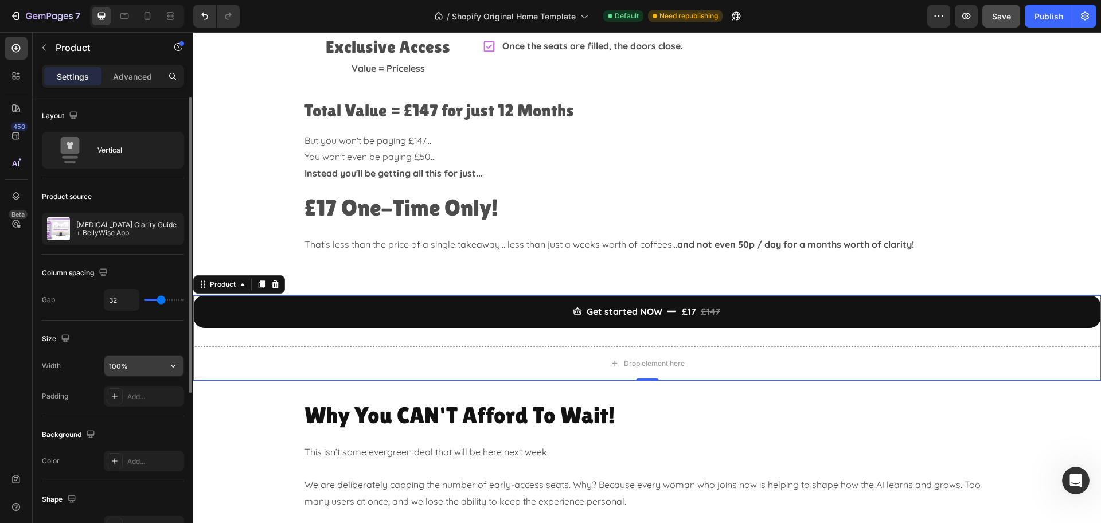
click at [143, 365] on input "100%" at bounding box center [143, 366] width 79 height 21
click at [169, 365] on icon "button" at bounding box center [172, 365] width 11 height 11
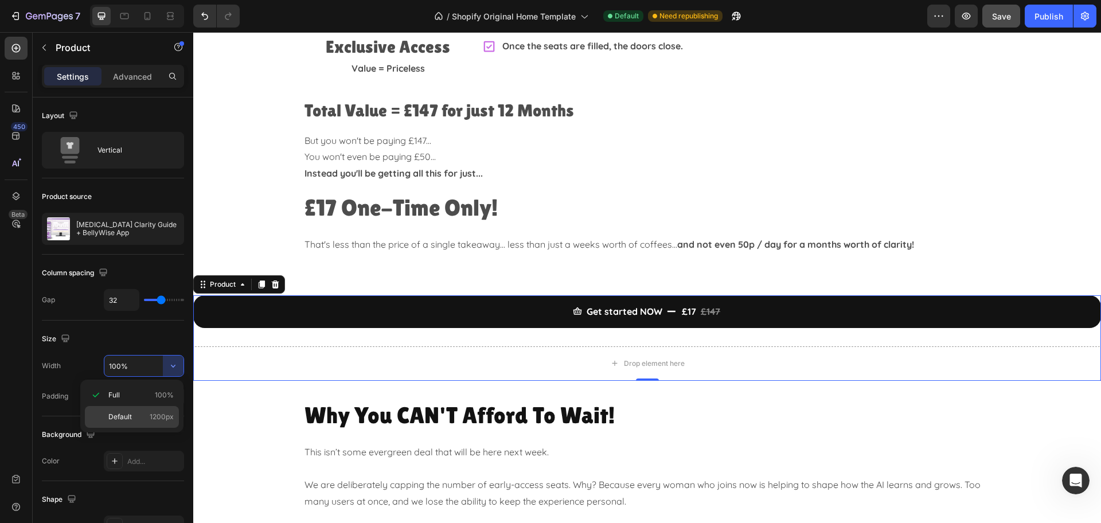
click at [128, 424] on div "Default 1200px" at bounding box center [132, 417] width 94 height 22
type input "1200"
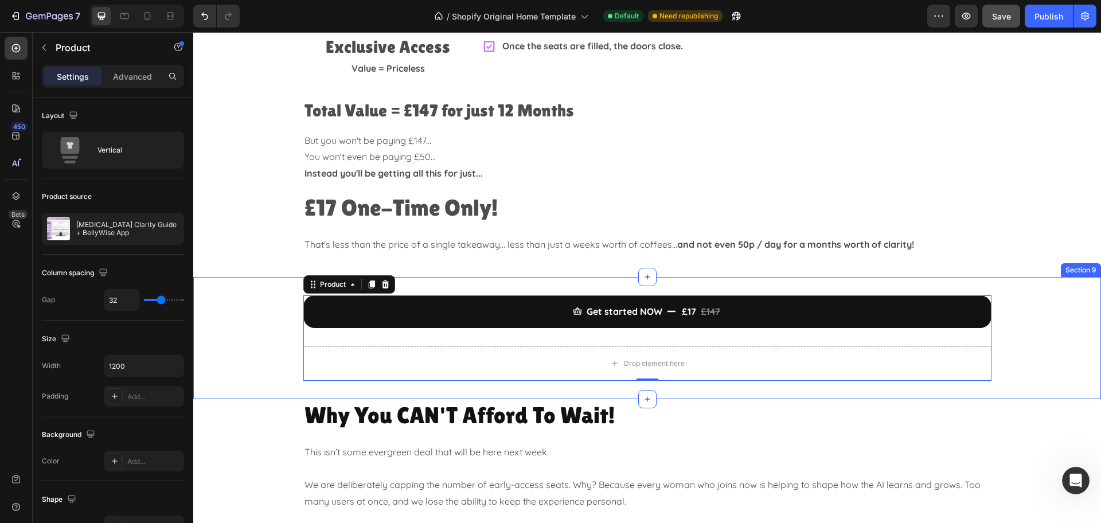
click at [1006, 342] on div "Get started NOW £17 £147 Add to Cart Drop element here Product 0" at bounding box center [647, 337] width 908 height 85
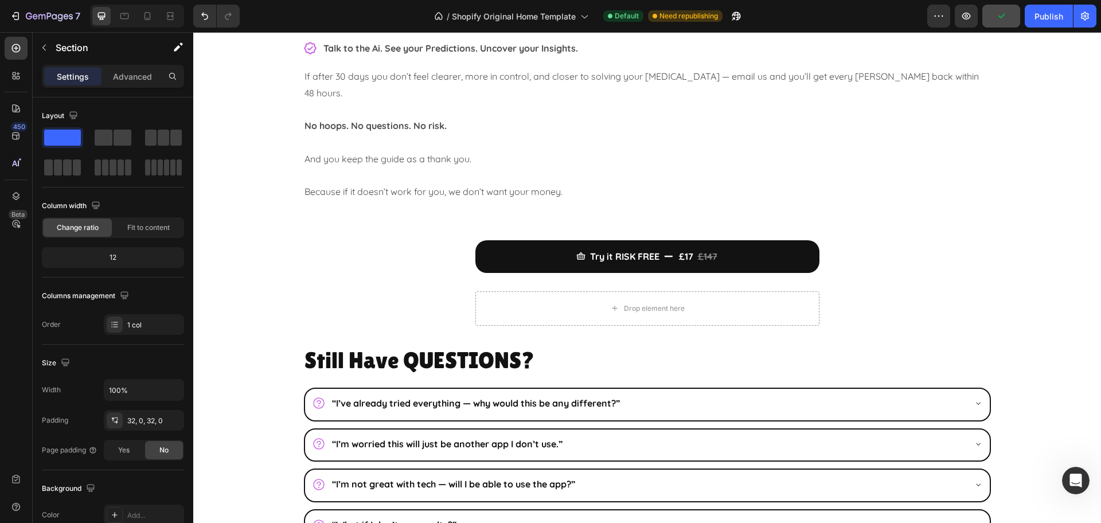
scroll to position [3082, 0]
click at [772, 325] on div "Try it RISK FREE £17 £147 Add to Cart Drop element here Product" at bounding box center [647, 282] width 344 height 85
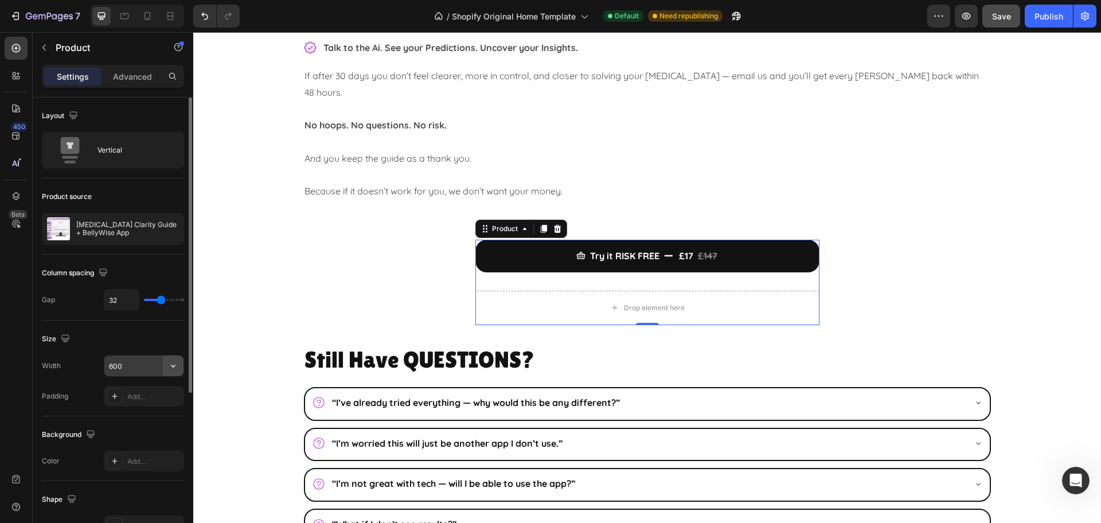
click at [172, 364] on icon "button" at bounding box center [172, 365] width 11 height 11
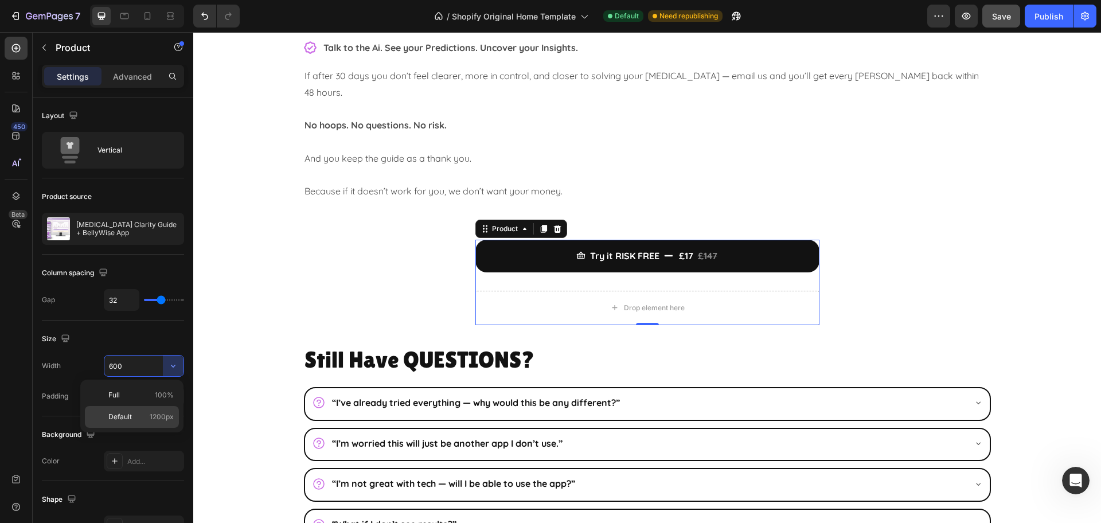
click at [130, 415] on span "Default" at bounding box center [120, 417] width 24 height 10
type input "1200"
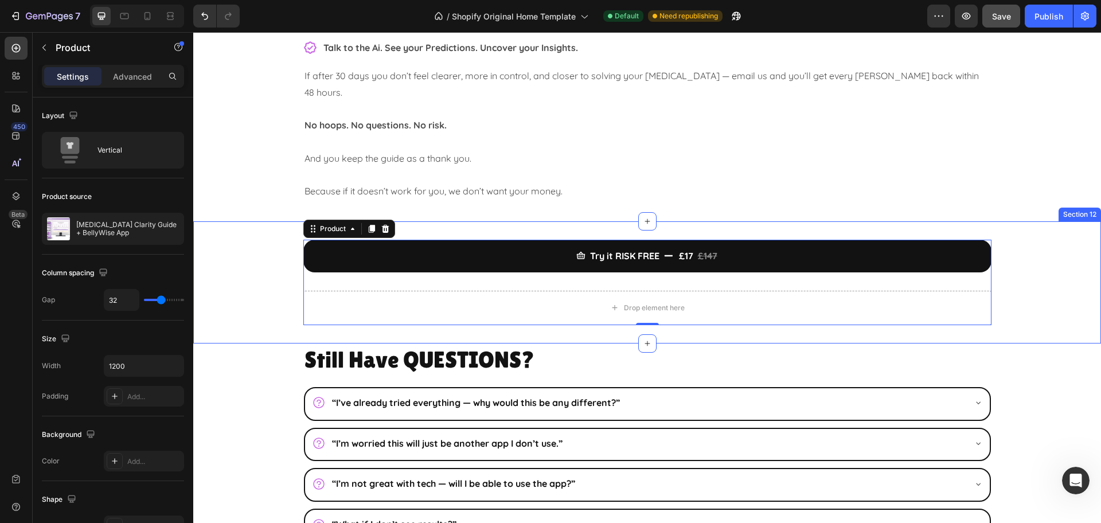
click at [1063, 325] on div "Try it RISK FREE £17 £147 Add to Cart Drop element here Product 0" at bounding box center [647, 282] width 908 height 85
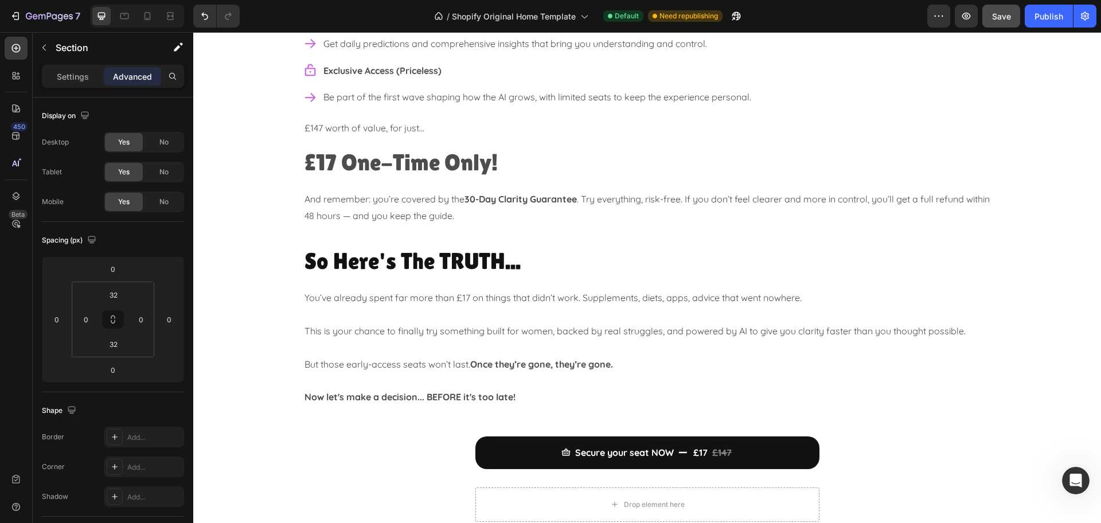
scroll to position [4014, 0]
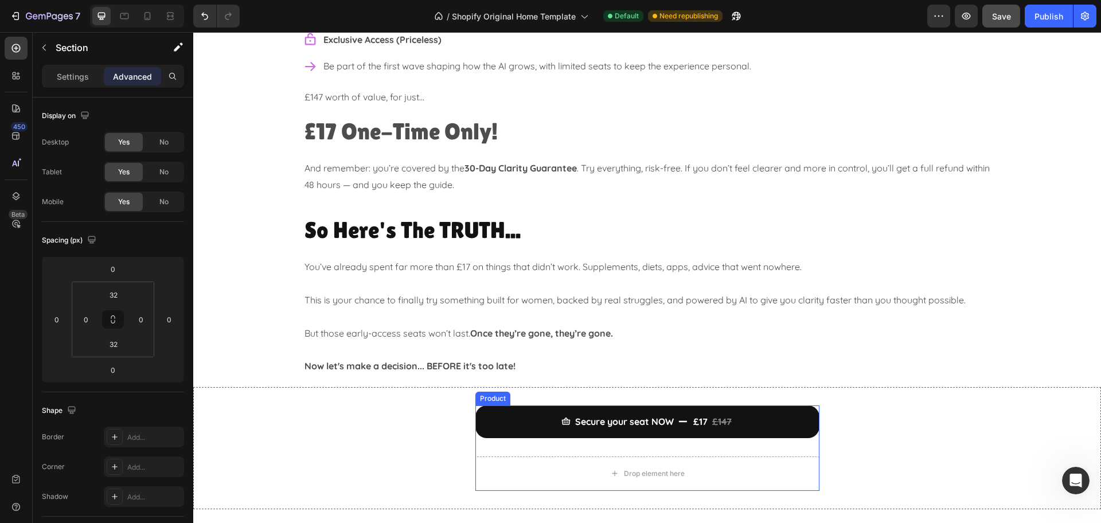
click at [799, 447] on div "Secure your seat NOW £17 £147 Add to Cart Drop element here Product" at bounding box center [647, 447] width 344 height 85
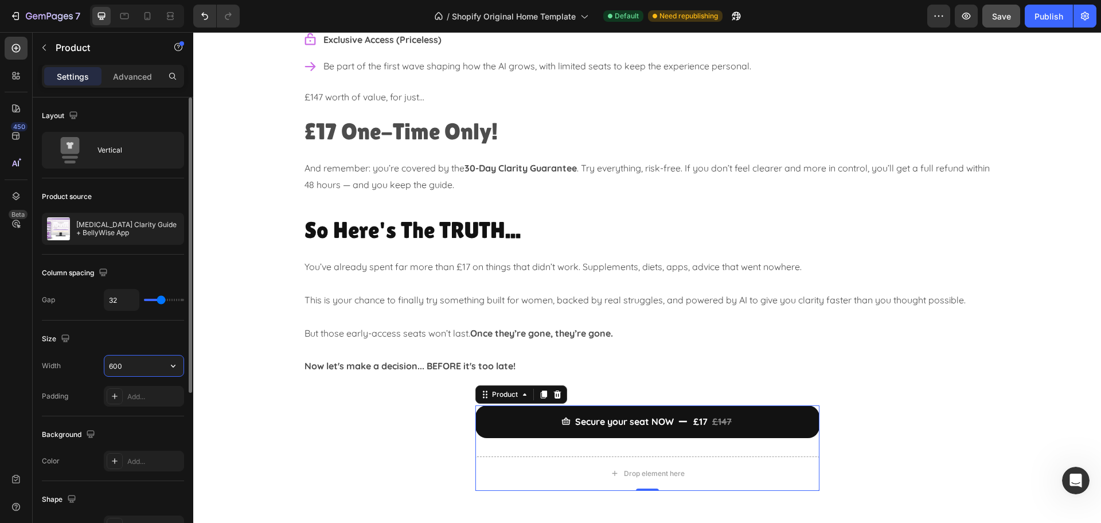
click at [143, 365] on input "600" at bounding box center [143, 366] width 79 height 21
click at [171, 362] on icon "button" at bounding box center [172, 365] width 11 height 11
click at [119, 416] on span "Default" at bounding box center [120, 417] width 24 height 10
type input "1200"
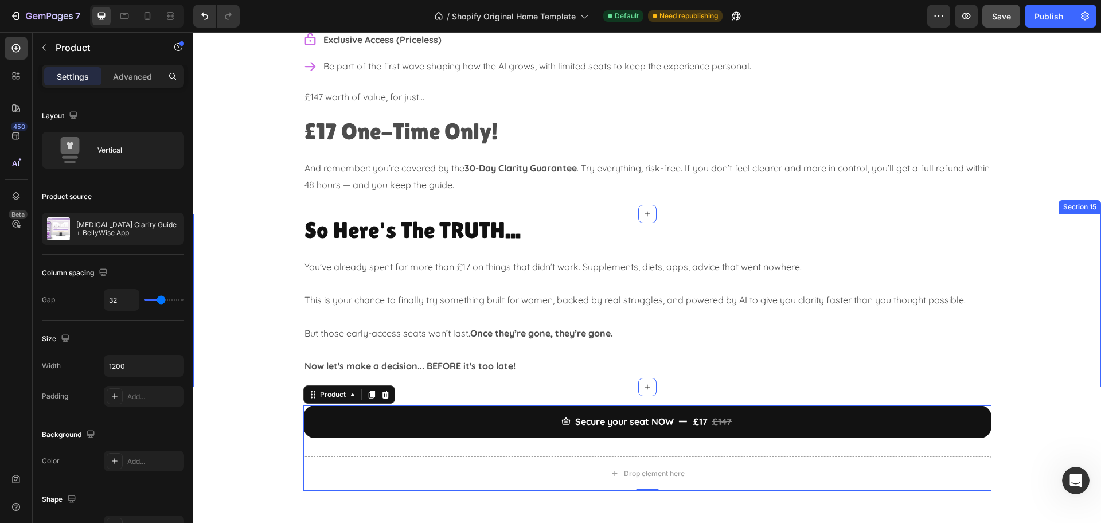
click at [1024, 352] on div "So Here's The TRUTH... Heading You’ve already spent far more than £17 on things…" at bounding box center [647, 295] width 908 height 162
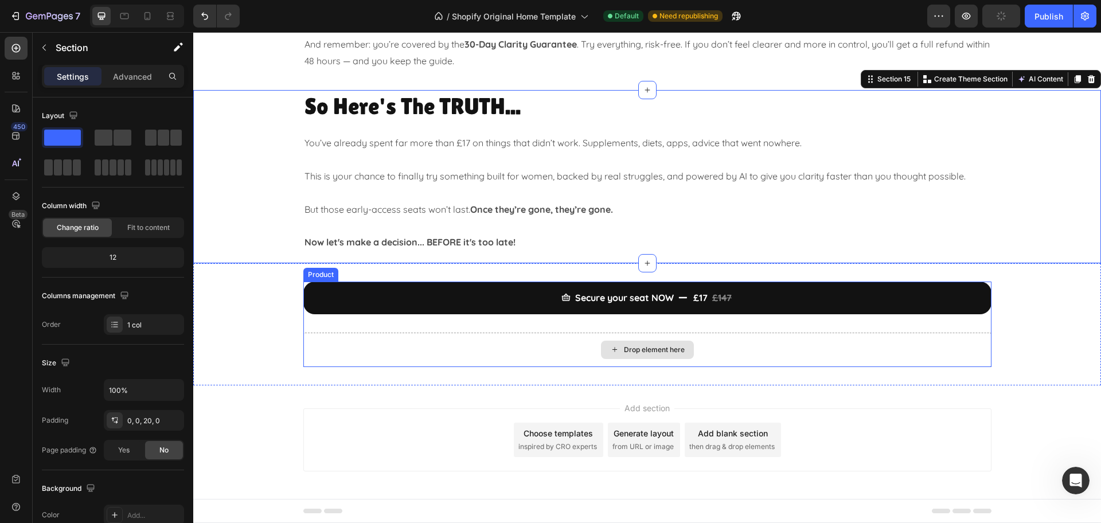
scroll to position [3923, 0]
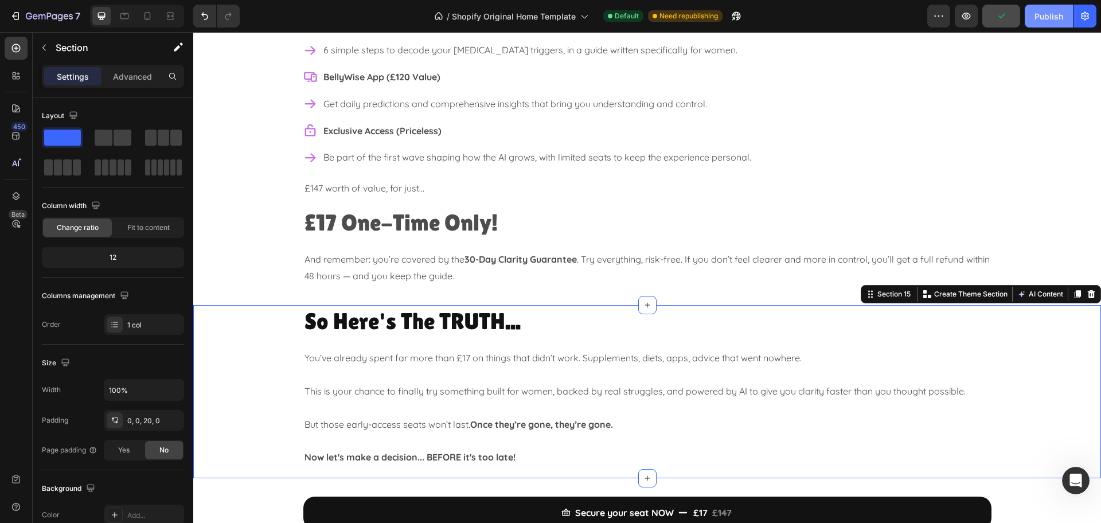
click at [1041, 18] on div "Publish" at bounding box center [1049, 16] width 29 height 12
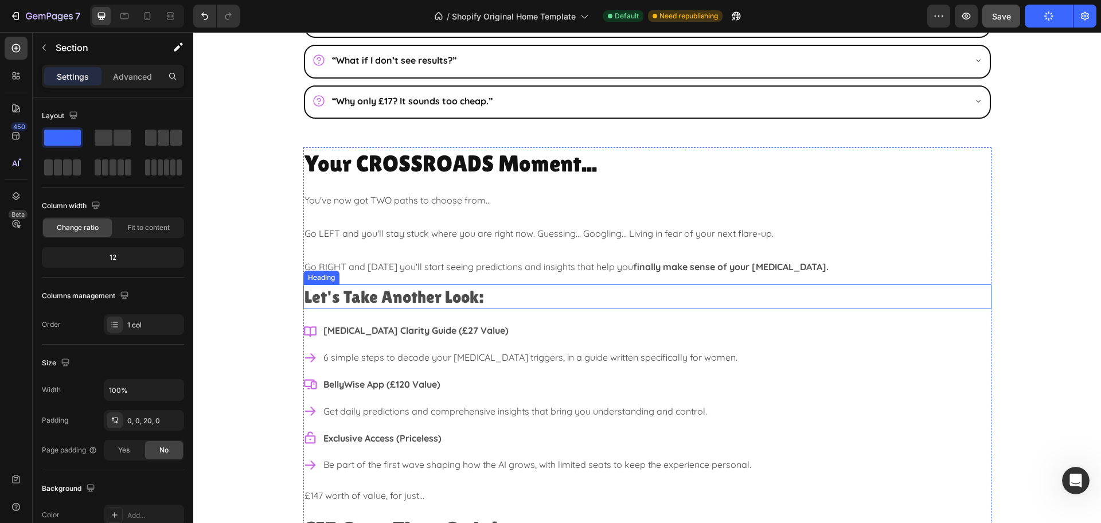
scroll to position [3565, 0]
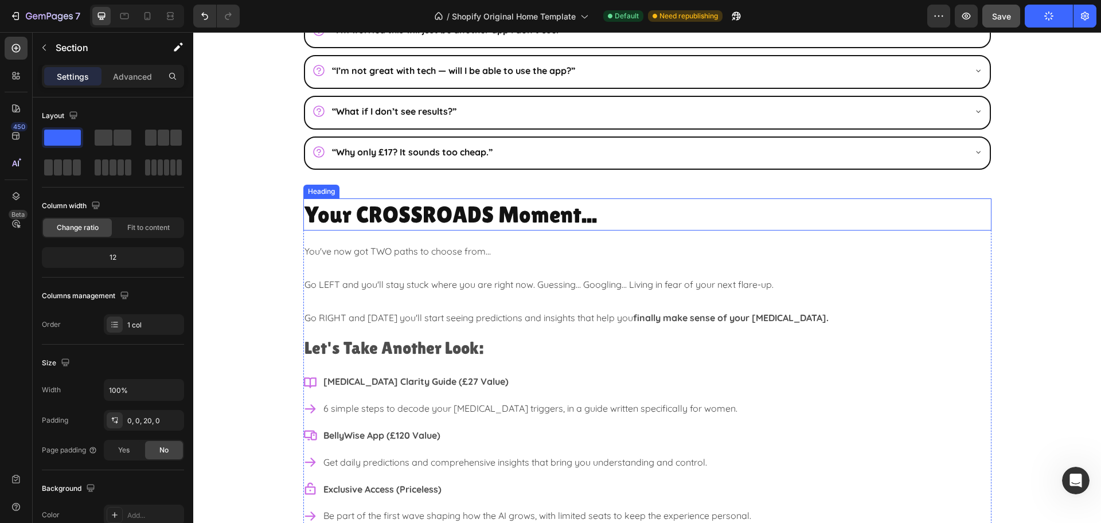
click at [466, 217] on h2 "Your CROSSROADS Moment..." at bounding box center [647, 214] width 688 height 32
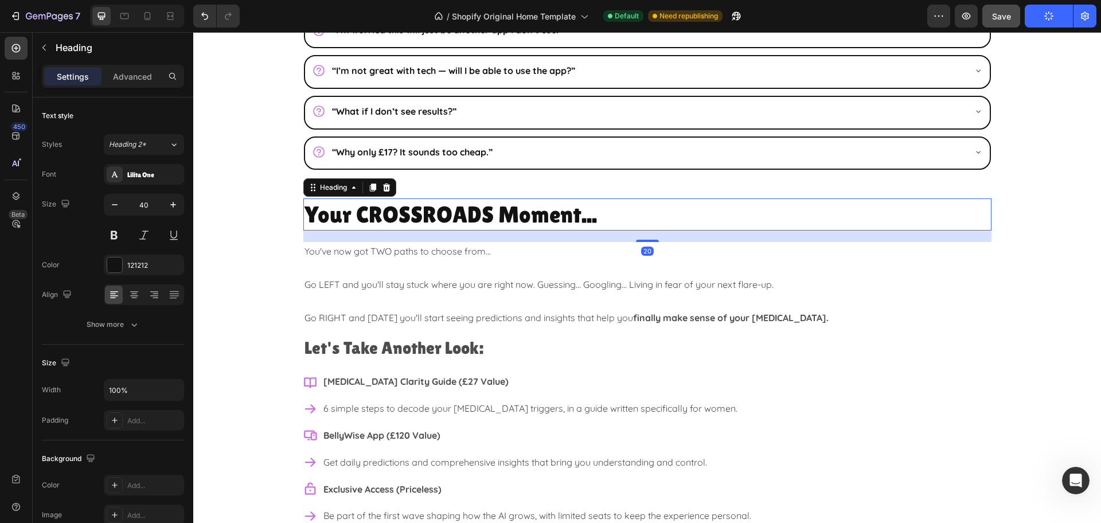
scroll to position [3780, 0]
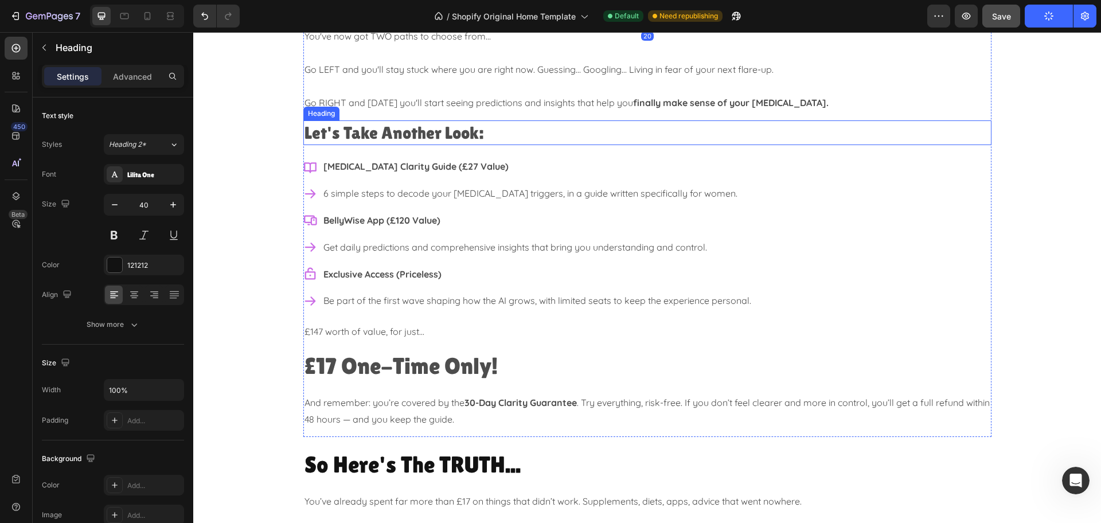
click at [491, 130] on h2 "Let's Take Another Look:" at bounding box center [647, 132] width 688 height 25
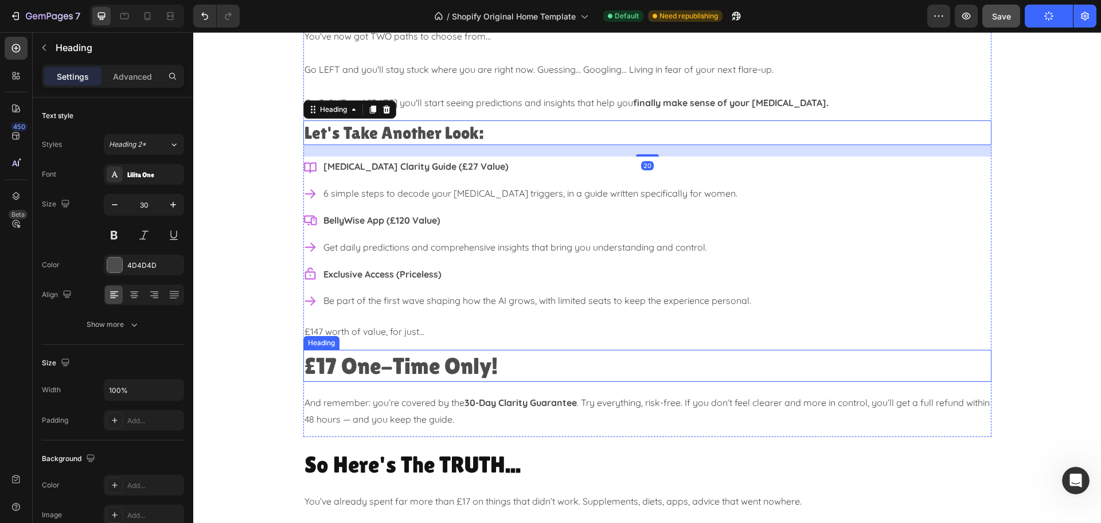
click at [502, 371] on h2 "£17 One-Time Only!" at bounding box center [647, 366] width 688 height 32
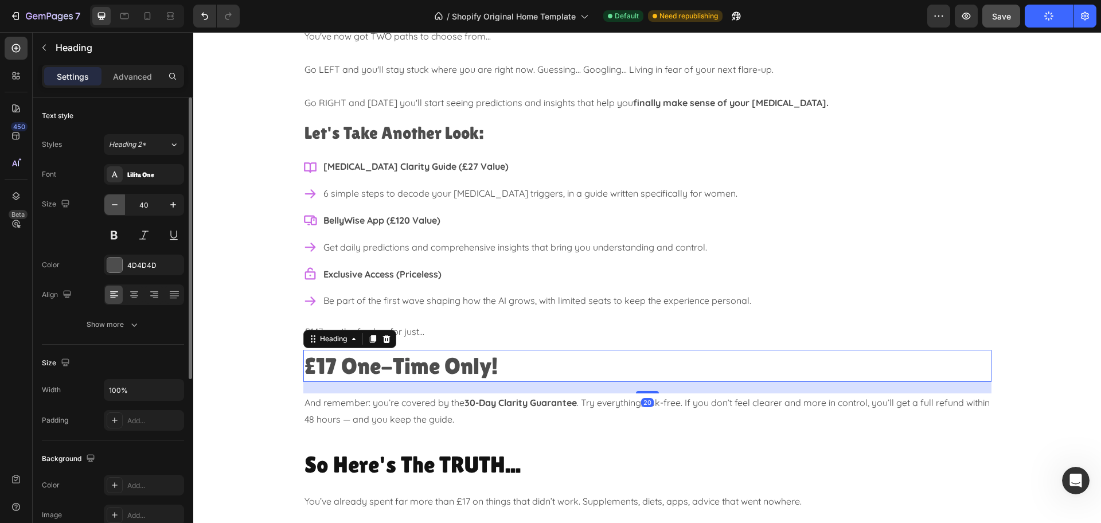
click at [115, 209] on icon "button" at bounding box center [114, 204] width 11 height 11
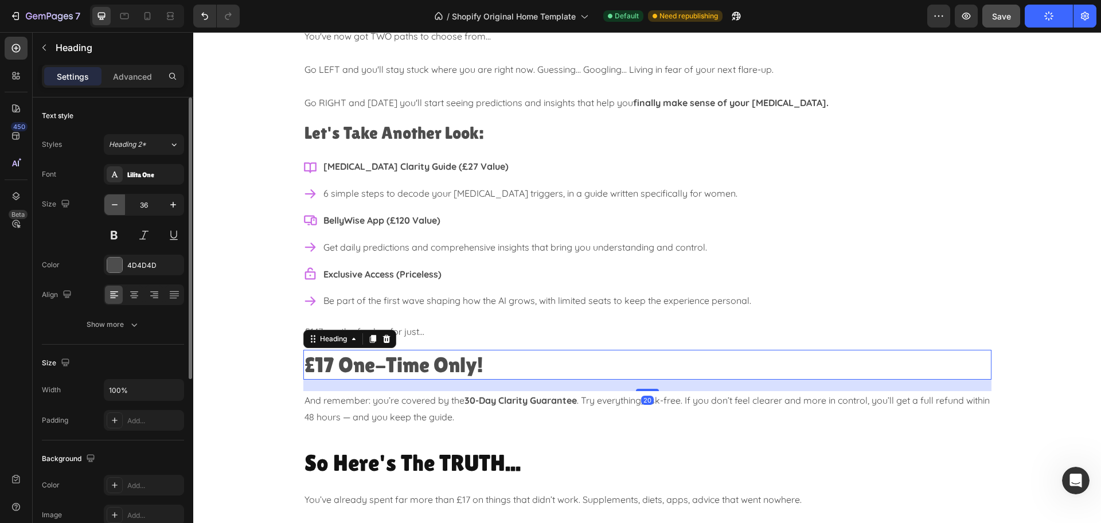
click at [115, 209] on icon "button" at bounding box center [114, 204] width 11 height 11
click at [115, 208] on icon "button" at bounding box center [114, 204] width 11 height 11
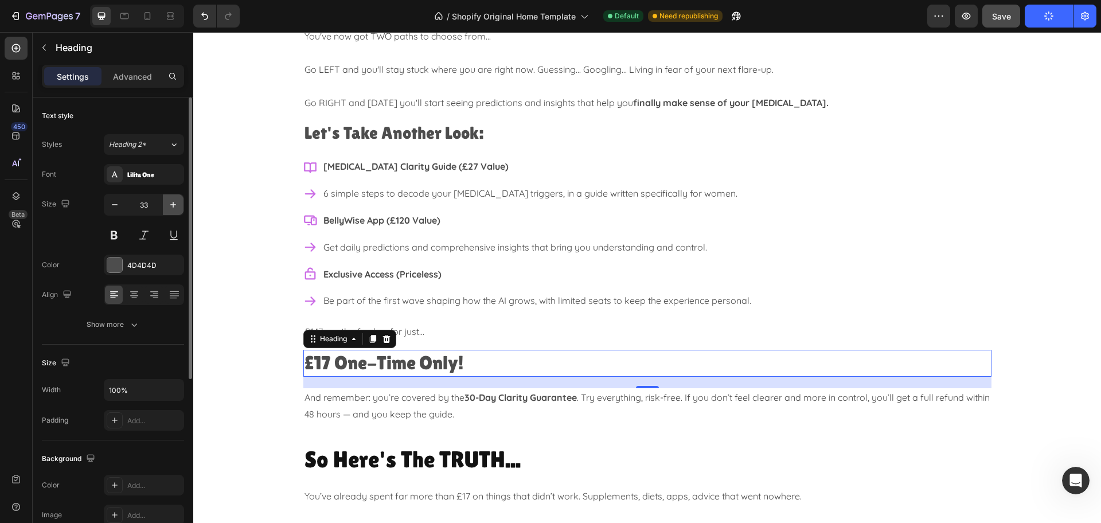
click at [177, 204] on icon "button" at bounding box center [172, 204] width 11 height 11
type input "35"
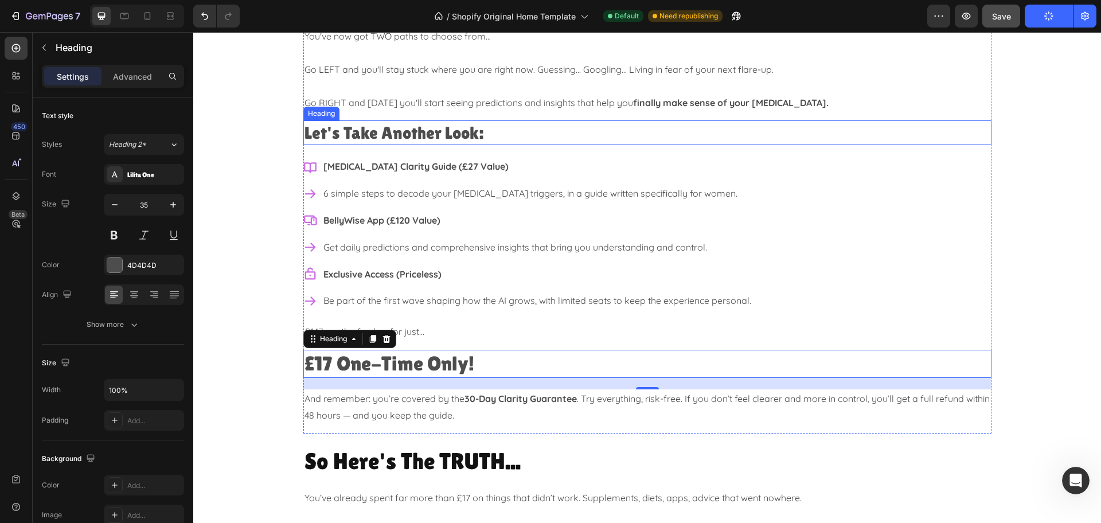
click at [498, 133] on h2 "Let's Take Another Look:" at bounding box center [647, 132] width 688 height 25
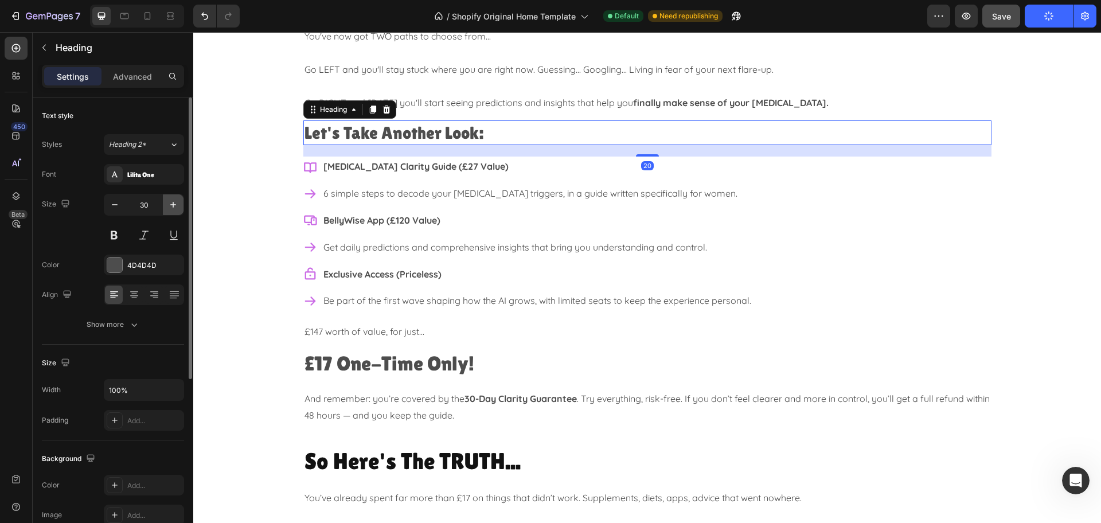
click at [171, 204] on icon "button" at bounding box center [172, 204] width 11 height 11
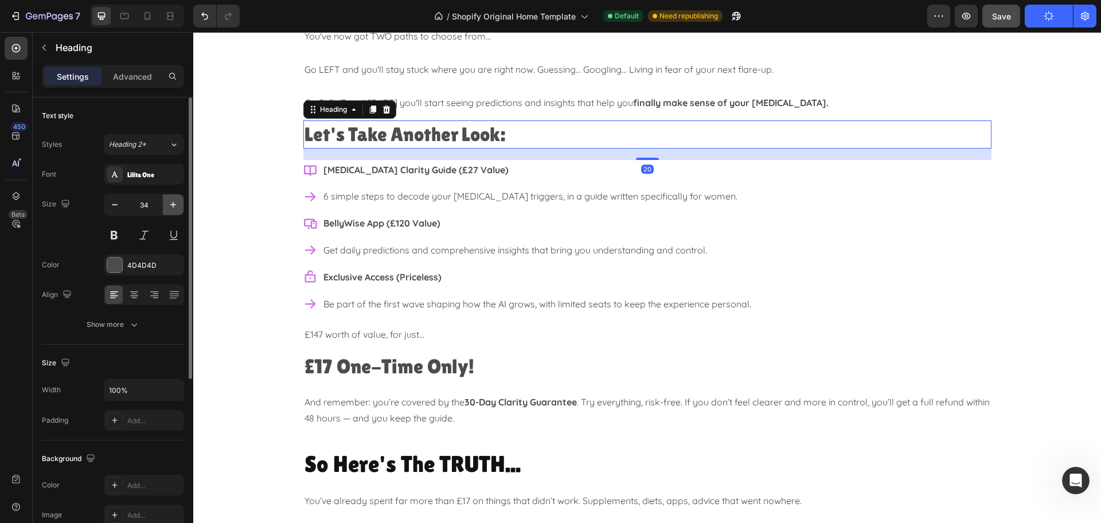
click at [171, 204] on icon "button" at bounding box center [172, 204] width 11 height 11
type input "35"
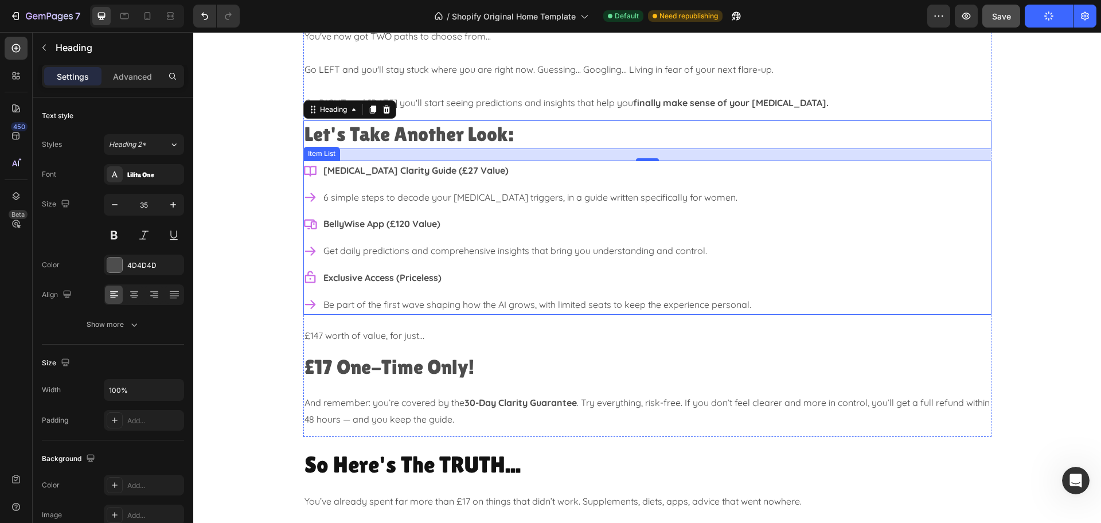
click at [755, 194] on div "[MEDICAL_DATA] Clarity Guide (£27 Value) 6 simple steps to decode your [MEDICAL…" at bounding box center [647, 238] width 688 height 154
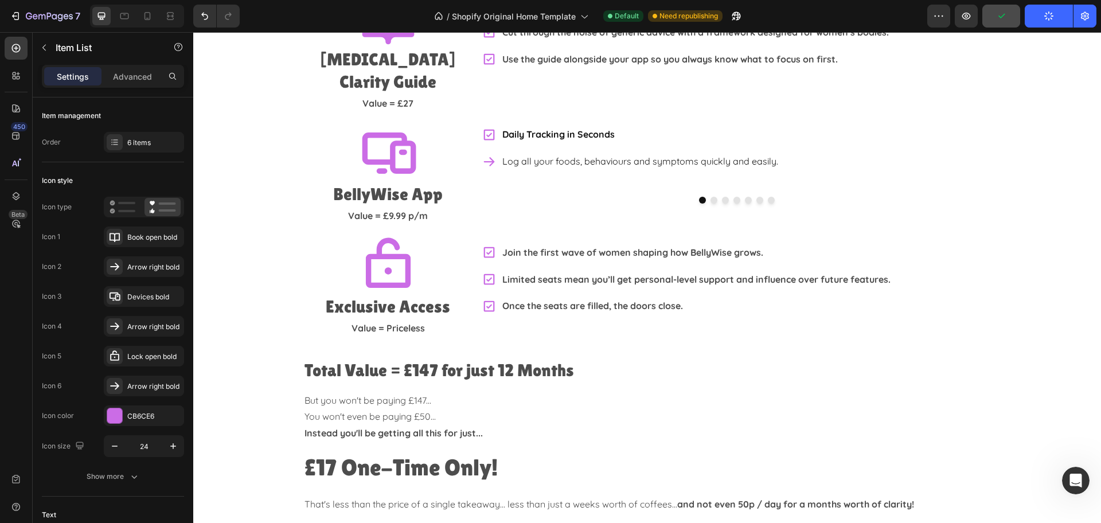
scroll to position [2073, 0]
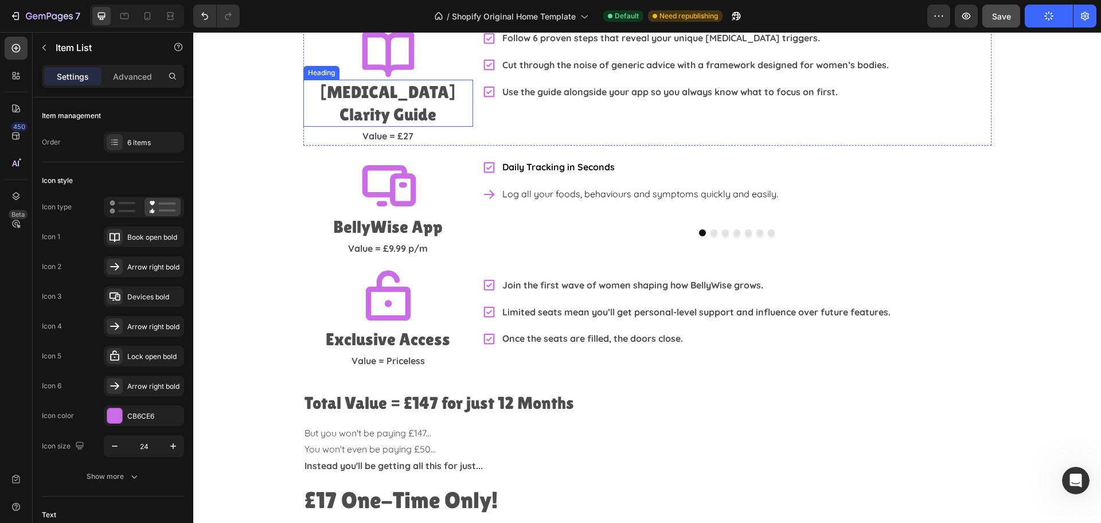
click at [414, 92] on h2 "[MEDICAL_DATA] Clarity Guide" at bounding box center [388, 103] width 170 height 47
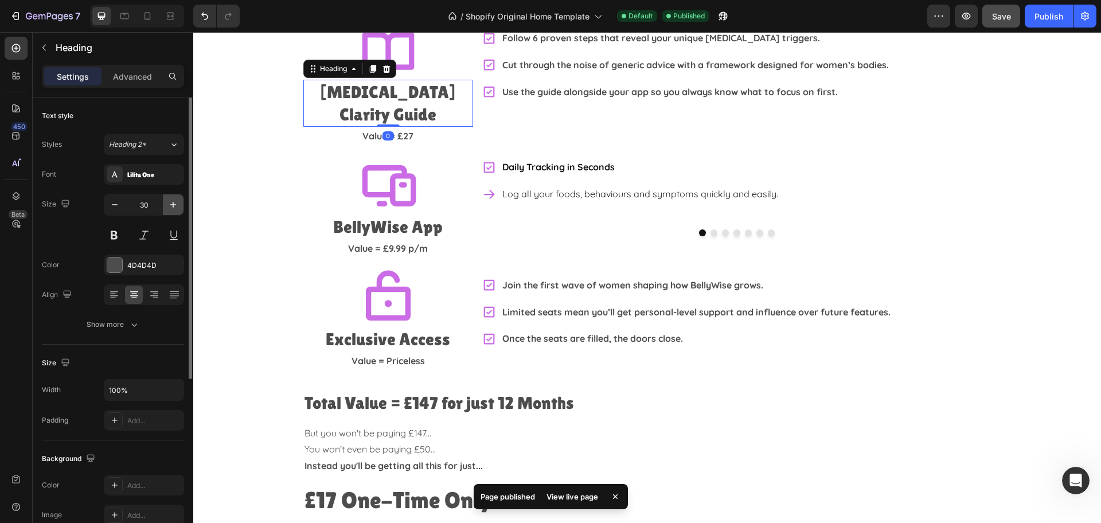
click at [166, 208] on button "button" at bounding box center [173, 204] width 21 height 21
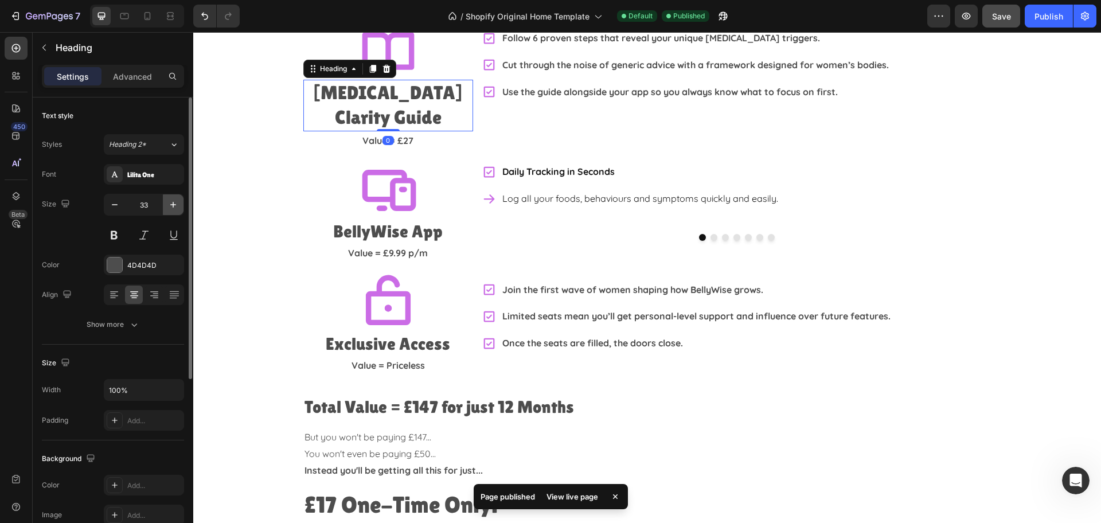
click at [166, 208] on button "button" at bounding box center [173, 204] width 21 height 21
type input "35"
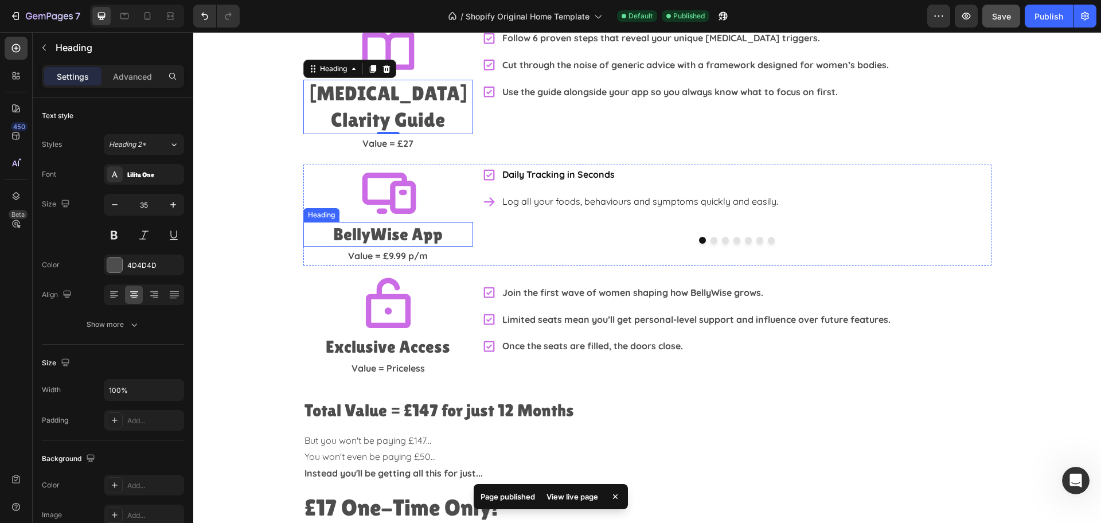
click at [440, 222] on h2 "BellyWise App" at bounding box center [388, 234] width 170 height 25
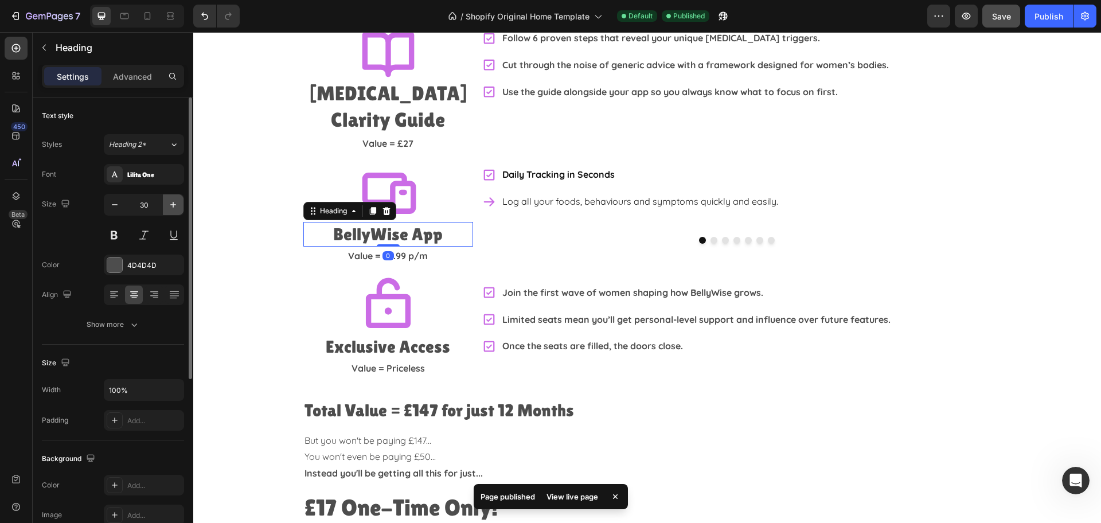
click at [175, 205] on icon "button" at bounding box center [172, 204] width 11 height 11
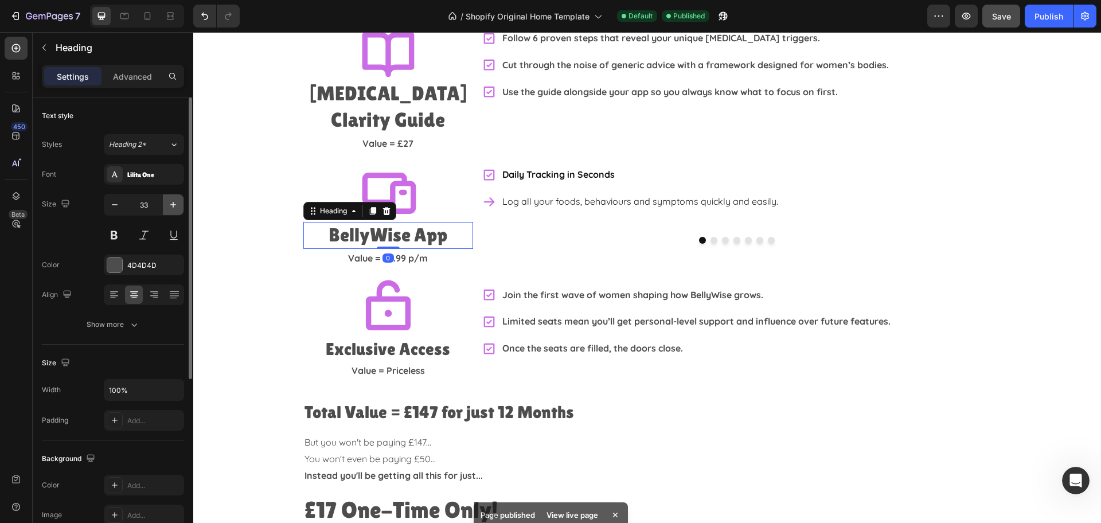
click at [175, 205] on icon "button" at bounding box center [173, 205] width 6 height 6
type input "35"
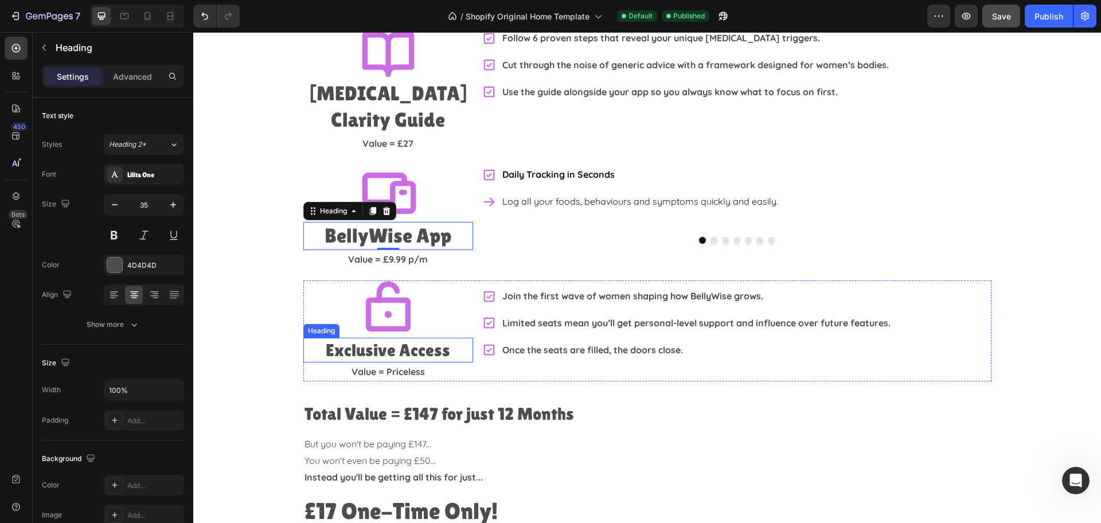
click at [442, 338] on h2 "Exclusive Access" at bounding box center [388, 350] width 170 height 25
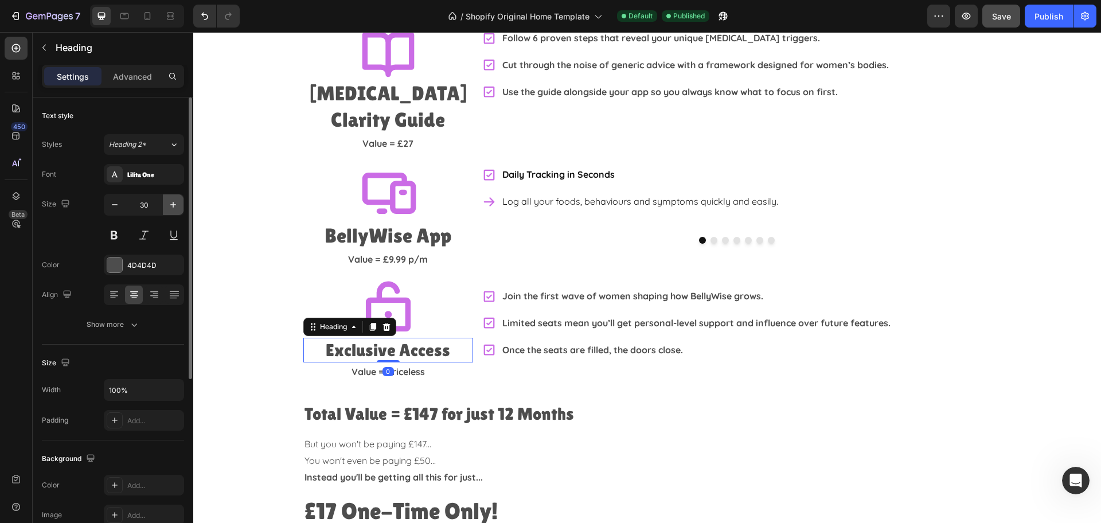
click at [165, 205] on button "button" at bounding box center [173, 204] width 21 height 21
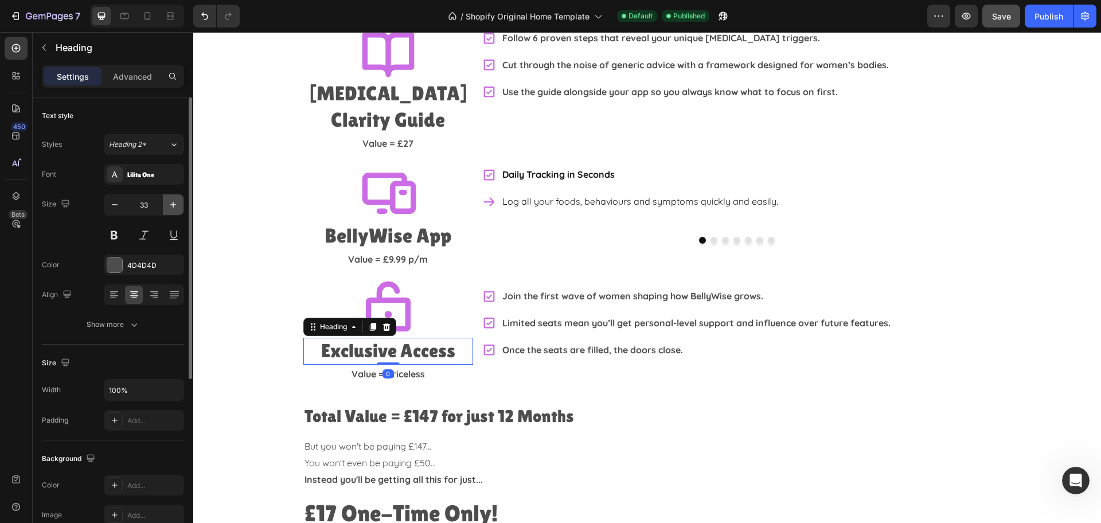
click at [165, 205] on button "button" at bounding box center [173, 204] width 21 height 21
type input "35"
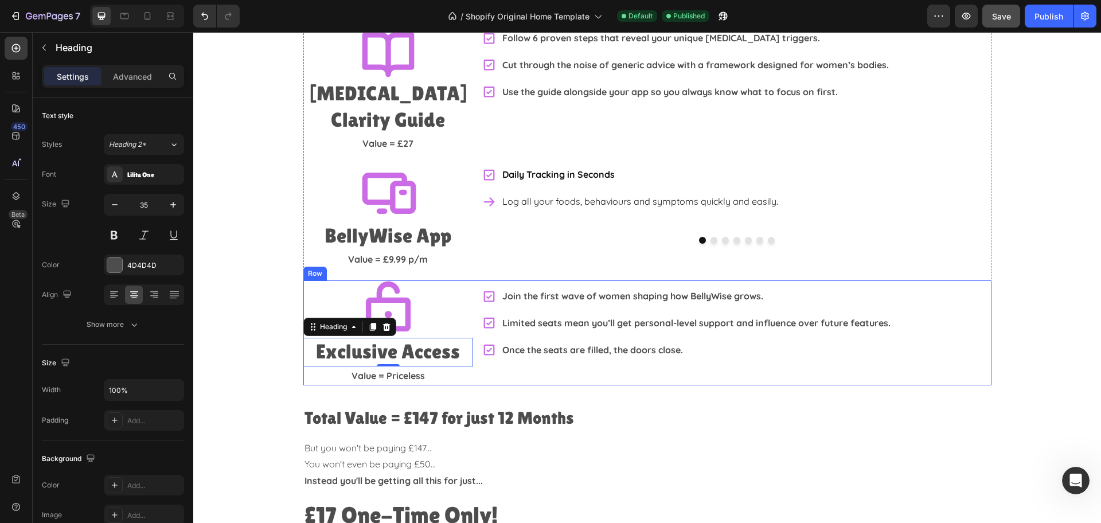
click at [751, 352] on div "Join the first wave of women shaping how BellyWise grows. Limited seats mean yo…" at bounding box center [736, 332] width 509 height 104
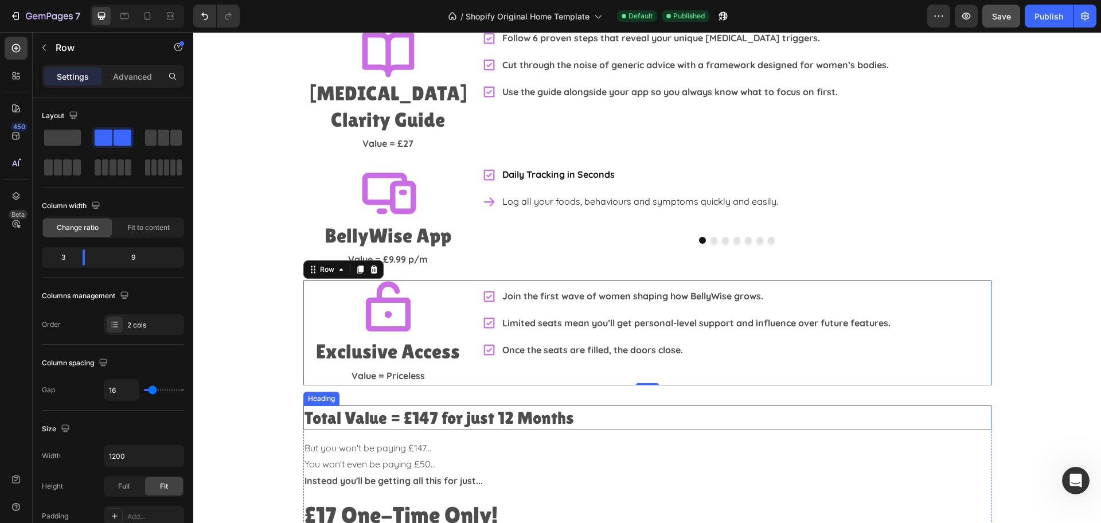
click at [600, 405] on h2 "Total Value = £147 for just 12 Months" at bounding box center [647, 417] width 688 height 25
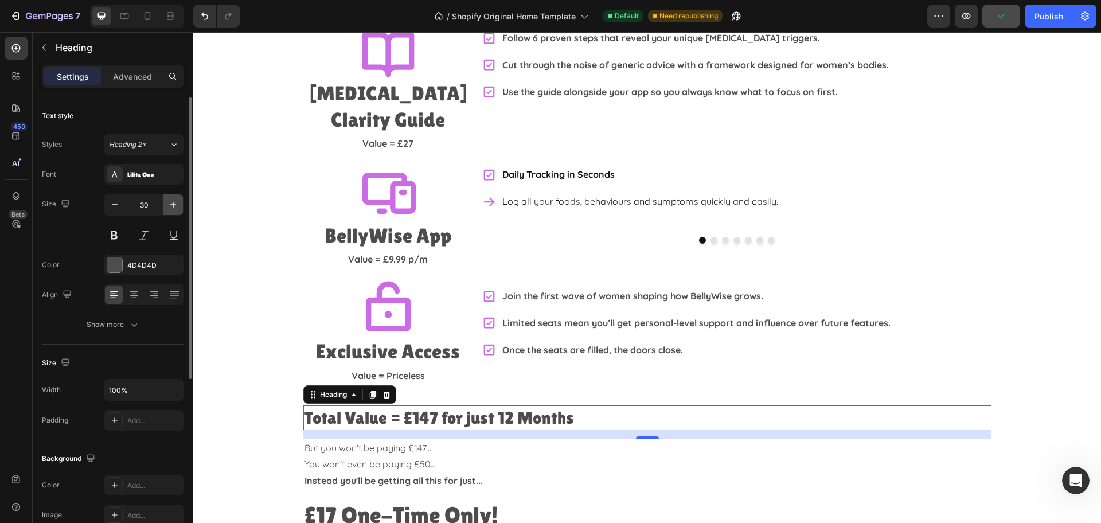
click at [167, 207] on button "button" at bounding box center [173, 204] width 21 height 21
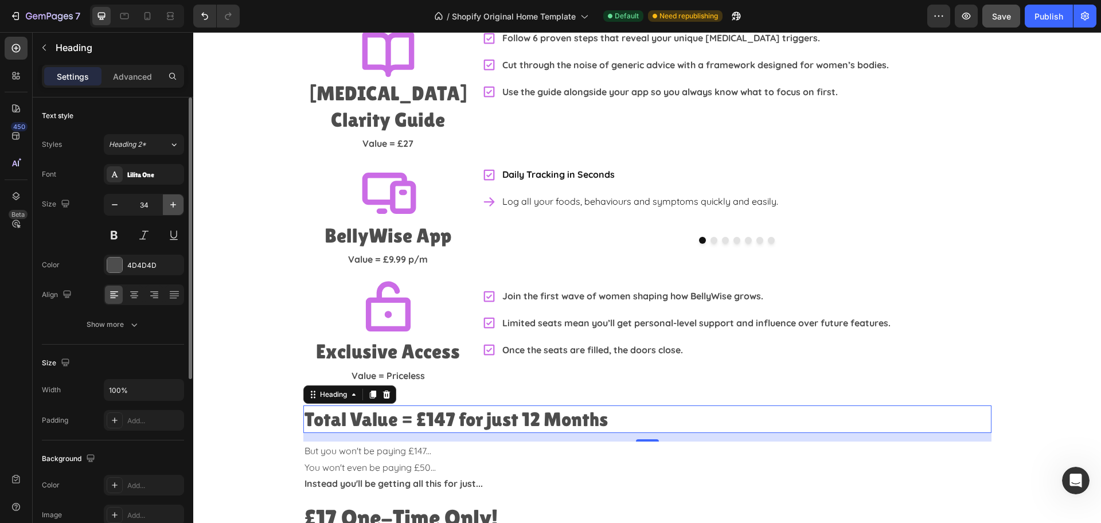
type input "35"
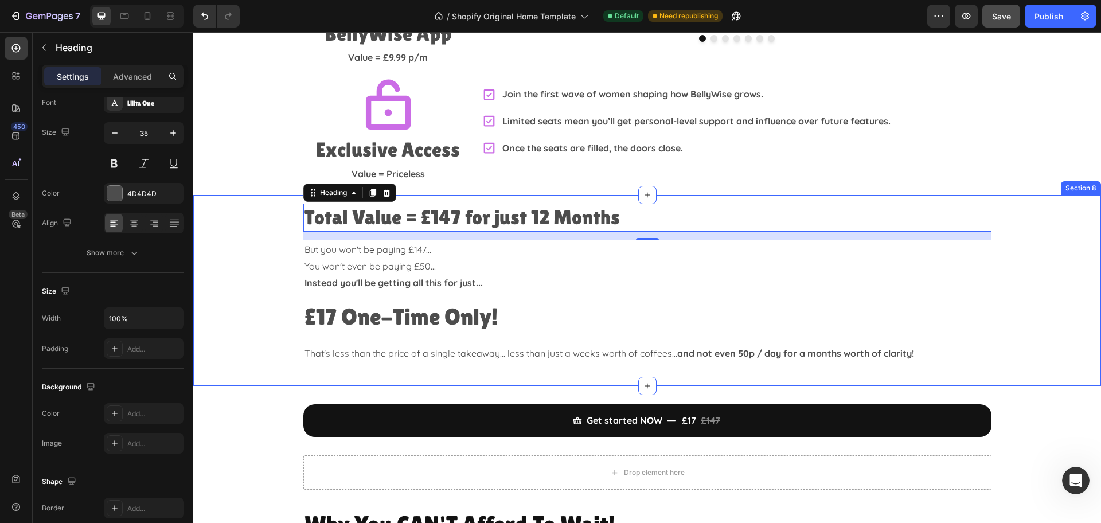
scroll to position [2360, 0]
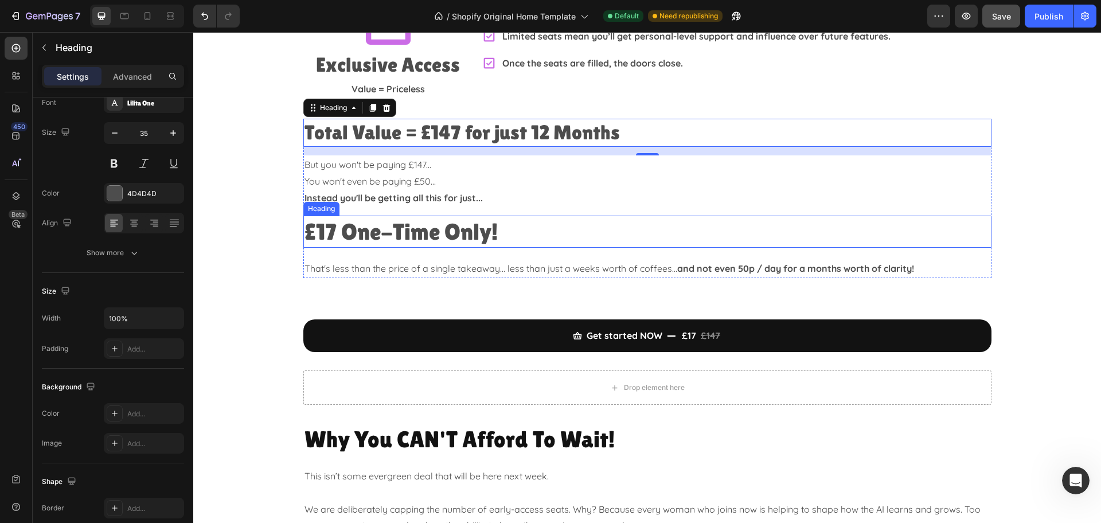
click at [504, 216] on h2 "£17 One-Time Only!" at bounding box center [647, 232] width 688 height 32
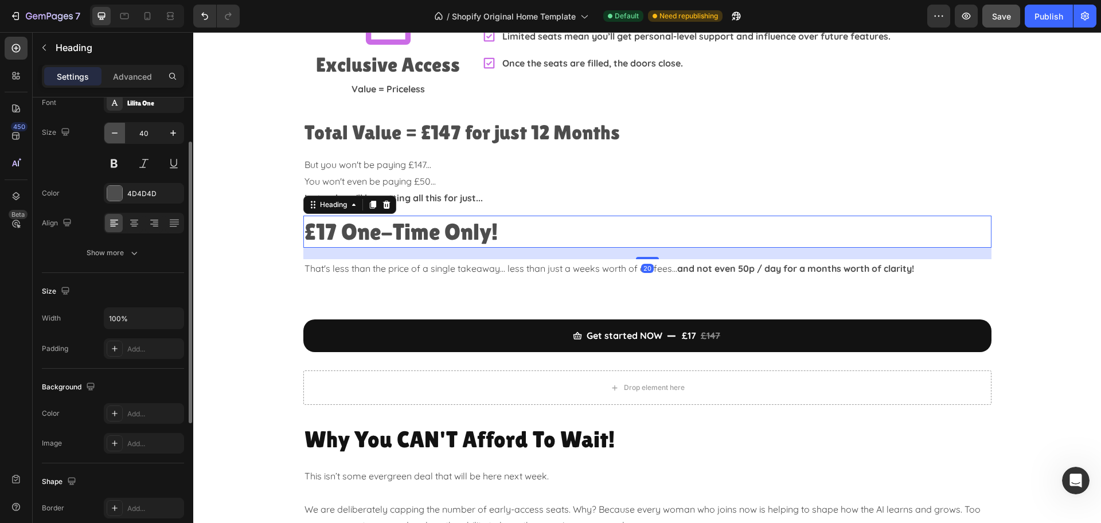
click at [113, 132] on icon "button" at bounding box center [114, 132] width 11 height 11
click at [113, 132] on icon "button" at bounding box center [115, 132] width 6 height 1
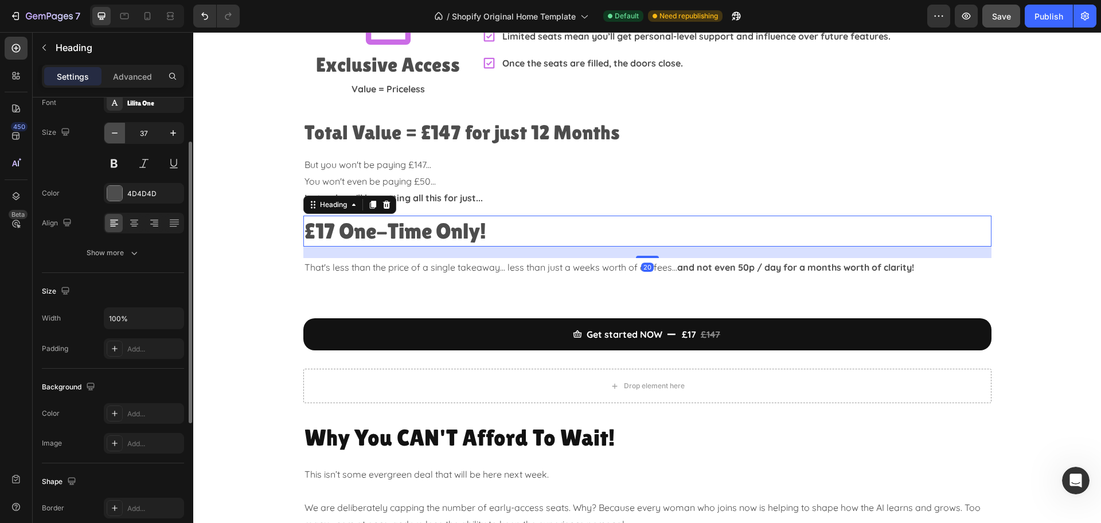
click at [112, 132] on icon "button" at bounding box center [115, 132] width 6 height 1
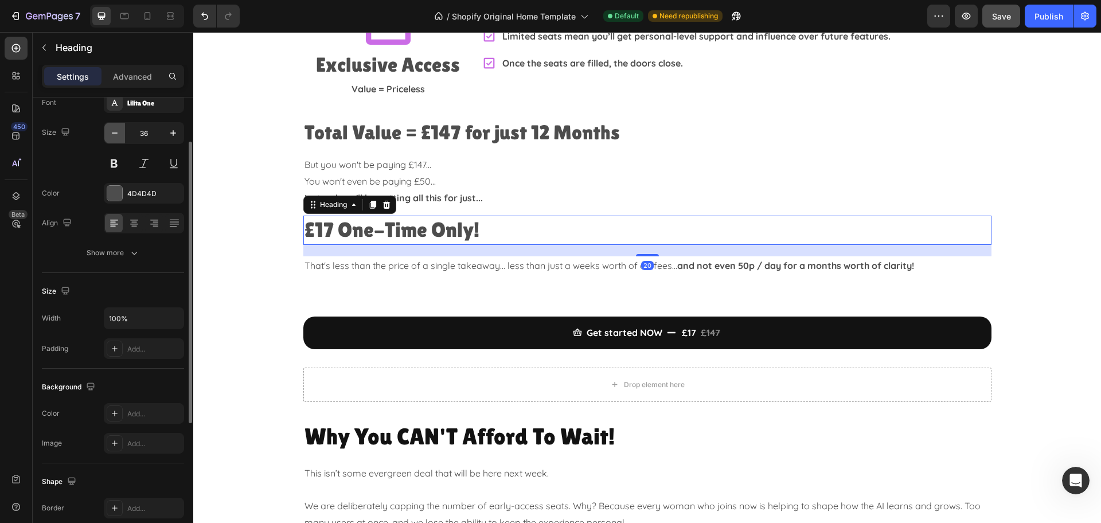
click at [112, 132] on icon "button" at bounding box center [115, 132] width 6 height 1
type input "35"
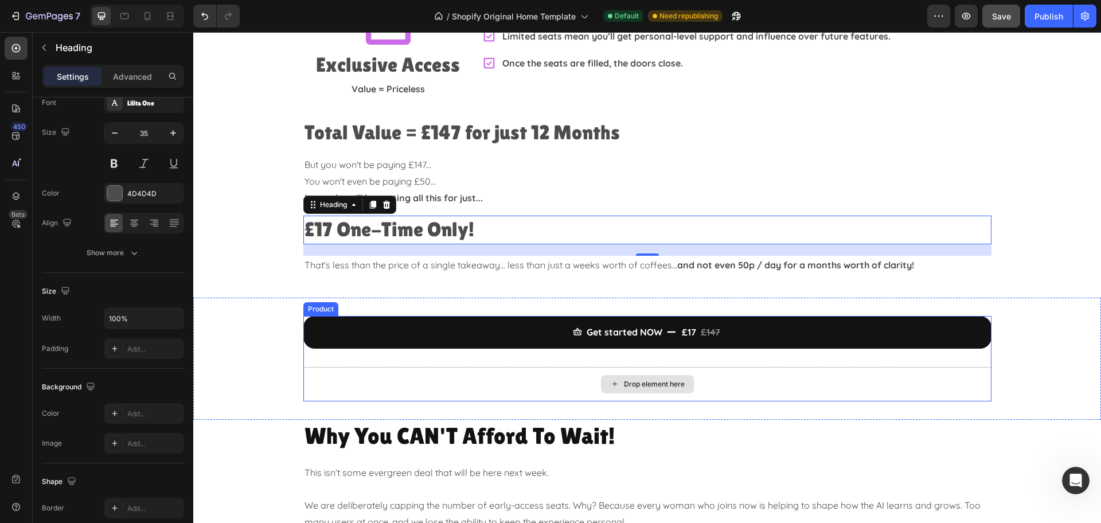
click at [1020, 366] on div "Get started NOW £17 £147 Add to Cart Drop element here Product" at bounding box center [647, 358] width 908 height 85
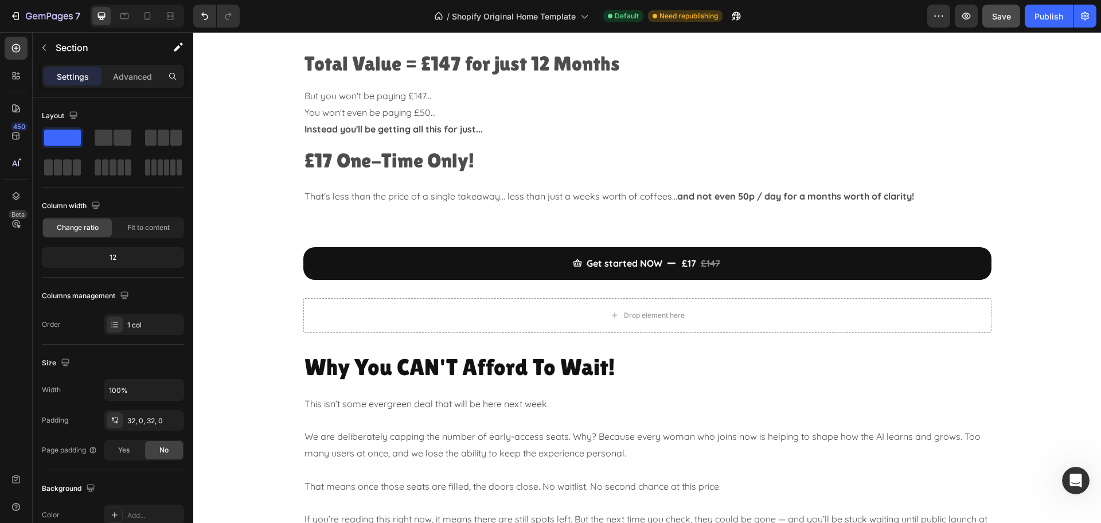
scroll to position [2432, 0]
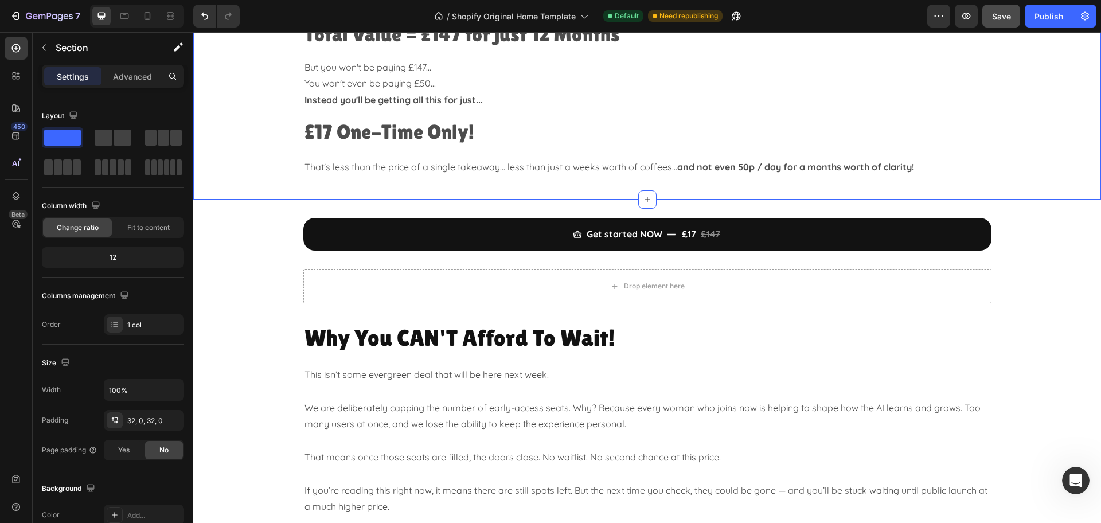
click at [661, 190] on div "Total Value = £147 for just 12 Months Heading But you won't be paying £147... Y…" at bounding box center [647, 106] width 908 height 188
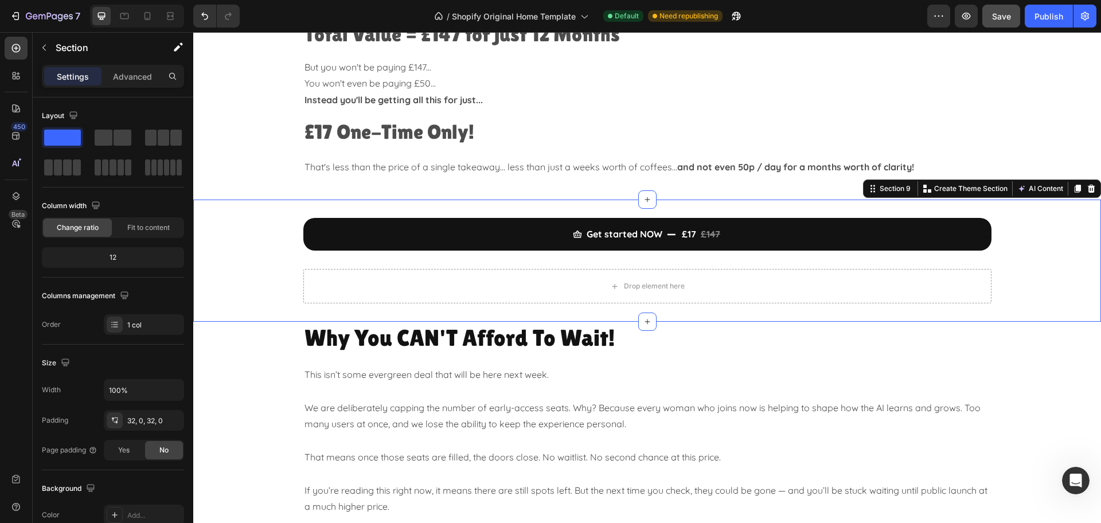
click at [591, 210] on div "Get started NOW £17 £147 Add to Cart Drop element here Product Section 9 You ca…" at bounding box center [647, 261] width 908 height 122
click at [130, 83] on div "Advanced" at bounding box center [132, 76] width 57 height 18
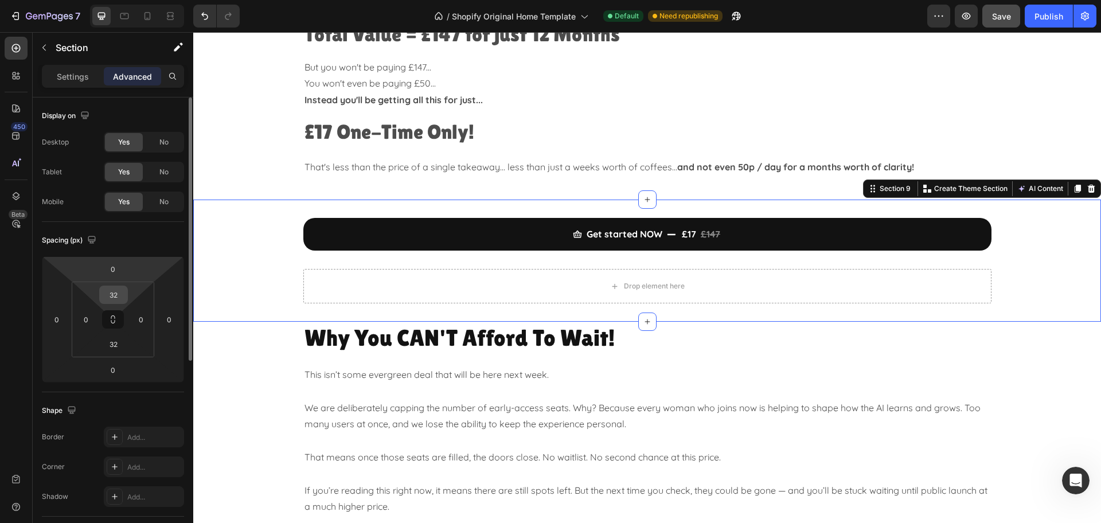
click at [111, 291] on input "32" at bounding box center [113, 294] width 23 height 17
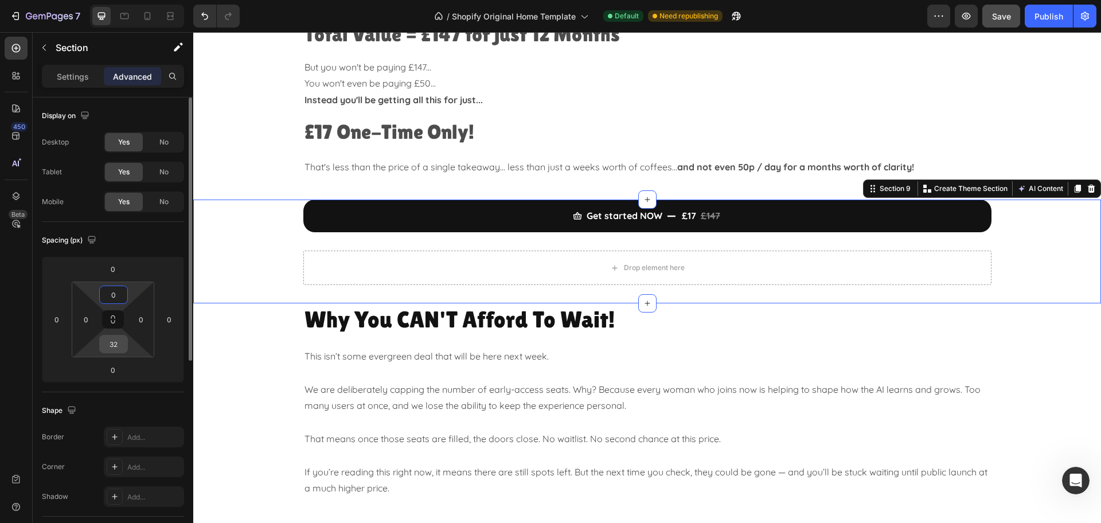
type input "0"
click at [122, 344] on input "32" at bounding box center [113, 343] width 23 height 17
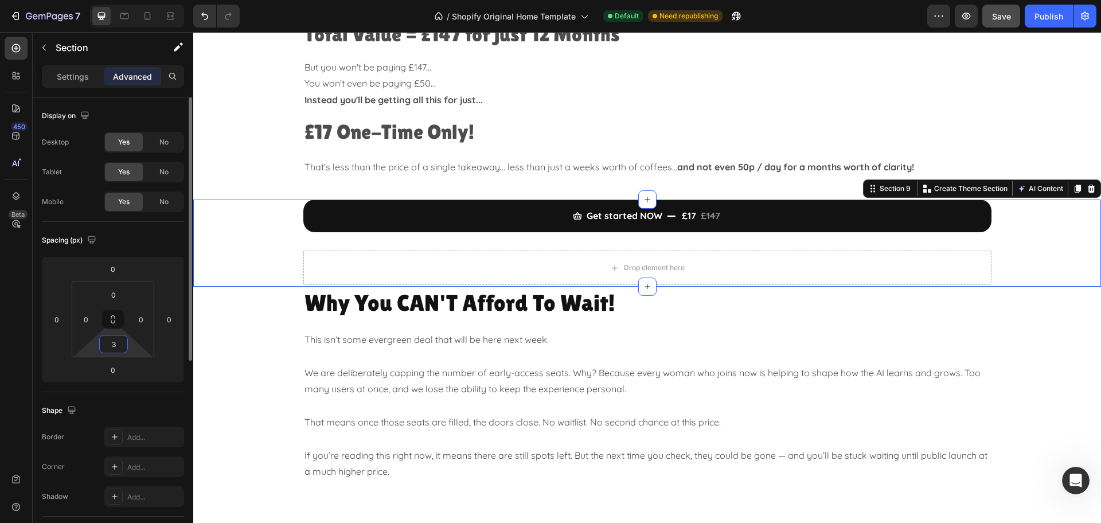
type input "30"
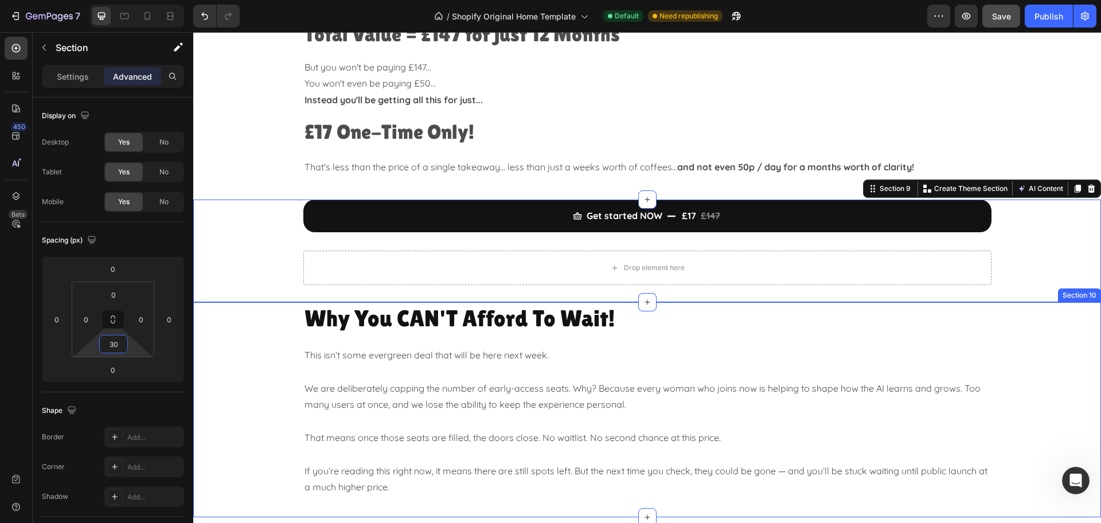
click at [1016, 332] on div "Why You CAN'T Afford To Wait! Heading This isn’t some evergreen deal that will …" at bounding box center [647, 404] width 908 height 204
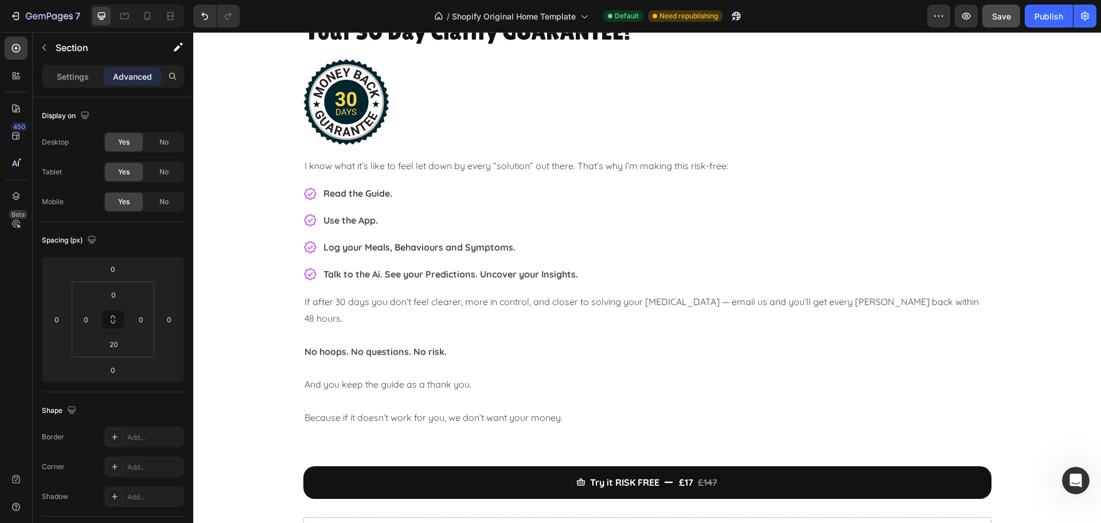
scroll to position [3220, 0]
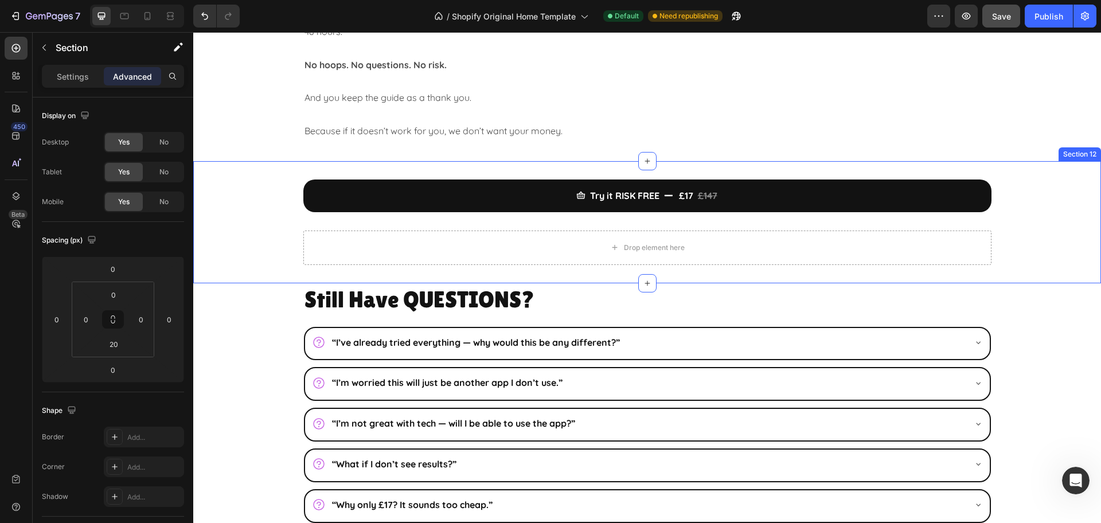
click at [675, 161] on div "Try it RISK FREE £17 £147 Add to Cart Drop element here Product Section 12" at bounding box center [647, 222] width 908 height 122
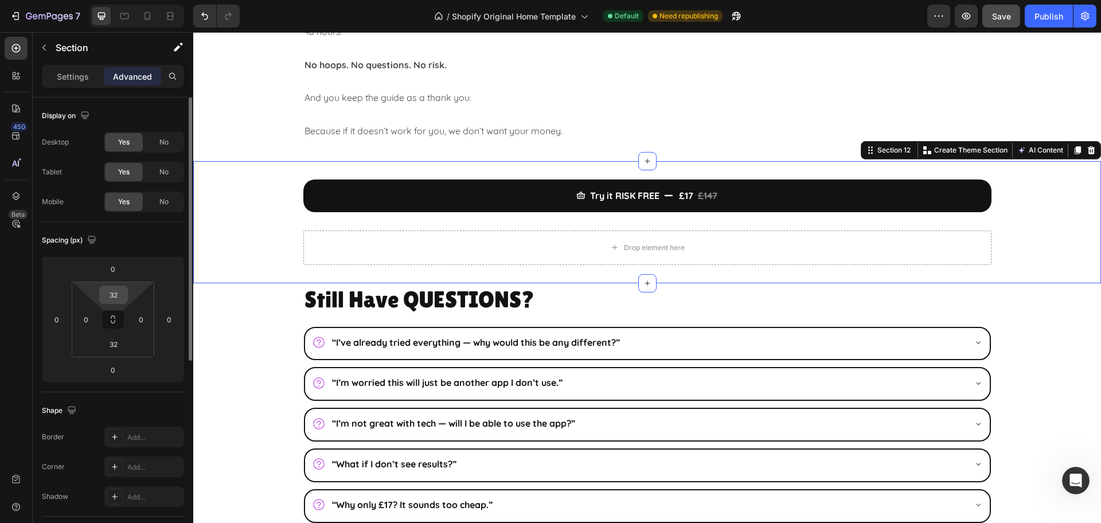
click at [116, 297] on input "32" at bounding box center [113, 294] width 23 height 17
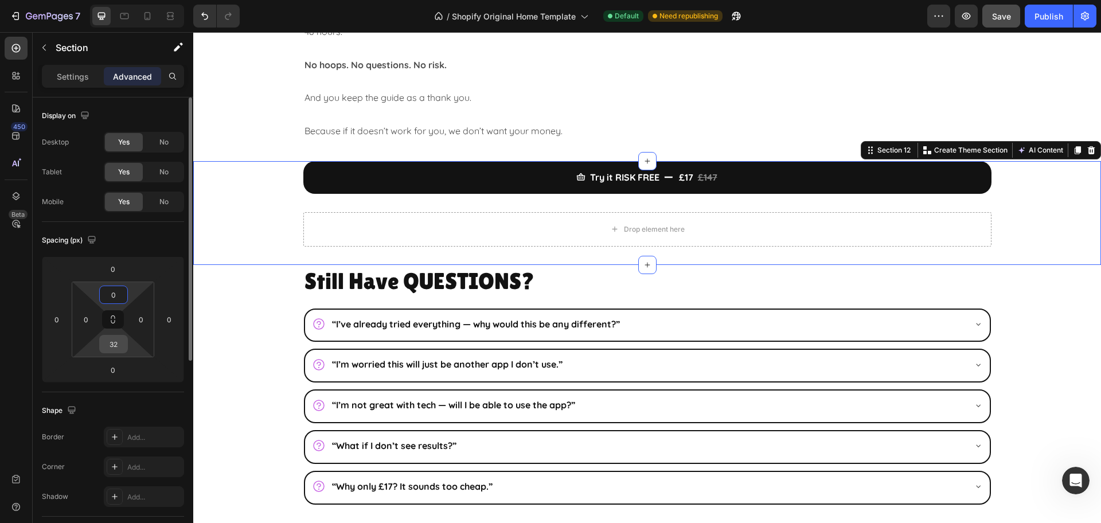
type input "0"
click at [114, 346] on input "32" at bounding box center [113, 343] width 23 height 17
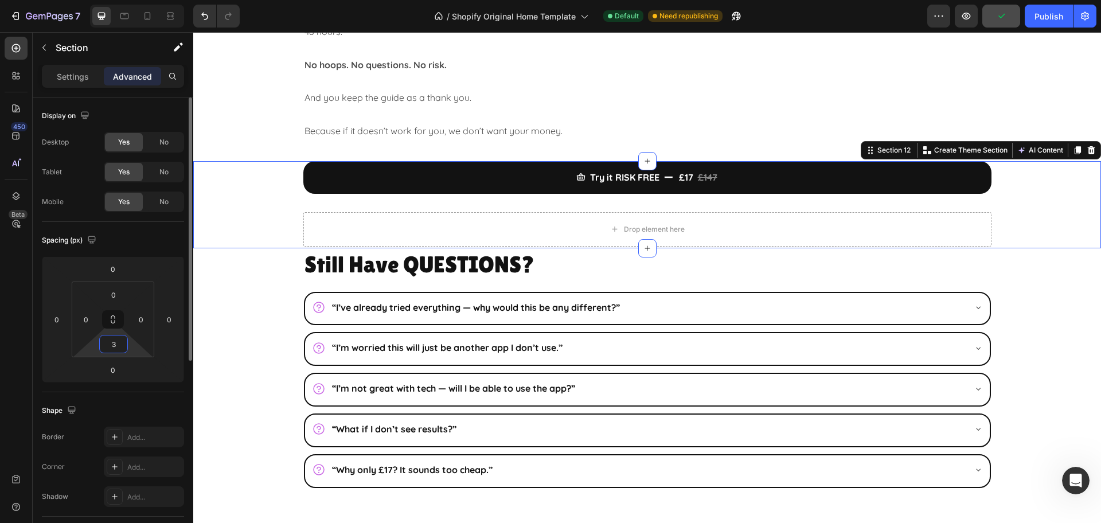
type input "30"
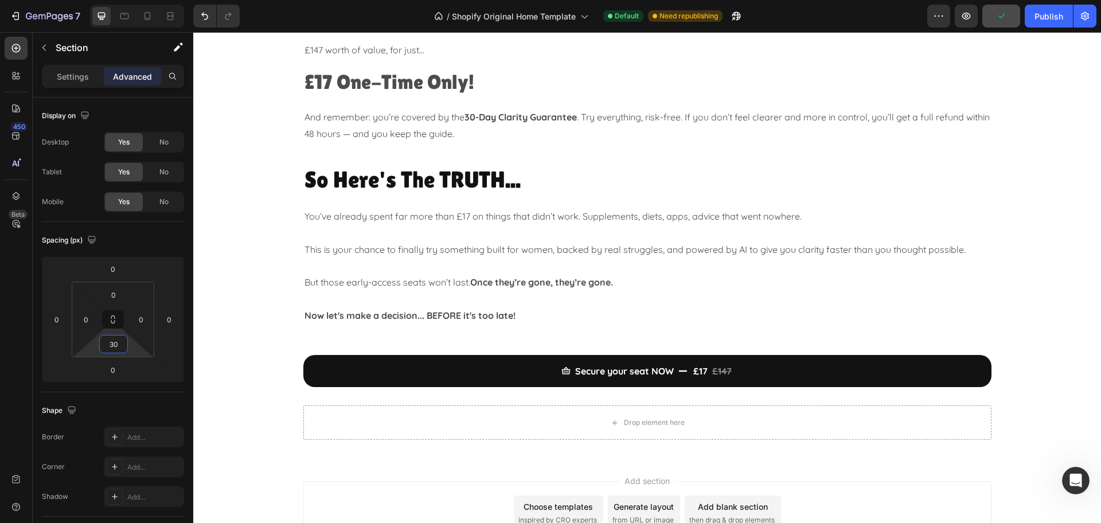
scroll to position [4080, 0]
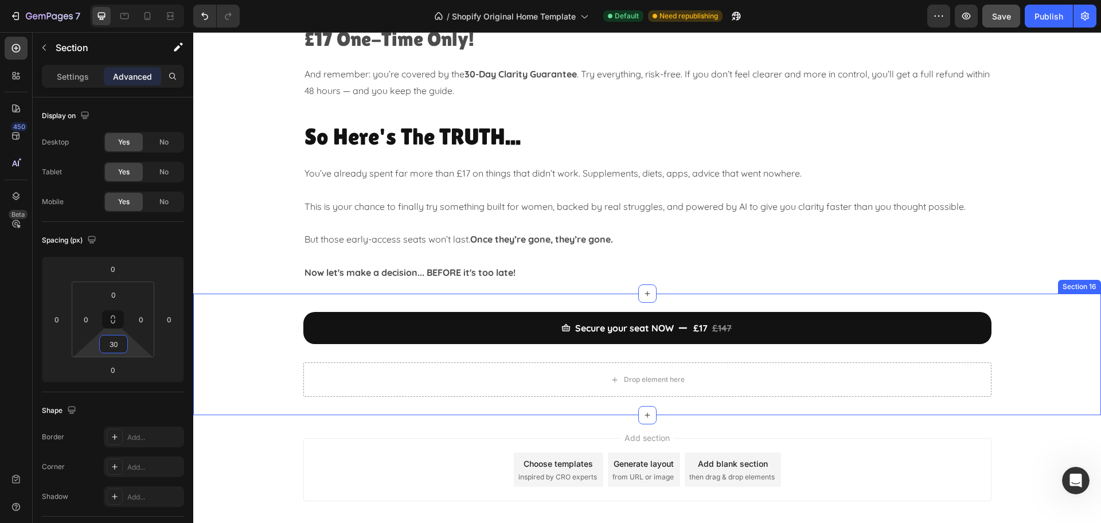
click at [682, 303] on div "Secure your seat NOW £17 £147 Add to Cart Drop element here Product Section 16" at bounding box center [647, 355] width 908 height 122
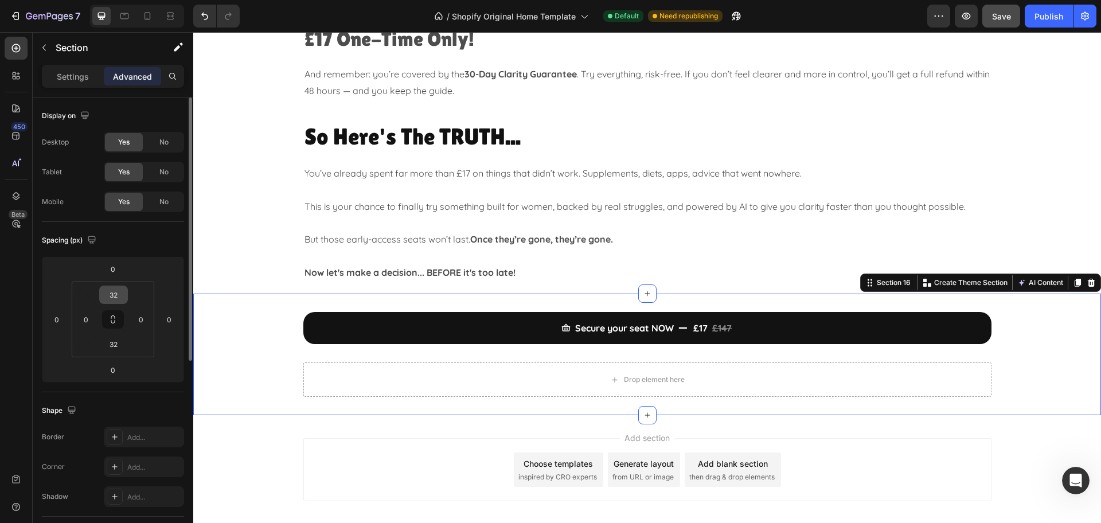
click at [113, 294] on input "32" at bounding box center [113, 294] width 23 height 17
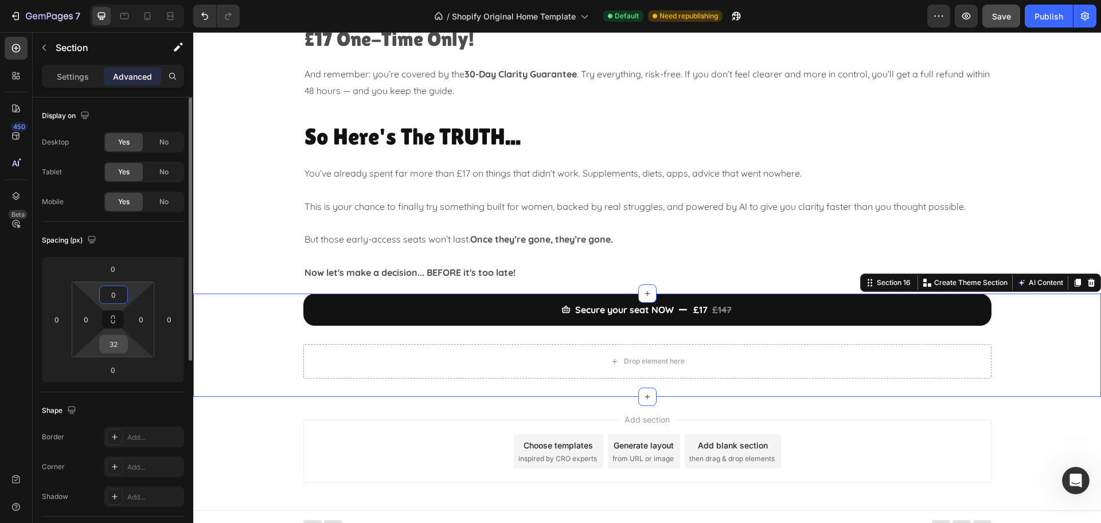
type input "0"
click at [111, 343] on input "32" at bounding box center [113, 343] width 23 height 17
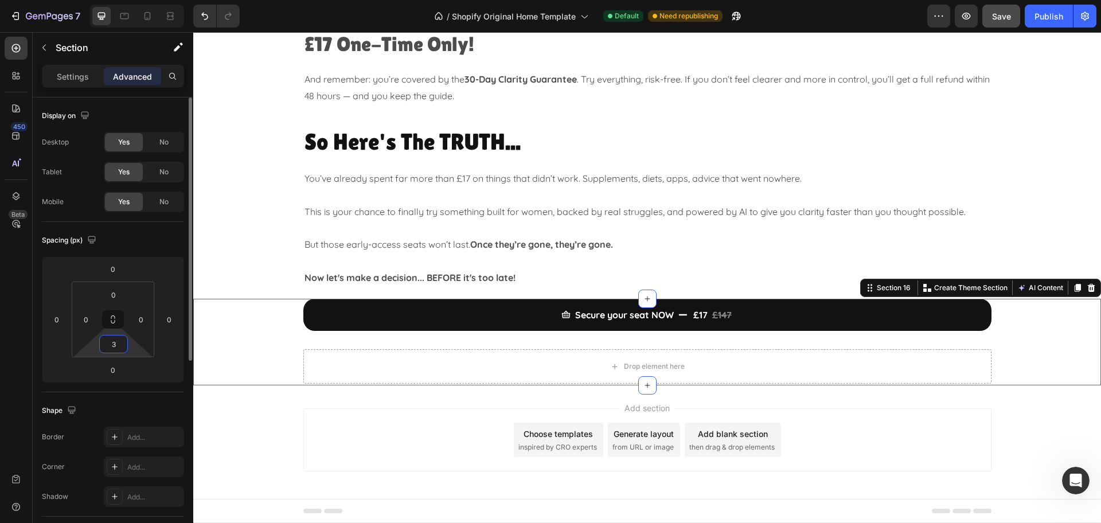
type input "30"
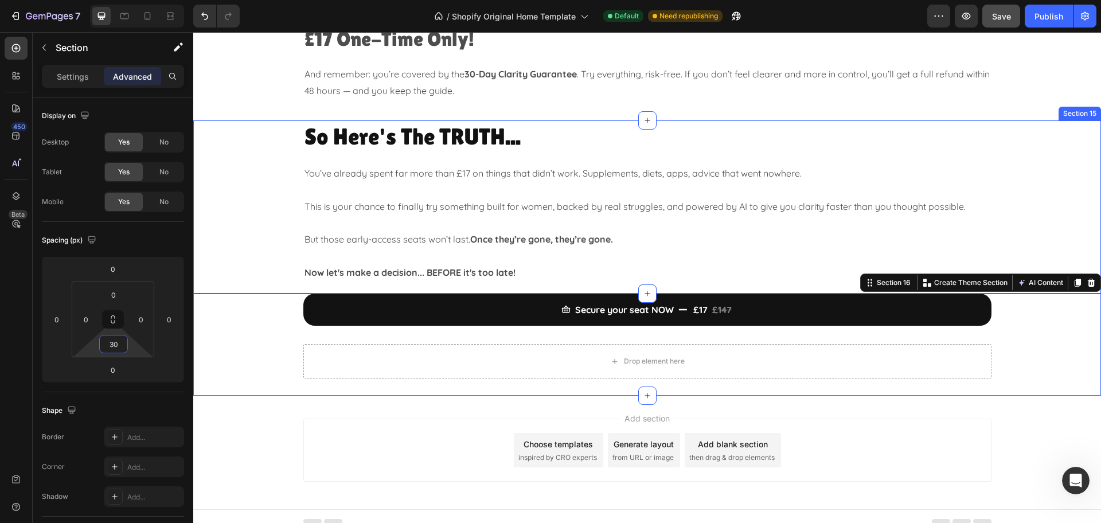
click at [575, 288] on div "So Here's The TRUTH... Heading You’ve already spent far more than £17 on things…" at bounding box center [647, 206] width 908 height 173
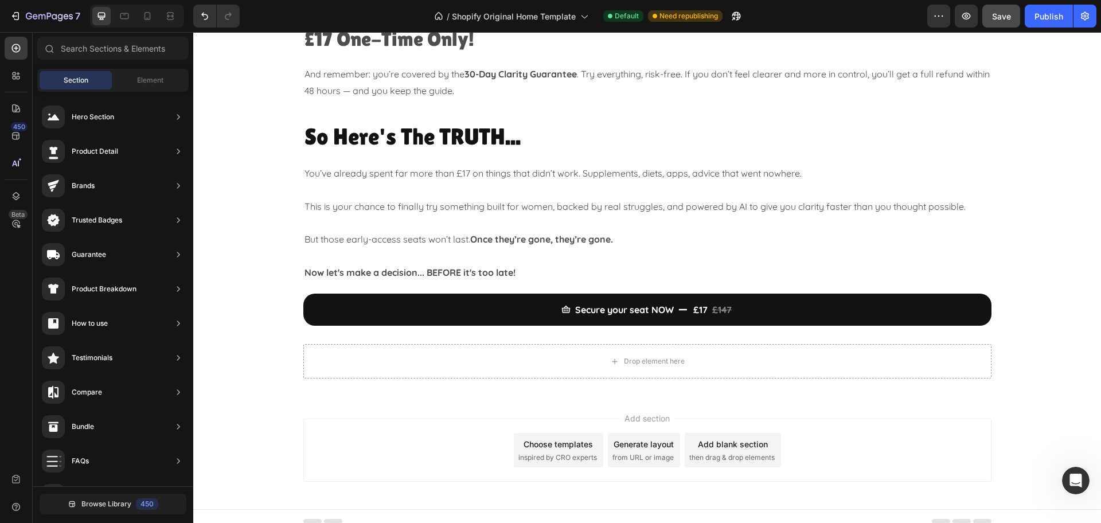
click at [1039, 420] on div "Add section Choose templates inspired by CRO experts Generate layout from URL o…" at bounding box center [647, 453] width 908 height 114
click at [614, 263] on p at bounding box center [648, 256] width 686 height 17
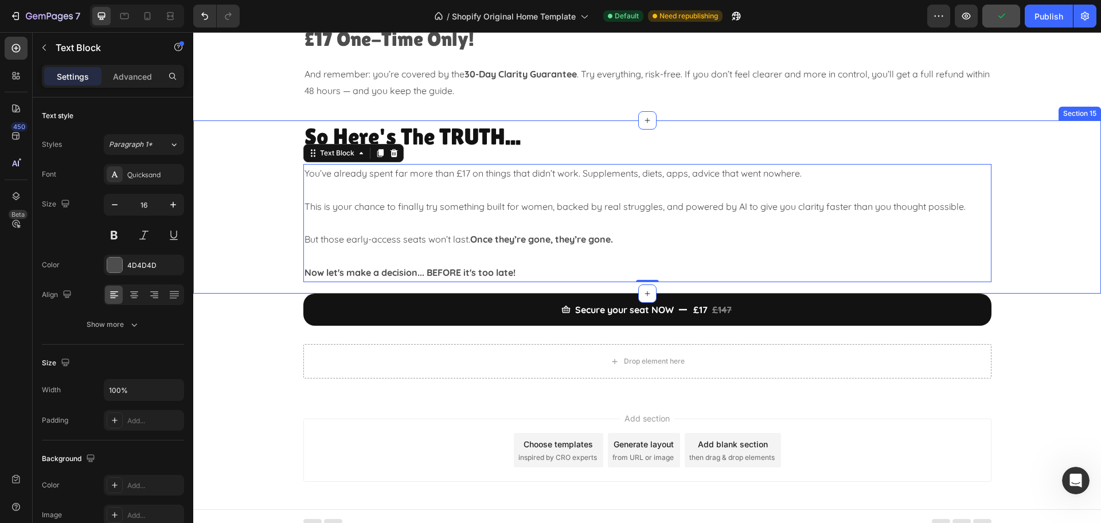
click at [481, 287] on div "So Here's The TRUTH... Heading You’ve already spent far more than £17 on things…" at bounding box center [647, 206] width 908 height 173
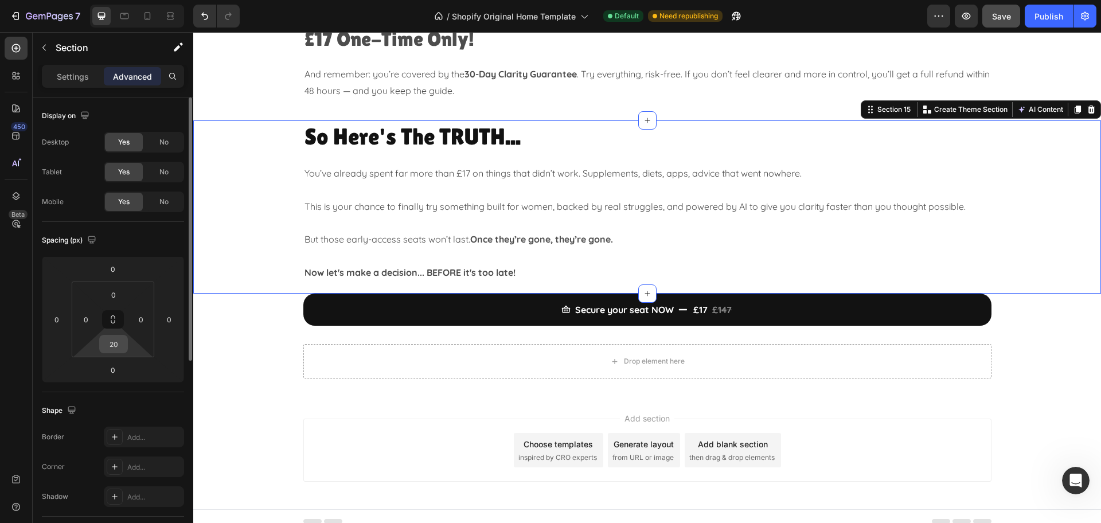
click at [111, 348] on input "20" at bounding box center [113, 343] width 23 height 17
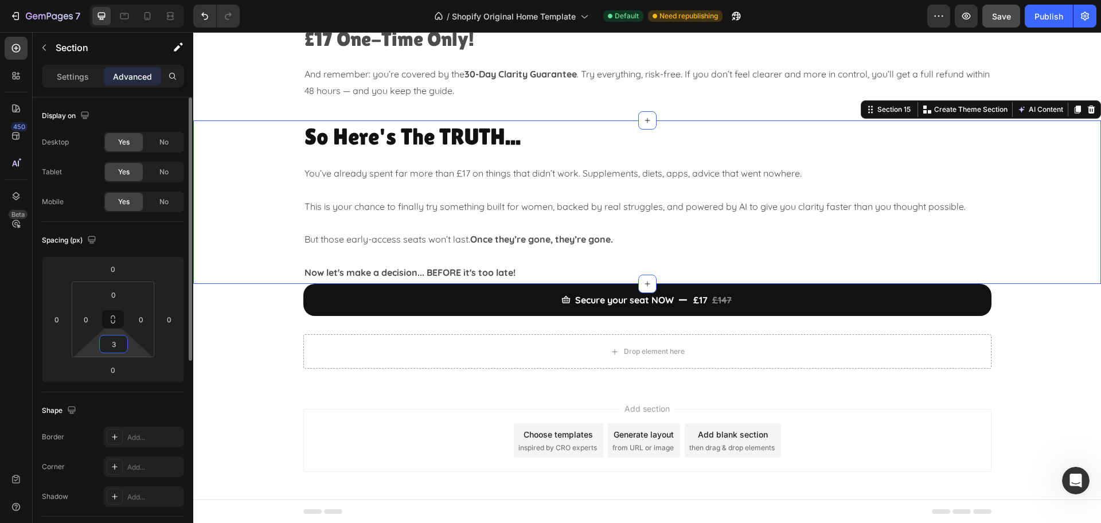
type input "30"
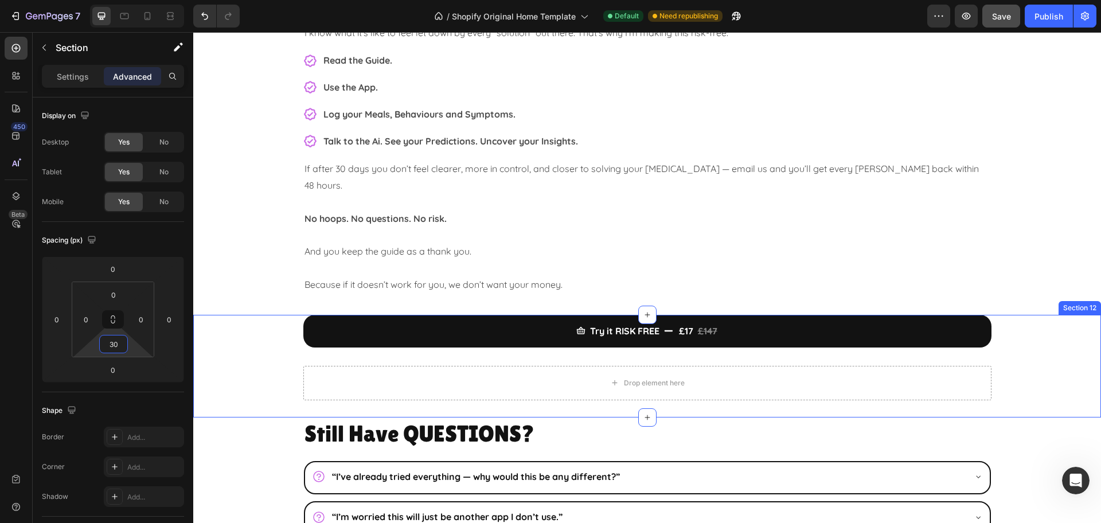
scroll to position [3019, 0]
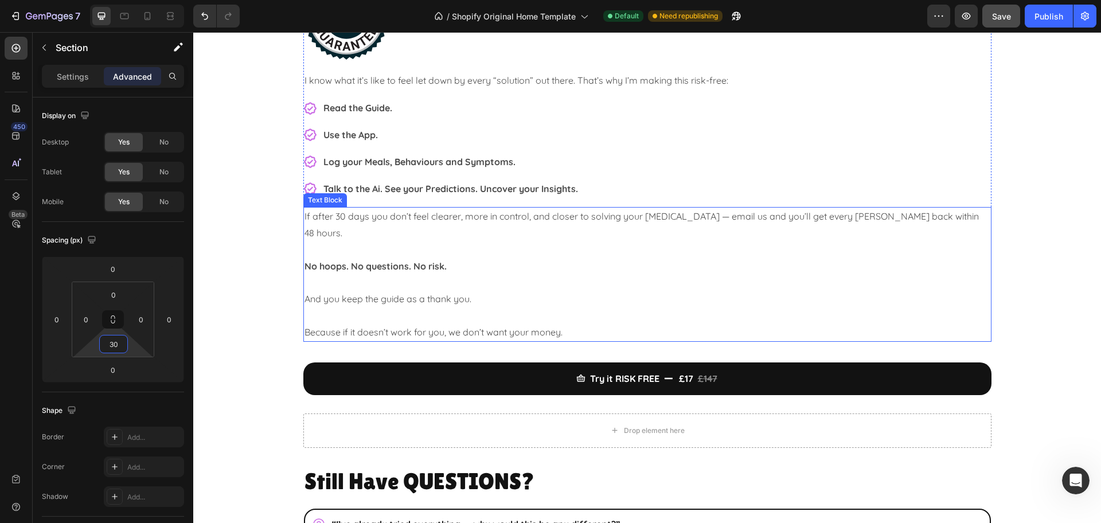
click at [533, 324] on p "Because if it doesn’t work for you, we don’t want your money." at bounding box center [648, 332] width 686 height 17
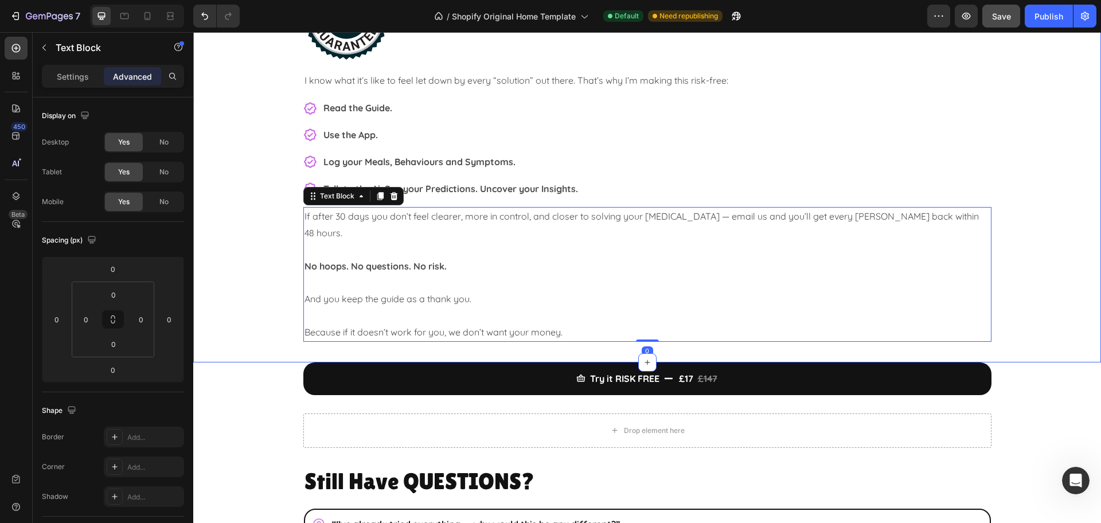
click at [529, 336] on div "Your 30 Day Clarity GUARANTEE! Heading Image I know what it’s like to feel let …" at bounding box center [647, 146] width 908 height 432
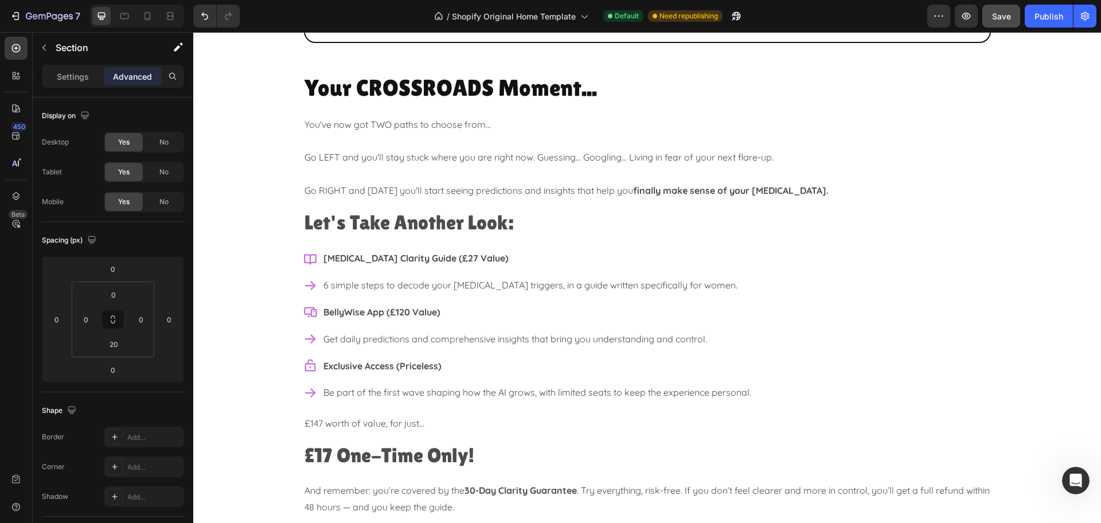
scroll to position [4094, 0]
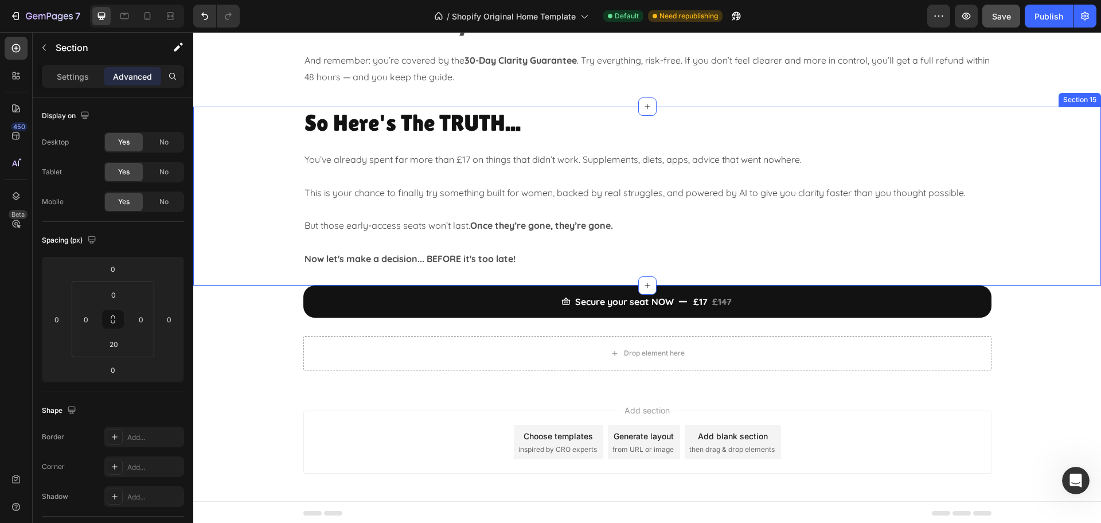
click at [545, 272] on div "So Here's The TRUTH... Heading You’ve already spent far more than £17 on things…" at bounding box center [647, 196] width 908 height 179
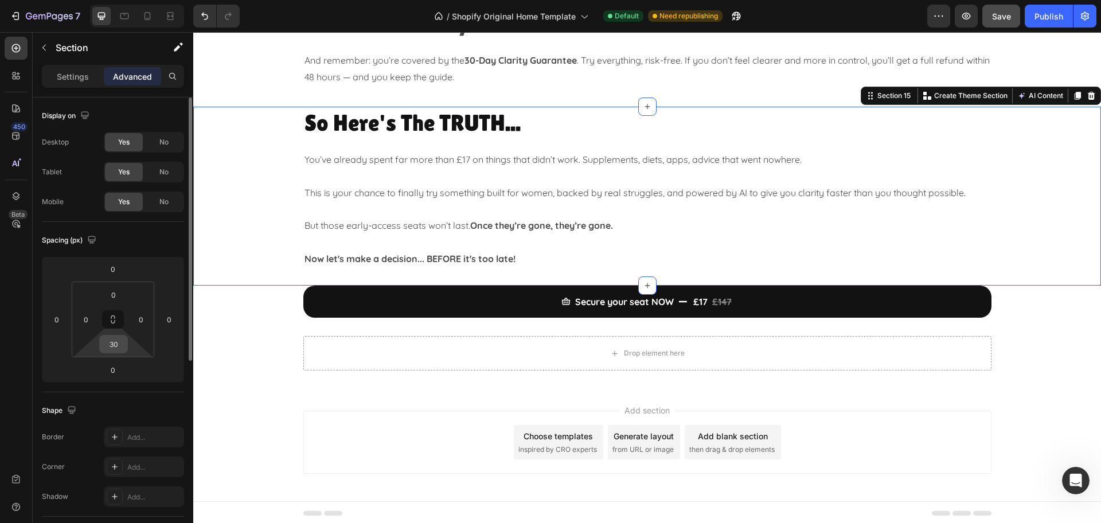
drag, startPoint x: 129, startPoint y: 343, endPoint x: 115, endPoint y: 341, distance: 14.0
click at [129, 0] on html "7 / Shopify Original Home Template Default Need republishing Preview Save Publi…" at bounding box center [550, 0] width 1101 height 0
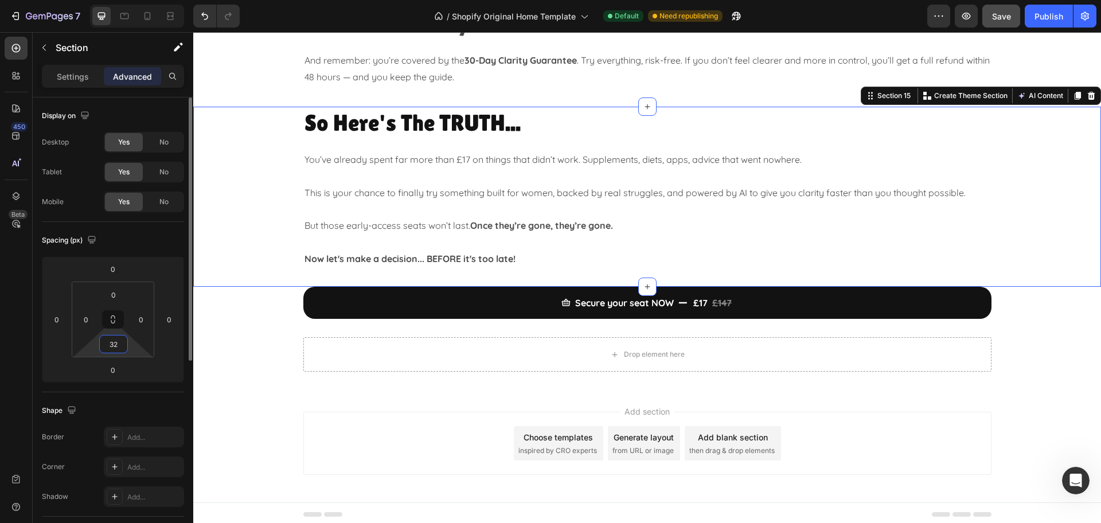
click at [113, 340] on input "32" at bounding box center [113, 343] width 23 height 17
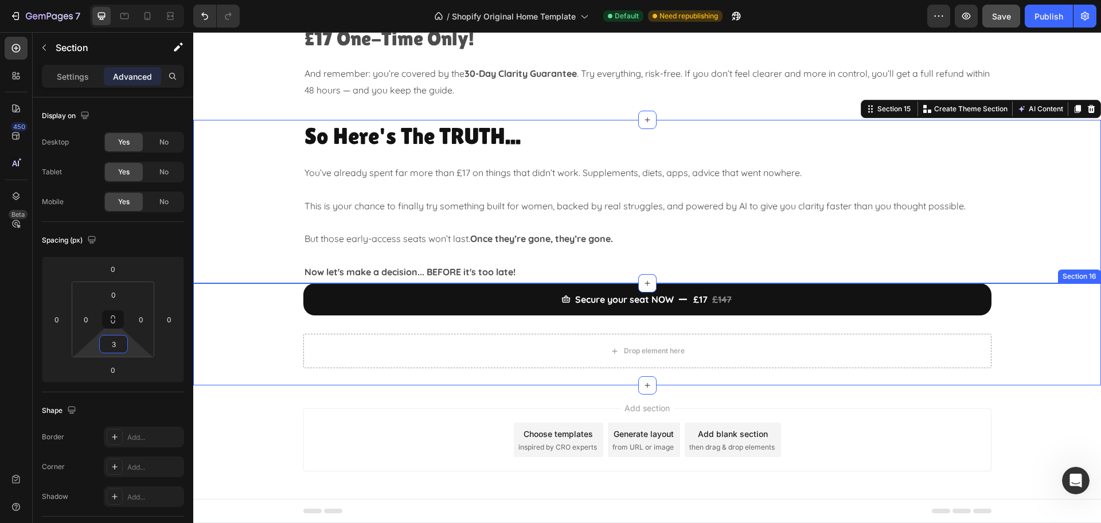
type input "35"
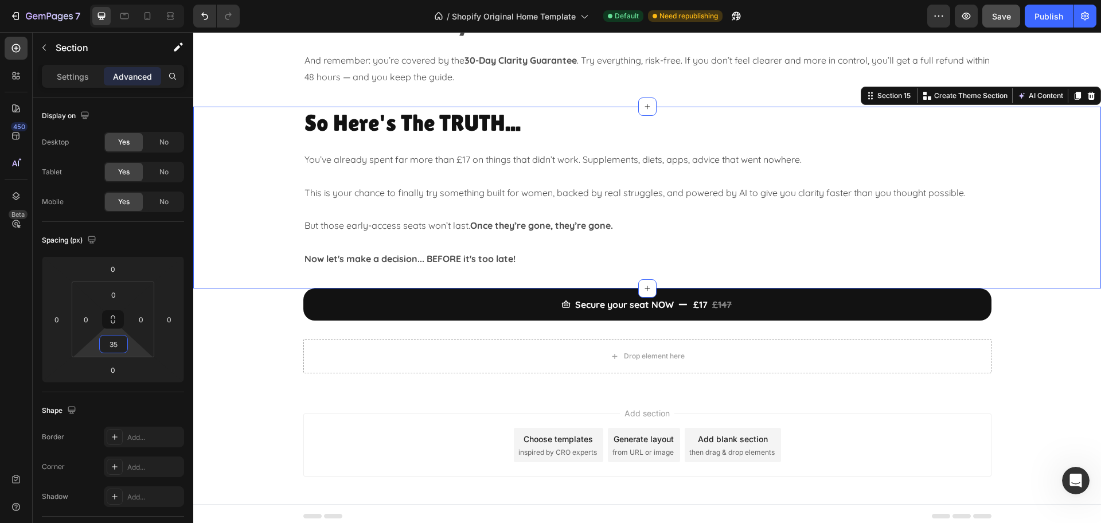
click at [828, 398] on div "Add section Choose templates inspired by CRO experts Generate layout from URL o…" at bounding box center [647, 448] width 908 height 114
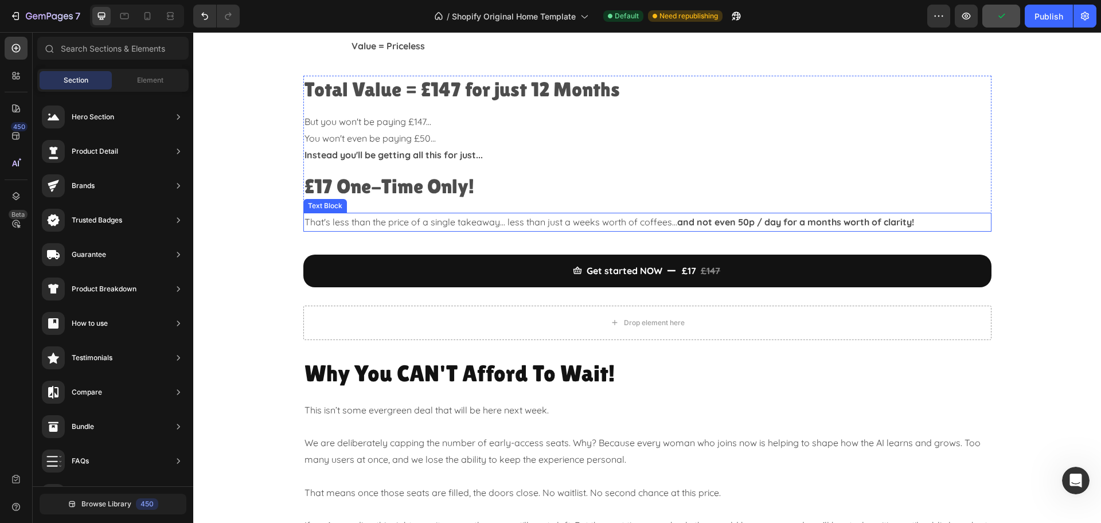
scroll to position [2302, 0]
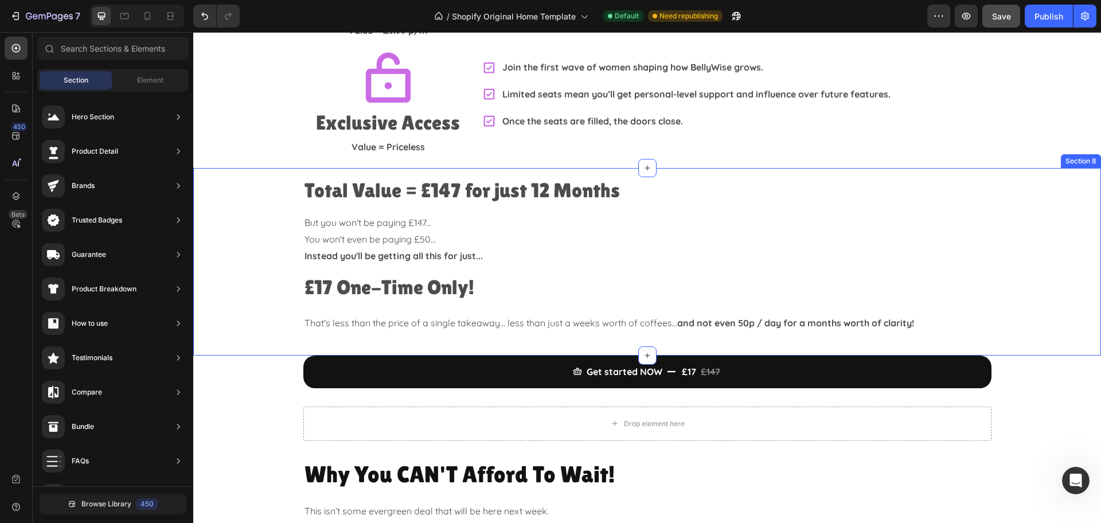
click at [614, 315] on div "Total Value = £147 for just 12 Months Heading But you won't be paying £147... Y…" at bounding box center [647, 262] width 908 height 188
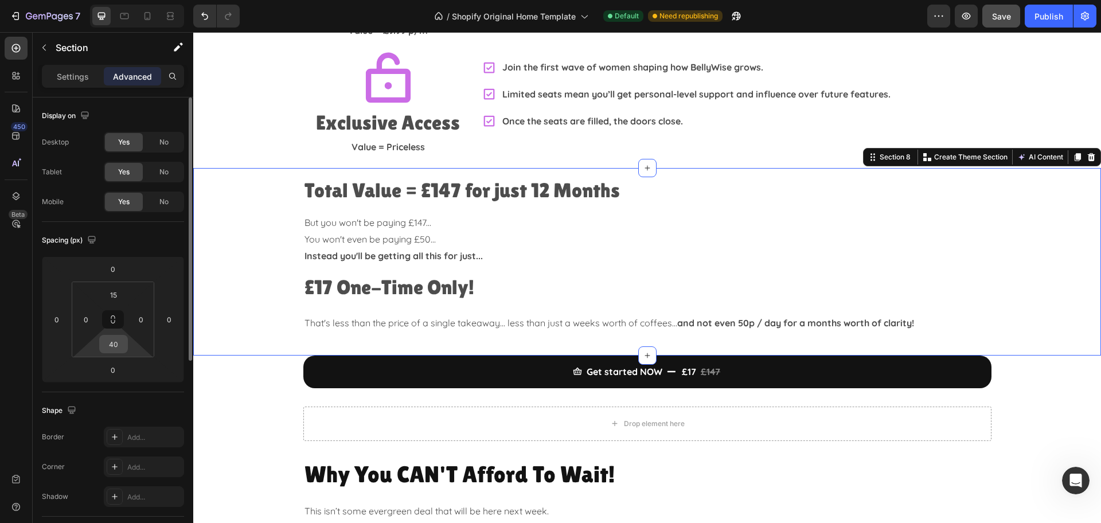
click at [120, 345] on input "40" at bounding box center [113, 343] width 23 height 17
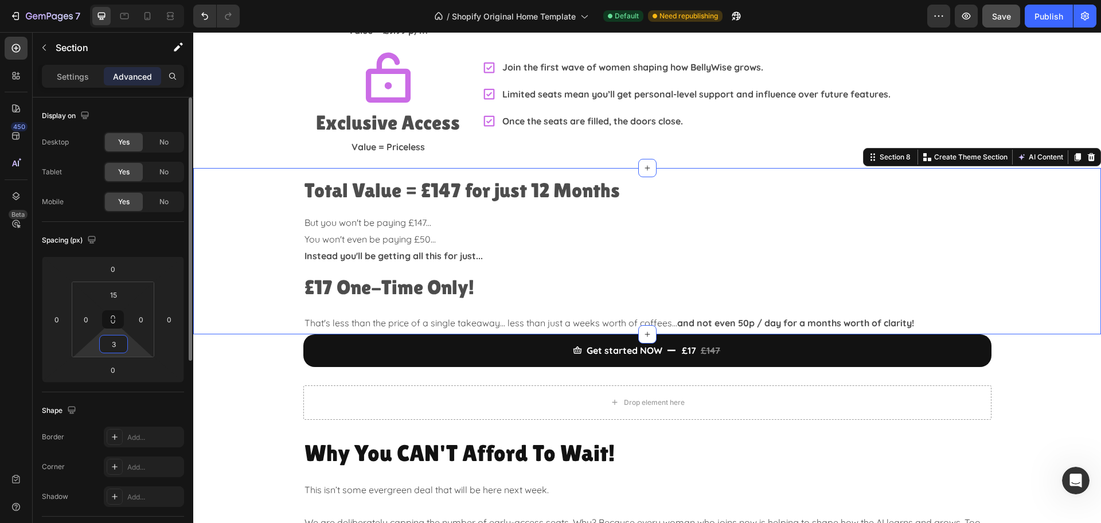
type input "30"
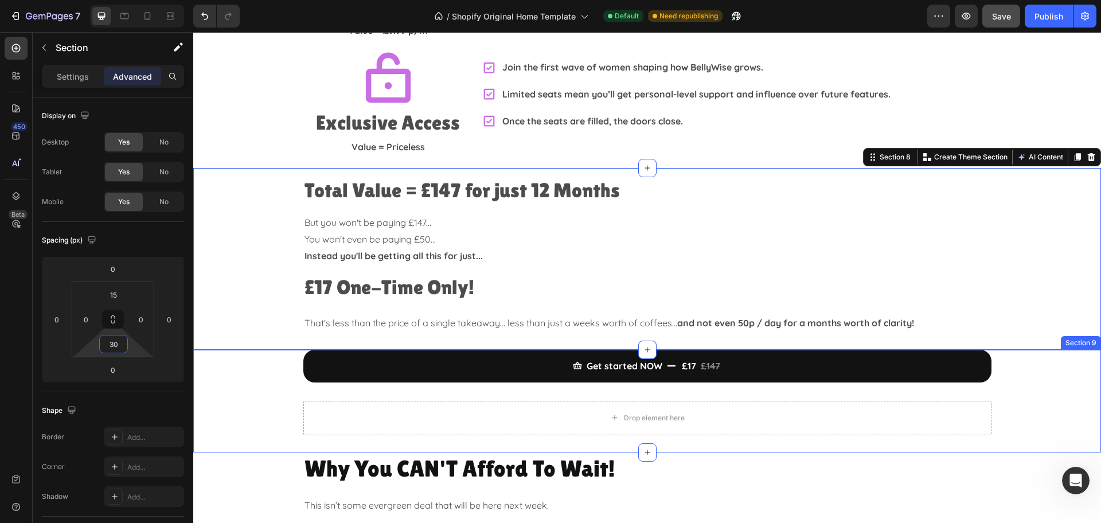
click at [268, 372] on div "Get started NOW £17 £147 Add to Cart Drop element here Product" at bounding box center [647, 392] width 908 height 85
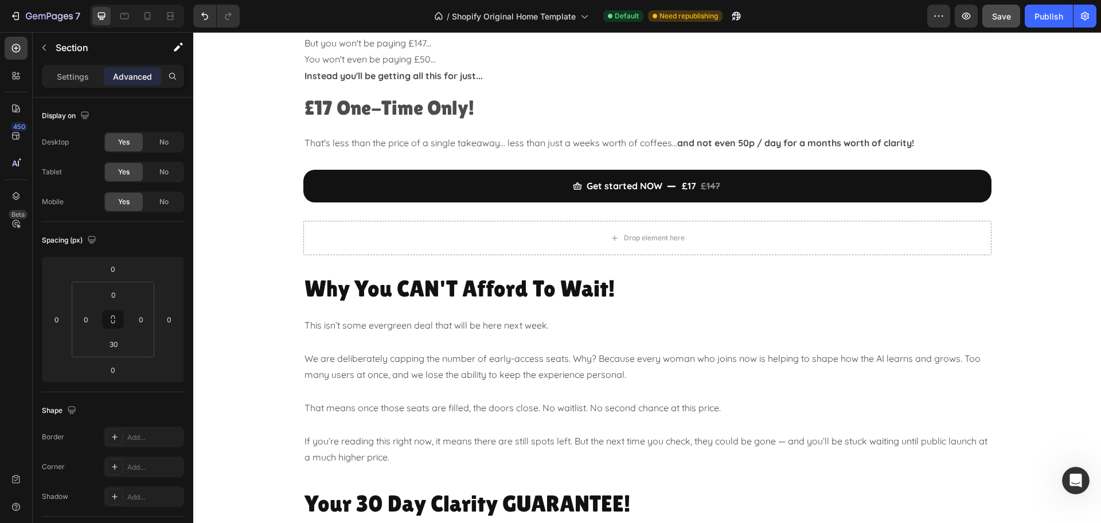
scroll to position [2374, 0]
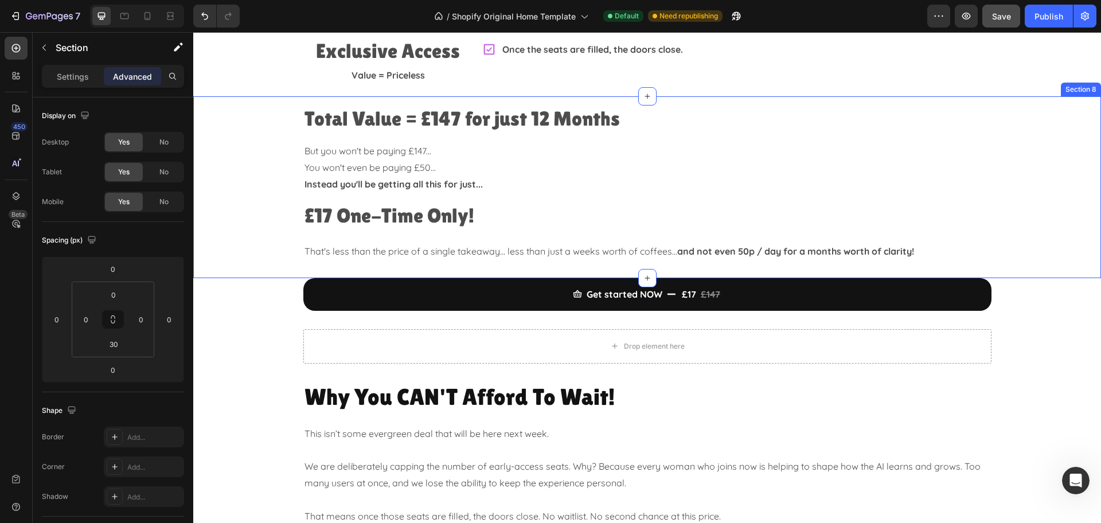
click at [282, 245] on div "Total Value = £147 for just 12 Months Heading But you won't be paying £147... Y…" at bounding box center [647, 187] width 908 height 182
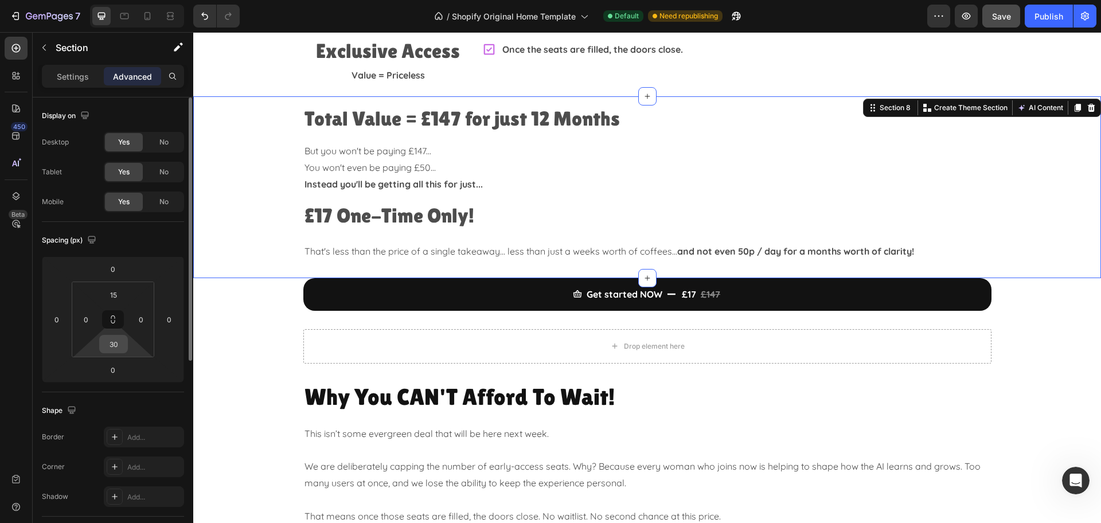
click at [119, 347] on input "30" at bounding box center [113, 343] width 23 height 17
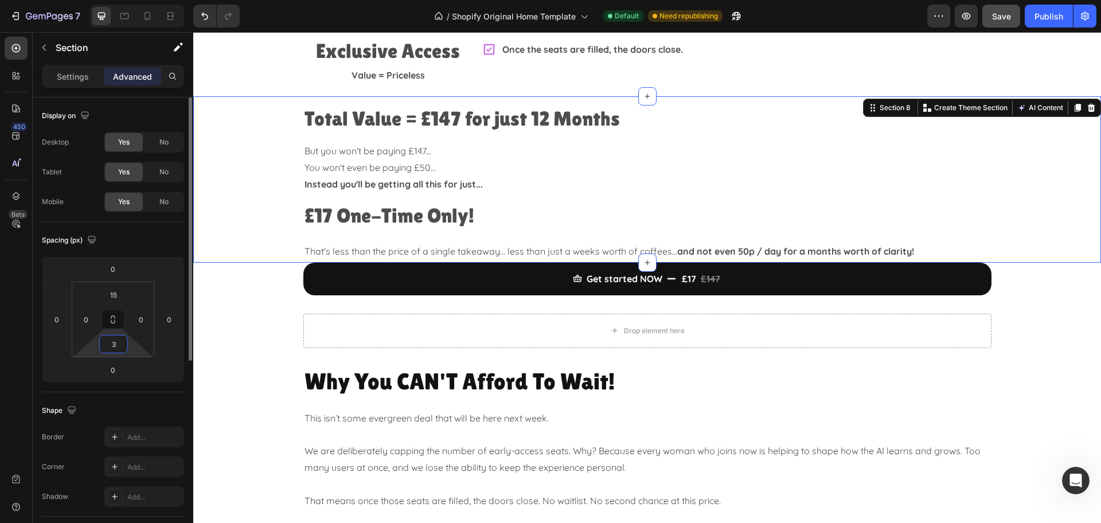
type input "35"
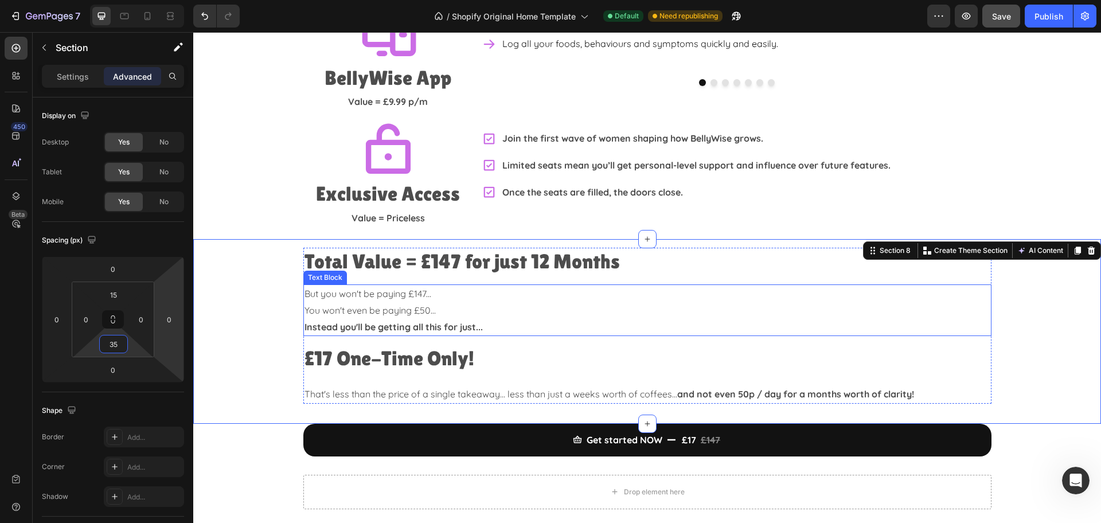
scroll to position [2230, 0]
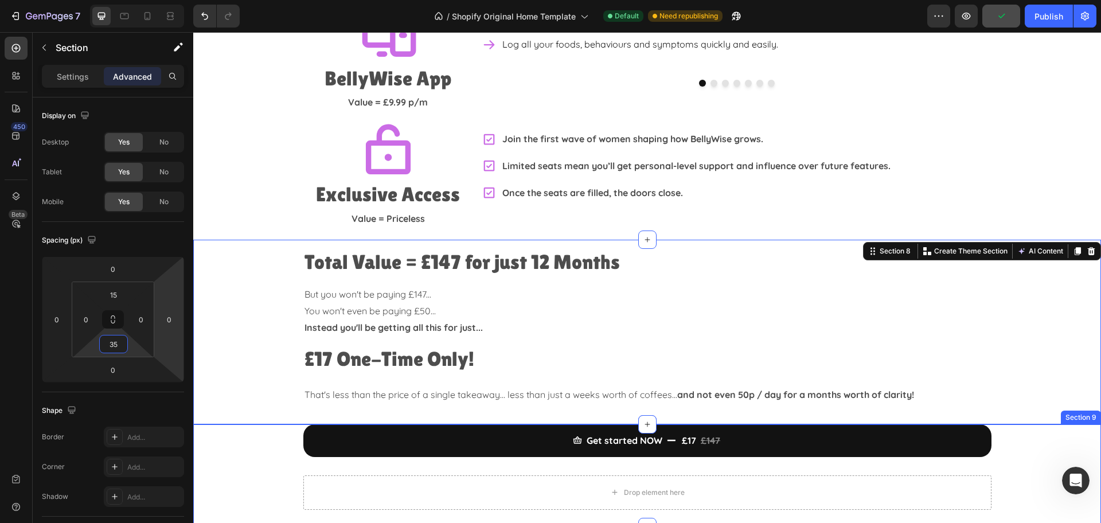
click at [1072, 424] on div "Get started NOW £17 £147 Add to Cart Drop element here Product" at bounding box center [647, 466] width 908 height 85
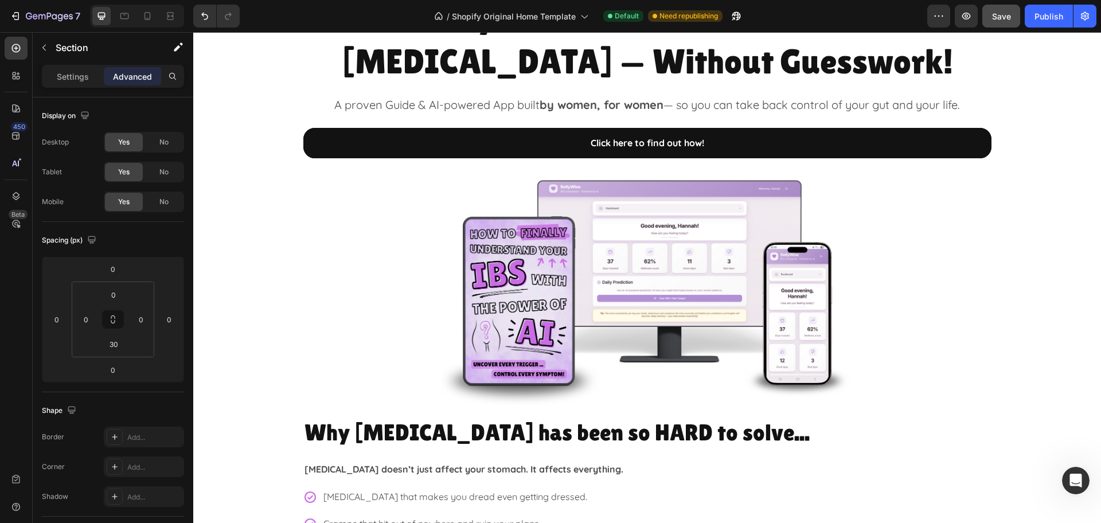
scroll to position [0, 0]
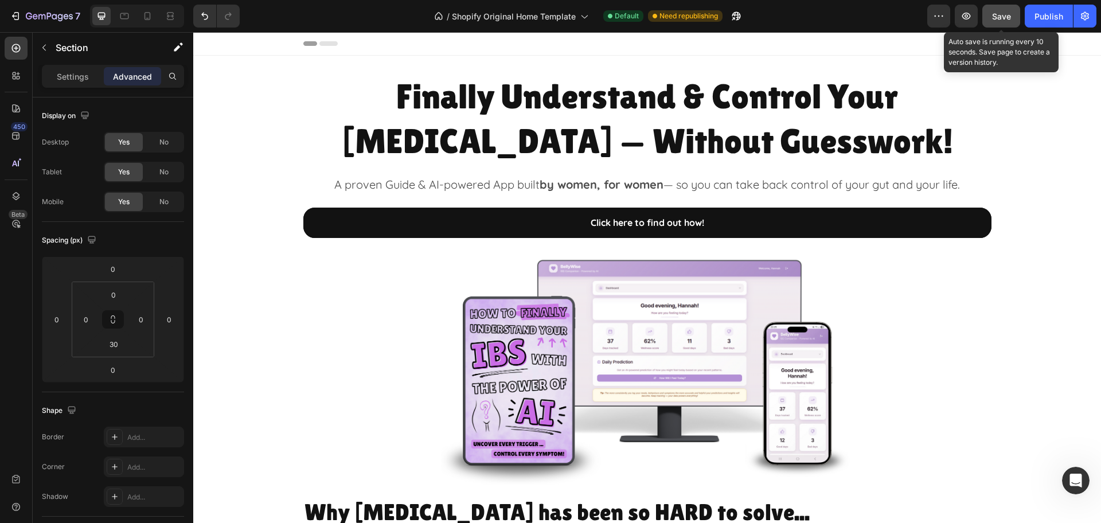
click at [997, 21] on div "Save" at bounding box center [1001, 16] width 19 height 12
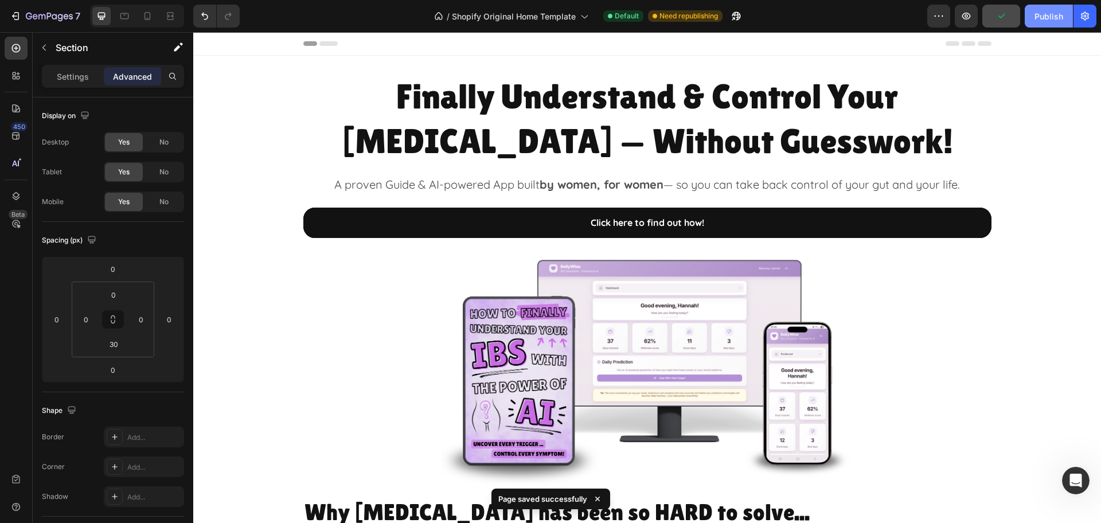
click at [1048, 17] on div "Publish" at bounding box center [1049, 16] width 29 height 12
click at [141, 19] on div at bounding box center [147, 16] width 18 height 18
type input "10"
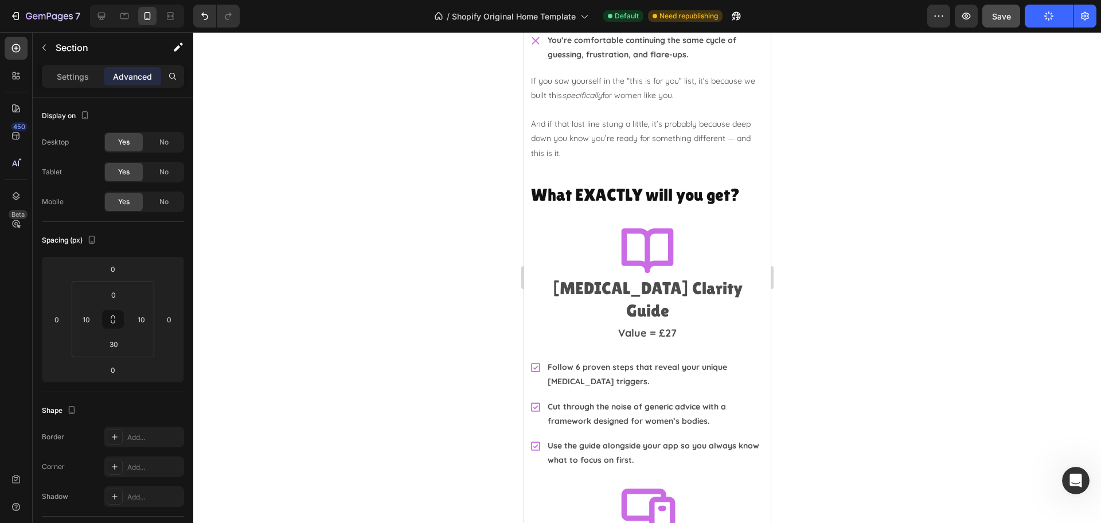
scroll to position [2294, 0]
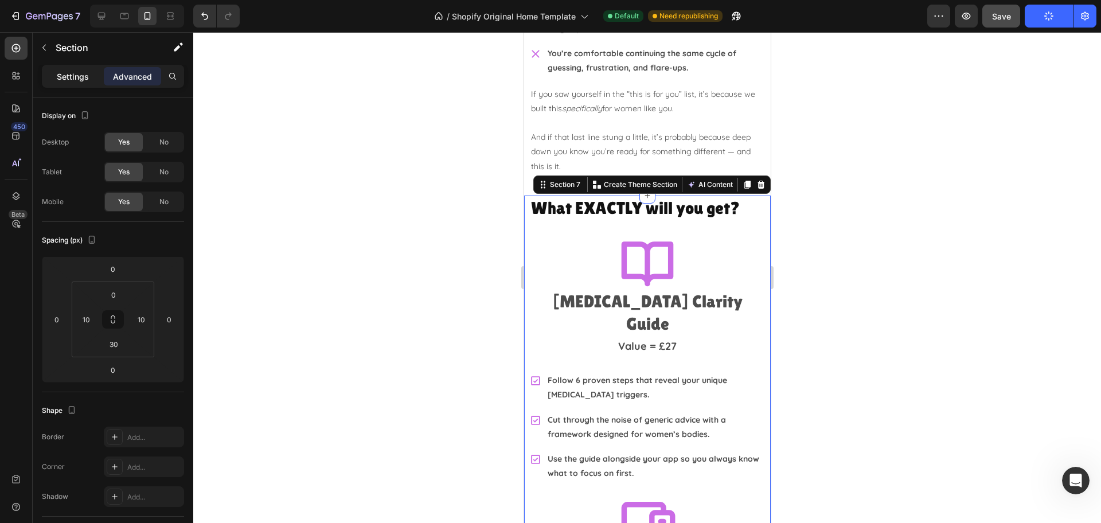
click at [74, 79] on p "Settings" at bounding box center [73, 77] width 32 height 12
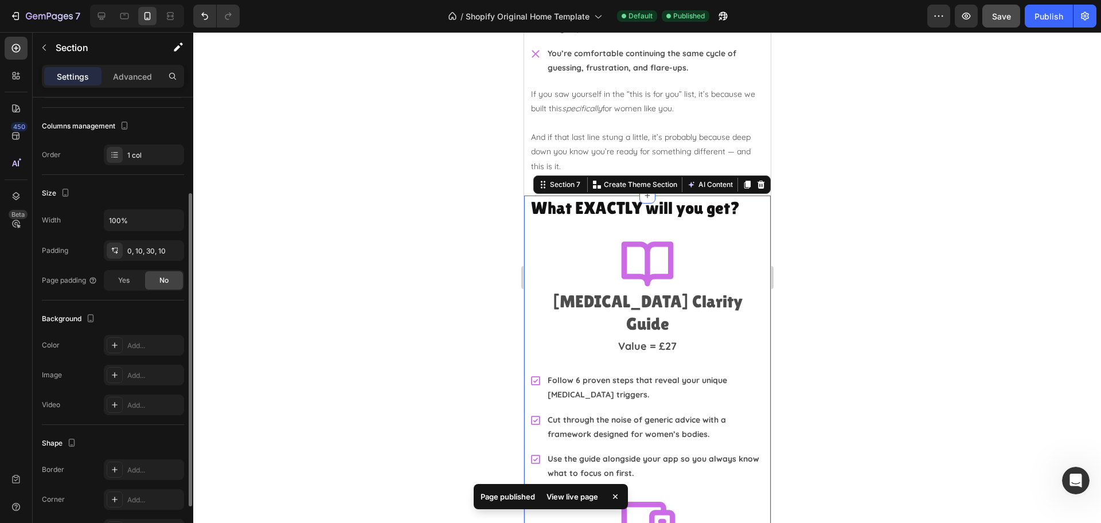
scroll to position [0, 0]
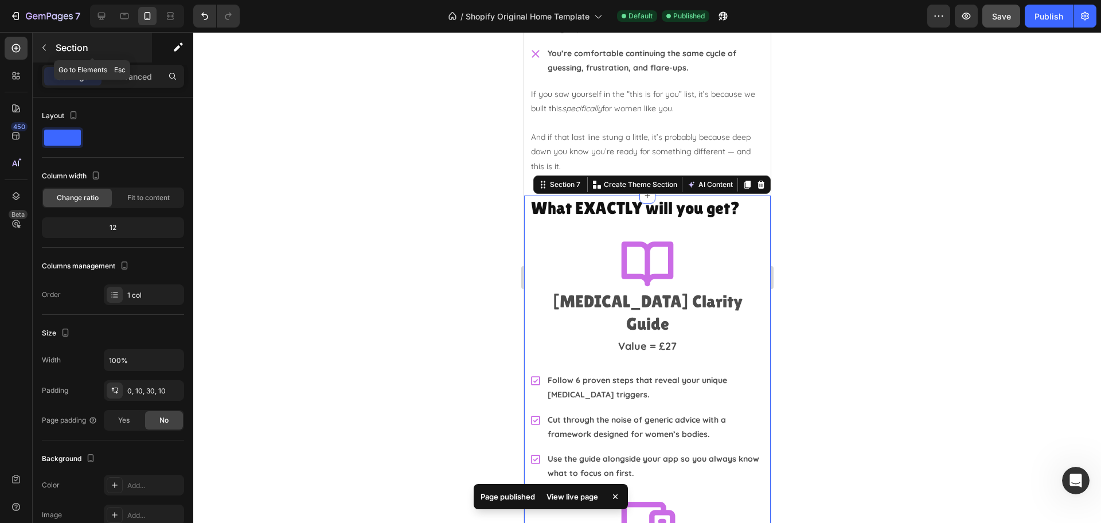
click at [43, 49] on icon "button" at bounding box center [44, 47] width 9 height 9
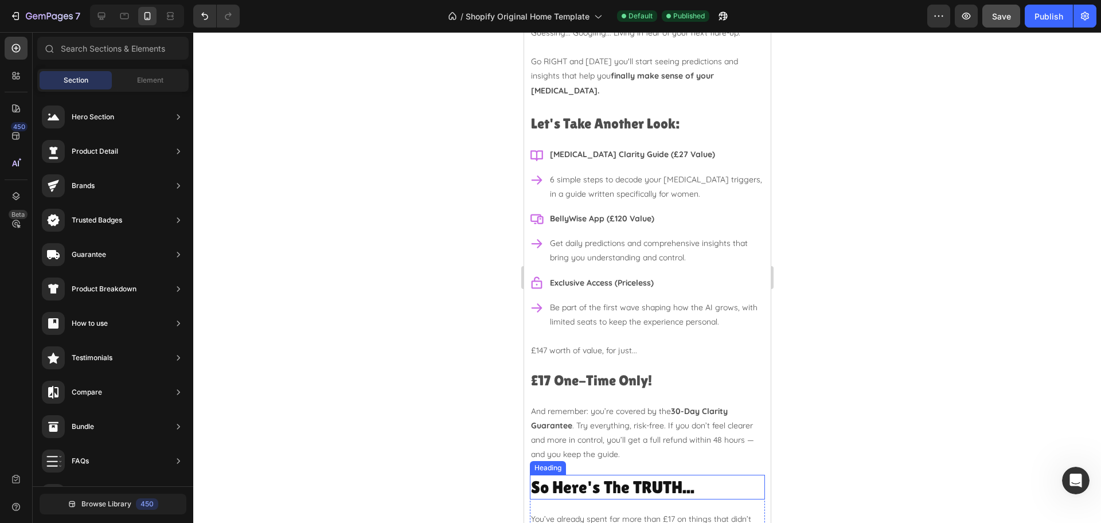
scroll to position [4588, 0]
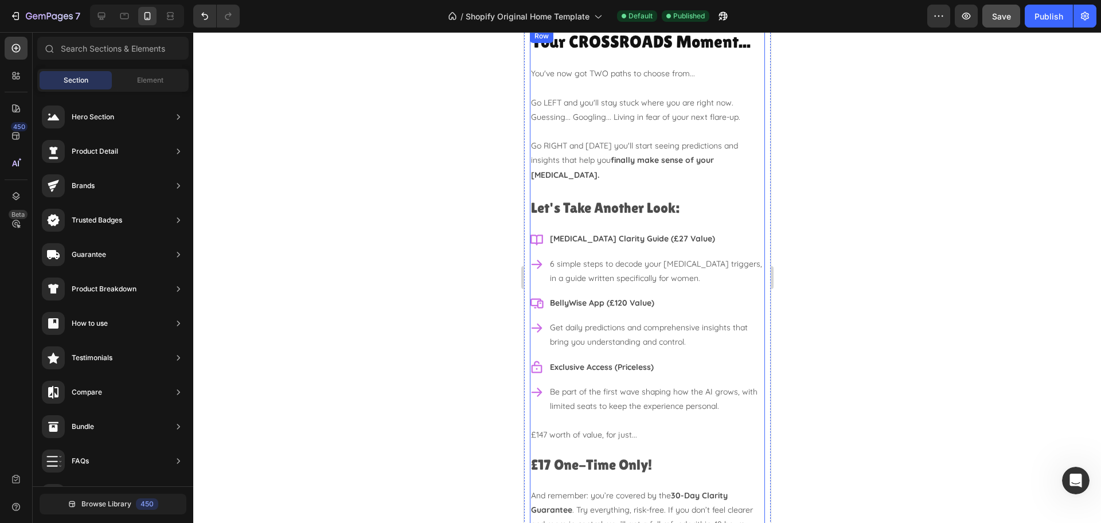
click at [629, 177] on div "Your CROSSROADS Moment... Heading You've now got TWO paths to choose from... Go…" at bounding box center [646, 288] width 235 height 518
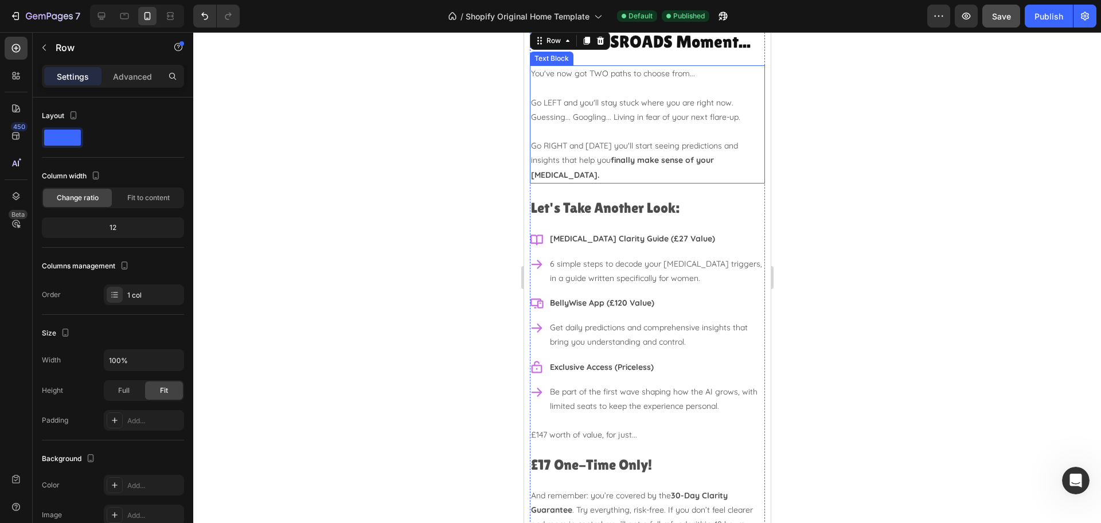
click at [592, 163] on p "Go RIGHT and [DATE] you'll start seeing predictions and insights that help you …" at bounding box center [646, 161] width 233 height 44
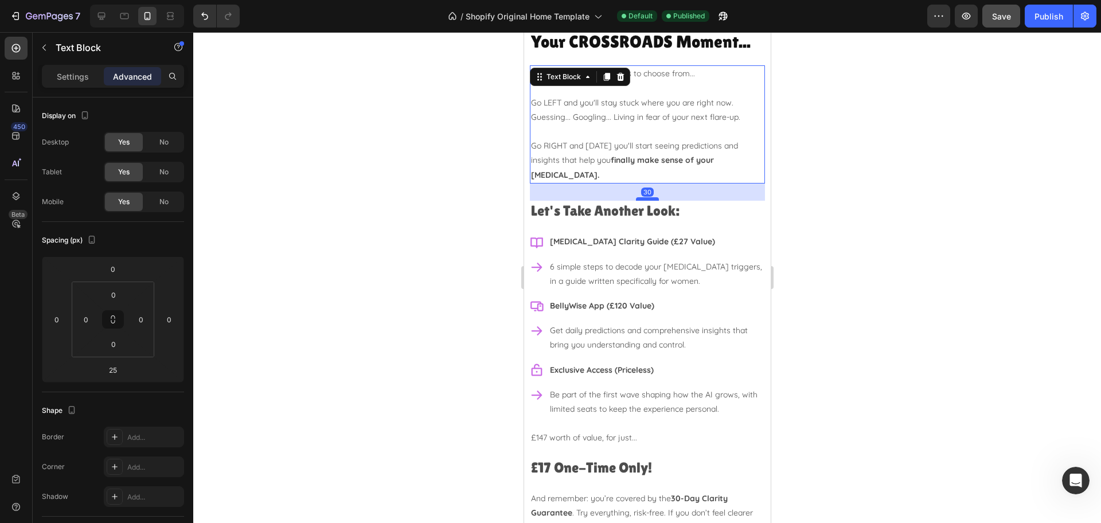
click at [643, 197] on div at bounding box center [646, 198] width 23 height 3
type input "30"
click at [871, 182] on div at bounding box center [647, 277] width 908 height 491
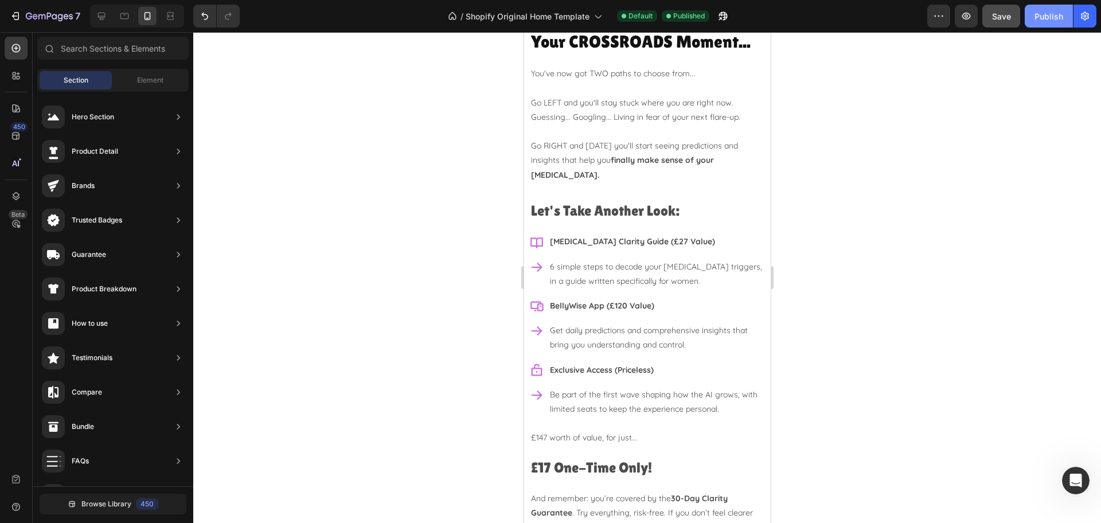
click at [1053, 21] on div "Publish" at bounding box center [1049, 16] width 29 height 12
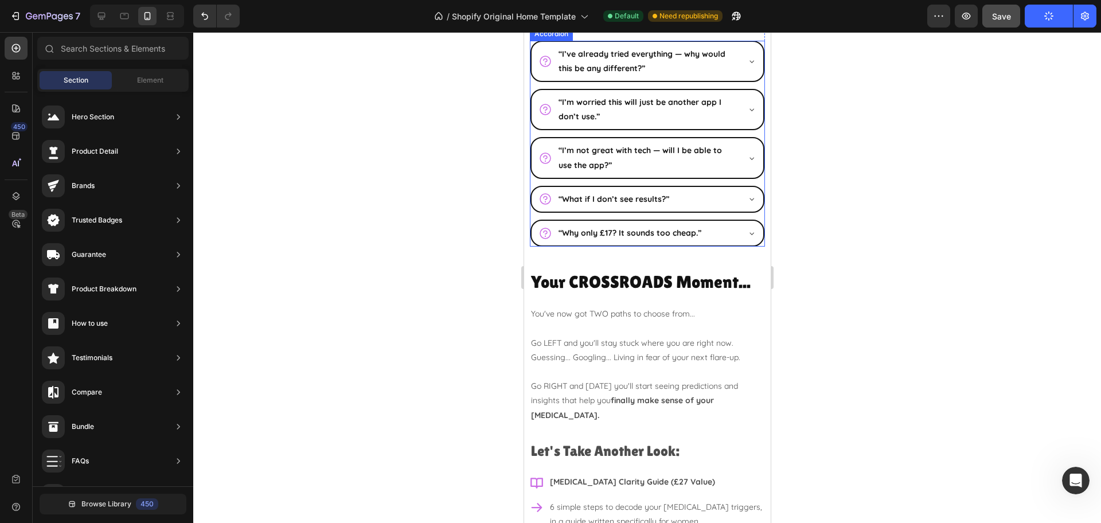
scroll to position [4440, 0]
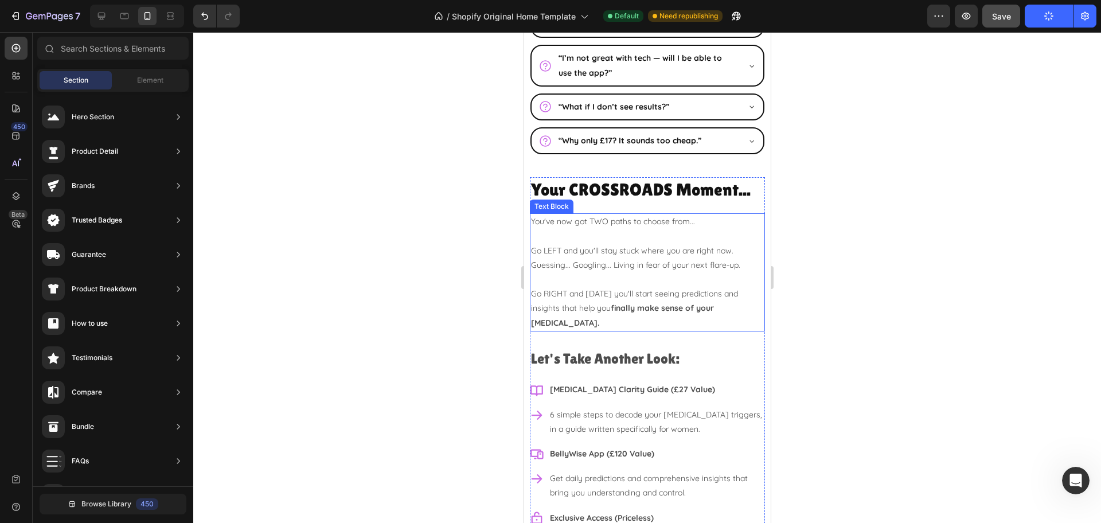
click at [610, 309] on p "Go RIGHT and [DATE] you'll start seeing predictions and insights that help you …" at bounding box center [646, 309] width 233 height 44
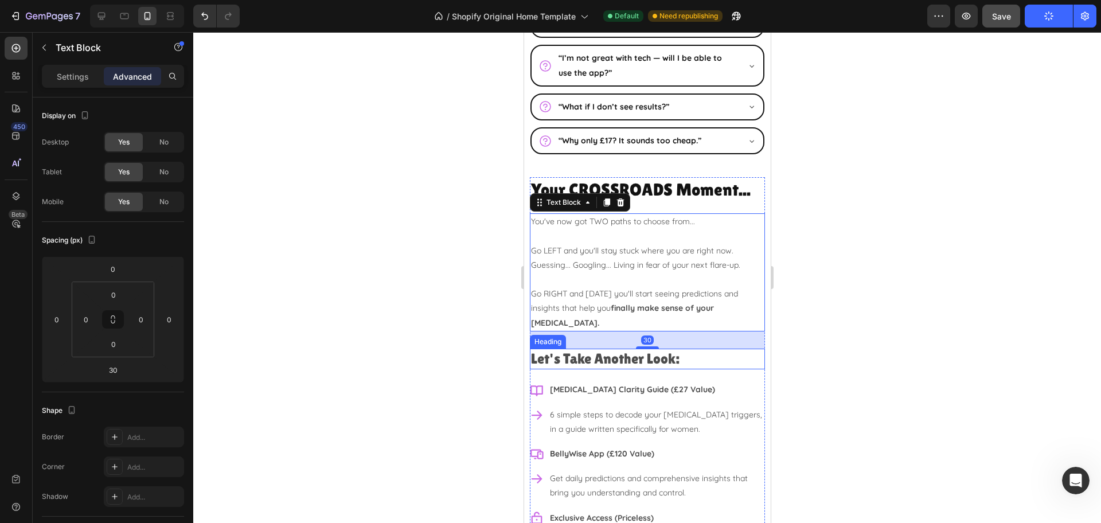
click at [643, 349] on h2 "Let's Take Another Look:" at bounding box center [646, 359] width 235 height 21
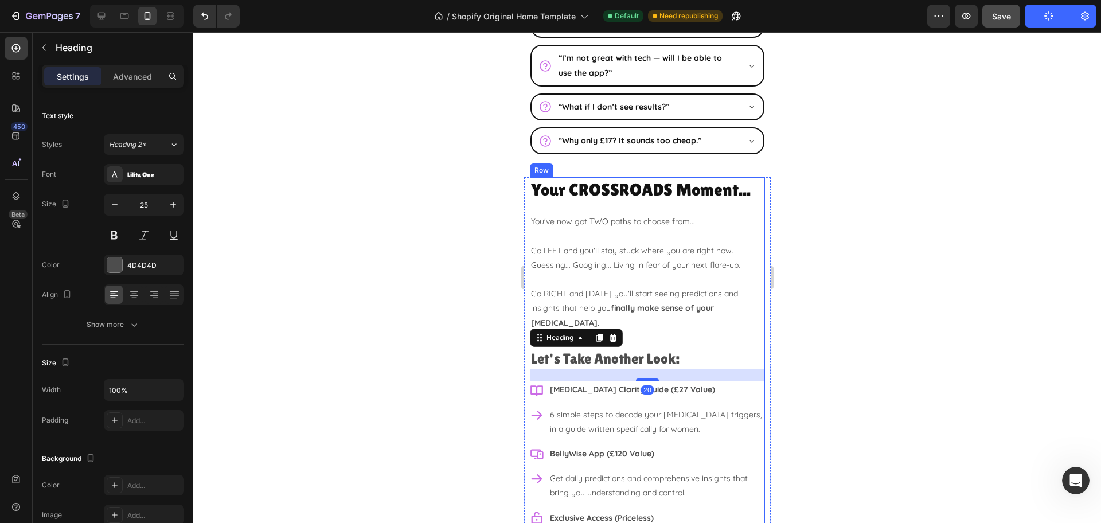
click at [652, 309] on strong "finally make sense of your [MEDICAL_DATA]." at bounding box center [621, 315] width 183 height 25
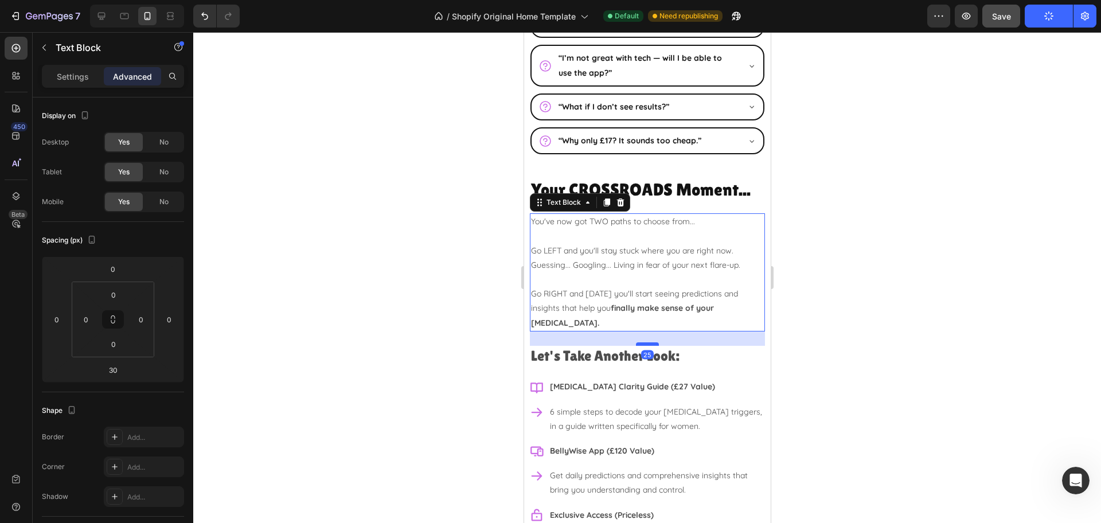
click at [647, 342] on div at bounding box center [646, 343] width 23 height 3
click at [106, 17] on icon at bounding box center [101, 15] width 11 height 11
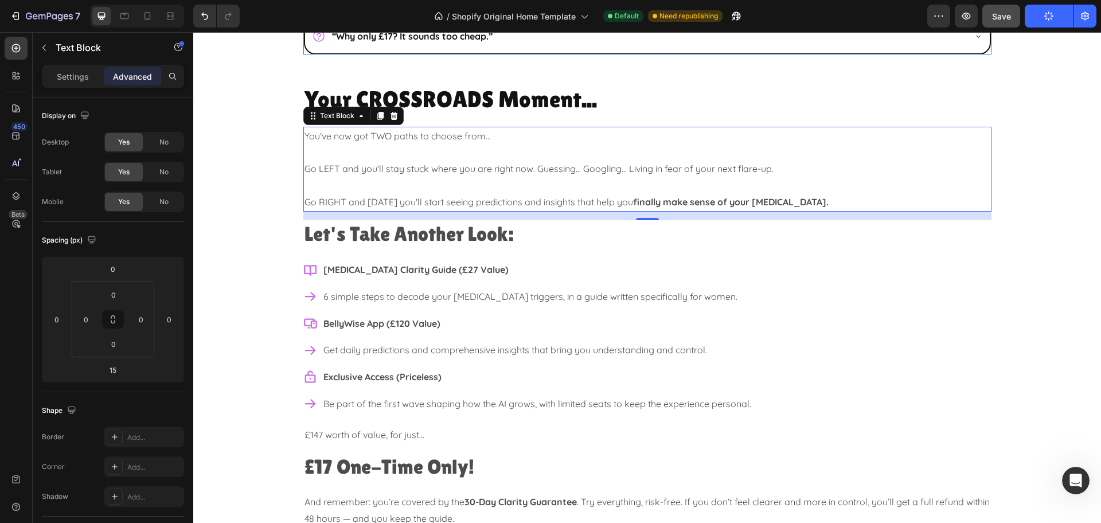
scroll to position [4609, 0]
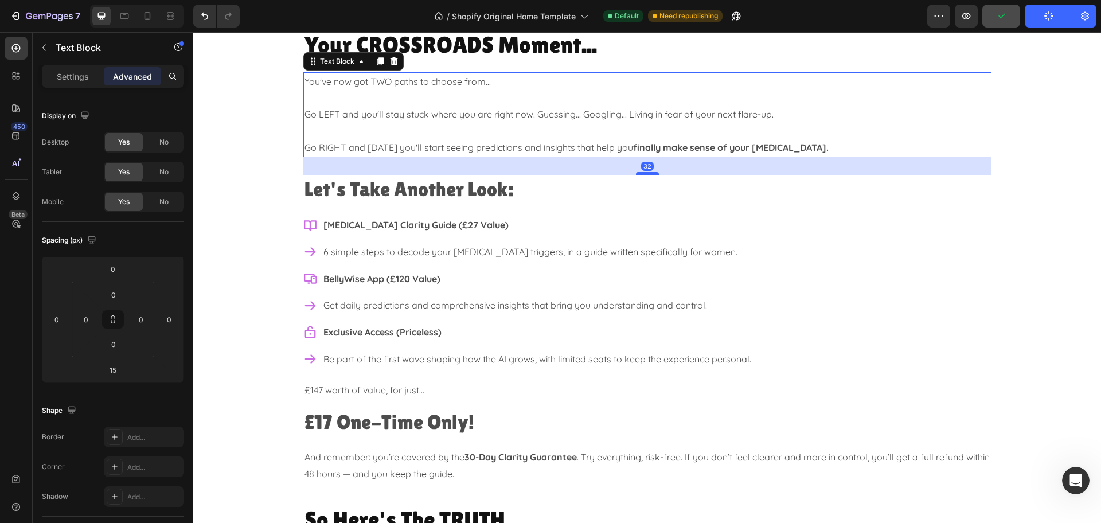
drag, startPoint x: 640, startPoint y: 164, endPoint x: 638, endPoint y: 174, distance: 10.5
click at [638, 174] on div at bounding box center [647, 173] width 23 height 3
click at [116, 372] on input "32" at bounding box center [113, 369] width 23 height 17
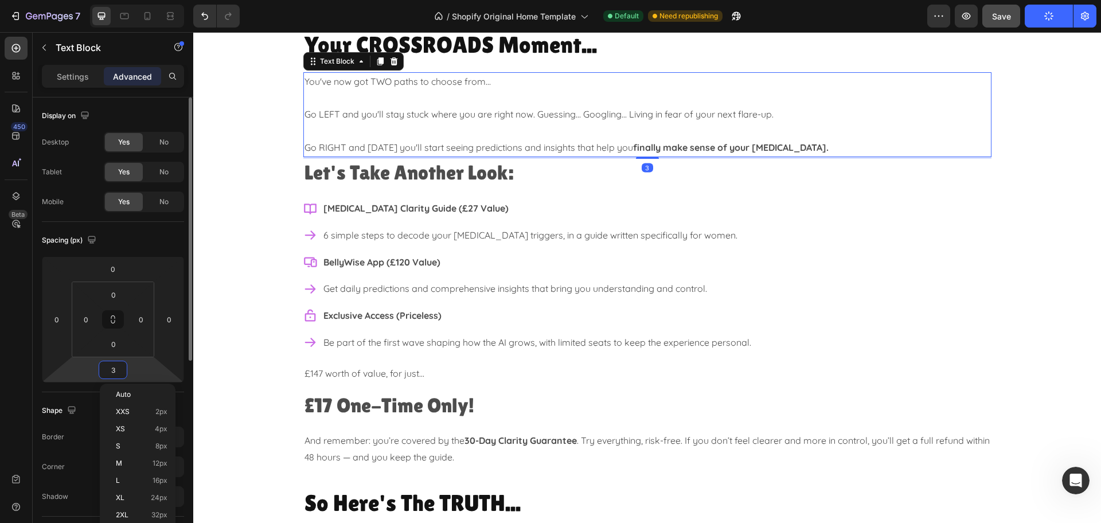
type input "30"
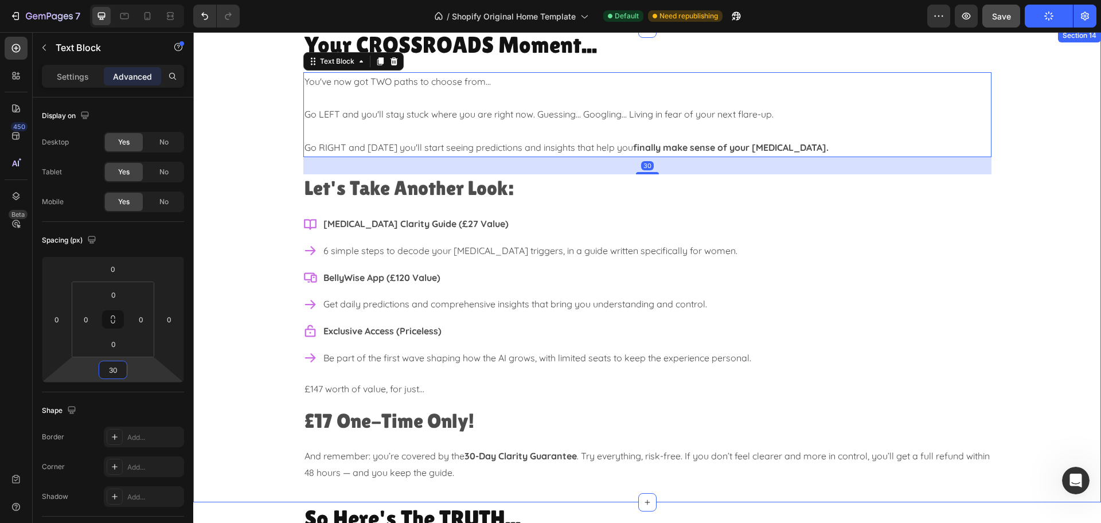
click at [255, 274] on div "Your CROSSROADS Moment... Heading You've now got TWO paths to choose from... Go…" at bounding box center [647, 260] width 908 height 462
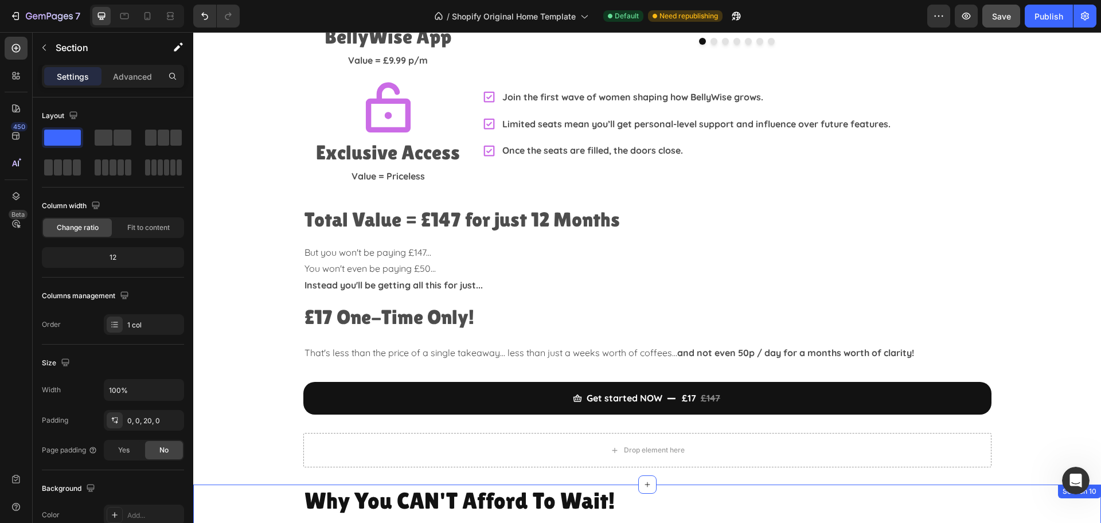
scroll to position [2674, 0]
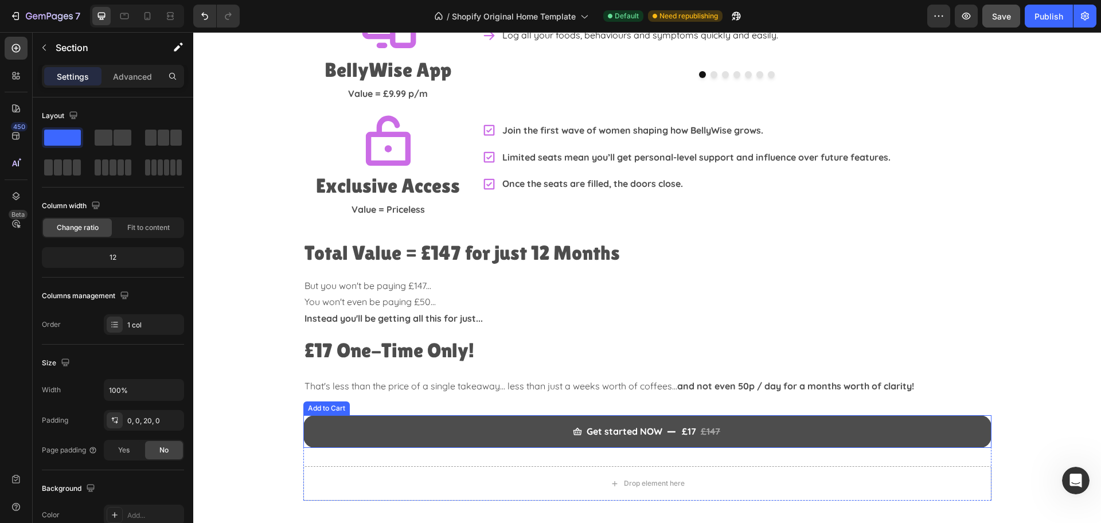
click at [746, 415] on button "Get started NOW £17 £147" at bounding box center [647, 431] width 688 height 33
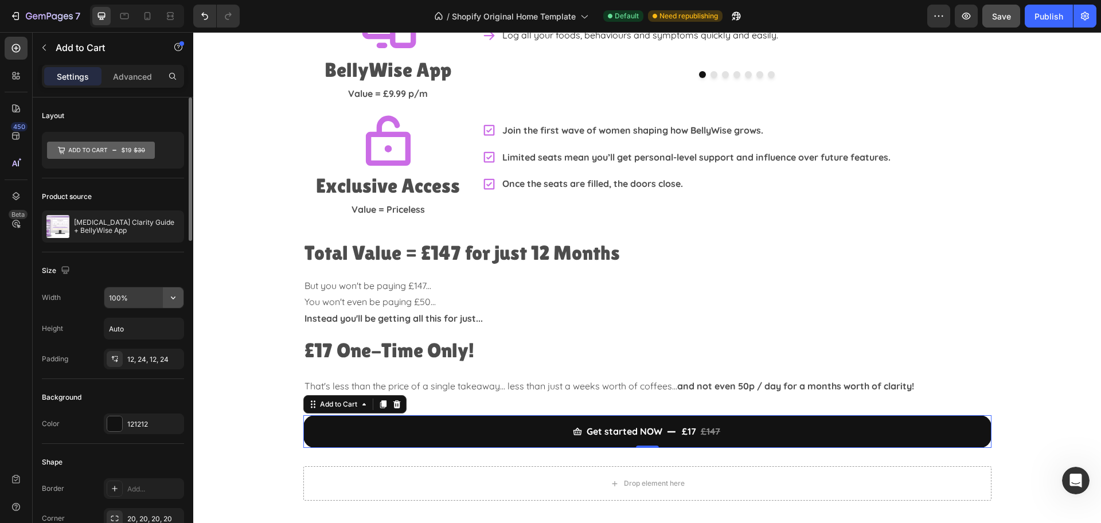
click at [175, 298] on icon "button" at bounding box center [172, 297] width 11 height 11
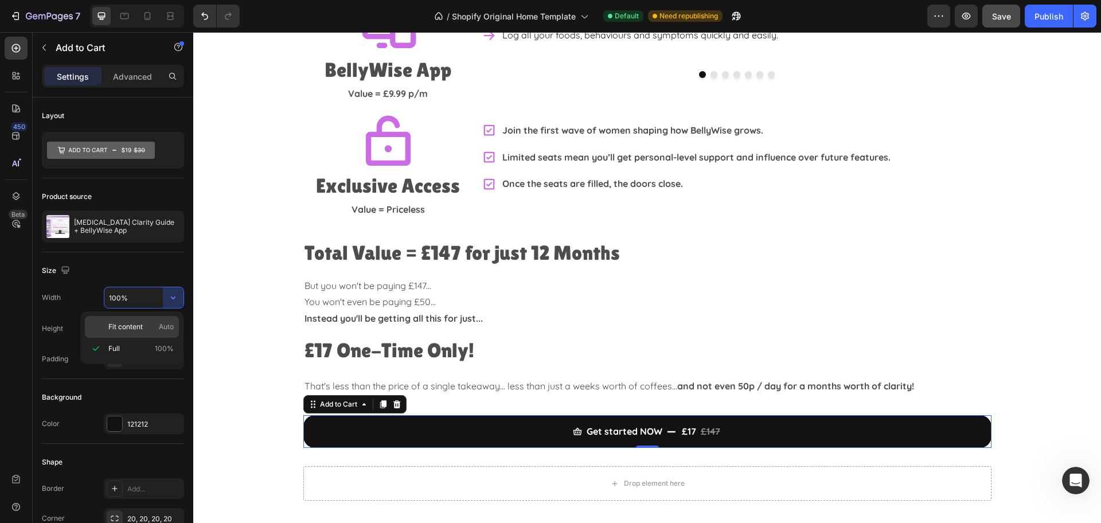
click at [143, 329] on span "Fit content" at bounding box center [125, 327] width 34 height 10
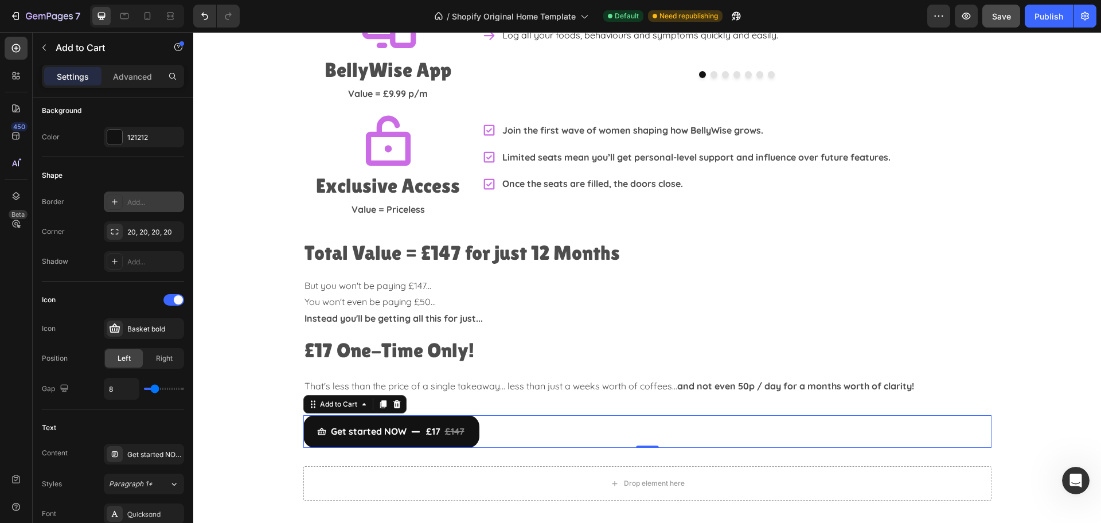
scroll to position [0, 0]
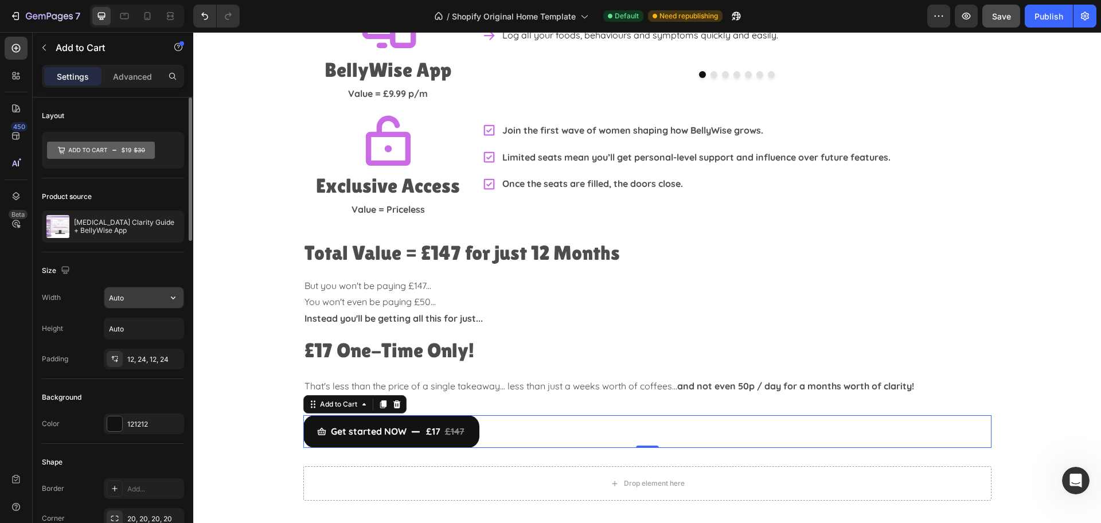
click at [142, 297] on input "Auto" at bounding box center [143, 297] width 79 height 21
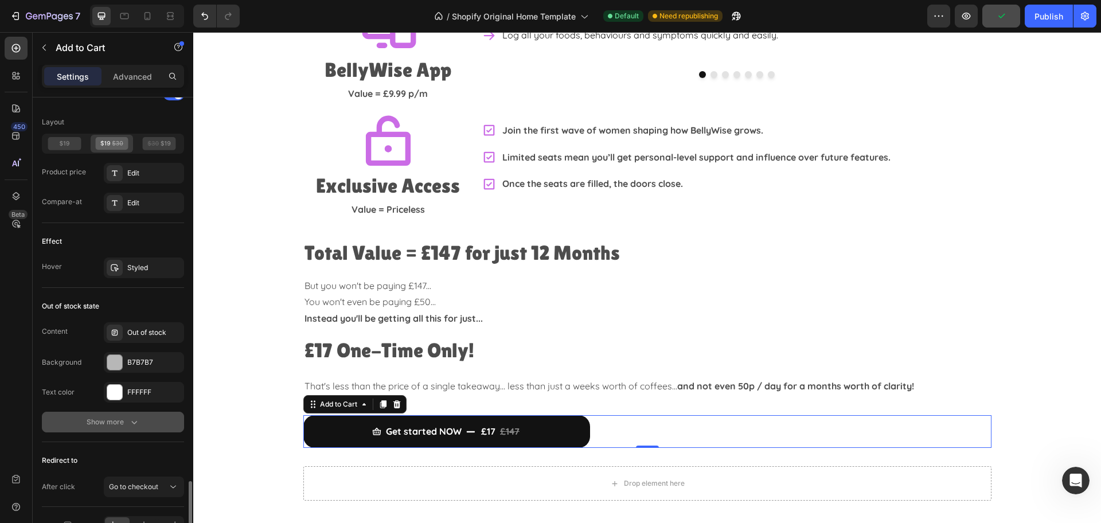
scroll to position [1001, 0]
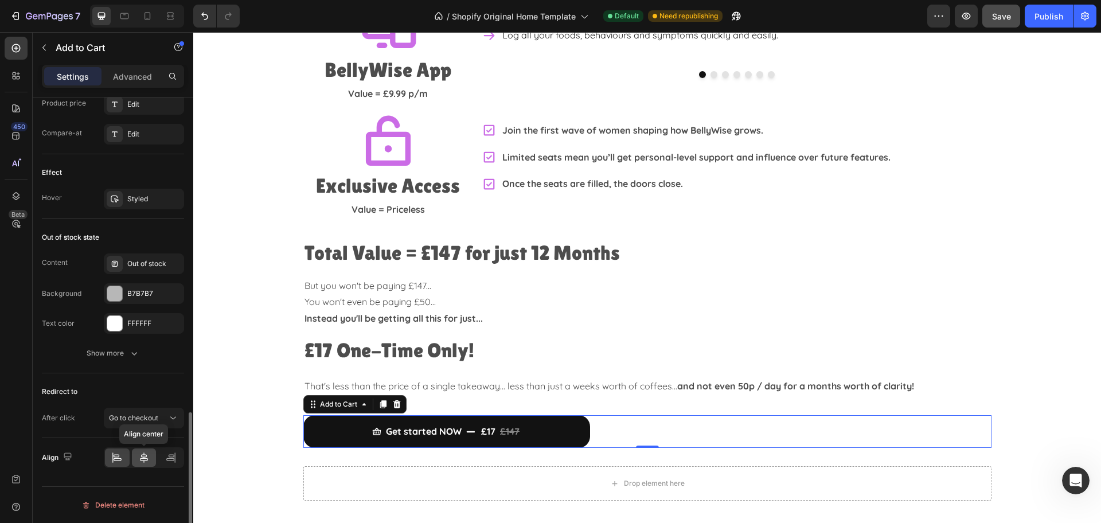
type input "500"
click at [147, 462] on icon at bounding box center [143, 457] width 11 height 11
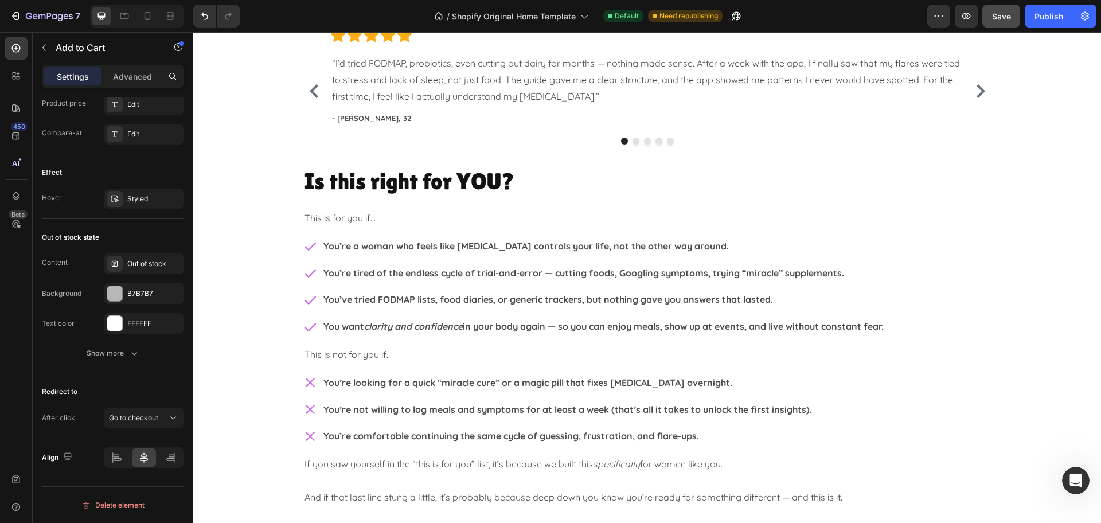
scroll to position [1240, 0]
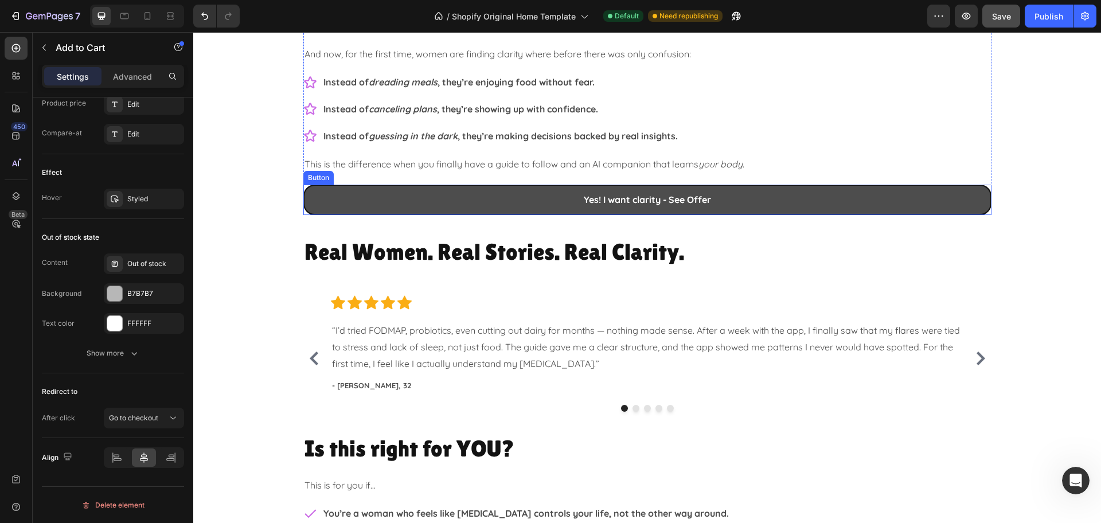
click at [768, 208] on link "Yes! I want clarity - See Offer" at bounding box center [647, 200] width 688 height 30
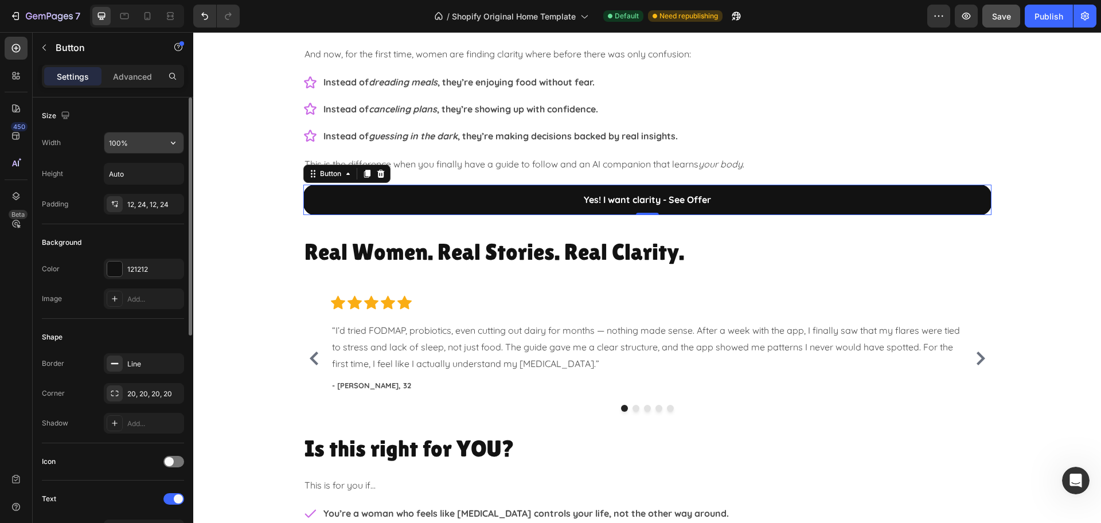
click at [151, 146] on input "100%" at bounding box center [143, 142] width 79 height 21
click at [177, 141] on icon "button" at bounding box center [172, 142] width 11 height 11
click at [145, 143] on input "100%" at bounding box center [143, 142] width 79 height 21
drag, startPoint x: 145, startPoint y: 143, endPoint x: 89, endPoint y: 140, distance: 56.3
click at [89, 140] on div "Width 100%" at bounding box center [113, 143] width 142 height 22
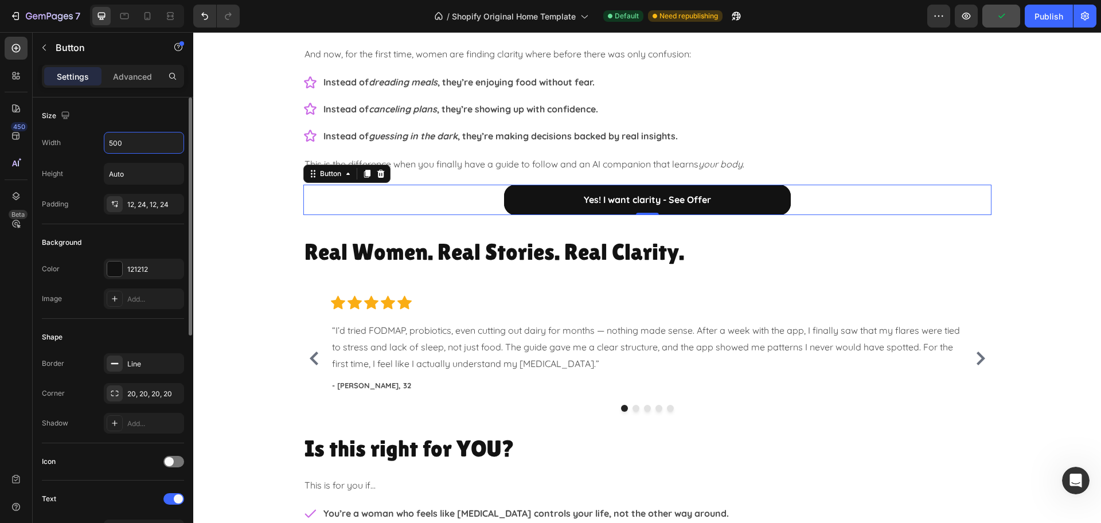
type input "500"
click at [141, 122] on div "Size" at bounding box center [113, 116] width 142 height 18
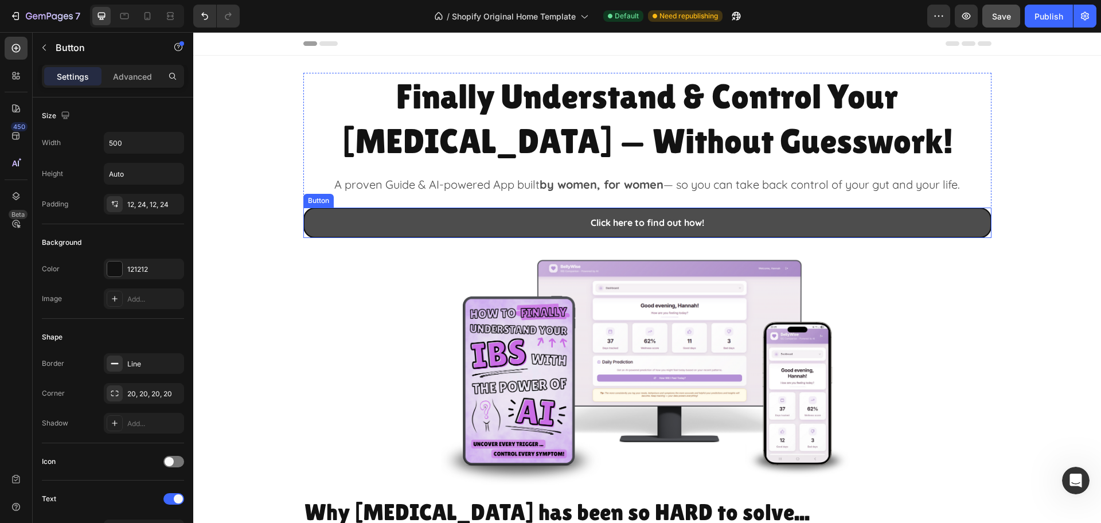
click at [785, 218] on link "Click here to find out how!" at bounding box center [647, 223] width 688 height 30
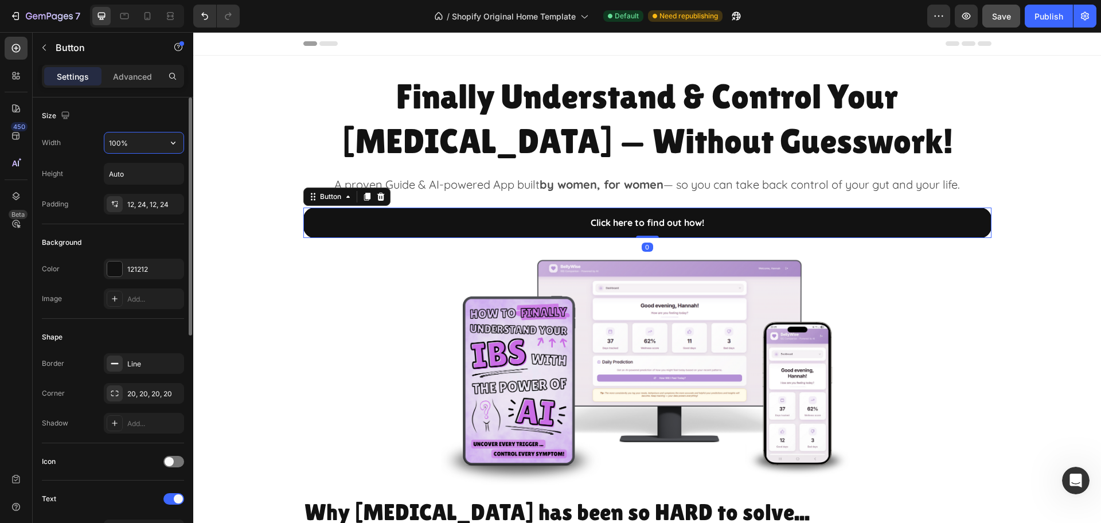
click at [141, 134] on input "100%" at bounding box center [143, 142] width 79 height 21
type input "%"
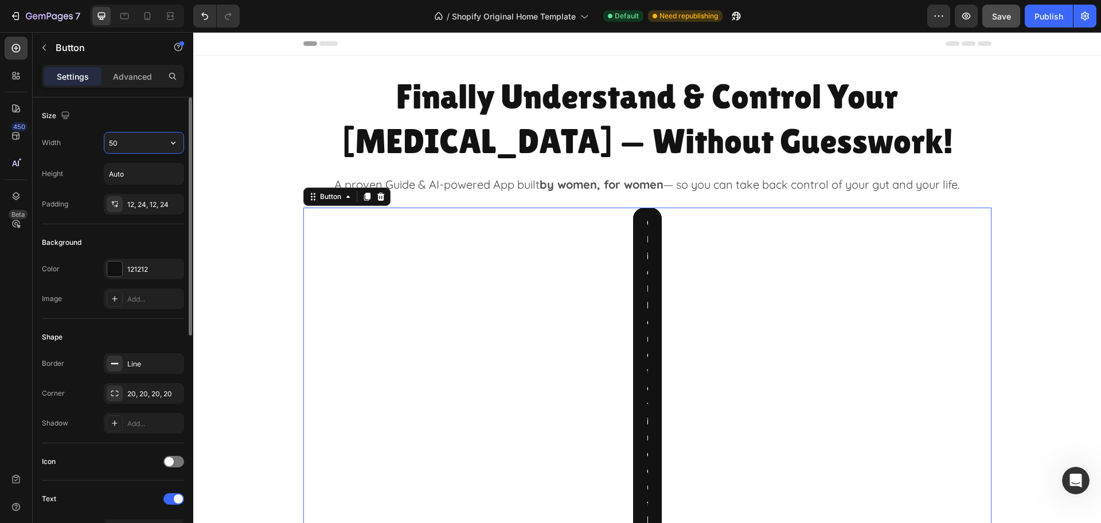
type input "500"
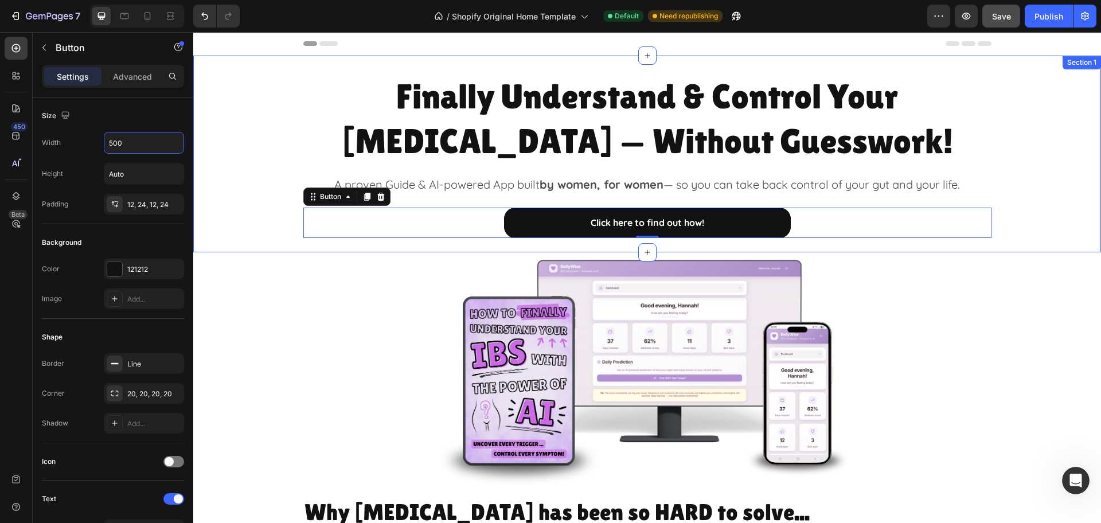
click at [1026, 204] on div "Finally Understand & Control Your [MEDICAL_DATA] — Without Guesswork! Heading A…" at bounding box center [647, 155] width 908 height 165
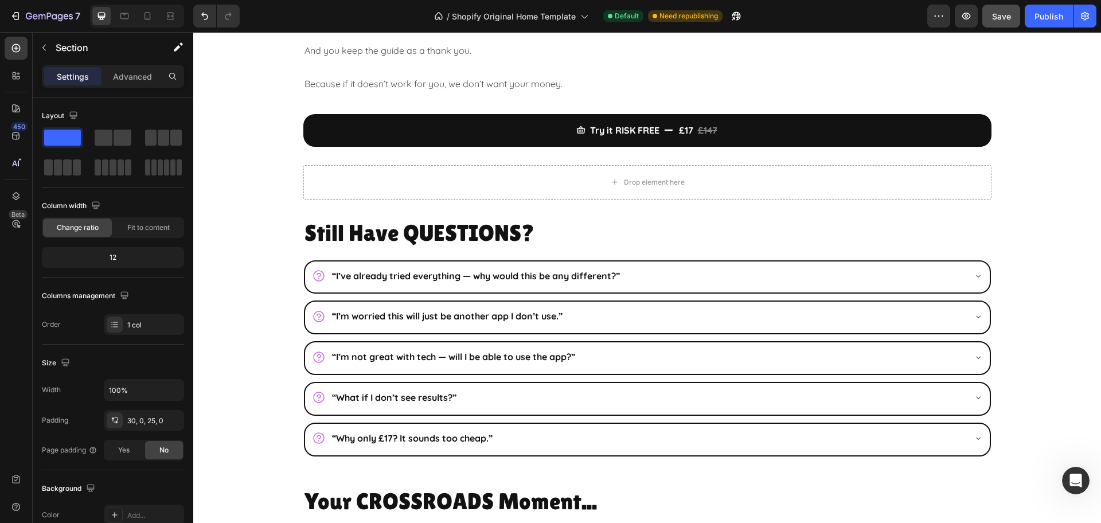
scroll to position [3297, 0]
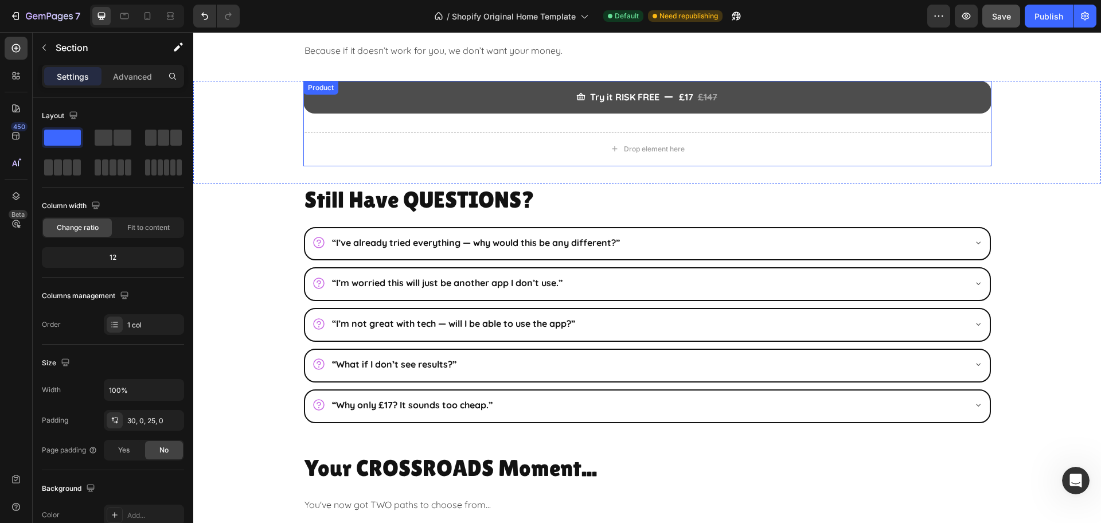
click at [846, 93] on button "Try it RISK FREE £17 £147" at bounding box center [647, 97] width 688 height 33
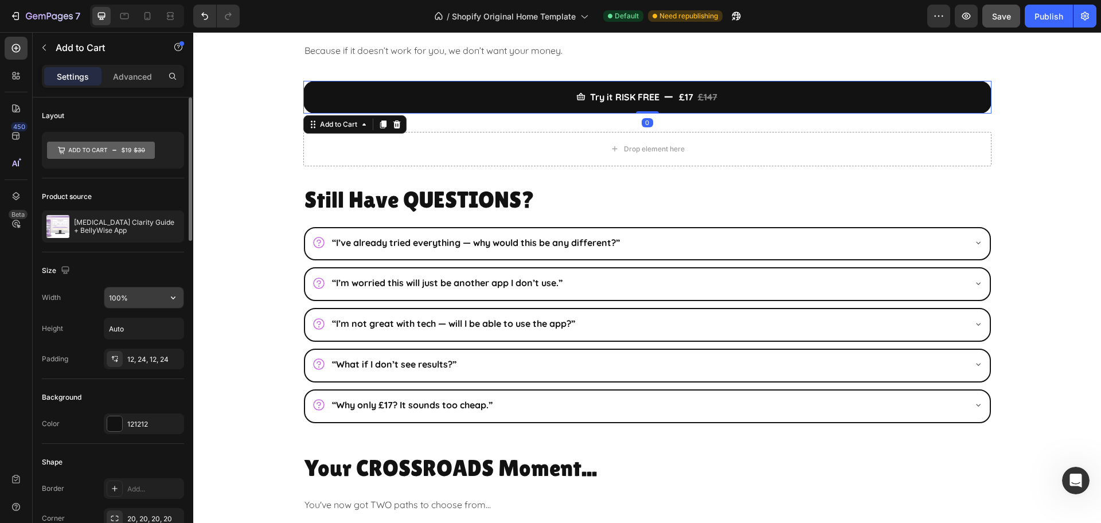
click at [156, 302] on input "100%" at bounding box center [143, 297] width 79 height 21
drag, startPoint x: 145, startPoint y: 299, endPoint x: 40, endPoint y: 301, distance: 105.0
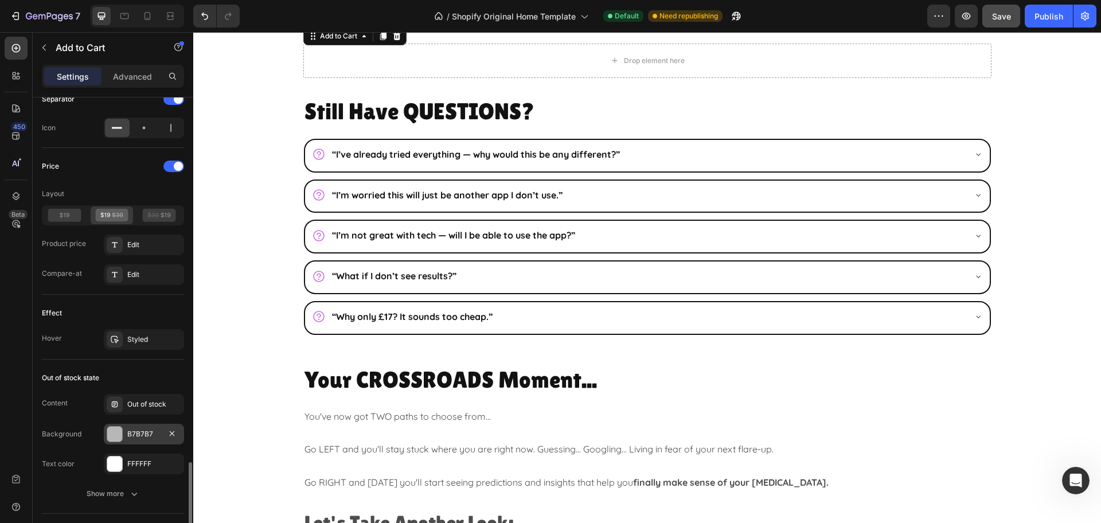
scroll to position [1001, 0]
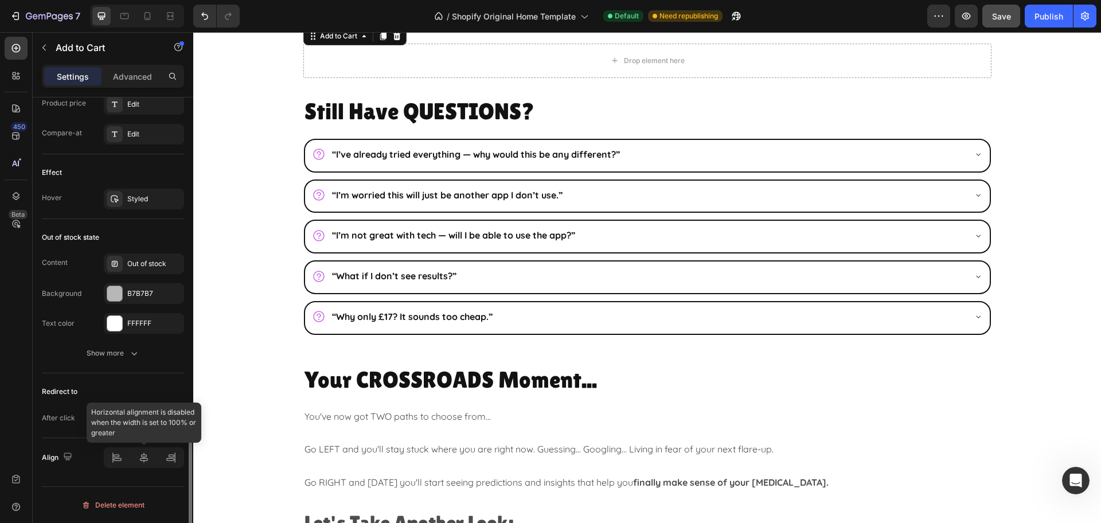
type input "500"
click at [143, 457] on icon at bounding box center [143, 457] width 11 height 11
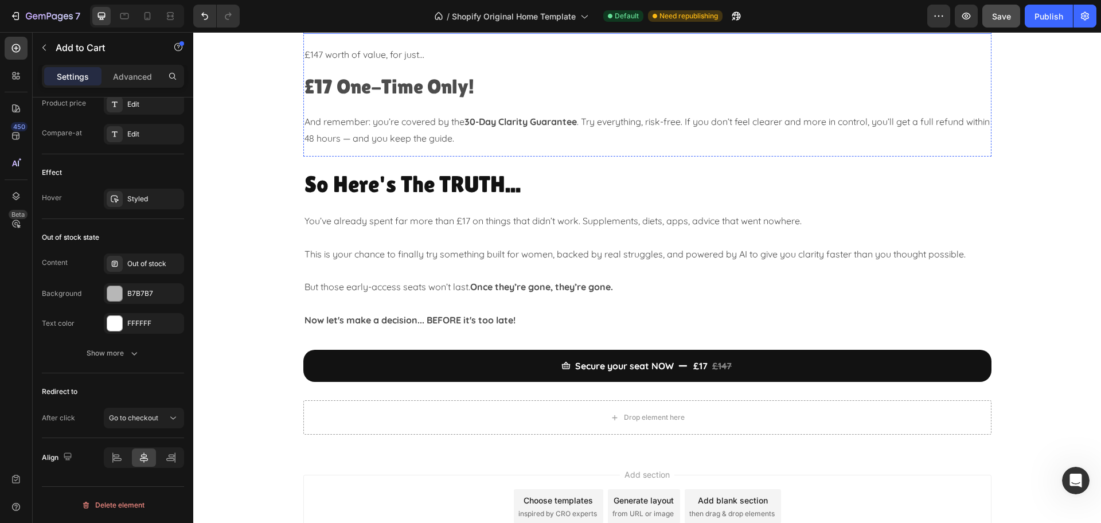
scroll to position [4105, 0]
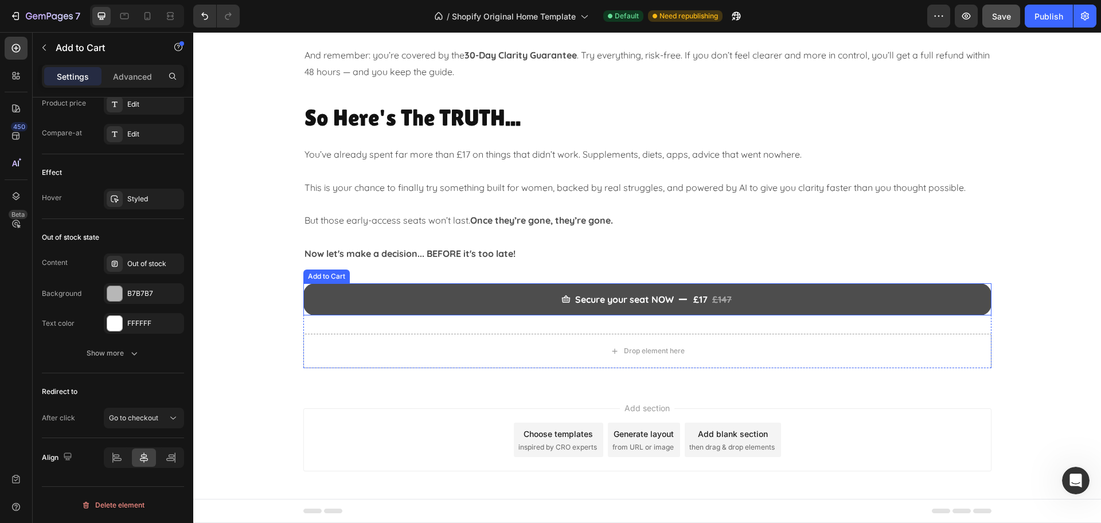
click at [809, 302] on button "Secure your seat NOW £17 £147" at bounding box center [647, 299] width 688 height 33
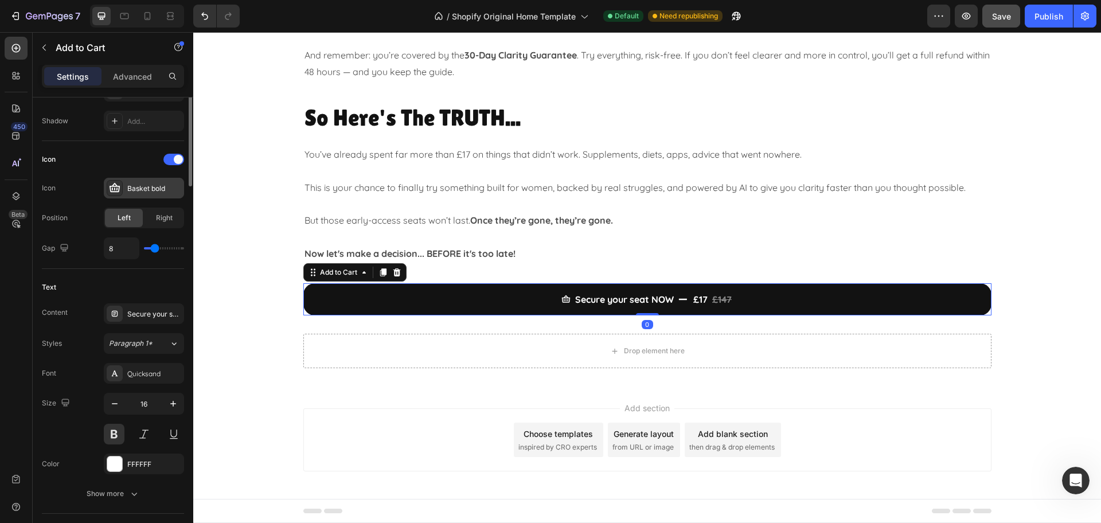
scroll to position [69, 0]
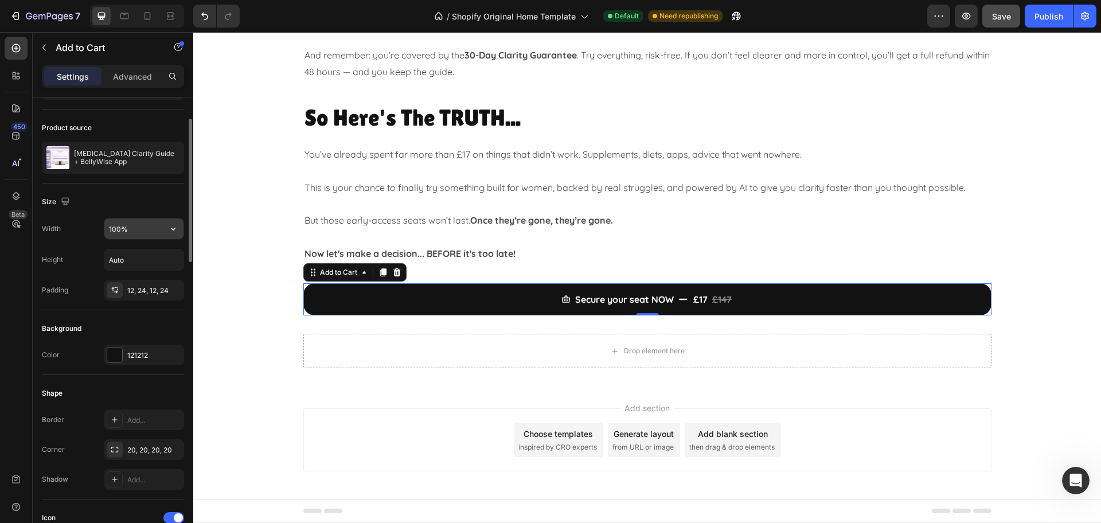
click at [153, 226] on input "100%" at bounding box center [143, 228] width 79 height 21
click at [145, 228] on input "100%" at bounding box center [143, 228] width 79 height 21
drag, startPoint x: 143, startPoint y: 228, endPoint x: 48, endPoint y: 229, distance: 94.6
click at [49, 229] on div "Width 100%" at bounding box center [113, 229] width 142 height 22
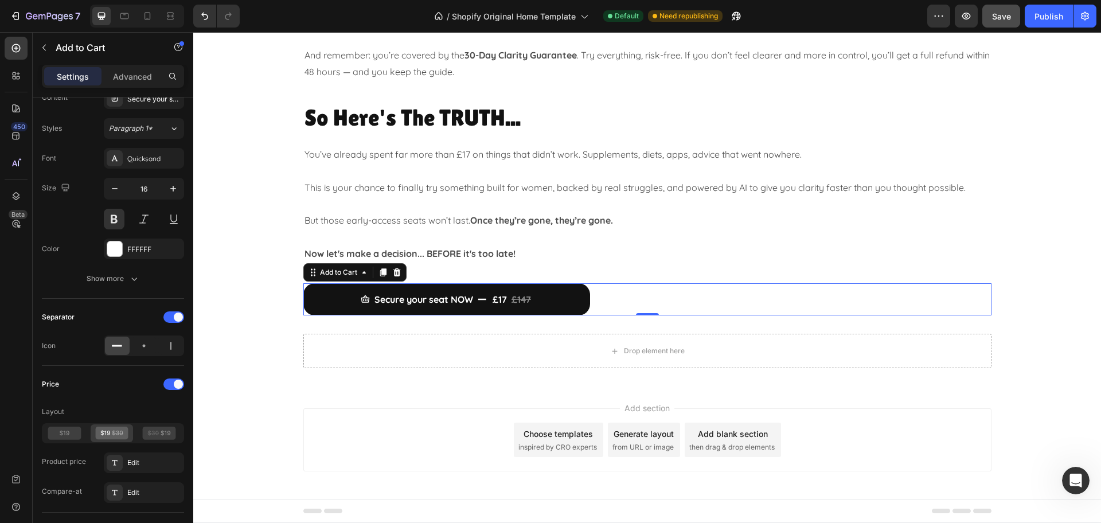
scroll to position [1001, 0]
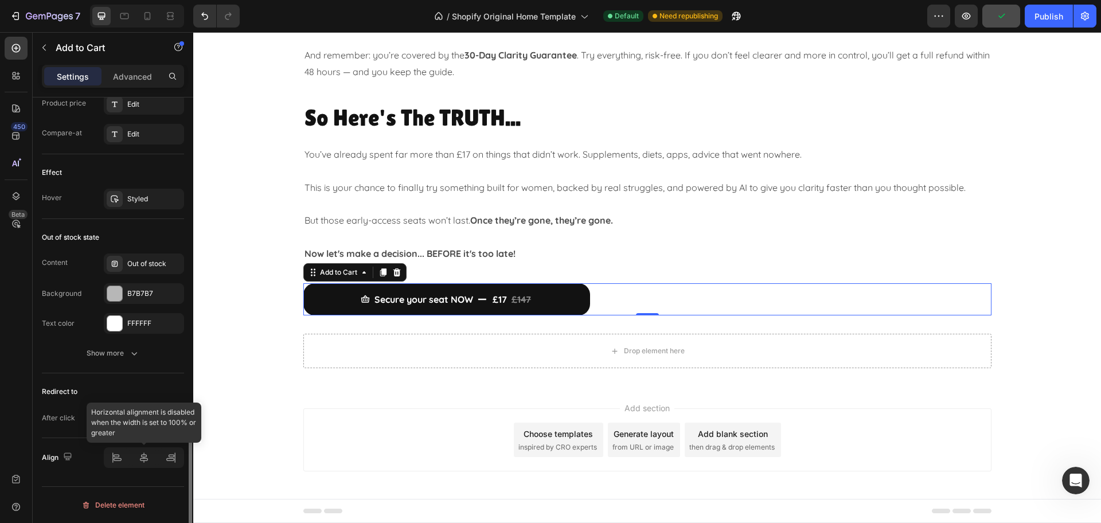
type input "500"
click at [143, 467] on div at bounding box center [144, 457] width 80 height 21
click at [143, 461] on icon at bounding box center [143, 457] width 11 height 11
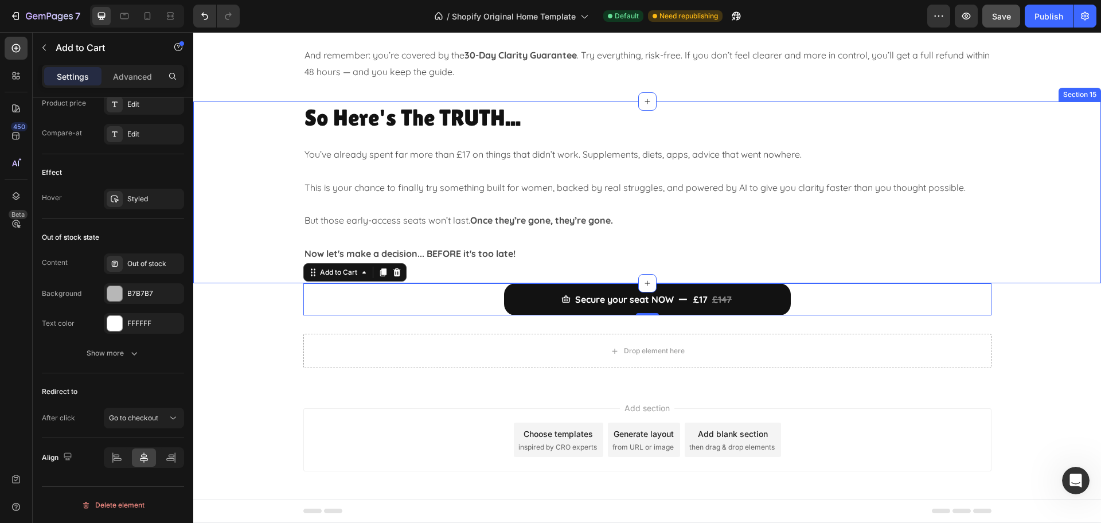
click at [1042, 259] on div "So Here's The TRUTH... Heading You’ve already spent far more than £17 on things…" at bounding box center [647, 183] width 908 height 162
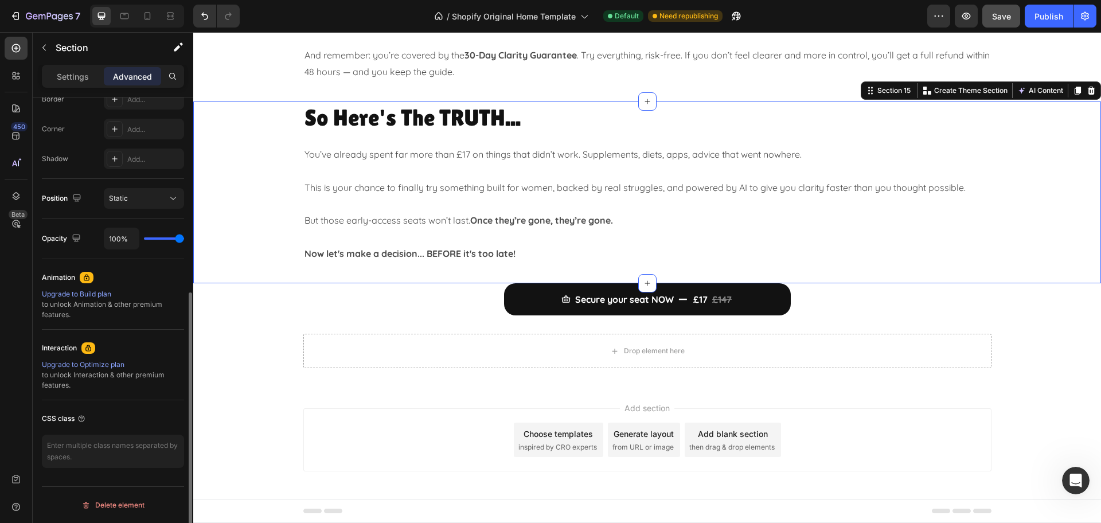
scroll to position [0, 0]
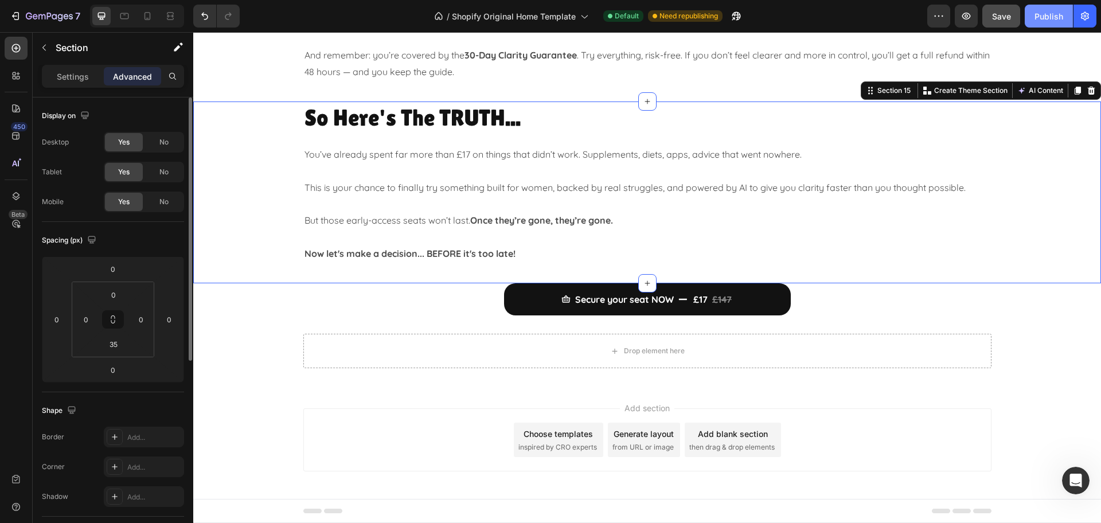
click at [1036, 25] on button "Publish" at bounding box center [1049, 16] width 48 height 23
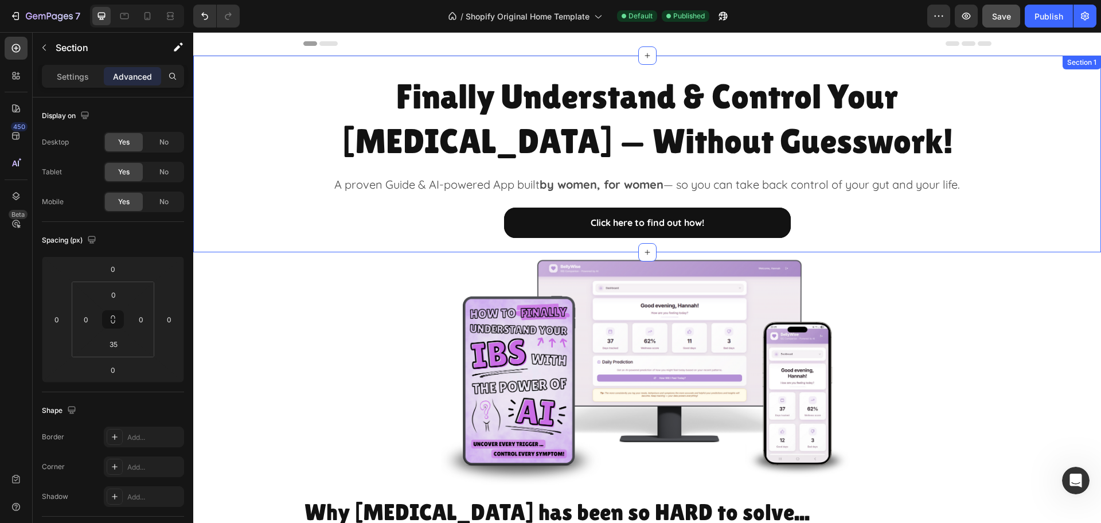
click at [255, 122] on div "Finally Understand & Control Your [MEDICAL_DATA] — Without Guesswork! Heading A…" at bounding box center [647, 155] width 908 height 165
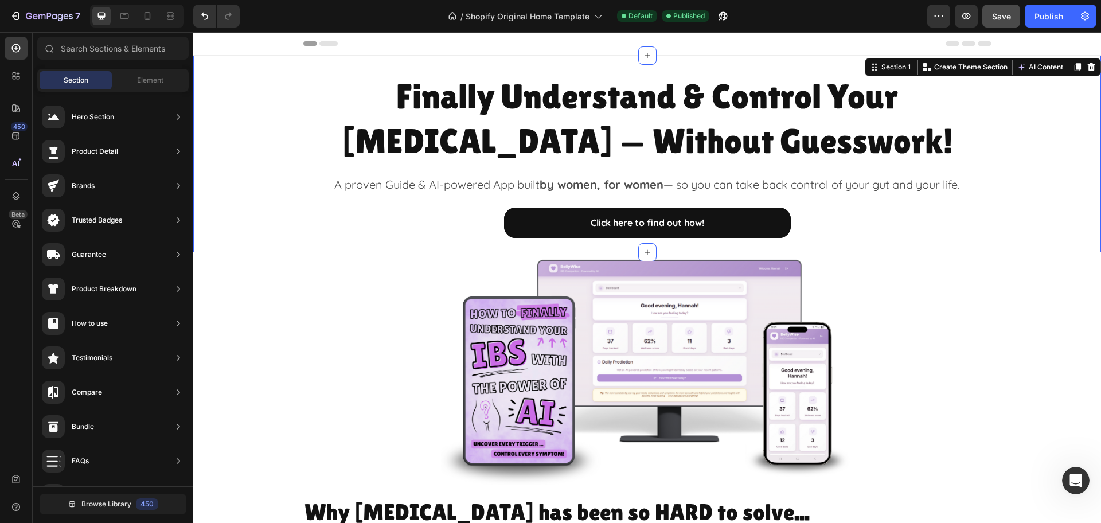
click at [247, 50] on div at bounding box center [647, 44] width 908 height 24
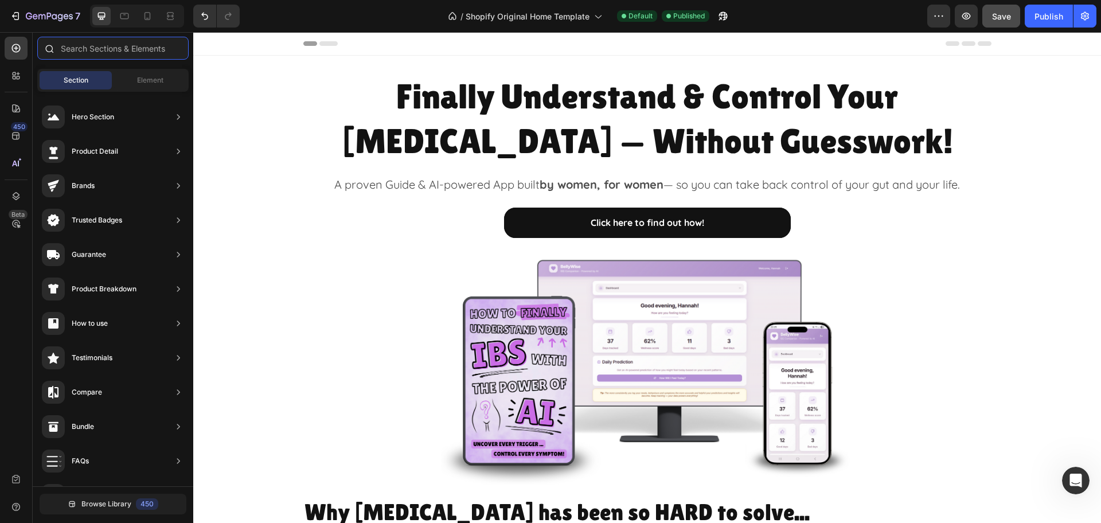
click at [130, 53] on input "text" at bounding box center [112, 48] width 151 height 23
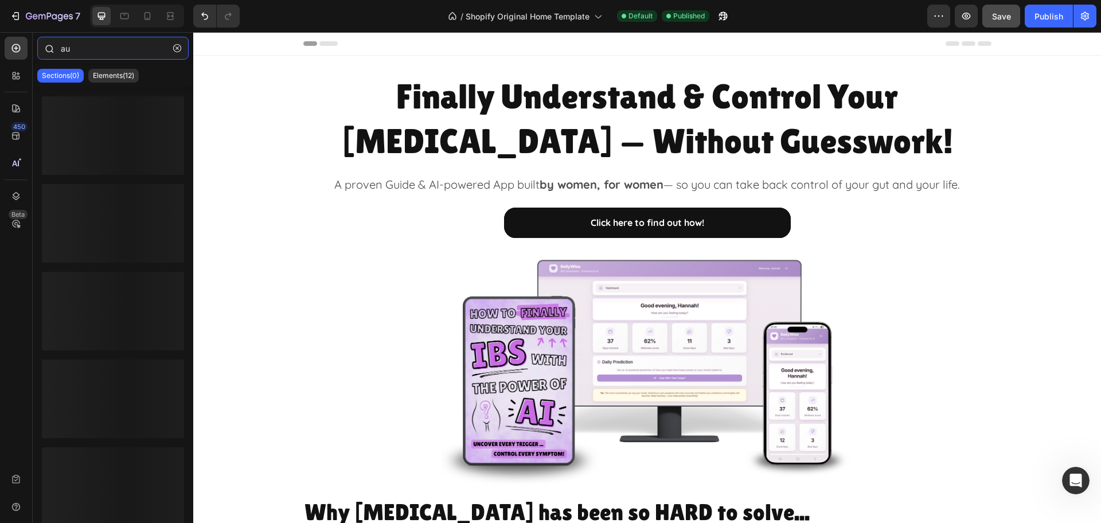
type input "a"
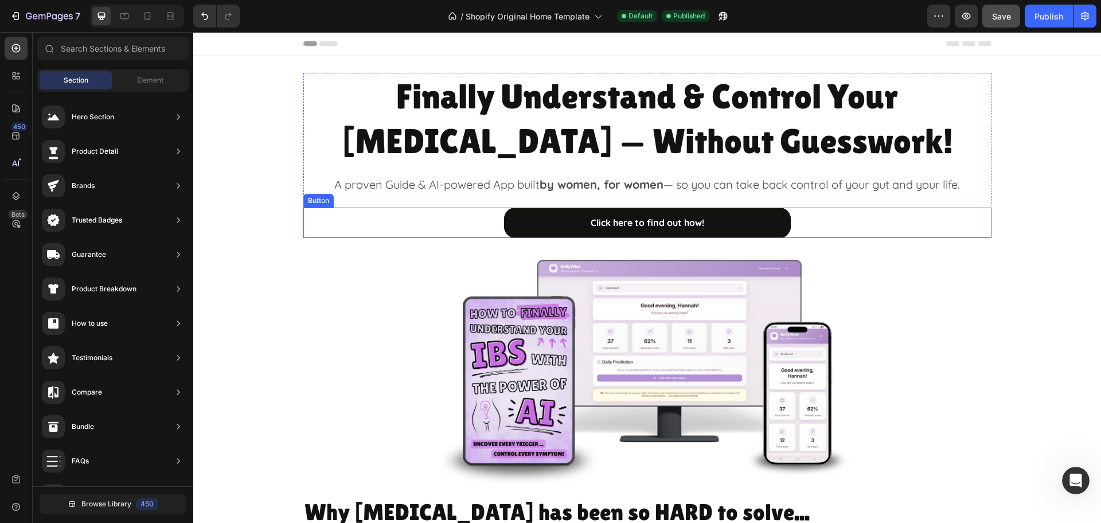
click at [793, 223] on div "Click here to find out how! Button" at bounding box center [647, 223] width 688 height 30
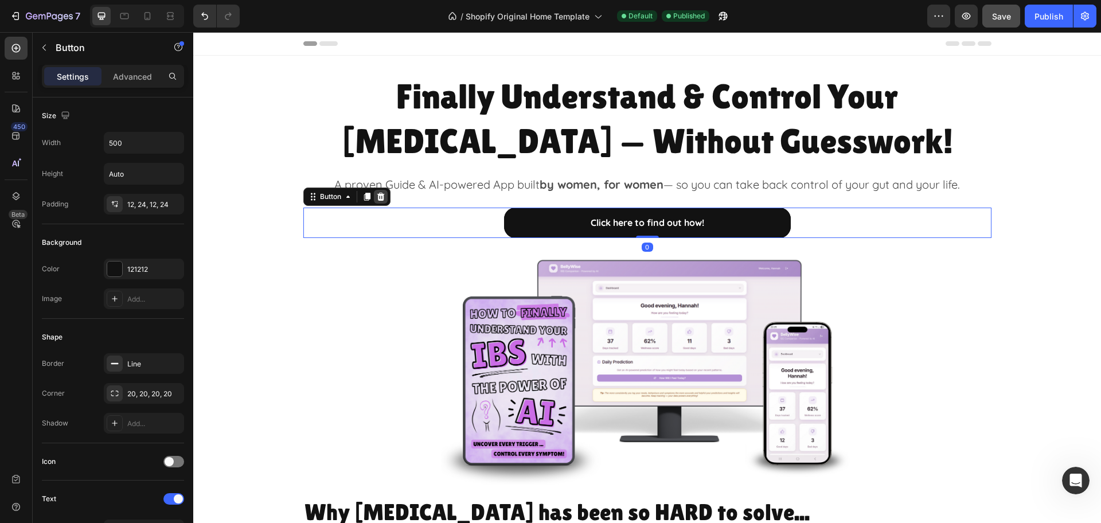
click at [380, 196] on div at bounding box center [381, 197] width 14 height 14
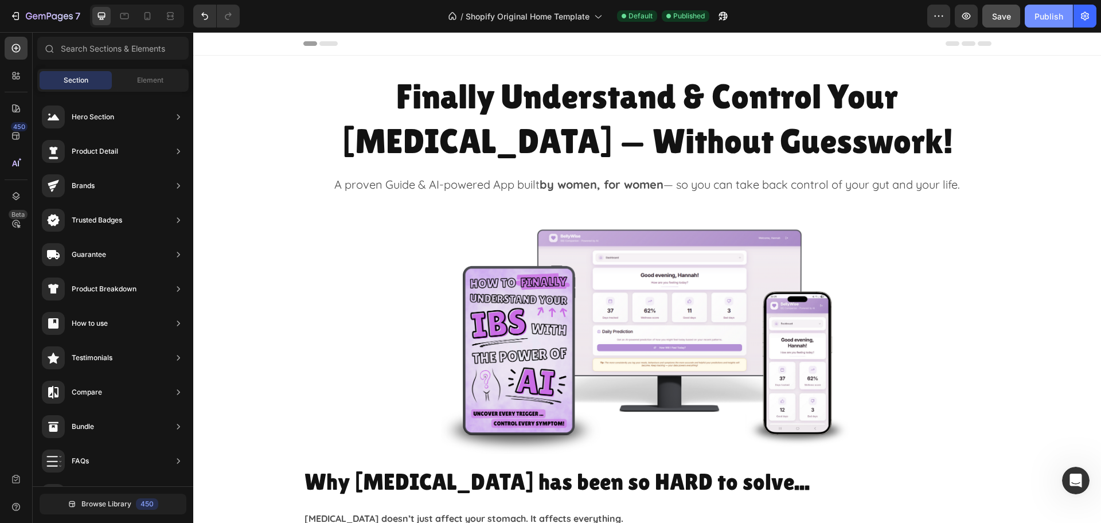
click at [1036, 17] on div "Publish" at bounding box center [1049, 16] width 29 height 12
click at [209, 15] on icon "Undo/Redo" at bounding box center [204, 15] width 11 height 11
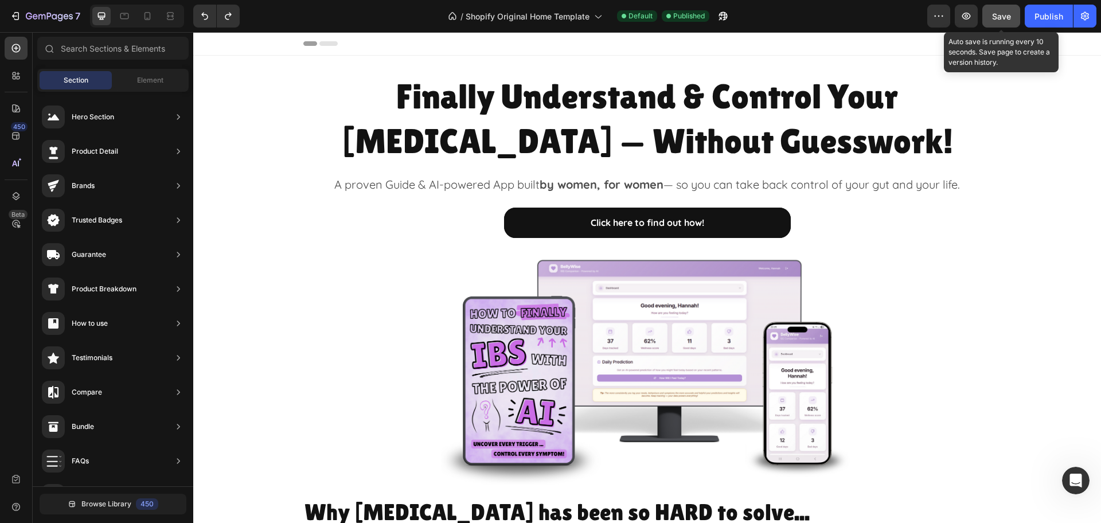
click at [1009, 17] on span "Save" at bounding box center [1001, 16] width 19 height 10
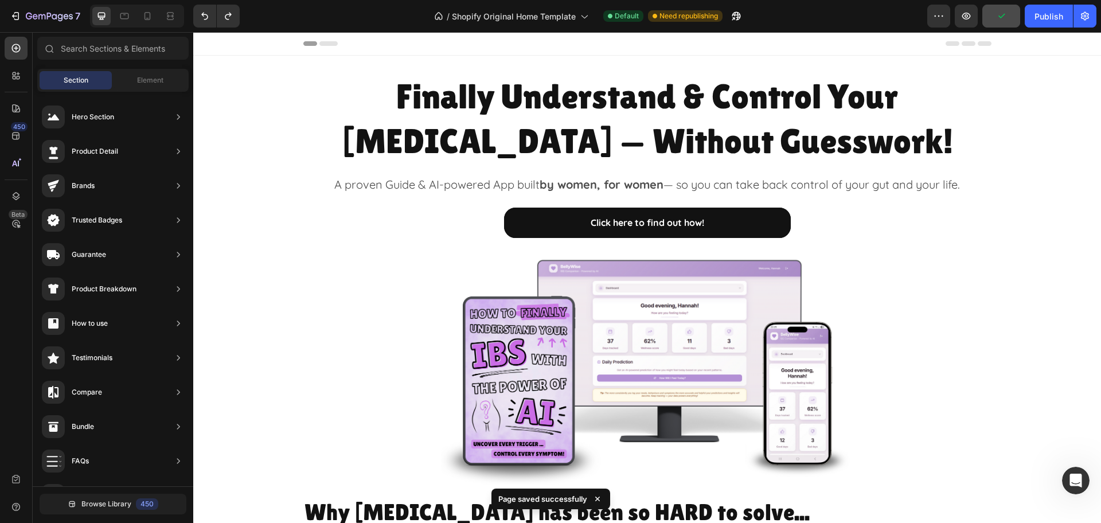
click at [931, 41] on div at bounding box center [647, 43] width 688 height 23
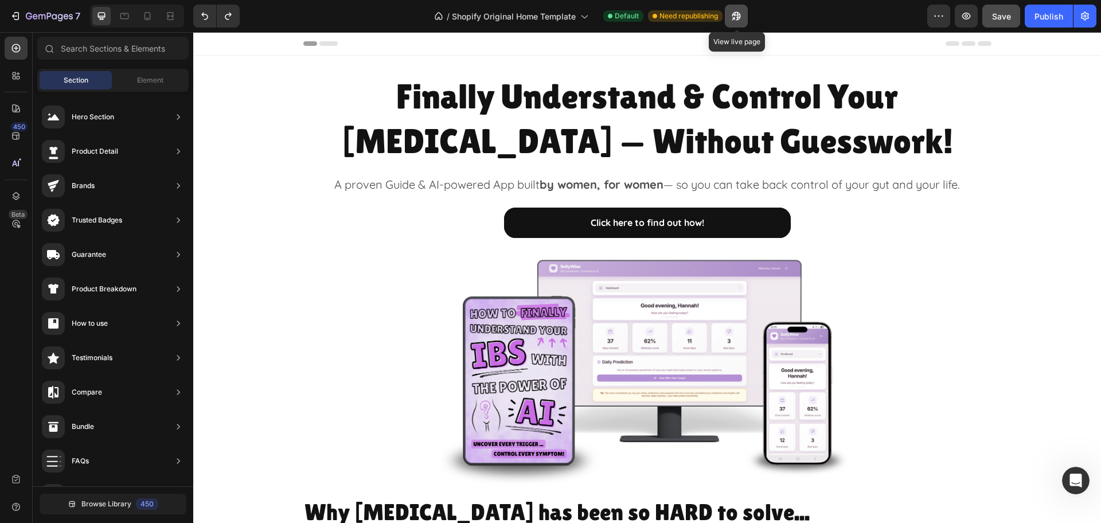
click at [735, 19] on icon "button" at bounding box center [733, 18] width 3 height 3
